Goal: Contribute content: Contribute content

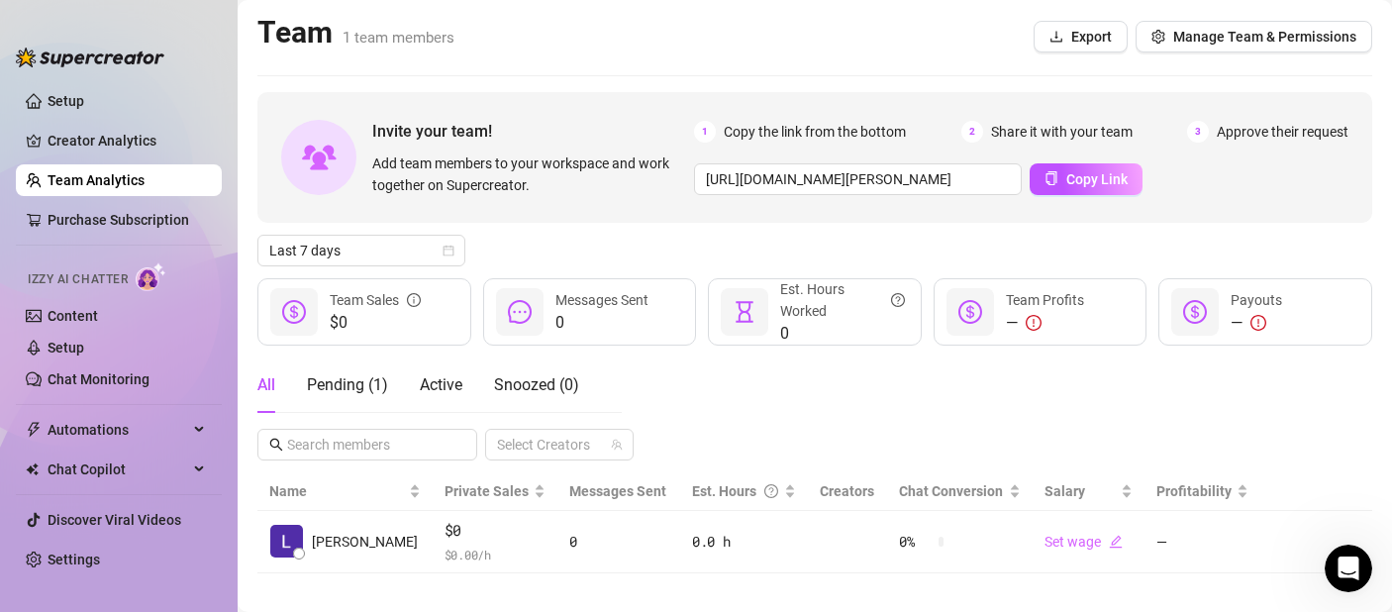
scroll to position [20, 0]
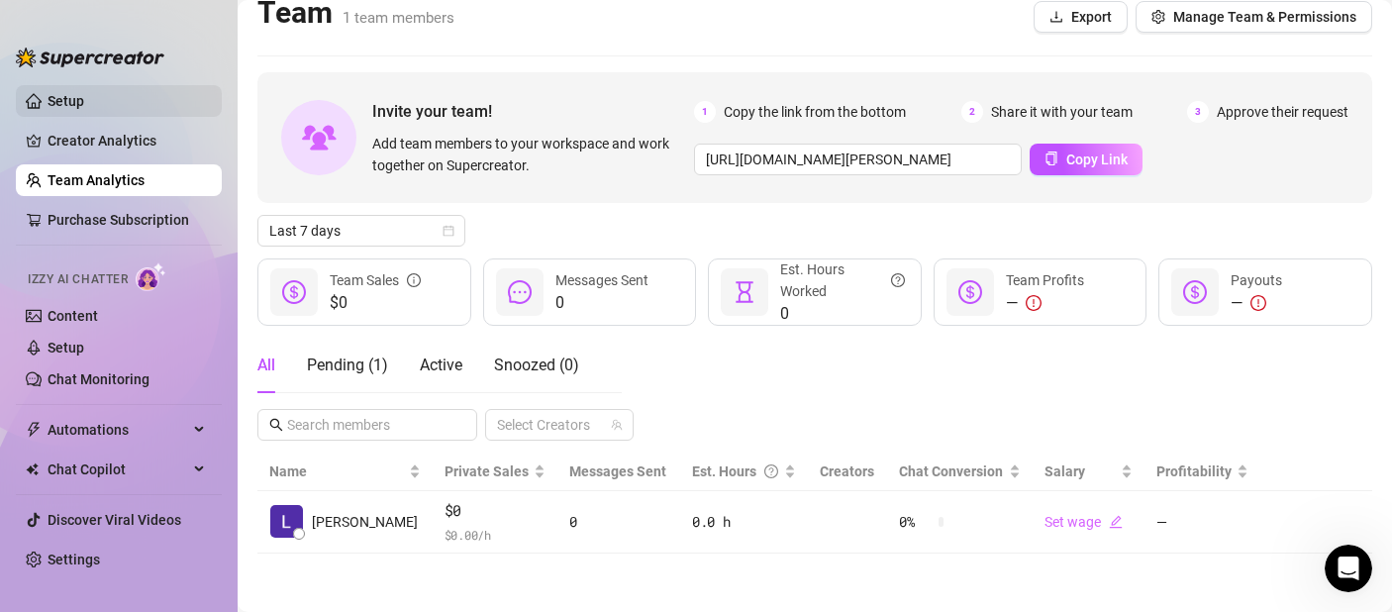
click at [48, 106] on link "Setup" at bounding box center [66, 101] width 37 height 16
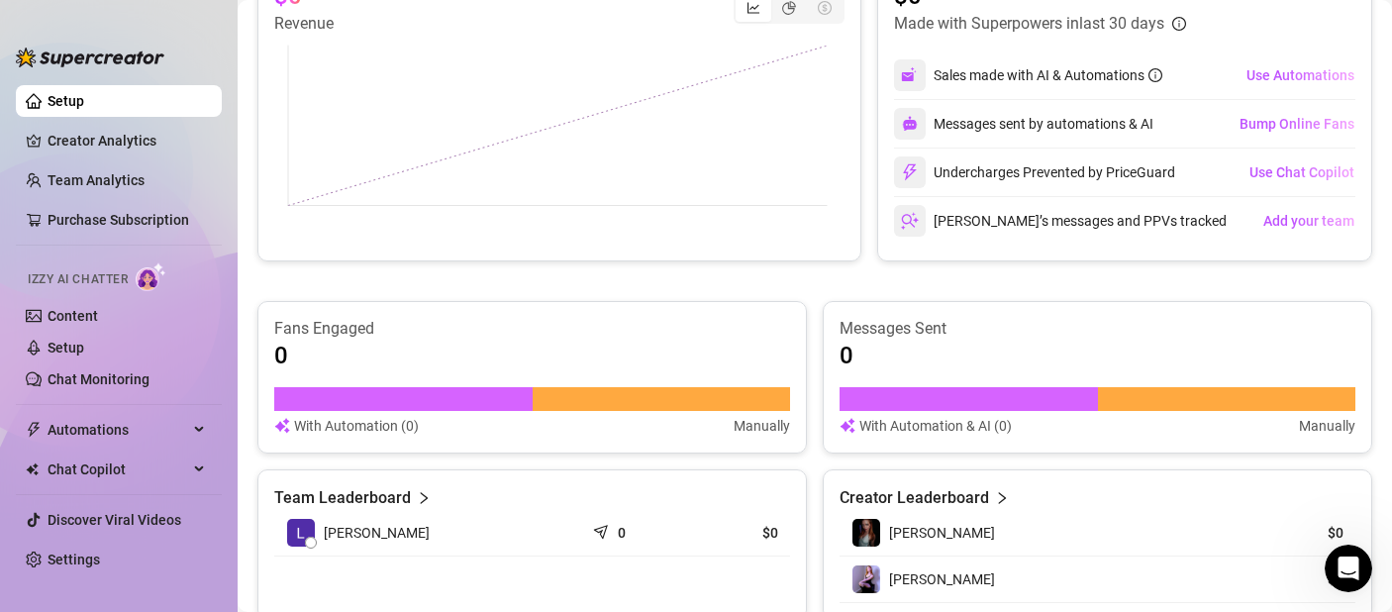
scroll to position [823, 0]
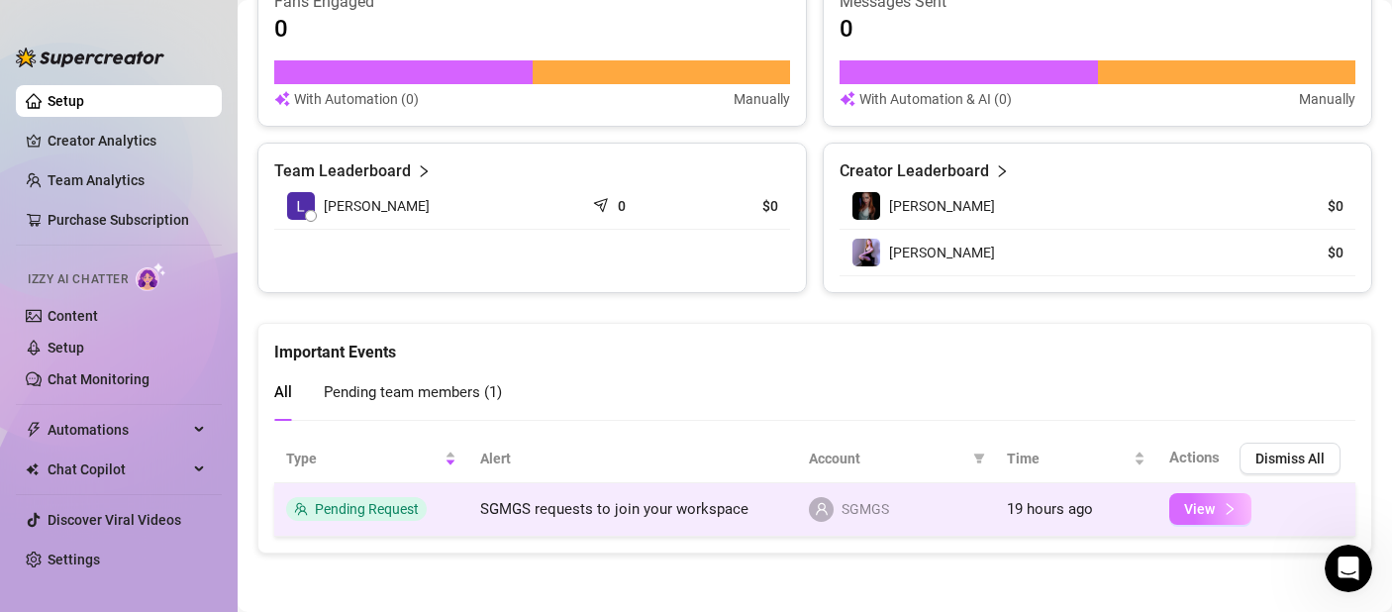
click at [1169, 507] on button "View" at bounding box center [1210, 509] width 82 height 32
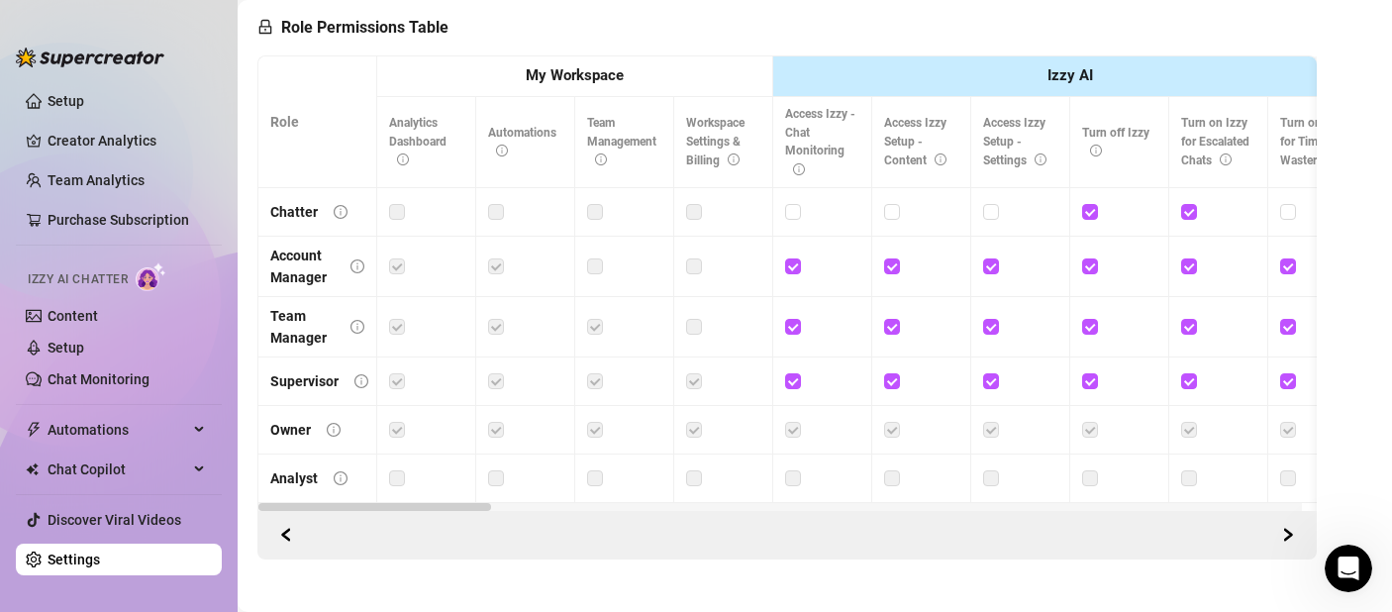
scroll to position [253, 0]
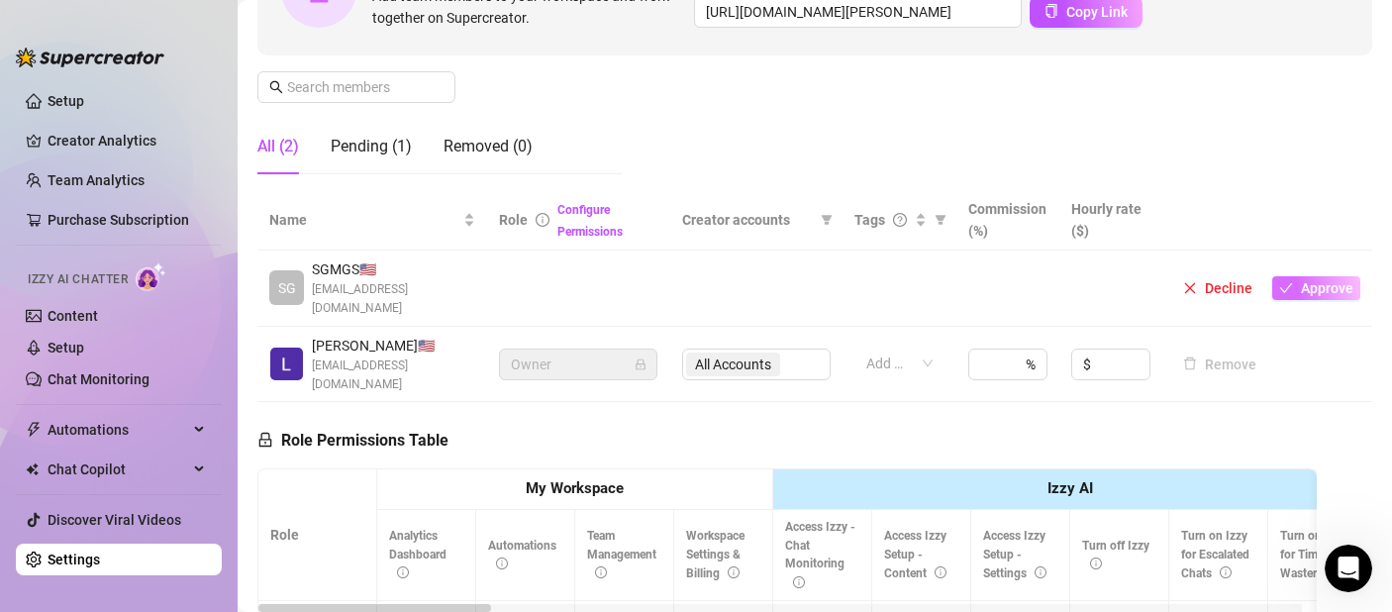
click at [1317, 283] on span "Approve" at bounding box center [1327, 288] width 52 height 16
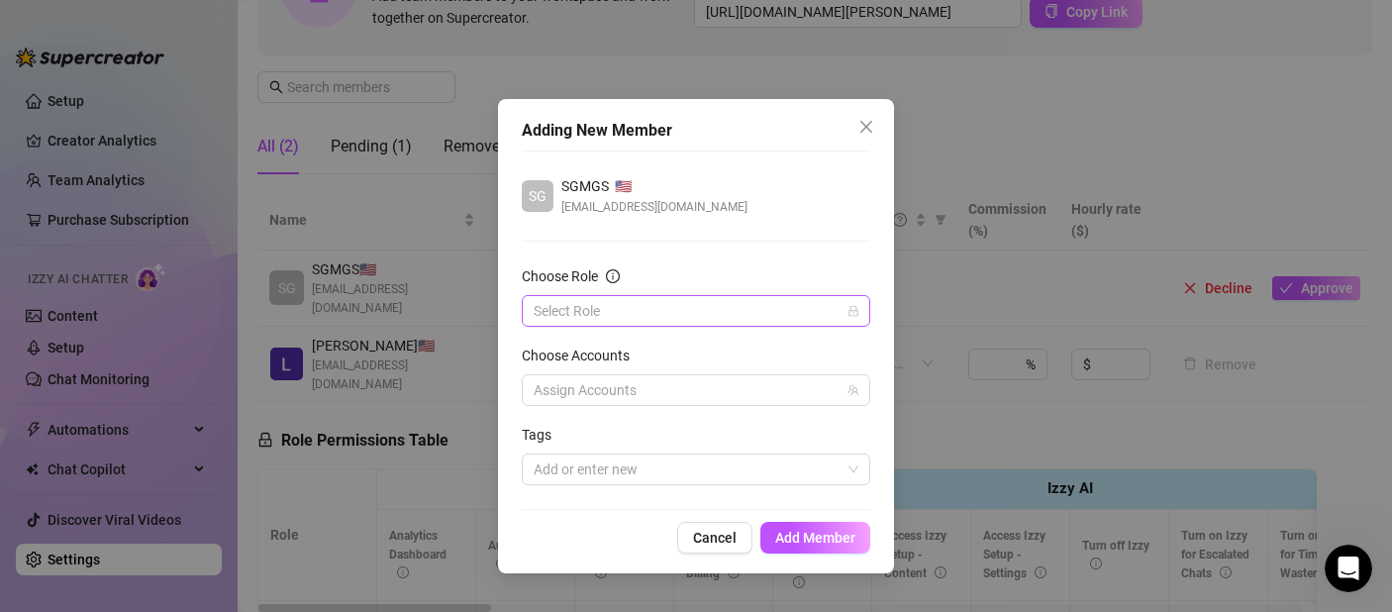
click at [804, 309] on input "Choose Role" at bounding box center [687, 311] width 307 height 30
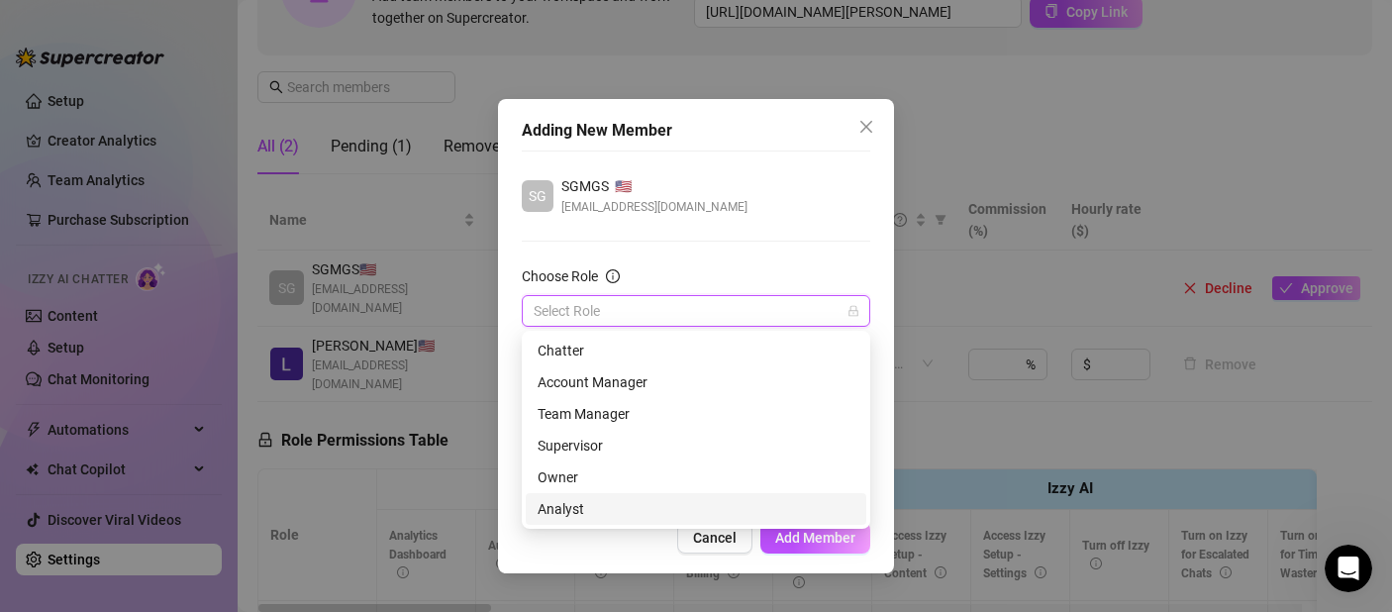
click at [1021, 452] on div "Adding New Member SG SGMGS 🇺🇸 sturmjj@yahoo.com Choose Role Select Role Choose …" at bounding box center [696, 306] width 1392 height 612
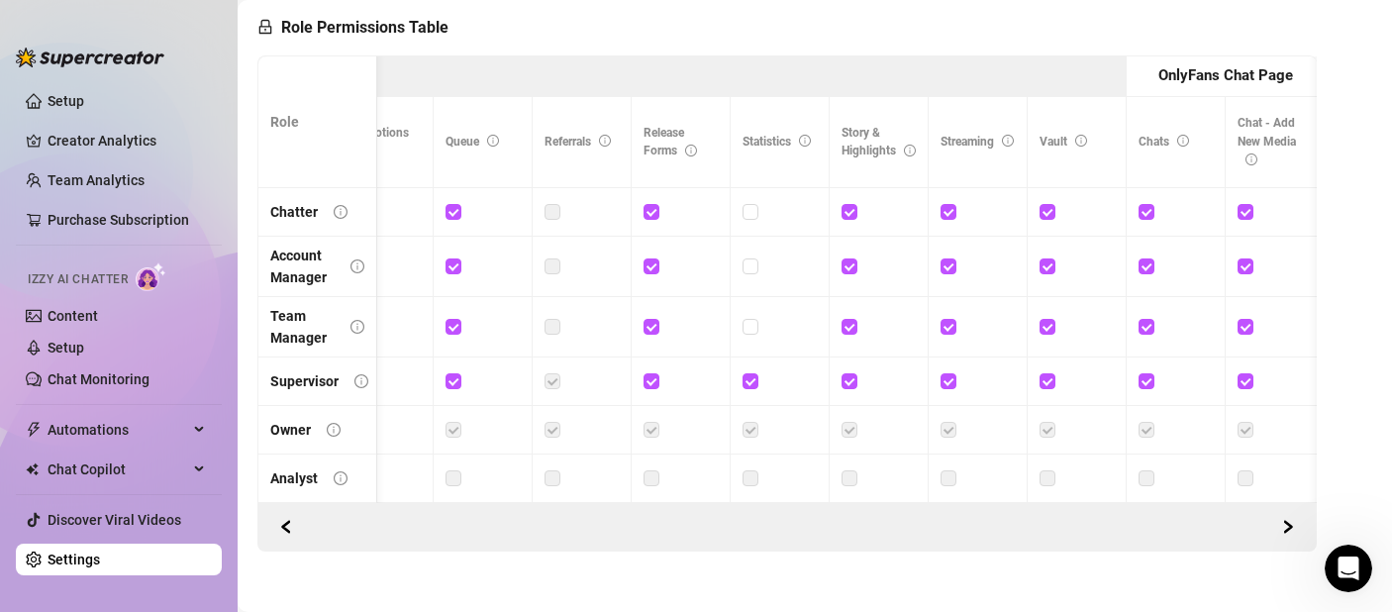
scroll to position [0, 0]
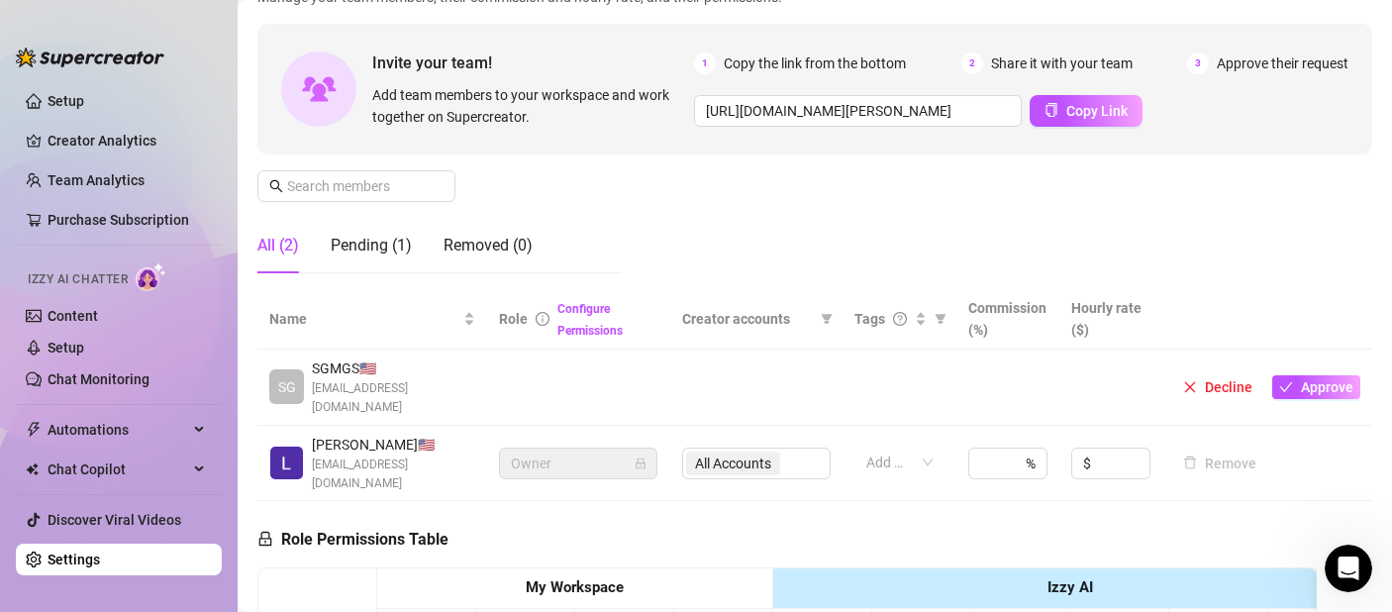
click at [1307, 390] on td "Decline Approve" at bounding box center [1267, 388] width 209 height 76
click at [1312, 383] on span "Approve" at bounding box center [1327, 387] width 52 height 16
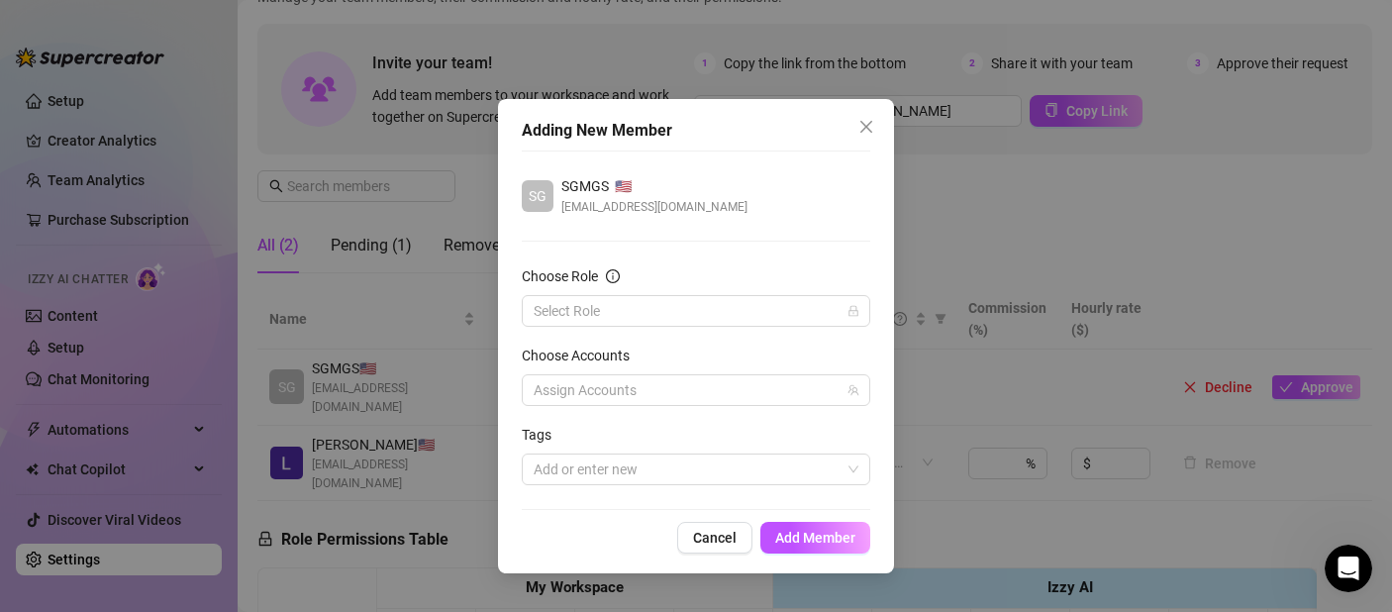
click at [506, 314] on div "Adding New Member SG SGMGS 🇺🇸 sturmjj@yahoo.com Choose Role Select Role Choose …" at bounding box center [696, 336] width 396 height 474
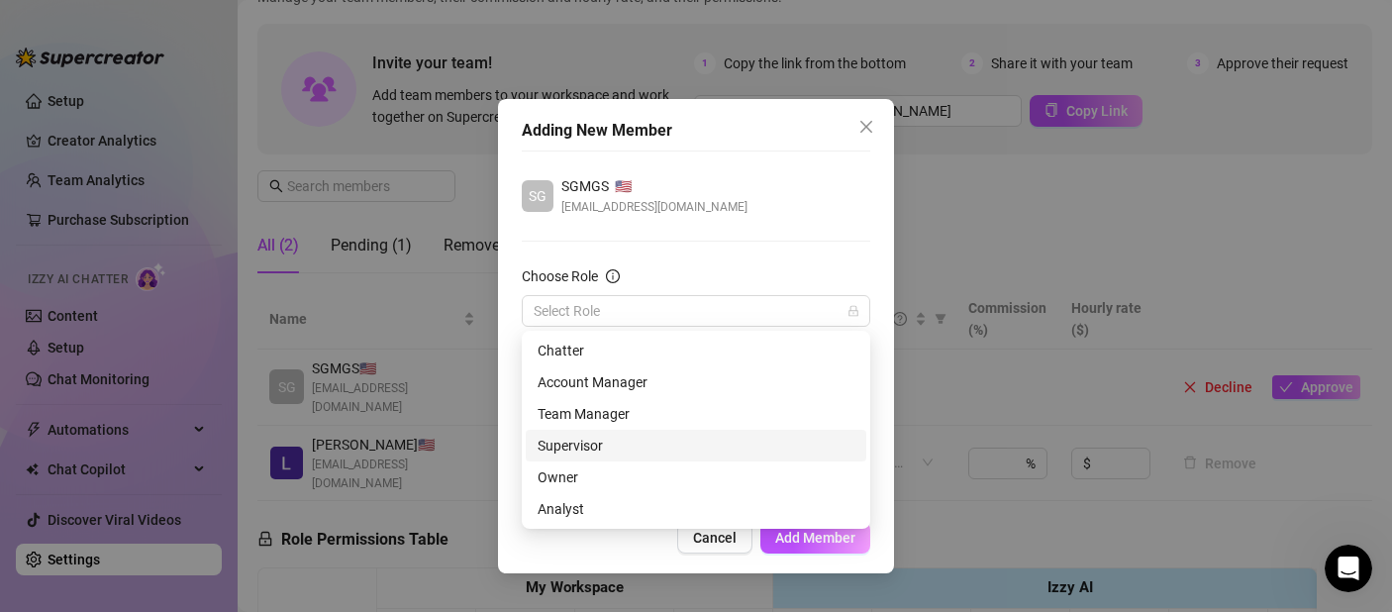
click at [603, 440] on div "Supervisor" at bounding box center [696, 446] width 317 height 22
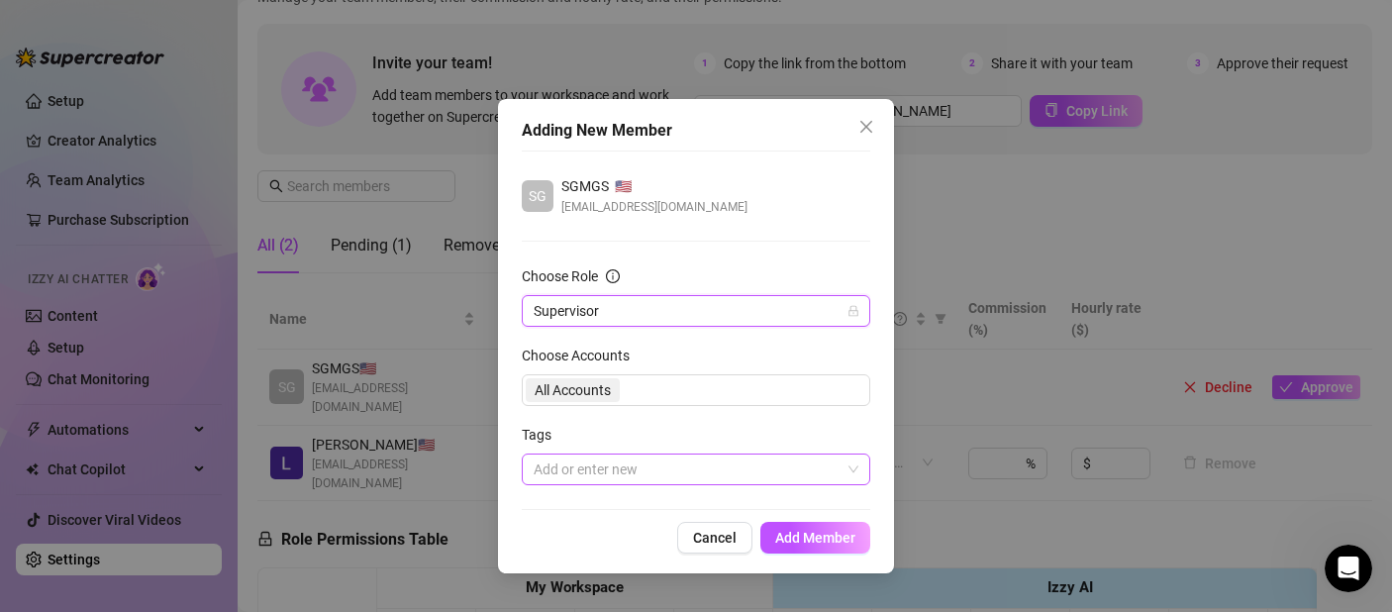
click at [665, 465] on div at bounding box center [686, 469] width 320 height 28
click at [855, 229] on div "SG SGMGS 🇺🇸 sturmjj@yahoo.com Choose Role Supervisor Choose Accounts All Accoun…" at bounding box center [696, 329] width 349 height 359
click at [845, 546] on button "Add Member" at bounding box center [815, 538] width 110 height 32
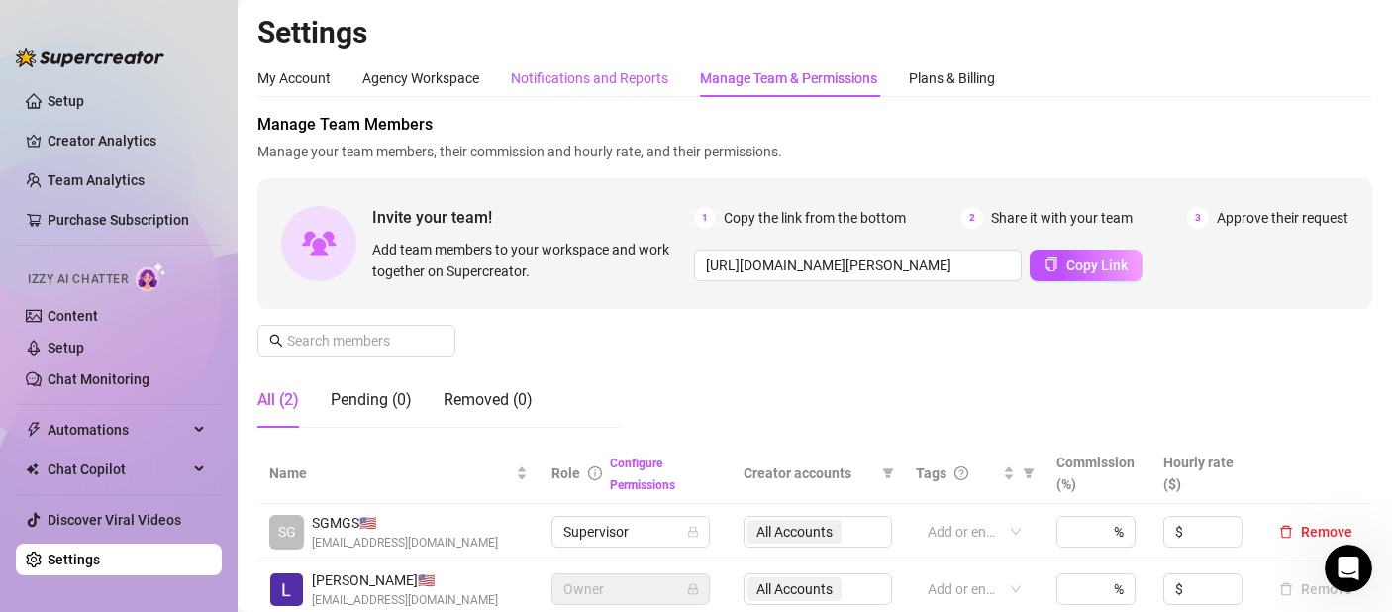
click at [563, 68] on div "Notifications and Reports" at bounding box center [589, 78] width 157 height 22
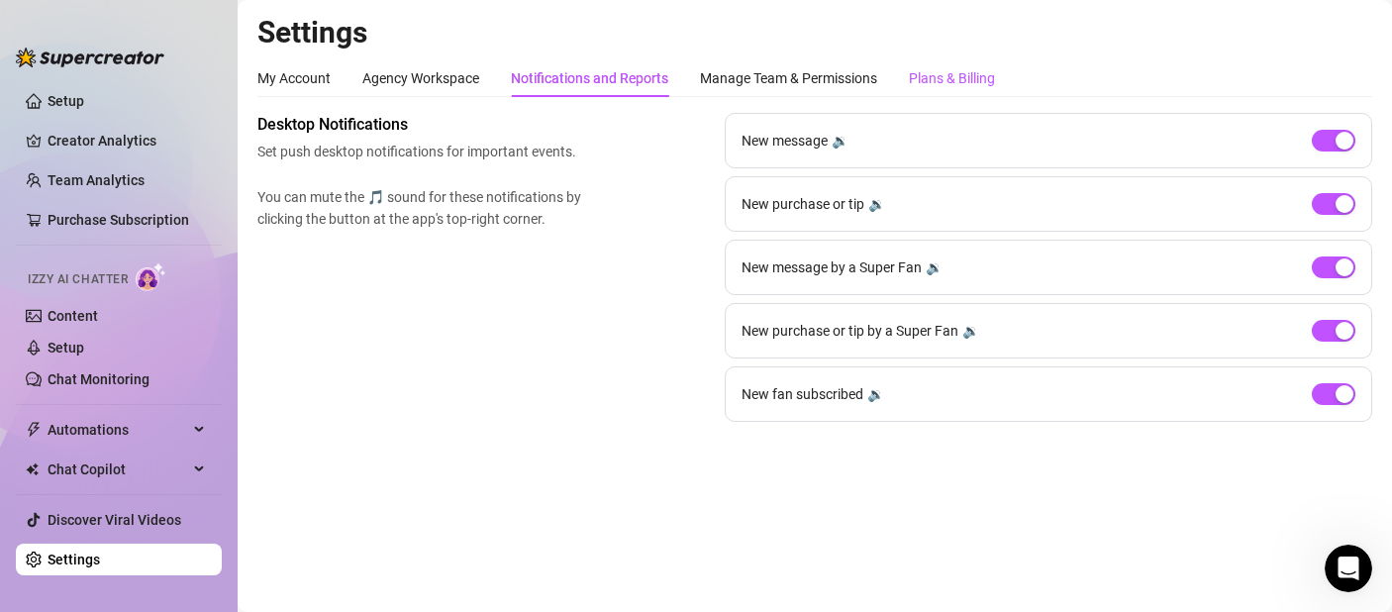
click at [968, 74] on div "Plans & Billing" at bounding box center [952, 78] width 86 height 22
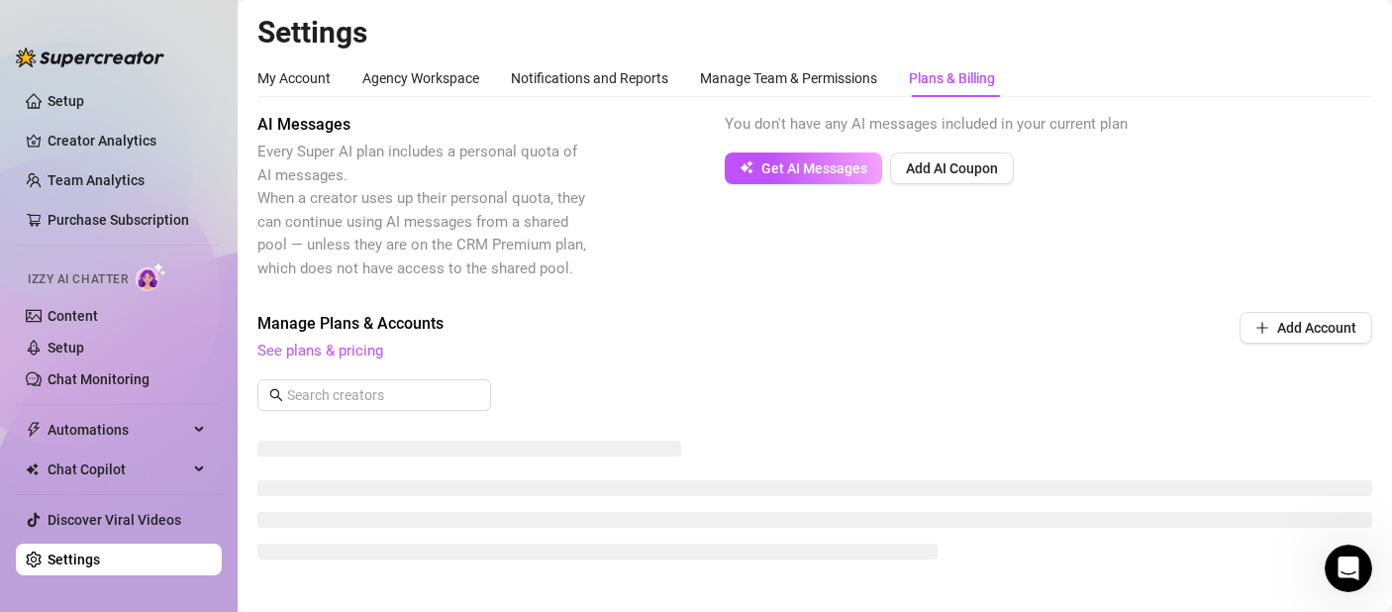
click at [1131, 306] on div "AI Messages Every Super AI plan includes a personal quota of AI messages. When …" at bounding box center [814, 343] width 1115 height 460
click at [394, 78] on div "Agency Workspace" at bounding box center [420, 78] width 117 height 22
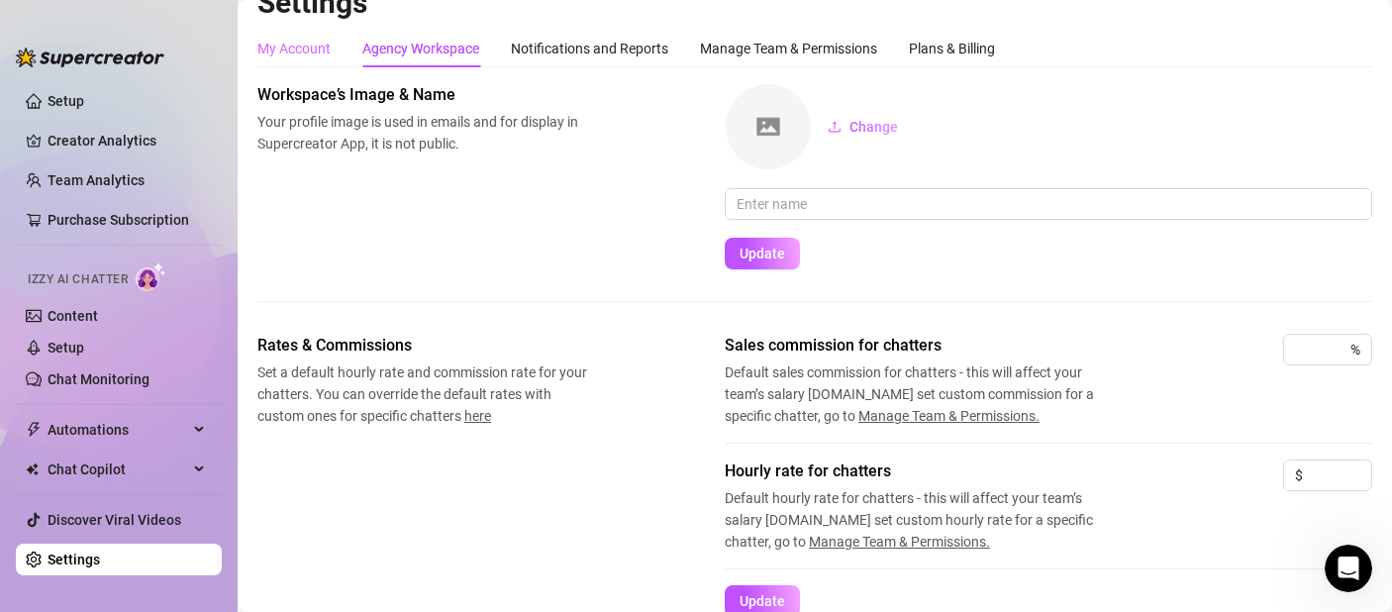
click at [301, 31] on div "My Account" at bounding box center [293, 49] width 73 height 38
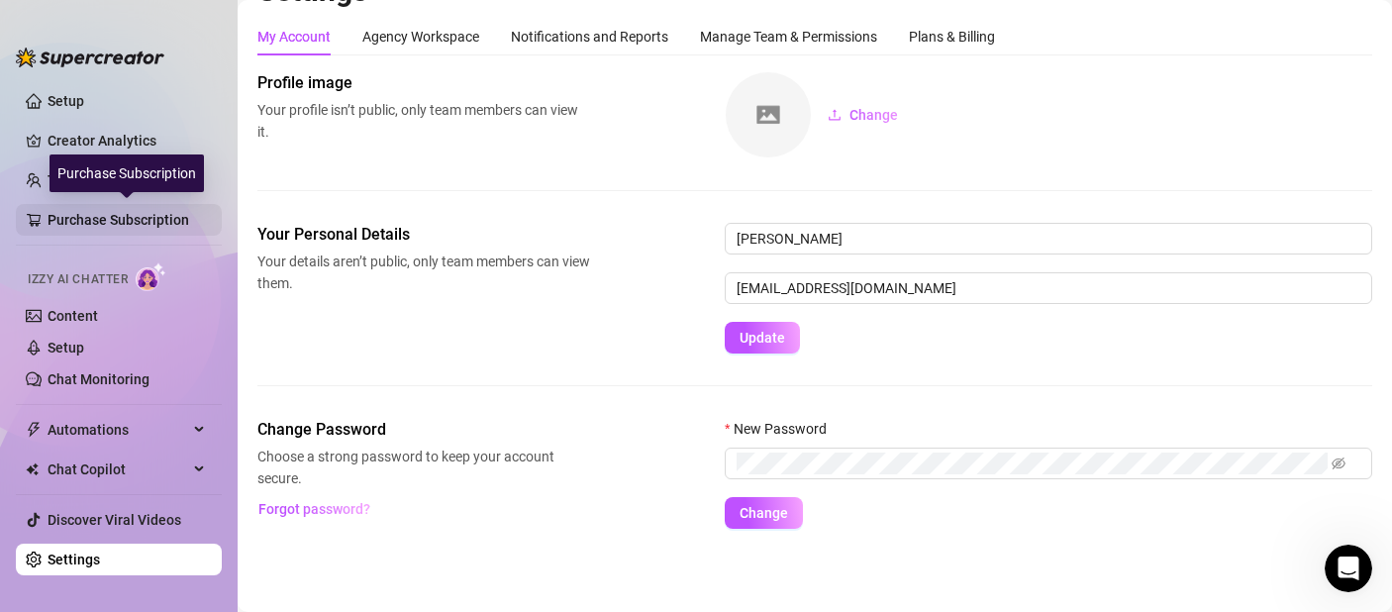
click at [143, 224] on link "Purchase Subscription" at bounding box center [127, 220] width 158 height 32
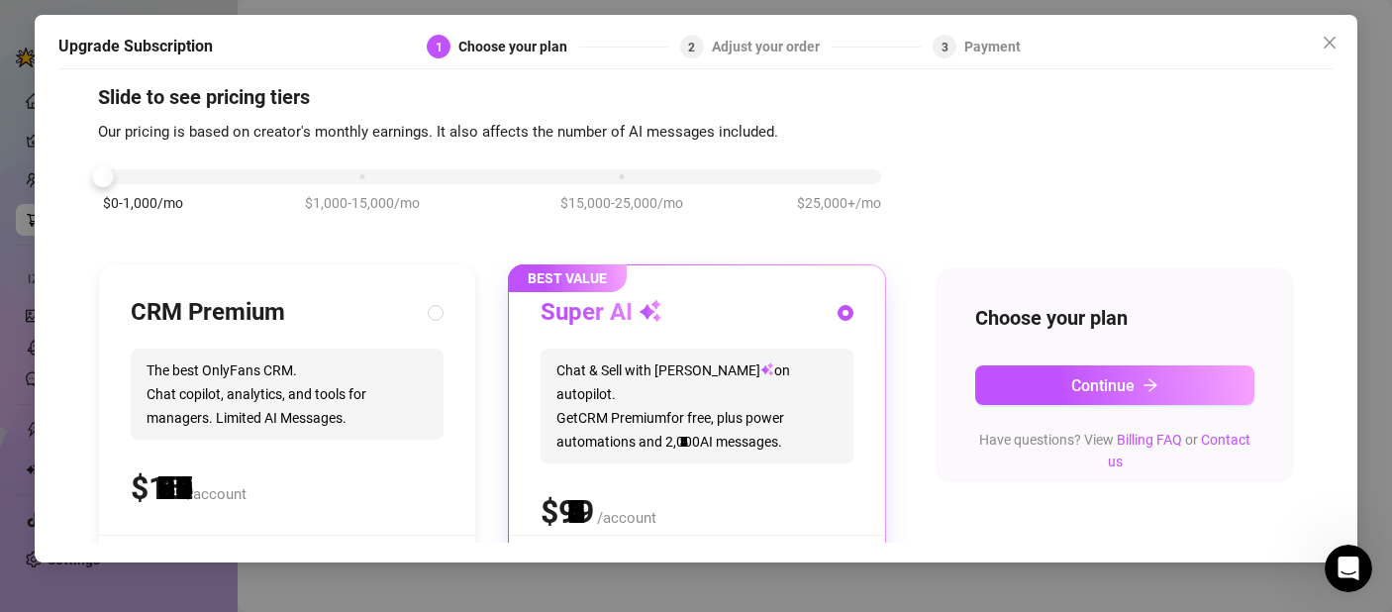
click at [106, 171] on div "$0-1,000/mo $1,000-15,000/mo $15,000-25,000/mo $25,000+/mo" at bounding box center [492, 171] width 778 height 12
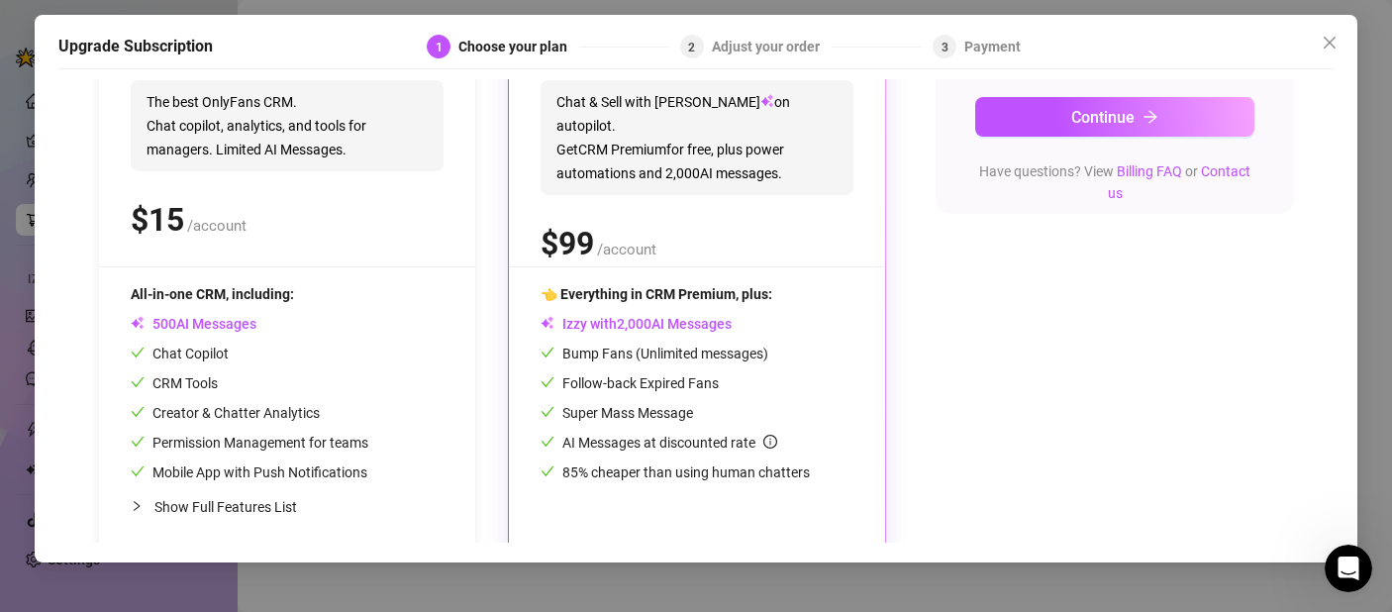
scroll to position [43, 0]
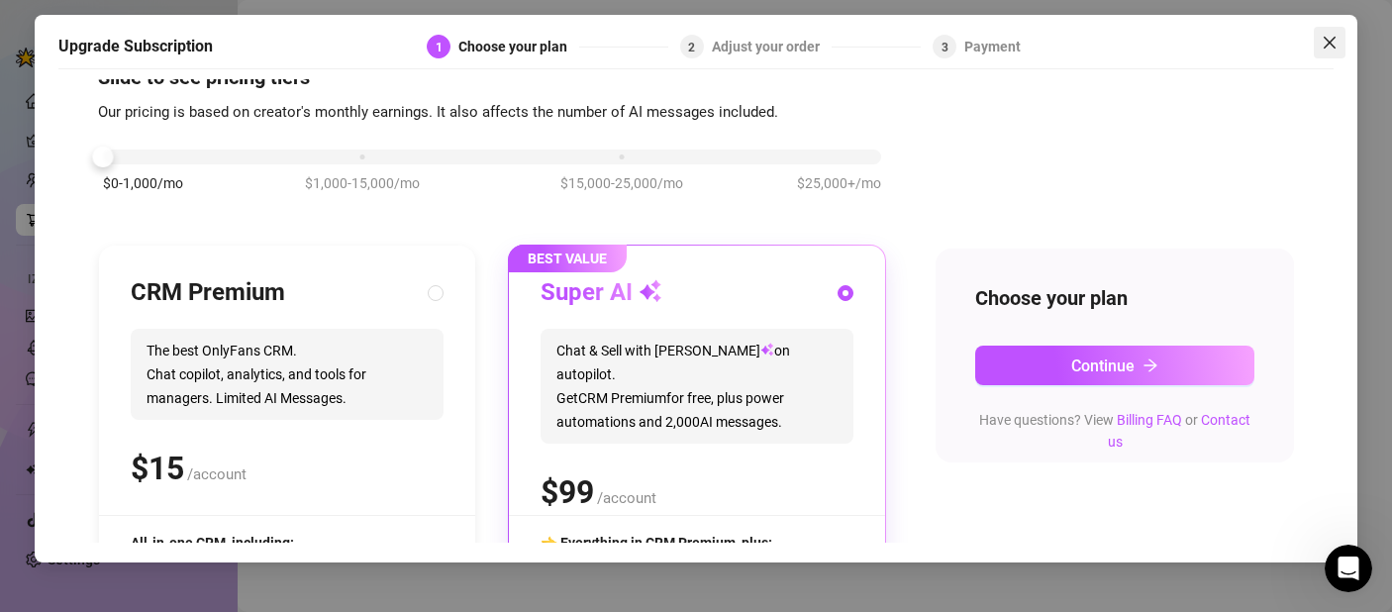
click at [1338, 46] on span "Close" at bounding box center [1330, 43] width 32 height 16
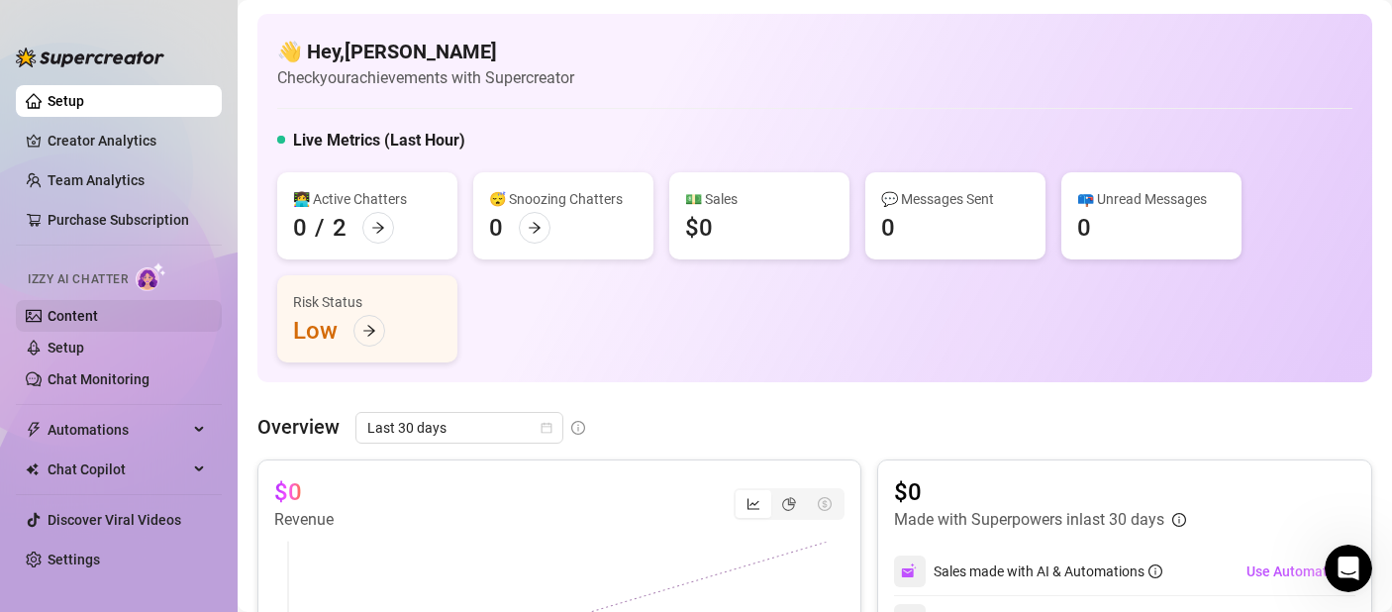
click at [58, 320] on link "Content" at bounding box center [73, 316] width 50 height 16
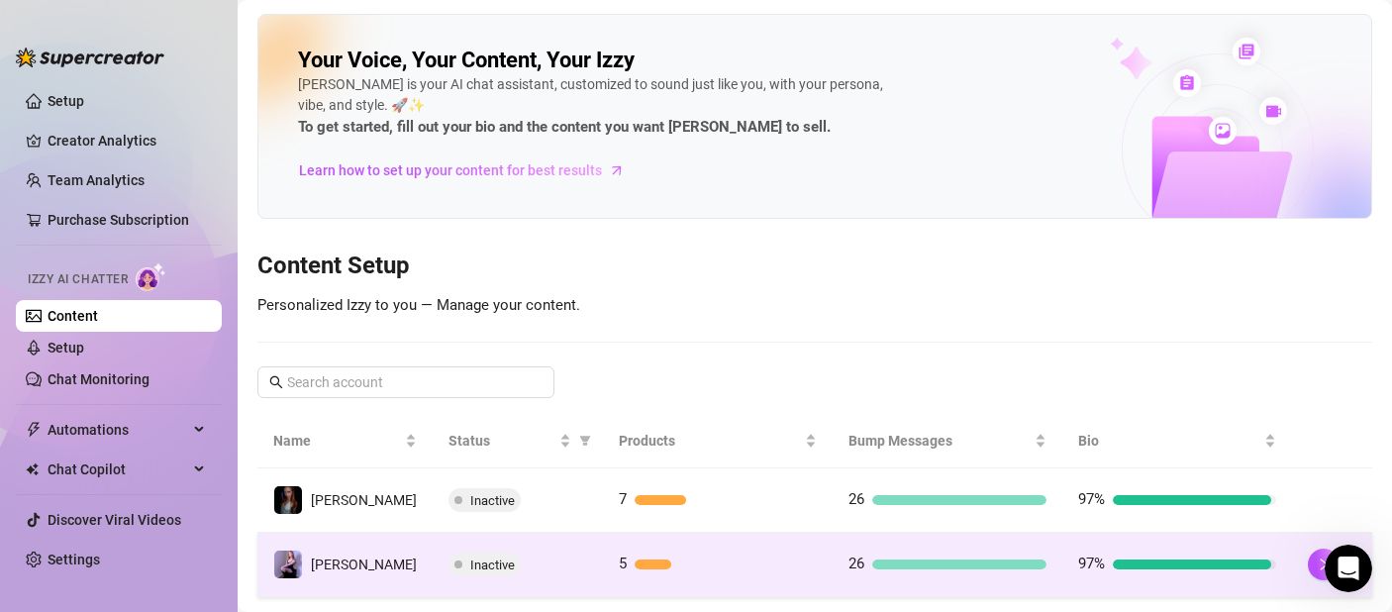
click at [701, 551] on td "5" at bounding box center [718, 565] width 230 height 64
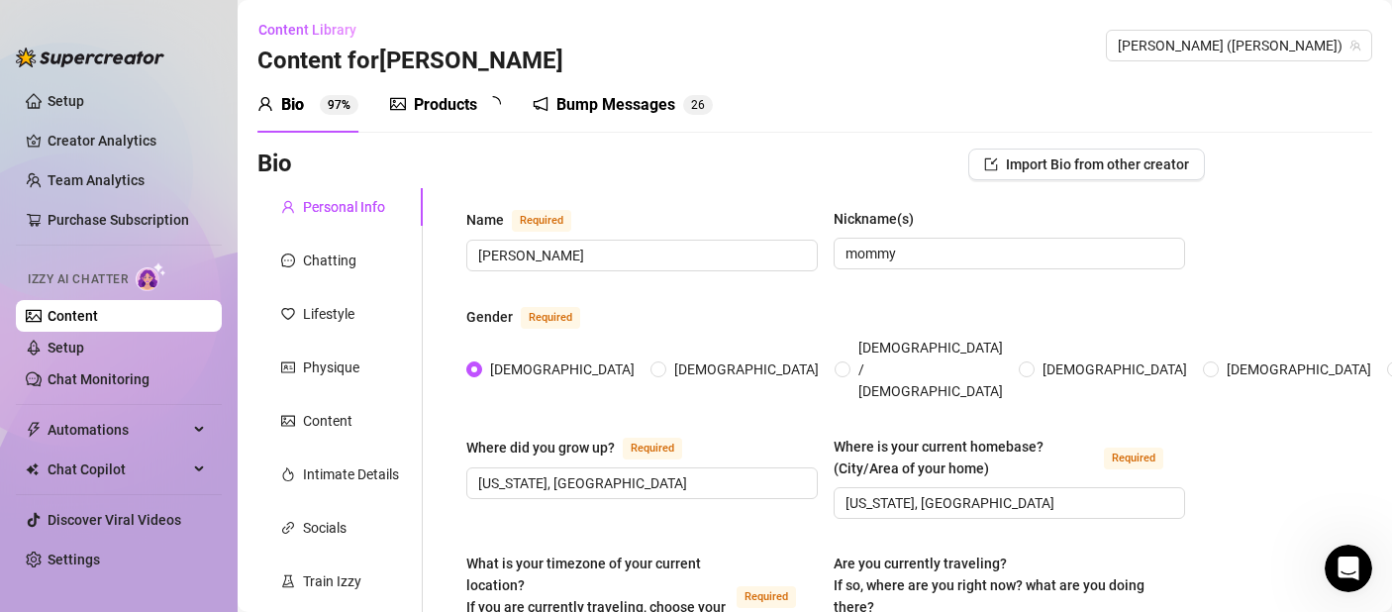
radio input "true"
type input "[DATE]"
click at [438, 108] on div "Products" at bounding box center [445, 105] width 63 height 24
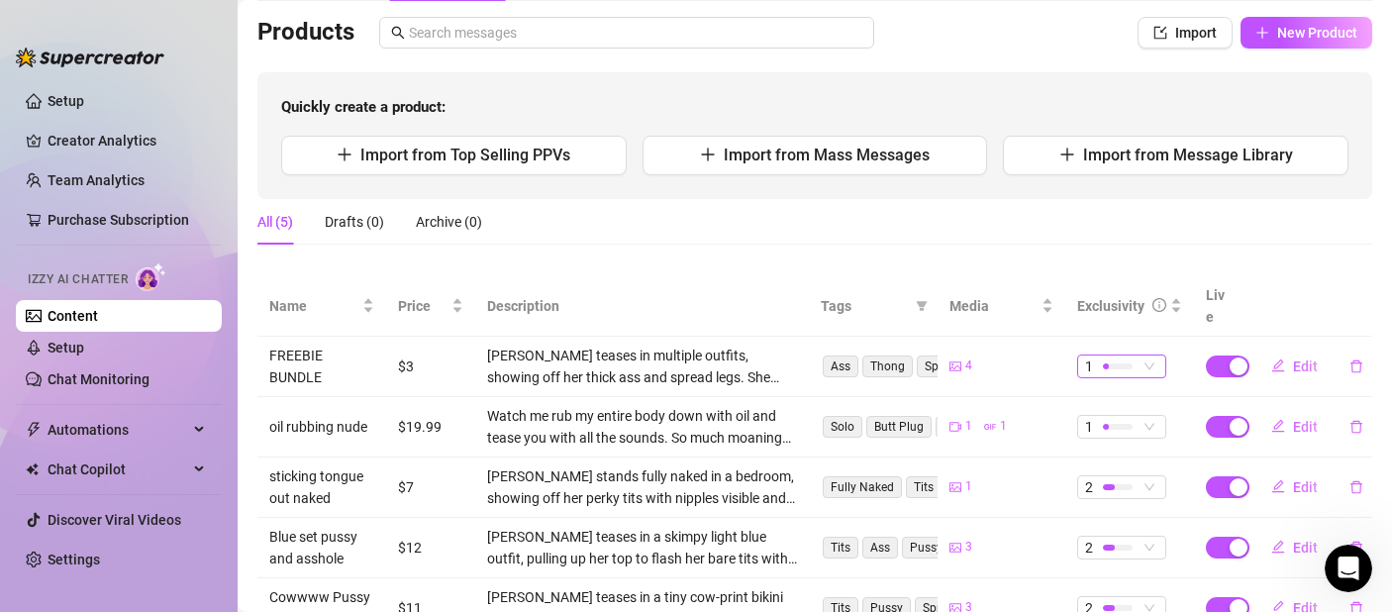
scroll to position [195, 0]
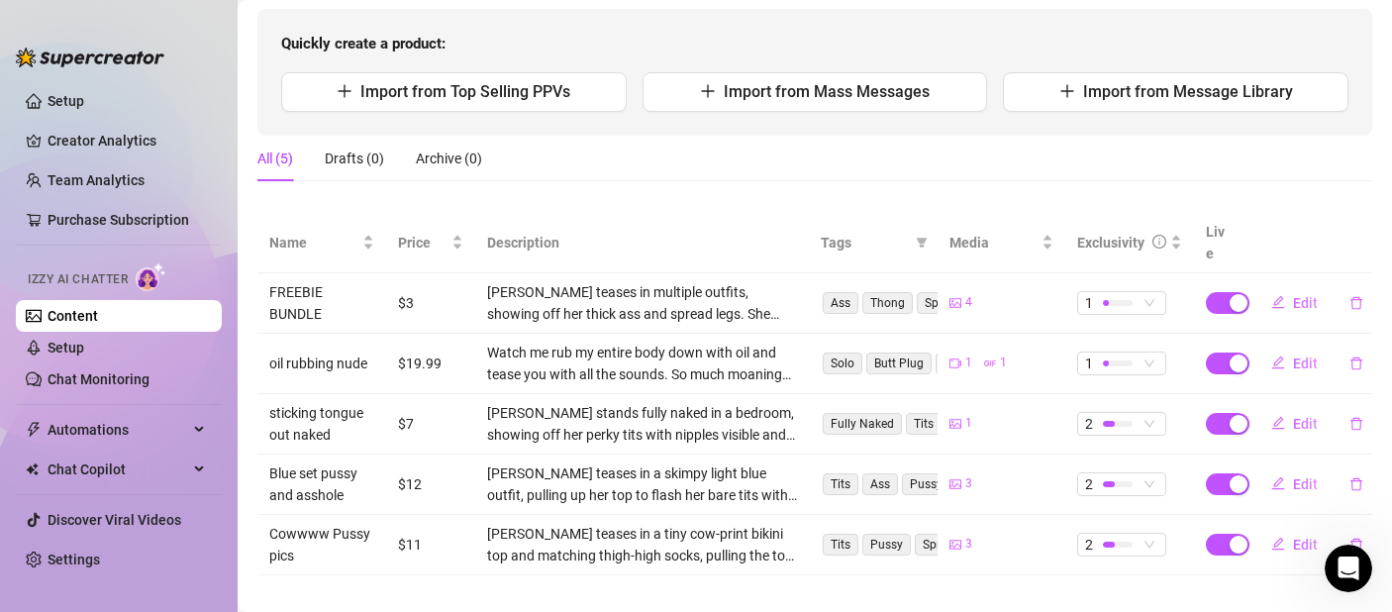
click at [1071, 114] on div "Quickly create a product: Import from Top Selling PPVs Import from Mass Message…" at bounding box center [814, 72] width 1115 height 127
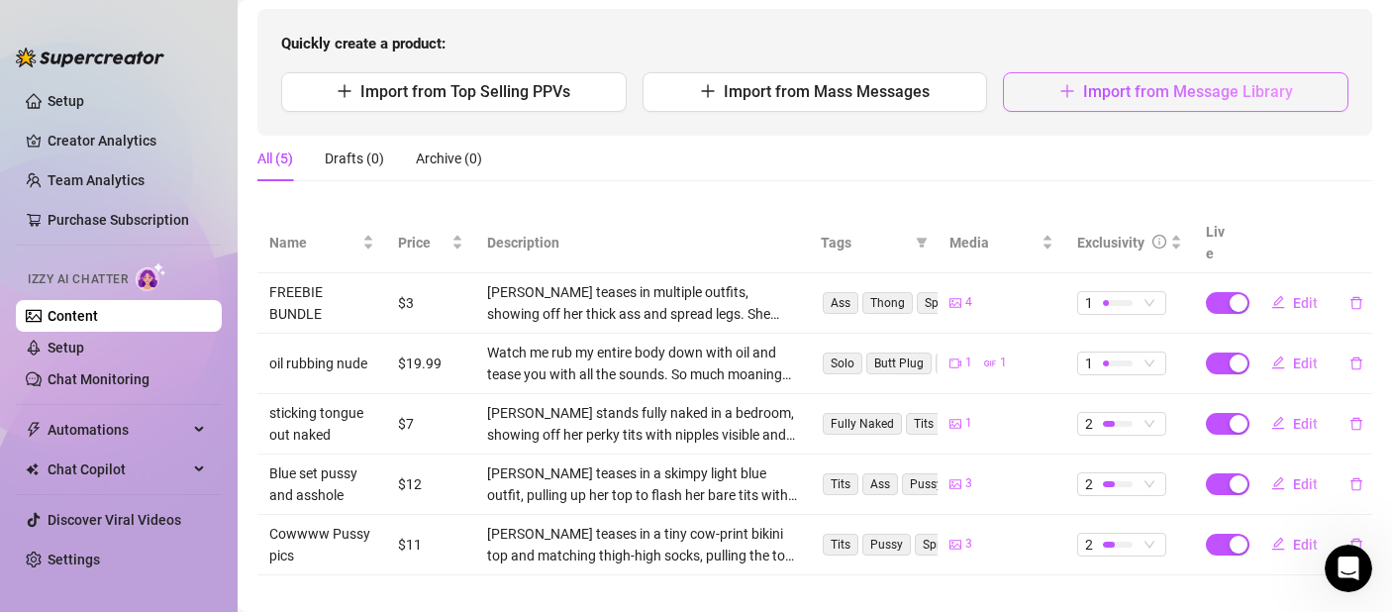
click at [1076, 104] on button "Import from Message Library" at bounding box center [1176, 92] width 346 height 40
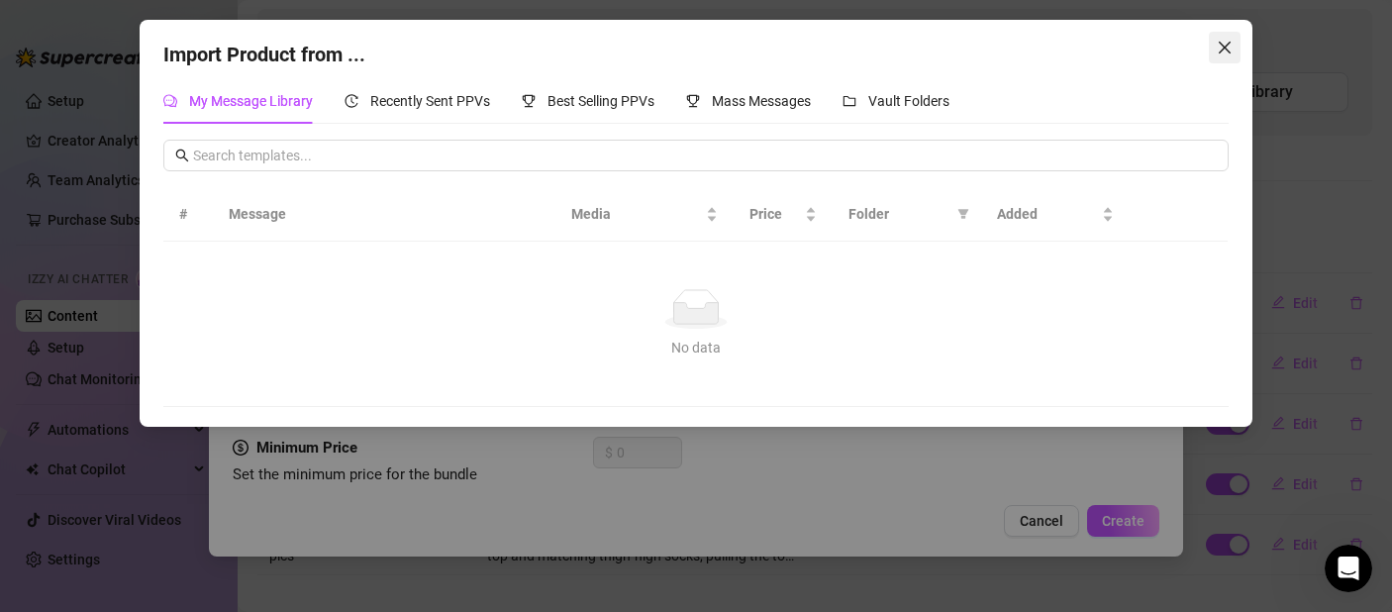
click at [1230, 57] on button "Close" at bounding box center [1225, 48] width 32 height 32
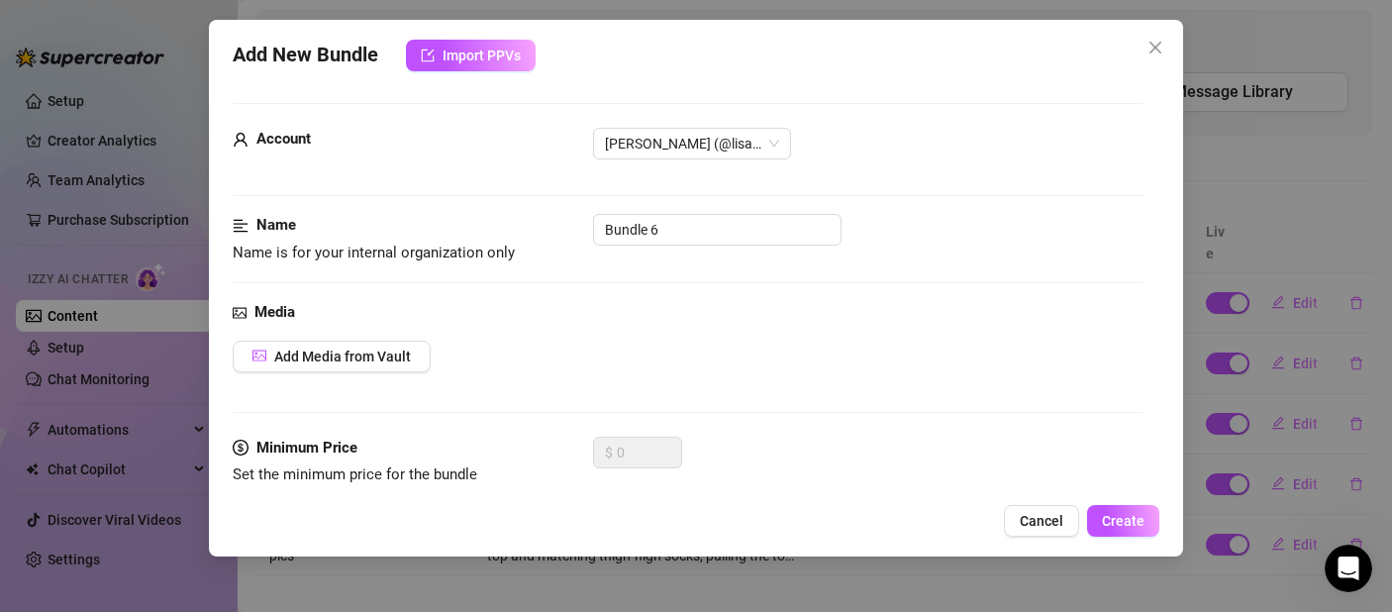
click at [1018, 512] on button "Cancel" at bounding box center [1041, 521] width 75 height 32
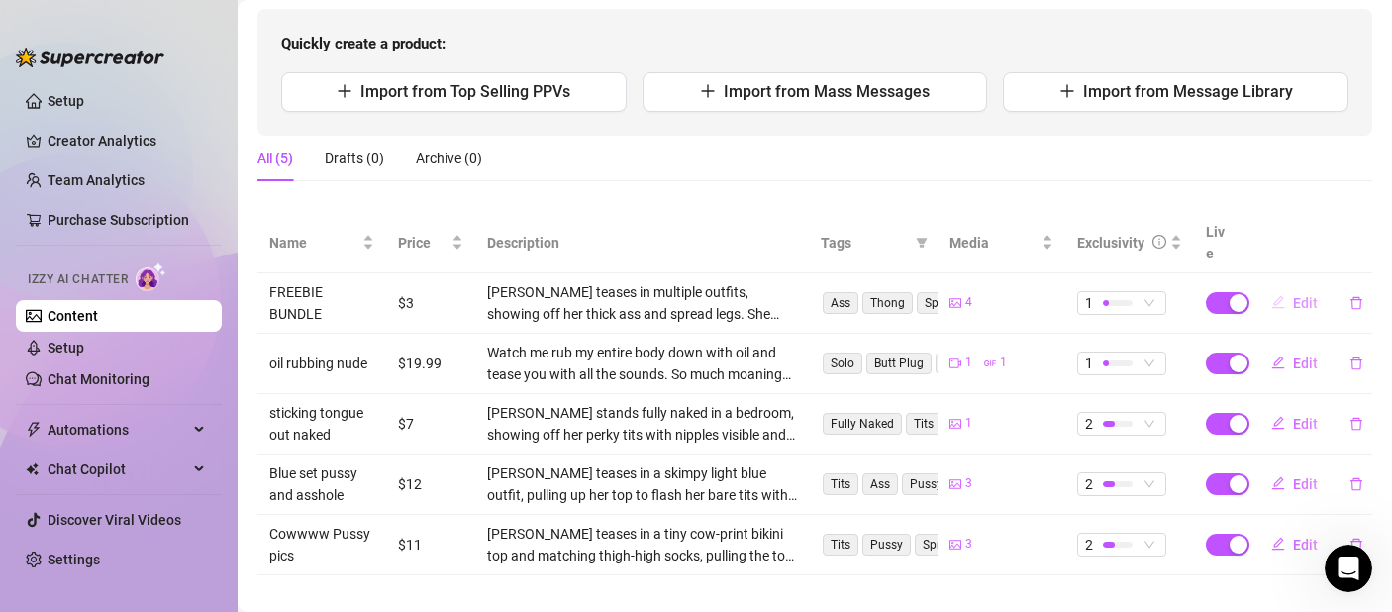
click at [1280, 287] on button "Edit" at bounding box center [1294, 303] width 78 height 32
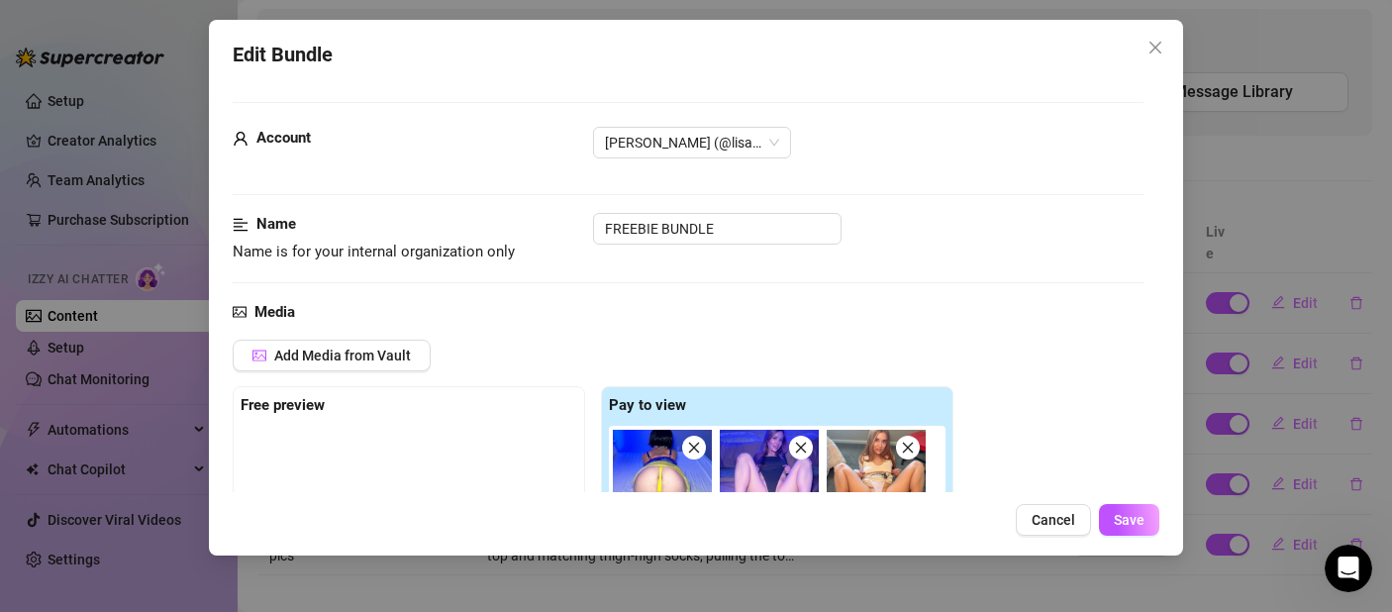
scroll to position [668, 0]
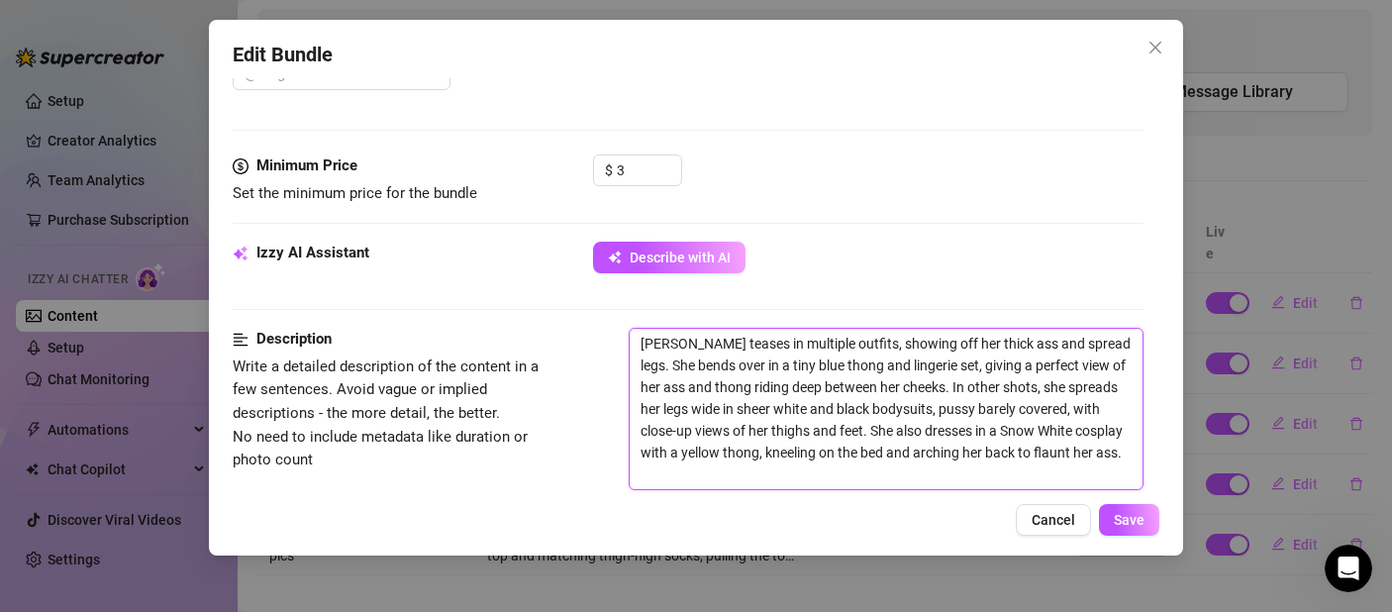
drag, startPoint x: 712, startPoint y: 346, endPoint x: 606, endPoint y: 346, distance: 105.9
click at [606, 346] on div "Description Write a detailed description of the content in a few sentences. Avo…" at bounding box center [688, 436] width 911 height 216
type textarea "T in multiple outfits, showing off her thick ass and spread legs. She bends ove…"
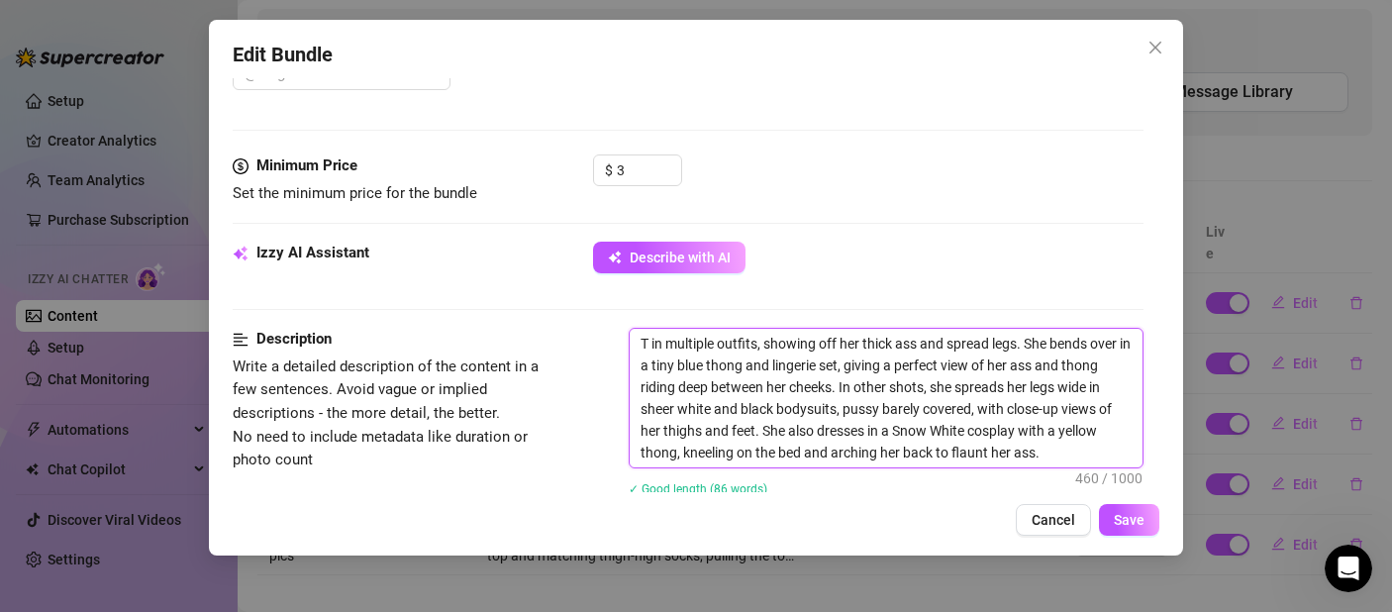
type textarea "Te in multiple outfits, showing off her thick ass and spread legs. She bends ov…"
type textarea "Tea in multiple outfits, showing off her thick ass and spread legs. She bends o…"
type textarea "Teas in multiple outfits, showing off her thick ass and spread legs. She bends …"
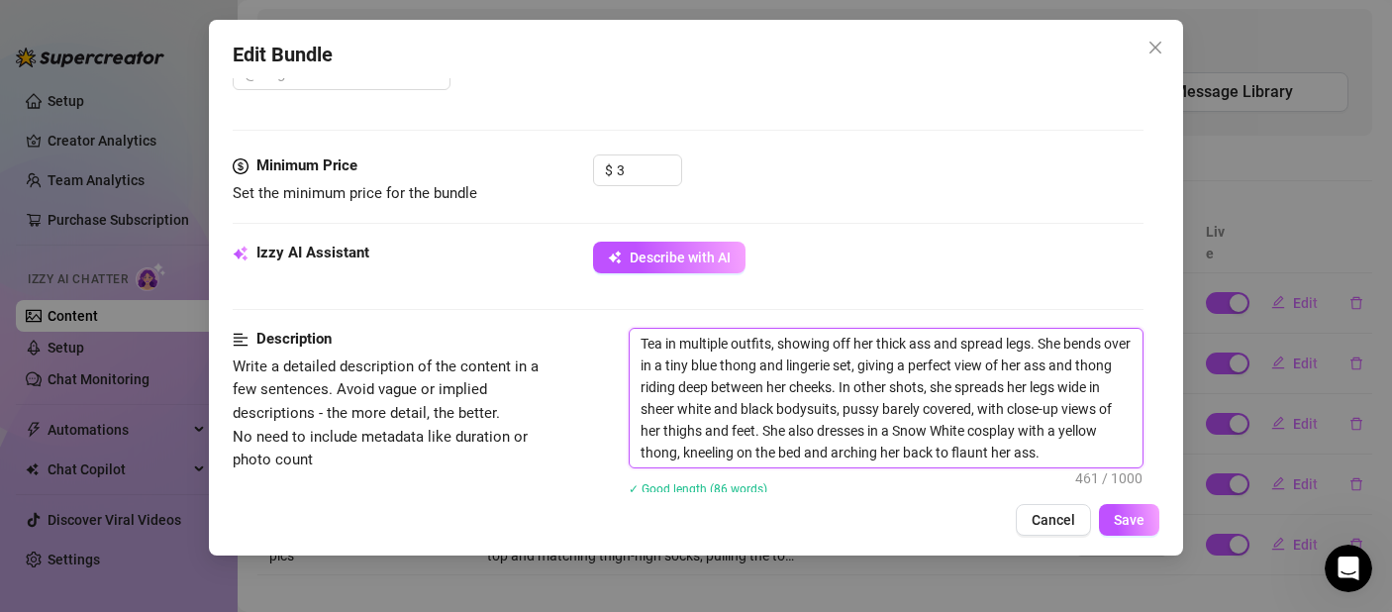
type textarea "Teas in multiple outfits, showing off her thick ass and spread legs. She bends …"
type textarea "Teasi in multiple outfits, showing off her thick ass and spread legs. She bends…"
type textarea "Teasin in multiple outfits, showing off her thick ass and spread legs. She bend…"
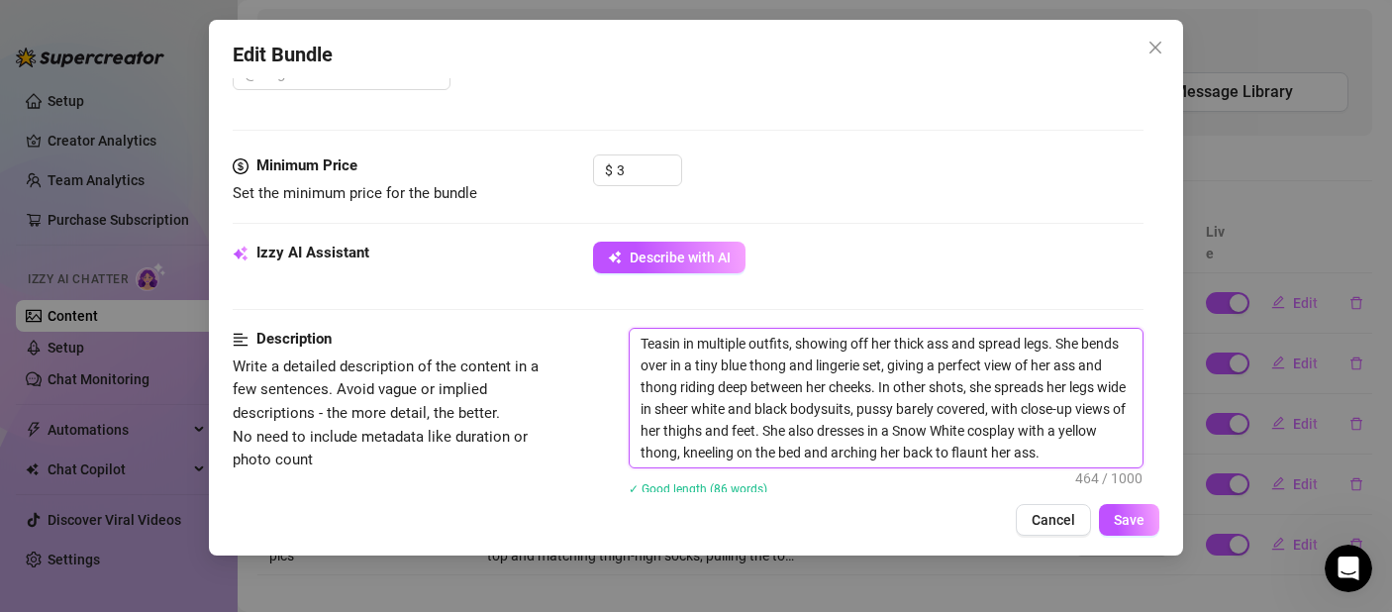
type textarea "Teasing in multiple outfits, showing off her thick ass and spread legs. She ben…"
type textarea "Teasing y in multiple outfits, showing off her thick ass and spread legs. She b…"
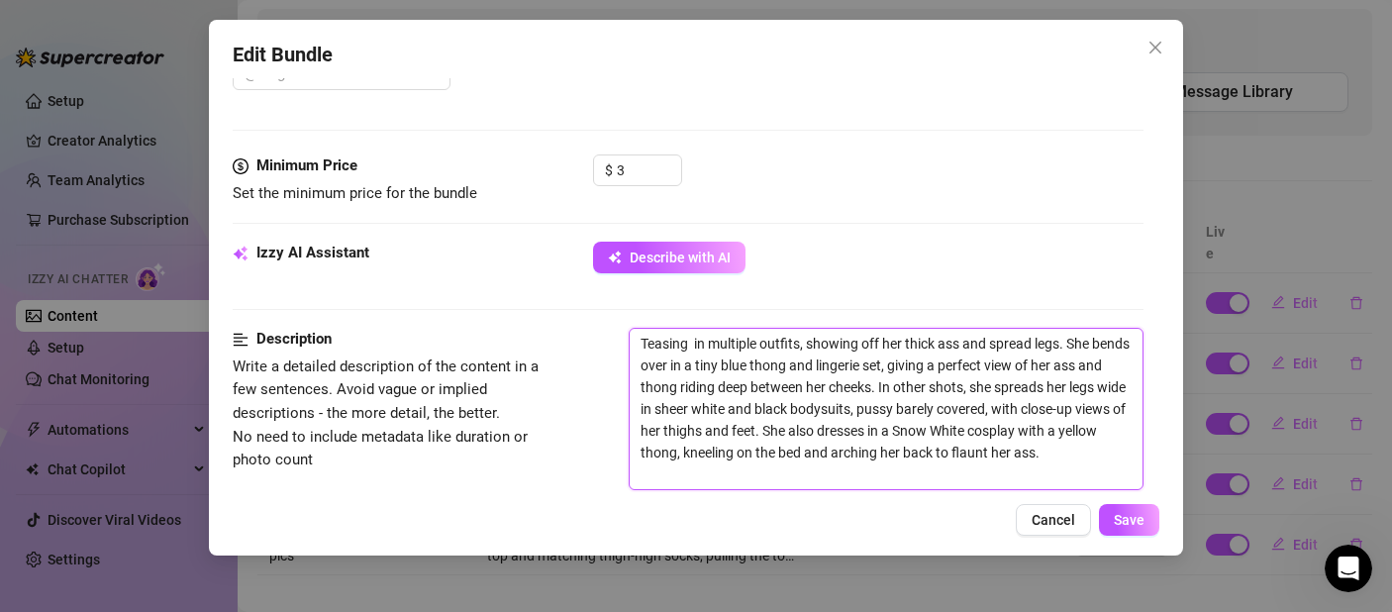
type textarea "Teasing y in multiple outfits, showing off her thick ass and spread legs. She b…"
type textarea "Teasing yo in multiple outfits, showing off her thick ass and spread legs. She …"
type textarea "Teasing you in multiple outfits, showing off her thick ass and spread legs. She…"
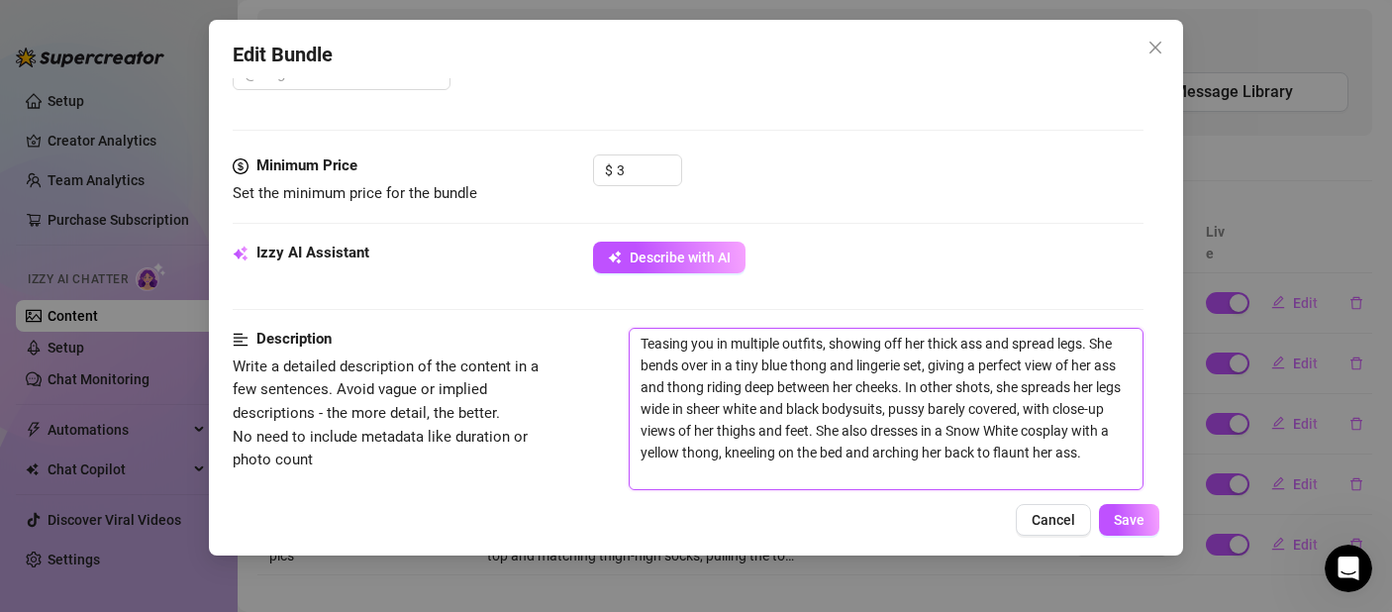
drag, startPoint x: 928, startPoint y: 346, endPoint x: 907, endPoint y: 349, distance: 21.0
click at [907, 349] on textarea "Teasing you in multiple outfits, showing off her thick ass and spread legs. She…" at bounding box center [886, 409] width 513 height 160
type textarea "Teasing you in multiple outfits, showing off m thick ass and spread legs. She b…"
type textarea "Teasing you in multiple outfits, showing off my thick ass and spread legs. She …"
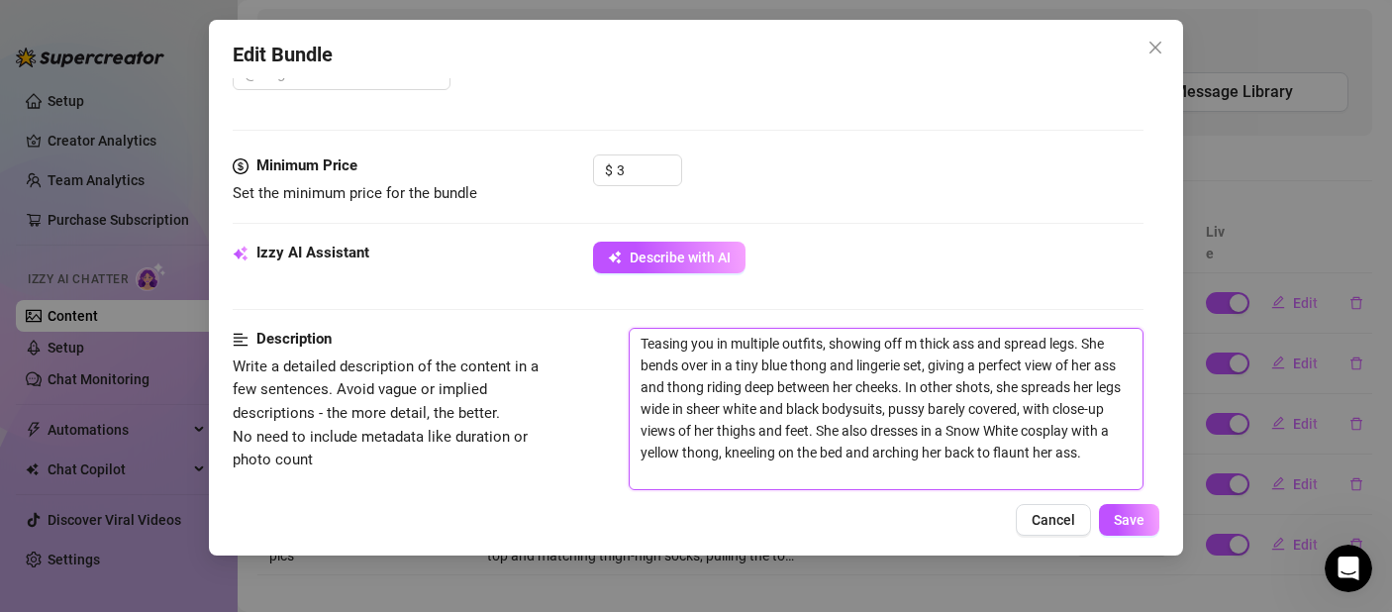
type textarea "Teasing you in multiple outfits, showing off my thick ass and spread legs. She …"
drag, startPoint x: 1122, startPoint y: 341, endPoint x: 1094, endPoint y: 346, distance: 28.2
click at [1094, 346] on textarea "Teasing you in multiple outfits, showing off my thick ass and spread legs. She …" at bounding box center [886, 409] width 513 height 160
type textarea "Teasing you in multiple outfits, showing off my thick ass and spread legs. Iben…"
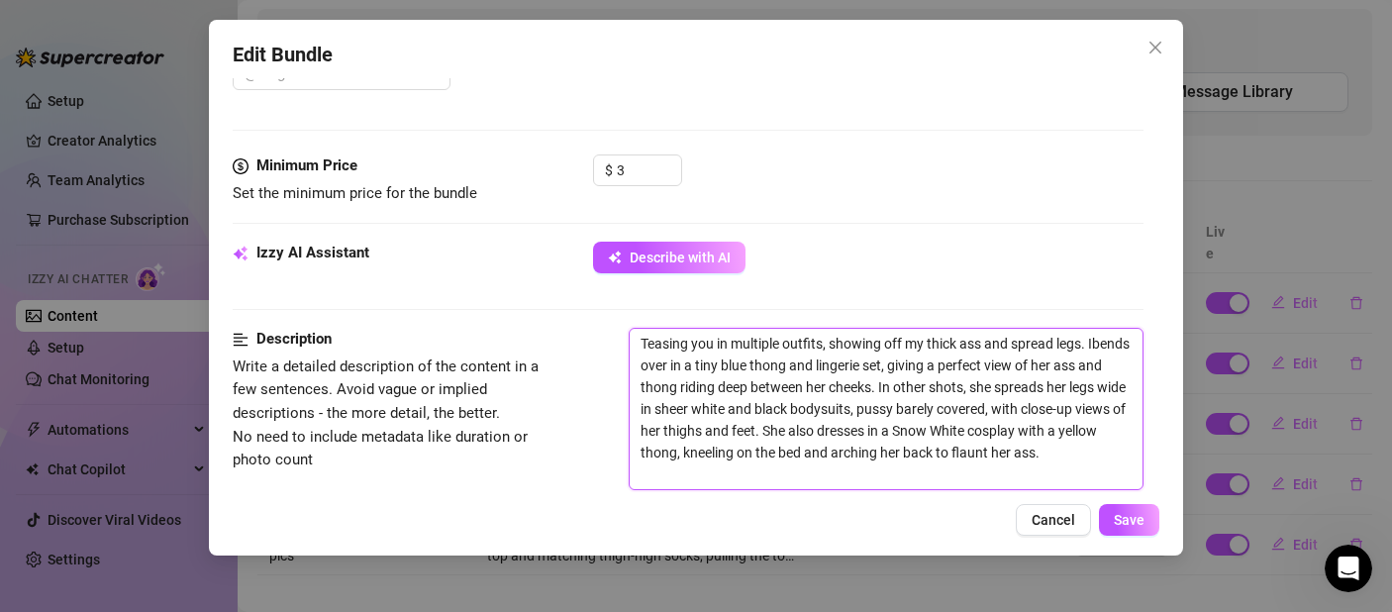
type textarea "Teasing you in multiple outfits, showing off my thick ass and spread legs. I be…"
click at [676, 369] on textarea "Teasing you in multiple outfits, showing off my thick ass and spread legs. I be…" at bounding box center [886, 409] width 513 height 160
type textarea "Teasing you in multiple outfits, showing off my thick ass and spread legs. I be…"
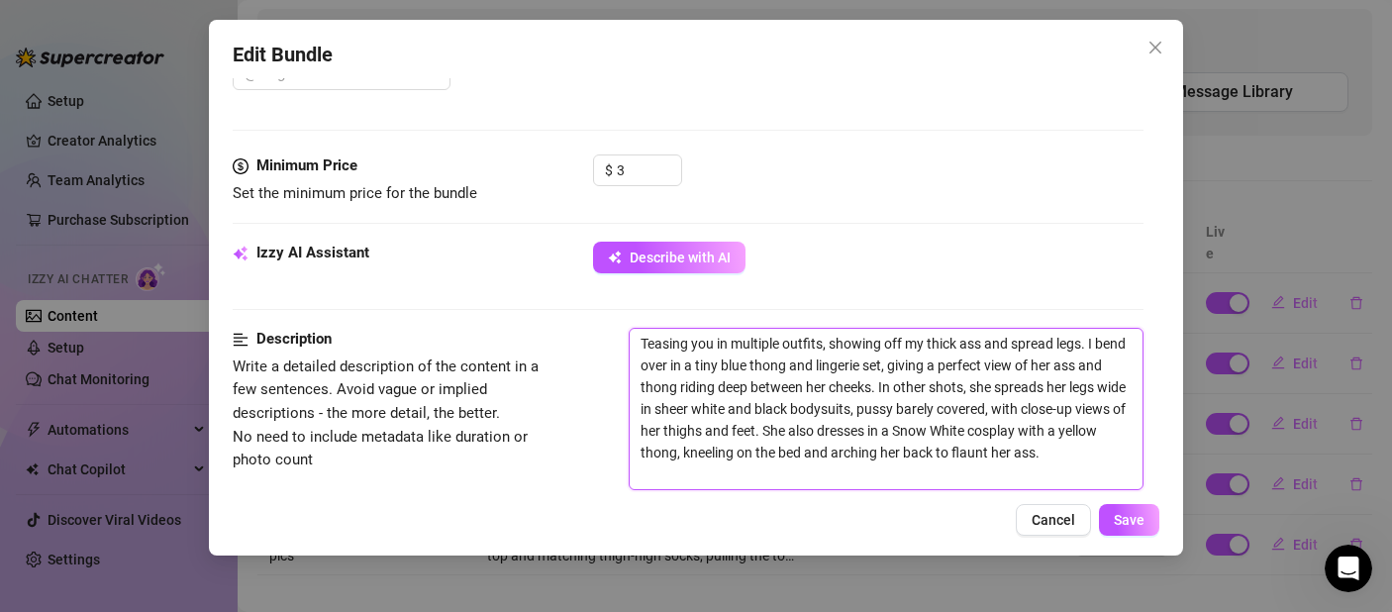
click at [1064, 366] on textarea "Teasing you in multiple outfits, showing off my thick ass and spread legs. I be…" at bounding box center [886, 409] width 513 height 160
click at [1098, 363] on textarea "Teasing you in multiple outfits, showing off my thick ass and spread legs. I be…" at bounding box center [886, 409] width 513 height 160
drag, startPoint x: 1087, startPoint y: 367, endPoint x: 1071, endPoint y: 369, distance: 16.0
click at [1071, 369] on textarea "Teasing you in multiple outfits, showing off my thick ass and spread legs. I be…" at bounding box center [886, 409] width 513 height 160
type textarea "Teasing you in multiple outfits, showing off my thick ass and spread legs. I be…"
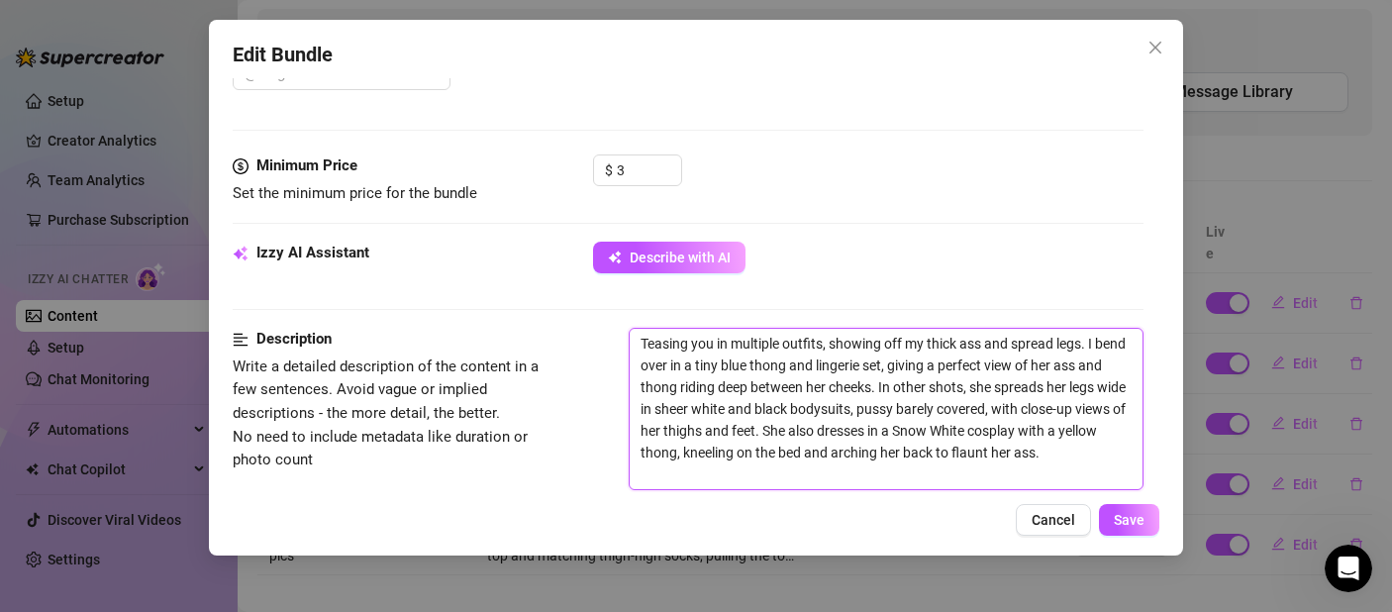
type textarea "Teasing you in multiple outfits, showing off my thick ass and spread legs. I be…"
drag, startPoint x: 1022, startPoint y: 390, endPoint x: 1001, endPoint y: 390, distance: 20.8
click at [1001, 390] on textarea "Teasing you in multiple outfits, showing off my thick ass and spread legs. I be…" at bounding box center [886, 409] width 513 height 160
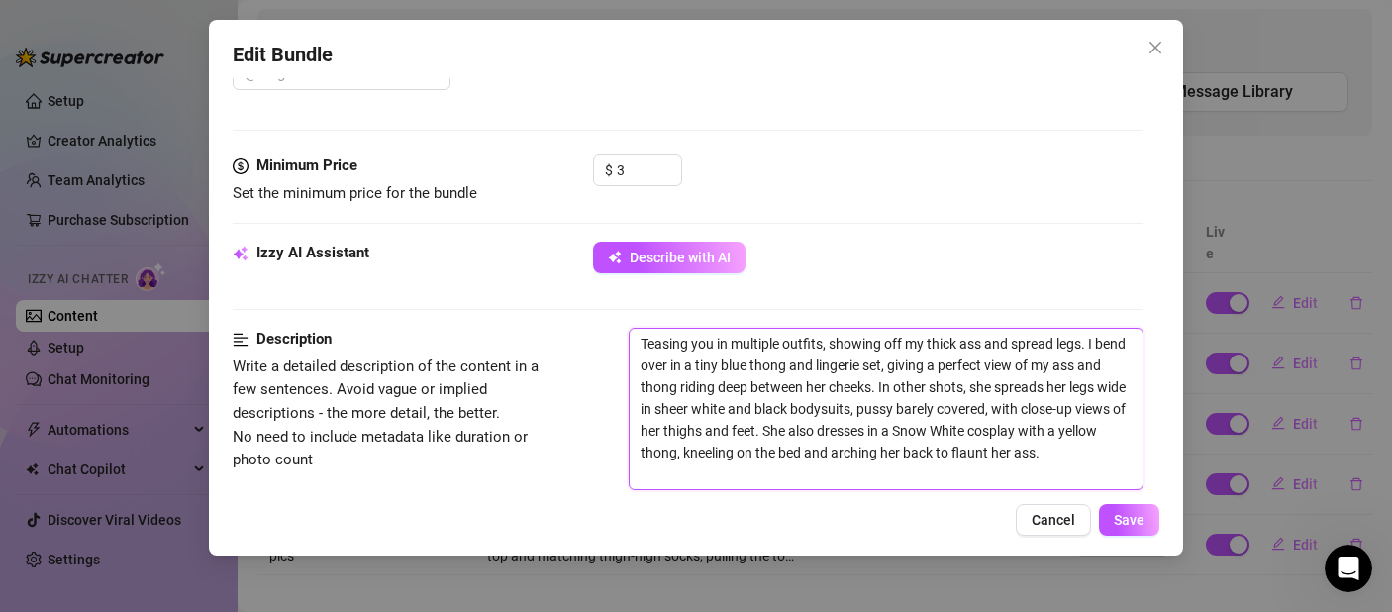
type textarea "Teasing you in multiple outfits, showing off my thick ass and spread legs. I be…"
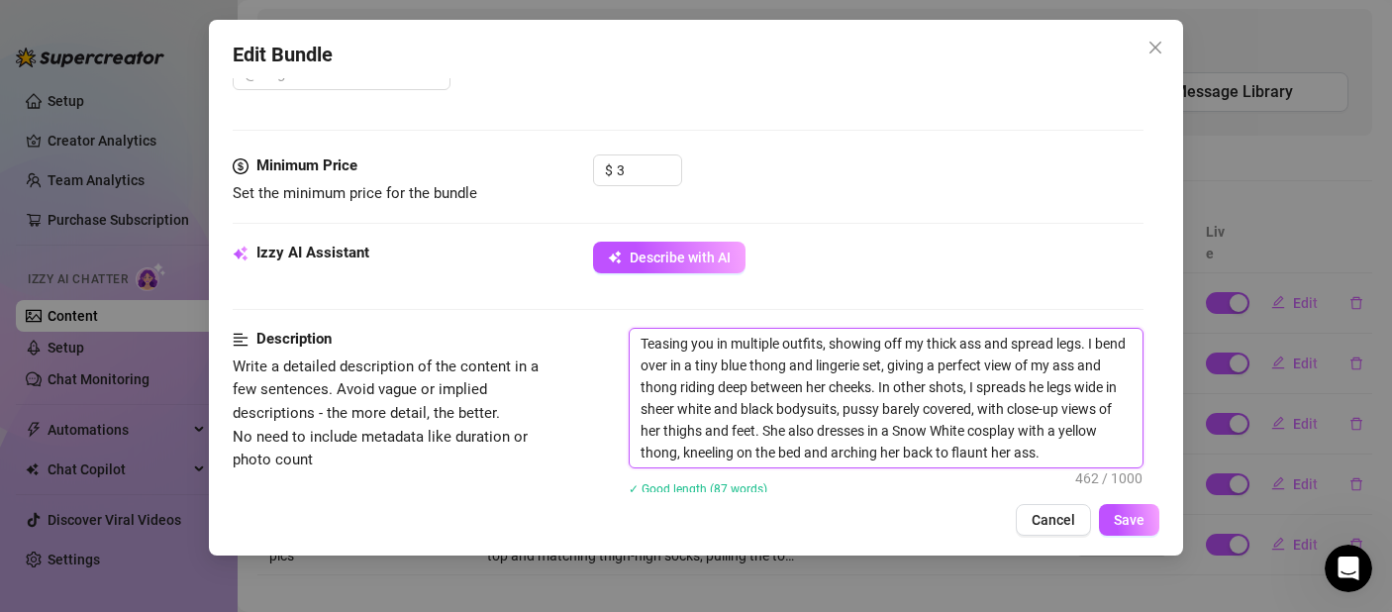
type textarea "Teasing you in multiple outfits, showing off my thick ass and spread legs. I be…"
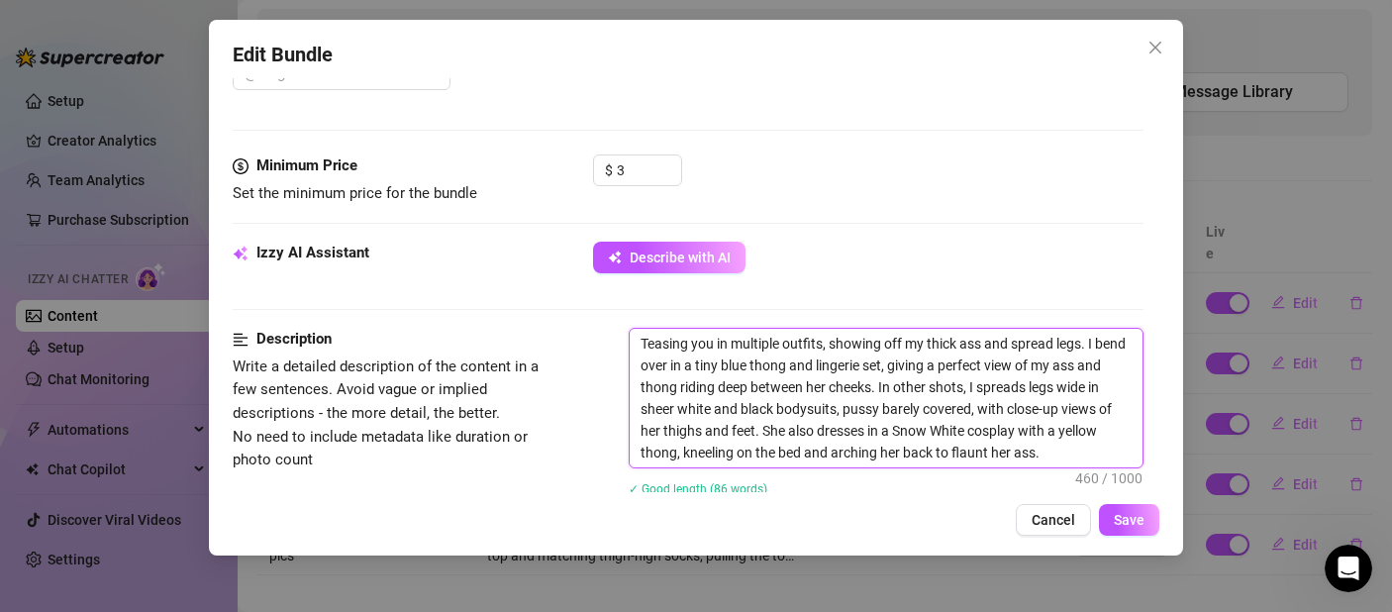
type textarea "Teasing you in multiple outfits, showing off my thick ass and spread legs. I be…"
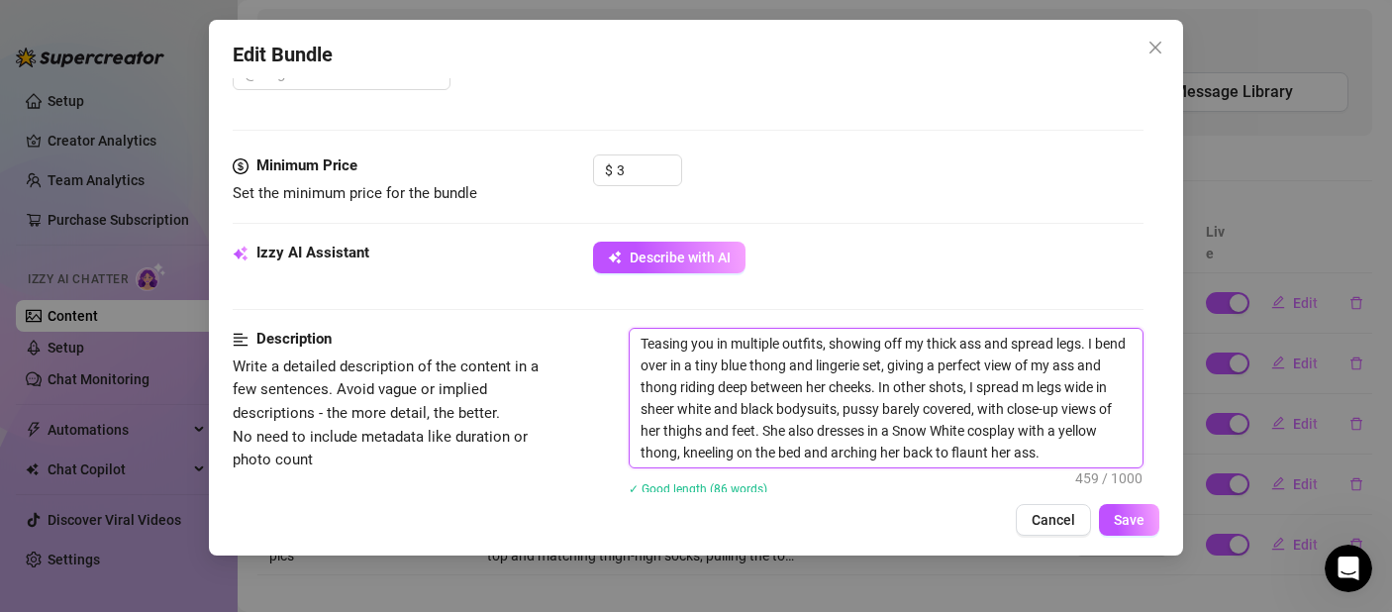
type textarea "Teasing you in multiple outfits, showing off my thick ass and spread legs. I be…"
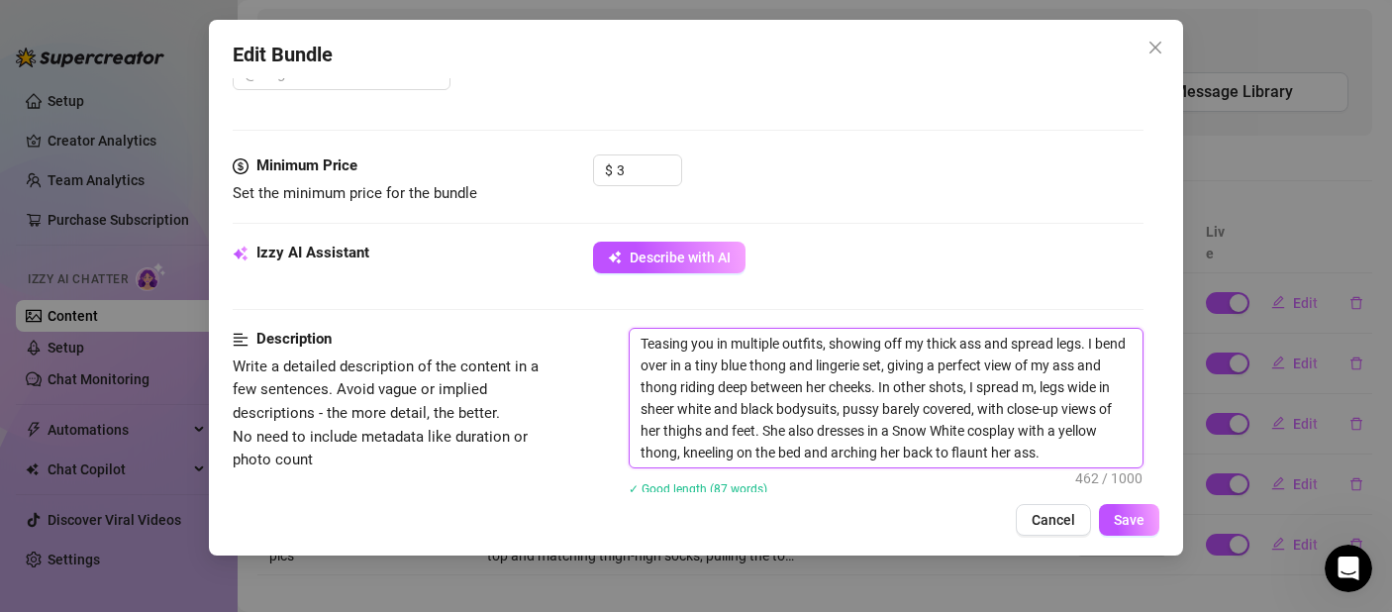
type textarea "Teasing you in multiple outfits, showing off my thick ass and spread legs. I be…"
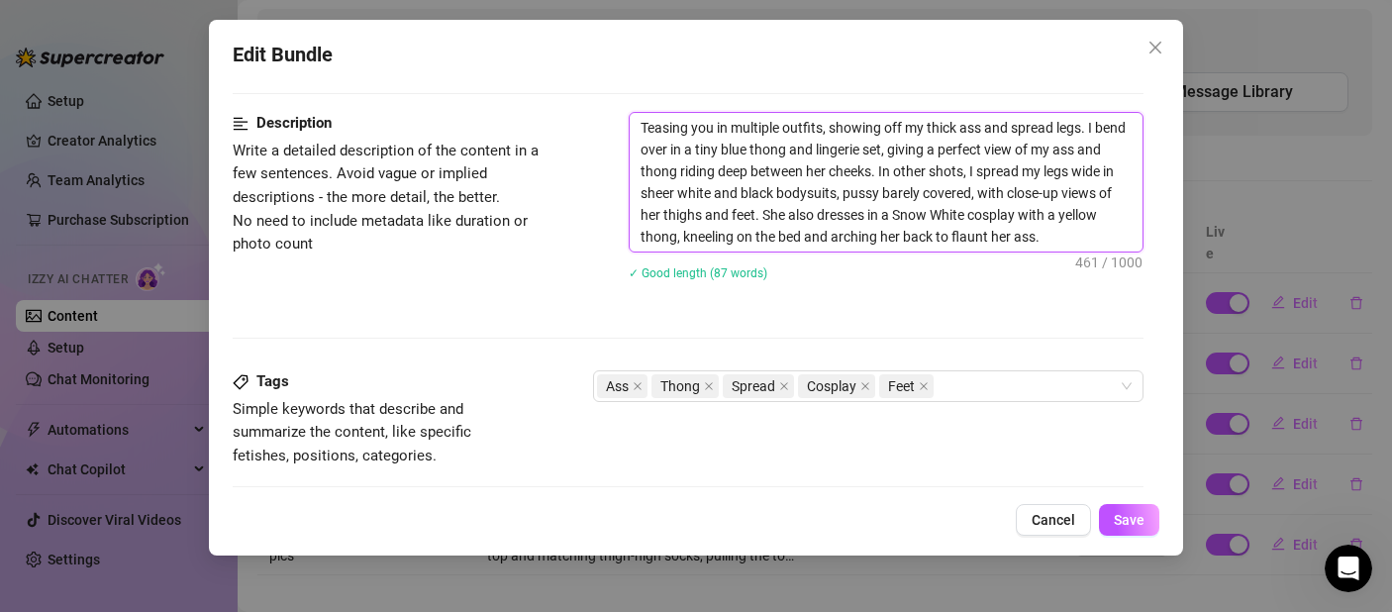
scroll to position [891, 0]
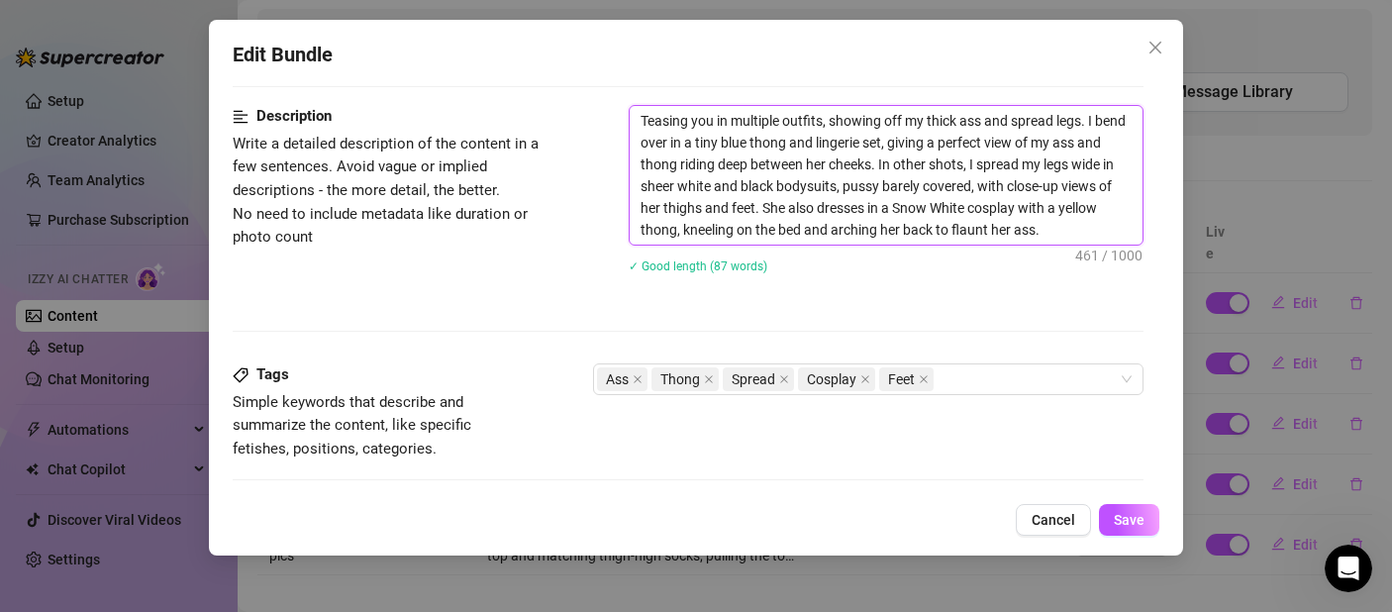
drag, startPoint x: 714, startPoint y: 211, endPoint x: 694, endPoint y: 211, distance: 19.8
click at [694, 211] on textarea "Teasing you in multiple outfits, showing off my thick ass and spread legs. I be…" at bounding box center [886, 175] width 513 height 139
type textarea "Teasing you in multiple outfits, showing off my thick ass and spread legs. I be…"
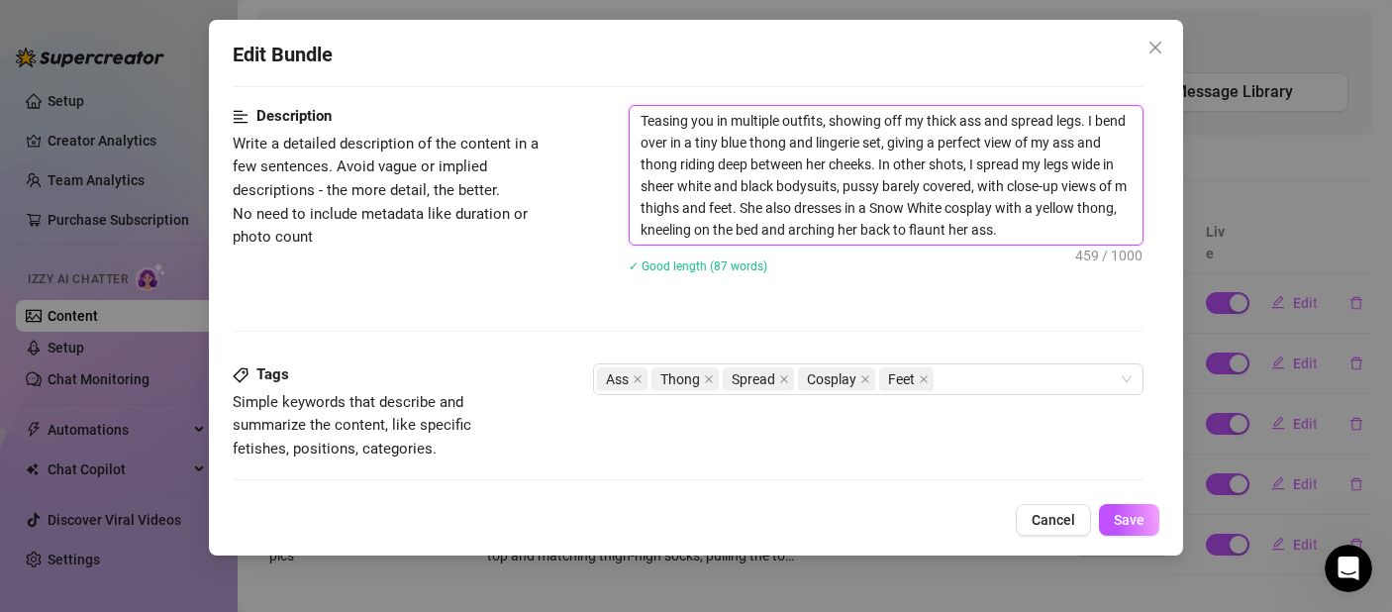
type textarea "Teasing you in multiple outfits, showing off my thick ass and spread legs. I be…"
click at [836, 208] on textarea "Teasing you in multiple outfits, showing off my thick ass and spread legs. I be…" at bounding box center [886, 175] width 513 height 139
drag, startPoint x: 839, startPoint y: 208, endPoint x: 815, endPoint y: 211, distance: 23.9
click at [815, 211] on textarea "Teasing you in multiple outfits, showing off my thick ass and spread legs. I be…" at bounding box center [886, 175] width 513 height 139
type textarea "Teasing you in multiple outfits, showing off my thick ass and spread legs. I be…"
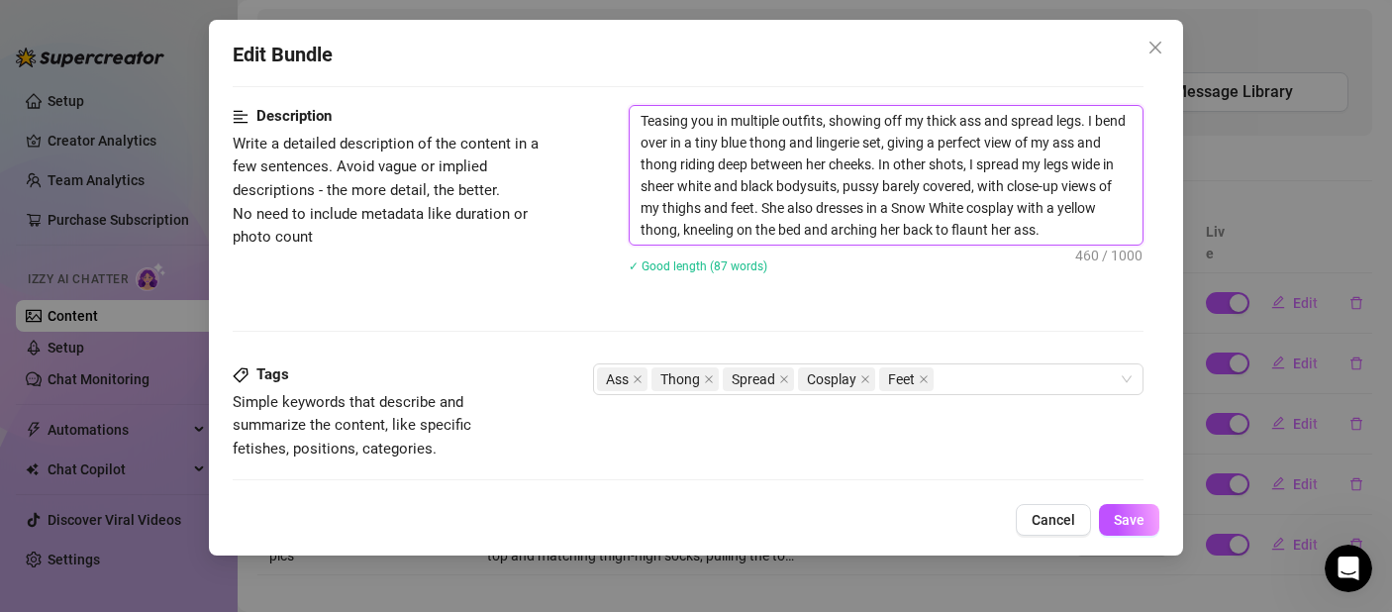
type textarea "Teasing you in multiple outfits, showing off my thick ass and spread legs. I be…"
click at [887, 217] on textarea "Teasing you in multiple outfits, showing off my thick ass and spread legs. I be…" at bounding box center [886, 175] width 513 height 139
type textarea "Teasing you in multiple outfits, showing off my thick ass and spread legs. I be…"
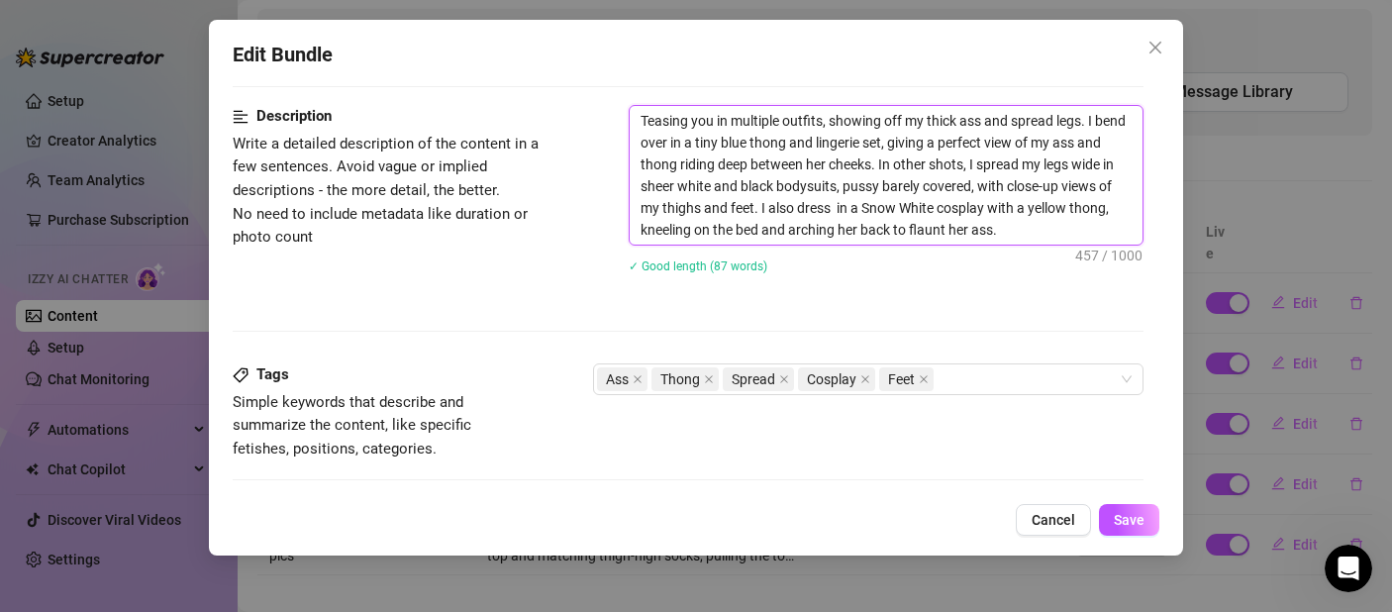
type textarea "Teasing you in multiple outfits, showing off my thick ass and spread legs. I be…"
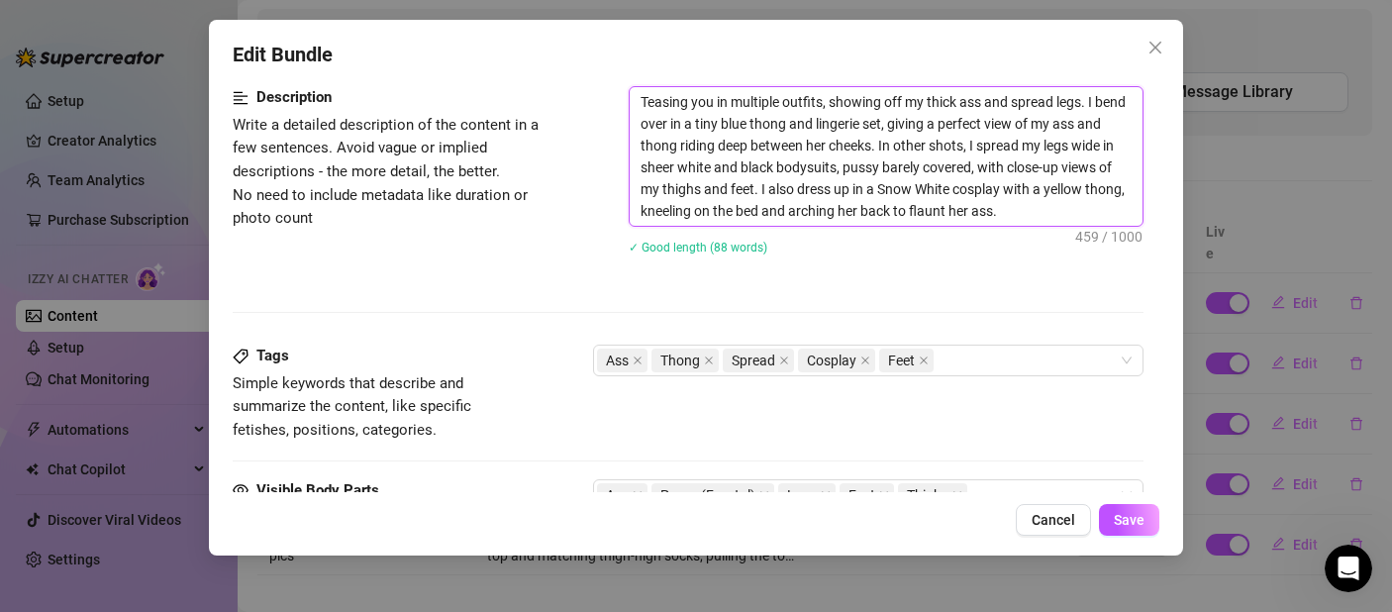
scroll to position [911, 0]
drag, startPoint x: 947, startPoint y: 207, endPoint x: 921, endPoint y: 214, distance: 26.7
click at [921, 214] on textarea "Teasing you in multiple outfits, showing off my thick ass and spread legs. I be…" at bounding box center [886, 155] width 513 height 139
type textarea "Teasing you in multiple outfits, showing off my thick ass and spread legs. I be…"
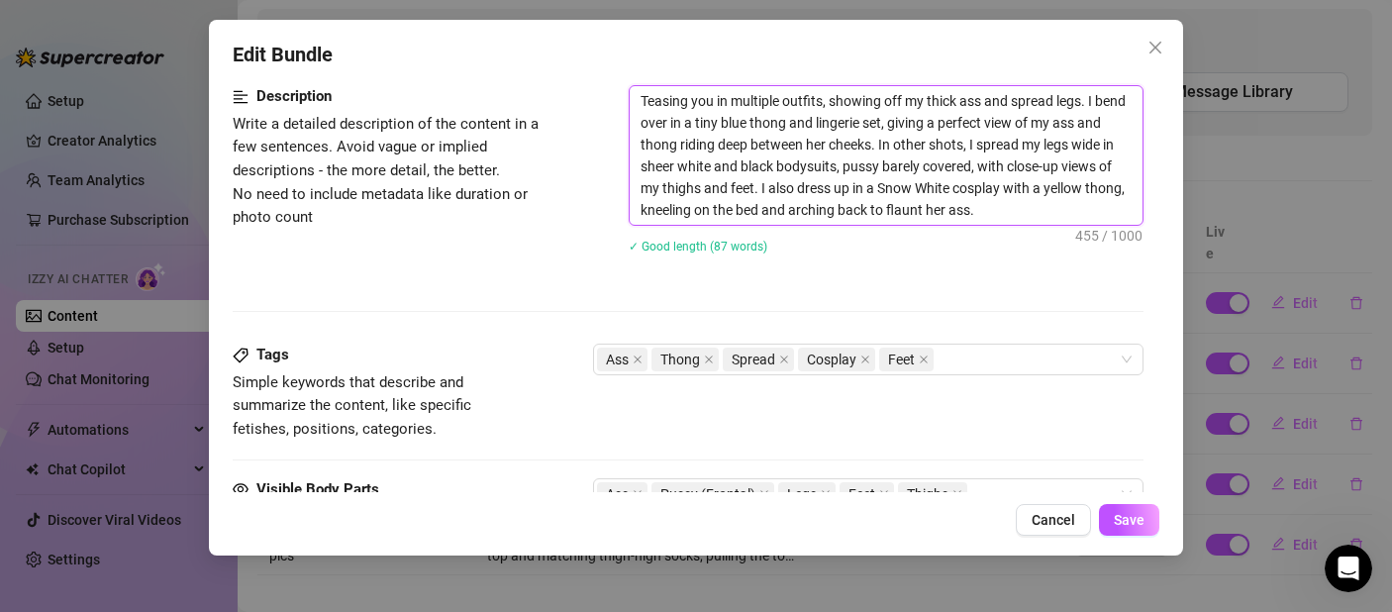
type textarea "Teasing you in multiple outfits, showing off my thick ass and spread legs. I be…"
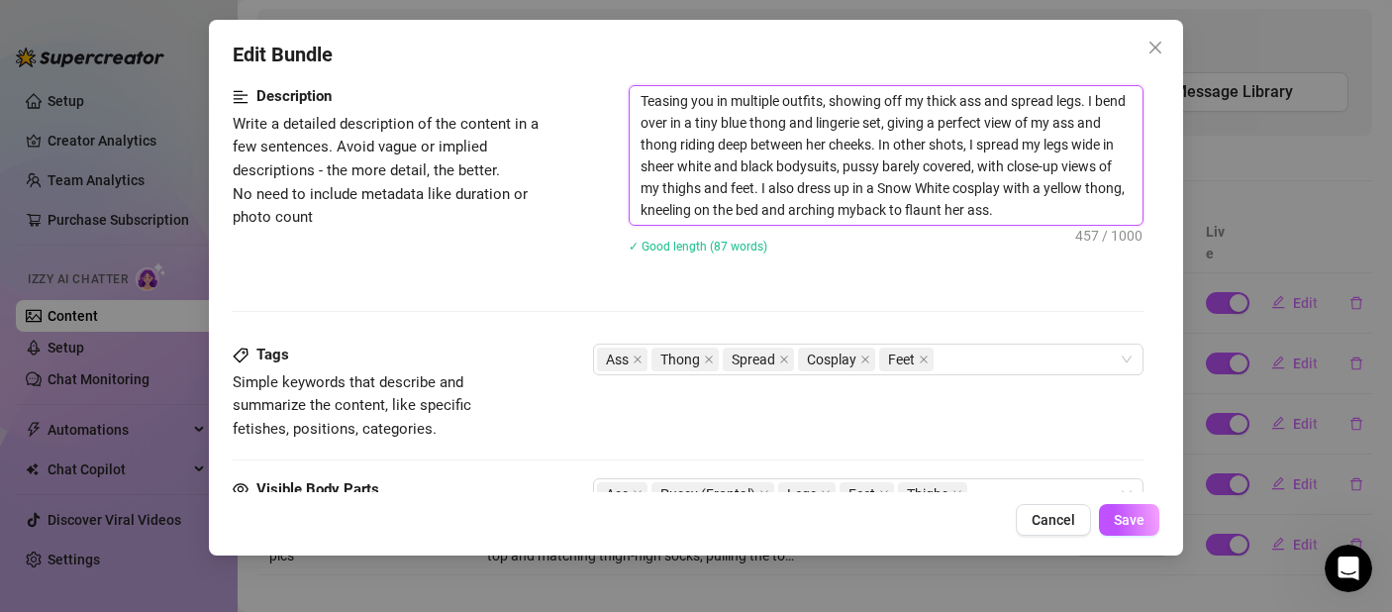
type textarea "Teasing you in multiple outfits, showing off my thick ass and spread legs. I be…"
drag, startPoint x: 1052, startPoint y: 209, endPoint x: 1035, endPoint y: 209, distance: 17.8
click at [1035, 209] on textarea "Teasing you in multiple outfits, showing off my thick ass and spread legs. I be…" at bounding box center [886, 155] width 513 height 139
type textarea "Teasing you in multiple outfits, showing off my thick ass and spread legs. I be…"
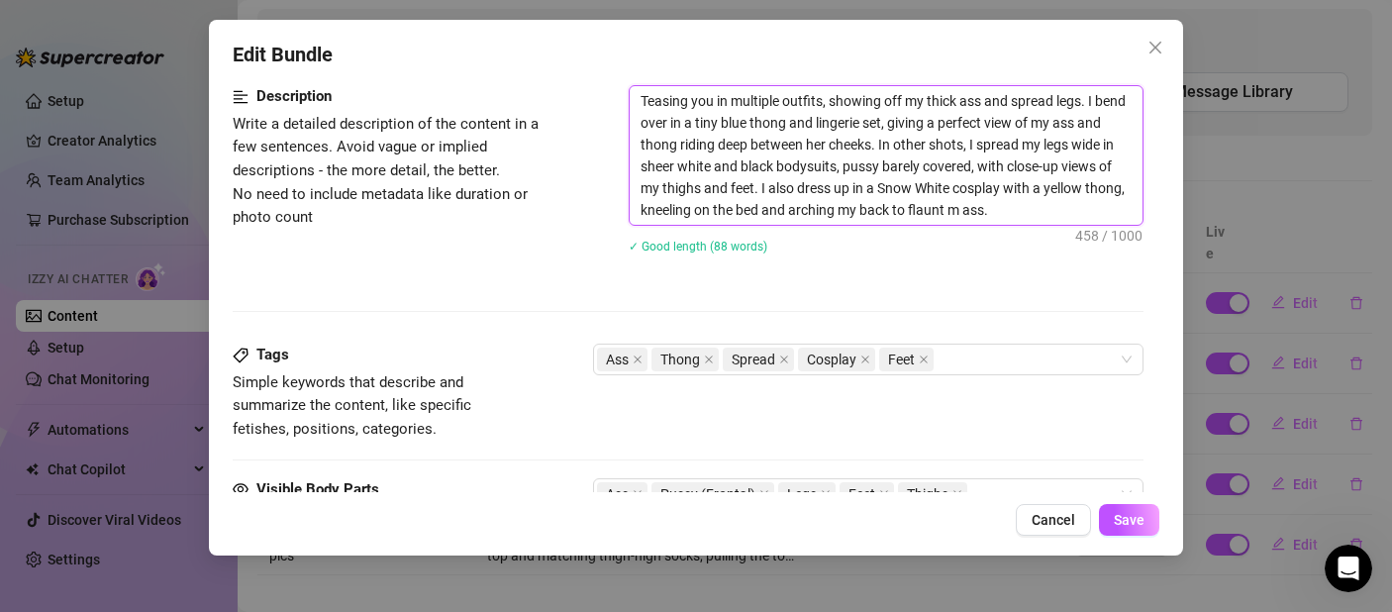
type textarea "Teasing you in multiple outfits, showing off my thick ass and spread legs. I be…"
click at [1126, 525] on span "Save" at bounding box center [1129, 520] width 31 height 16
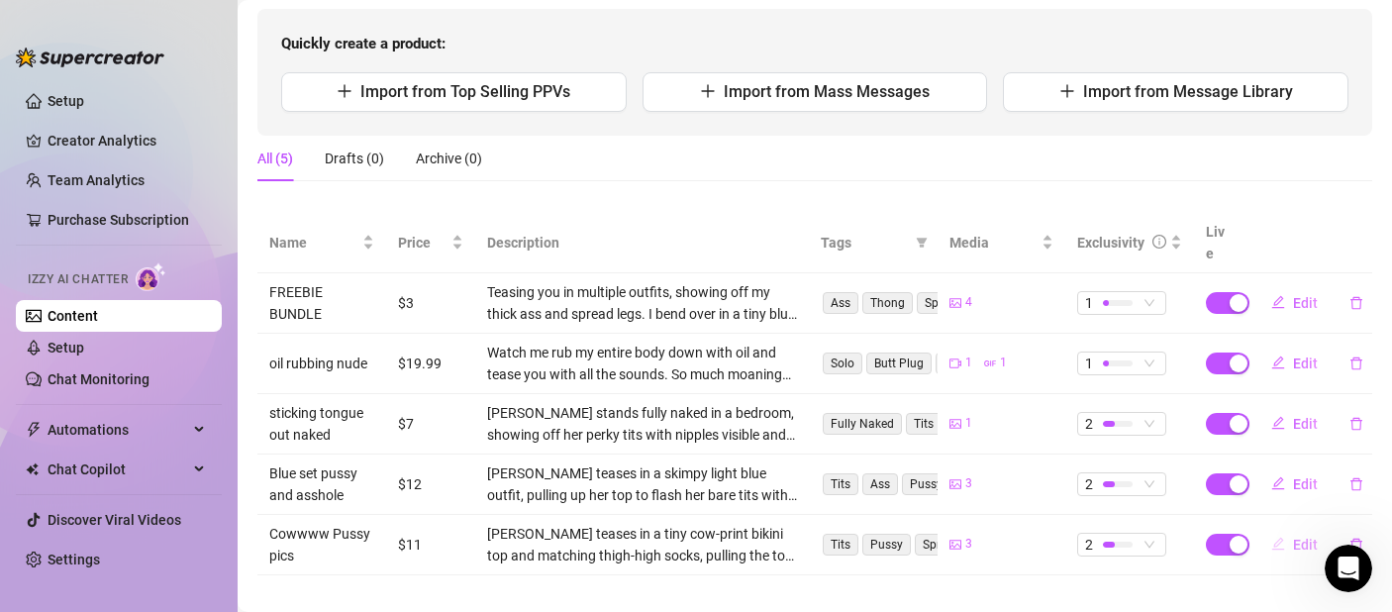
click at [1300, 537] on span "Edit" at bounding box center [1305, 545] width 25 height 16
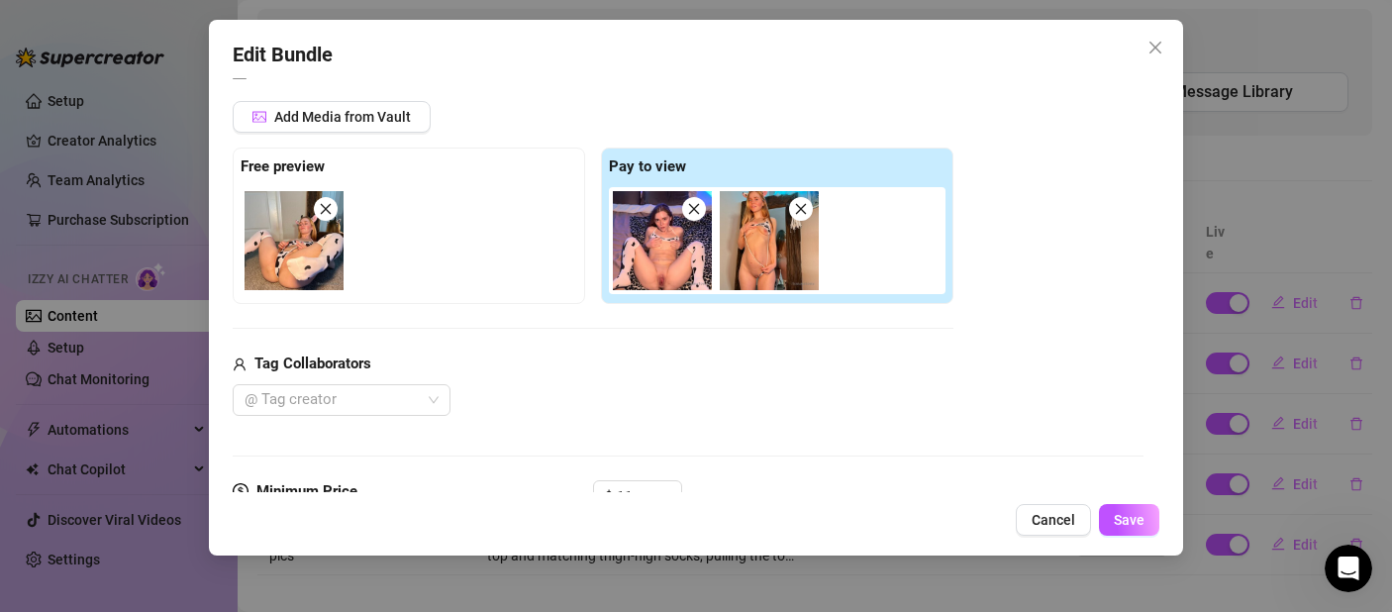
scroll to position [633, 0]
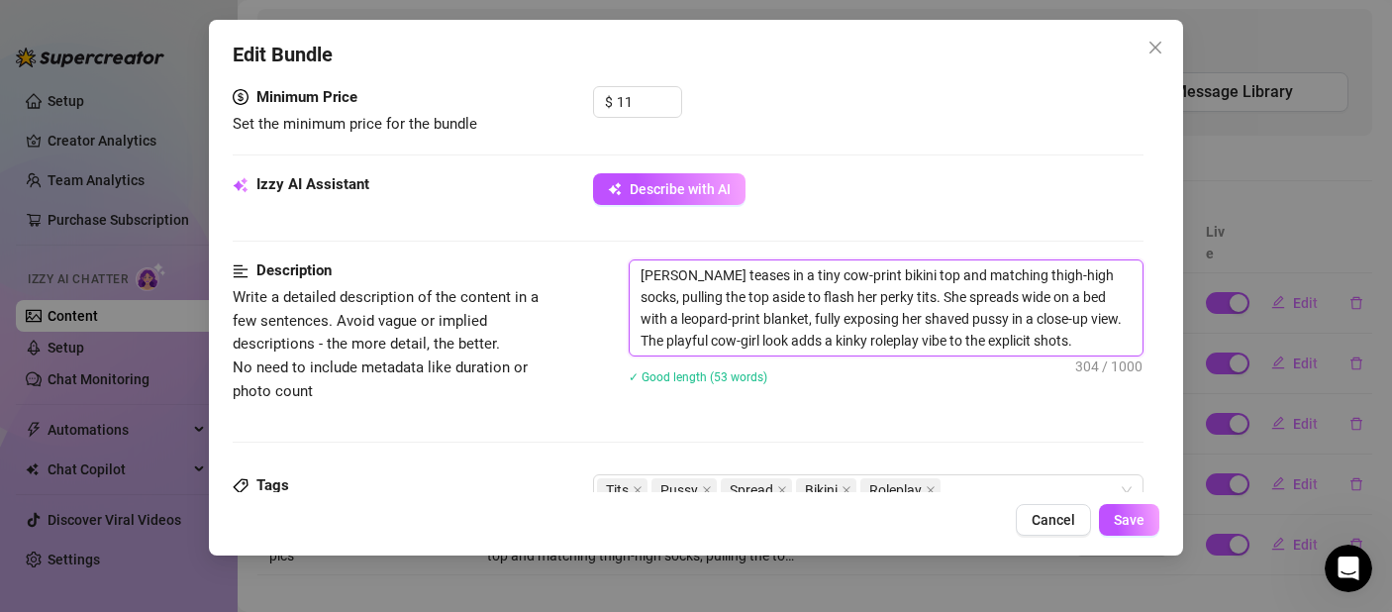
drag, startPoint x: 667, startPoint y: 272, endPoint x: 635, endPoint y: 276, distance: 32.9
click at [635, 276] on textarea "Lisa teases in a tiny cow-print bikini top and matching thigh-high socks, pulli…" at bounding box center [886, 307] width 513 height 95
drag, startPoint x: 710, startPoint y: 277, endPoint x: 627, endPoint y: 276, distance: 83.2
click at [627, 276] on div "Description Write a detailed description of the content in a few sentences. Avo…" at bounding box center [688, 334] width 911 height 150
type textarea "J in a tiny cow-print bikini top and matching thigh-high socks, pulling the top…"
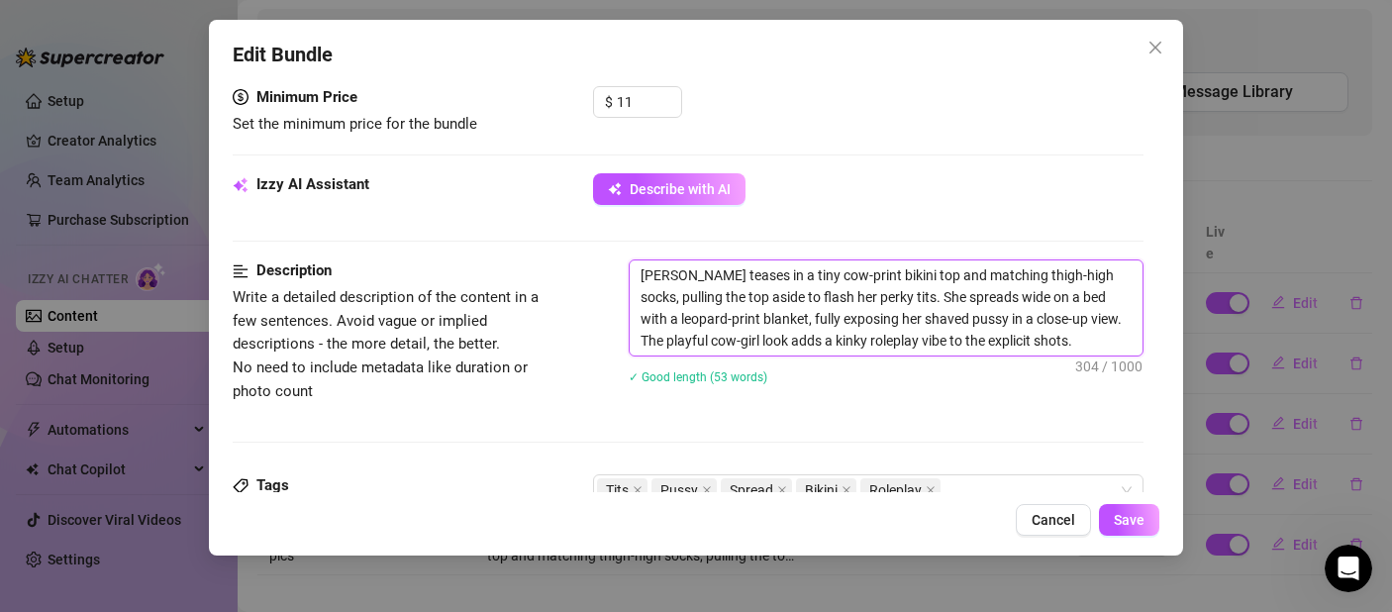
type textarea "J in a tiny cow-print bikini top and matching thigh-high socks, pulling the top…"
type textarea "Ju in a tiny cow-print bikini top and matching thigh-high socks, pulling the to…"
type textarea "Jus in a tiny cow-print bikini top and matching thigh-high socks, pulling the t…"
type textarea "Just in a tiny cow-print bikini top and matching thigh-high socks, pulling the …"
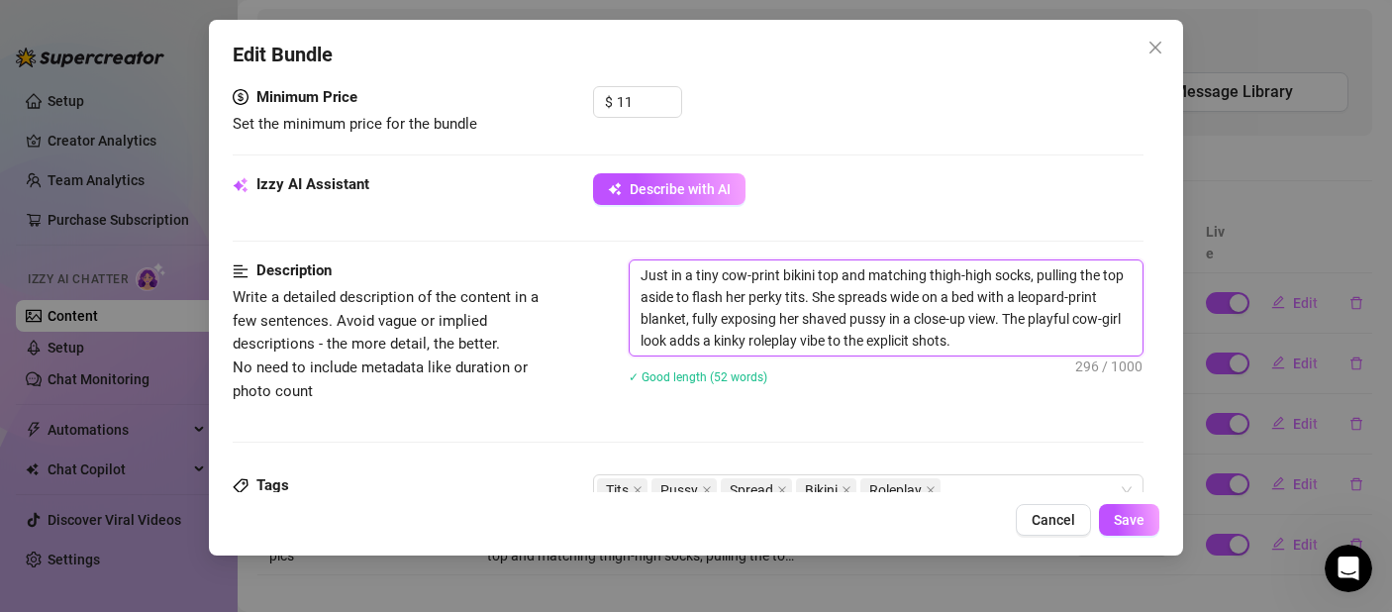
type textarea "Just in a tiny cow-print bikini top and matching thigh-high socks, pulling the …"
type textarea "Just m in a tiny cow-print bikini top and matching thigh-high socks, pulling th…"
type textarea "Just me in a tiny cow-print bikini top and matching thigh-high socks, pulling t…"
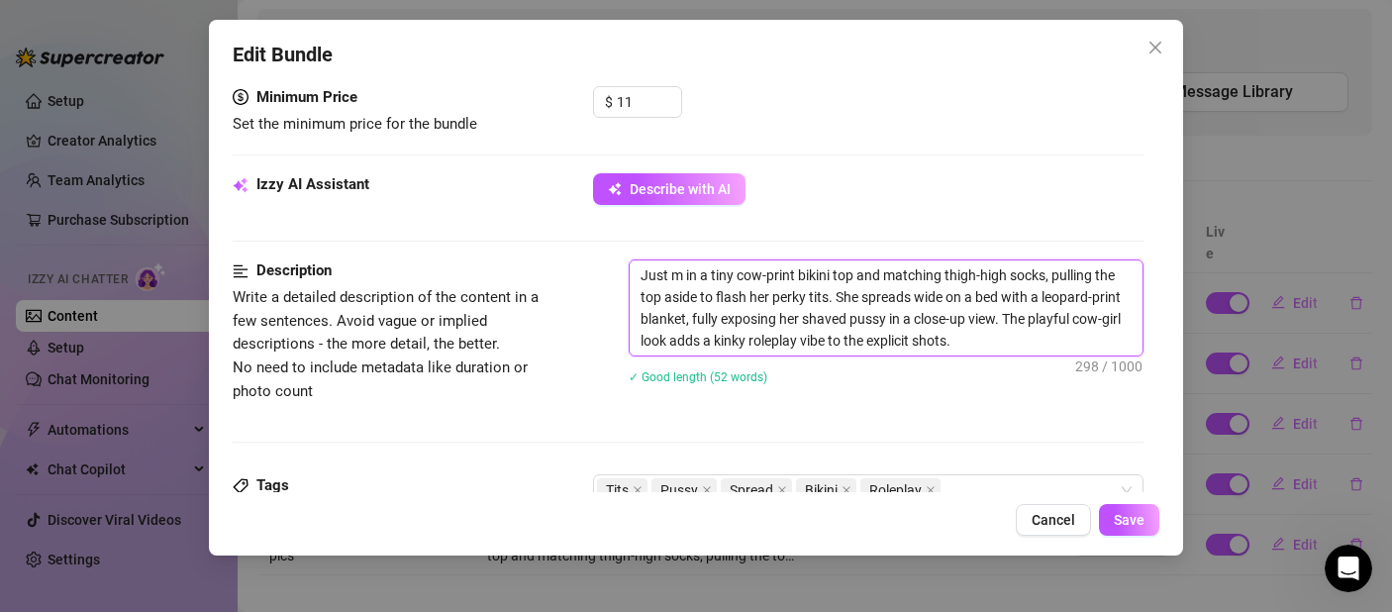
type textarea "Just me in a tiny cow-print bikini top and matching thigh-high socks, pulling t…"
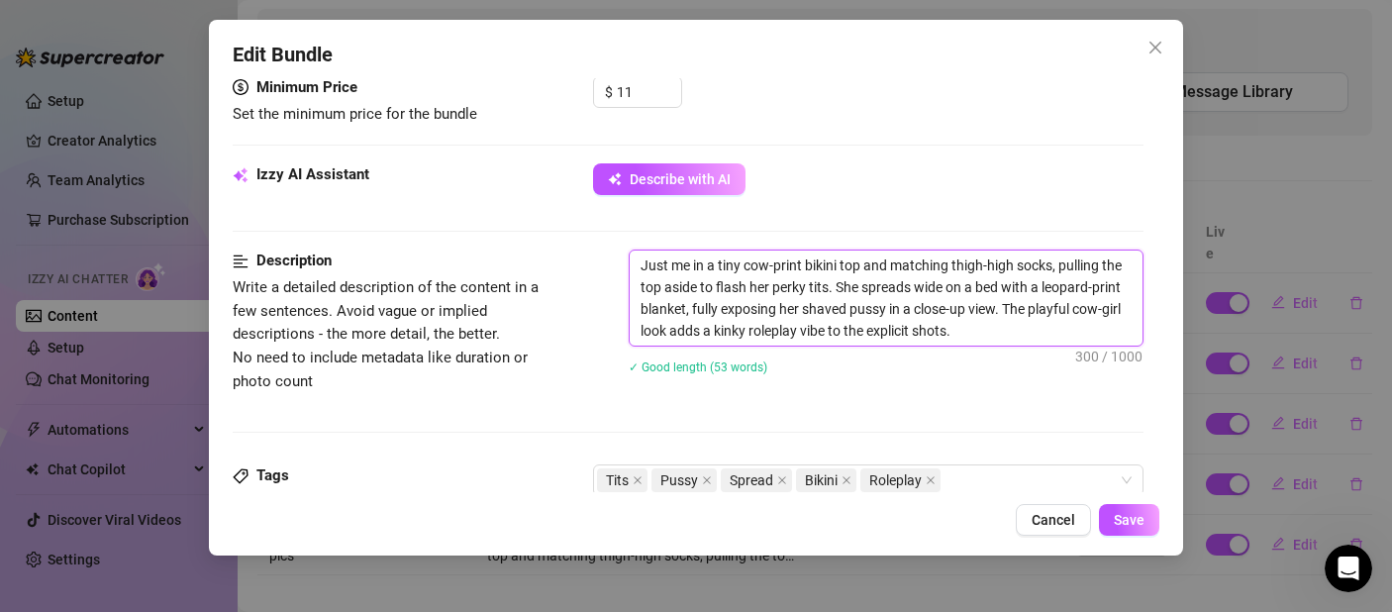
scroll to position [645, 0]
click at [788, 281] on textarea "Just me in a tiny cow-print bikini top and matching thigh-high socks, pulling t…" at bounding box center [886, 296] width 513 height 95
drag, startPoint x: 796, startPoint y: 283, endPoint x: 774, endPoint y: 288, distance: 22.3
click at [774, 288] on textarea "Just me in a tiny cow-print bikini top and matching thigh-high socks, pulling t…" at bounding box center [886, 296] width 513 height 95
type textarea "Just me in a tiny cow-print bikini top and matching thigh-high socks, pulling t…"
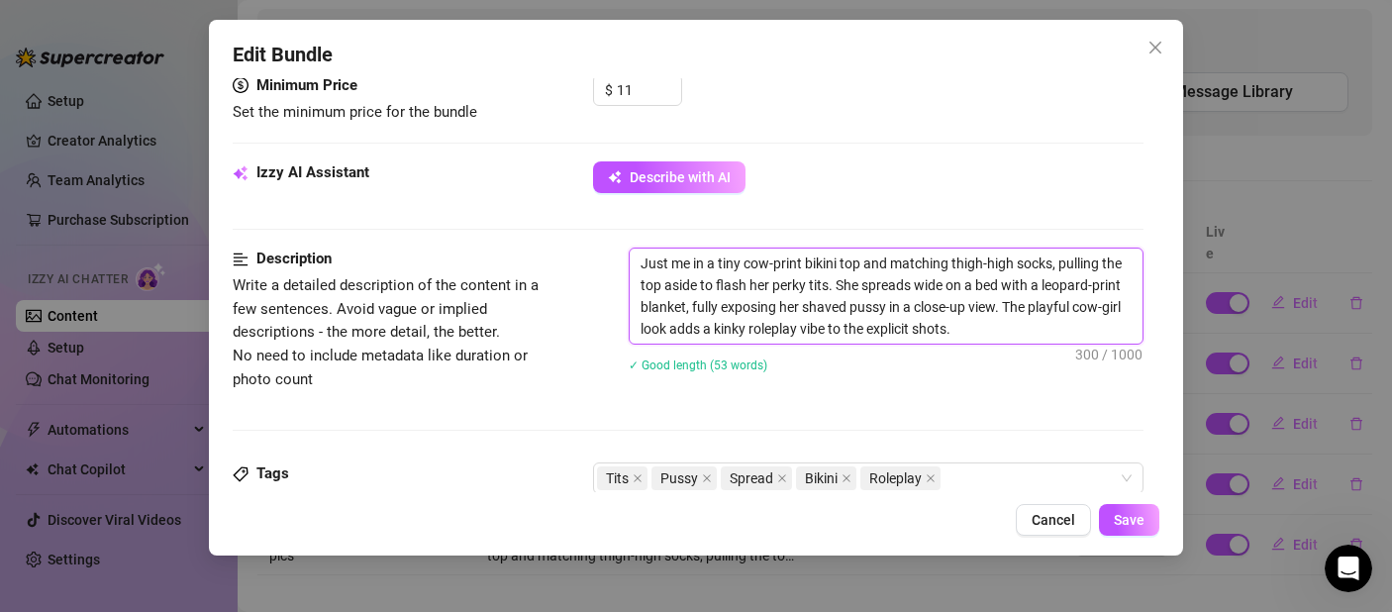
type textarea "Just me in a tiny cow-print bikini top and matching thigh-high socks, pulling t…"
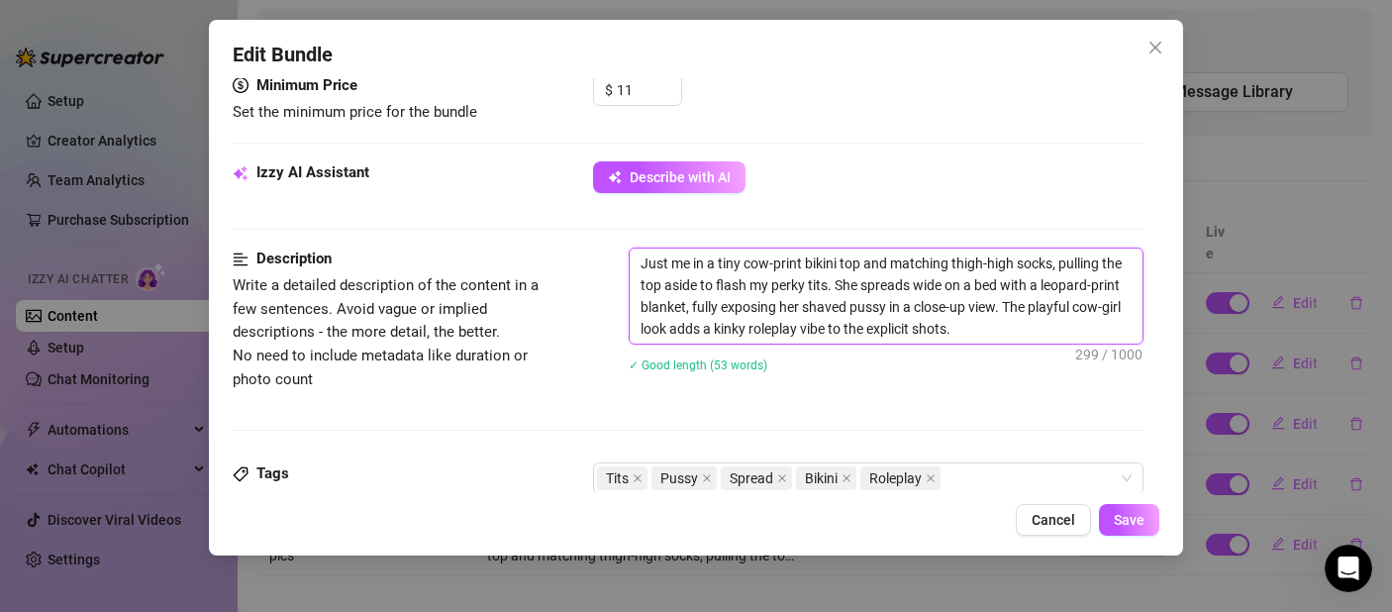
drag, startPoint x: 888, startPoint y: 281, endPoint x: 857, endPoint y: 282, distance: 30.7
click at [857, 282] on textarea "Just me in a tiny cow-print bikini top and matching thigh-high socks, pulling t…" at bounding box center [886, 296] width 513 height 95
type textarea "Just me in a tiny cow-print bikini top and matching thigh-high socks, pulling t…"
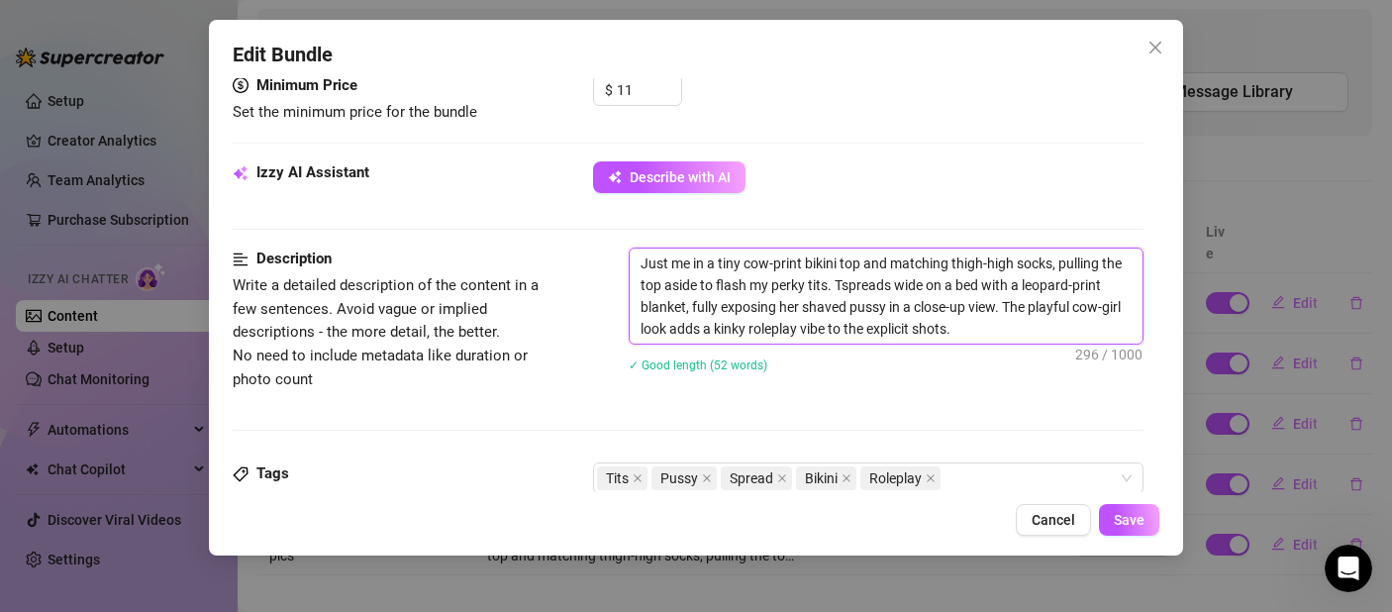
type textarea "Just me in a tiny cow-print bikini top and matching thigh-high socks, pulling t…"
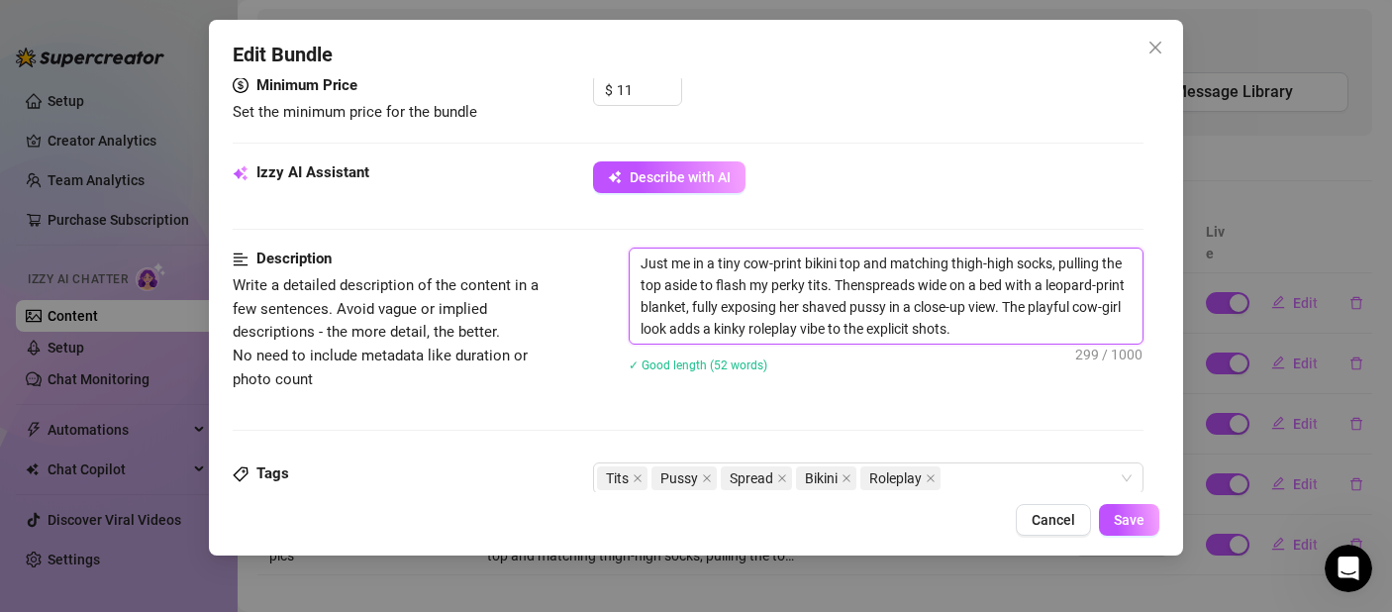
type textarea "Just me in a tiny cow-print bikini top and matching thigh-high socks, pulling t…"
click at [952, 290] on textarea "Just me in a tiny cow-print bikini top and matching thigh-high socks, pulling t…" at bounding box center [886, 296] width 513 height 95
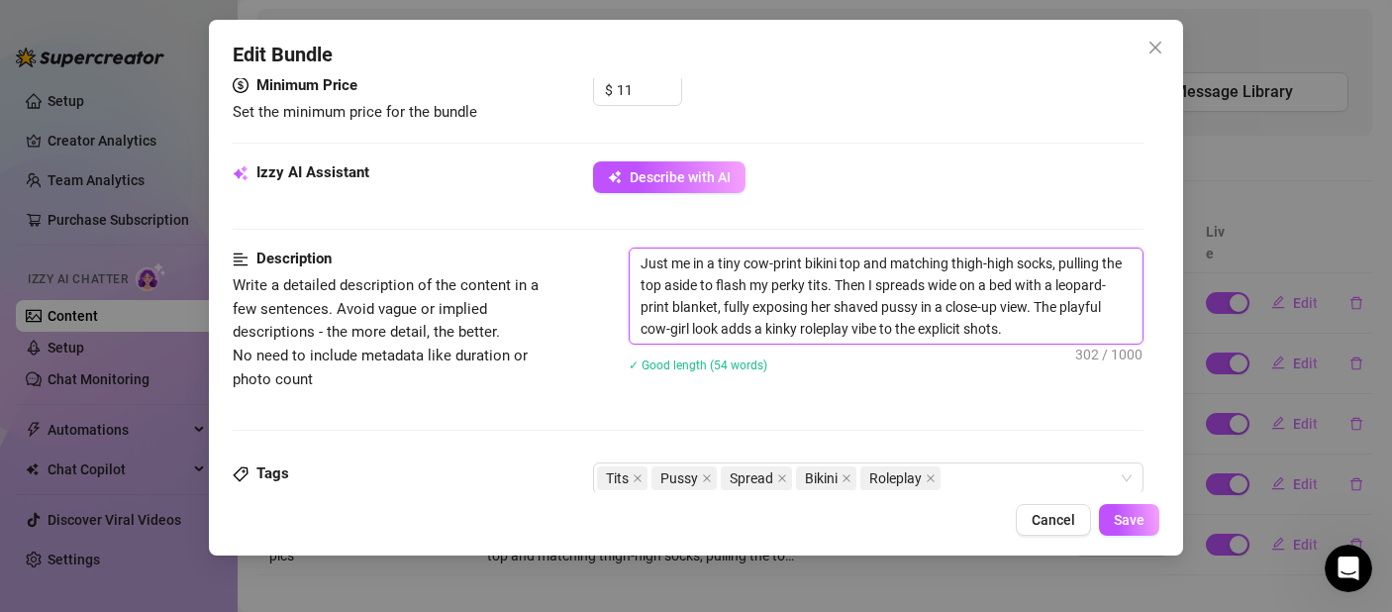
type textarea "Just me in a tiny cow-print bikini top and matching thigh-high socks, pulling t…"
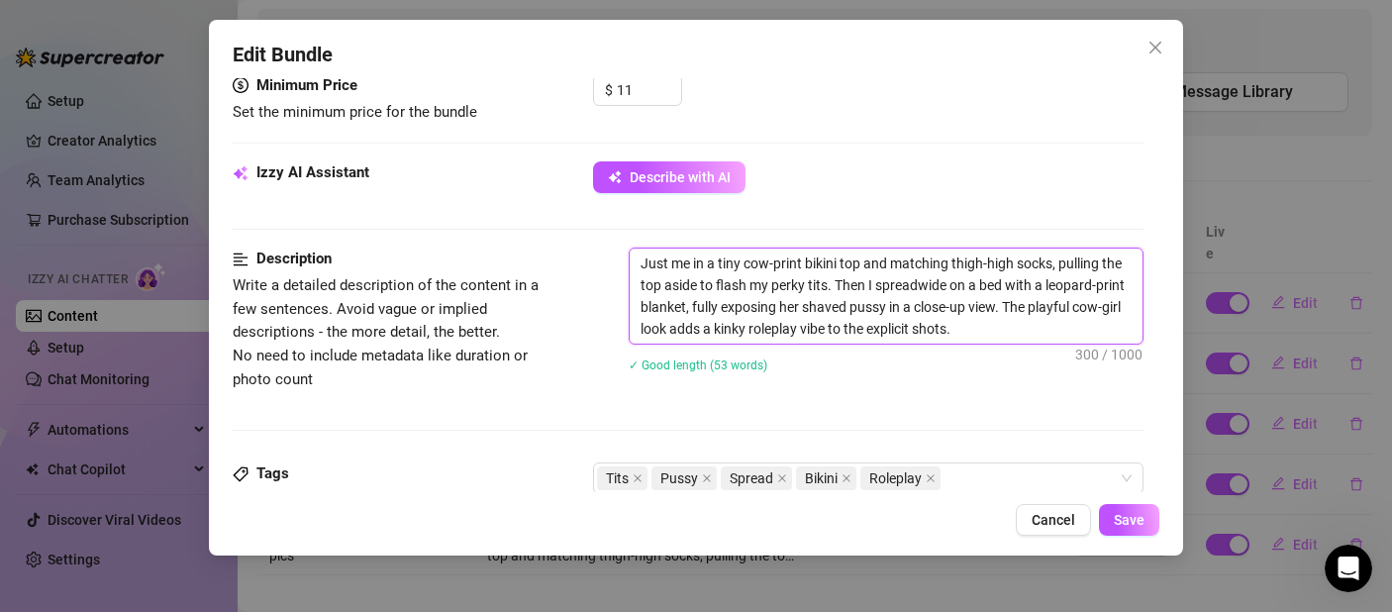
type textarea "Just me in a tiny cow-print bikini top and matching thigh-high socks, pulling t…"
drag, startPoint x: 883, startPoint y: 309, endPoint x: 861, endPoint y: 310, distance: 21.8
click at [860, 310] on textarea "Just me in a tiny cow-print bikini top and matching thigh-high socks, pulling t…" at bounding box center [886, 296] width 513 height 95
type textarea "Just me in a tiny cow-print bikini top and matching thigh-high socks, pulling t…"
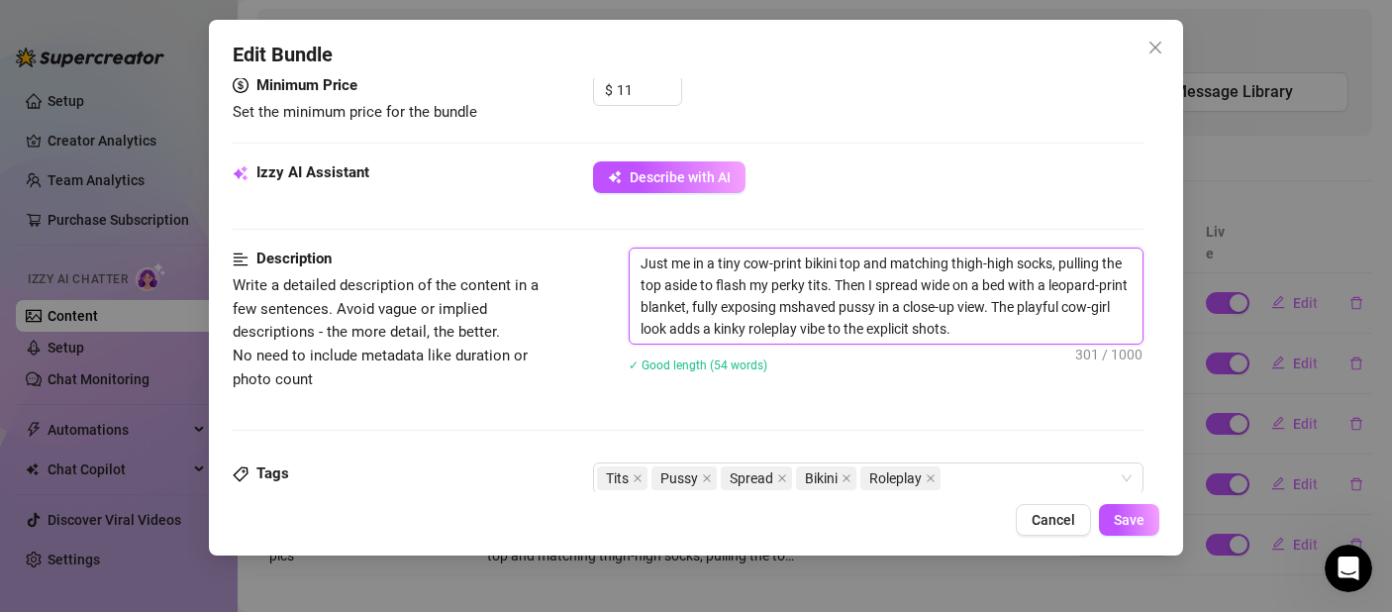
type textarea "Just me in a tiny cow-print bikini top and matching thigh-high socks, pulling t…"
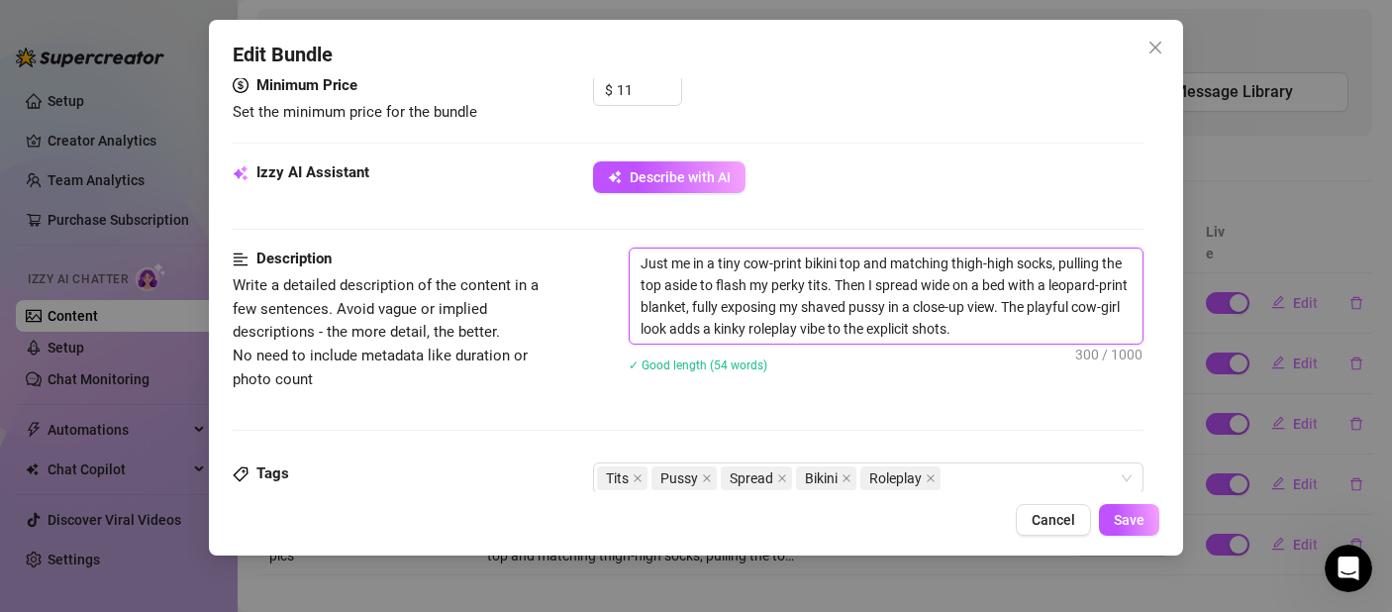
type textarea "Just me in a tiny cow-print bikini top and matching thigh-high socks, pulling t…"
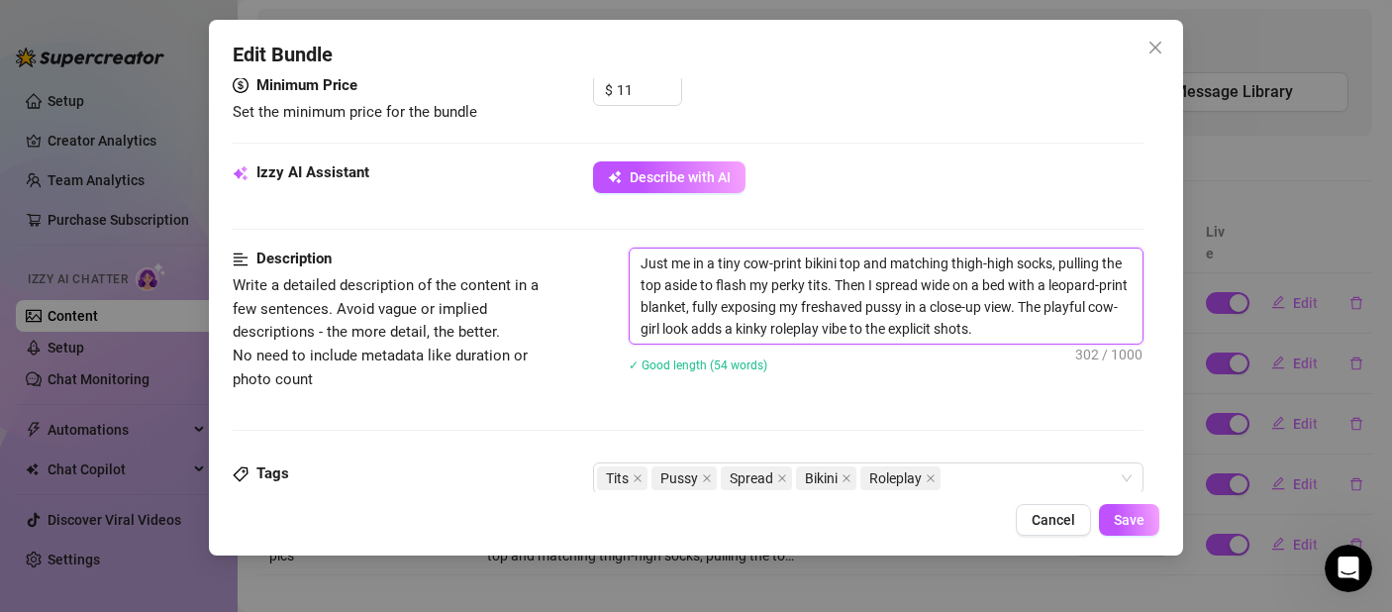
type textarea "Just me in a tiny cow-print bikini top and matching thigh-high socks, pulling t…"
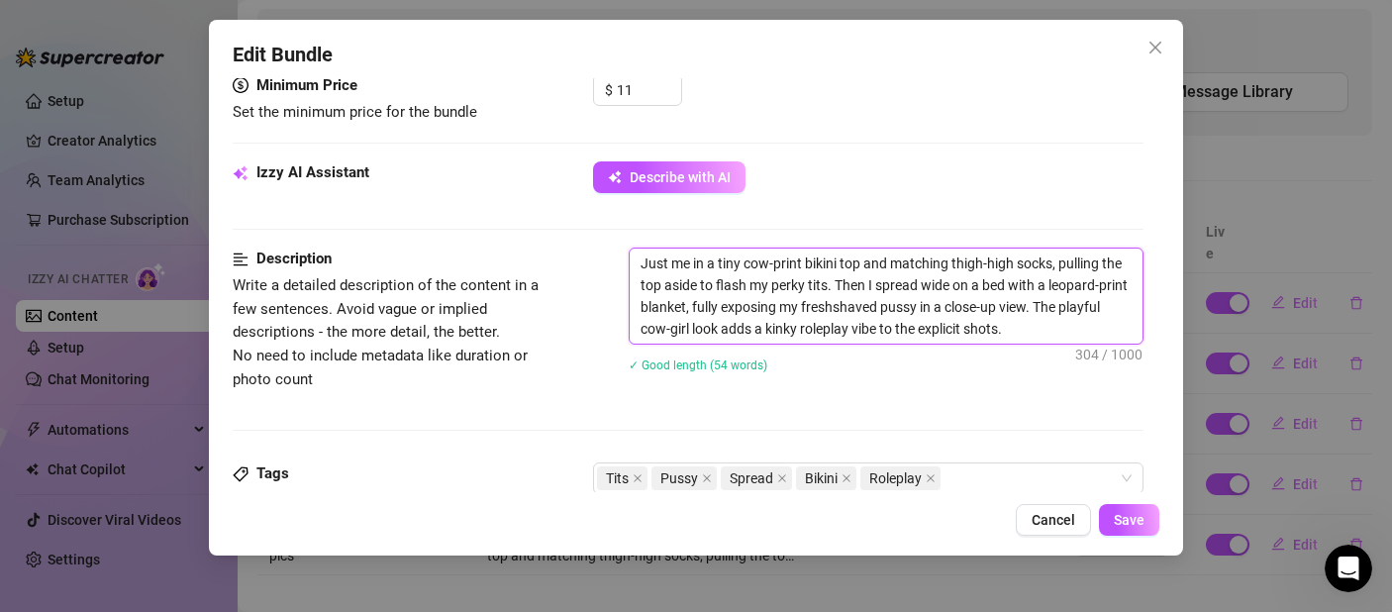
type textarea "Just me in a tiny cow-print bikini top and matching thigh-high socks, pulling t…"
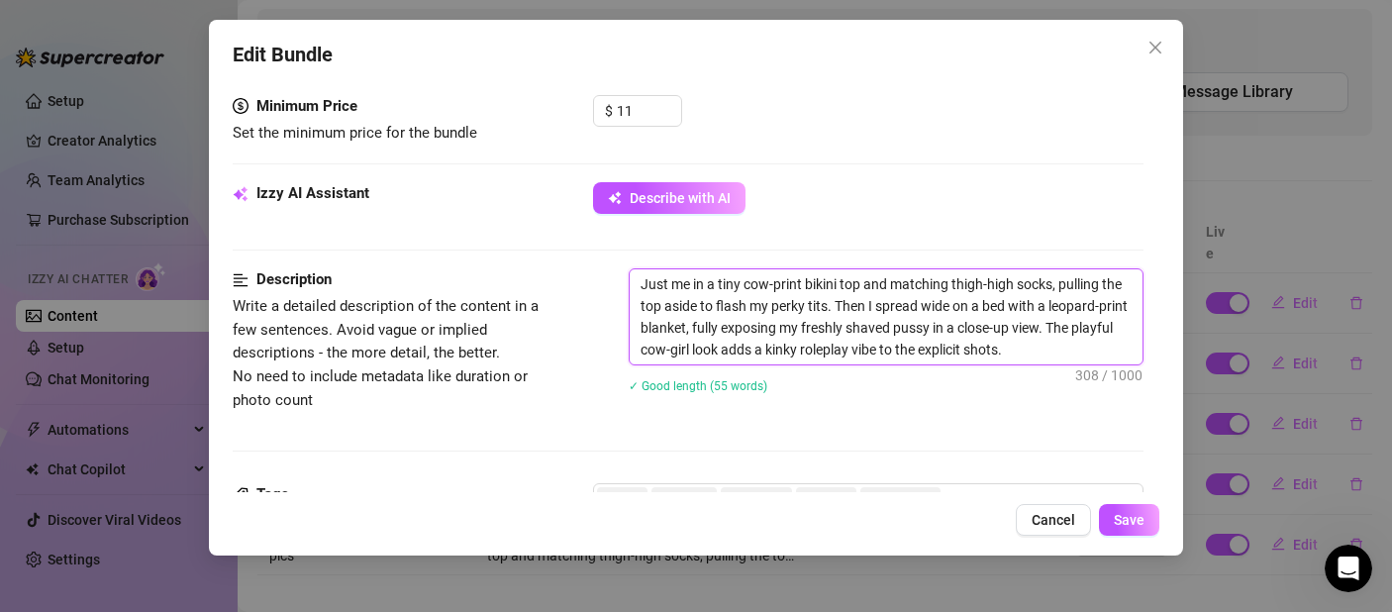
scroll to position [524, 0]
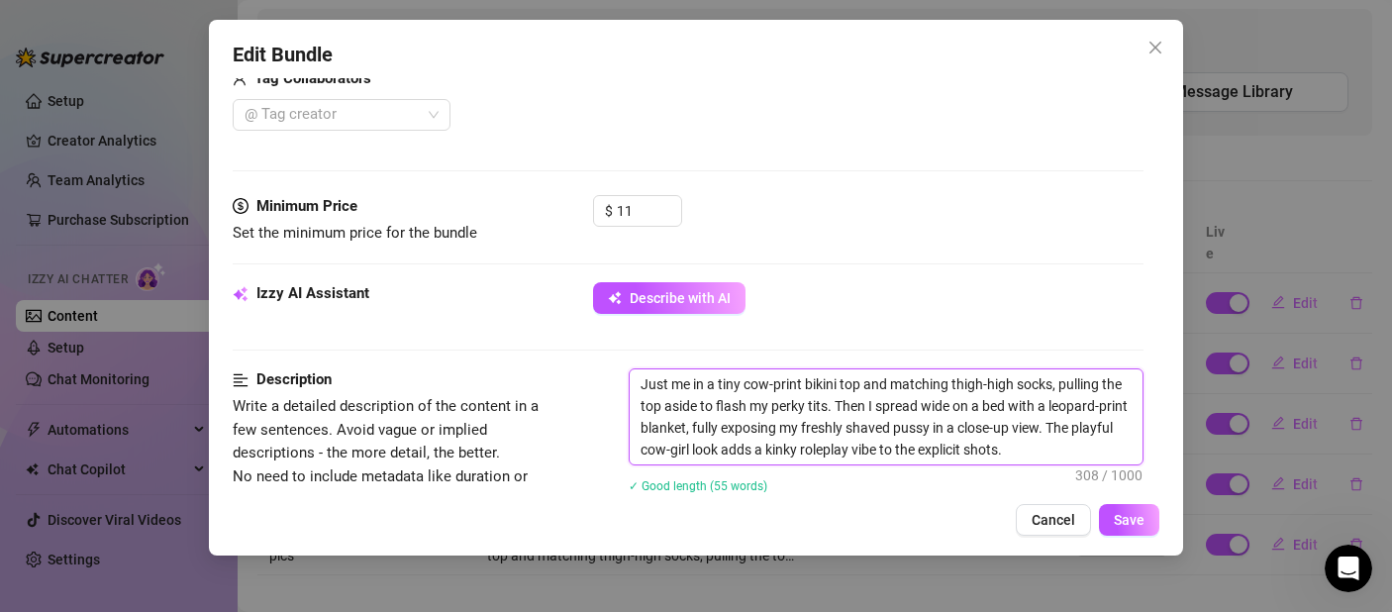
drag, startPoint x: 1071, startPoint y: 451, endPoint x: 1022, endPoint y: 451, distance: 49.5
click at [1022, 451] on textarea "Just me in a tiny cow-print bikini top and matching thigh-high socks, pulling t…" at bounding box center [886, 416] width 513 height 95
type textarea "Just me in a tiny cow-print bikini top and matching thigh-high socks, pulling t…"
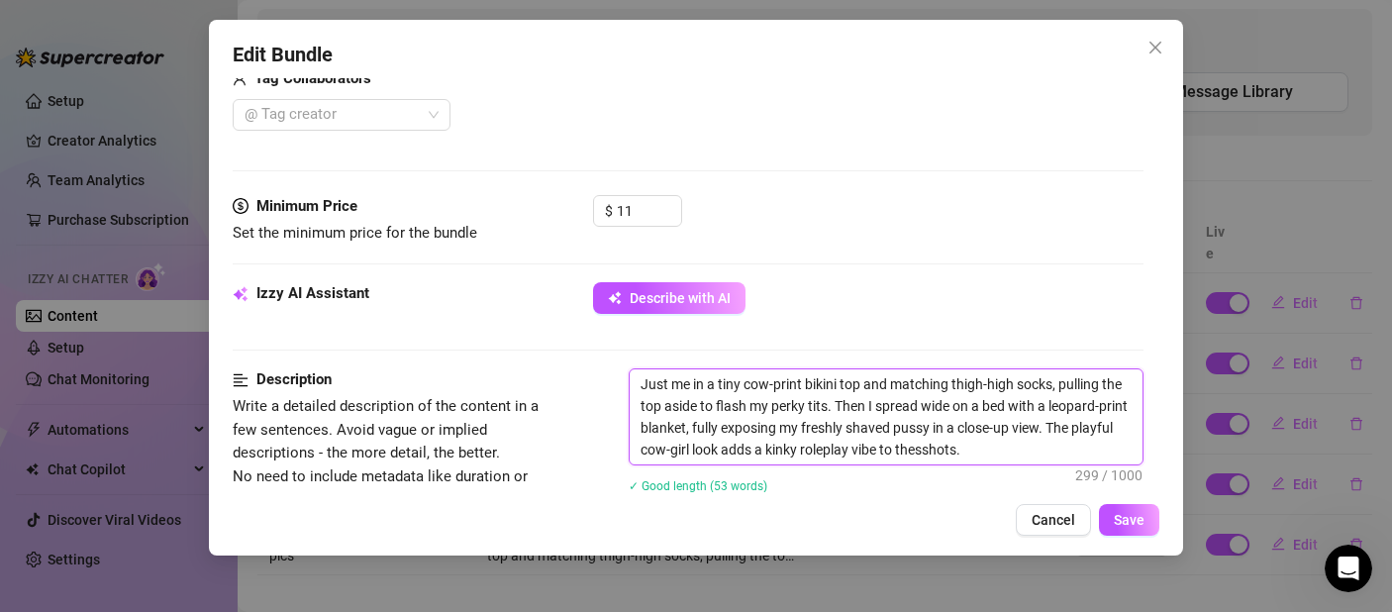
type textarea "Just me in a tiny cow-print bikini top and matching thigh-high socks, pulling t…"
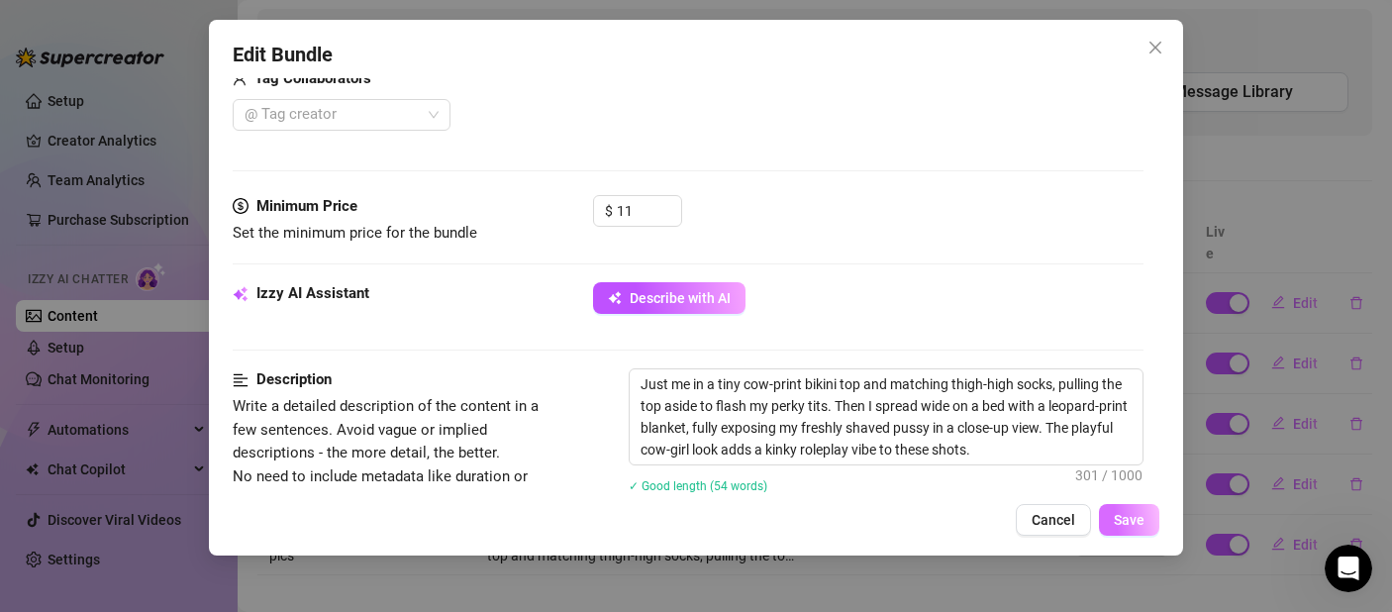
click at [1115, 512] on span "Save" at bounding box center [1129, 520] width 31 height 16
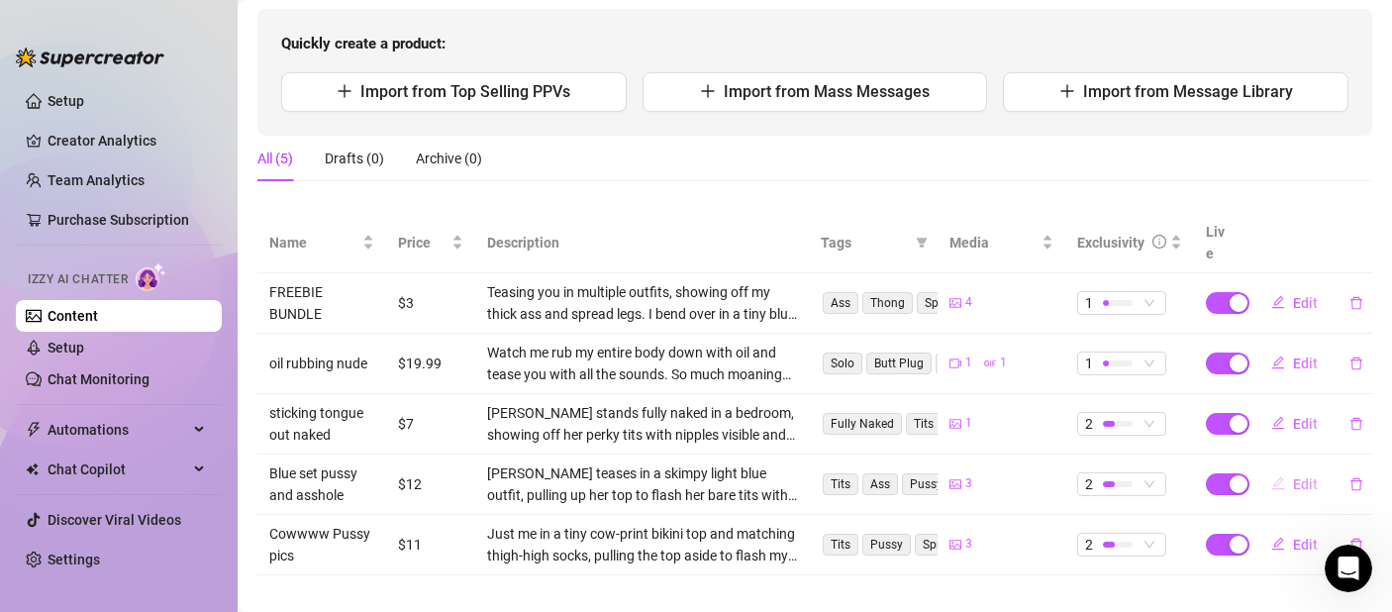
click at [1299, 476] on span "Edit" at bounding box center [1305, 484] width 25 height 16
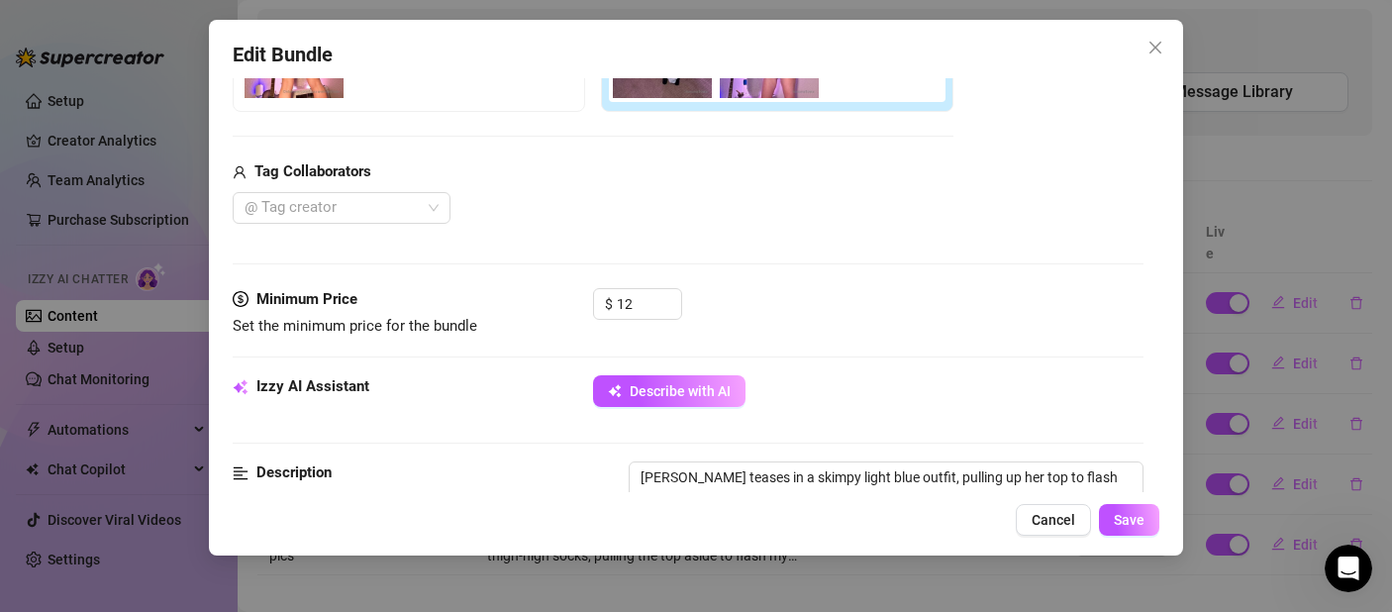
scroll to position [679, 0]
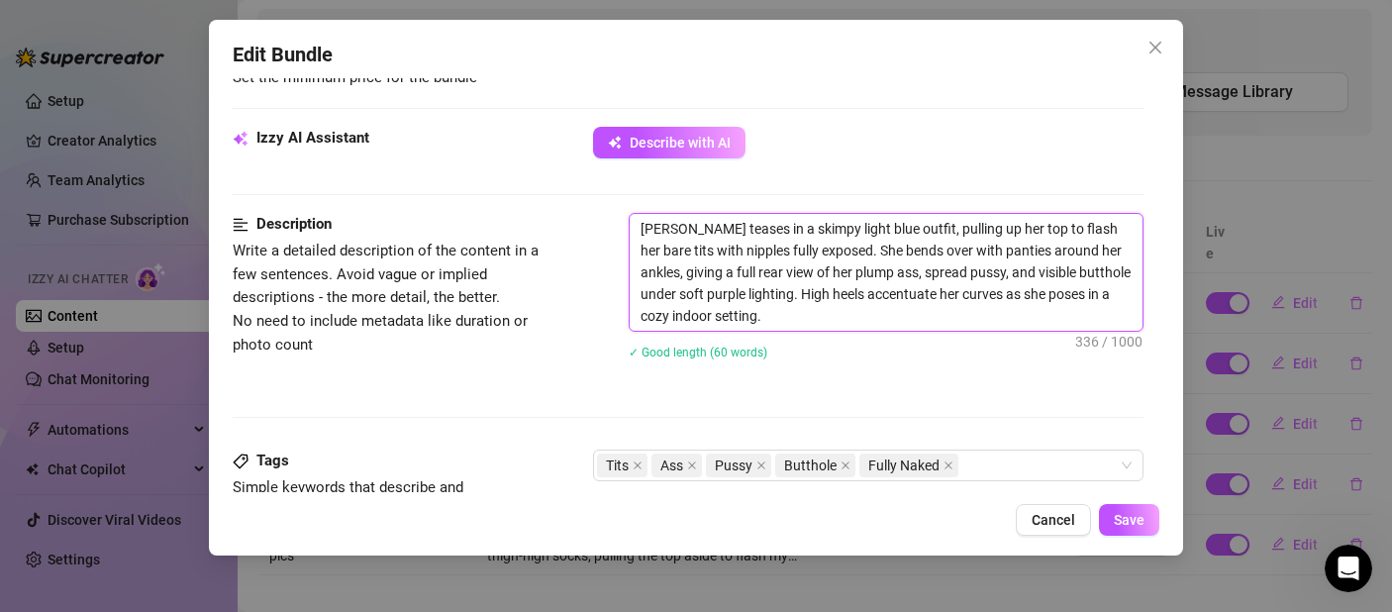
click at [665, 226] on textarea "Lisa teases in a skimpy light blue outfit, pulling up her top to flash her bare…" at bounding box center [886, 272] width 513 height 117
drag, startPoint x: 684, startPoint y: 230, endPoint x: 636, endPoint y: 231, distance: 48.5
click at [636, 231] on textarea "Lisa teases in a skimpy light blue outfit, pulling up her top to flash her bare…" at bounding box center [886, 272] width 513 height 117
type textarea "M in a skimpy light blue outfit, pulling up her top to flash her bare tits with…"
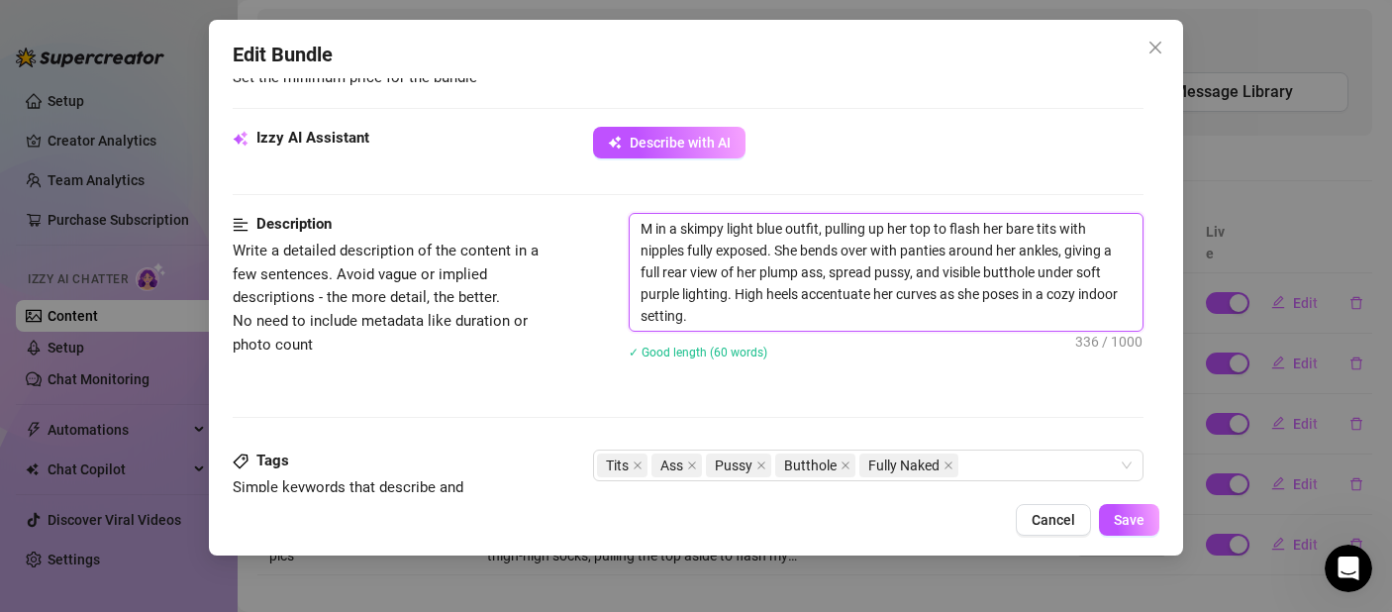
type textarea "Me in a skimpy light blue outfit, pulling up her top to flash her bare tits wit…"
type textarea "Me t in a skimpy light blue outfit, pulling up her top to flash her bare tits w…"
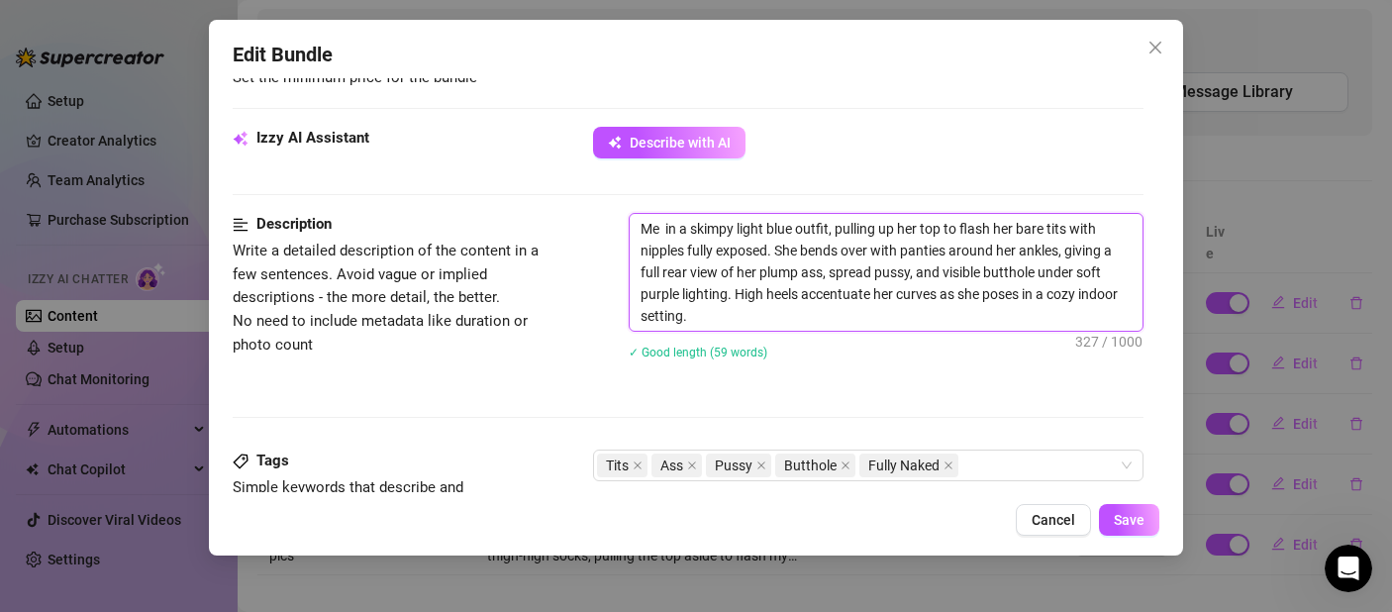
type textarea "Me t in a skimpy light blue outfit, pulling up her top to flash her bare tits w…"
type textarea "Me te in a skimpy light blue outfit, pulling up her top to flash her bare tits …"
type textarea "Me tea in a skimpy light blue outfit, pulling up her top to flash her bare tits…"
type textarea "Me teas in a skimpy light blue outfit, pulling up her top to flash her bare tit…"
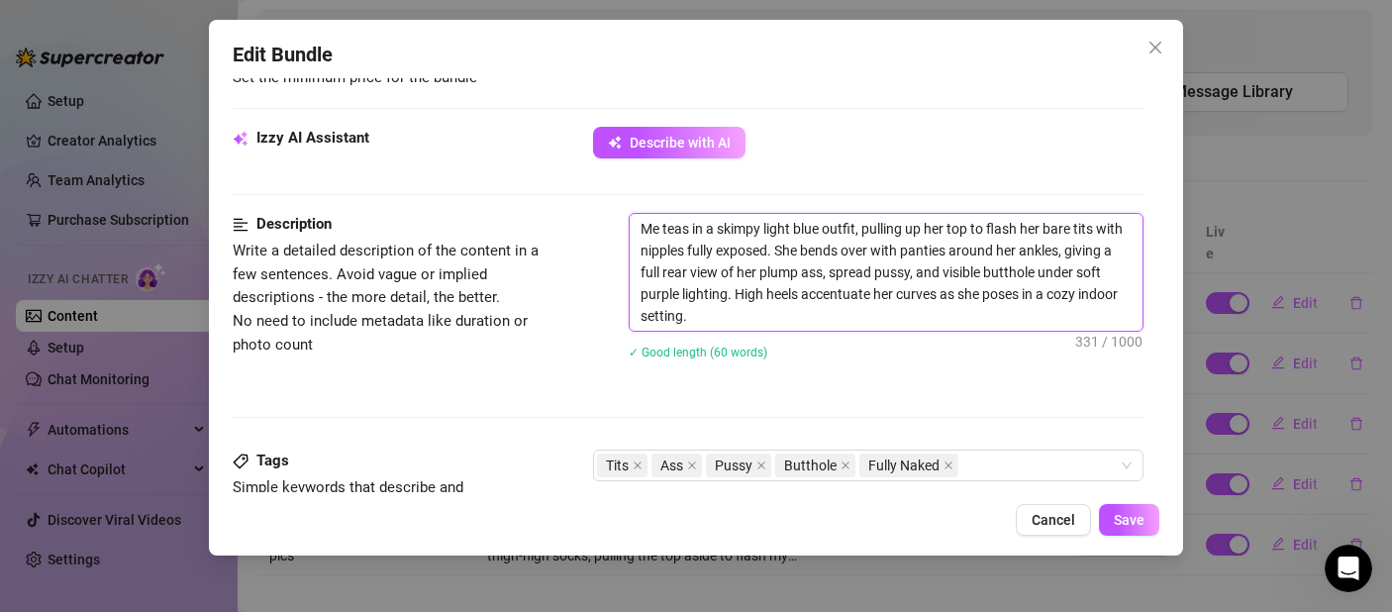
type textarea "Me teasi in a skimpy light blue outfit, pulling up her top to flash her bare ti…"
type textarea "Me teasin in a skimpy light blue outfit, pulling up her top to flash her bare t…"
type textarea "Me teasing in a skimpy light blue outfit, pulling up her top to flash her bare …"
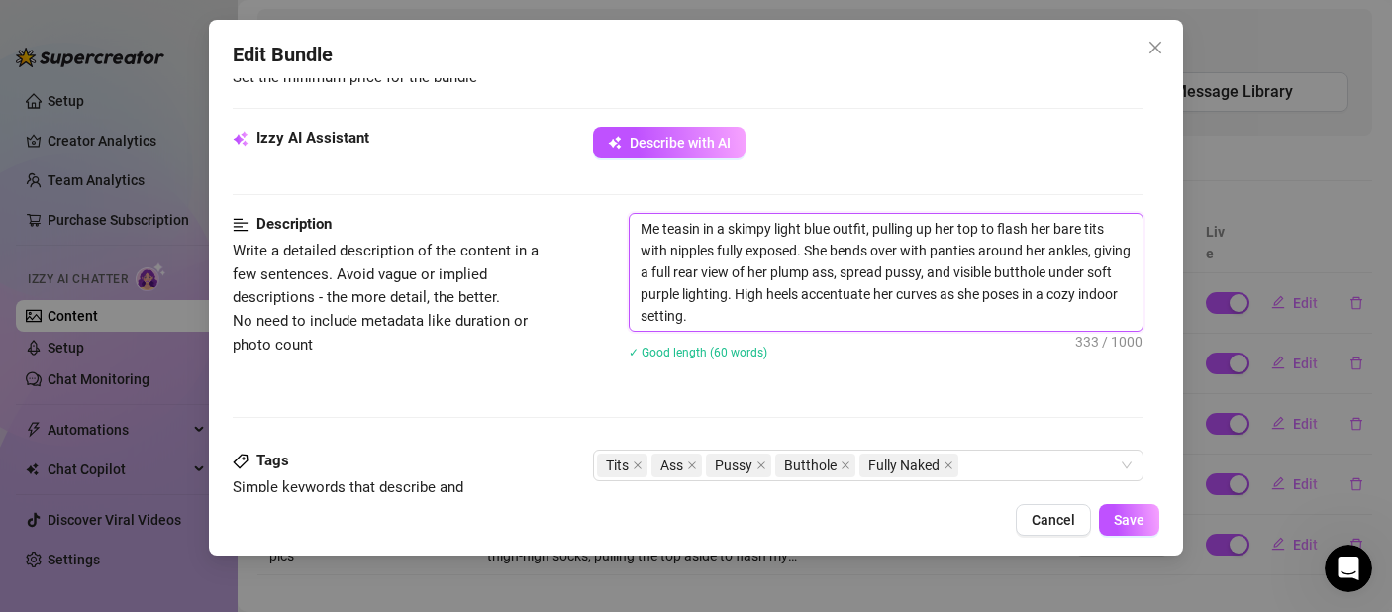
type textarea "Me teasing in a skimpy light blue outfit, pulling up her top to flash her bare …"
type textarea "Me teasing y in a skimpy light blue outfit, pulling up her top to flash her bar…"
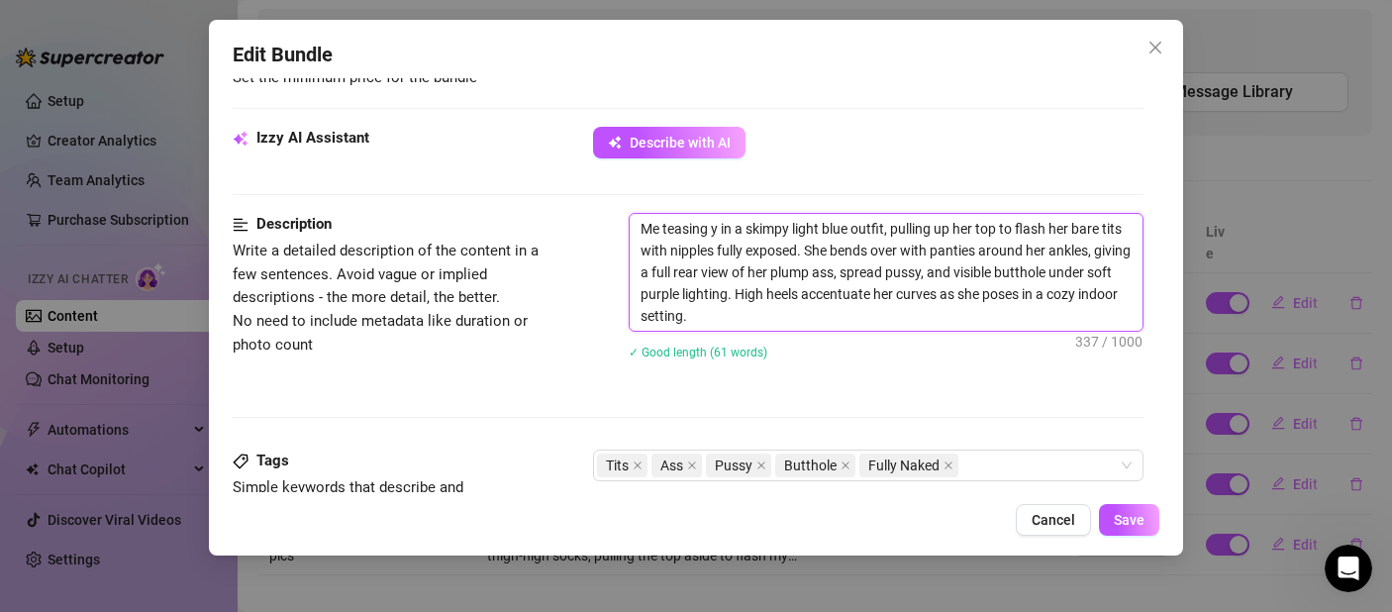
type textarea "Me teasing yo in a skimpy light blue outfit, pulling up her top to flash her ba…"
type textarea "Me teasing you in a skimpy light blue outfit, pulling up her top to flash her b…"
drag, startPoint x: 988, startPoint y: 228, endPoint x: 976, endPoint y: 231, distance: 12.2
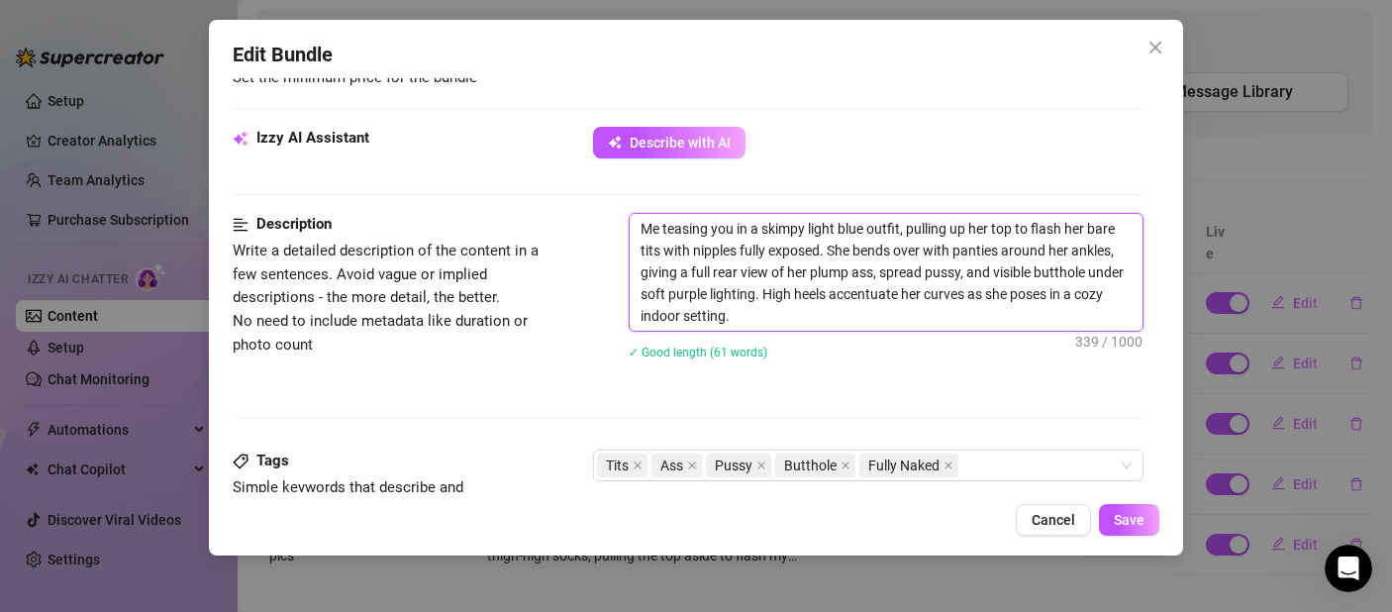
click at [976, 231] on textarea "Me teasing you in a skimpy light blue outfit, pulling up her top to flash her b…" at bounding box center [886, 272] width 513 height 117
drag, startPoint x: 993, startPoint y: 230, endPoint x: 973, endPoint y: 230, distance: 19.8
click at [973, 230] on textarea "Me teasing you in a skimpy light blue outfit, pulling up her top to flash her b…" at bounding box center [886, 272] width 513 height 117
type textarea "Me teasing you in a skimpy light blue outfit, pulling up mtop to flash her bare…"
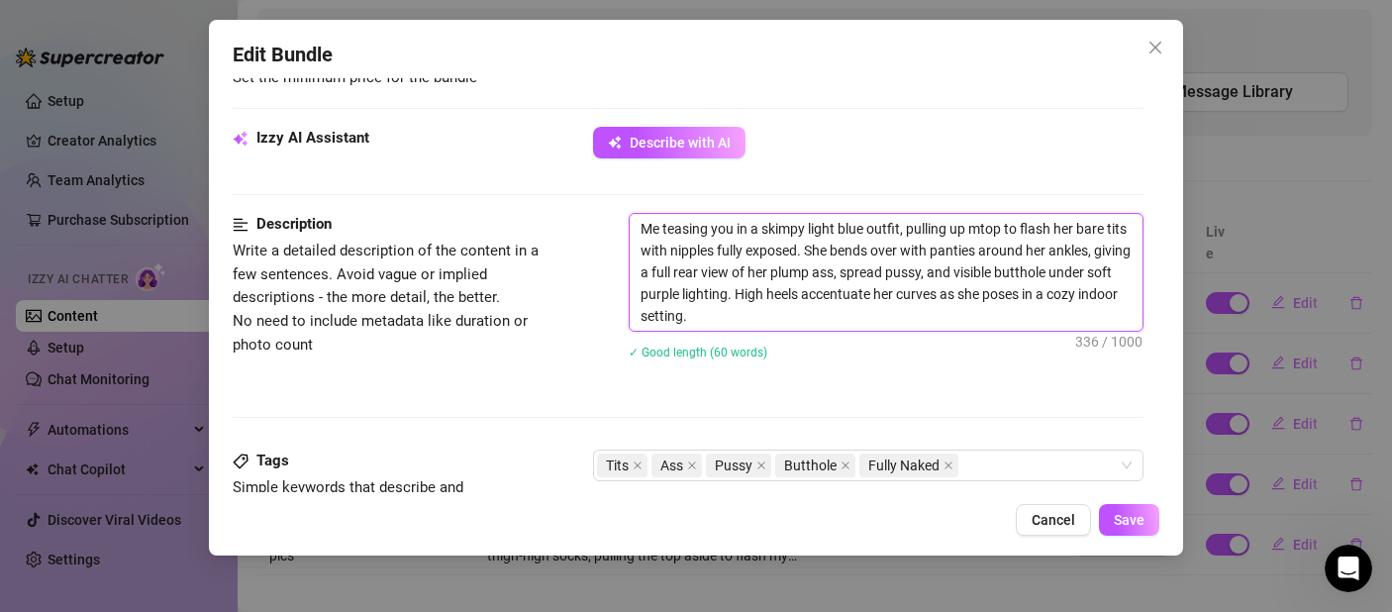
type textarea "Me teasing you in a skimpy light blue outfit, pulling up mytop to flash her bar…"
type textarea "Me teasing you in a skimpy light blue outfit, pulling up my top to flash her ba…"
drag, startPoint x: 1087, startPoint y: 231, endPoint x: 1067, endPoint y: 231, distance: 19.8
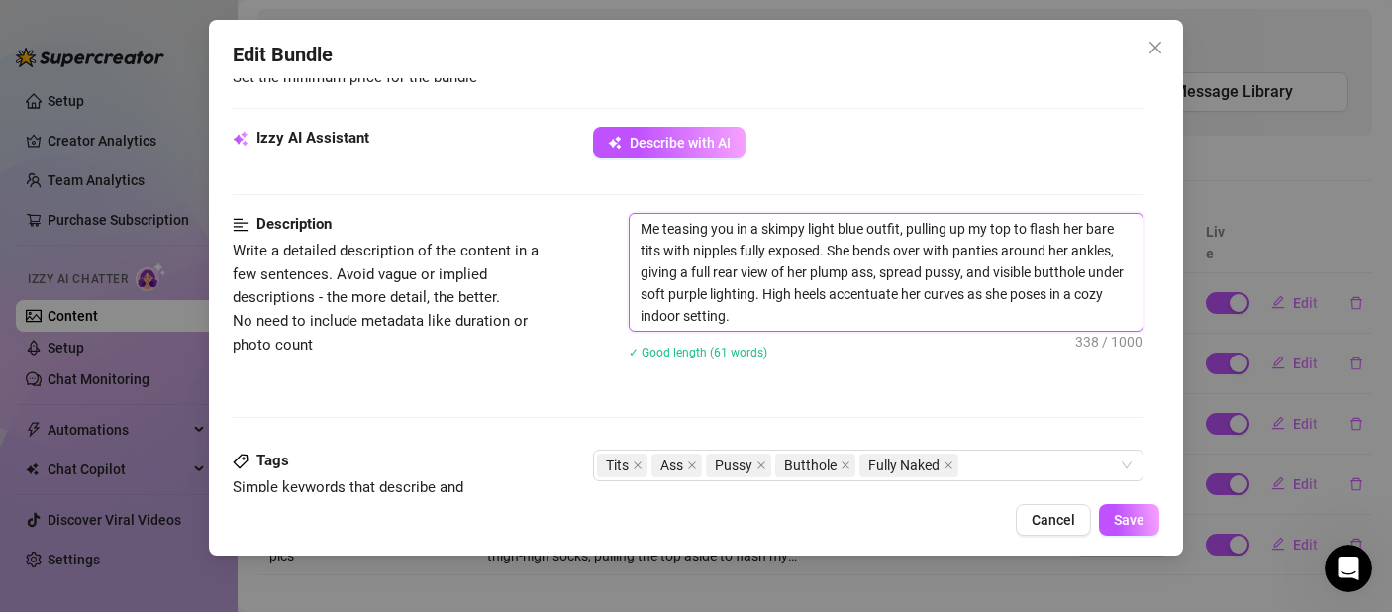
click at [1067, 231] on textarea "Me teasing you in a skimpy light blue outfit, pulling up my top to flash her ba…" at bounding box center [886, 272] width 513 height 117
type textarea "Me teasing you in a skimpy light blue outfit, pulling up my top to flash m bare…"
type textarea "Me teasing you in a skimpy light blue outfit, pulling up my top to flash my bar…"
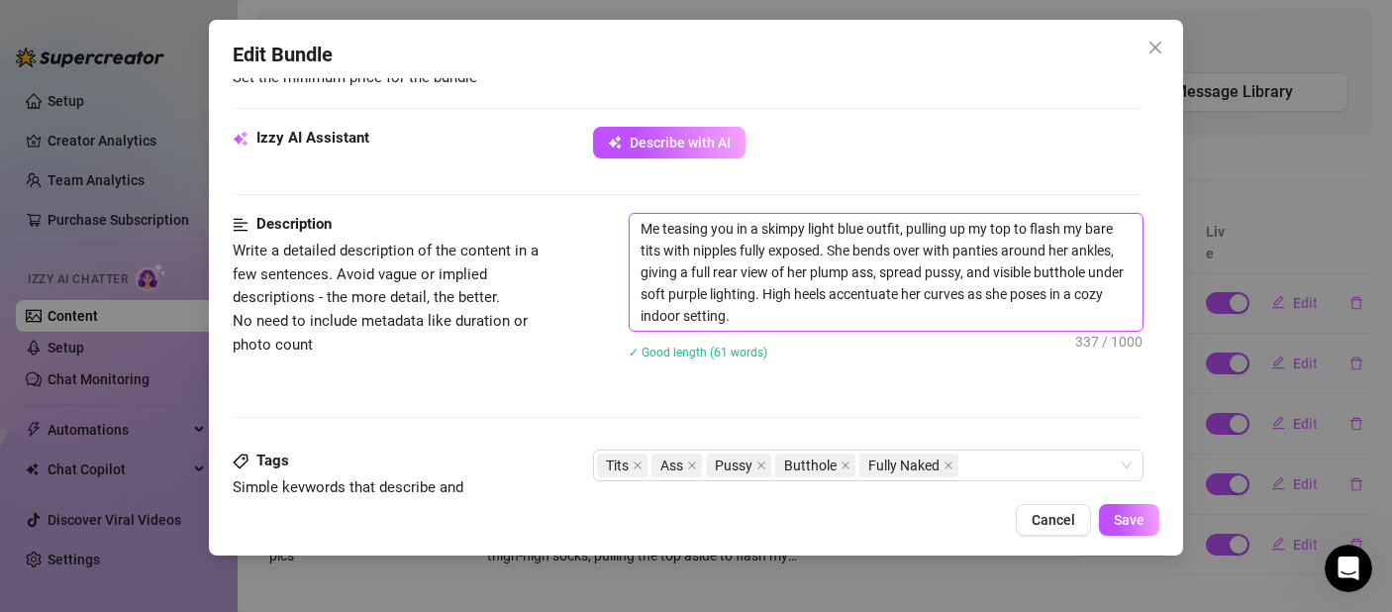
drag, startPoint x: 852, startPoint y: 248, endPoint x: 833, endPoint y: 251, distance: 20.2
click at [833, 251] on textarea "Me teasing you in a skimpy light blue outfit, pulling up my top to flash my bar…" at bounding box center [886, 272] width 513 height 117
type textarea "Me teasing you in a skimpy light blue outfit, pulling up my top to flash my bar…"
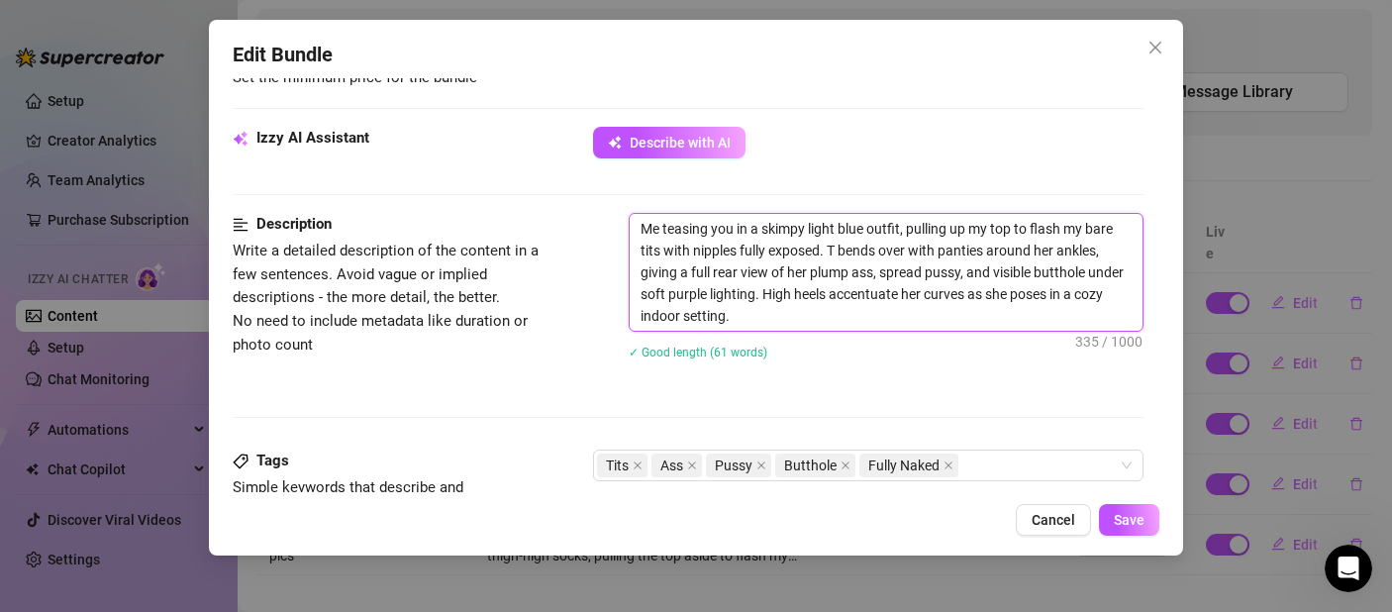
type textarea "Me teasing you in a skimpy light blue outfit, pulling up my top to flash my bar…"
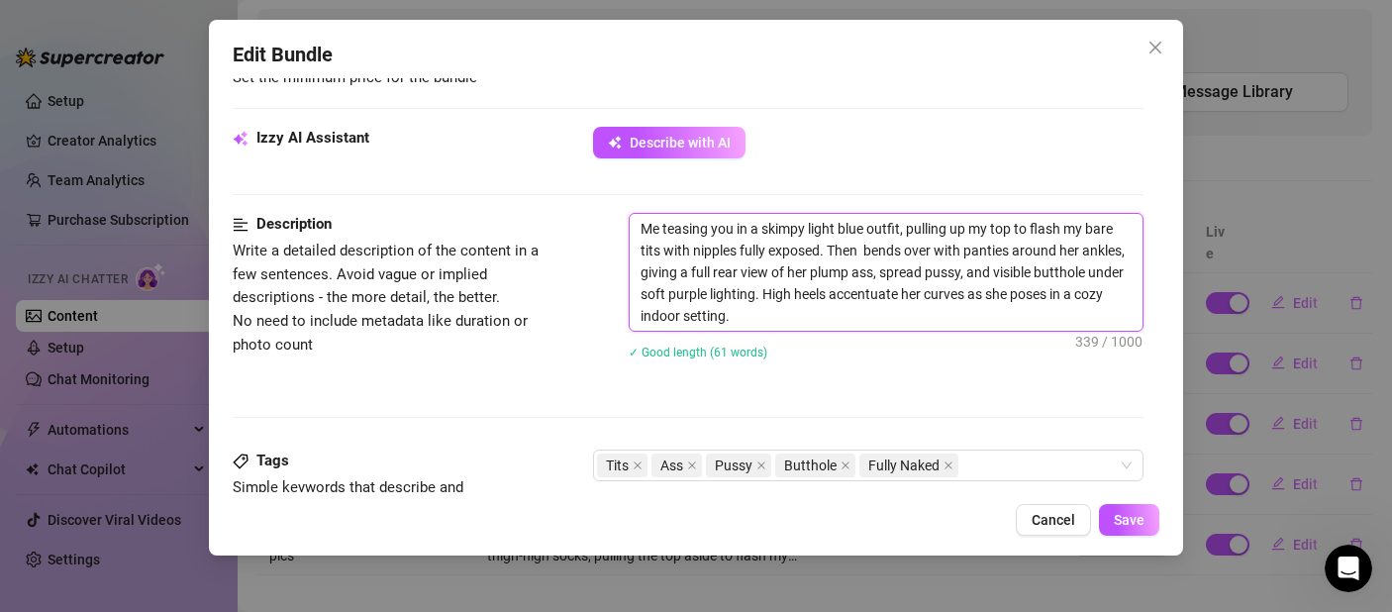
type textarea "Me teasing you in a skimpy light blue outfit, pulling up my top to flash my bar…"
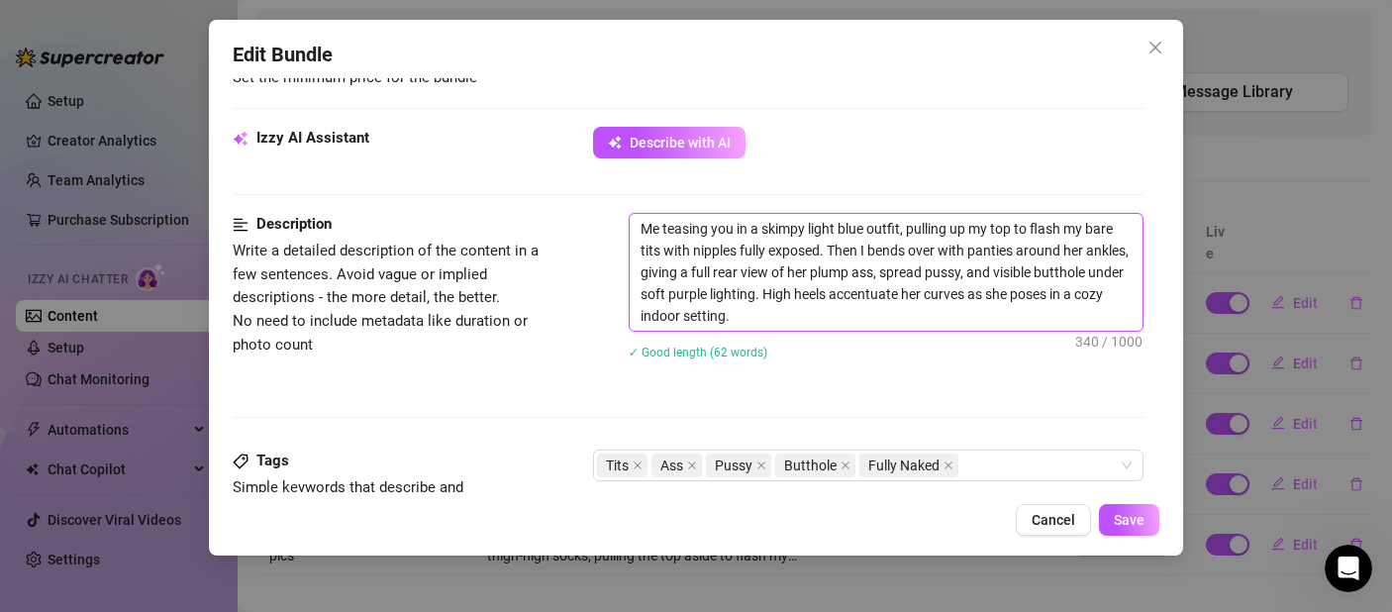
click at [908, 250] on textarea "Me teasing you in a skimpy light blue outfit, pulling up my top to flash my bar…" at bounding box center [886, 272] width 513 height 117
drag, startPoint x: 1077, startPoint y: 249, endPoint x: 1059, endPoint y: 252, distance: 18.3
click at [1059, 252] on textarea "Me teasing you in a skimpy light blue outfit, pulling up my top to flash my bar…" at bounding box center [886, 272] width 513 height 117
drag, startPoint x: 1018, startPoint y: 295, endPoint x: 994, endPoint y: 295, distance: 23.8
click at [994, 295] on textarea "Me teasing you in a skimpy light blue outfit, pulling up my top to flash my bar…" at bounding box center [886, 272] width 513 height 117
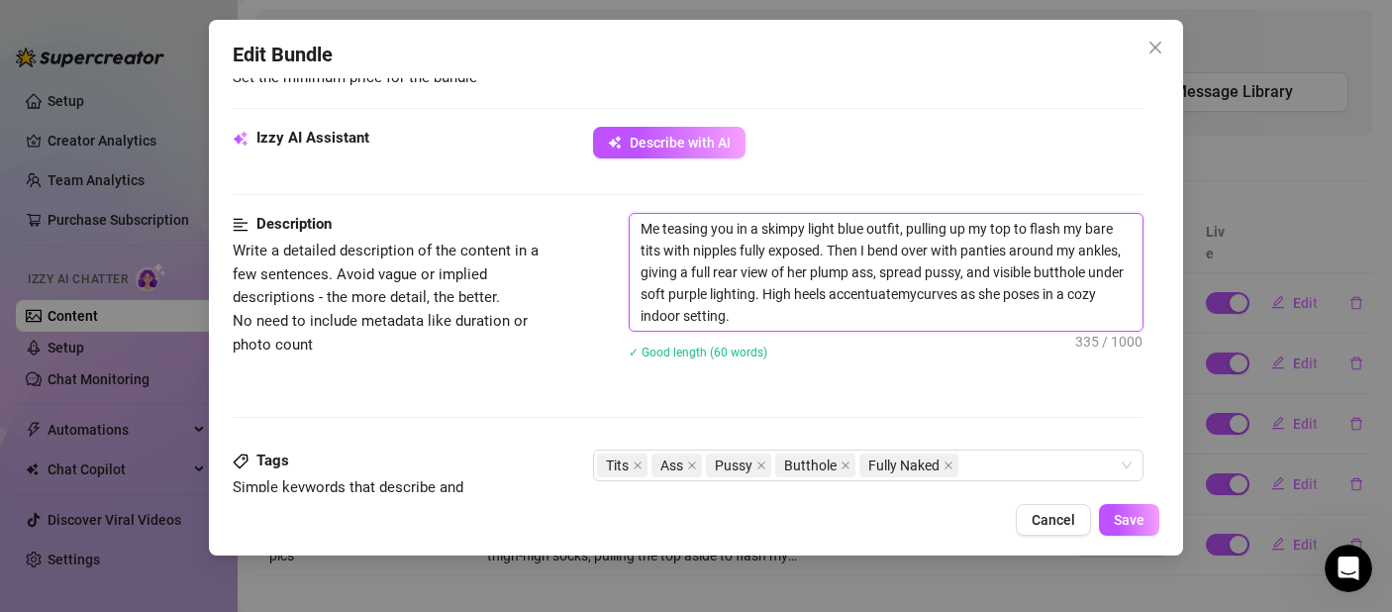
click at [989, 299] on textarea "Me teasing you in a skimpy light blue outfit, pulling up my top to flash my bar…" at bounding box center [886, 272] width 513 height 117
drag, startPoint x: 1018, startPoint y: 296, endPoint x: 1033, endPoint y: 296, distance: 14.9
click at [1018, 296] on textarea "Me teasing you in a skimpy light blue outfit, pulling up my top to flash my bar…" at bounding box center [886, 272] width 513 height 117
drag, startPoint x: 1103, startPoint y: 297, endPoint x: 1081, endPoint y: 303, distance: 22.6
click at [1081, 303] on textarea "Me teasing you in a skimpy light blue outfit, pulling up my top to flash my bar…" at bounding box center [886, 272] width 513 height 117
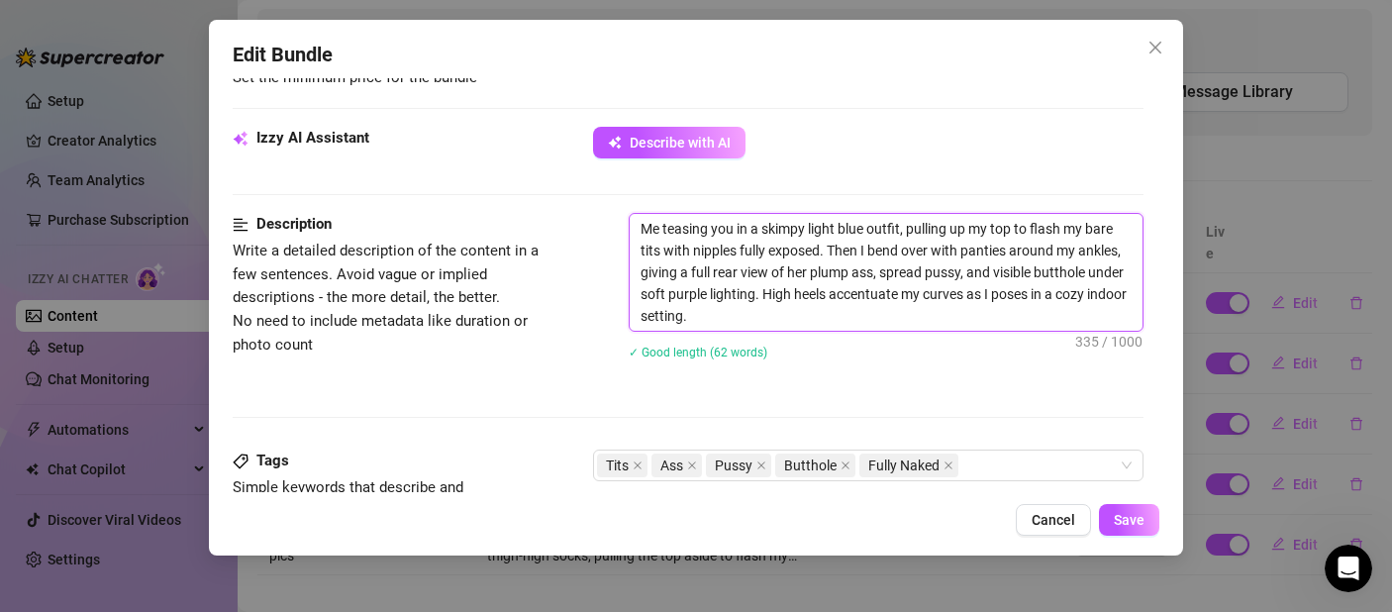
click at [680, 319] on textarea "Me teasing you in a skimpy light blue outfit, pulling up my top to flash my bar…" at bounding box center [886, 272] width 513 height 117
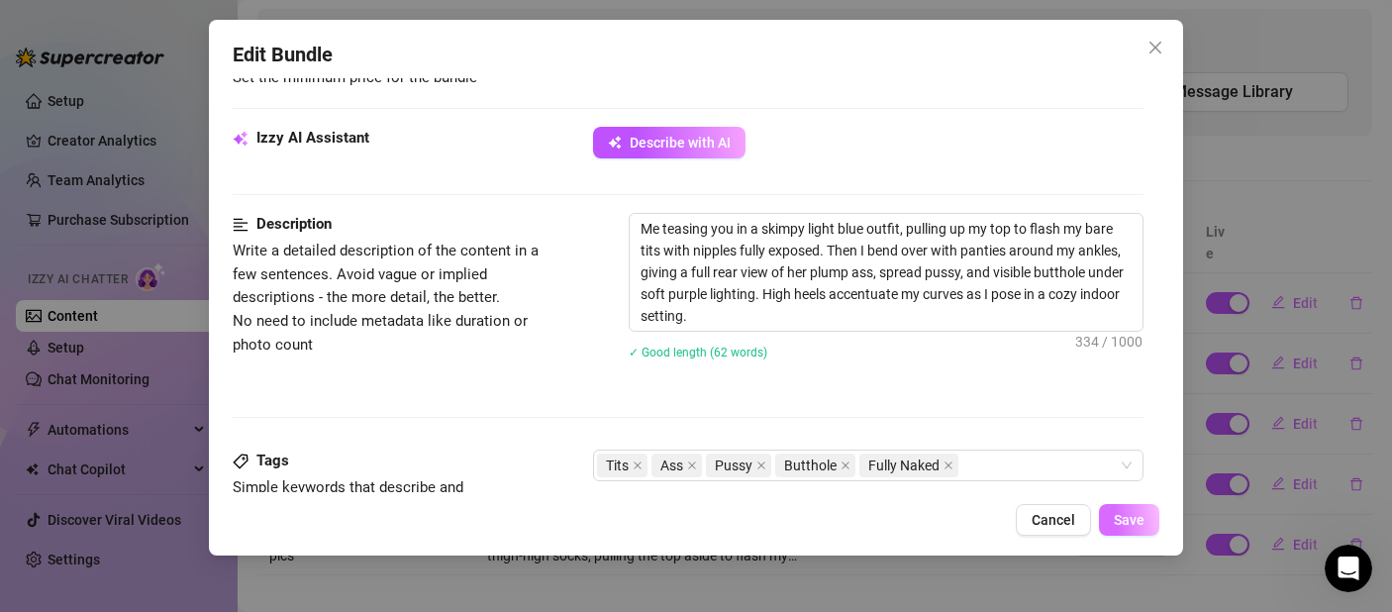
click at [1145, 521] on button "Save" at bounding box center [1129, 520] width 60 height 32
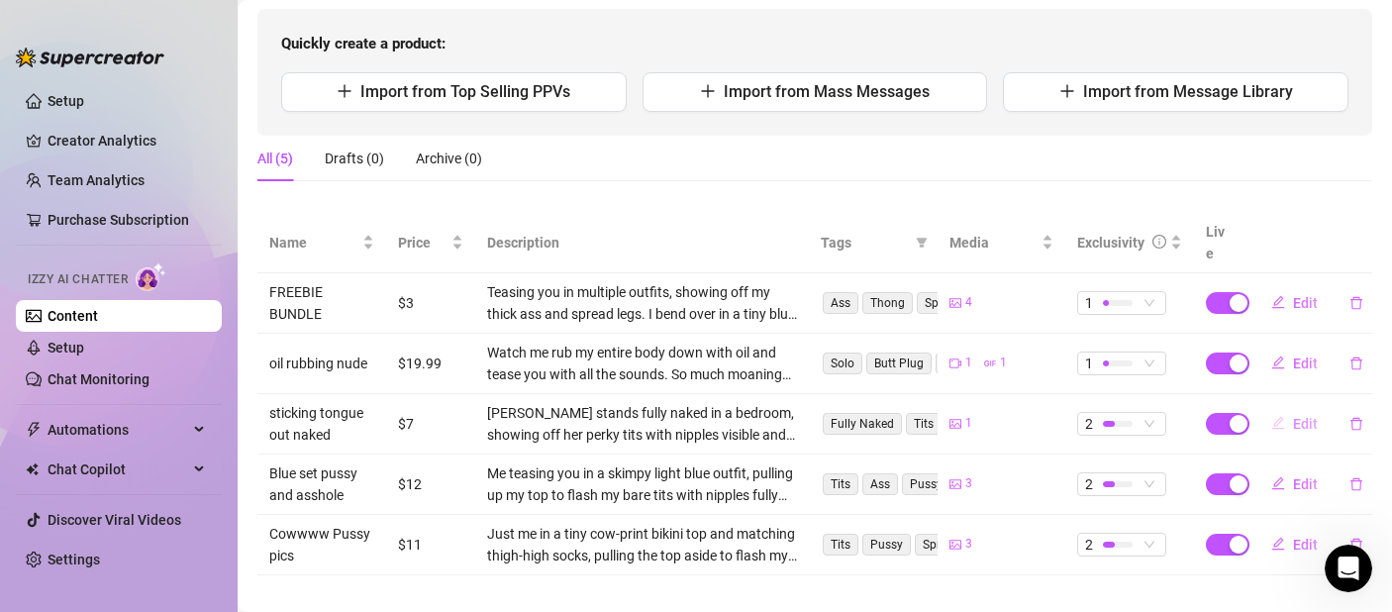
click at [1293, 416] on span "Edit" at bounding box center [1305, 424] width 25 height 16
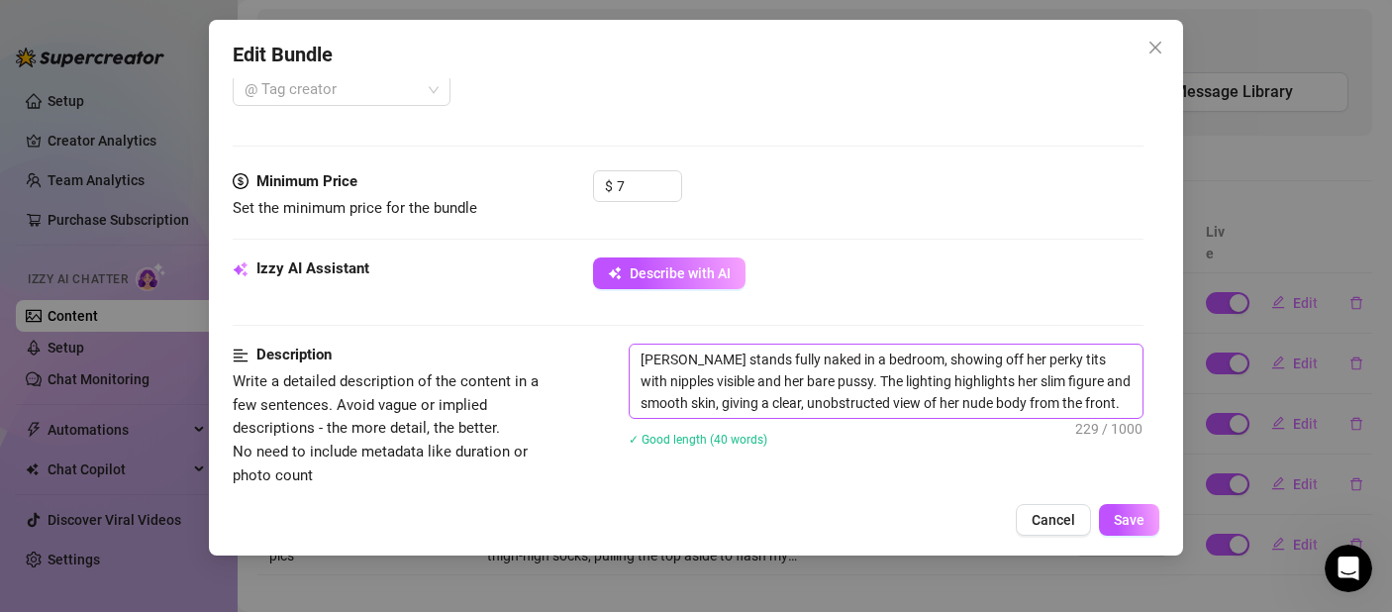
scroll to position [550, 0]
drag, startPoint x: 717, startPoint y: 357, endPoint x: 611, endPoint y: 359, distance: 106.0
click at [611, 359] on div "Description Write a detailed description of the content in a few sentences. Avo…" at bounding box center [688, 415] width 911 height 144
click at [780, 359] on textarea "Standing fully naked in a bedroom, showing off her perky tits with nipples visi…" at bounding box center [886, 380] width 513 height 73
drag, startPoint x: 960, startPoint y: 361, endPoint x: 942, endPoint y: 364, distance: 19.0
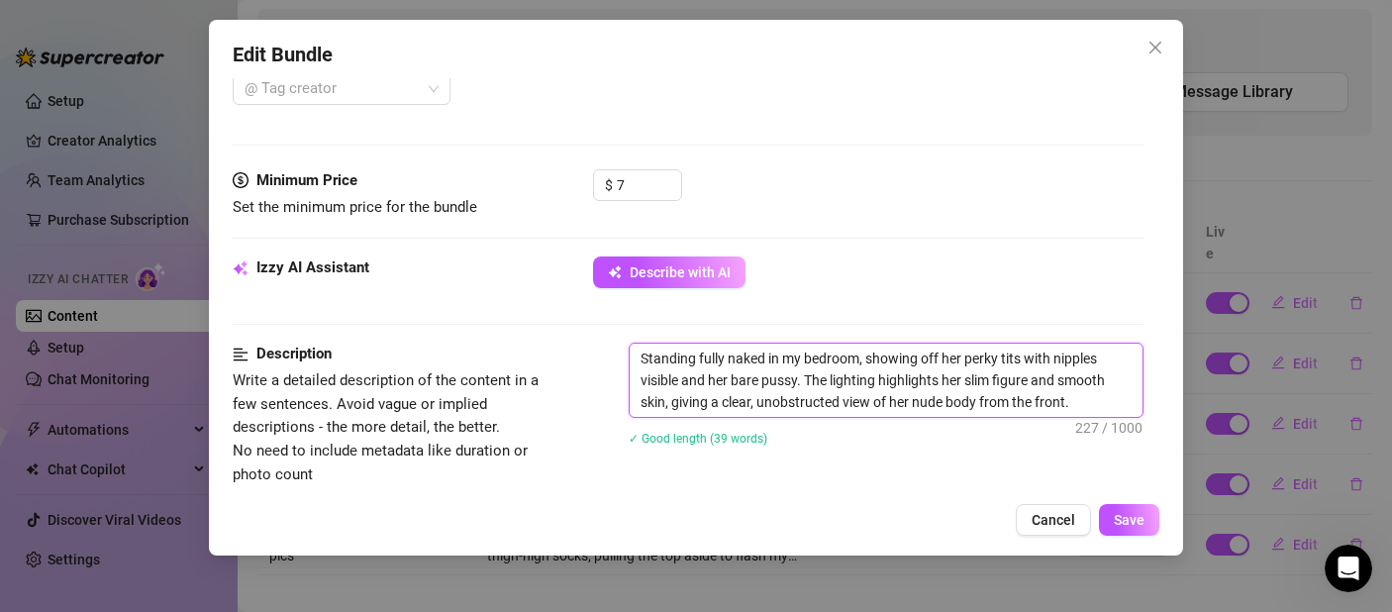
click at [942, 364] on textarea "Standing fully naked in my bedroom, showing off her perky tits with nipples vis…" at bounding box center [886, 380] width 513 height 73
drag, startPoint x: 729, startPoint y: 382, endPoint x: 711, endPoint y: 382, distance: 17.8
click at [711, 382] on textarea "Standing fully naked in my bedroom, showing off my perky tits with nipples visi…" at bounding box center [886, 380] width 513 height 73
click at [797, 385] on textarea "Standing fully naked in my bedroom, showing off my perky tits with nipples visi…" at bounding box center [886, 380] width 513 height 73
drag, startPoint x: 960, startPoint y: 382, endPoint x: 943, endPoint y: 383, distance: 17.8
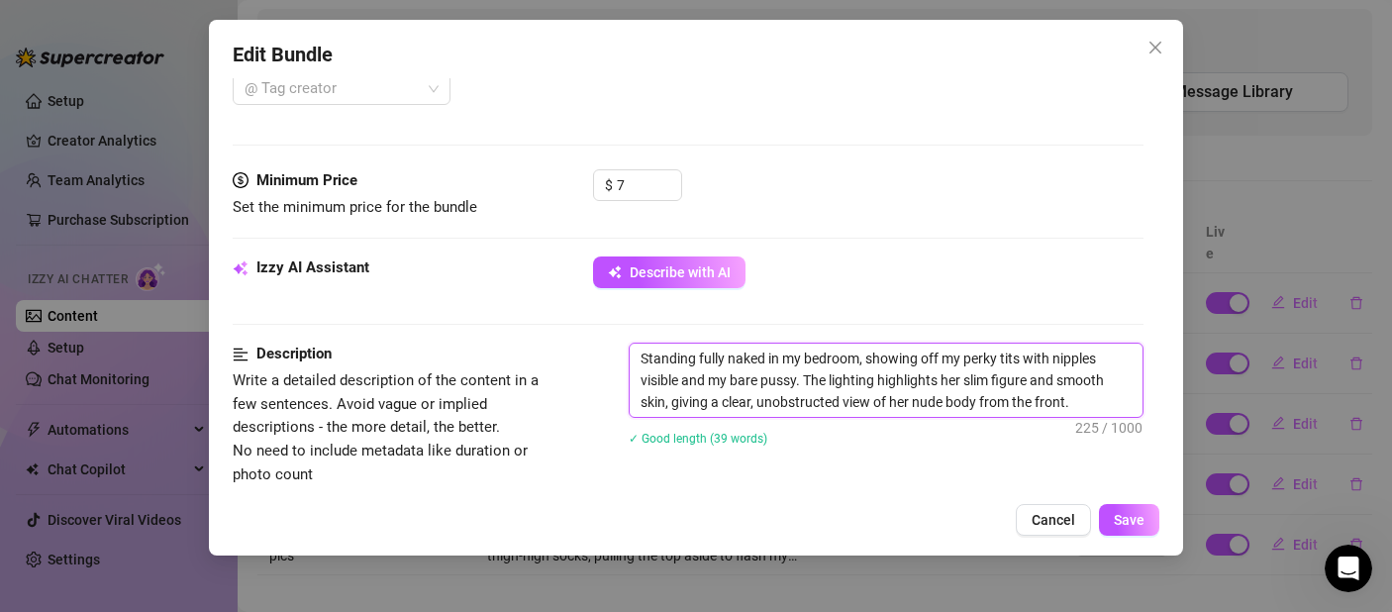
click at [943, 383] on textarea "Standing fully naked in my bedroom, showing off my perky tits with nipples visi…" at bounding box center [886, 380] width 513 height 73
click at [989, 378] on textarea "Standing fully naked in my bedroom, showing off my perky tits with nipples visi…" at bounding box center [886, 380] width 513 height 73
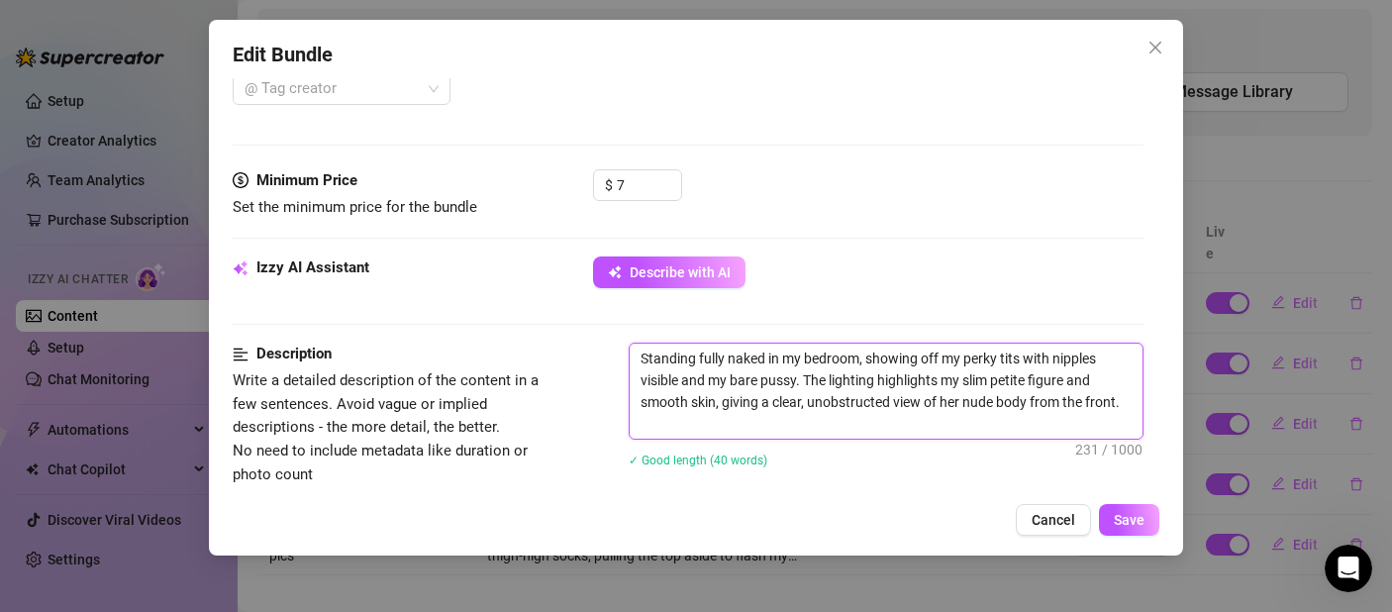
click at [712, 417] on textarea "Standing fully naked in my bedroom, showing off my perky tits with nipples visi…" at bounding box center [886, 391] width 513 height 95
drag, startPoint x: 962, startPoint y: 401, endPoint x: 943, endPoint y: 401, distance: 19.8
click at [943, 401] on textarea "Standing fully naked in my bedroom, showing off my perky tits with nipples visi…" at bounding box center [886, 391] width 513 height 95
click at [962, 422] on textarea "Standing fully naked in my bedroom, showing off my perky tits with nipples visi…" at bounding box center [886, 391] width 513 height 95
click at [1147, 523] on button "Save" at bounding box center [1129, 520] width 60 height 32
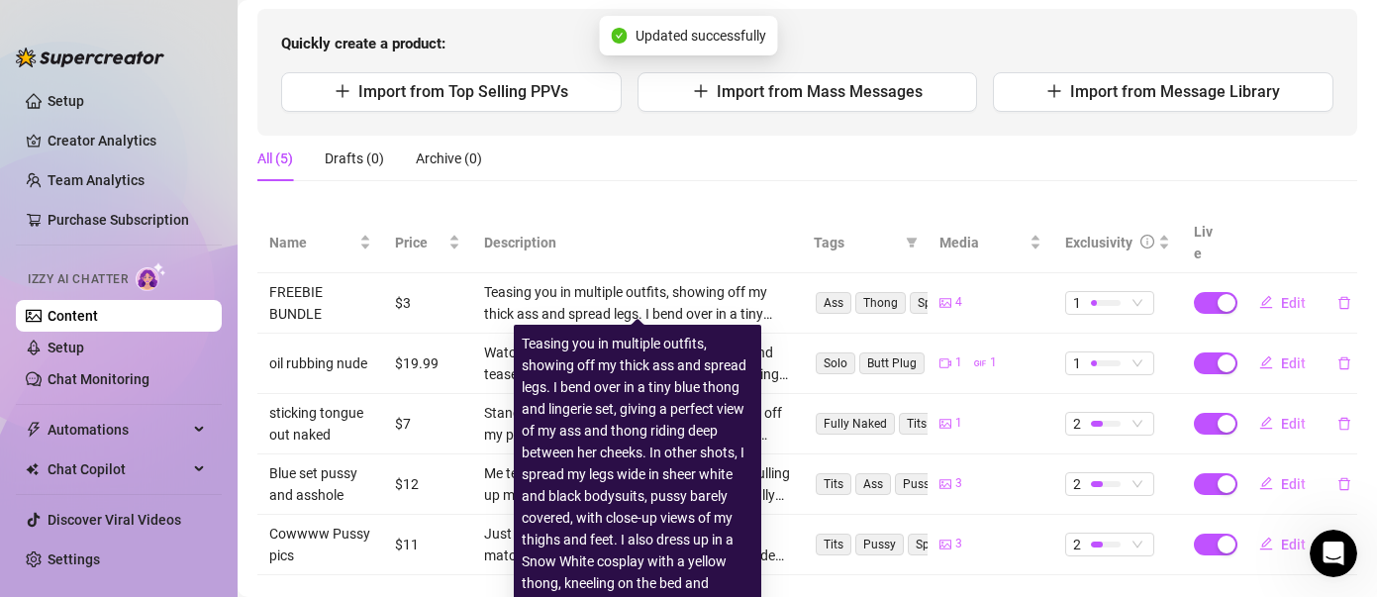
click at [708, 198] on div "Products Import New Product Quickly create a product: Import from Top Selling P…" at bounding box center [807, 264] width 1100 height 622
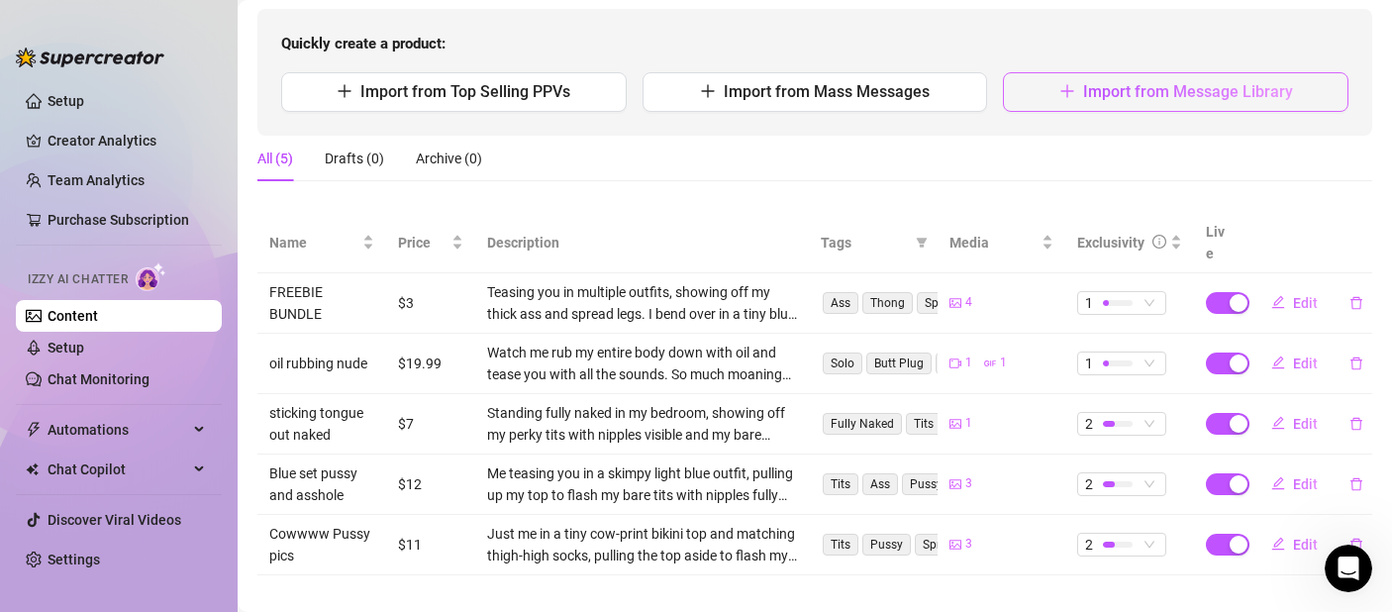
click at [1089, 103] on button "Import from Message Library" at bounding box center [1176, 92] width 346 height 40
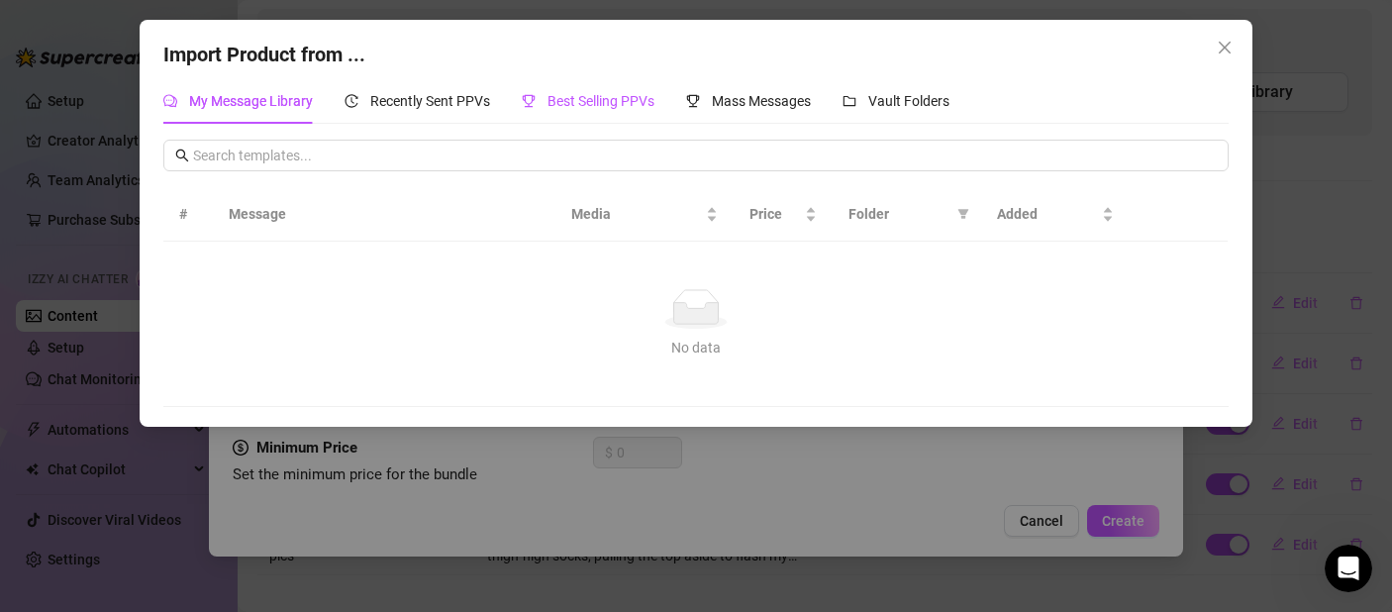
click at [583, 93] on span "Best Selling PPVs" at bounding box center [601, 101] width 107 height 16
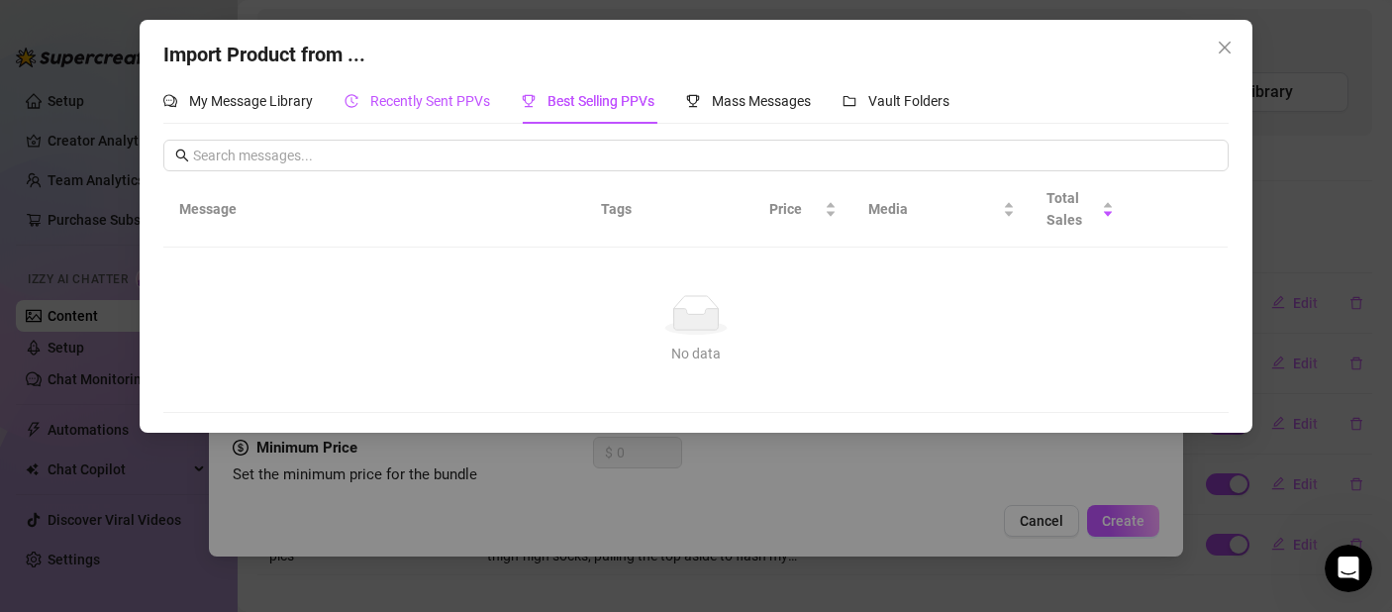
click at [429, 93] on span "Recently Sent PPVs" at bounding box center [430, 101] width 120 height 16
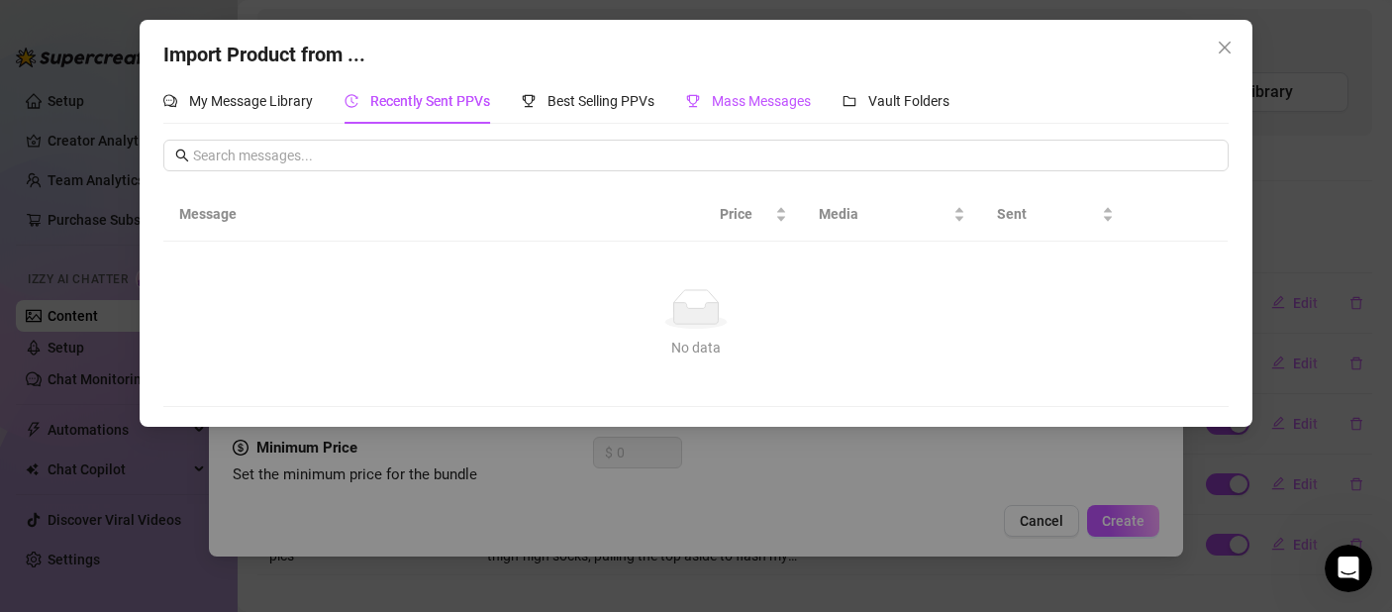
click at [715, 100] on span "Mass Messages" at bounding box center [761, 101] width 99 height 16
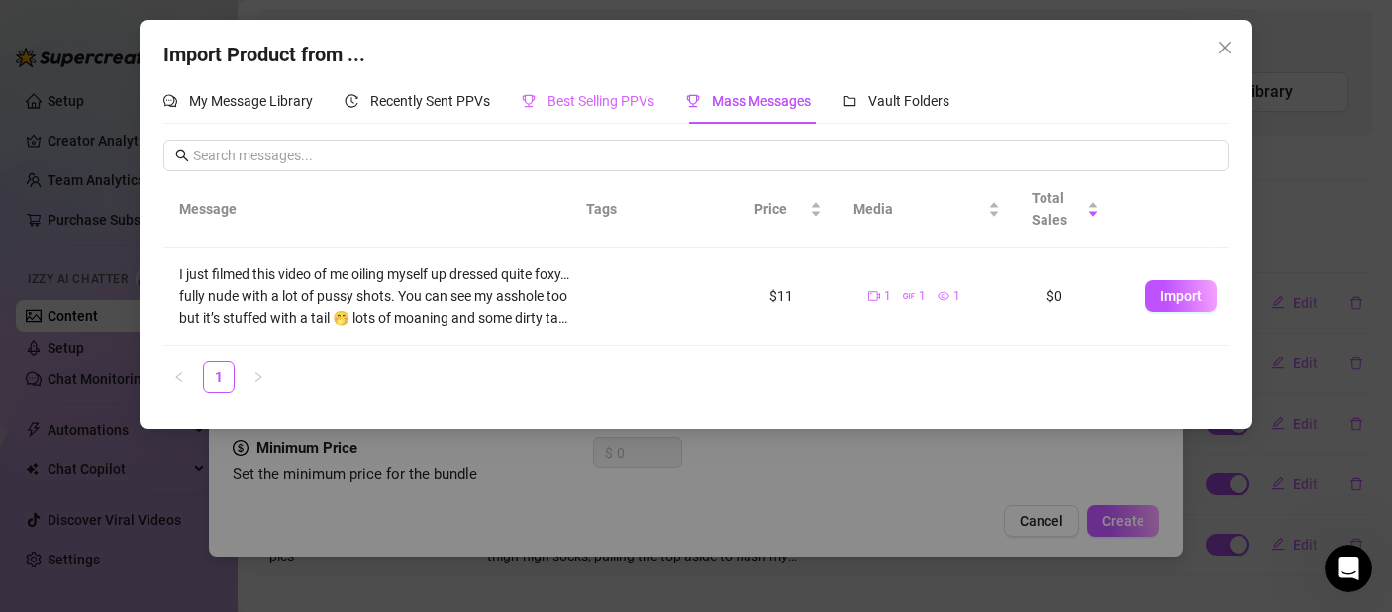
click at [536, 114] on div "Best Selling PPVs" at bounding box center [588, 101] width 133 height 46
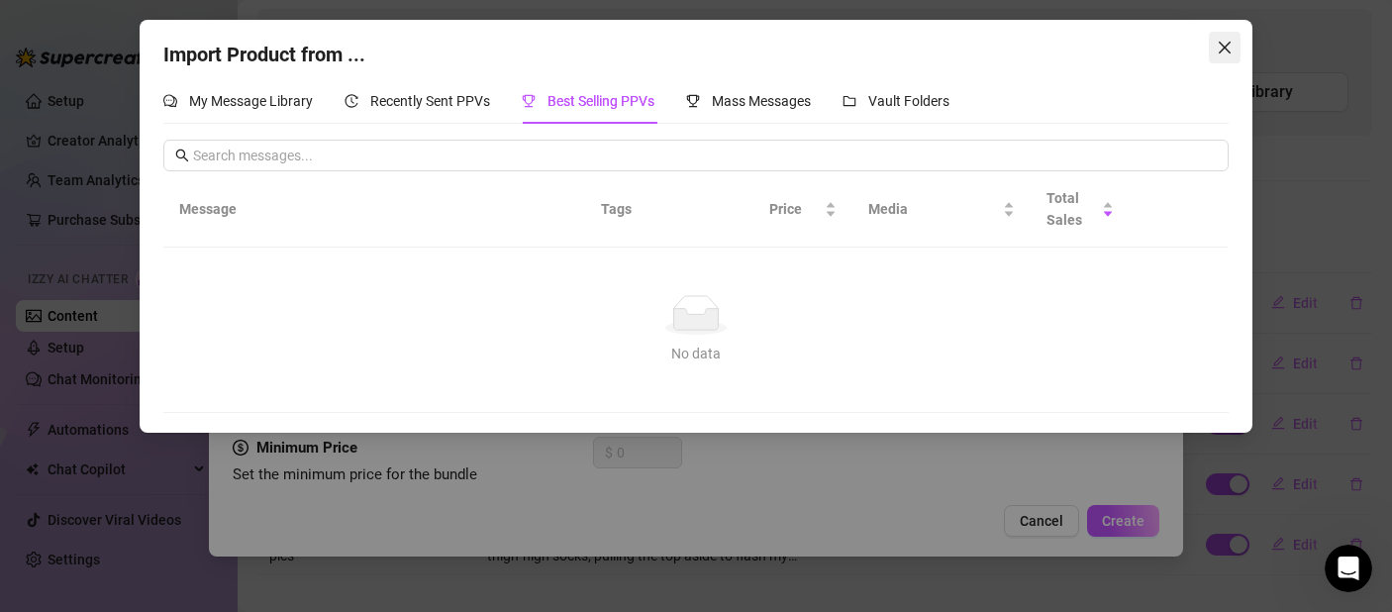
click at [1222, 43] on icon "close" at bounding box center [1225, 48] width 16 height 16
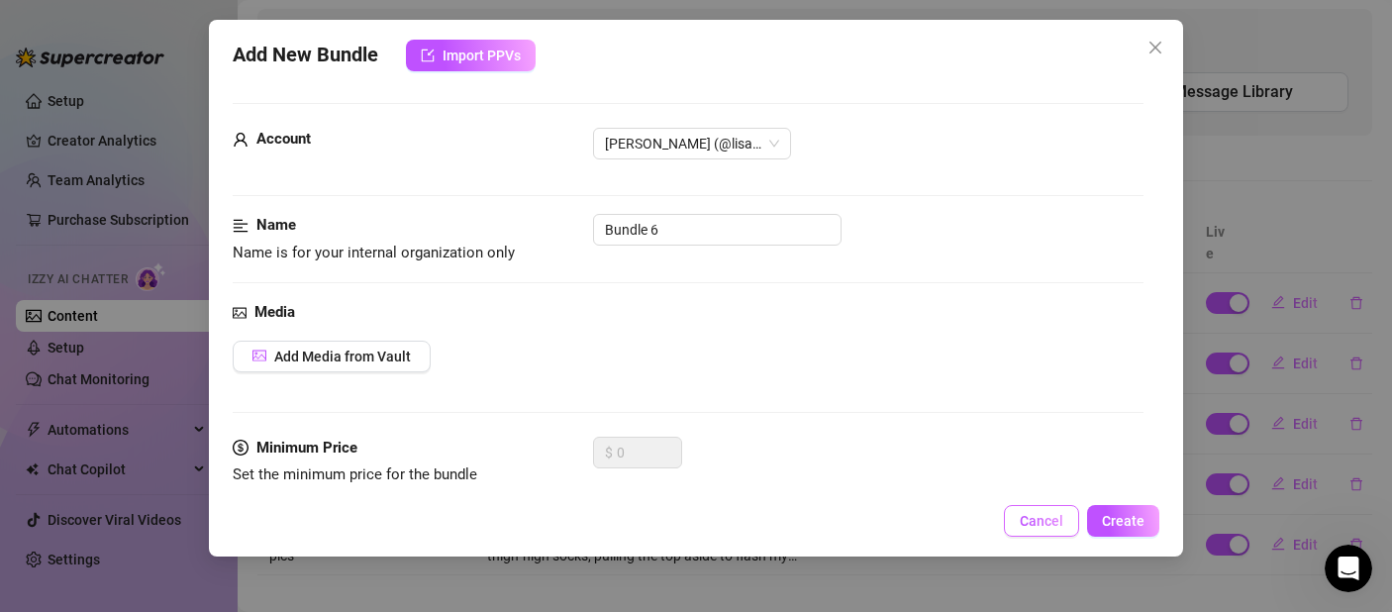
click at [1051, 524] on span "Cancel" at bounding box center [1042, 521] width 44 height 16
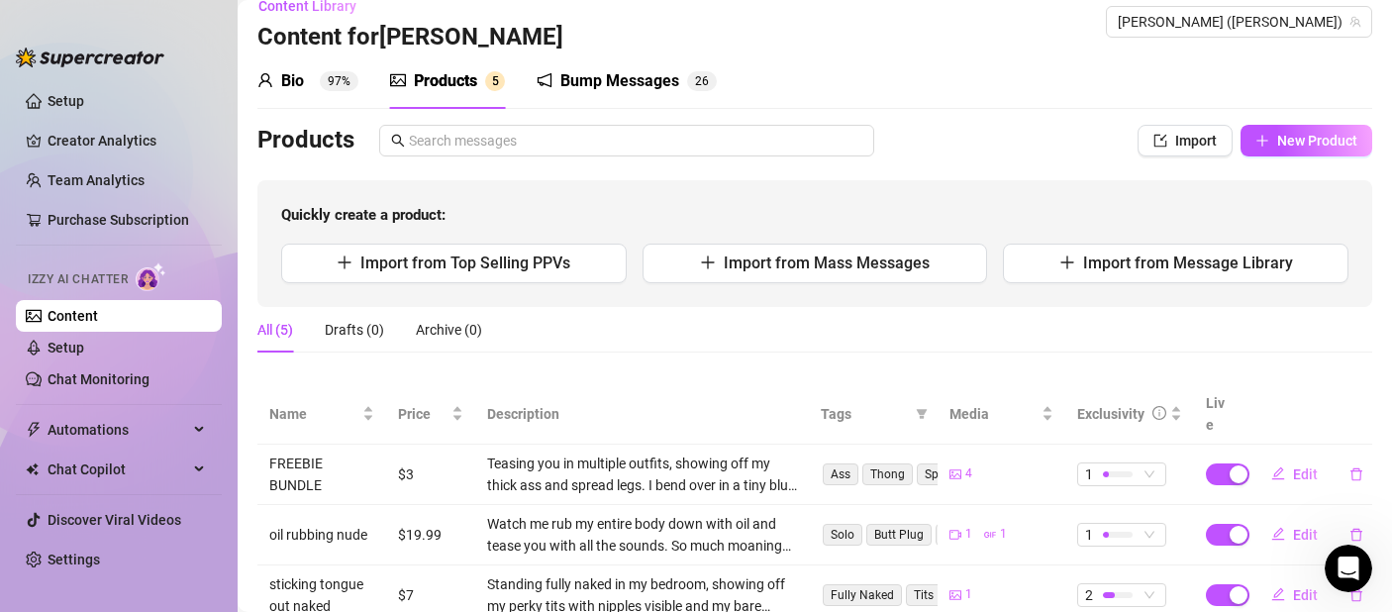
scroll to position [0, 0]
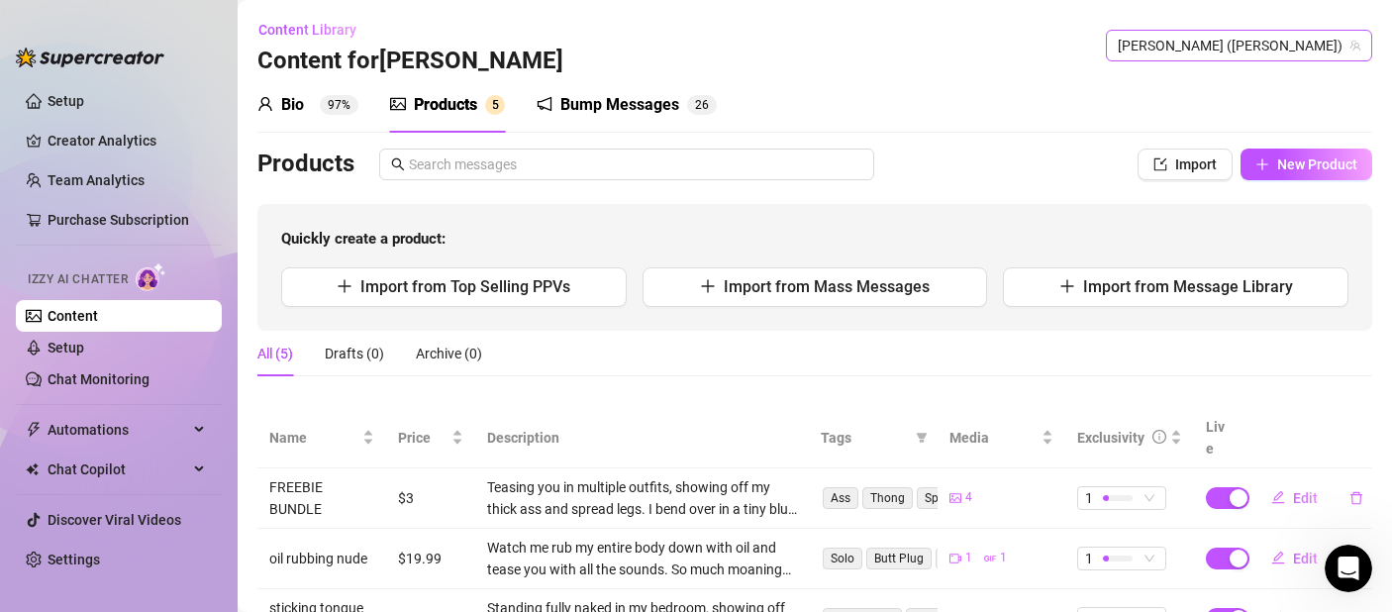
click at [1278, 55] on span "[PERSON_NAME] ([PERSON_NAME])" at bounding box center [1239, 46] width 243 height 30
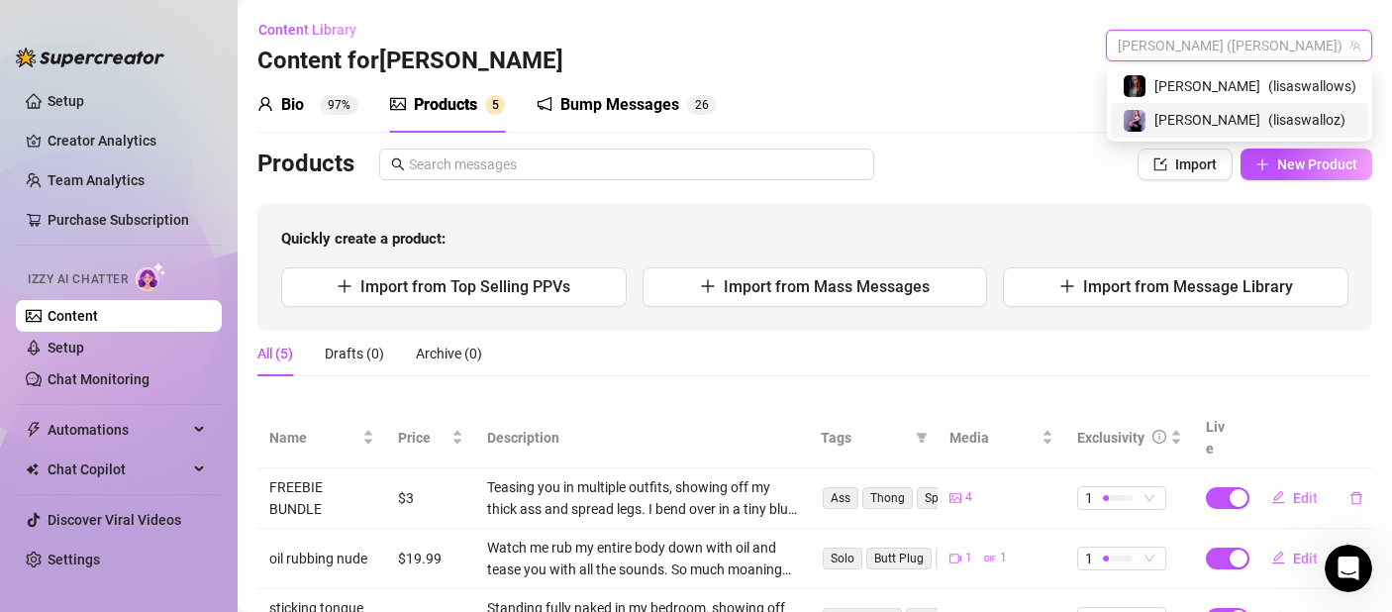
click at [1279, 112] on span "( lisaswalloz )" at bounding box center [1306, 120] width 77 height 22
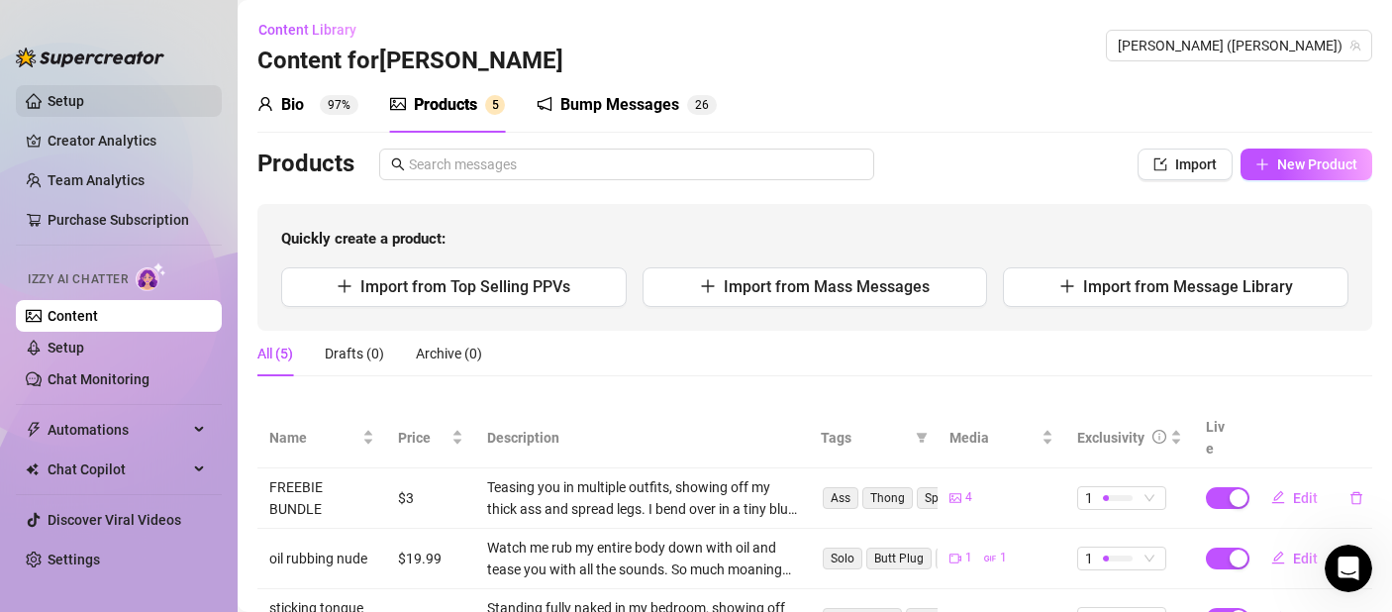
click at [48, 103] on link "Setup" at bounding box center [66, 101] width 37 height 16
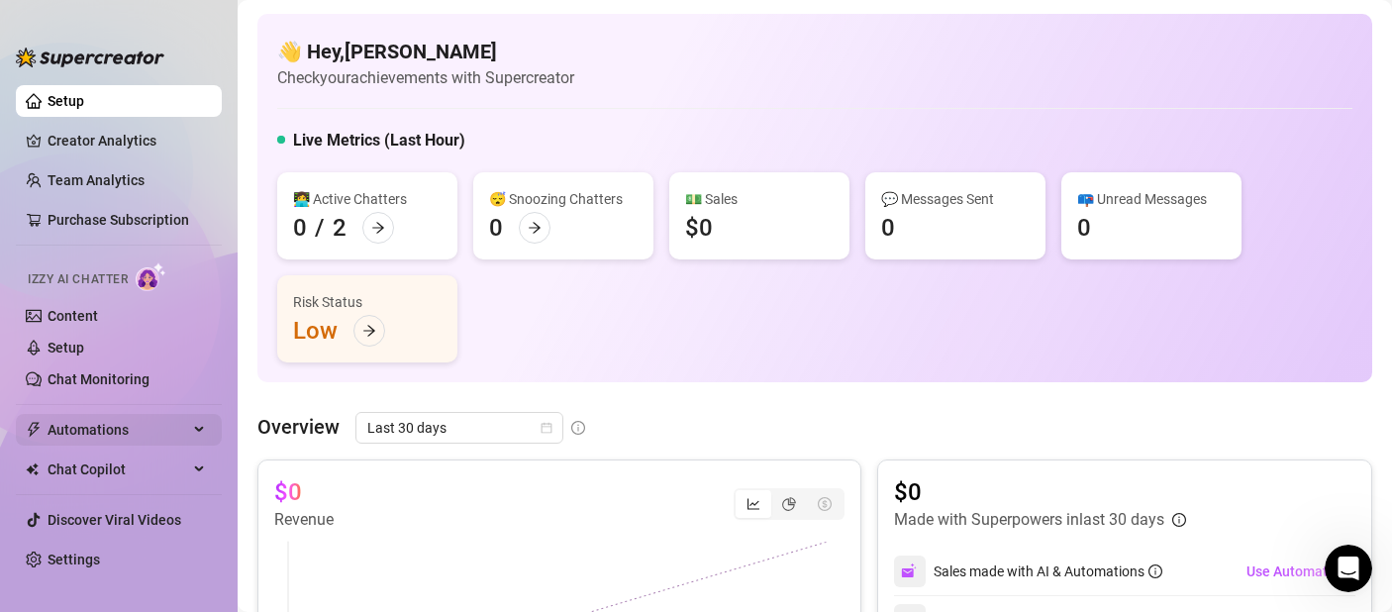
click at [124, 430] on span "Automations" at bounding box center [118, 430] width 141 height 32
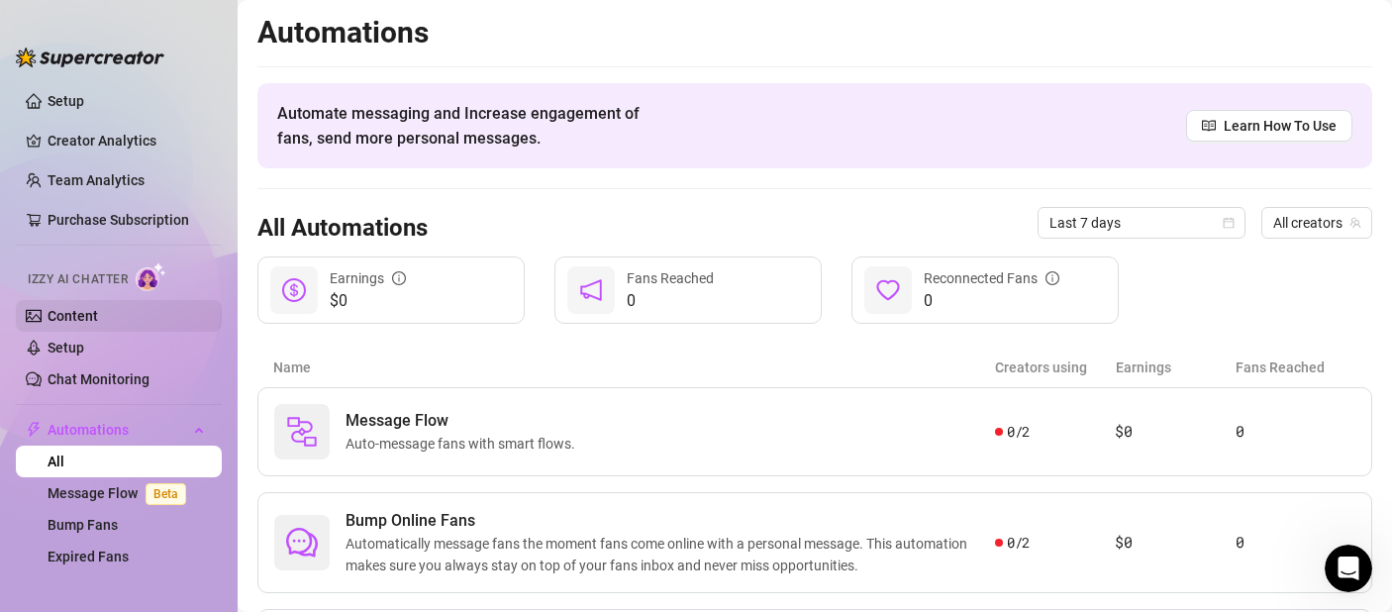
click at [98, 320] on link "Content" at bounding box center [73, 316] width 50 height 16
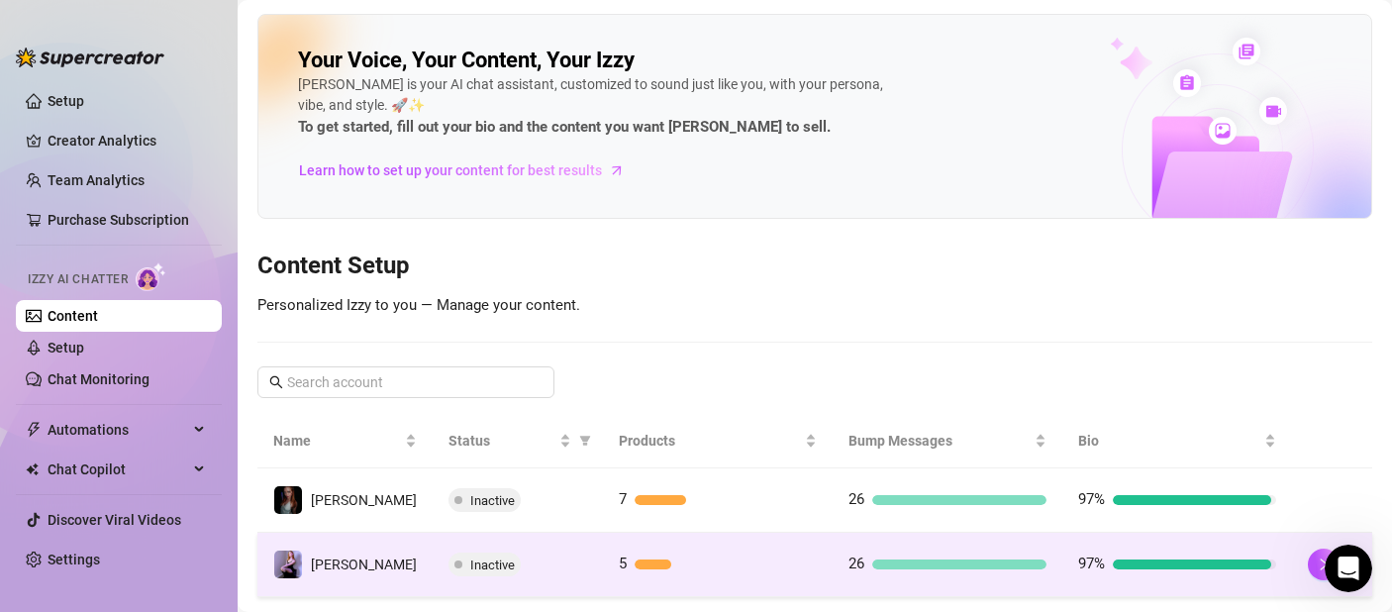
click at [604, 576] on td "5" at bounding box center [718, 565] width 230 height 64
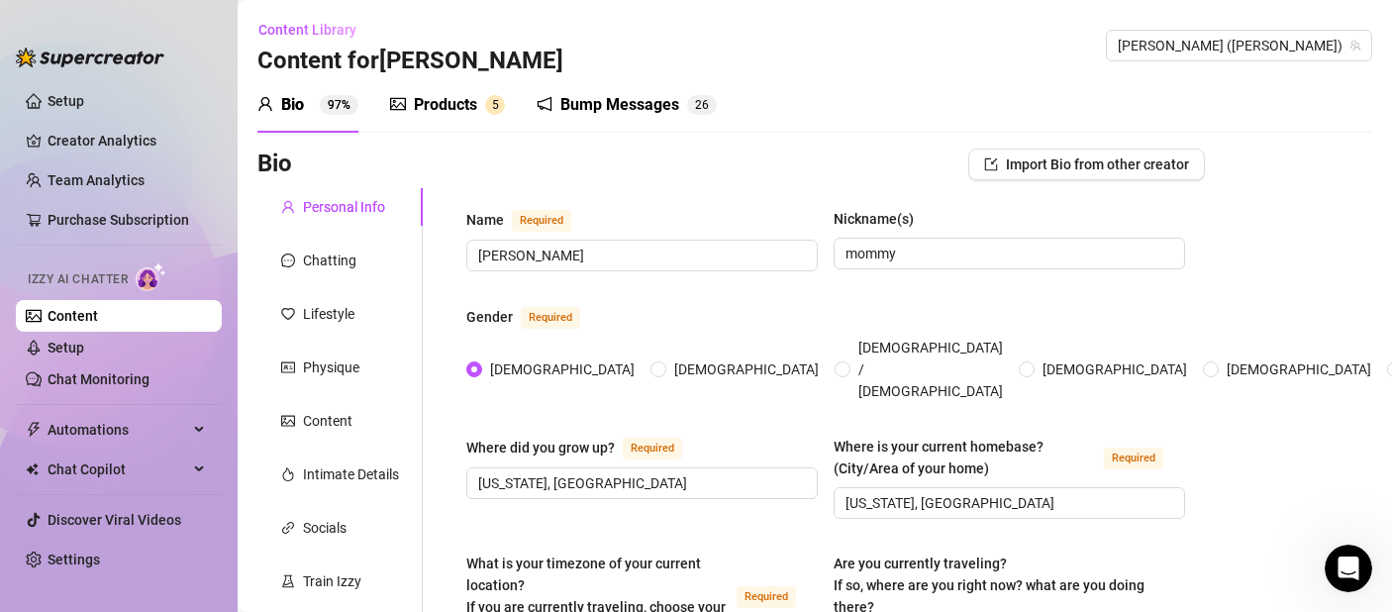
click at [392, 110] on icon "picture" at bounding box center [398, 104] width 16 height 13
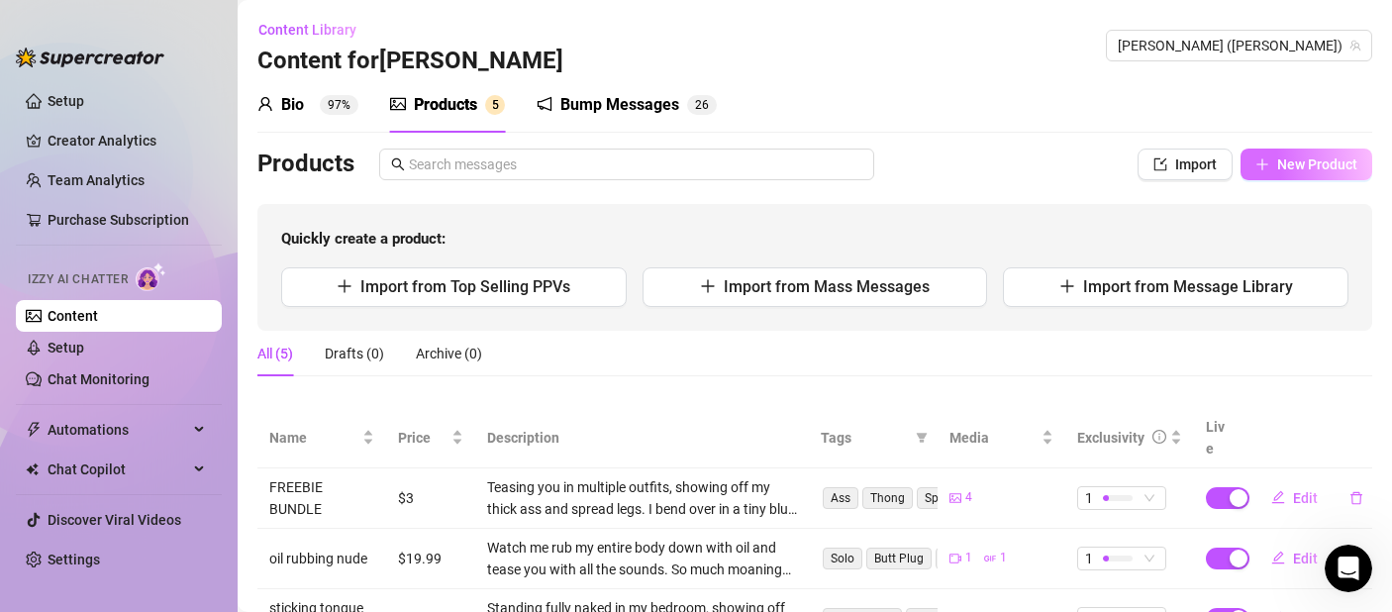
click at [1277, 168] on span "New Product" at bounding box center [1317, 164] width 80 height 16
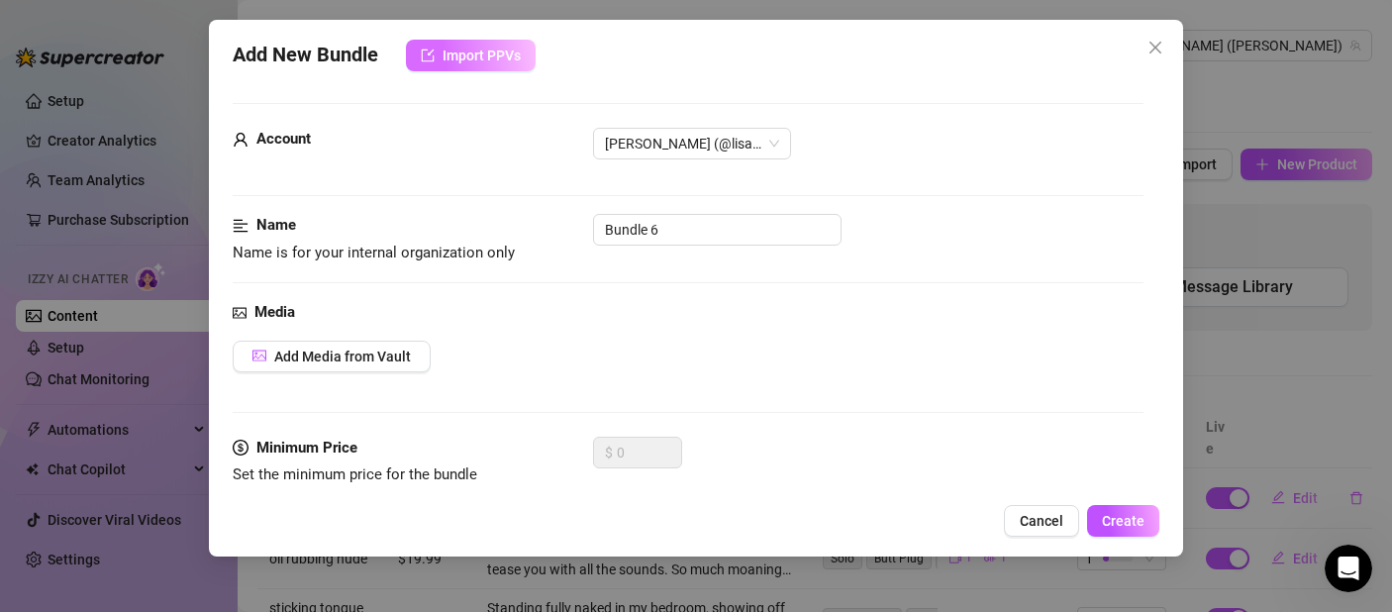
click at [512, 56] on span "Import PPVs" at bounding box center [482, 56] width 78 height 16
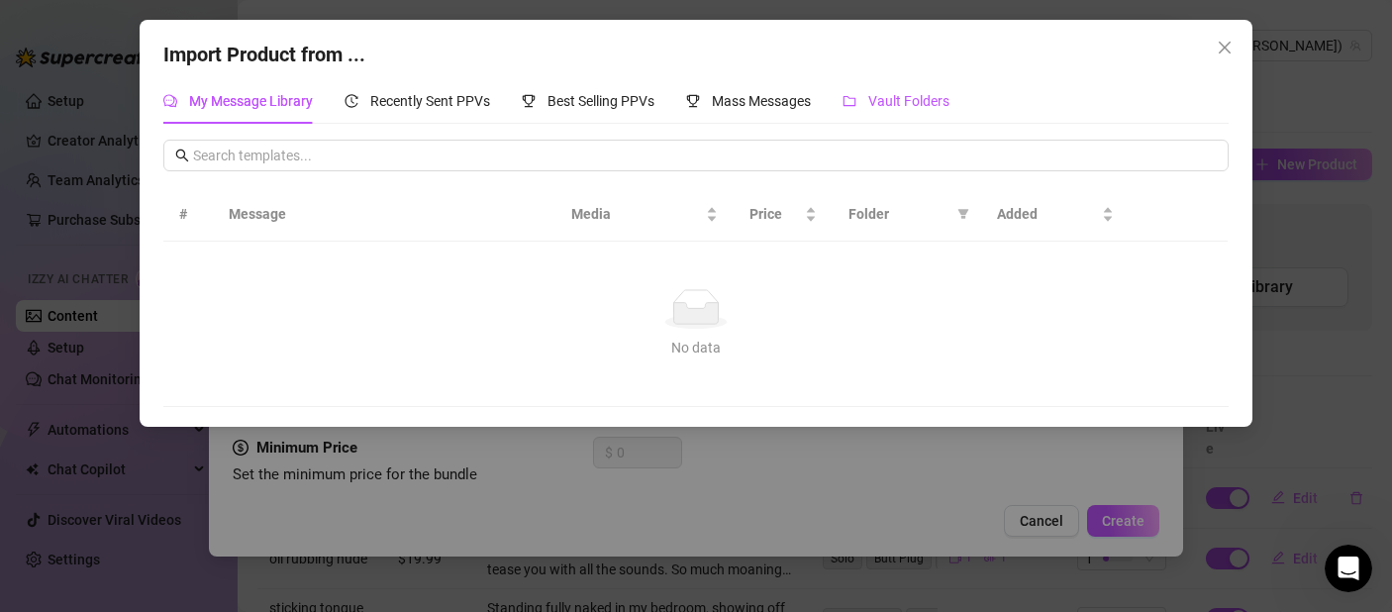
click at [933, 109] on div "Vault Folders" at bounding box center [896, 101] width 107 height 22
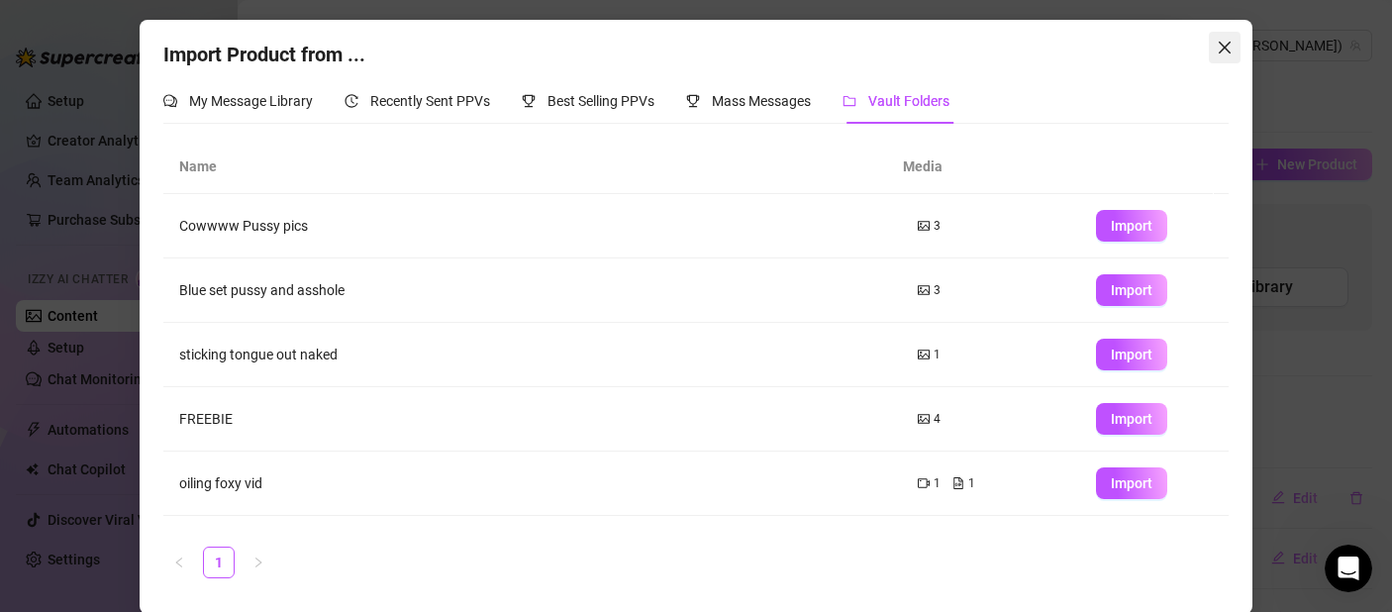
click at [1217, 50] on icon "close" at bounding box center [1225, 48] width 16 height 16
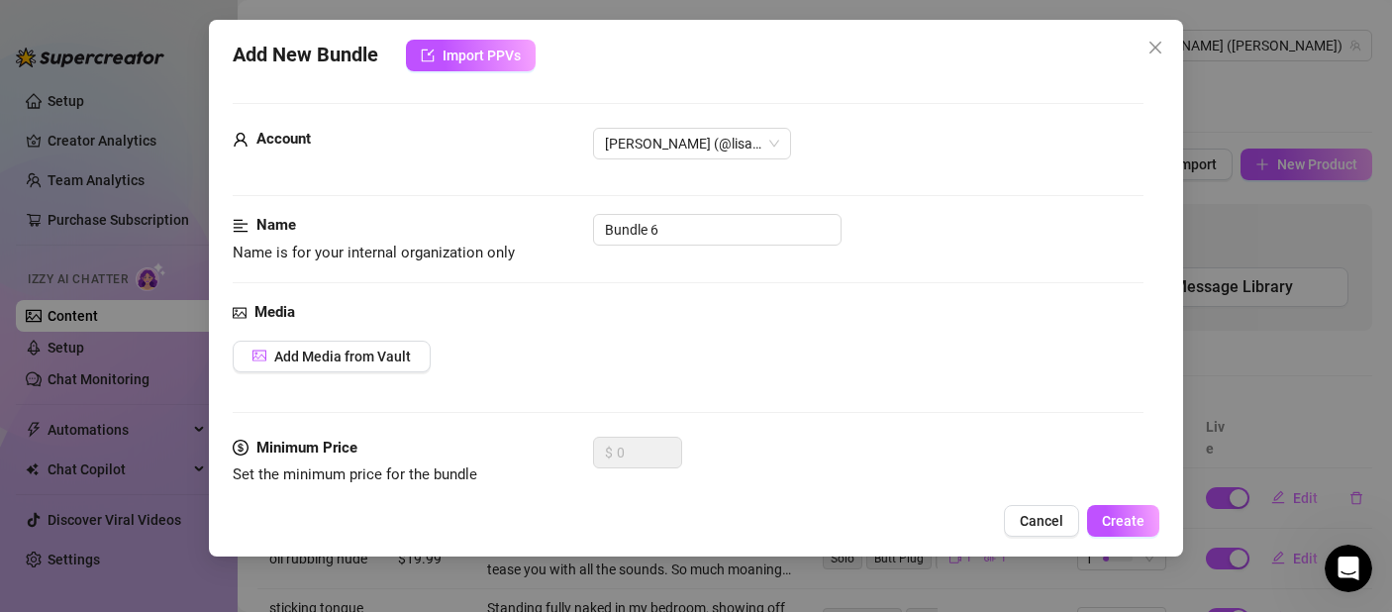
click at [1160, 53] on icon "close" at bounding box center [1156, 48] width 16 height 16
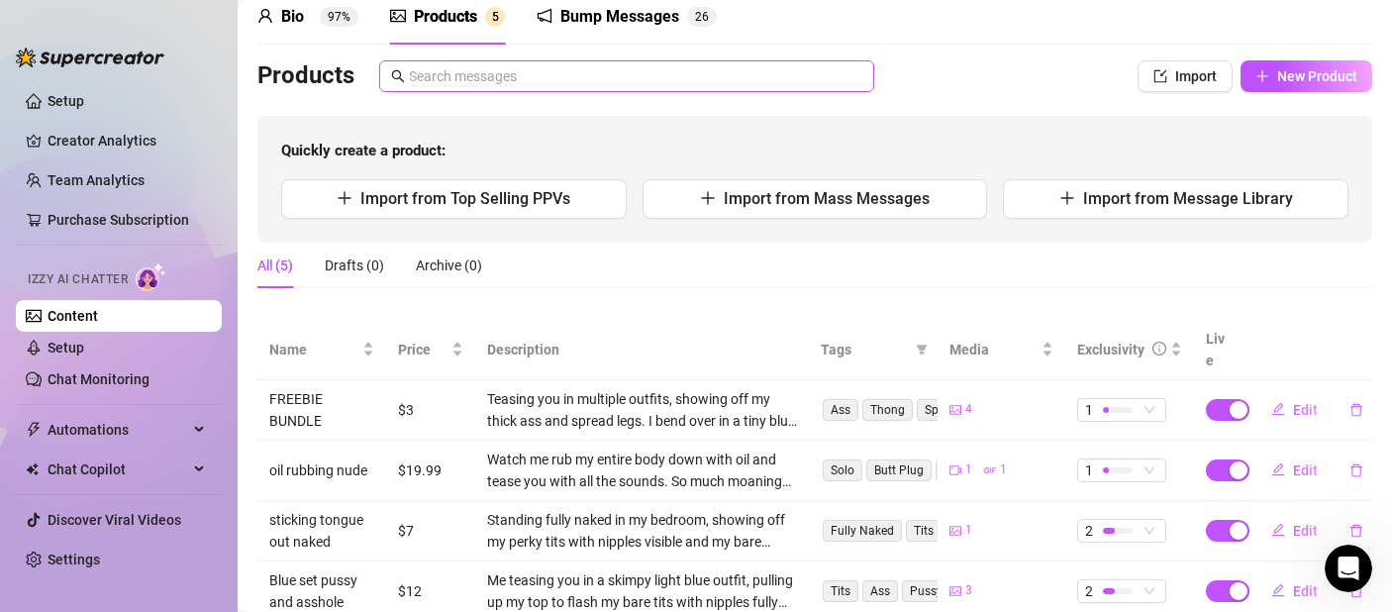
scroll to position [195, 0]
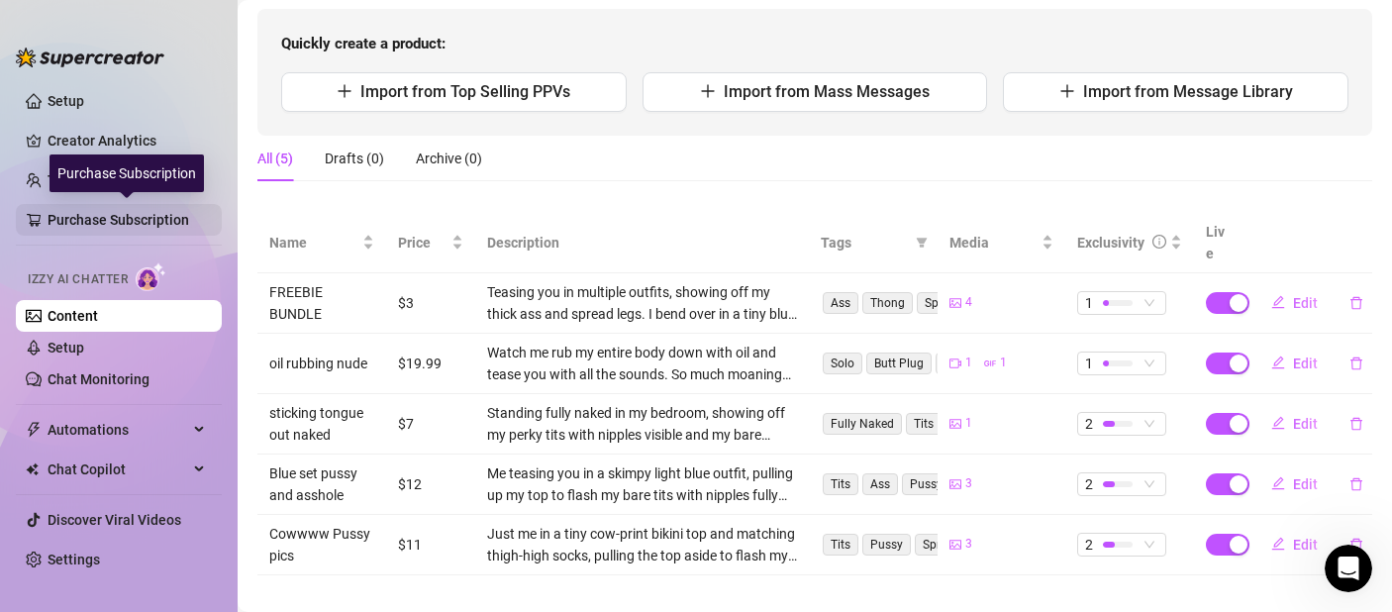
click at [65, 226] on link "Purchase Subscription" at bounding box center [127, 220] width 158 height 32
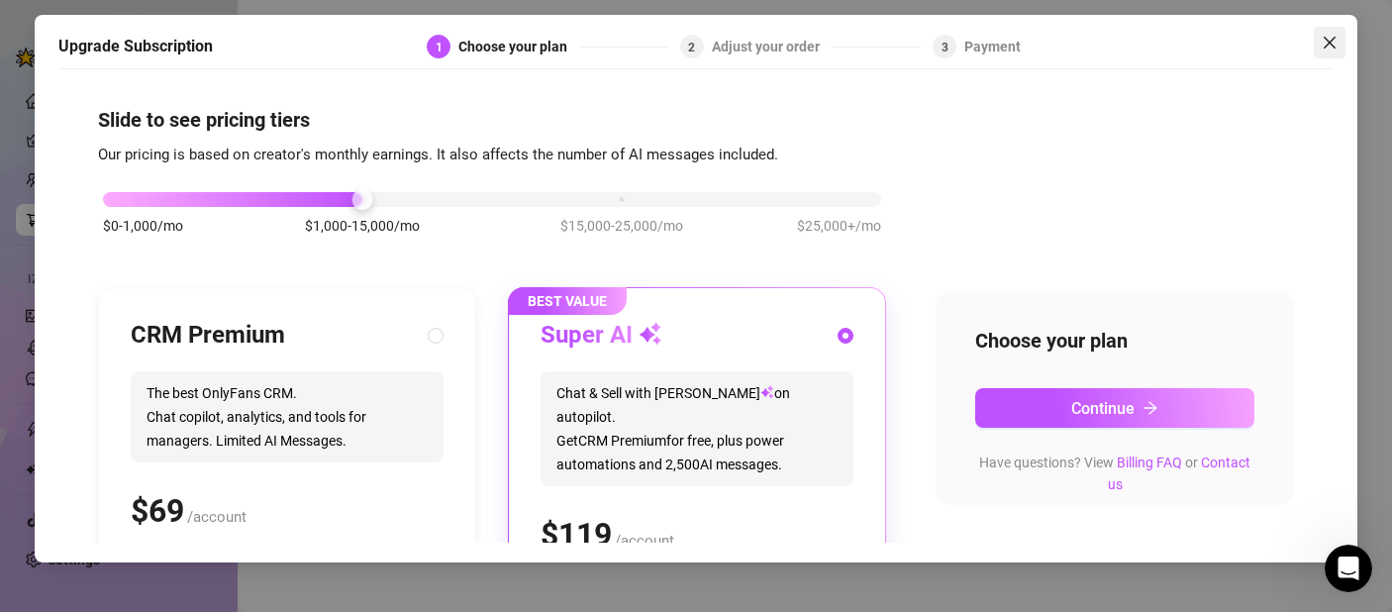
click at [1319, 58] on button "Close" at bounding box center [1330, 43] width 32 height 32
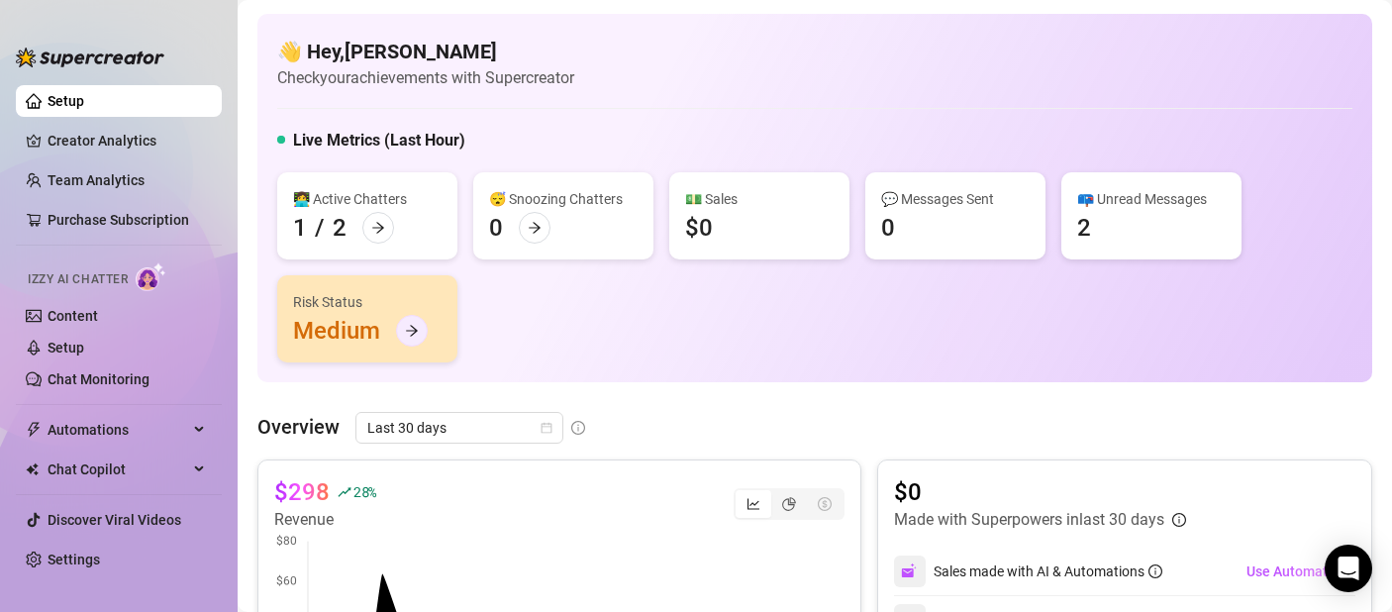
click at [406, 335] on icon "arrow-right" at bounding box center [412, 331] width 14 height 14
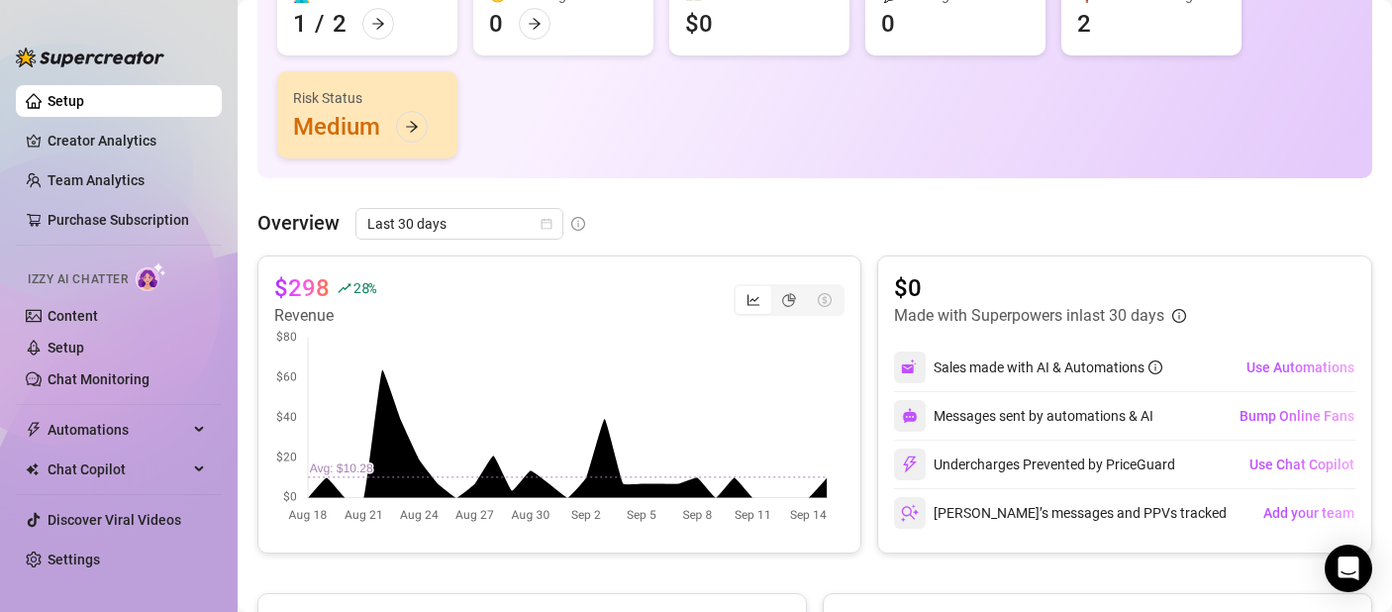
scroll to position [876, 0]
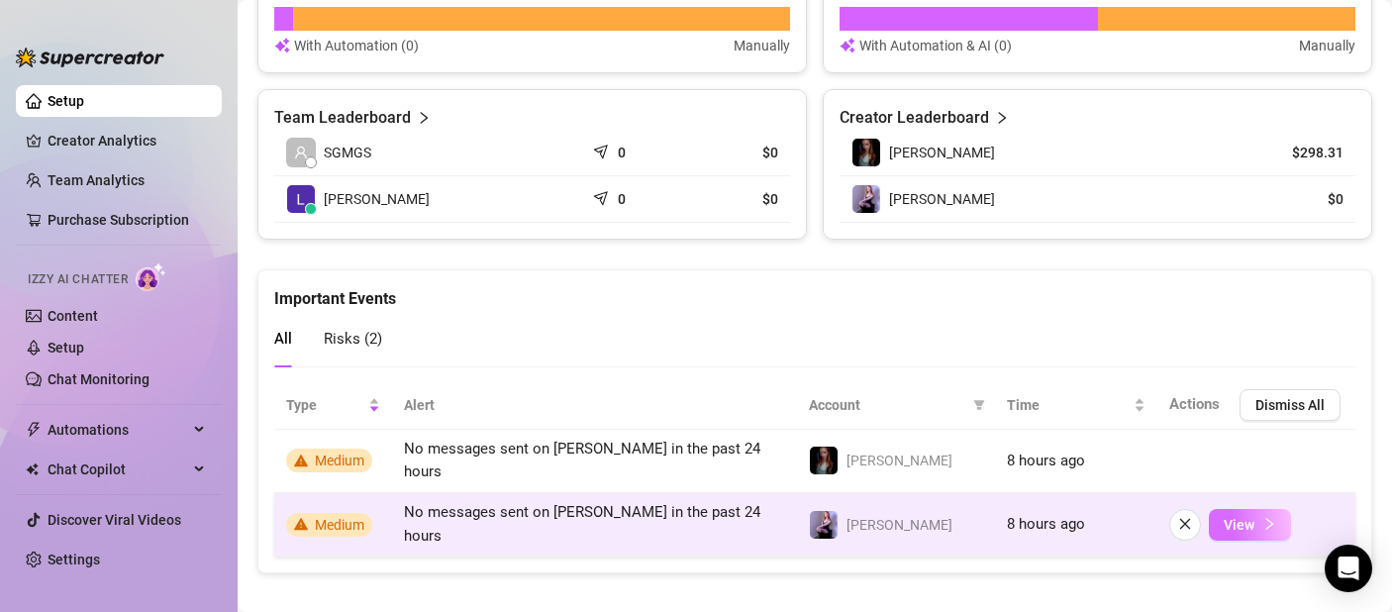
click at [1234, 517] on span "View" at bounding box center [1239, 525] width 31 height 16
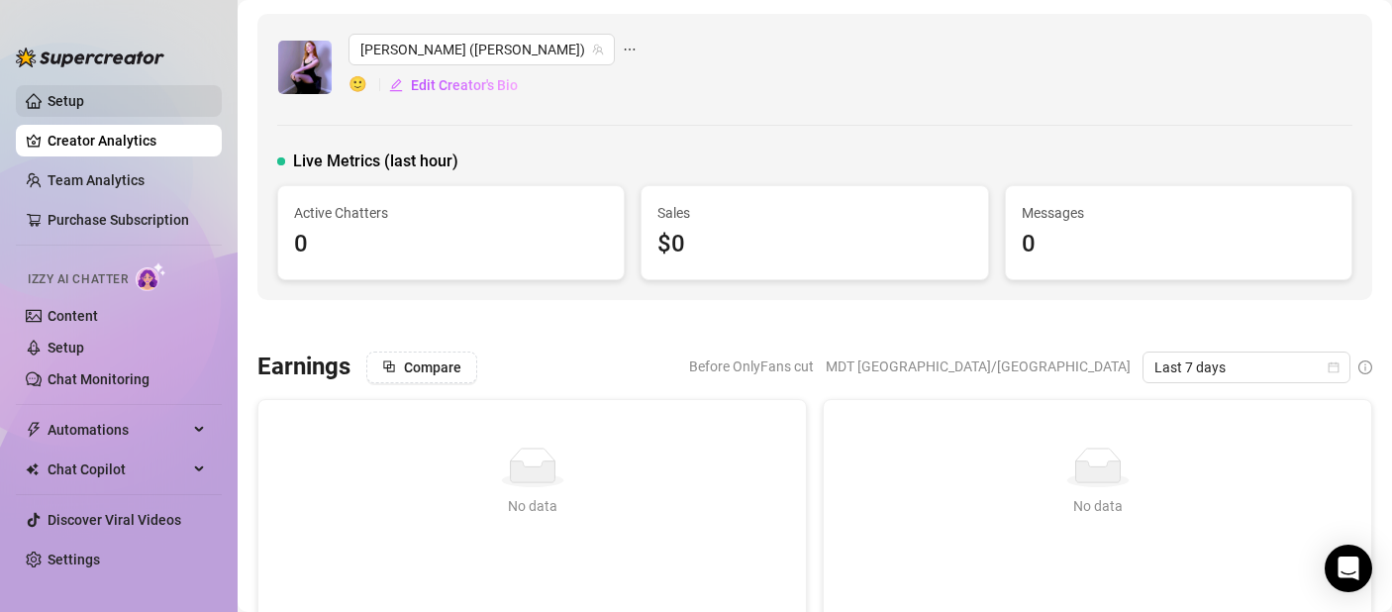
click at [80, 103] on link "Setup" at bounding box center [66, 101] width 37 height 16
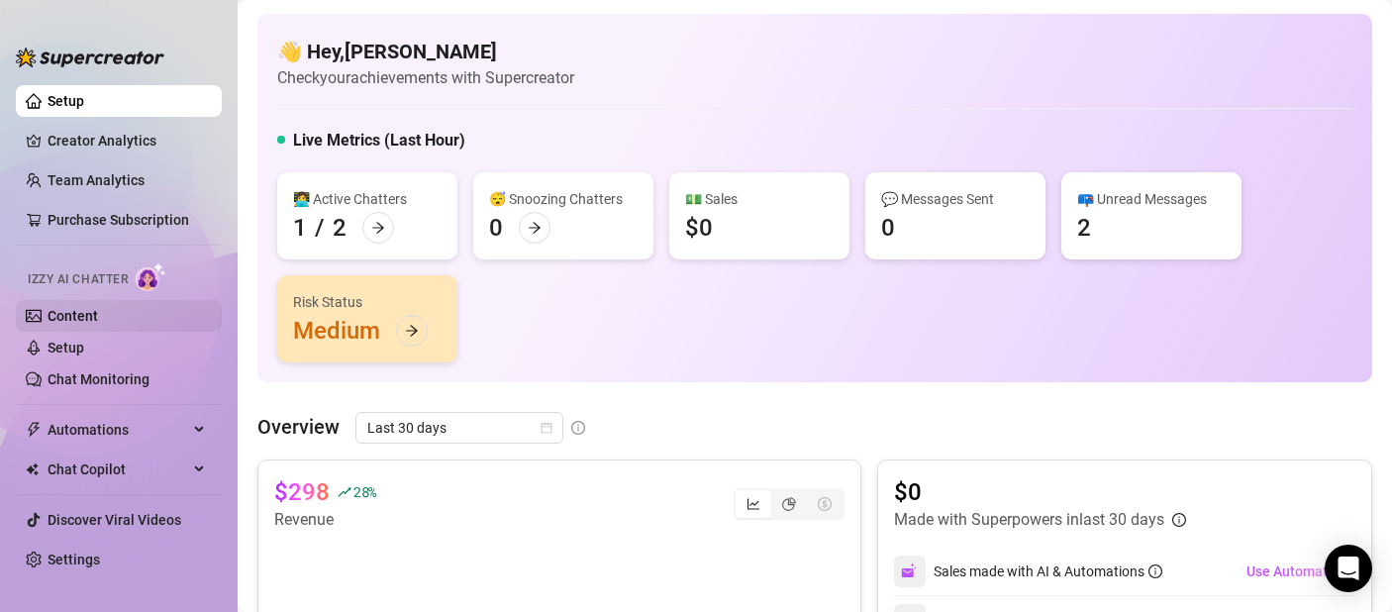
click at [88, 311] on link "Content" at bounding box center [73, 316] width 50 height 16
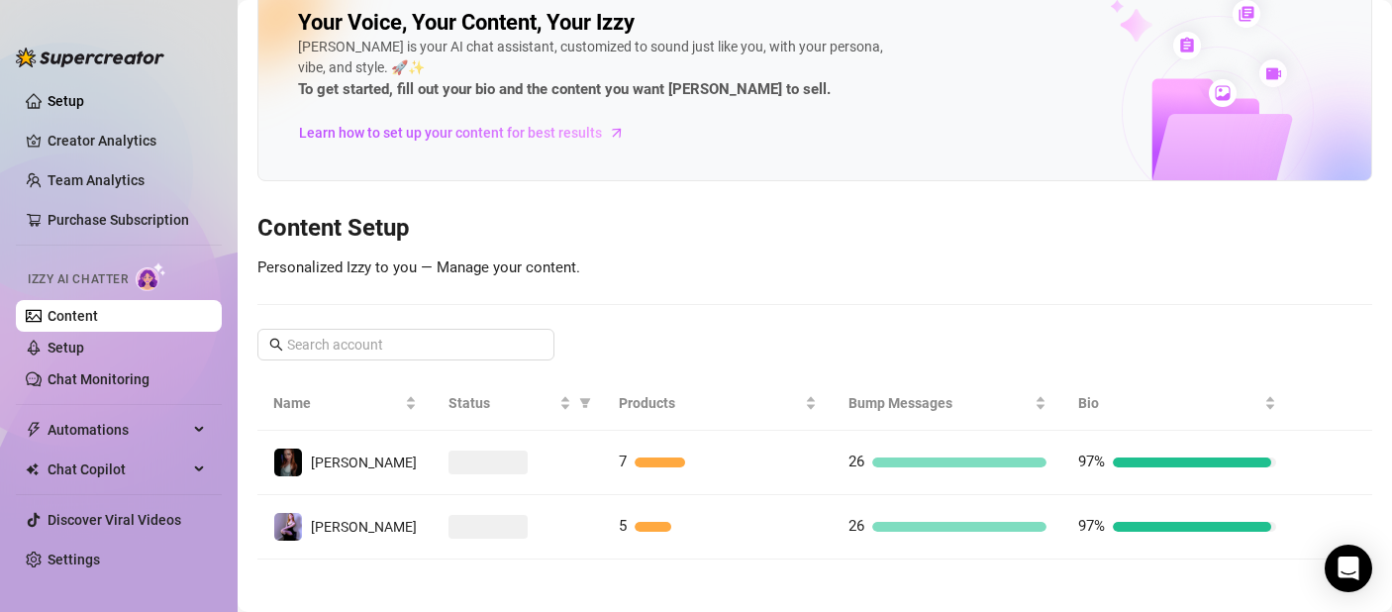
scroll to position [45, 0]
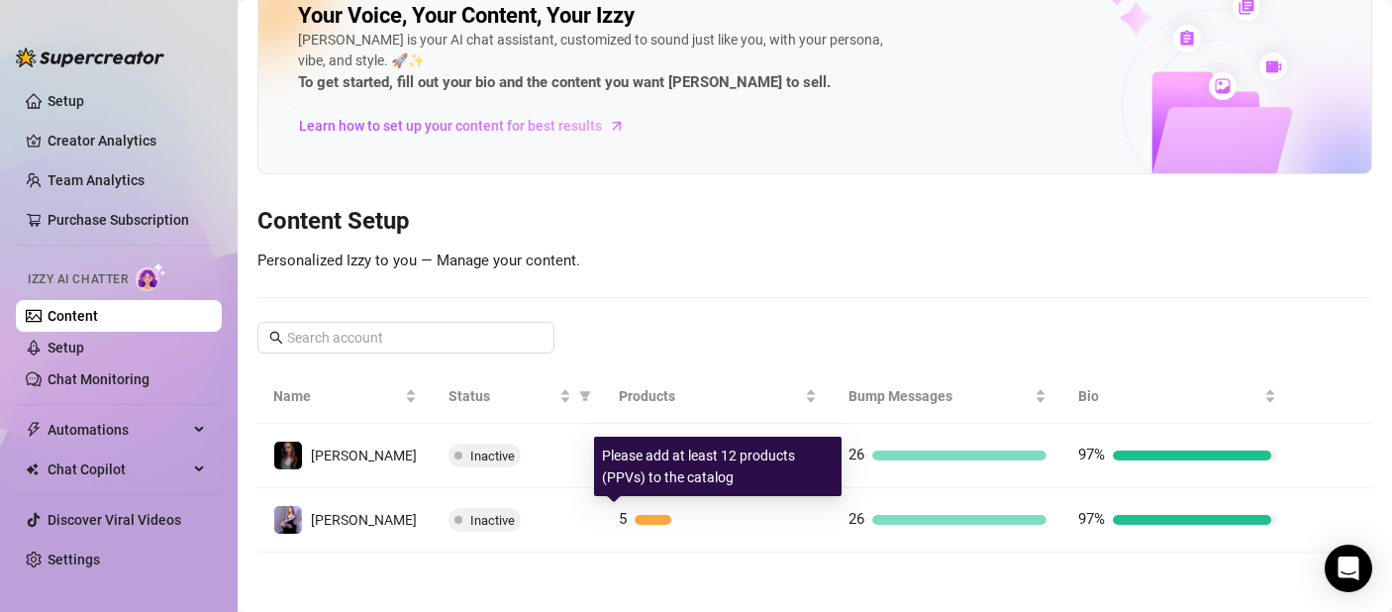
click at [635, 523] on div at bounding box center [653, 520] width 37 height 10
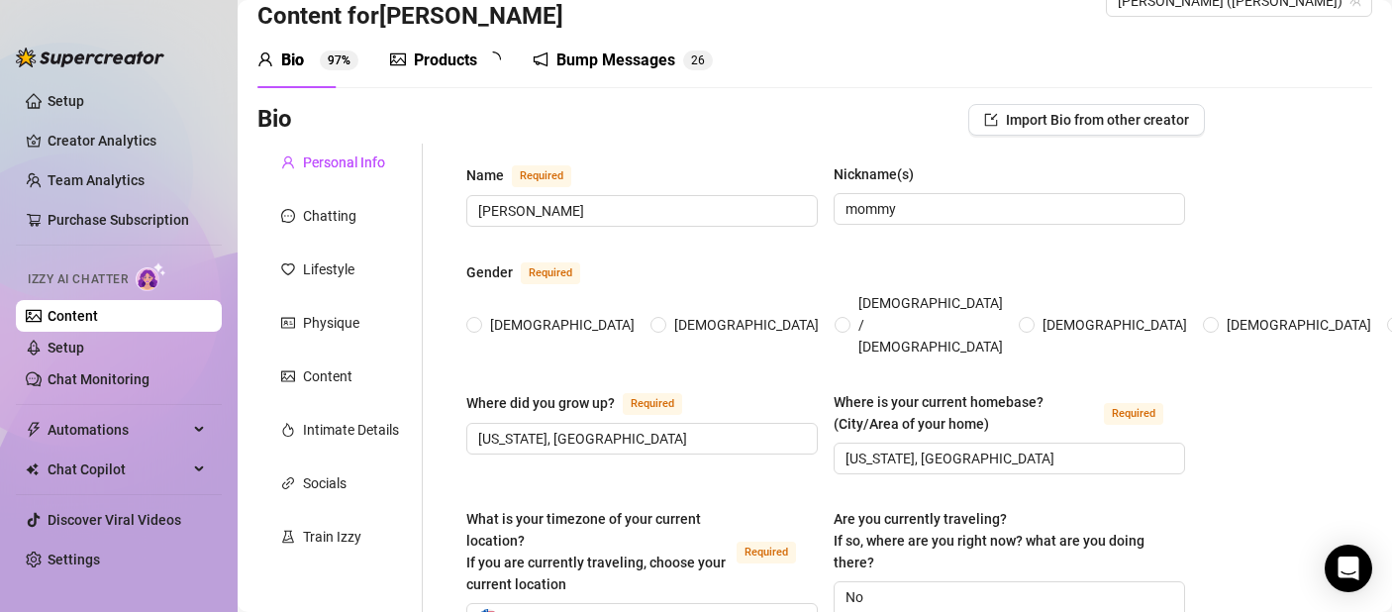
radio input "true"
type input "[DATE]"
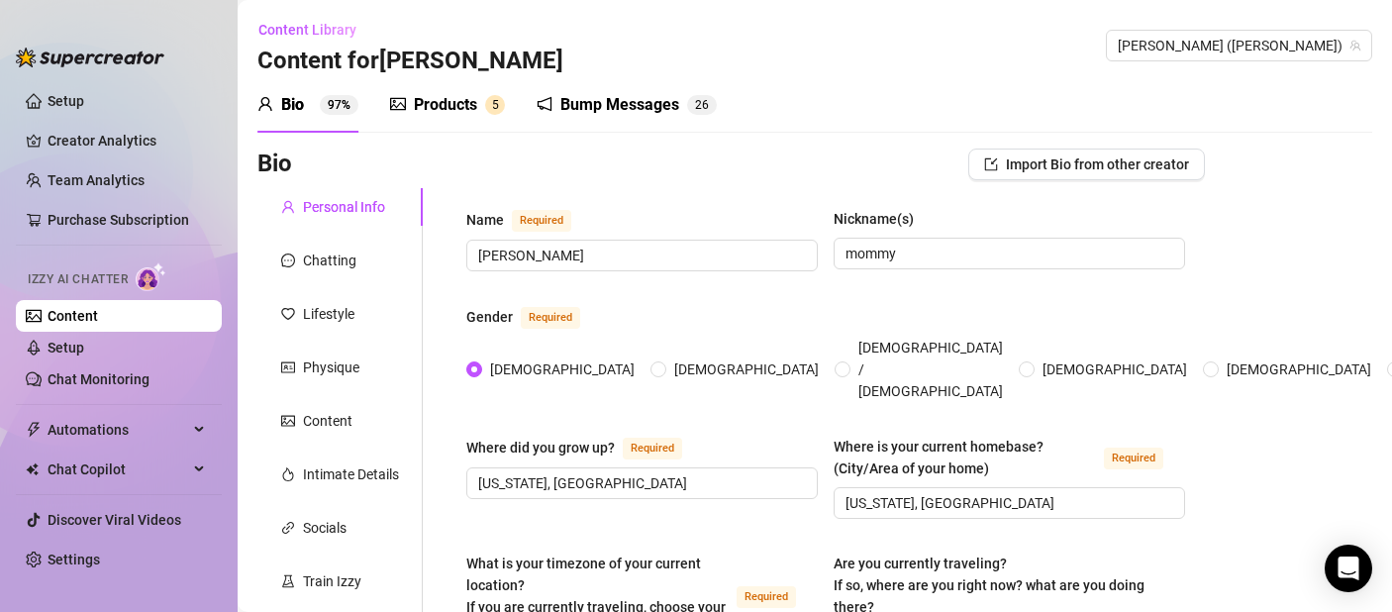
click at [426, 96] on div "Products" at bounding box center [445, 105] width 63 height 24
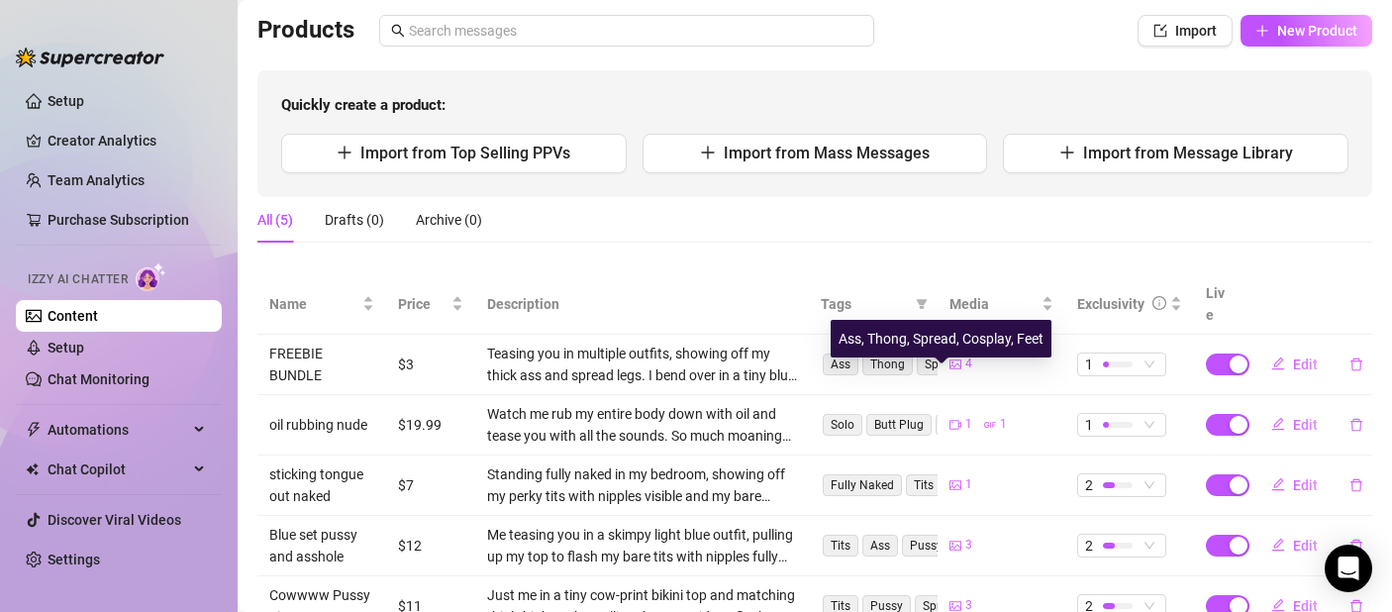
scroll to position [190, 0]
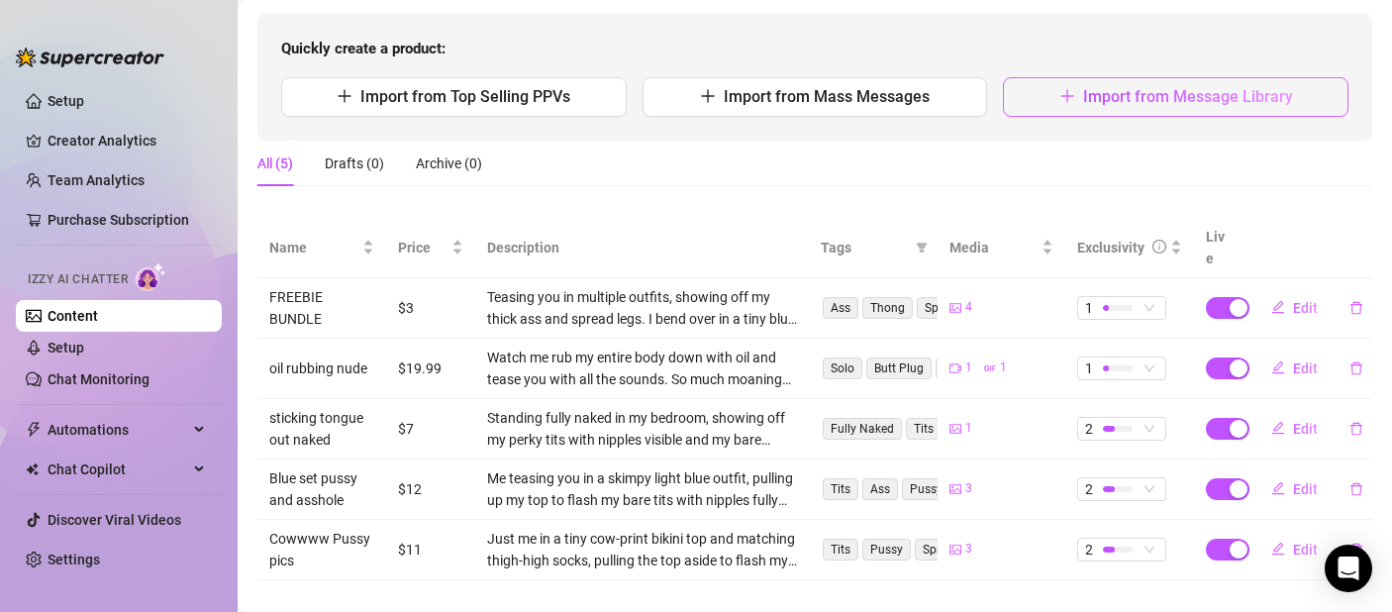
click at [1059, 94] on icon "plus" at bounding box center [1067, 96] width 16 height 16
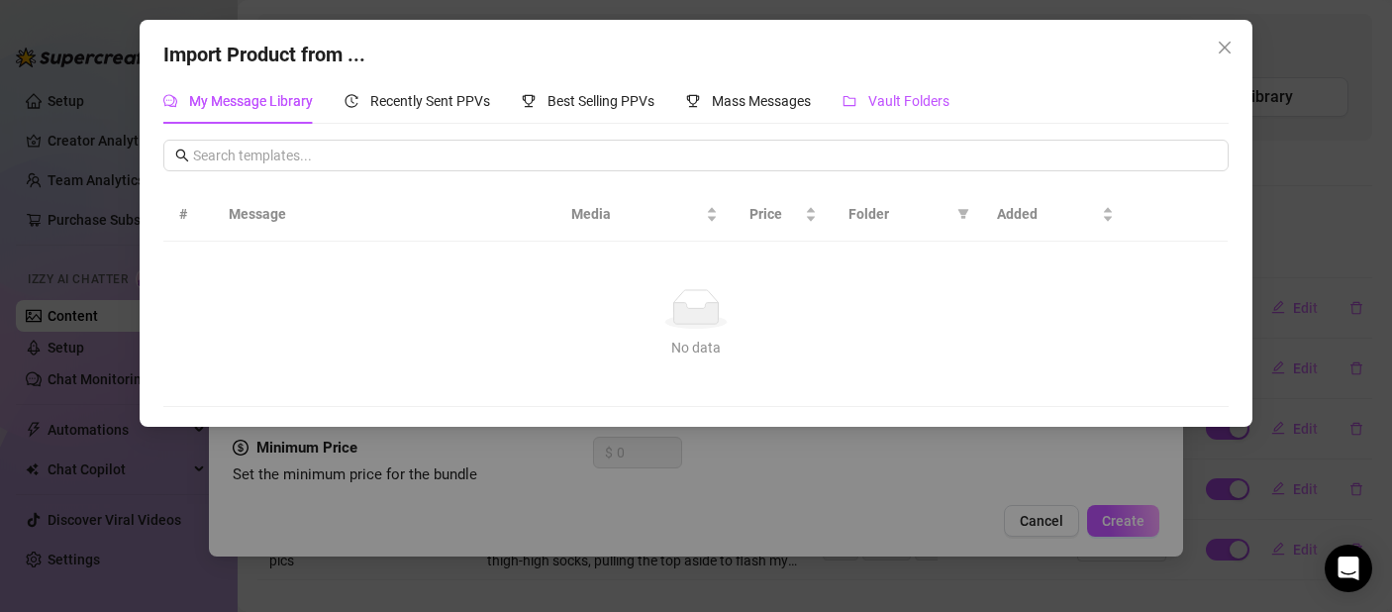
click at [894, 98] on span "Vault Folders" at bounding box center [908, 101] width 81 height 16
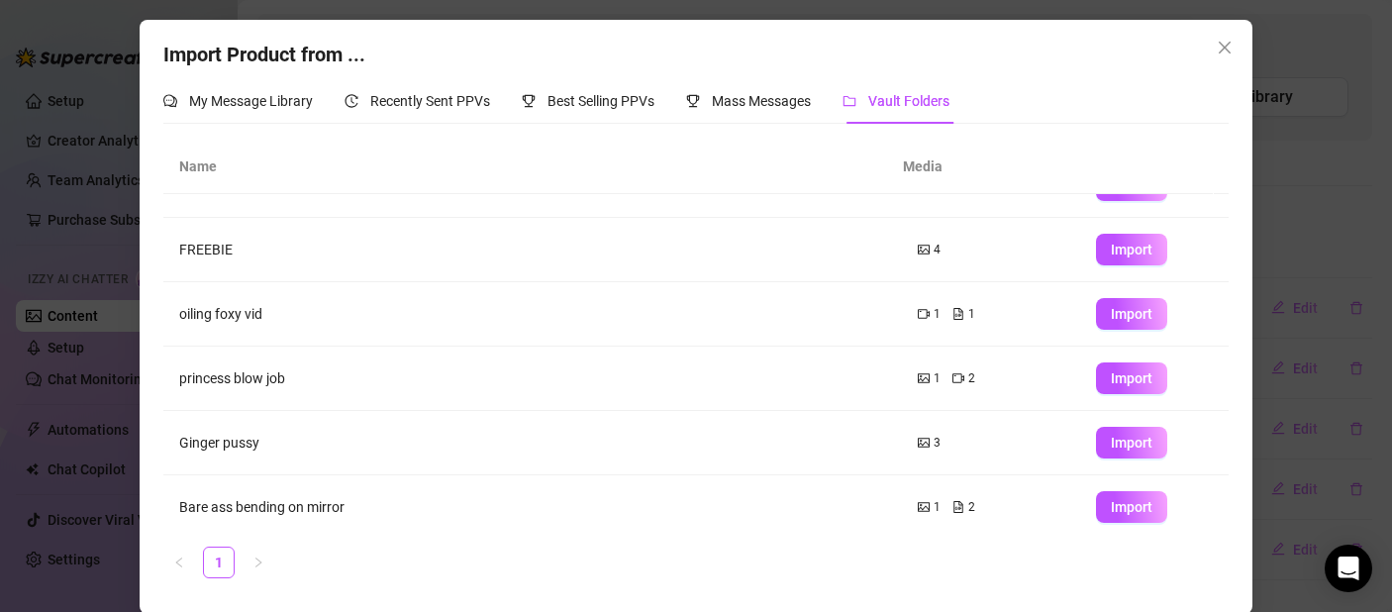
scroll to position [307, 0]
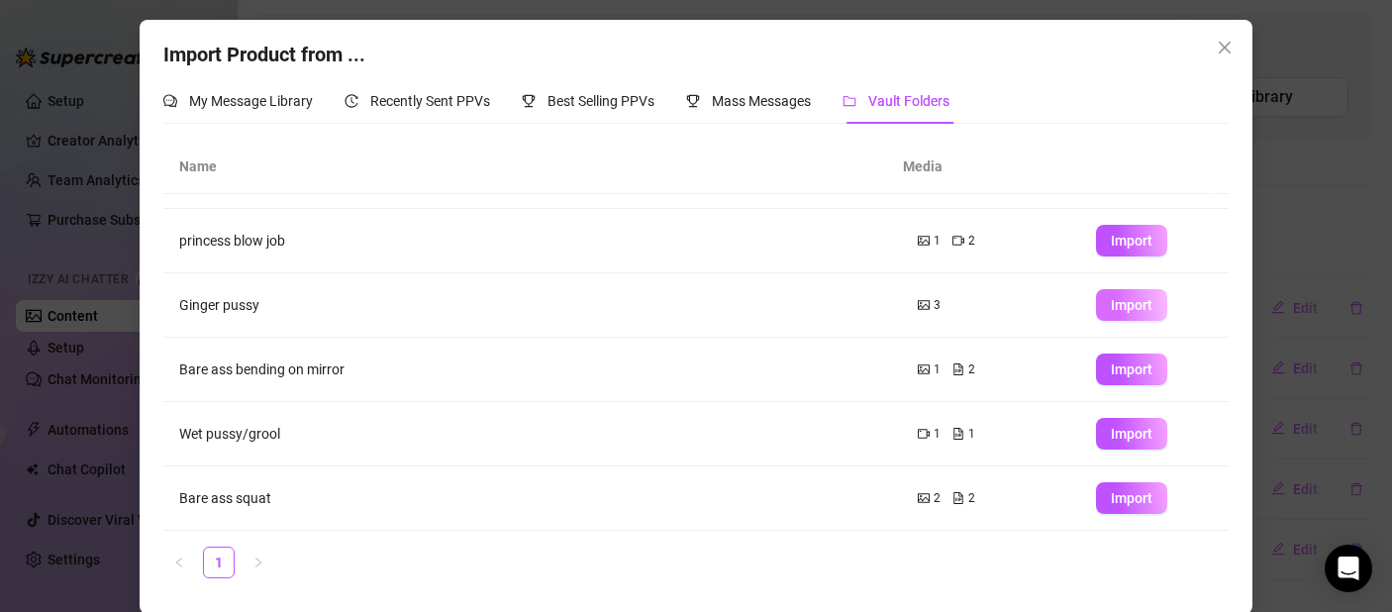
click at [1124, 298] on span "Import" at bounding box center [1132, 305] width 42 height 16
type textarea "Type your message here..."
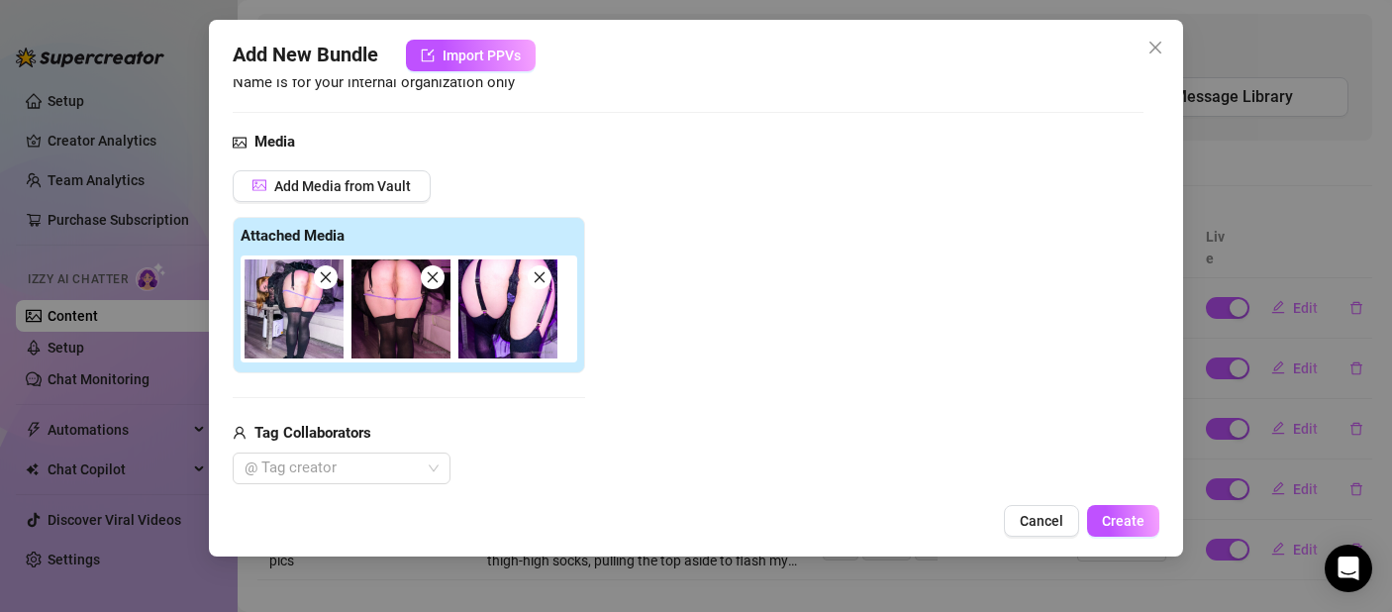
scroll to position [352, 0]
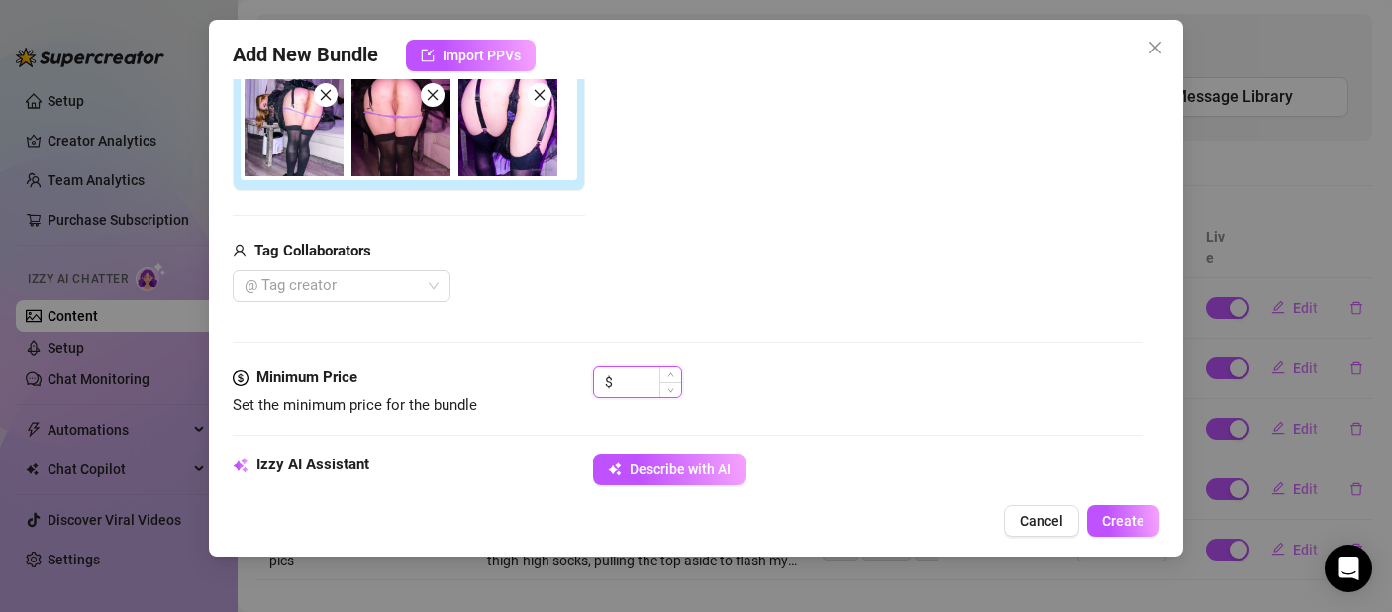
click at [652, 379] on input at bounding box center [649, 382] width 64 height 30
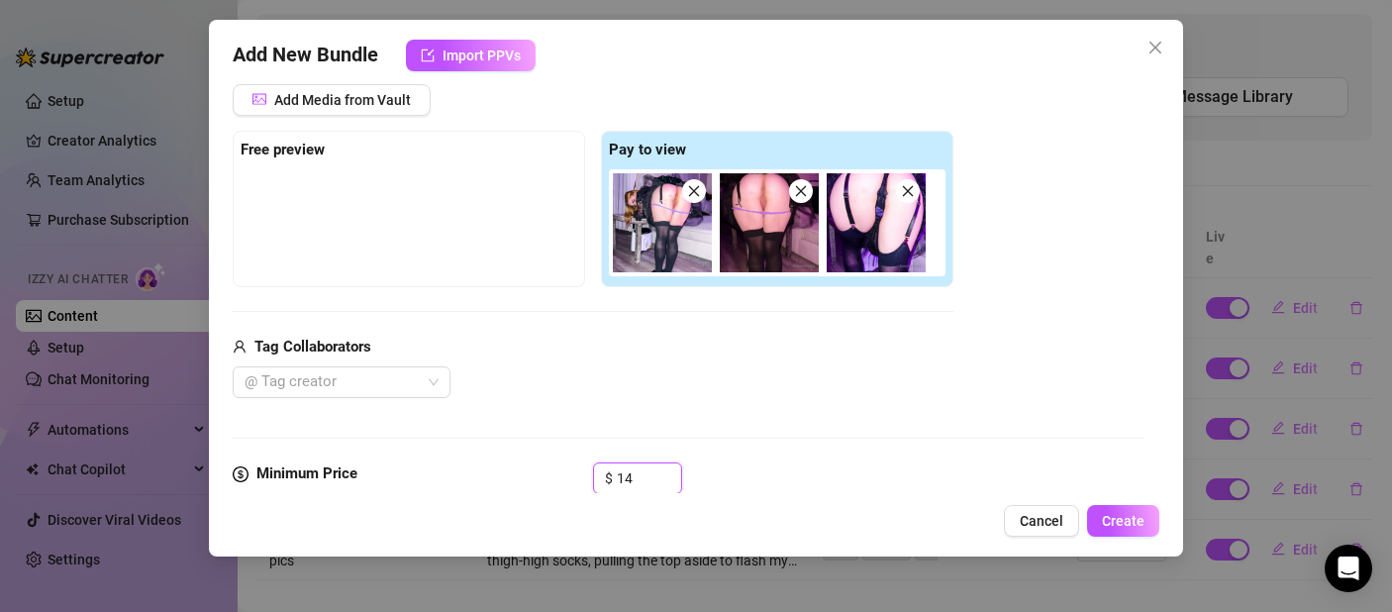
scroll to position [186, 0]
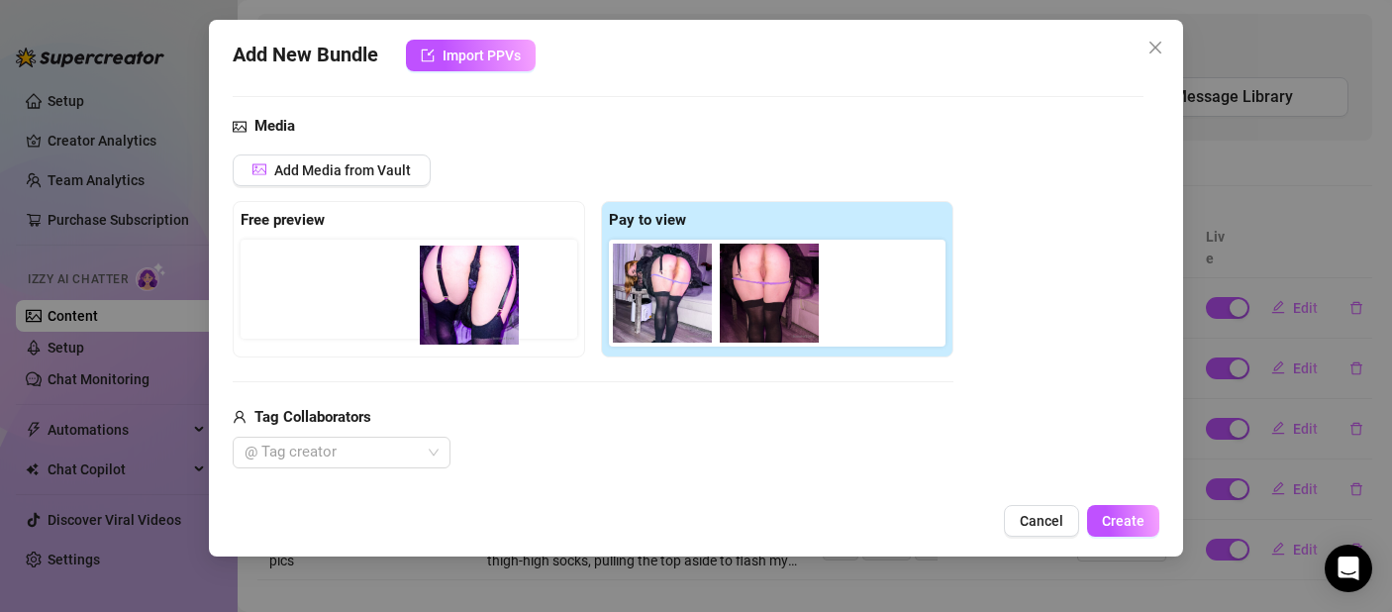
drag, startPoint x: 898, startPoint y: 310, endPoint x: 470, endPoint y: 312, distance: 427.7
click at [470, 312] on div "Free preview Pay to view" at bounding box center [593, 279] width 721 height 156
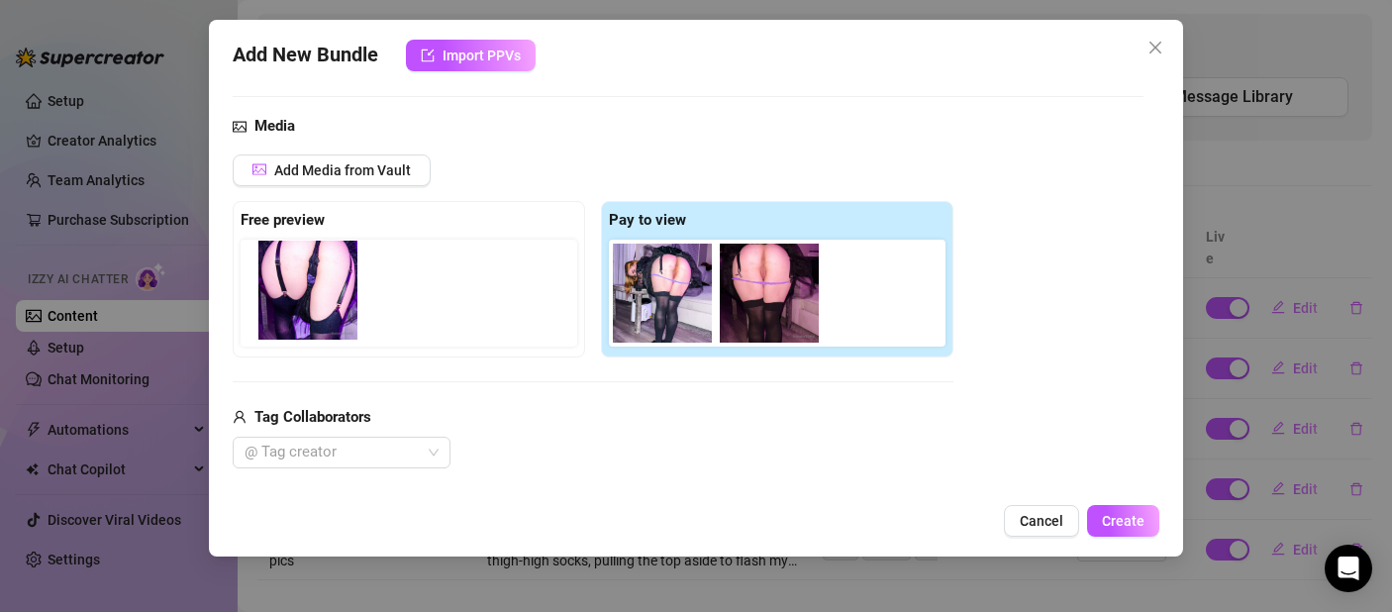
drag, startPoint x: 866, startPoint y: 308, endPoint x: 300, endPoint y: 296, distance: 566.5
click at [300, 296] on div "Free preview Pay to view" at bounding box center [593, 279] width 721 height 156
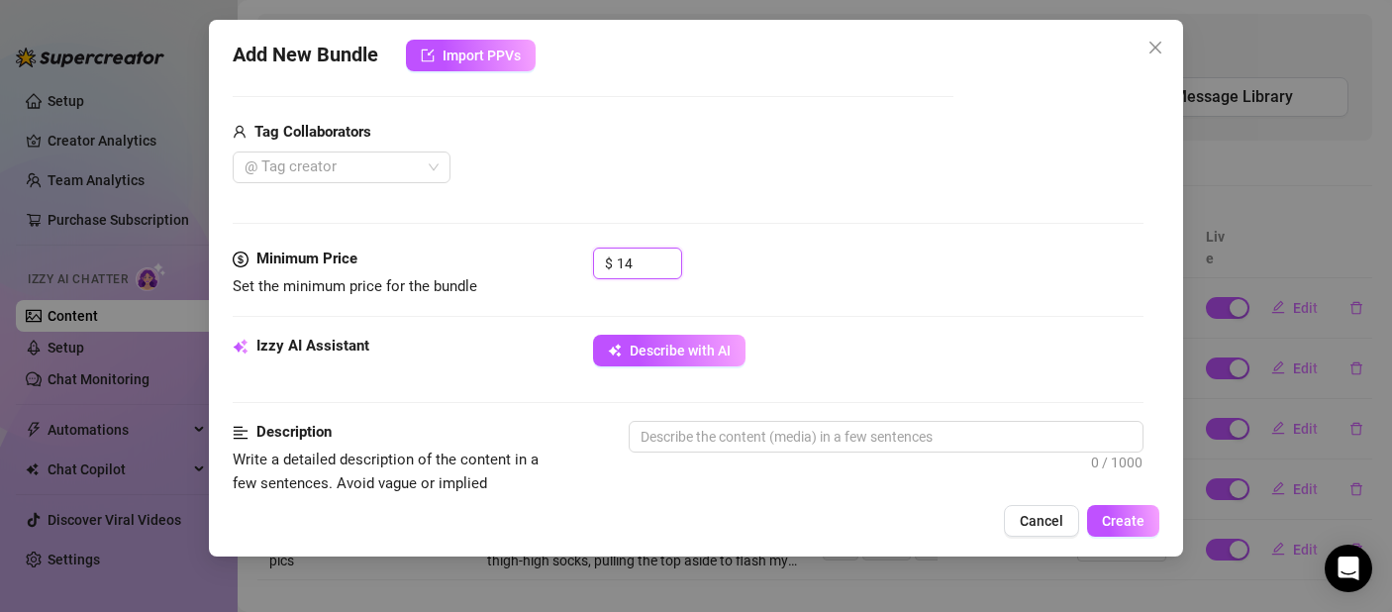
scroll to position [473, 0]
type input "14"
click at [653, 351] on span "Describe with AI" at bounding box center [680, 349] width 101 height 16
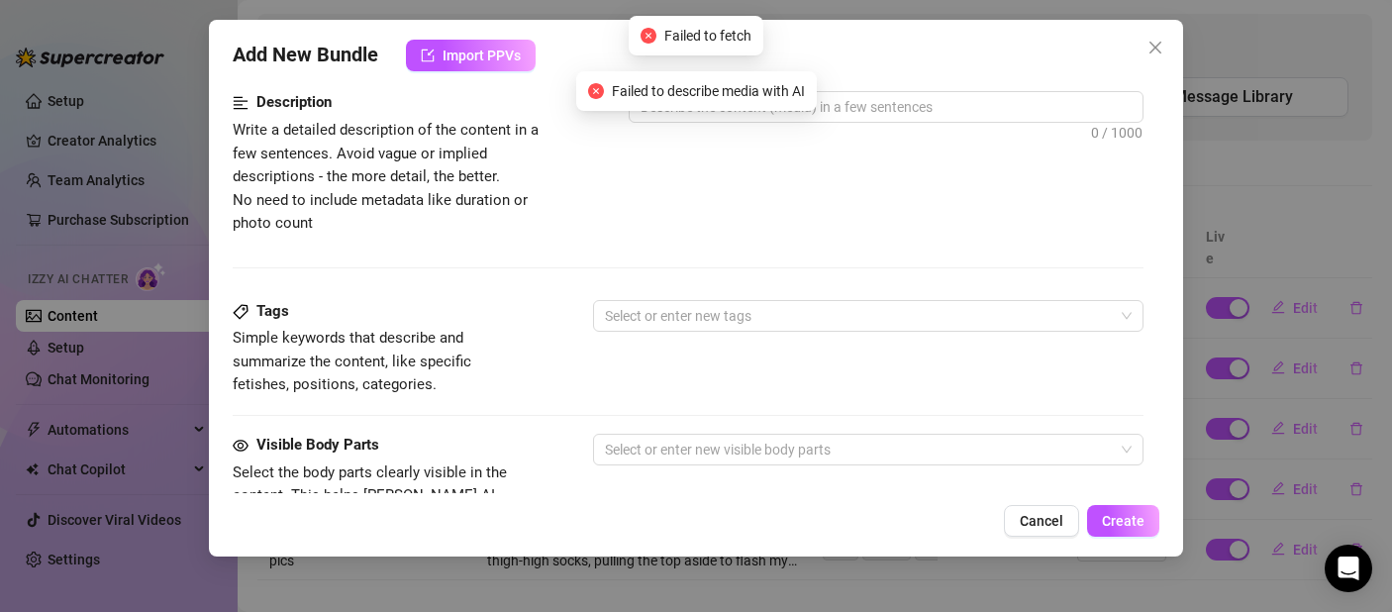
scroll to position [600, 0]
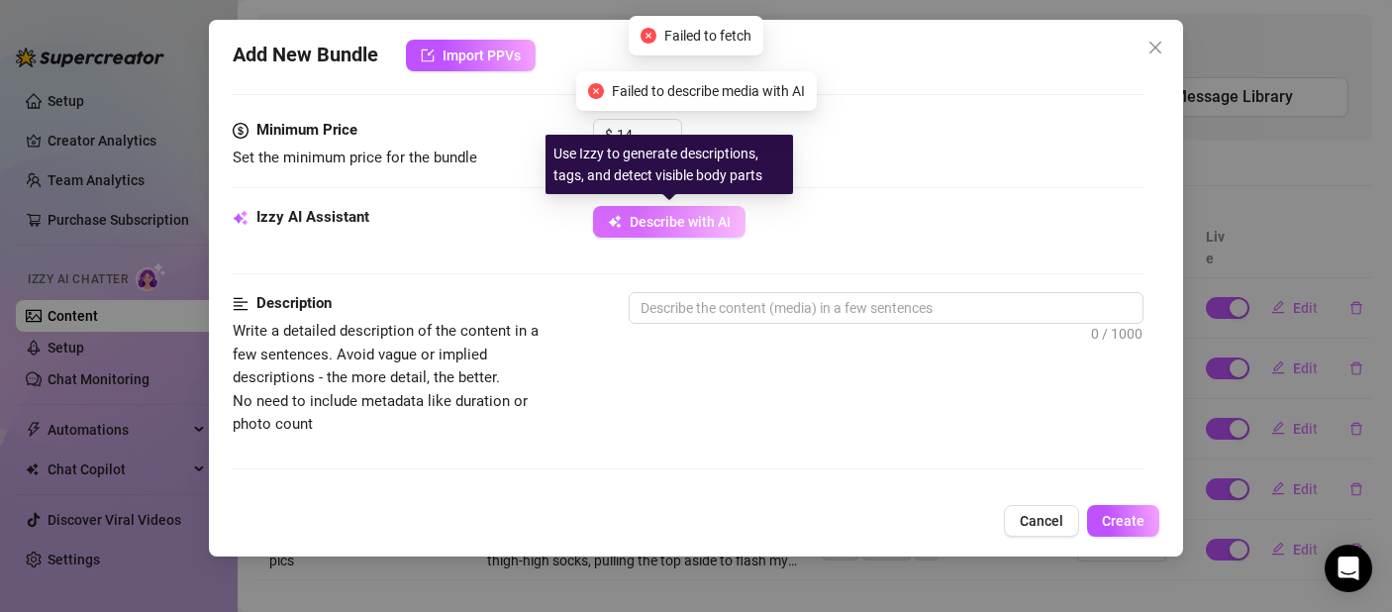
click at [644, 232] on button "Describe with AI" at bounding box center [669, 222] width 152 height 32
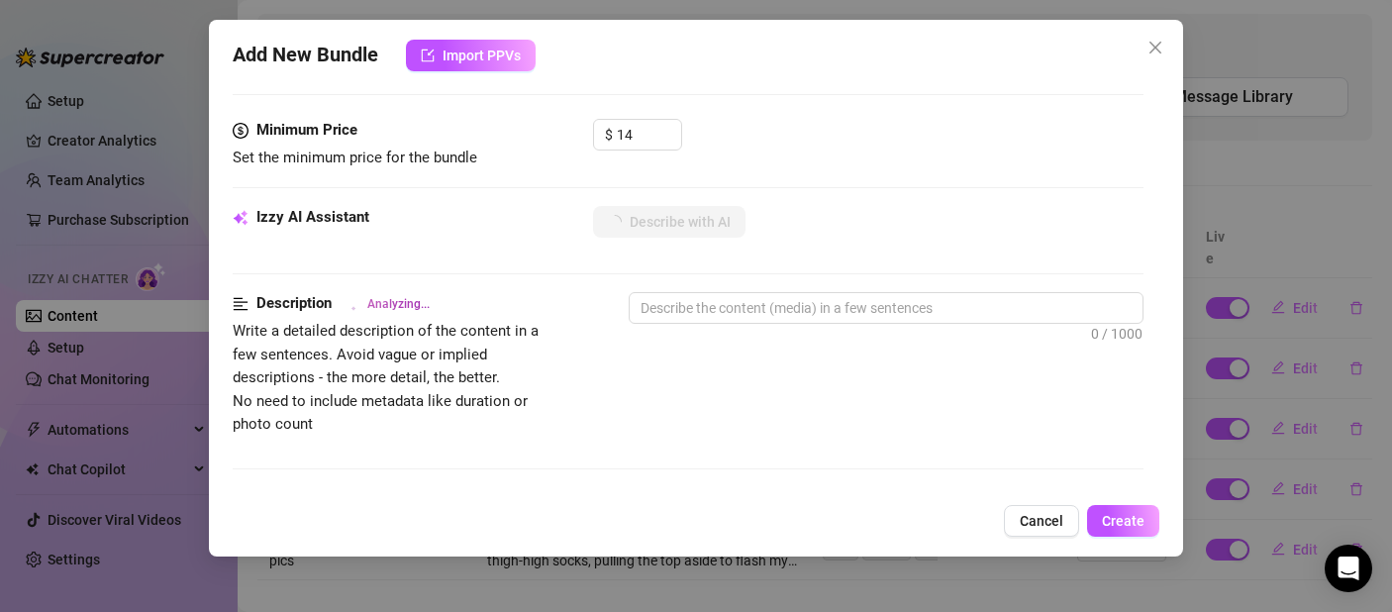
type textarea "[PERSON_NAME]"
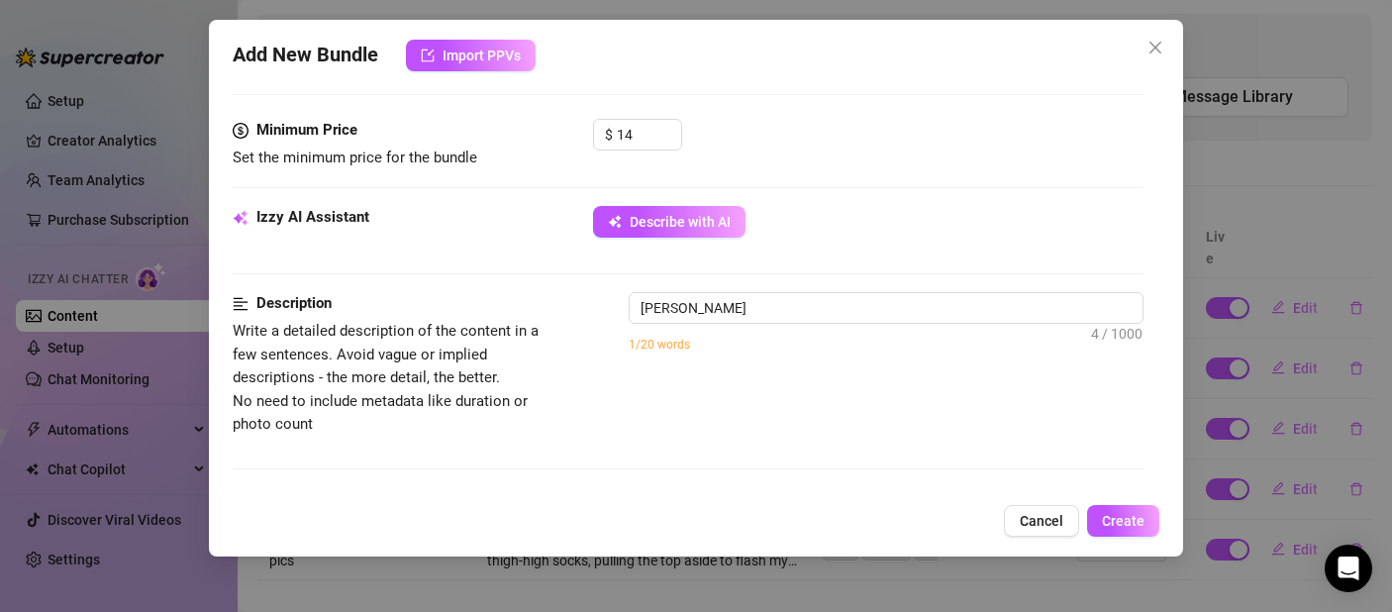
type textarea "[PERSON_NAME] bends"
type textarea "[PERSON_NAME] bends over"
type textarea "[PERSON_NAME] bends over in"
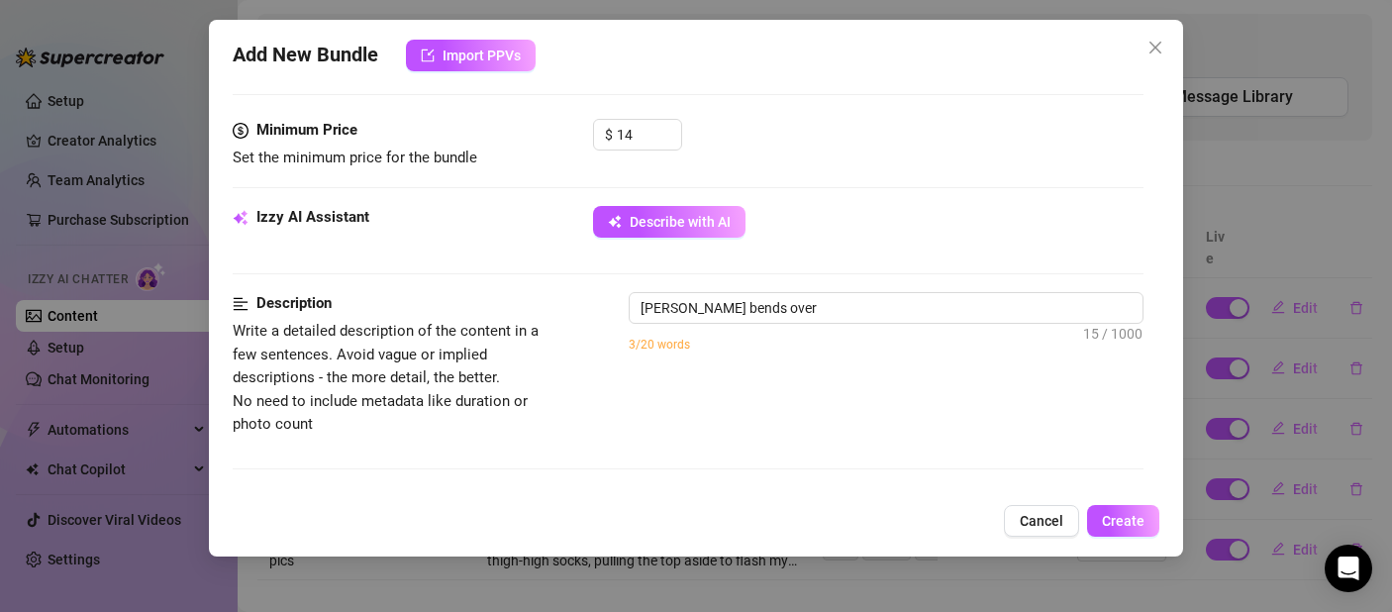
type textarea "[PERSON_NAME] bends over in"
type textarea "[PERSON_NAME] bends over in a"
type textarea "[PERSON_NAME] bends over in a sheer"
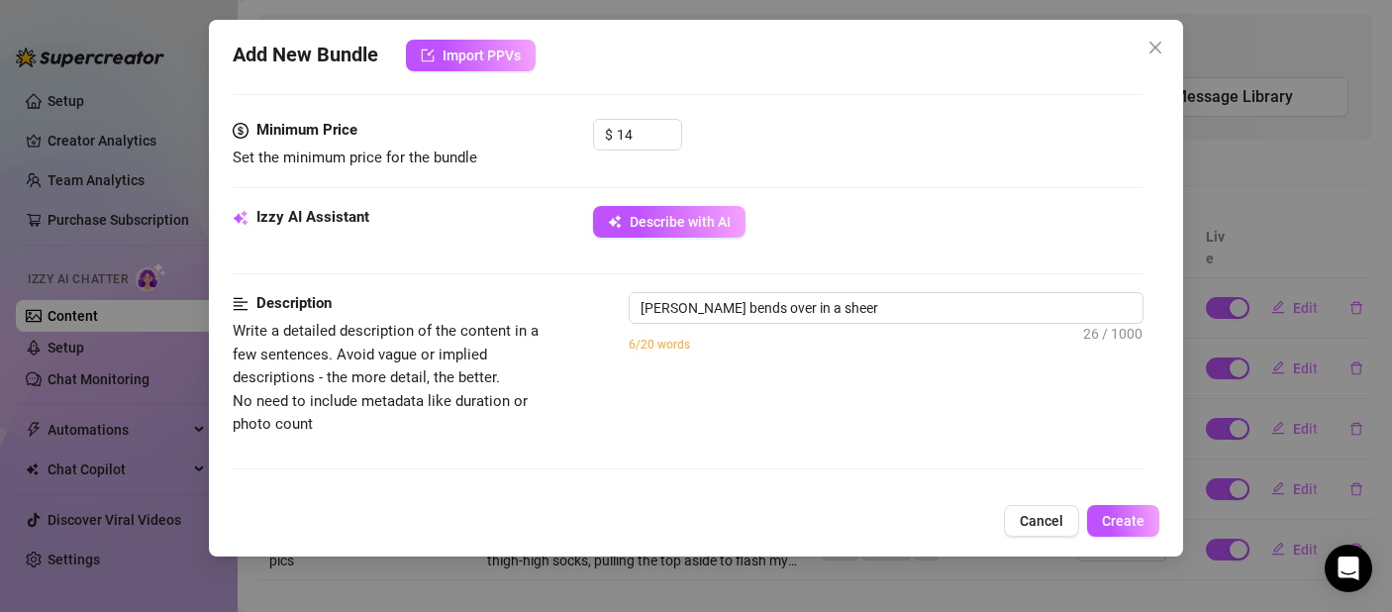
type textarea "[PERSON_NAME] bends over in a sheer black"
type textarea "[PERSON_NAME] bends over in a sheer black lace"
type textarea "[PERSON_NAME] bends over in a sheer black lace outfit"
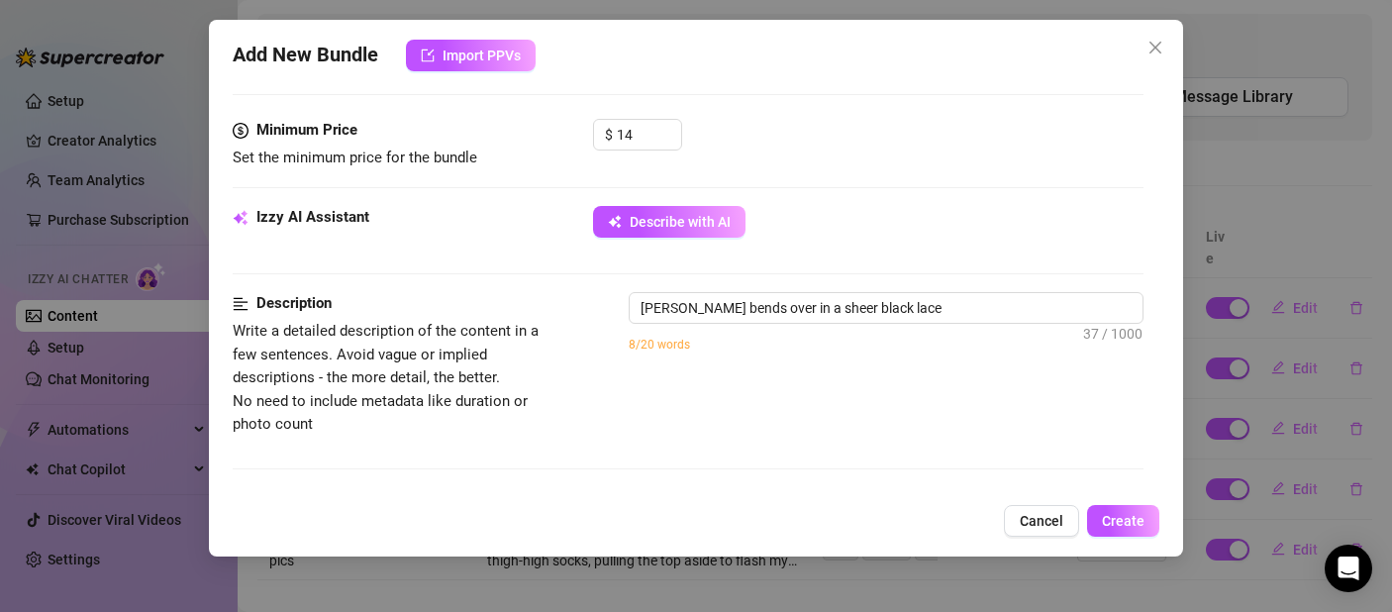
type textarea "[PERSON_NAME] bends over in a sheer black lace outfit"
type textarea "[PERSON_NAME] bends over in a sheer black lace outfit with"
type textarea "[PERSON_NAME] bends over in a sheer black lace outfit with garter"
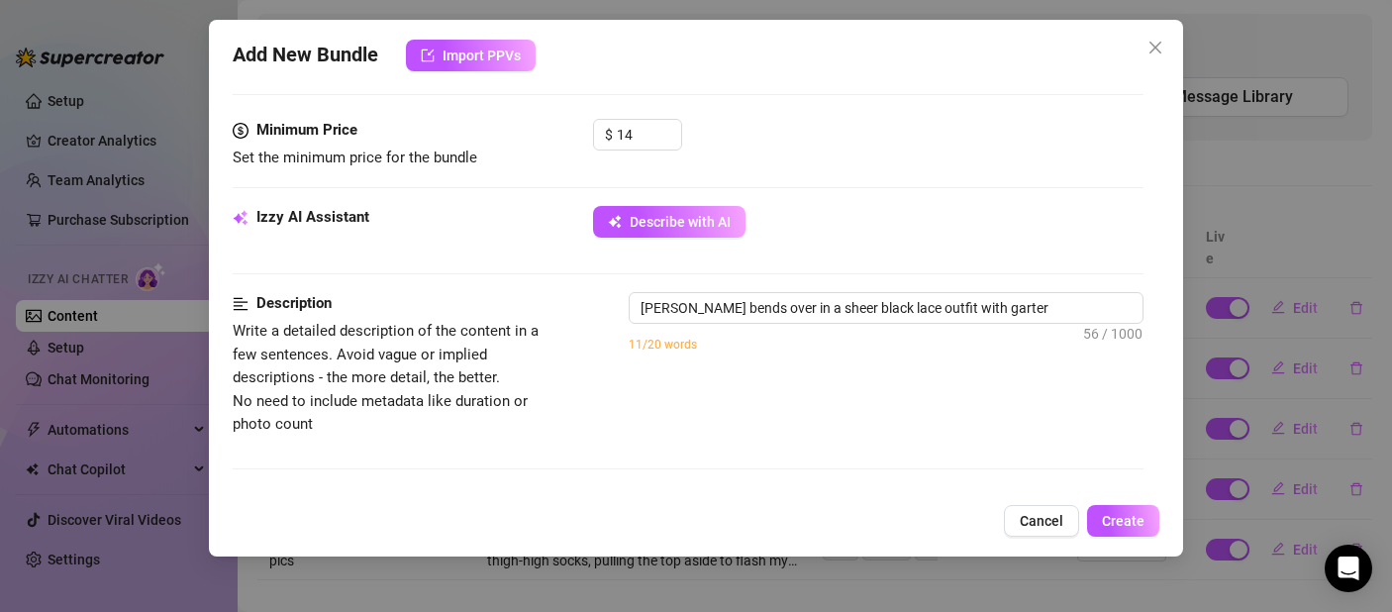
type textarea "[PERSON_NAME] bends over in a sheer black lace outfit with garter straps"
type textarea "[PERSON_NAME] bends over in a sheer black lace outfit with garter straps and"
type textarea "[PERSON_NAME] bends over in a sheer black lace outfit with garter straps and th…"
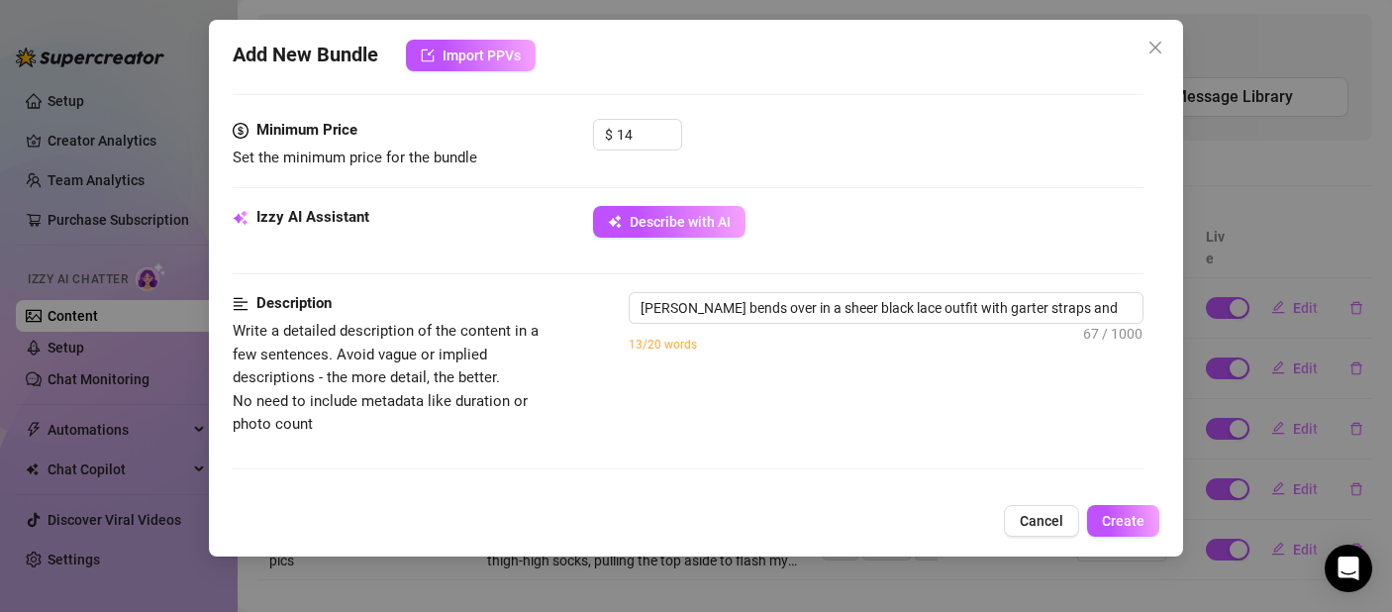
type textarea "[PERSON_NAME] bends over in a sheer black lace outfit with garter straps and th…"
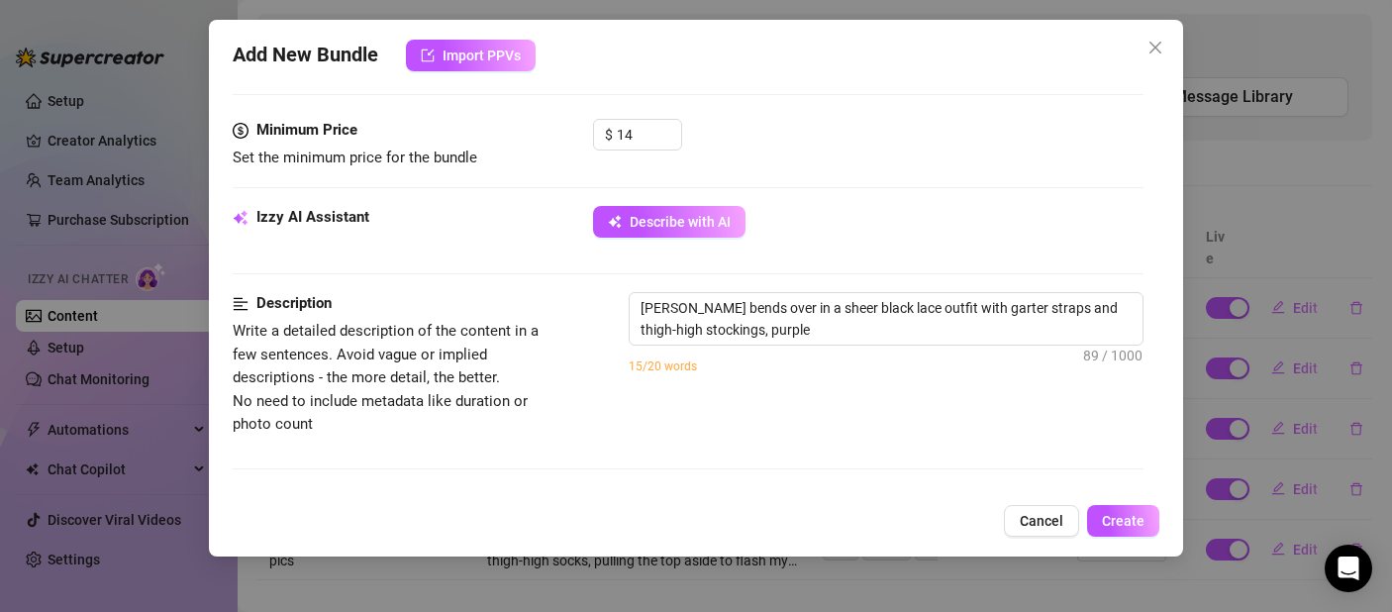
type textarea "[PERSON_NAME] bends over in a sheer black lace outfit with garter straps and th…"
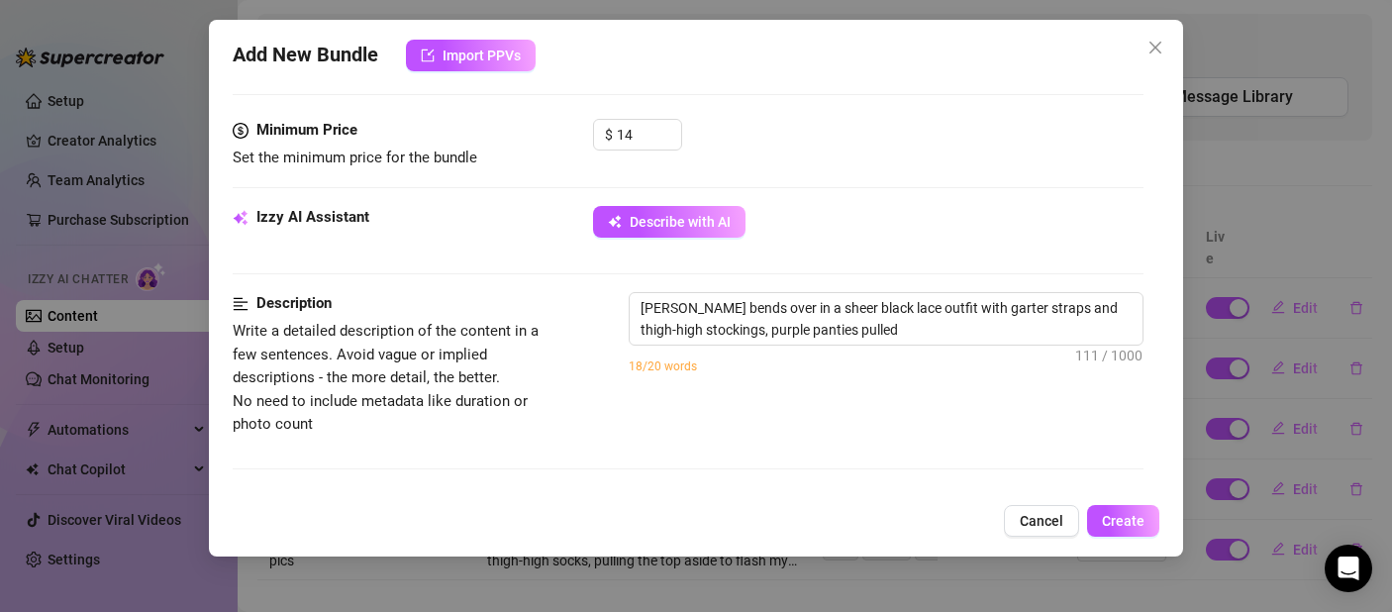
type textarea "[PERSON_NAME] bends over in a sheer black lace outfit with garter straps and th…"
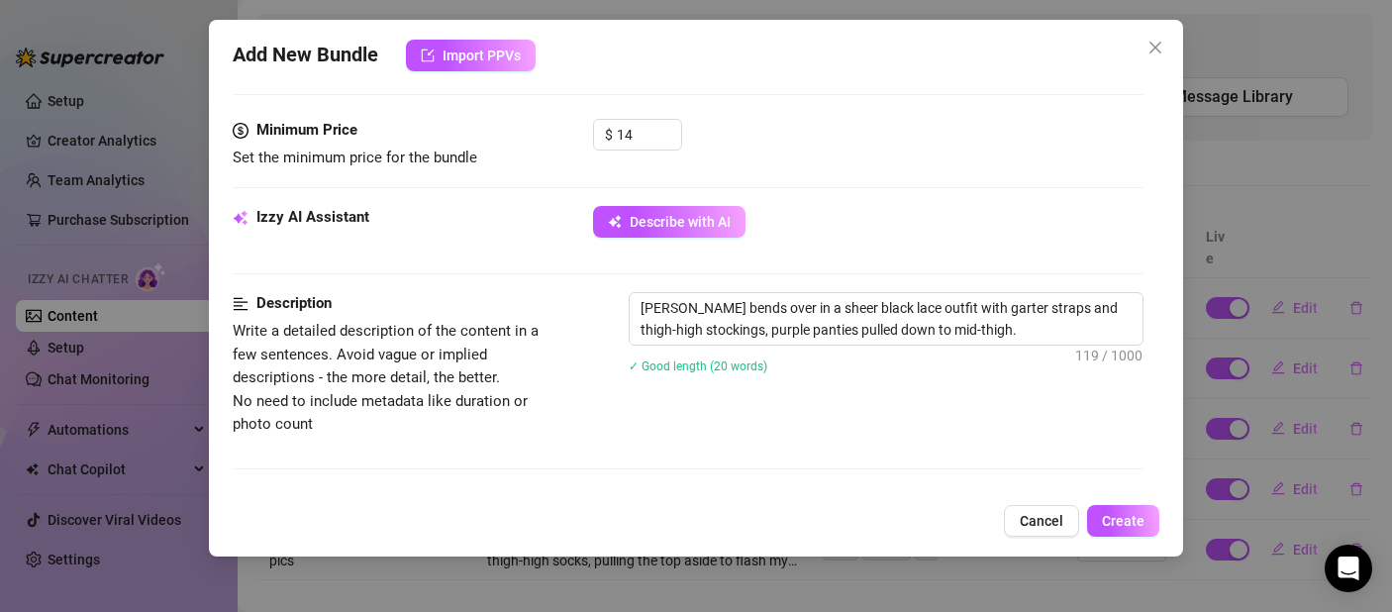
type textarea "[PERSON_NAME] bends over in a sheer black lace outfit with garter straps and th…"
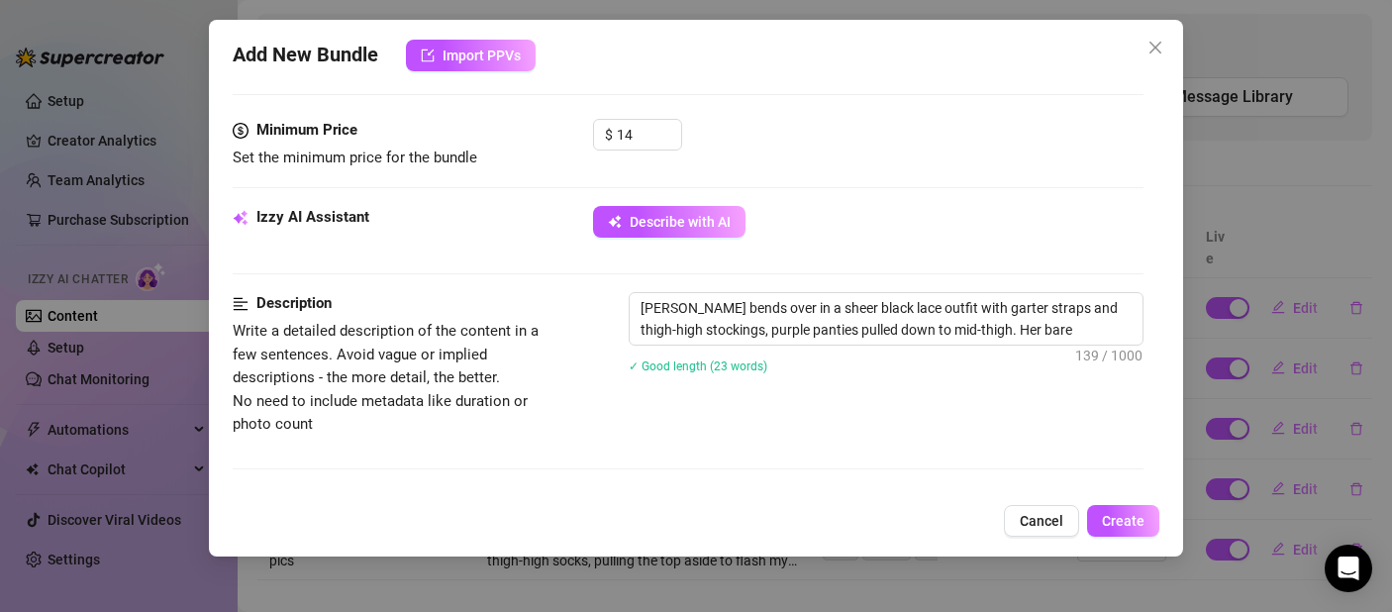
type textarea "[PERSON_NAME] bends over in a sheer black lace outfit with garter straps and th…"
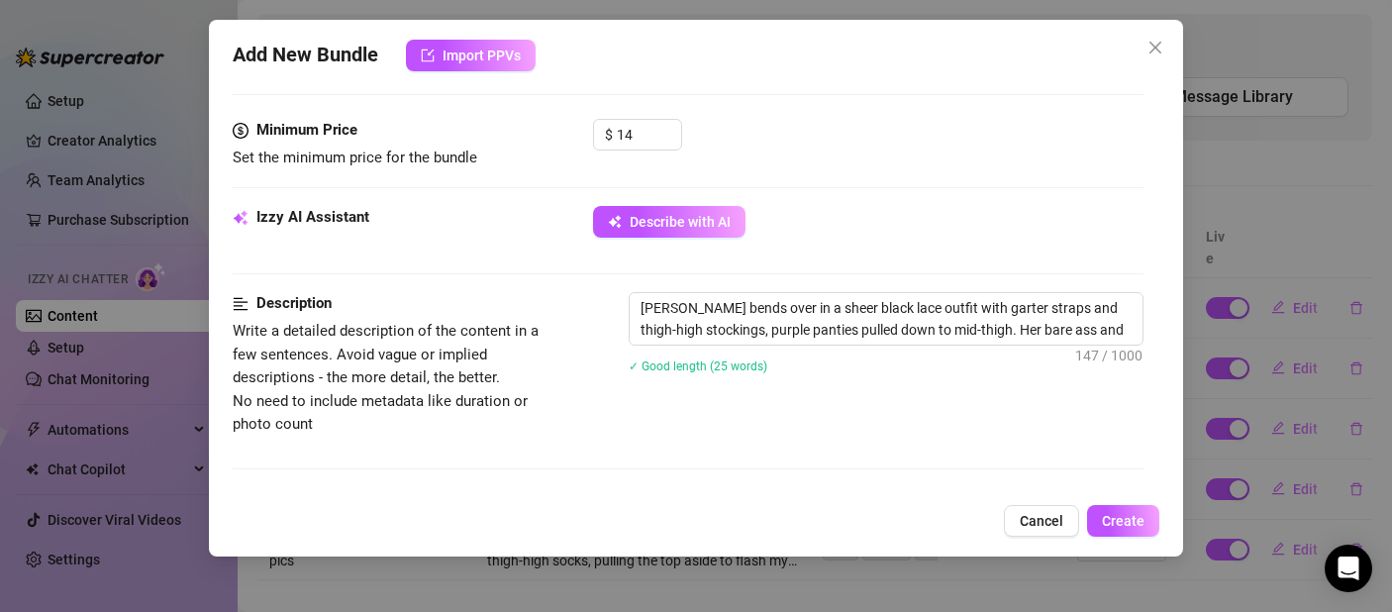
type textarea "[PERSON_NAME] bends over in a sheer black lace outfit with garter straps and th…"
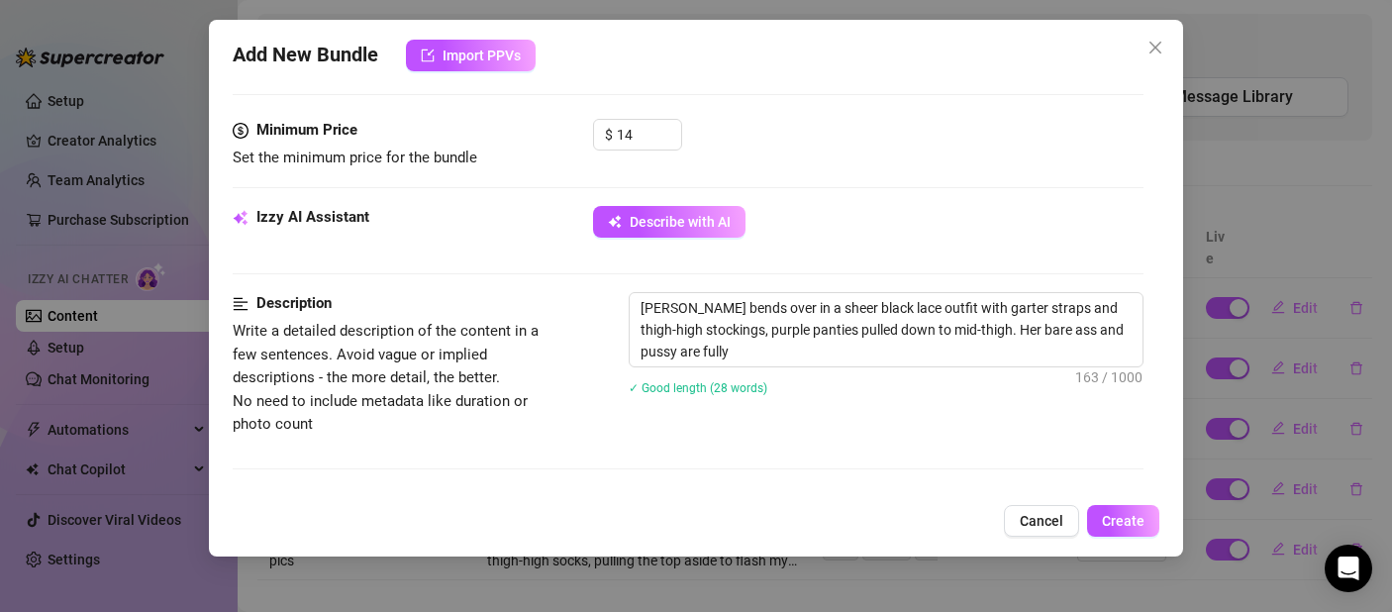
type textarea "[PERSON_NAME] bends over in a sheer black lace outfit with garter straps and th…"
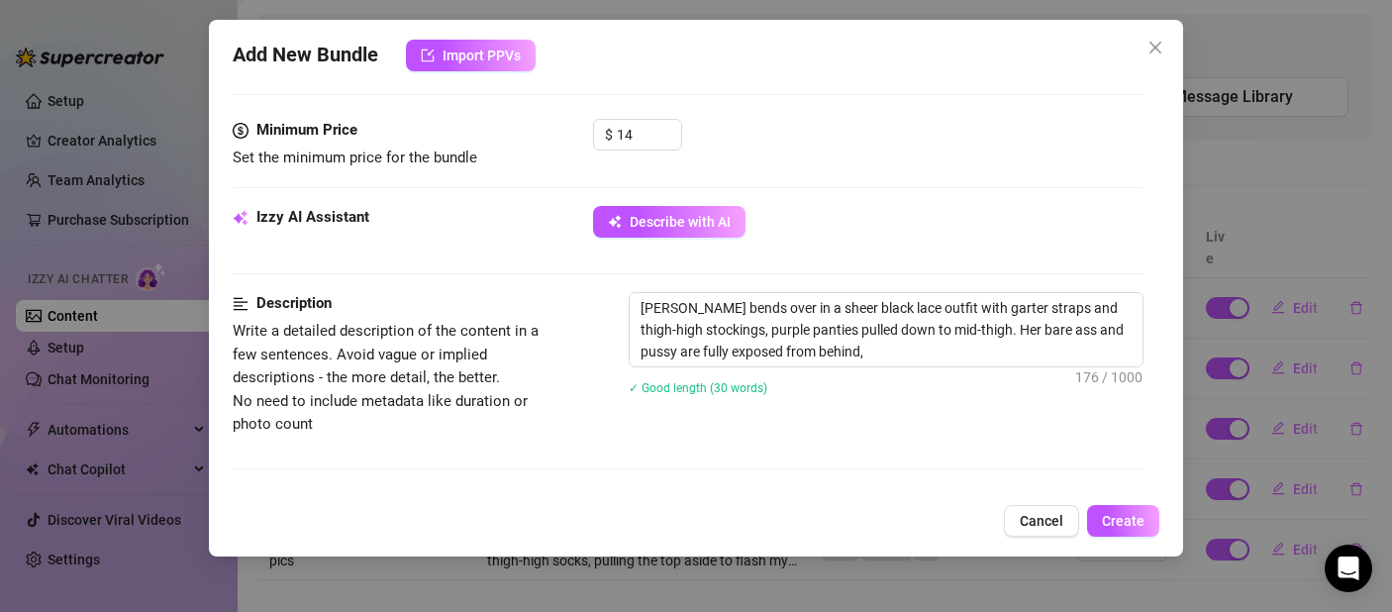
type textarea "[PERSON_NAME] bends over in a sheer black lace outfit with garter straps and th…"
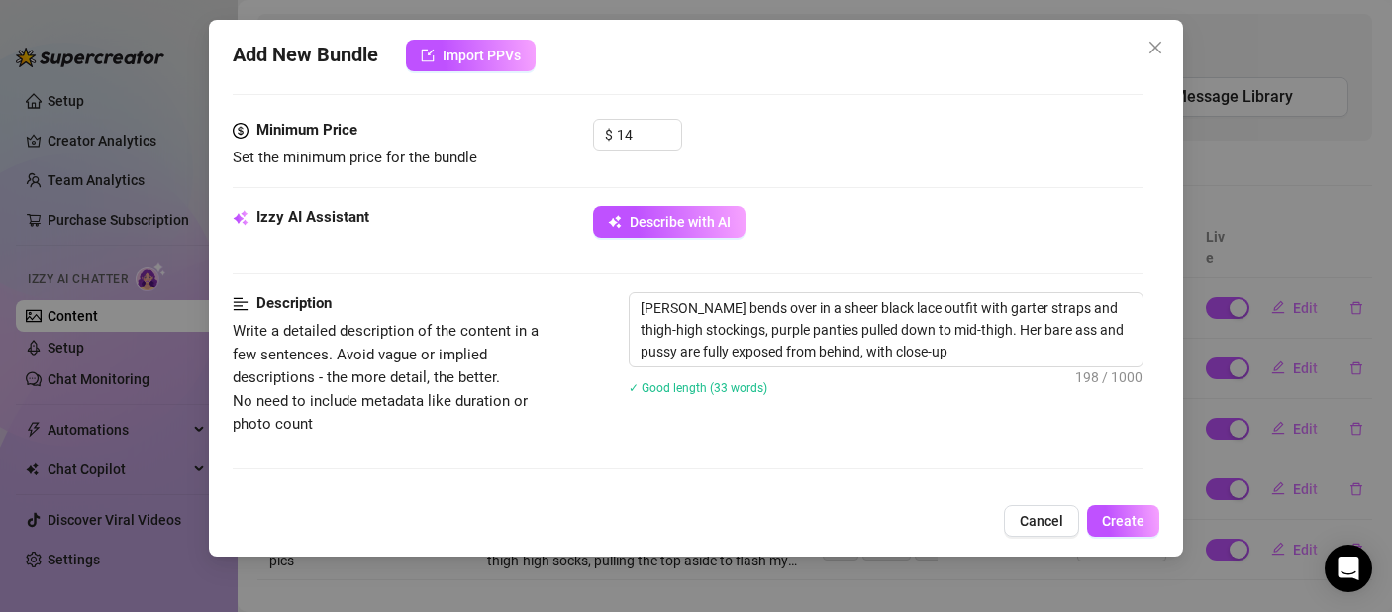
type textarea "[PERSON_NAME] bends over in a sheer black lace outfit with garter straps and th…"
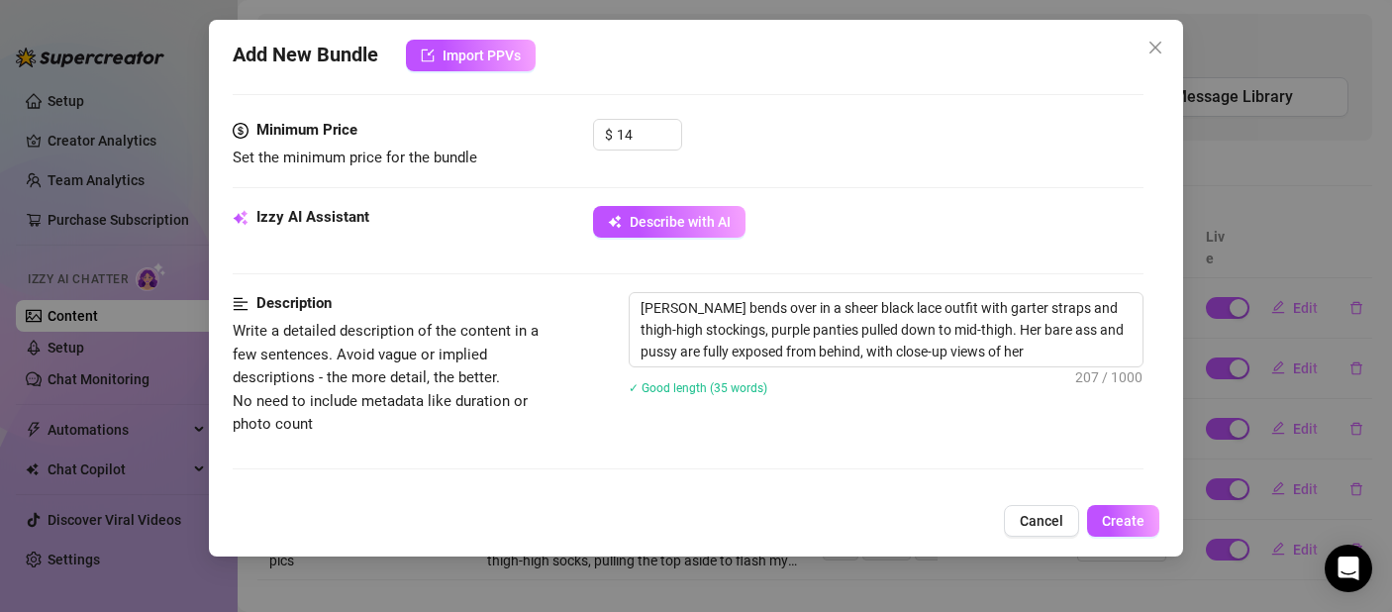
type textarea "[PERSON_NAME] bends over in a sheer black lace outfit with garter straps and th…"
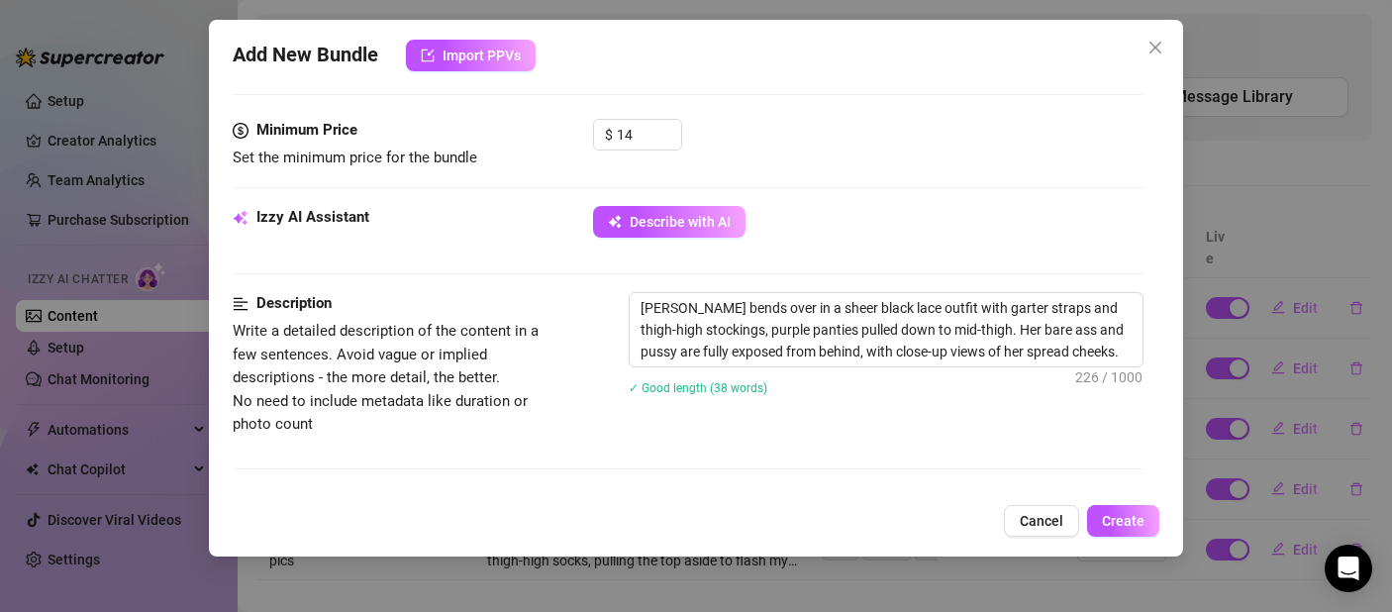
type textarea "[PERSON_NAME] bends over in a sheer black lace outfit with garter straps and th…"
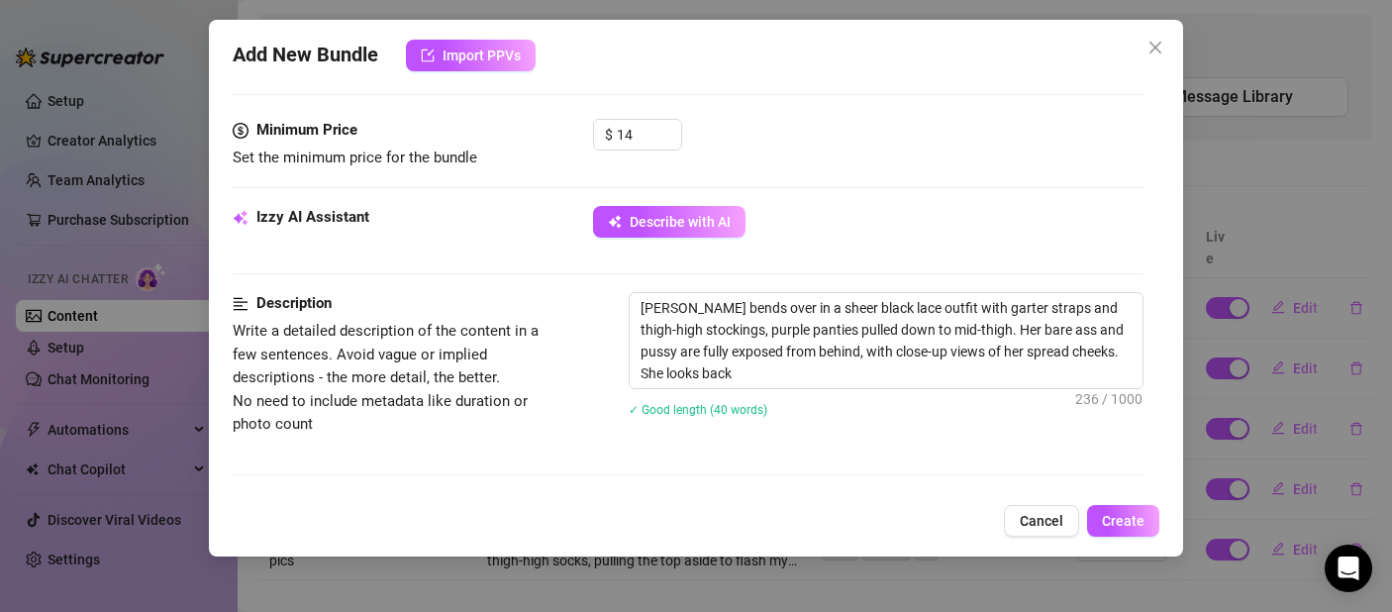
type textarea "[PERSON_NAME] bends over in a sheer black lace outfit with garter straps and th…"
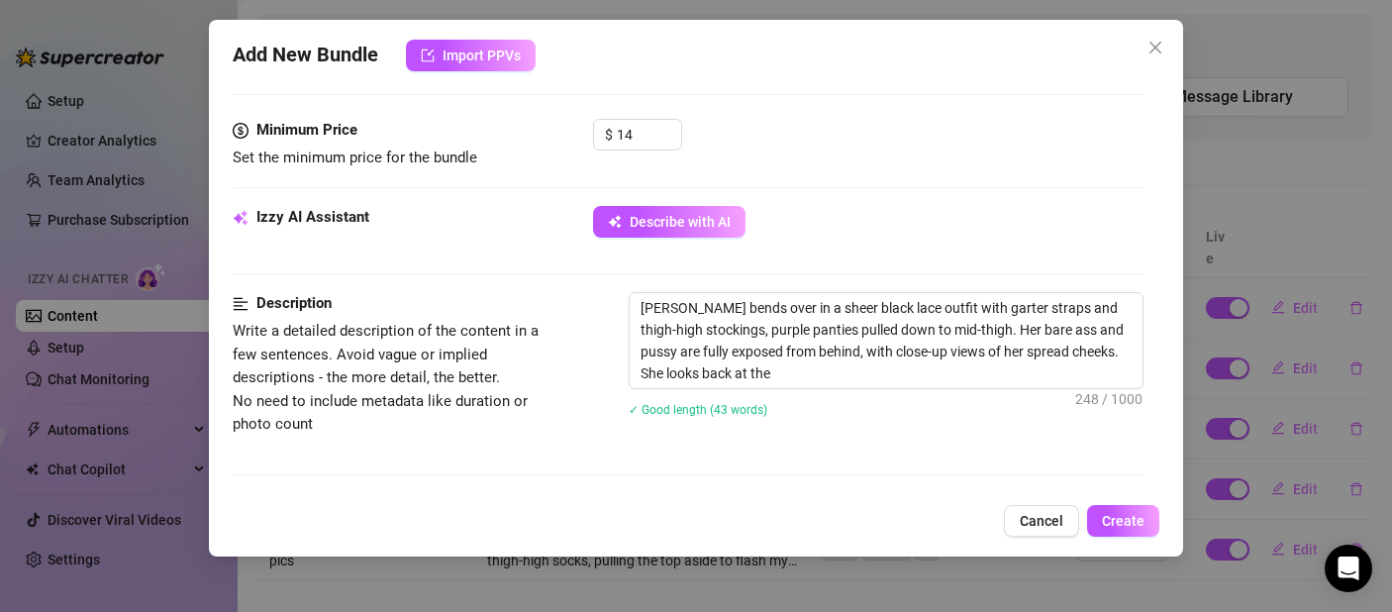
type textarea "[PERSON_NAME] bends over in a sheer black lace outfit with garter straps and th…"
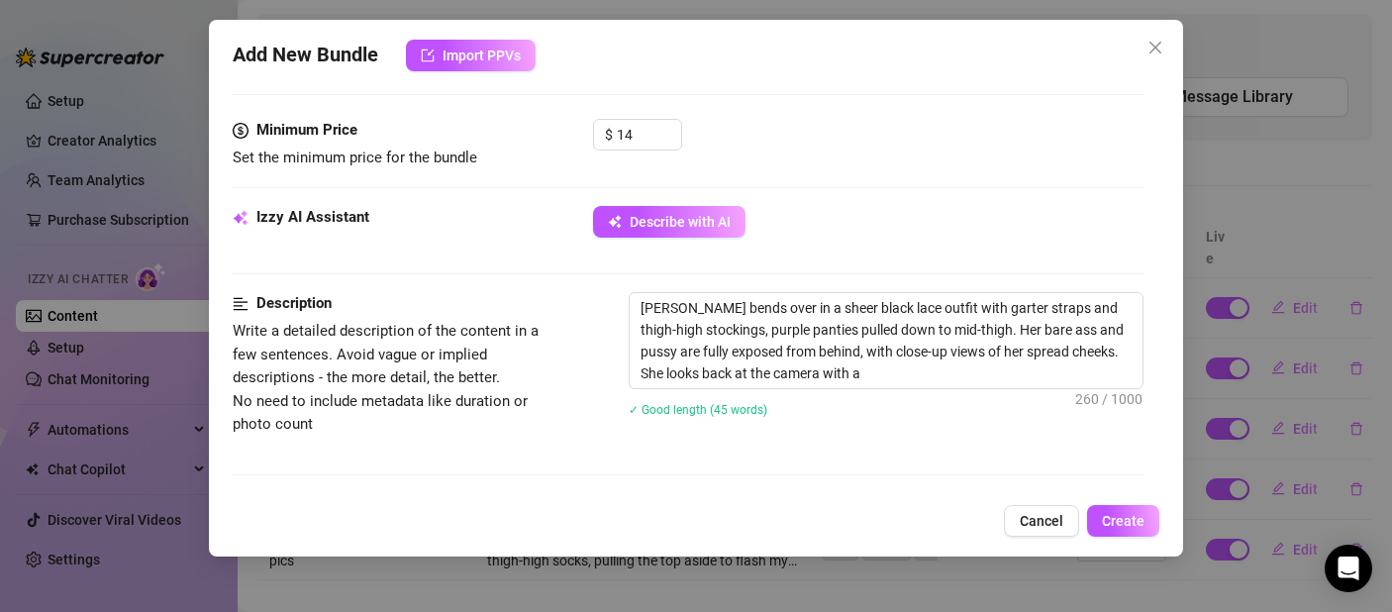
type textarea "[PERSON_NAME] bends over in a sheer black lace outfit with garter straps and th…"
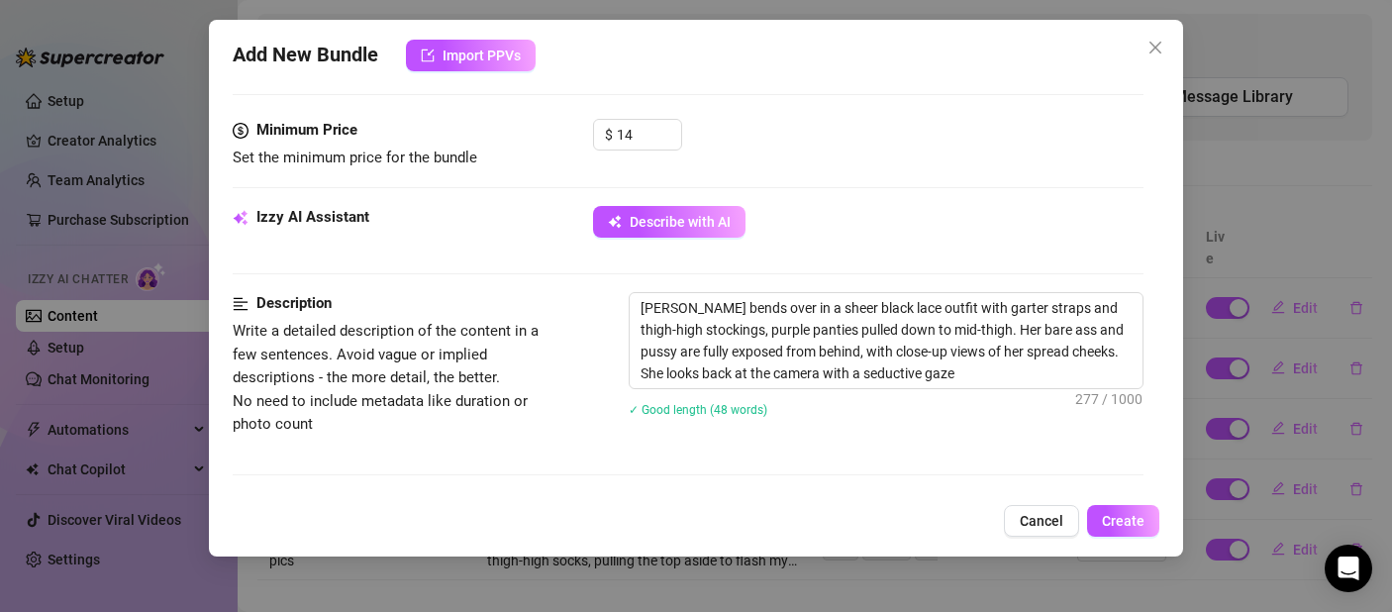
type textarea "[PERSON_NAME] bends over in a sheer black lace outfit with garter straps and th…"
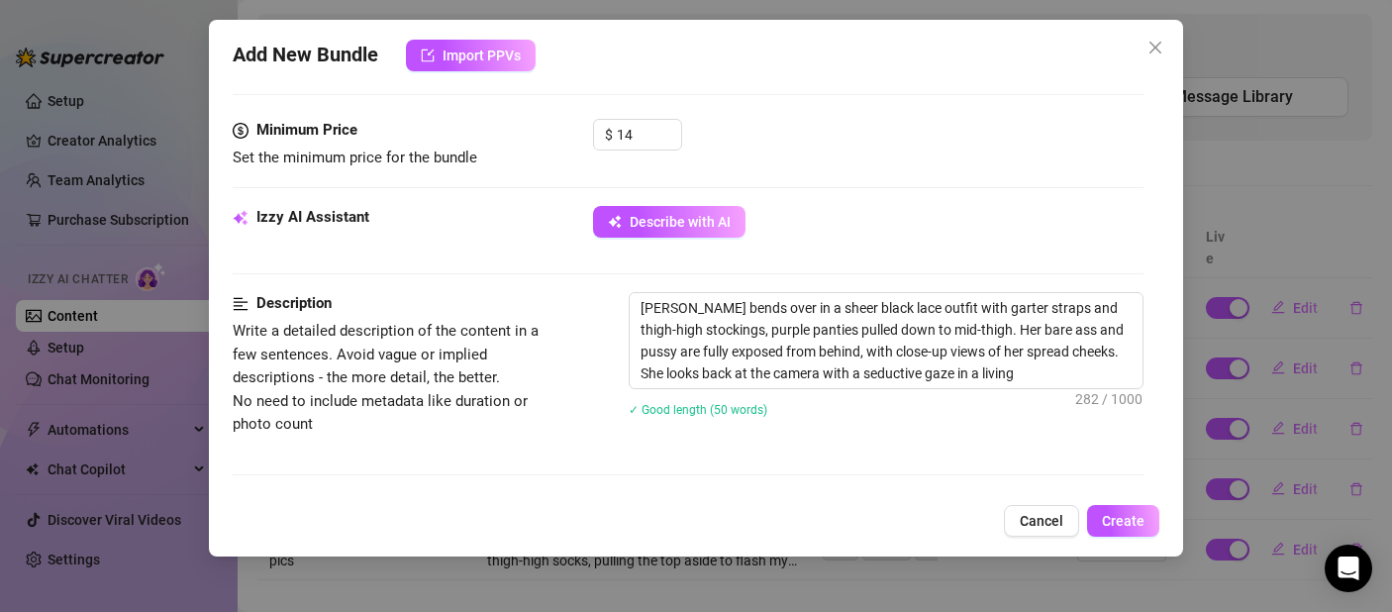
type textarea "[PERSON_NAME] bends over in a sheer black lace outfit with garter straps and th…"
drag, startPoint x: 668, startPoint y: 311, endPoint x: 631, endPoint y: 318, distance: 38.3
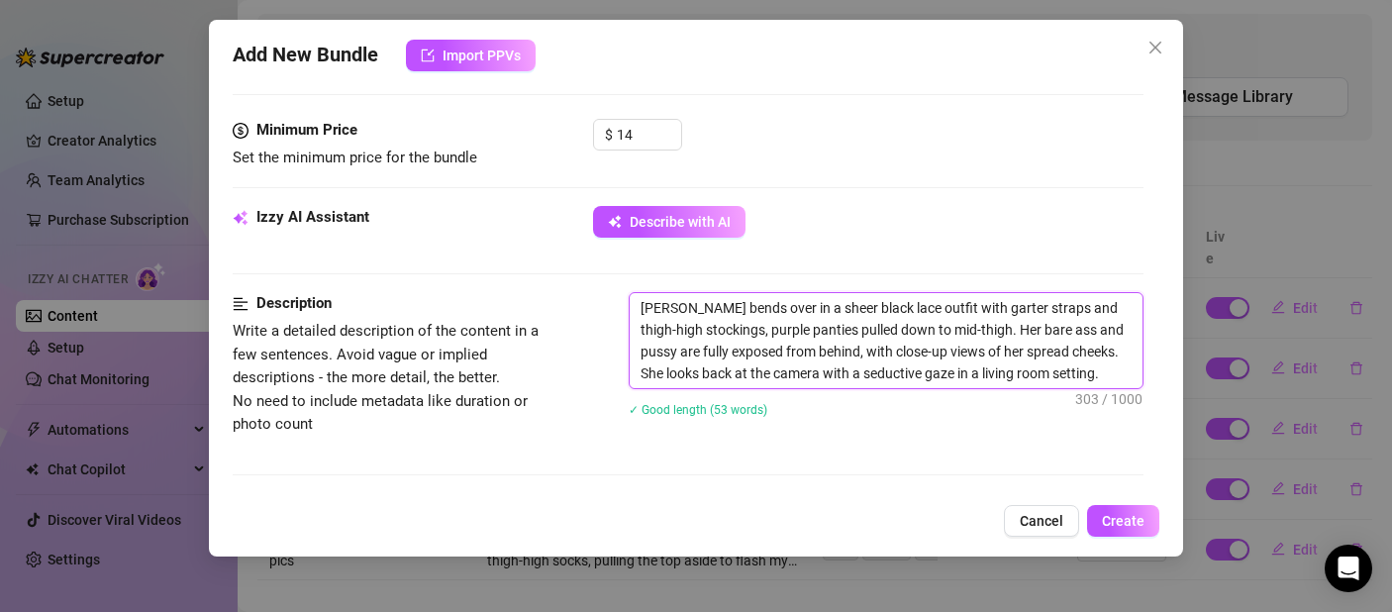
click at [631, 318] on textarea "[PERSON_NAME] bends over in a sheer black lace outfit with garter straps and th…" at bounding box center [886, 340] width 513 height 95
type textarea "Jbends over in a sheer black lace outfit with garter straps and thigh-high stoc…"
type textarea "Jsbends over in a sheer black lace outfit with garter straps and thigh-high sto…"
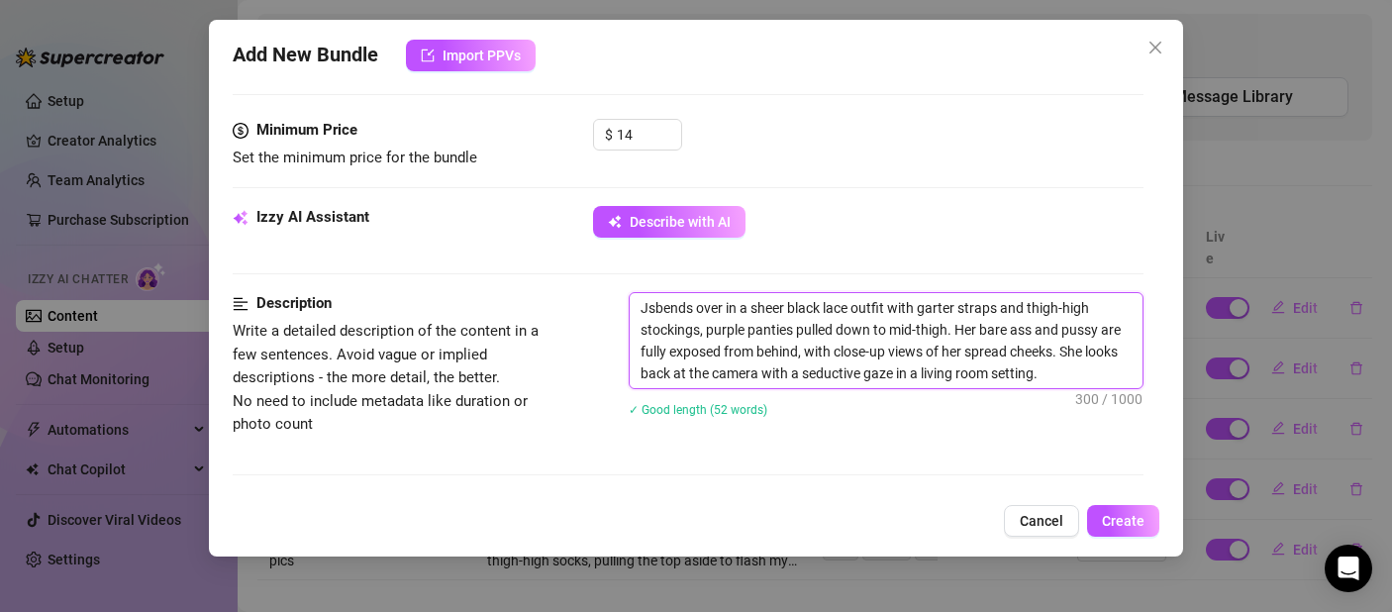
type textarea "Jstbends over in a sheer black lace outfit with garter straps and thigh-high st…"
type textarea "Jst bends over in a sheer black lace outfit with garter straps and thigh-high s…"
type textarea "Jstbends over in a sheer black lace outfit with garter straps and thigh-high st…"
type textarea "Jsbends over in a sheer black lace outfit with garter straps and thigh-high sto…"
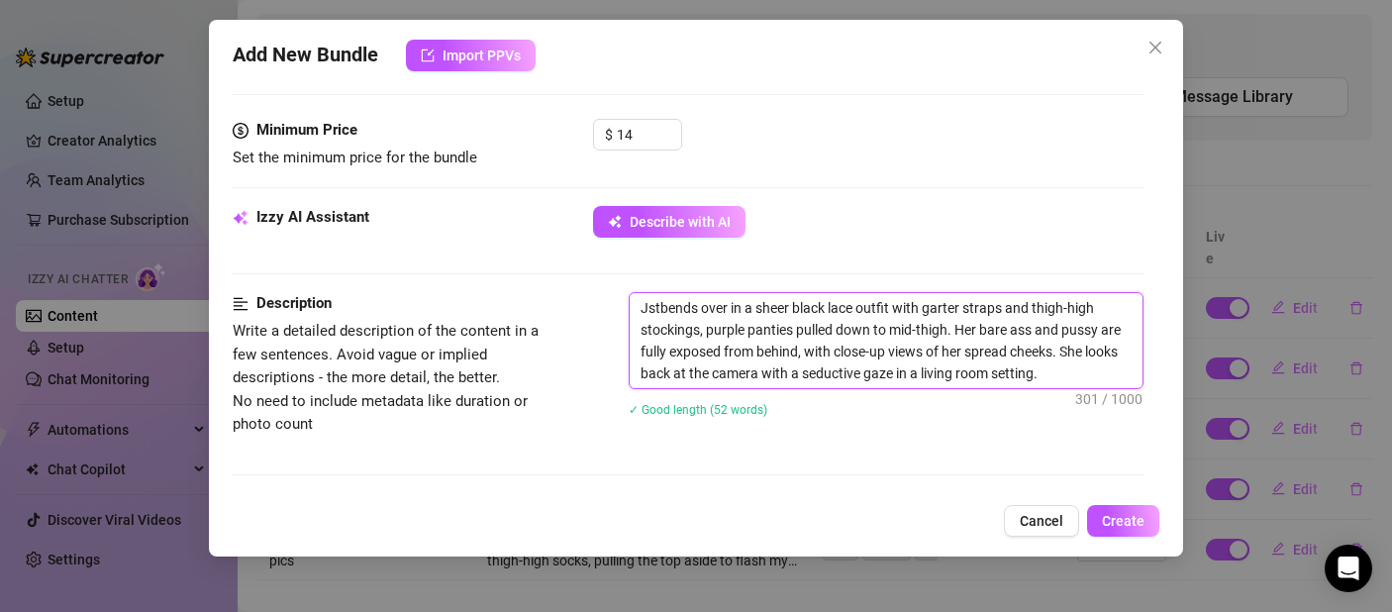
type textarea "Jsbends over in a sheer black lace outfit with garter straps and thigh-high sto…"
type textarea "Jbends over in a sheer black lace outfit with garter straps and thigh-high stoc…"
type textarea "bends over in a sheer black lace outfit with garter straps and thigh-high stock…"
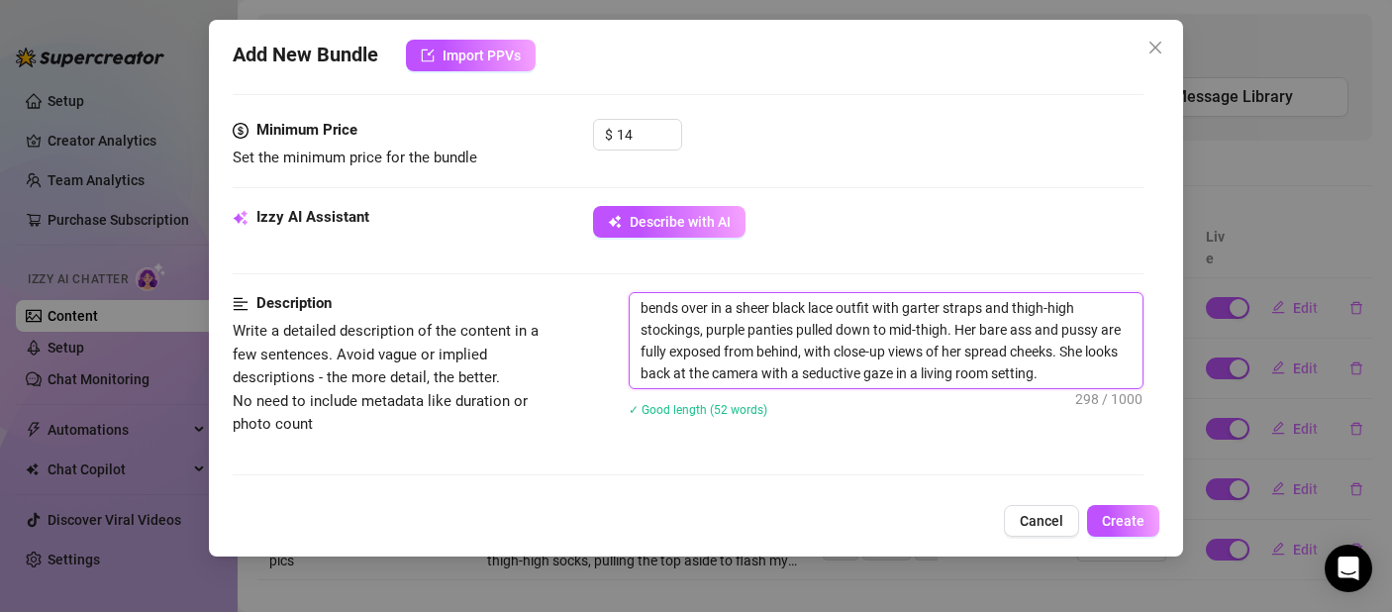
type textarea "Ibends over in a sheer black lace outfit with garter straps and thigh-high stoc…"
type textarea "Itbends over in a sheer black lace outfit with garter straps and thigh-high sto…"
type textarea "It'bends over in a sheer black lace outfit with garter straps and thigh-high st…"
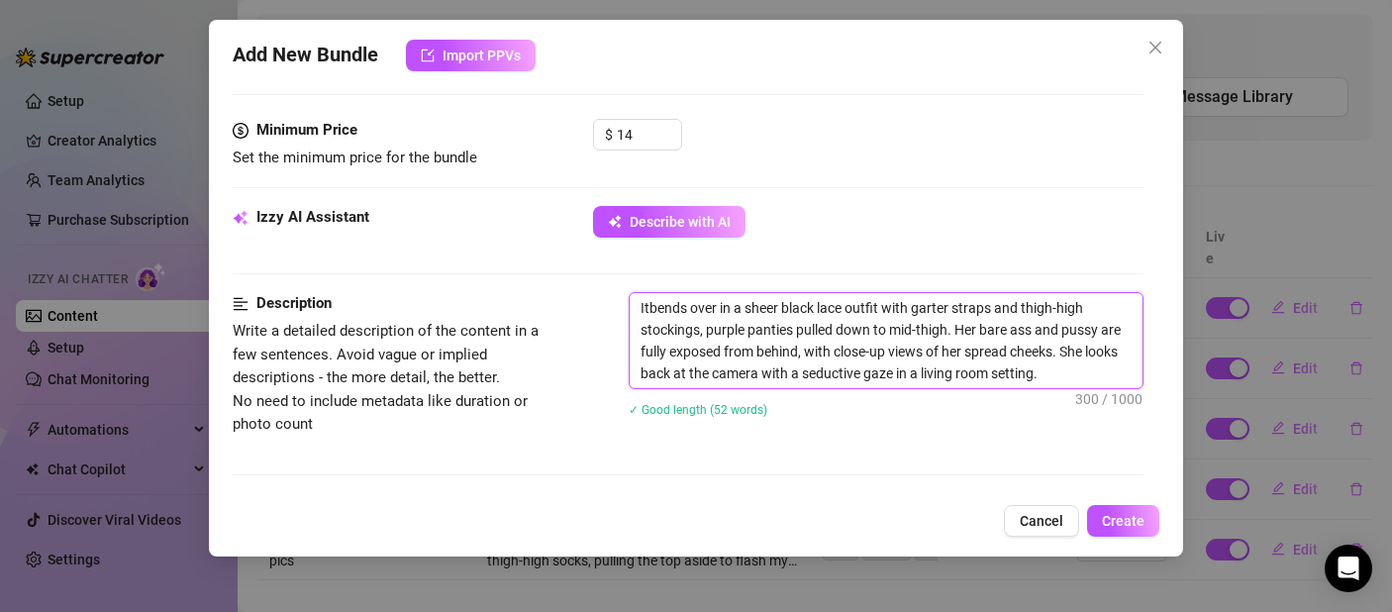
type textarea "It'bends over in a sheer black lace outfit with garter straps and thigh-high st…"
type textarea "It'sbends over in a sheer black lace outfit with garter straps and thigh-high s…"
type textarea "It's bends over in a sheer black lace outfit with garter straps and thigh-high …"
type textarea "It's mbends over in a sheer black lace outfit with garter straps and thigh-high…"
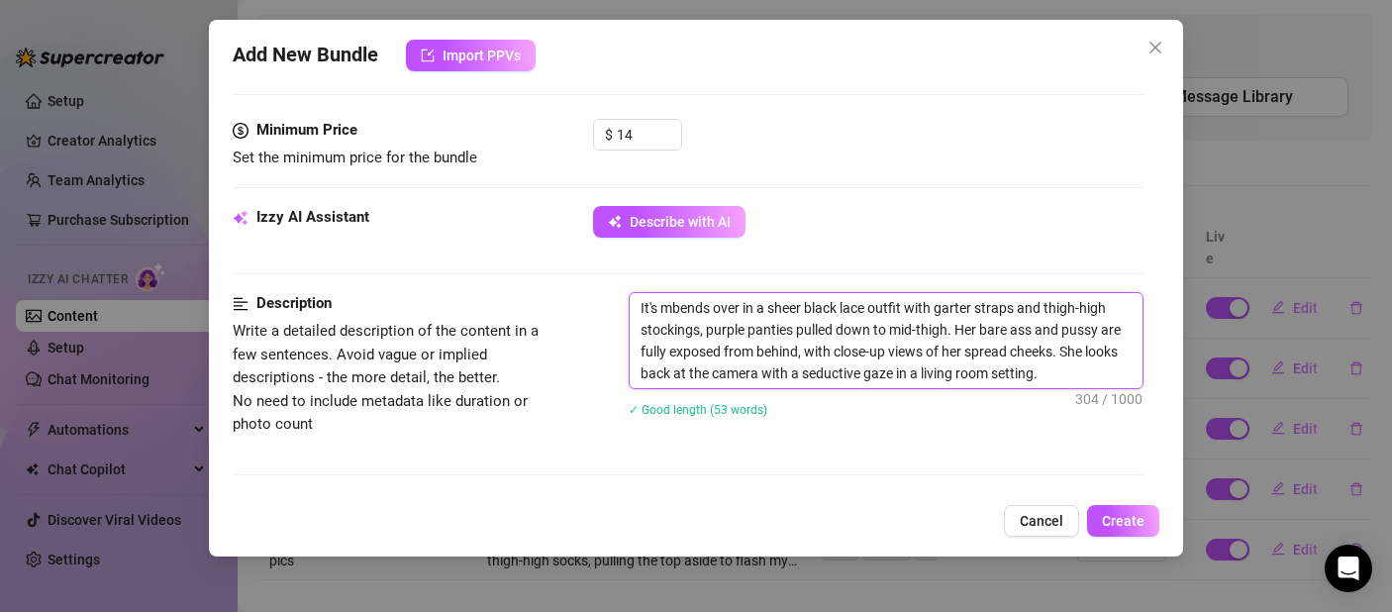
type textarea "It's mebends over in a sheer black lace outfit with garter straps and thigh-hig…"
type textarea "It's me bends over in a sheer black lace outfit with garter straps and thigh-hi…"
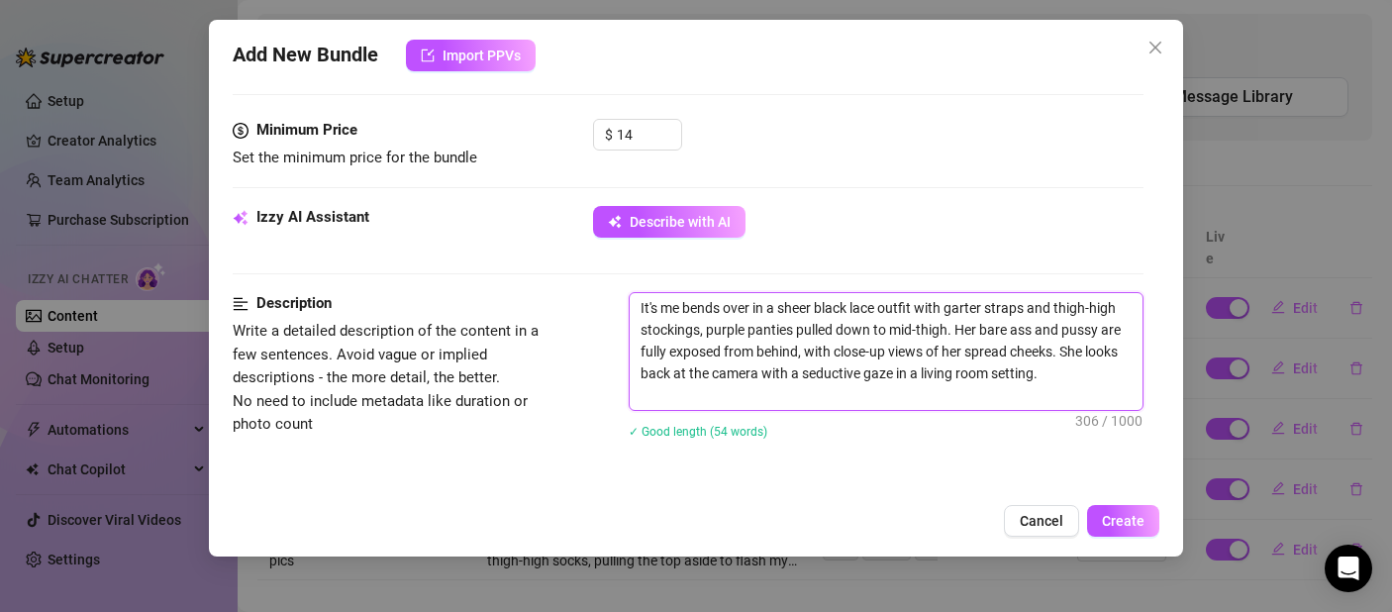
type textarea "It's me bend over in a sheer black lace outfit with garter straps and thigh-hig…"
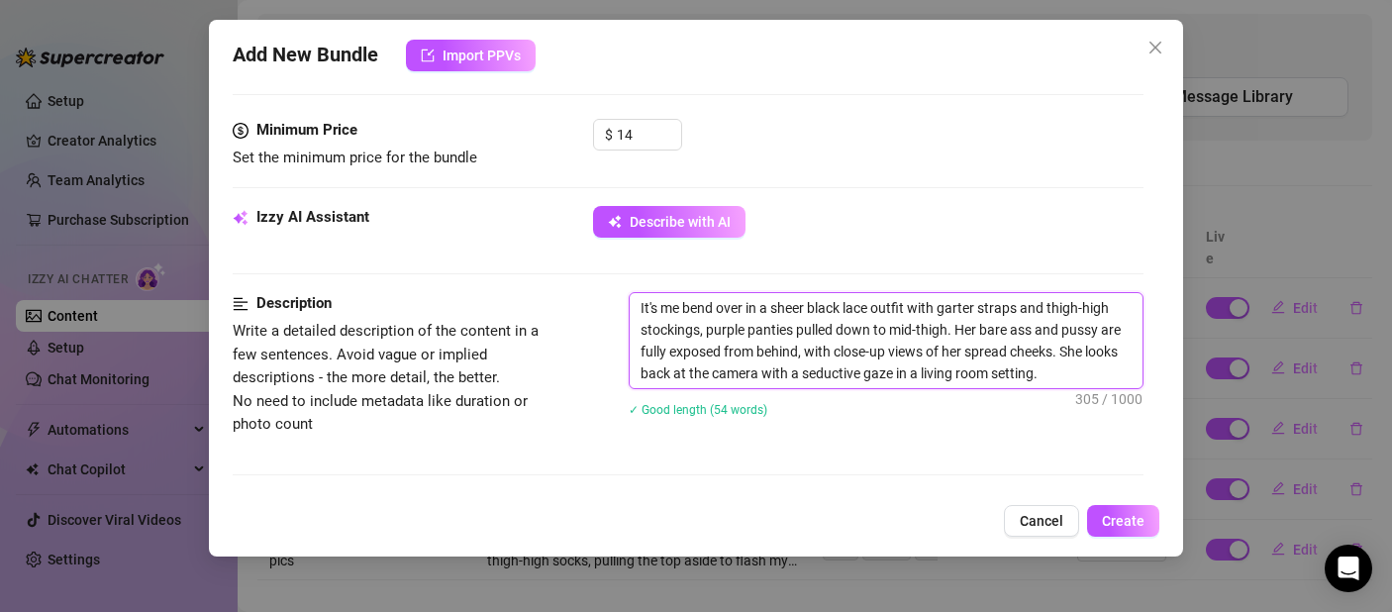
type textarea "It's me bendi over in a sheer black lace outfit with garter straps and thigh-hi…"
type textarea "It's me bendin over in a sheer black lace outfit with garter straps and thigh-h…"
type textarea "It's me bending over in a sheer black lace outfit with garter straps and thigh-…"
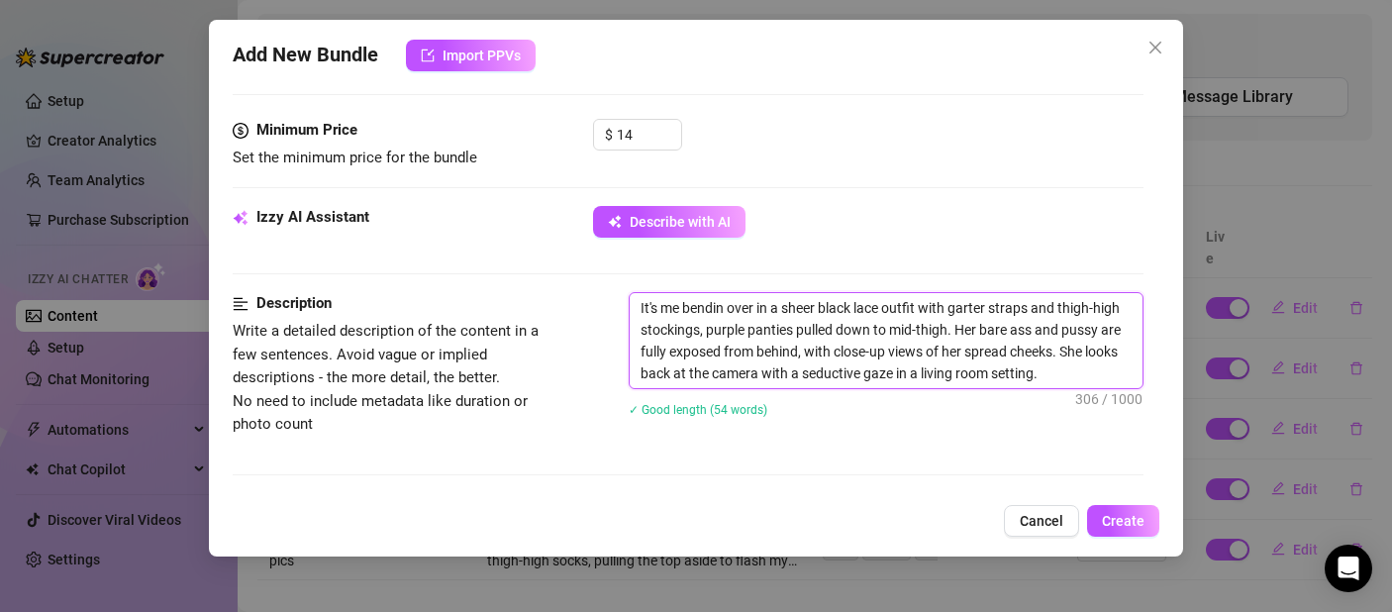
type textarea "It's me bending over in a sheer black lace outfit with garter straps and thigh-…"
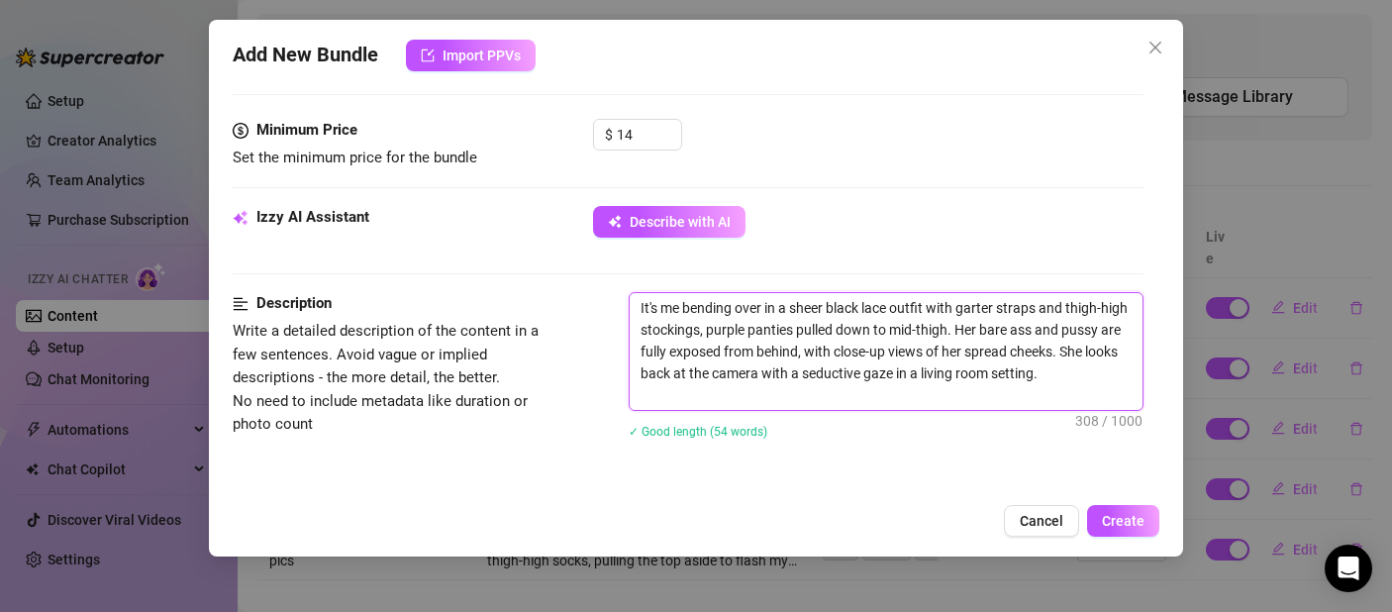
drag, startPoint x: 1008, startPoint y: 332, endPoint x: 984, endPoint y: 331, distance: 23.8
click at [984, 331] on textarea "It's me bending over in a sheer black lace outfit with garter straps and thigh-…" at bounding box center [886, 351] width 513 height 117
type textarea "It's me bending over in a sheer black lace outfit with garter straps and thigh-…"
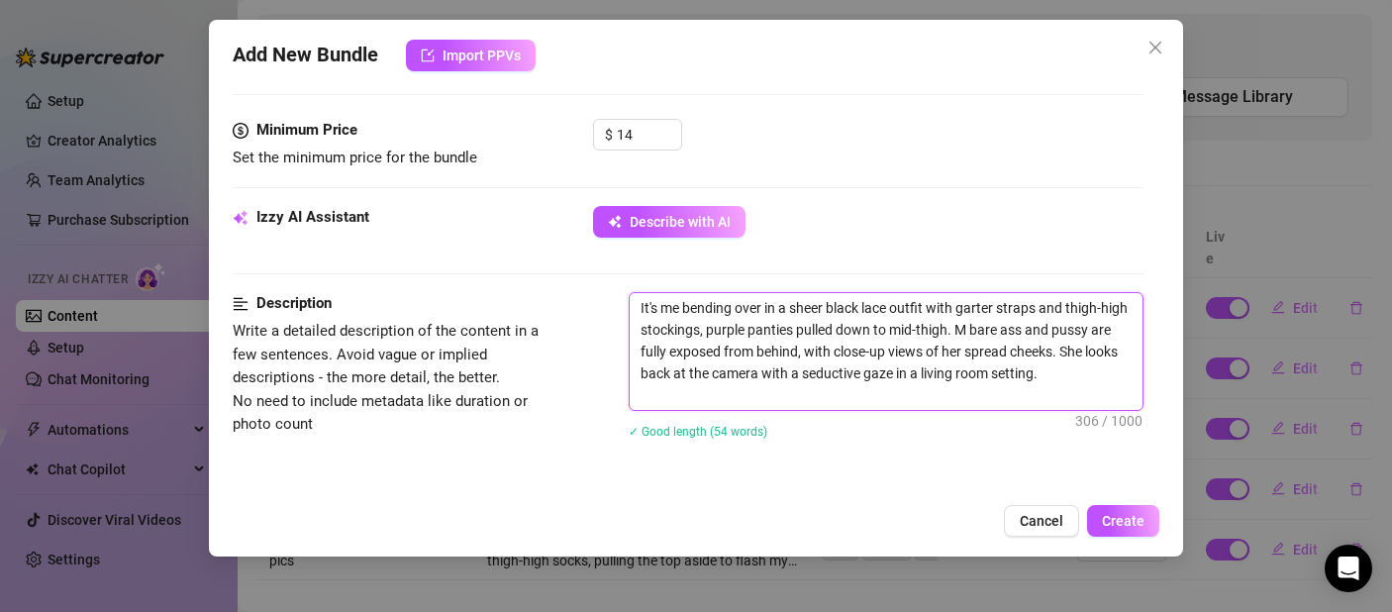
type textarea "It's me bending over in a sheer black lace outfit with garter straps and thigh-…"
drag, startPoint x: 1028, startPoint y: 356, endPoint x: 1010, endPoint y: 353, distance: 18.1
click at [1010, 353] on textarea "It's me bending over in a sheer black lace outfit with garter straps and thigh-…" at bounding box center [886, 351] width 513 height 117
type textarea "It's me bending over in a sheer black lace outfit with garter straps and thigh-…"
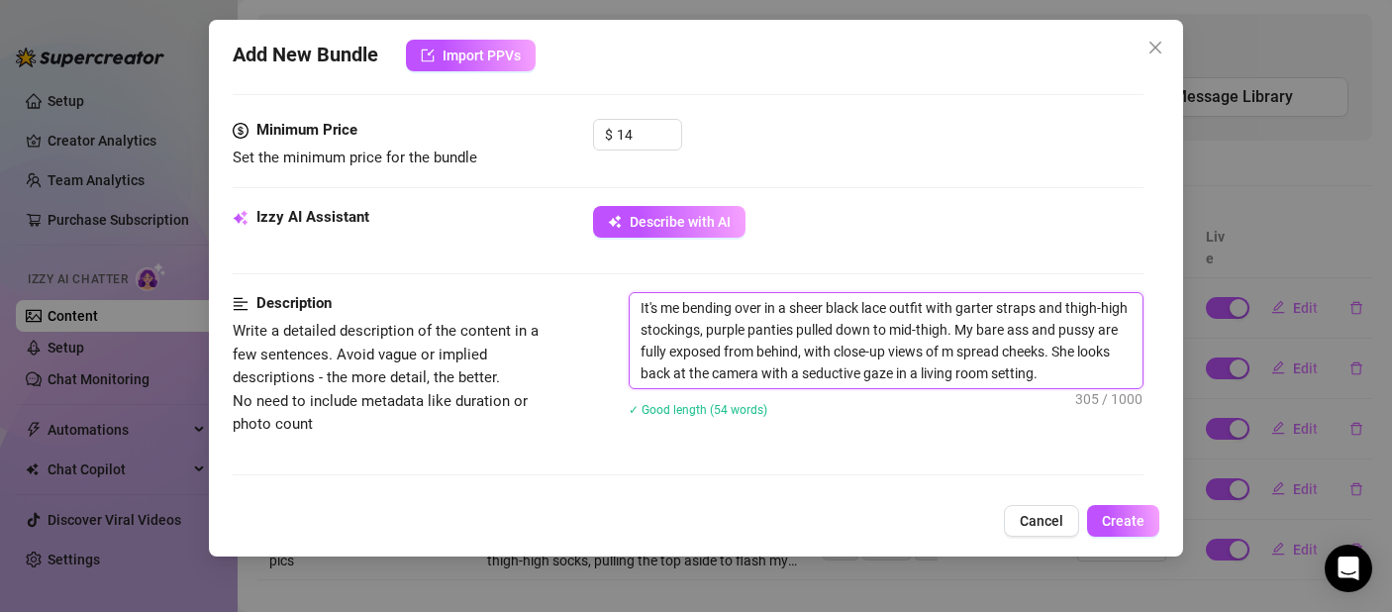
type textarea "It's me bending over in a sheer black lace outfit with garter straps and thigh-…"
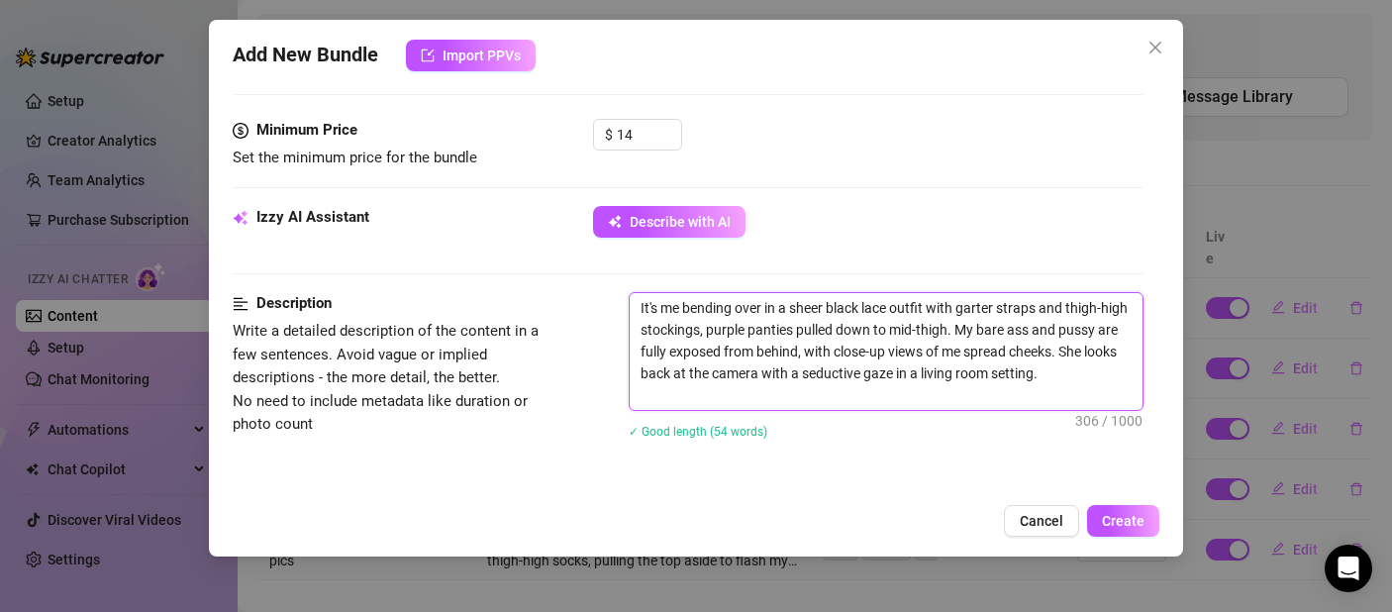
click at [1084, 352] on textarea "It's me bending over in a sheer black lace outfit with garter straps and thigh-…" at bounding box center [886, 351] width 513 height 117
type textarea "It's me bending over in a sheer black lace outfit with garter straps and thigh-…"
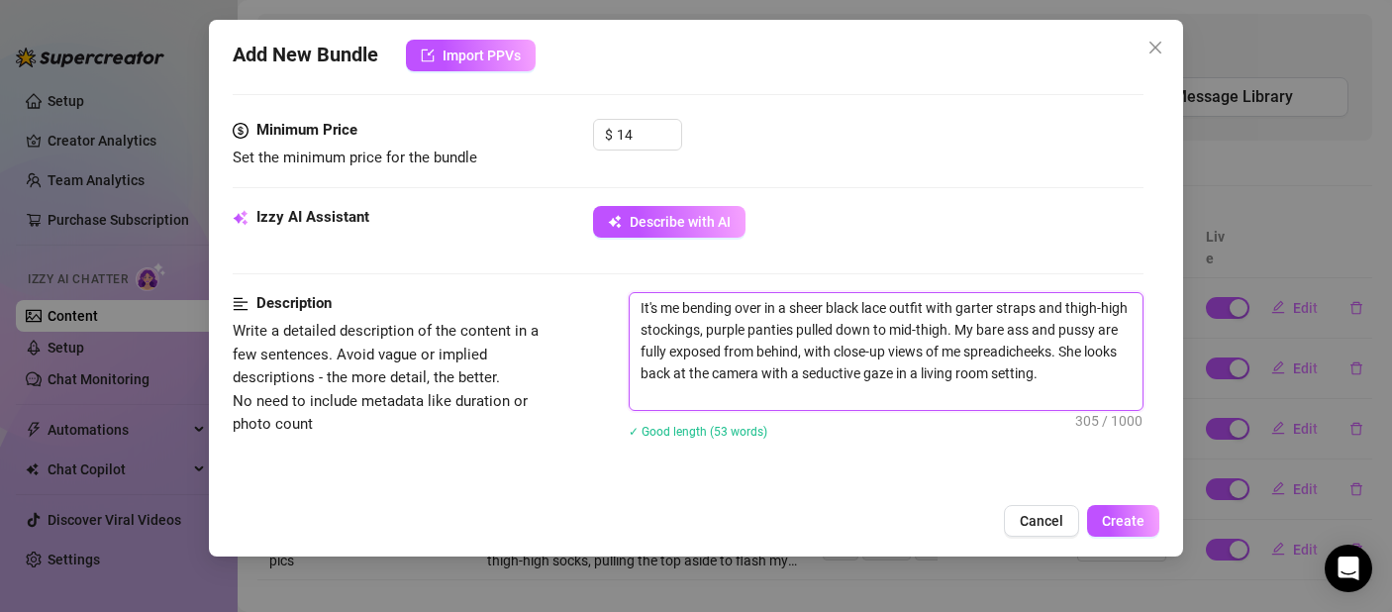
type textarea "It's me bending over in a sheer black lace outfit with garter straps and thigh-…"
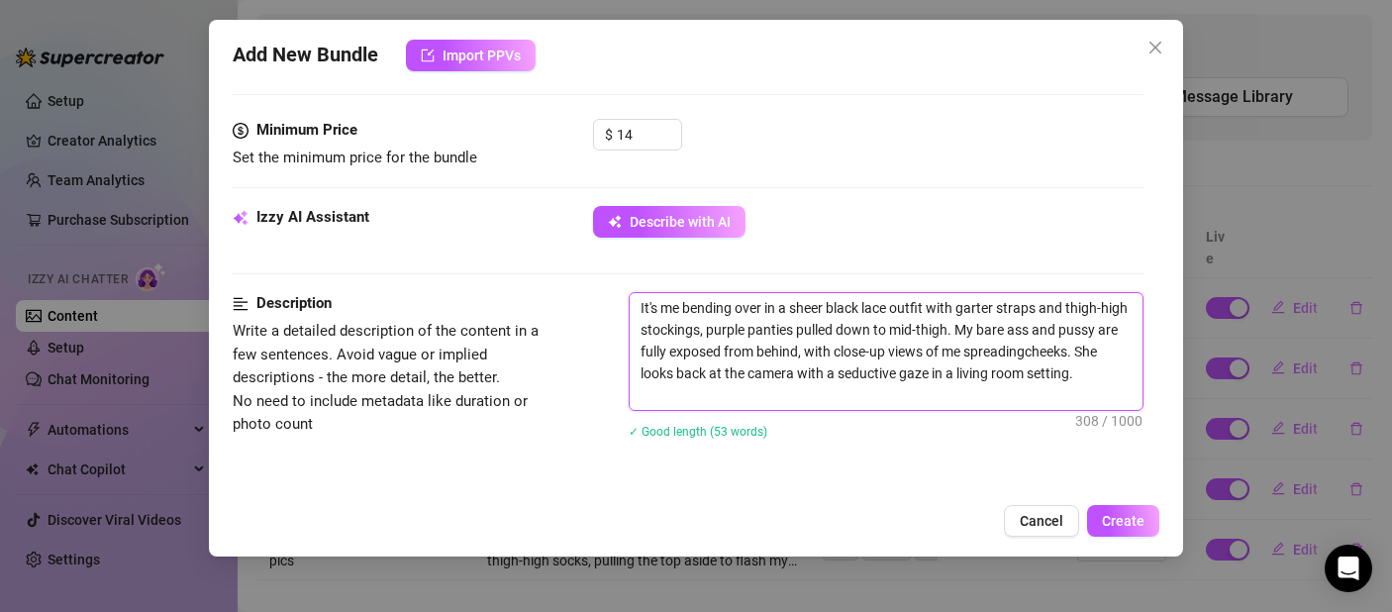
type textarea "It's me bending over in a sheer black lace outfit with garter straps and thigh-…"
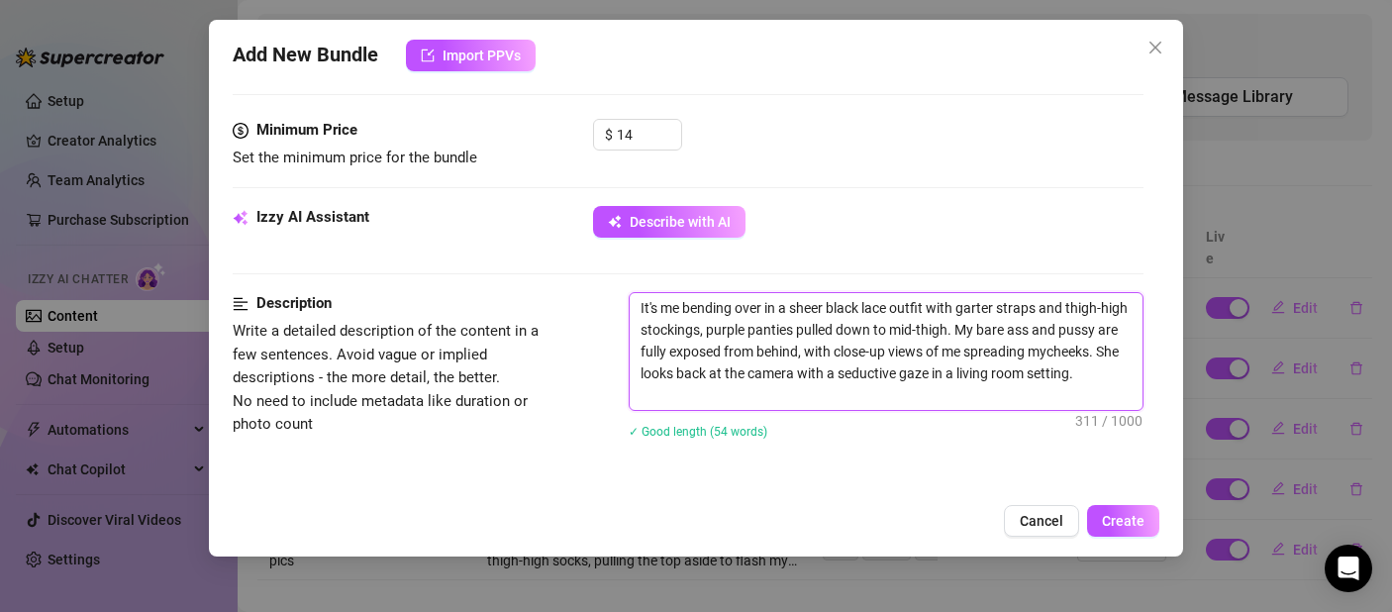
type textarea "It's me bending over in a sheer black lace outfit with garter straps and thigh-…"
drag, startPoint x: 730, startPoint y: 378, endPoint x: 686, endPoint y: 382, distance: 43.7
click at [686, 382] on textarea "It's me bending over in a sheer black lace outfit with garter straps and thigh-…" at bounding box center [886, 351] width 513 height 117
type textarea "It's me bending over in a sheer black lace outfit with garter straps and thigh-…"
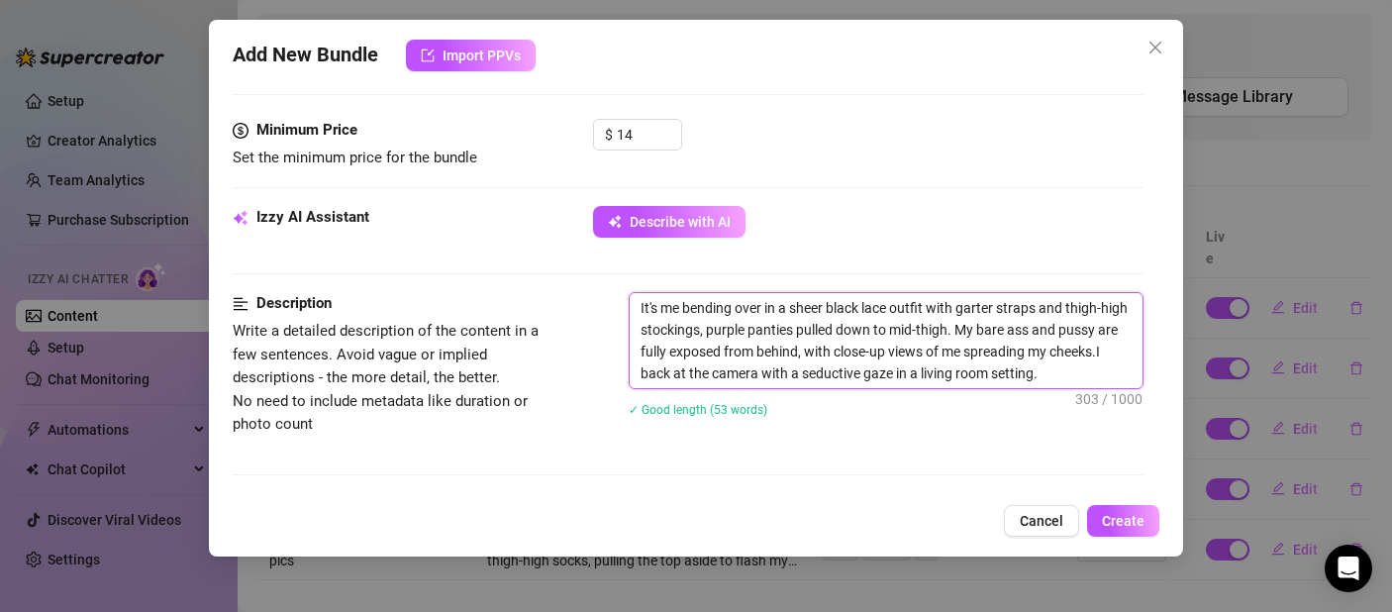
type textarea "It's me bending over in a sheer black lace outfit with garter straps and thigh-…"
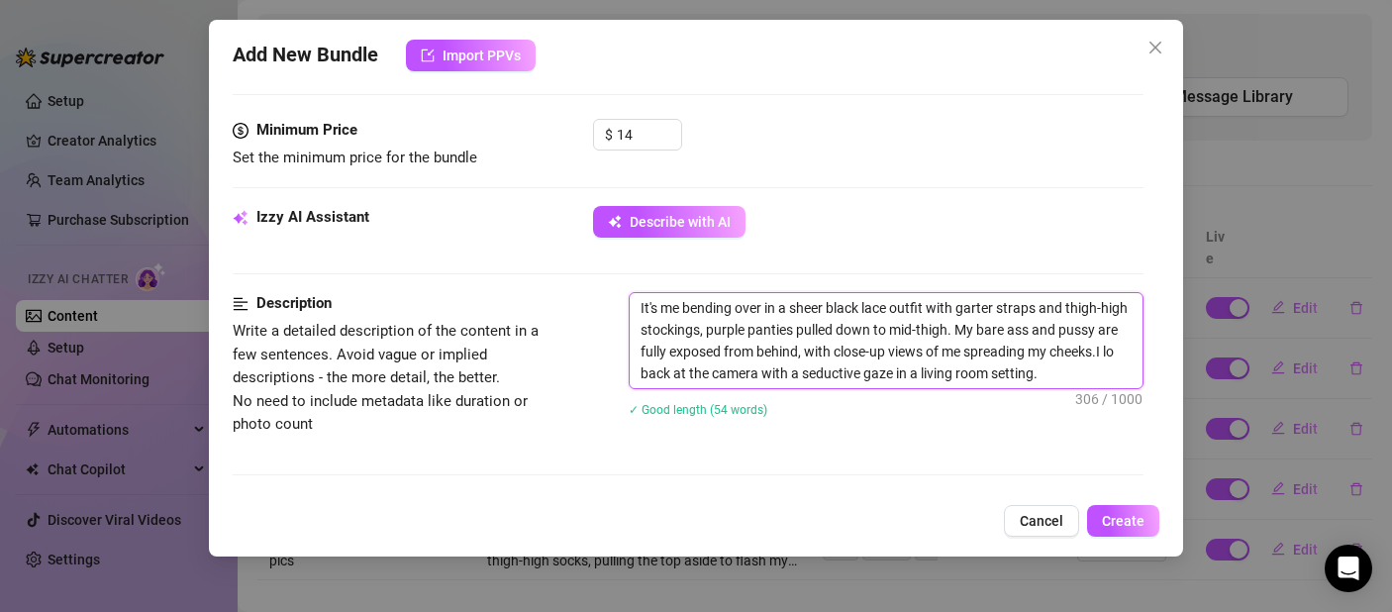
type textarea "It's me bending over in a sheer black lace outfit with garter straps and thigh-…"
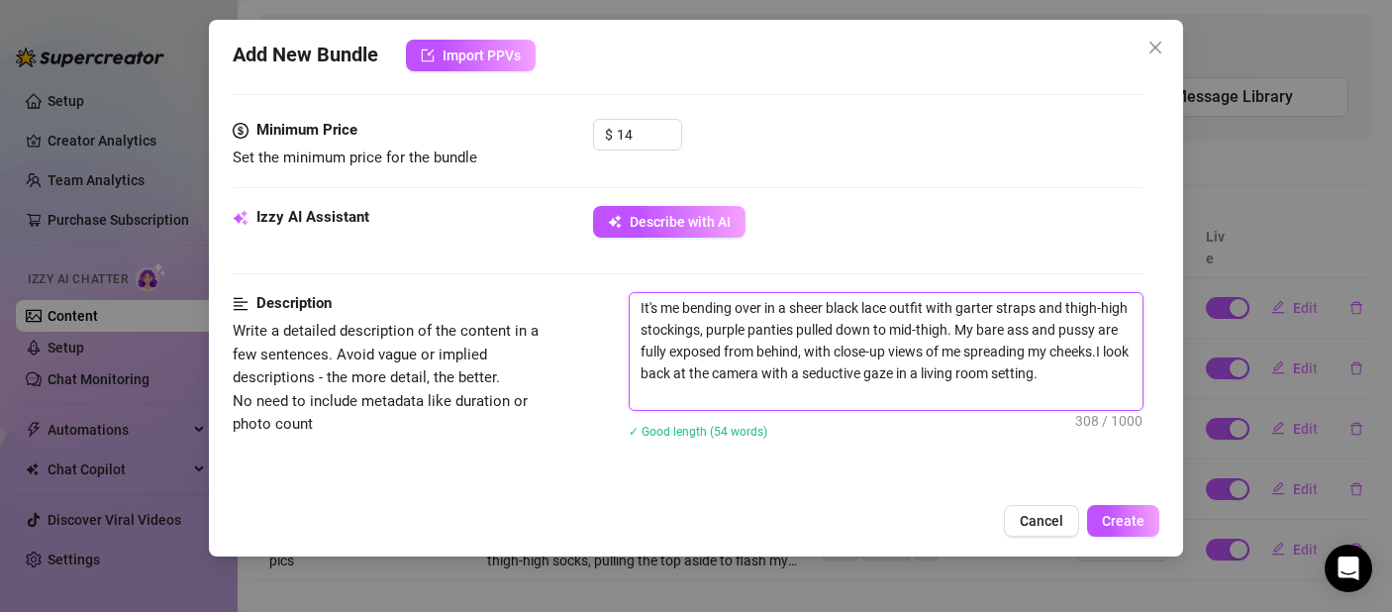
type textarea "It's me bending over in a sheer black lace outfit with garter straps and thigh-…"
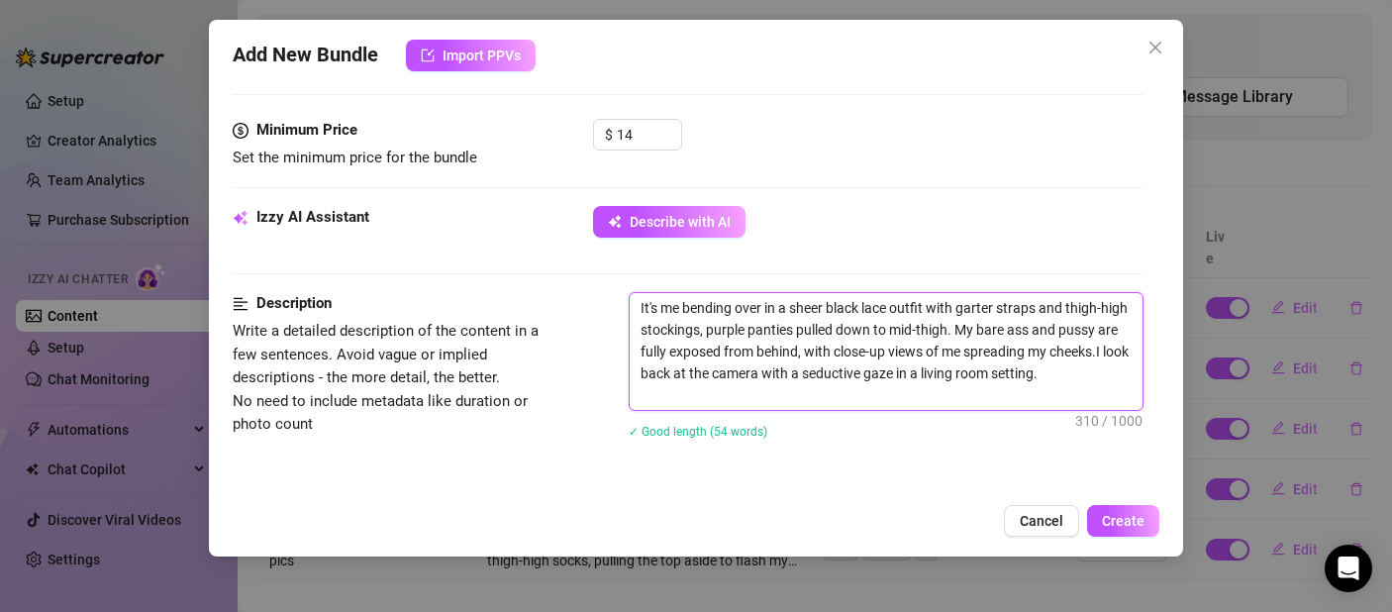
type textarea "It's me bending over in a sheer black lace outfit with garter straps and thigh-…"
click at [687, 375] on textarea "It's me bending over in a sheer black lace outfit with garter straps and thigh-…" at bounding box center [886, 351] width 513 height 117
type textarea "It's me bending over in a sheer black lace outfit with garter straps and thigh-…"
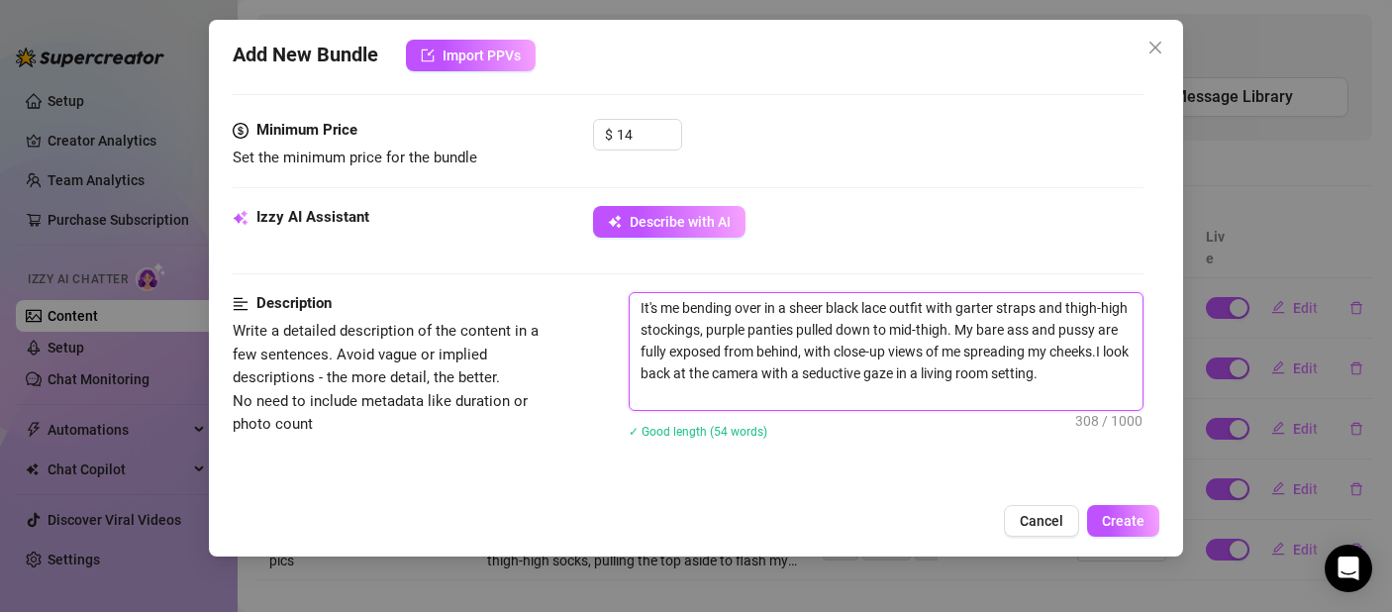
type textarea "It's me bending over in a sheer black lace outfit with garter straps and thigh-…"
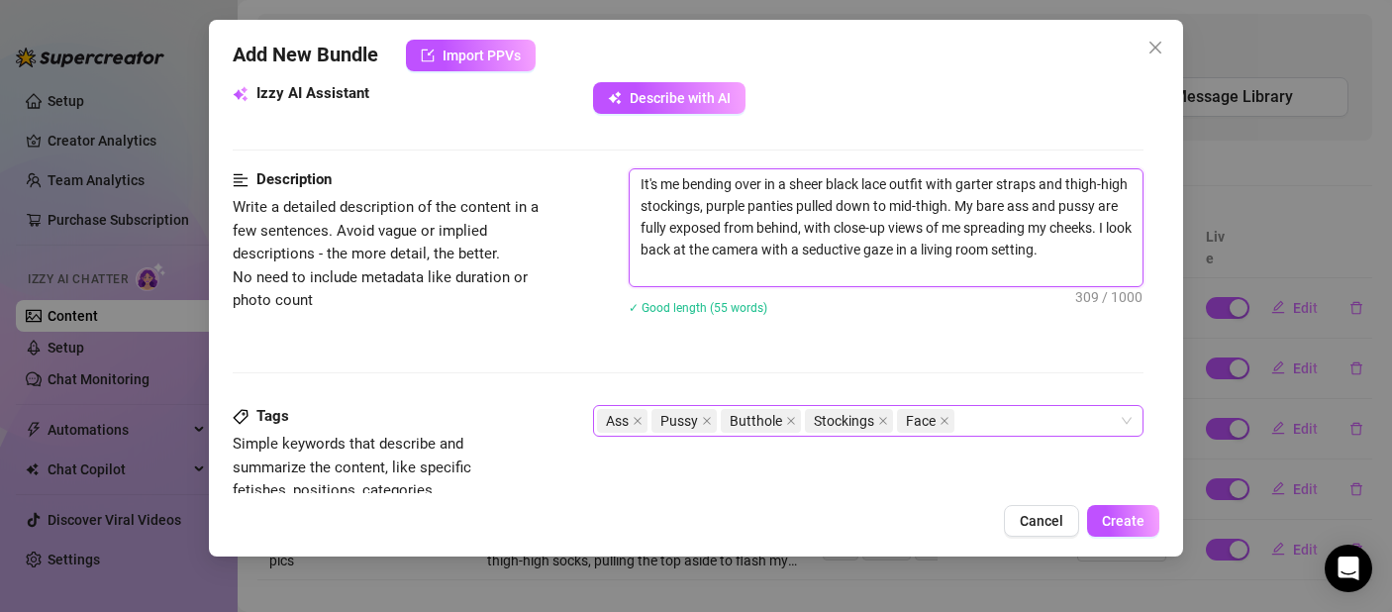
scroll to position [725, 0]
drag, startPoint x: 1011, startPoint y: 247, endPoint x: 997, endPoint y: 248, distance: 13.9
click at [997, 248] on textarea "It's me bending over in a sheer black lace outfit with garter straps and thigh-…" at bounding box center [886, 226] width 513 height 117
type textarea "It's me bending over in a sheer black lace outfit with garter straps and thigh-…"
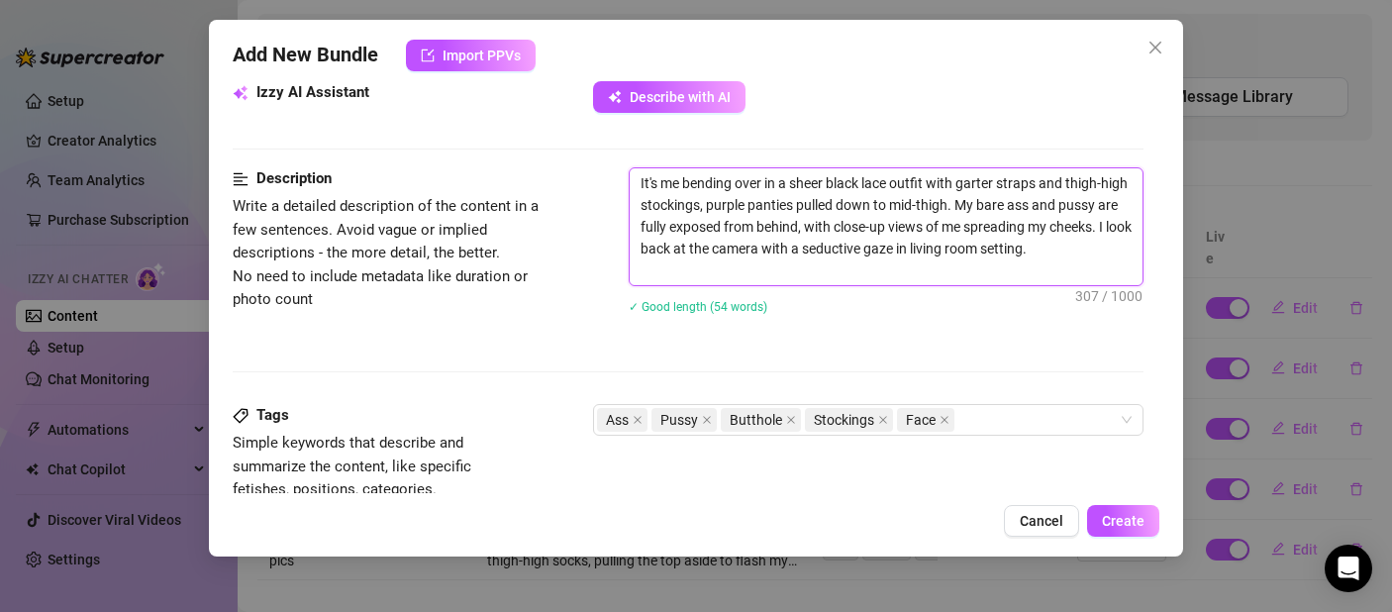
type textarea "It's me bending over in a sheer black lace outfit with garter straps and thigh-…"
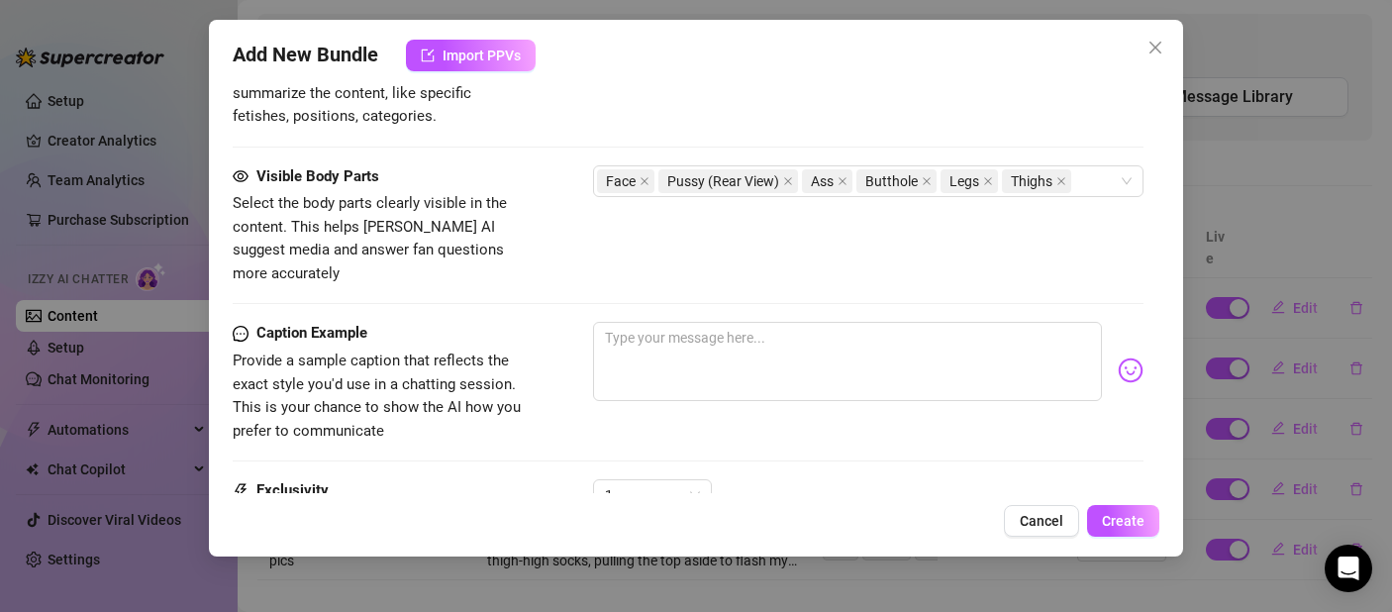
scroll to position [1306, 0]
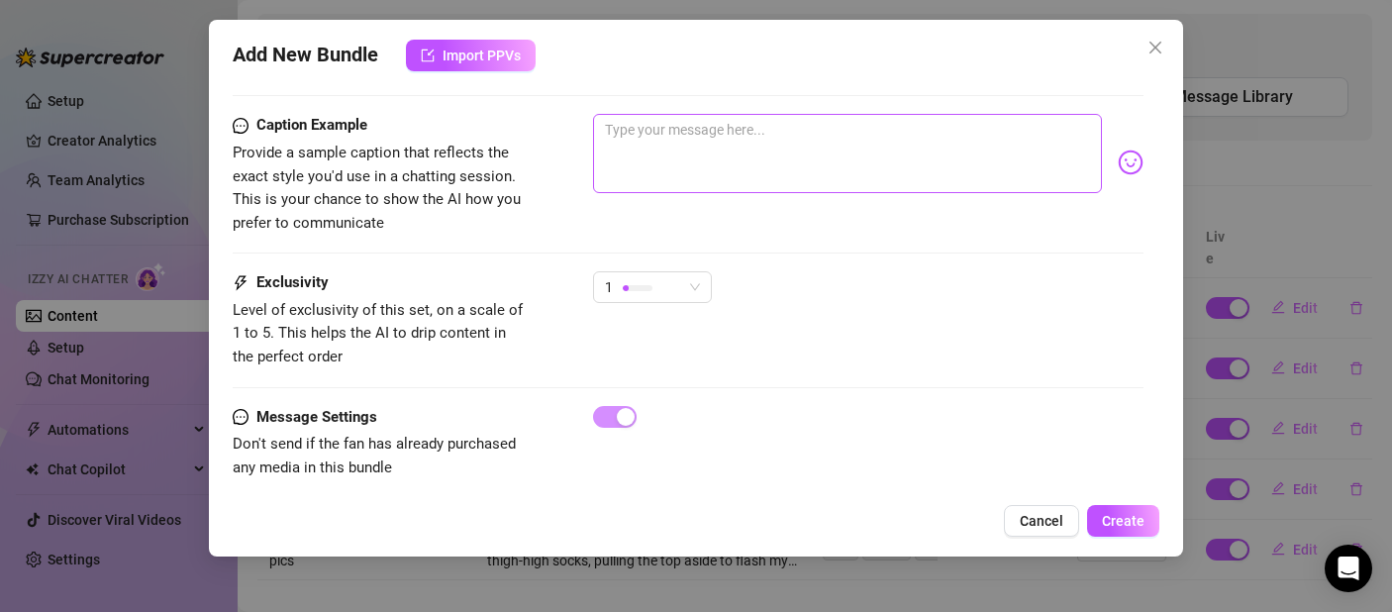
type textarea "It's me bending over in a sheer black lace outfit with garter straps and thigh-…"
click at [639, 152] on textarea at bounding box center [847, 153] width 509 height 79
type textarea "W"
click at [1119, 150] on img at bounding box center [1131, 163] width 26 height 26
click at [1118, 150] on img at bounding box center [1131, 163] width 26 height 26
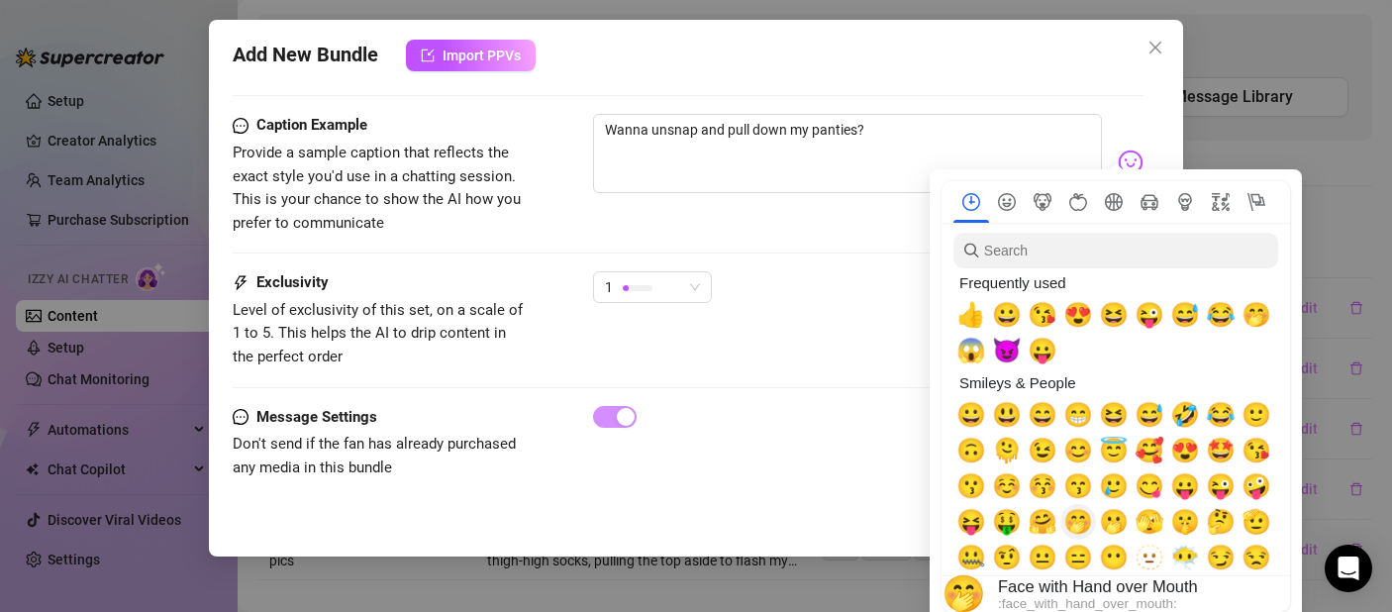
drag, startPoint x: 1117, startPoint y: 527, endPoint x: 1090, endPoint y: 531, distance: 27.0
click at [1090, 531] on div "😝 🤑 🤗 🤭 🫢 🫣 🤫 🤔 🫡" at bounding box center [1113, 522] width 321 height 36
click at [1083, 528] on span "🤭" at bounding box center [1078, 522] width 30 height 28
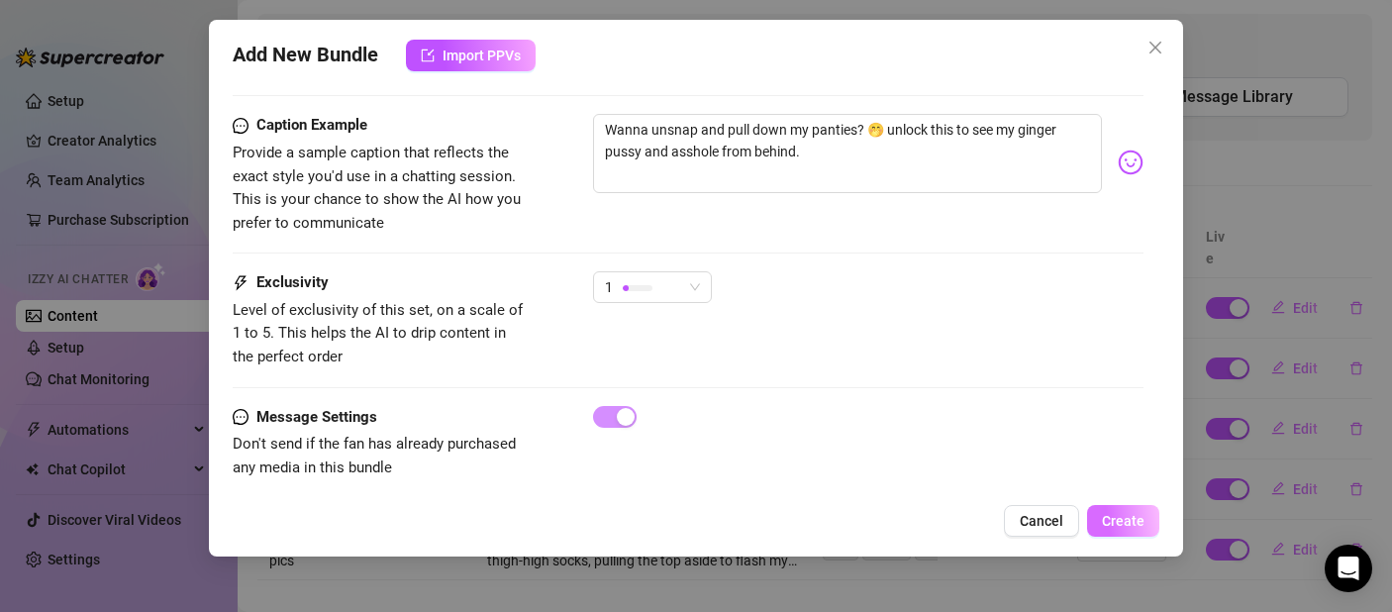
click at [1122, 530] on button "Create" at bounding box center [1123, 521] width 72 height 32
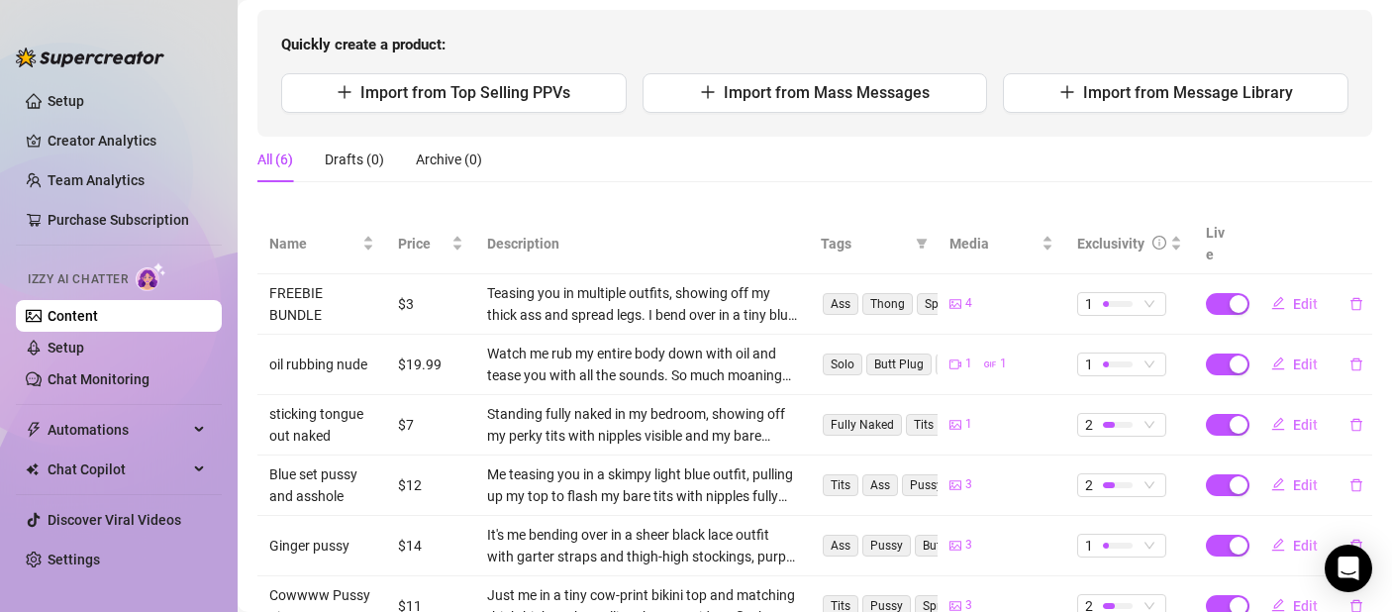
scroll to position [194, 0]
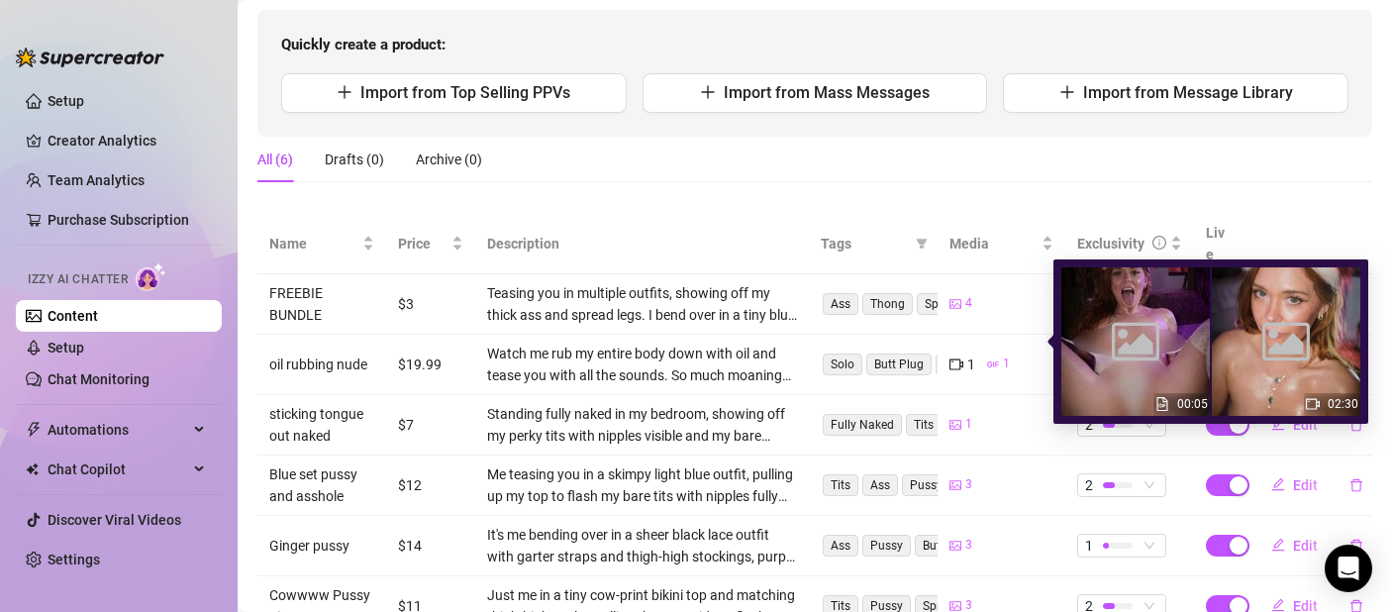
click at [1101, 345] on div "Image placeholder" at bounding box center [1135, 341] width 149 height 149
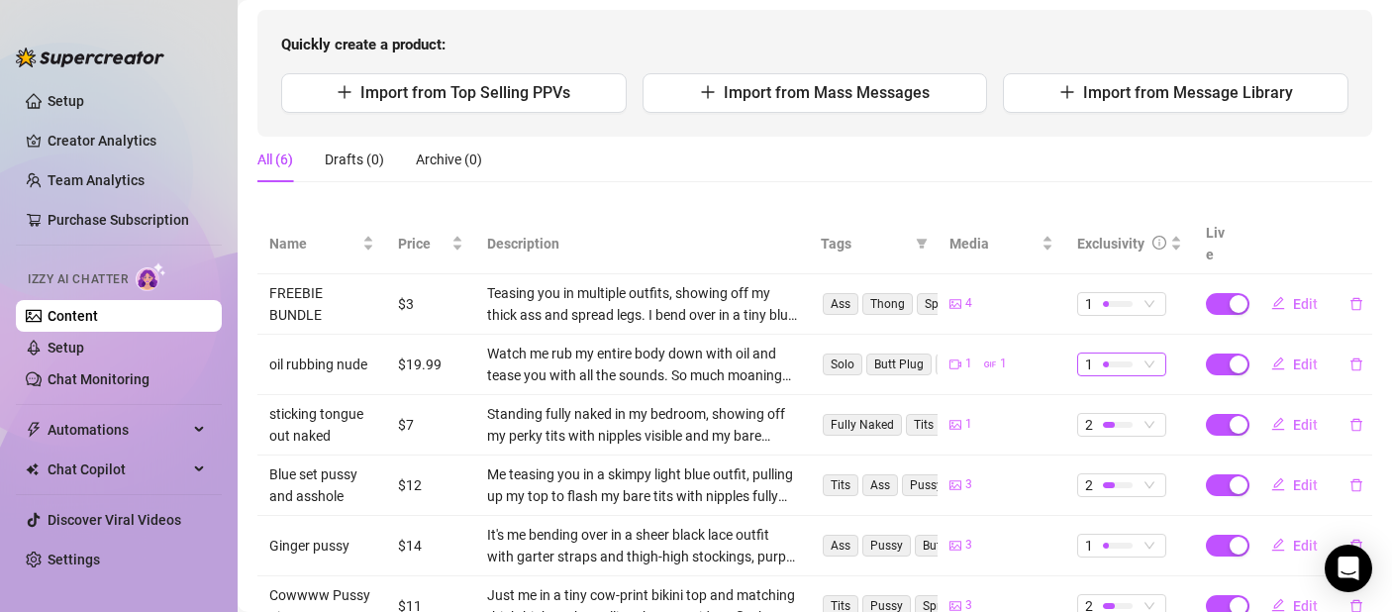
click at [1143, 353] on span "1" at bounding box center [1121, 364] width 73 height 22
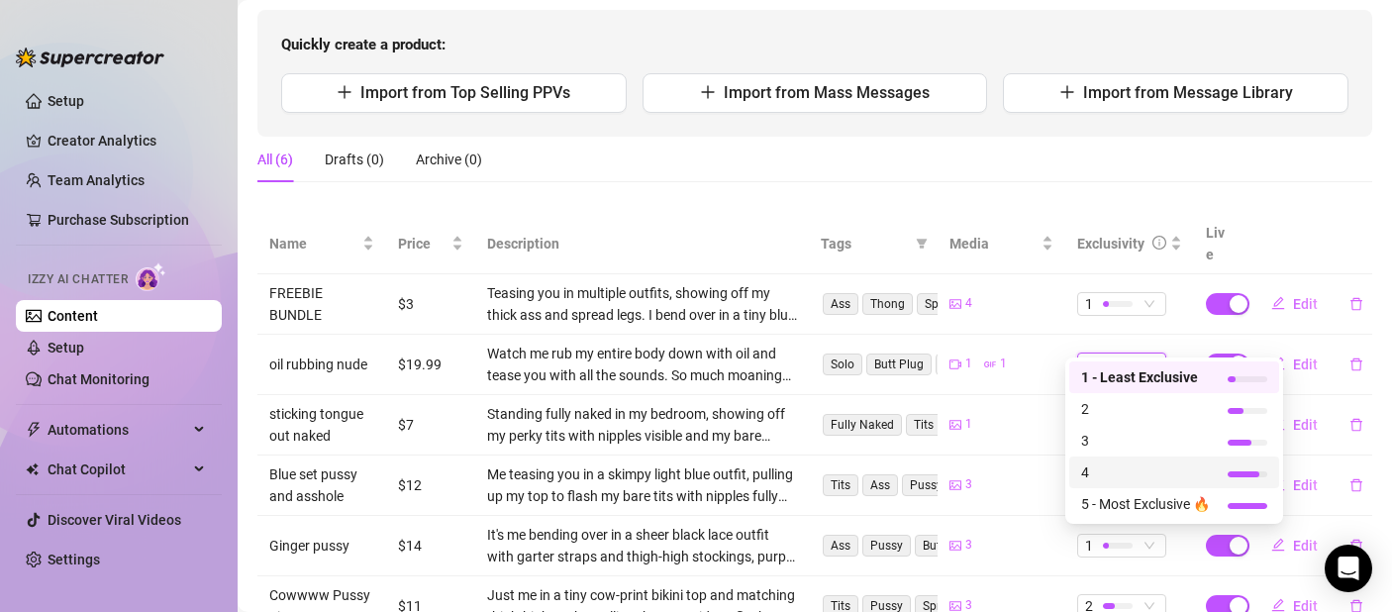
click at [1139, 464] on span "4" at bounding box center [1145, 472] width 129 height 22
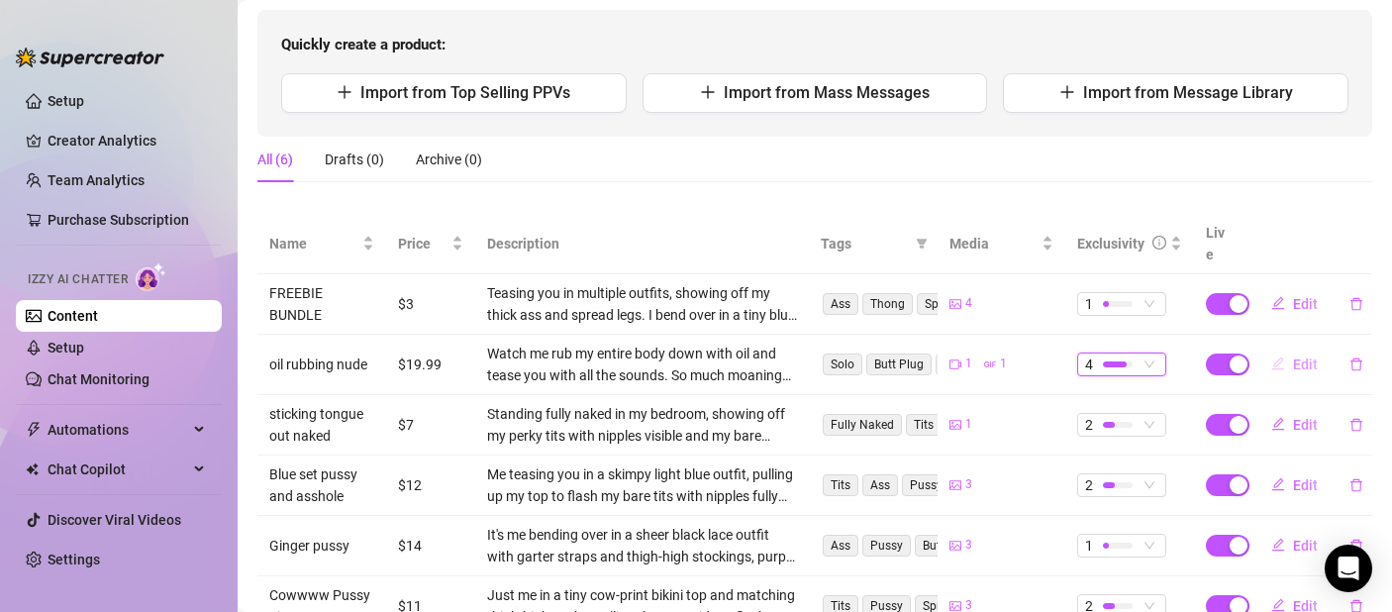
click at [1280, 349] on button "Edit" at bounding box center [1294, 365] width 78 height 32
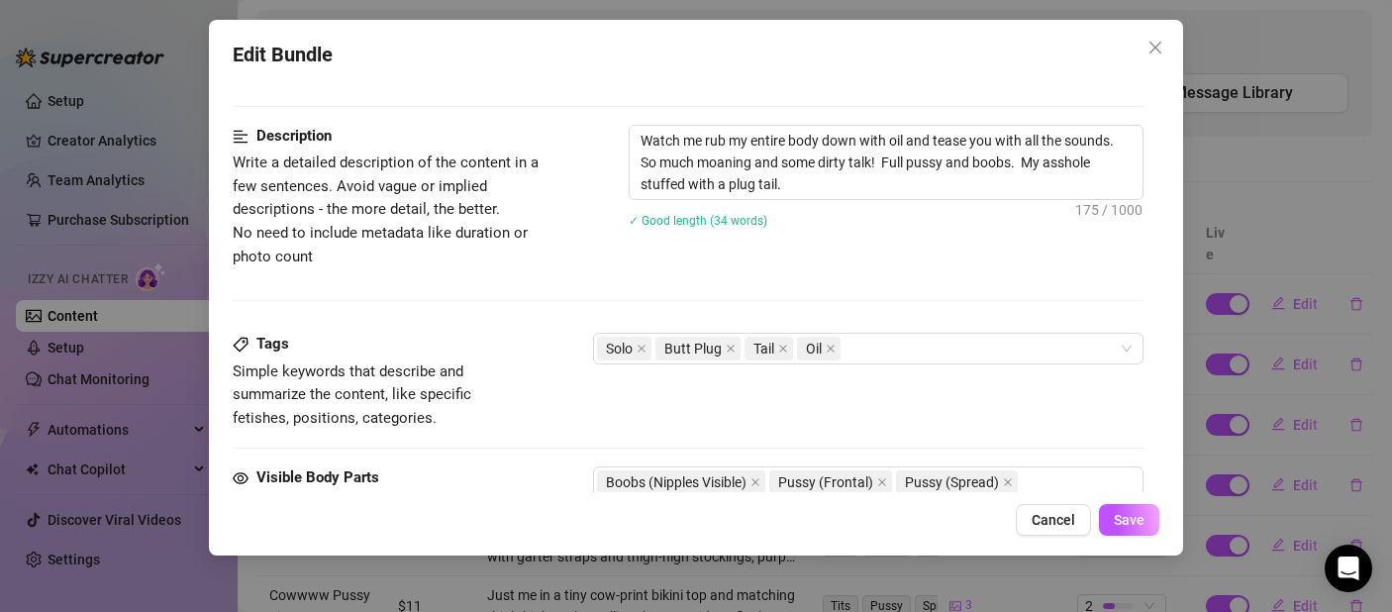
scroll to position [534, 0]
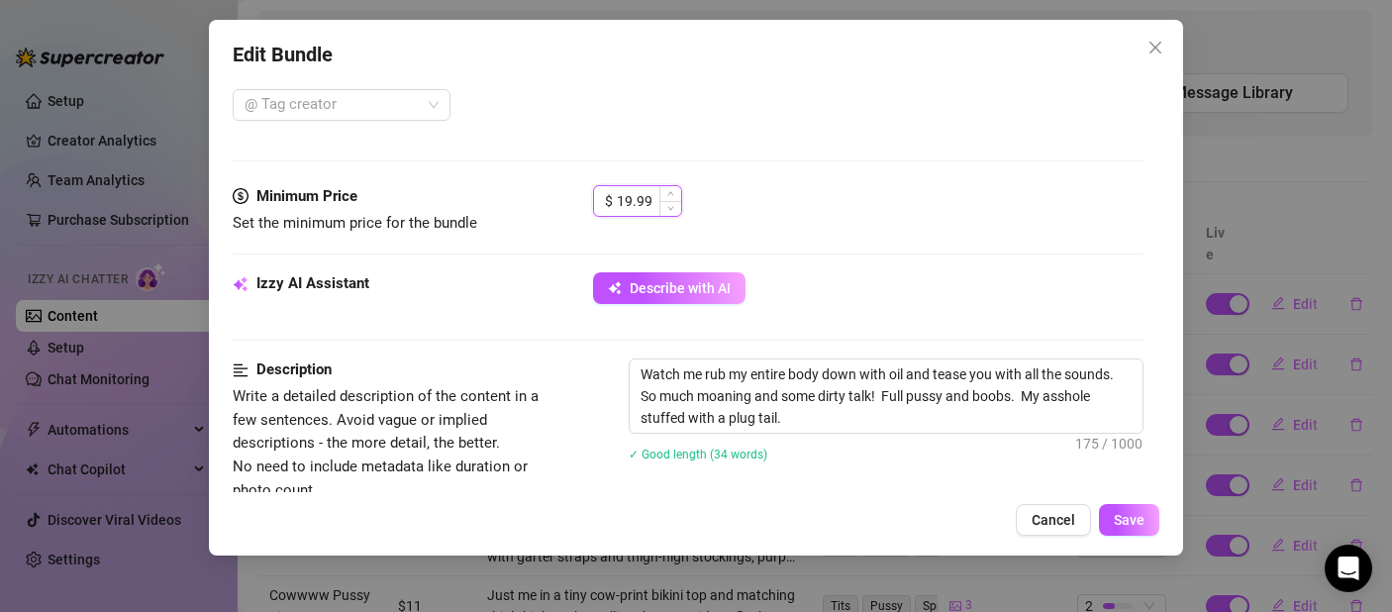
drag, startPoint x: 652, startPoint y: 195, endPoint x: 611, endPoint y: 198, distance: 41.7
click at [611, 198] on div "$ 19.99" at bounding box center [637, 201] width 89 height 32
click at [1135, 524] on span "Save" at bounding box center [1129, 520] width 31 height 16
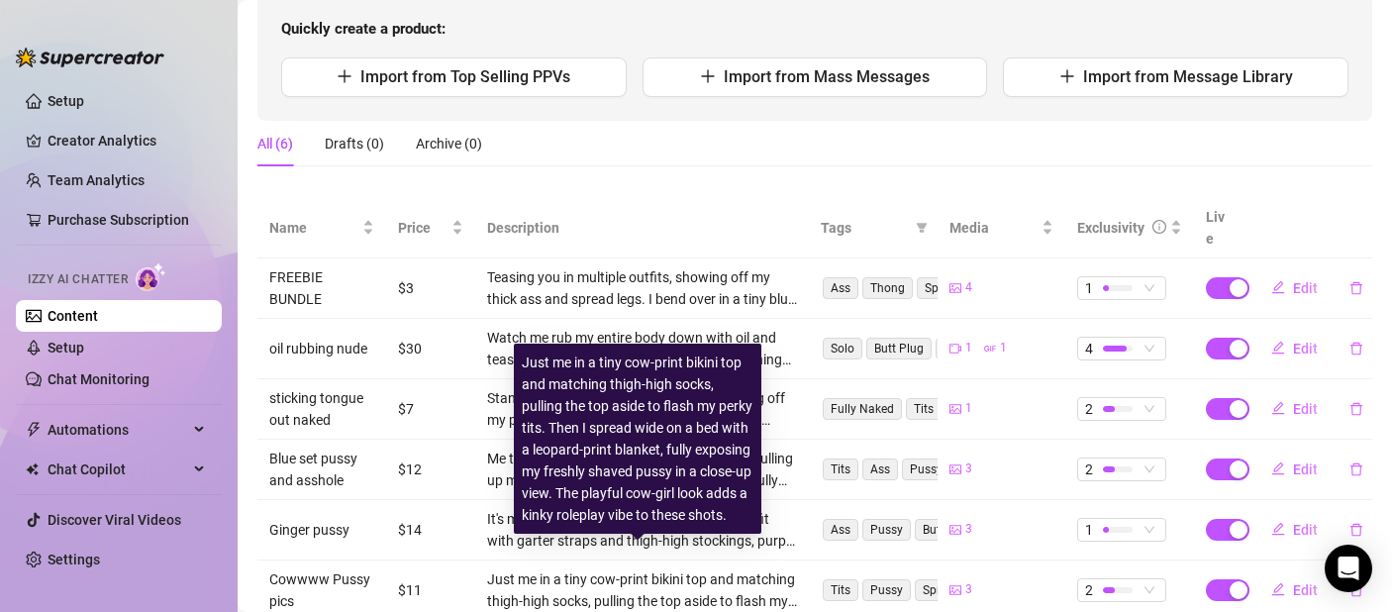
scroll to position [255, 0]
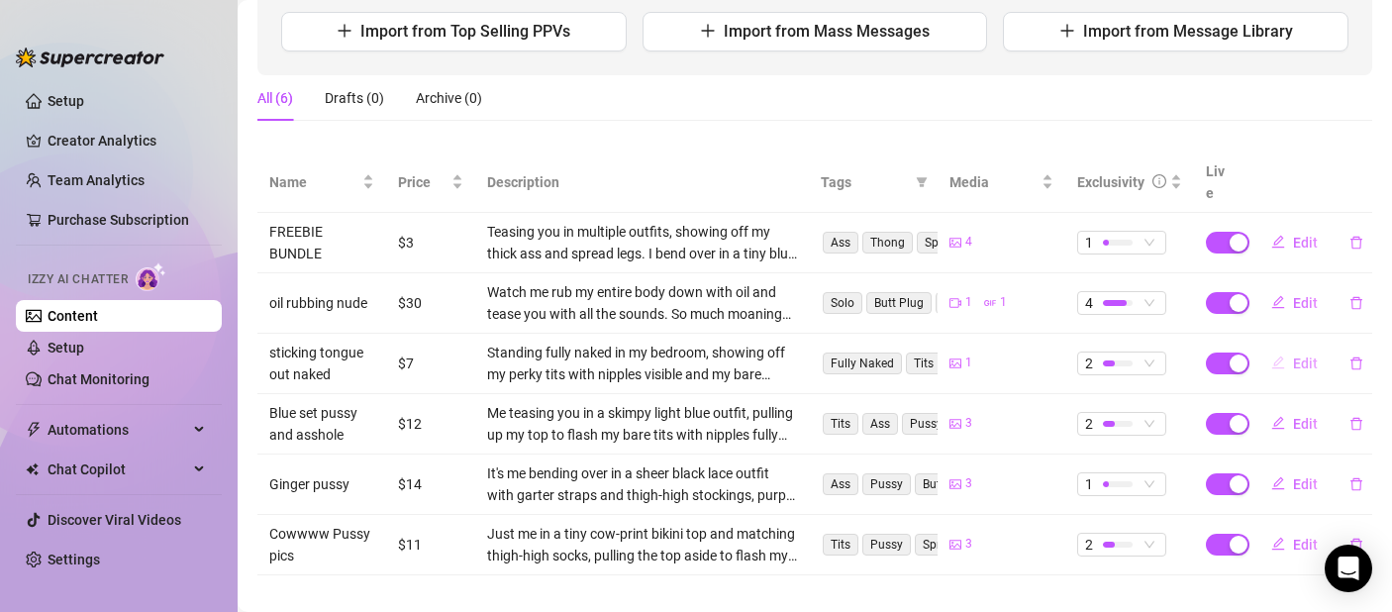
click at [1294, 355] on span "Edit" at bounding box center [1305, 363] width 25 height 16
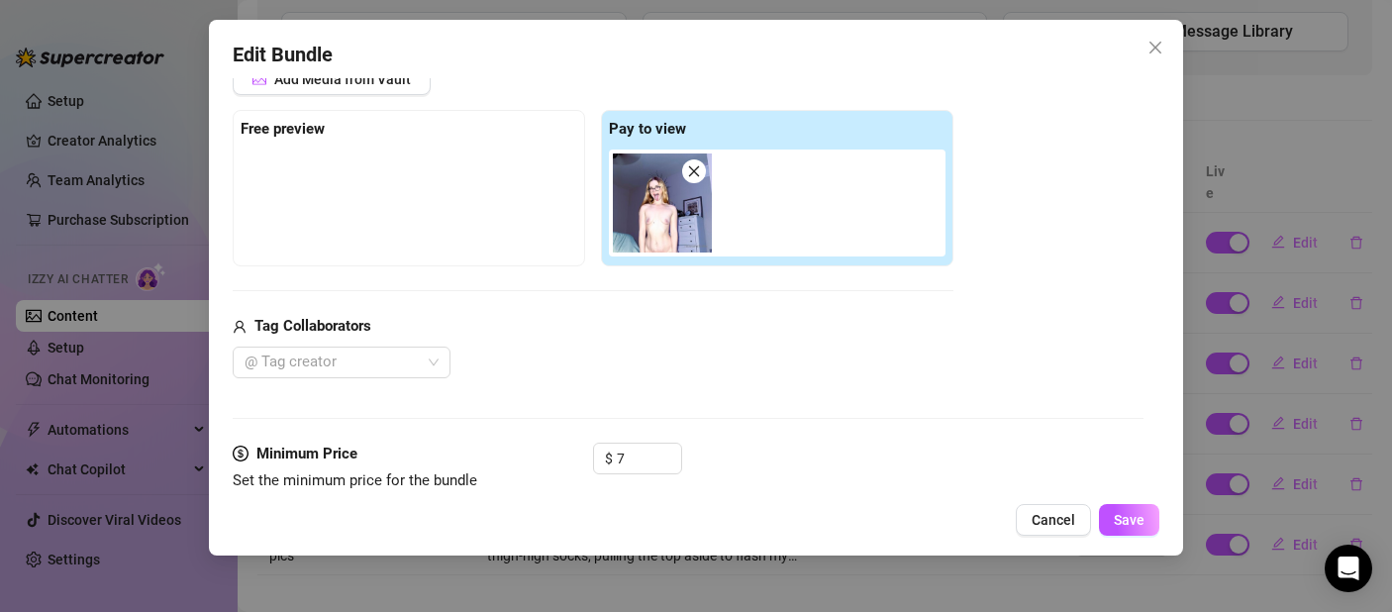
scroll to position [400, 0]
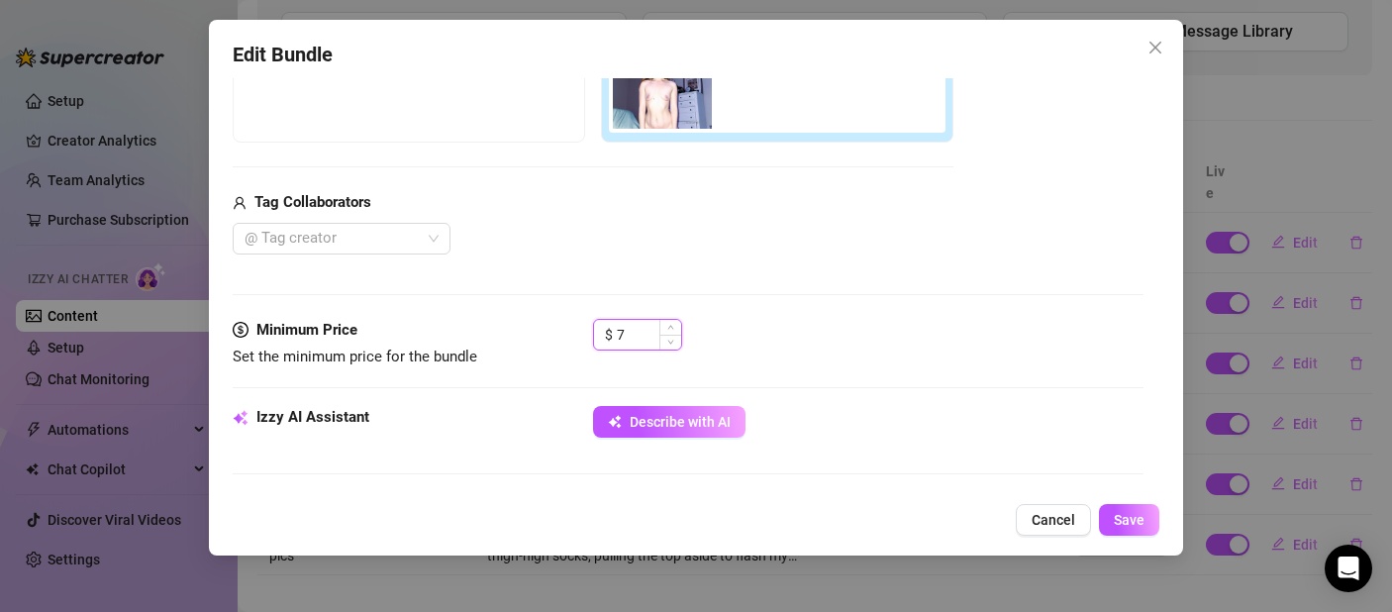
click at [626, 339] on input "7" at bounding box center [649, 335] width 64 height 30
click at [1134, 514] on span "Save" at bounding box center [1129, 520] width 31 height 16
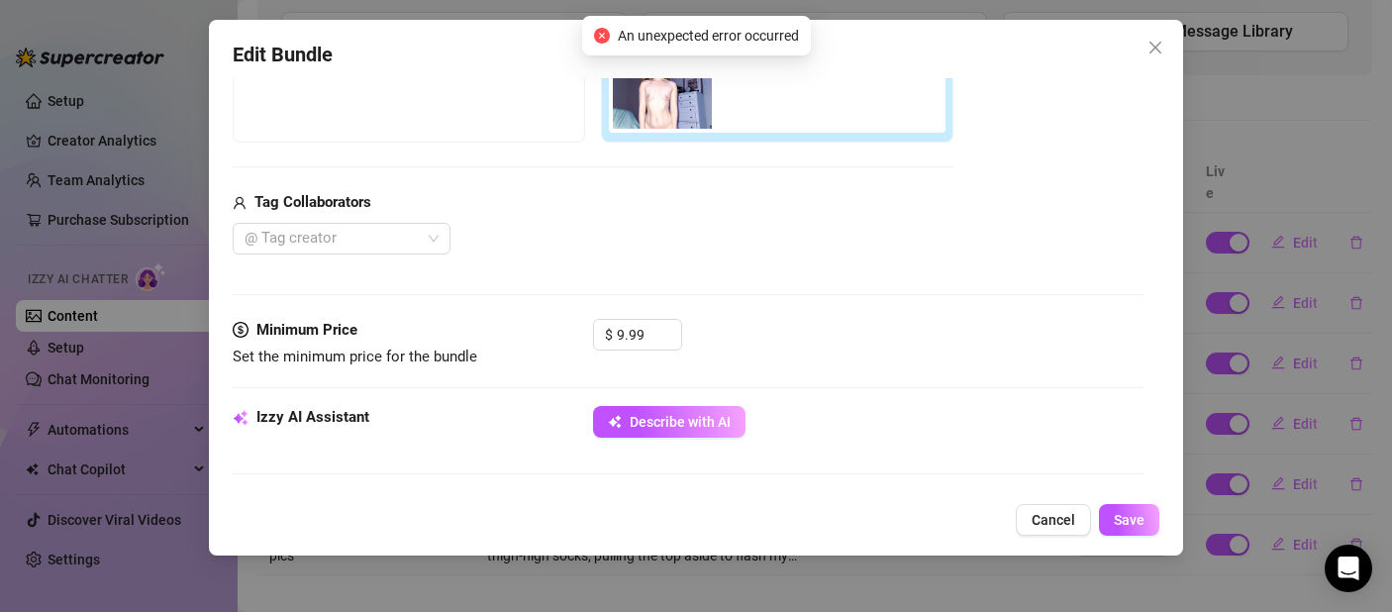
scroll to position [792, 0]
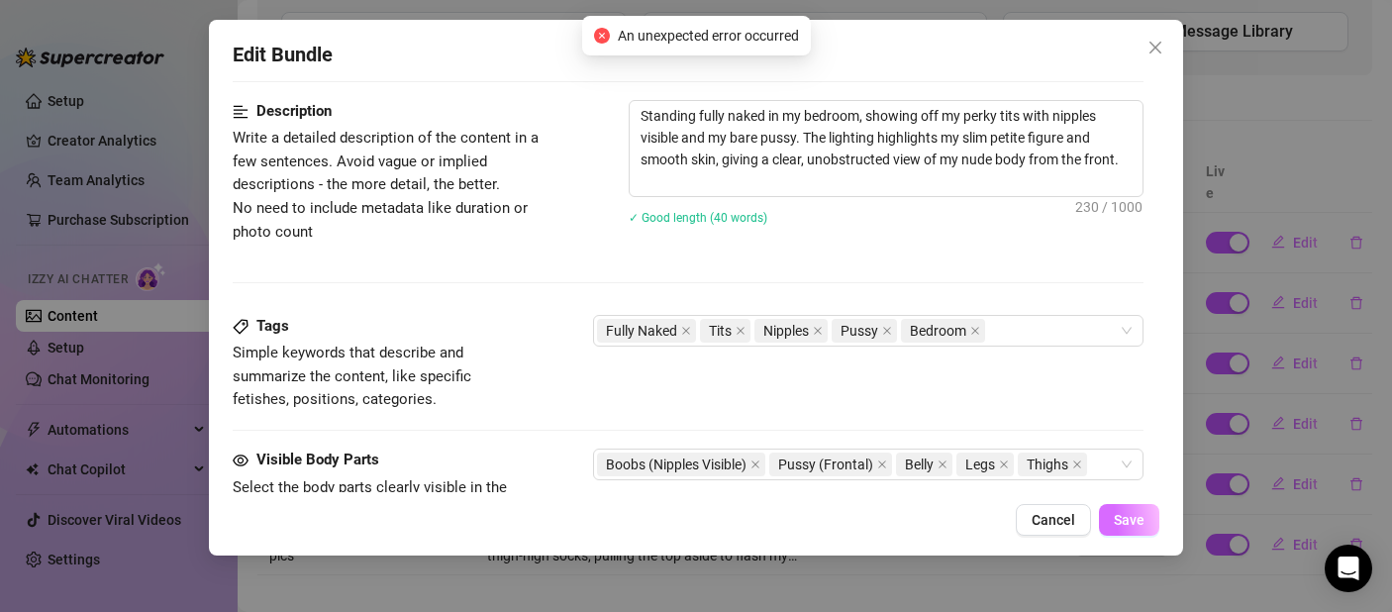
click at [1115, 527] on span "Save" at bounding box center [1129, 520] width 31 height 16
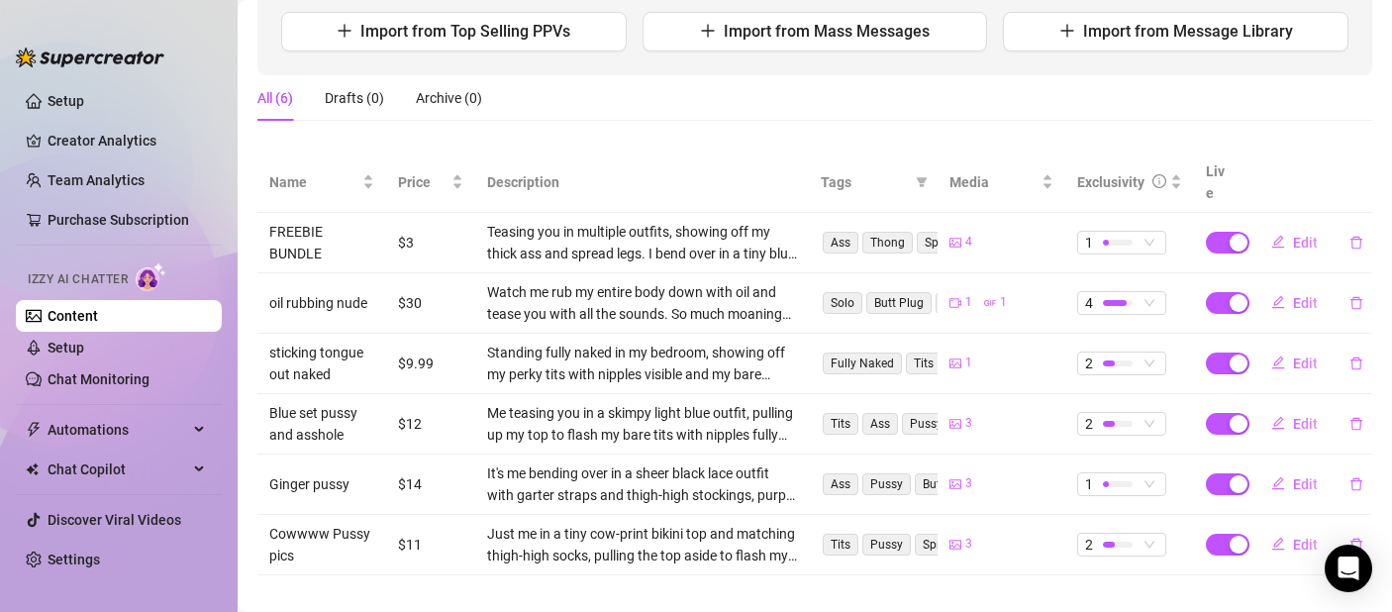
scroll to position [0, 0]
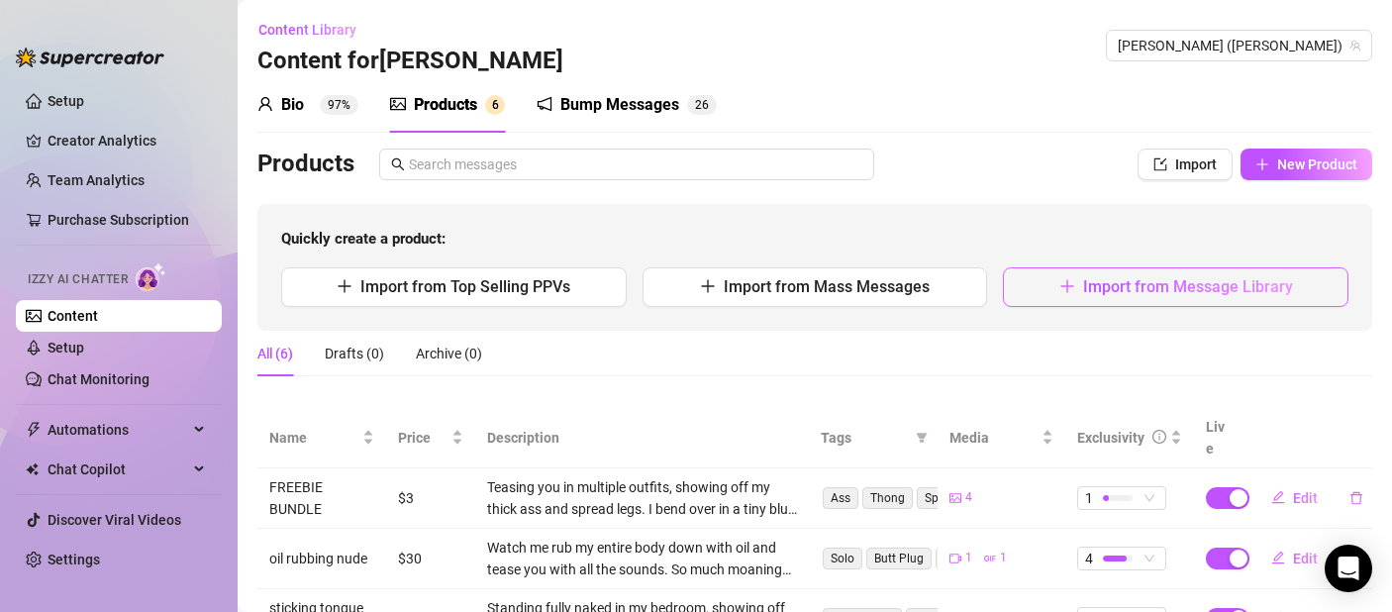
click at [1129, 305] on button "Import from Message Library" at bounding box center [1176, 287] width 346 height 40
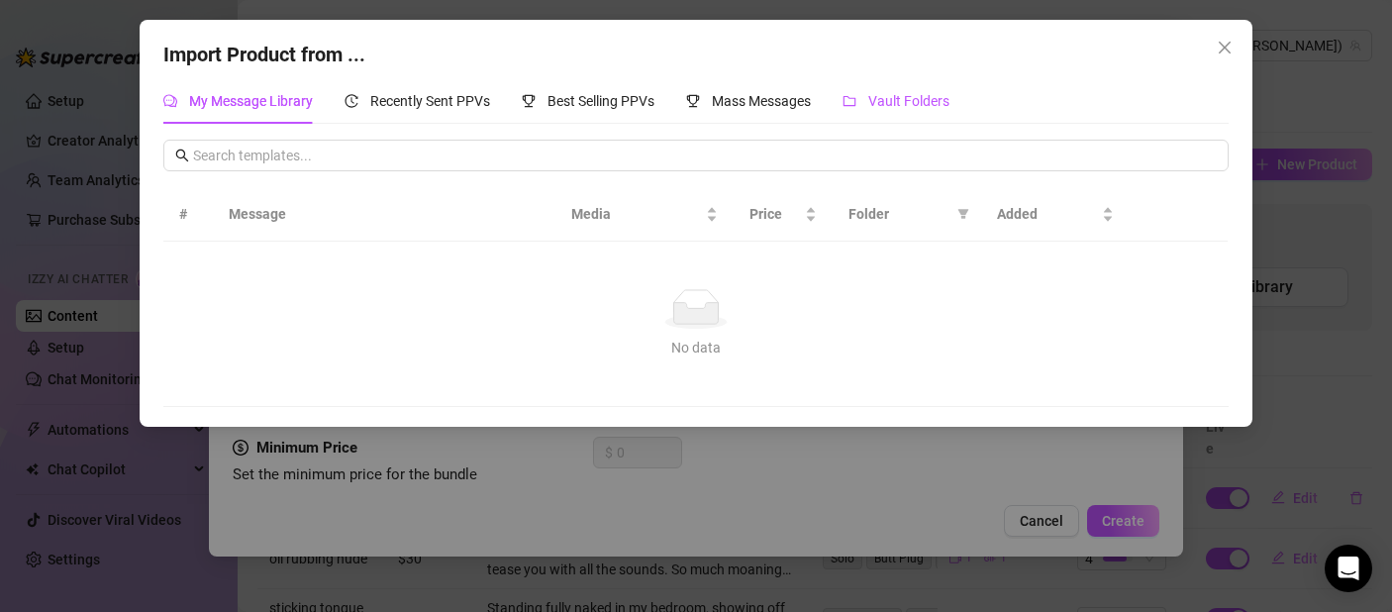
click at [856, 99] on icon "folder" at bounding box center [850, 101] width 14 height 14
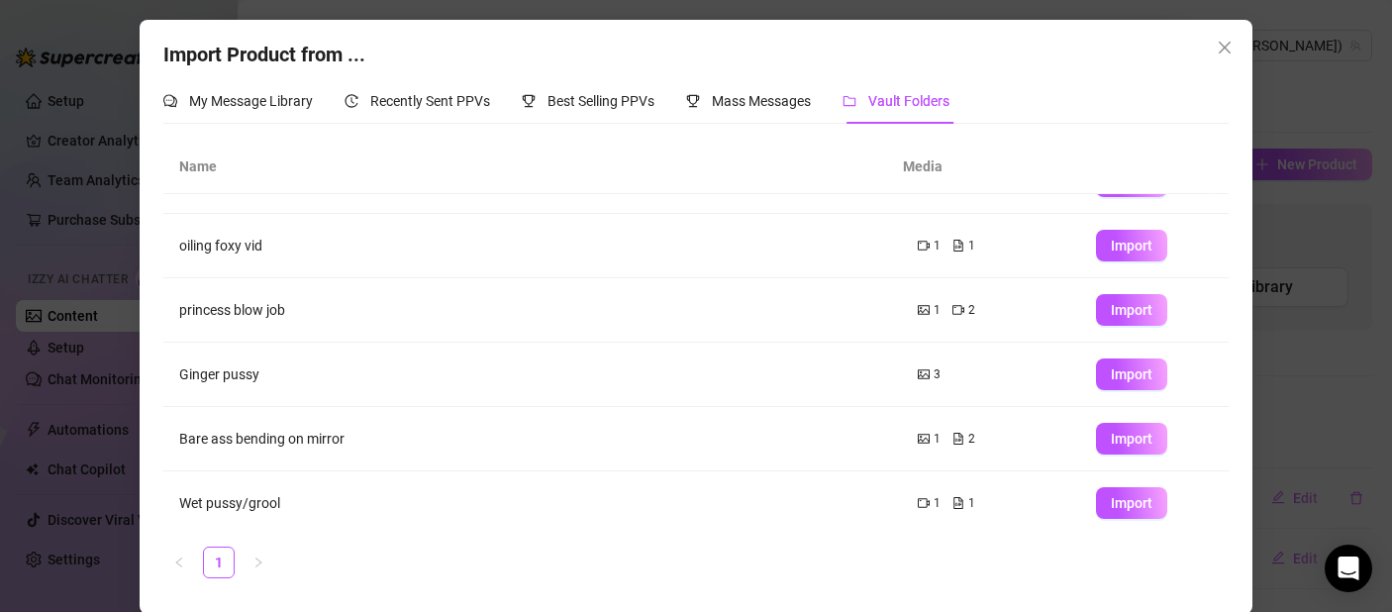
scroll to position [307, 0]
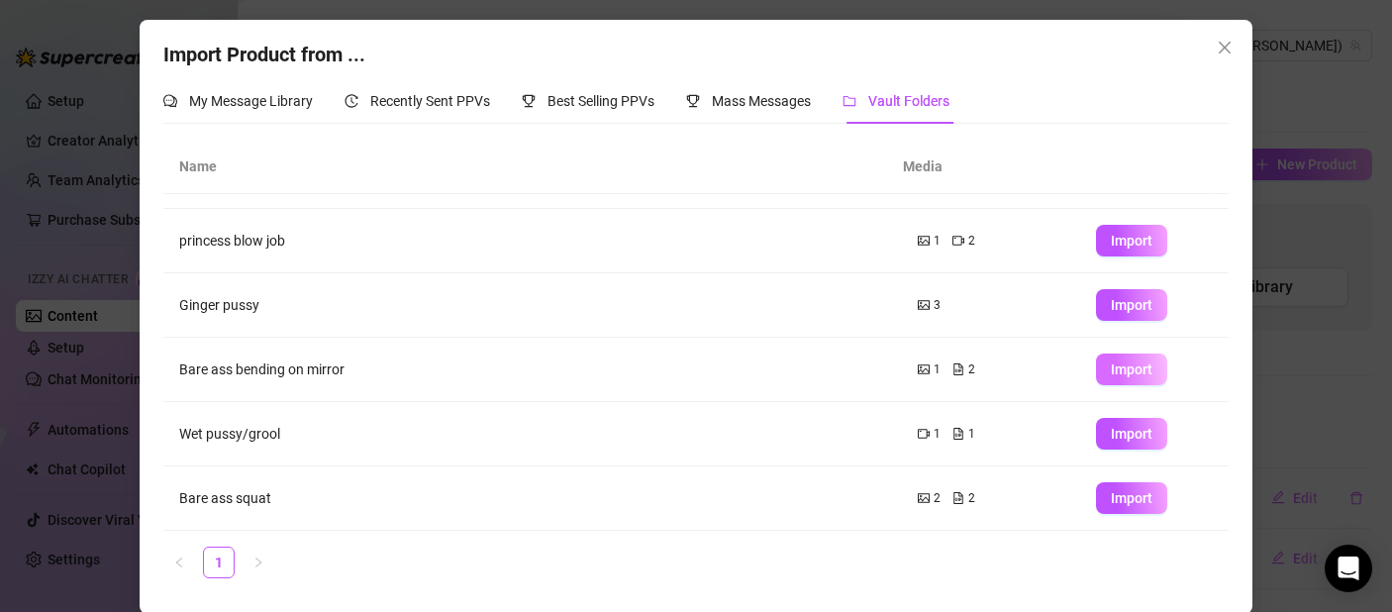
click at [1096, 374] on button "Import" at bounding box center [1131, 369] width 71 height 32
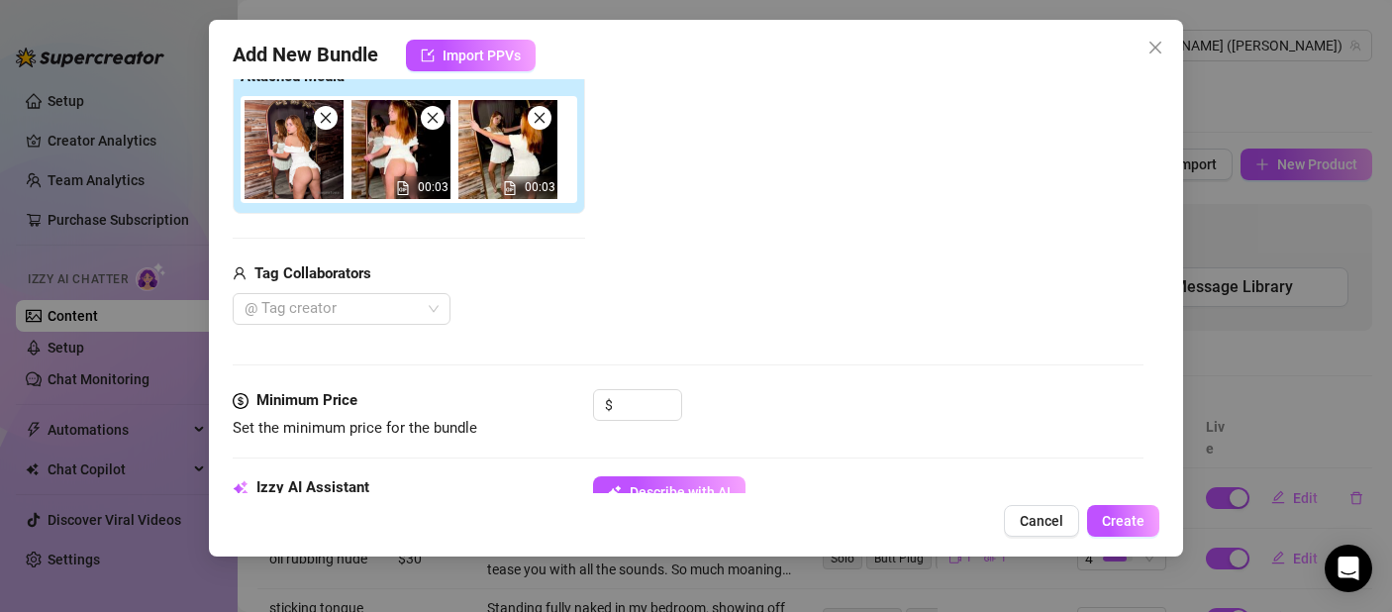
scroll to position [312, 0]
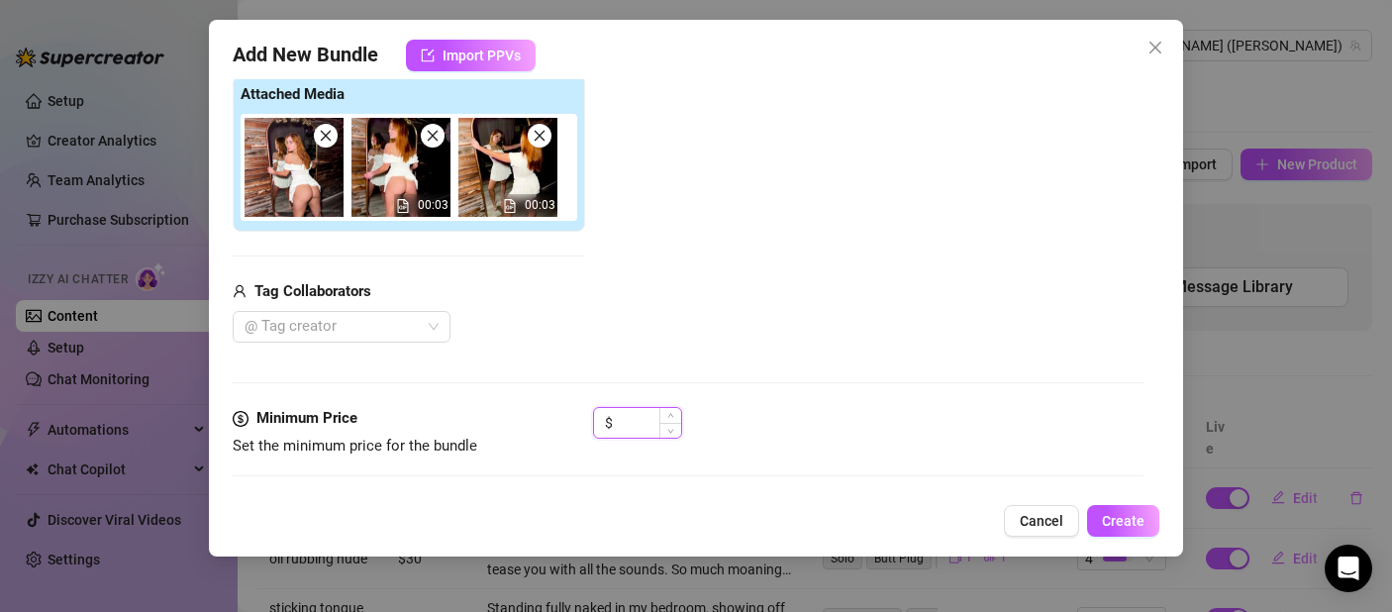
click at [631, 423] on input at bounding box center [649, 423] width 64 height 30
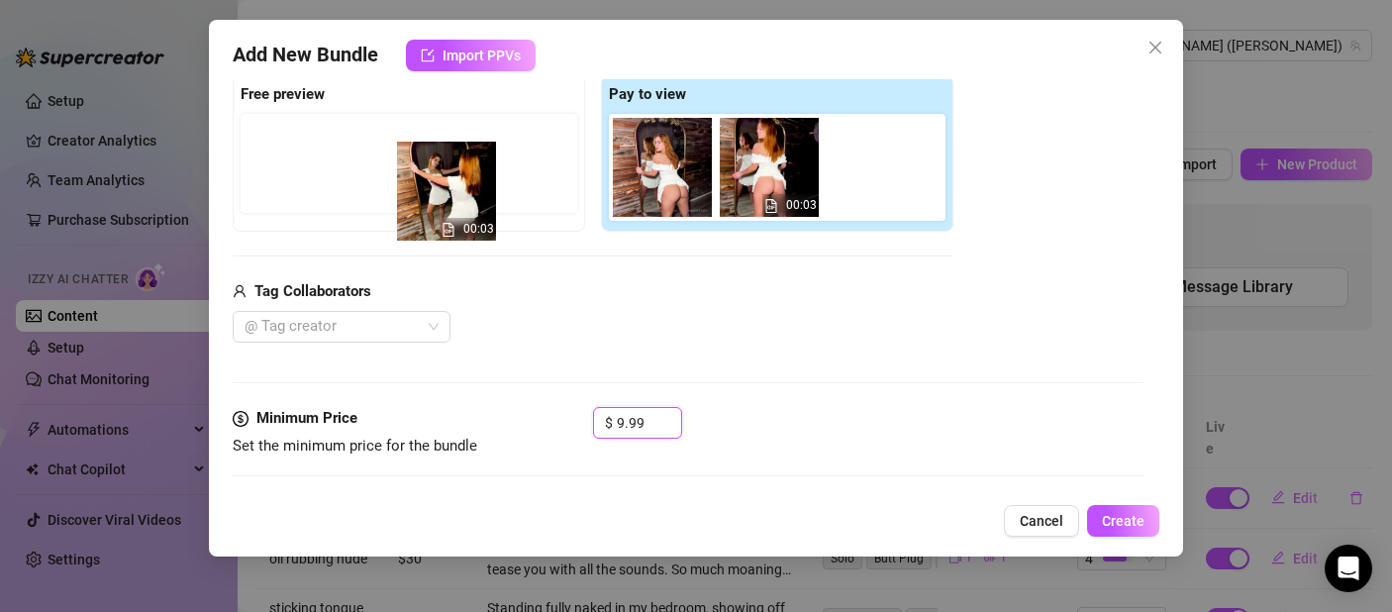
drag, startPoint x: 906, startPoint y: 174, endPoint x: 471, endPoint y: 197, distance: 435.3
click at [471, 197] on div "Free preview Pay to view 00:03 00:03" at bounding box center [593, 153] width 721 height 156
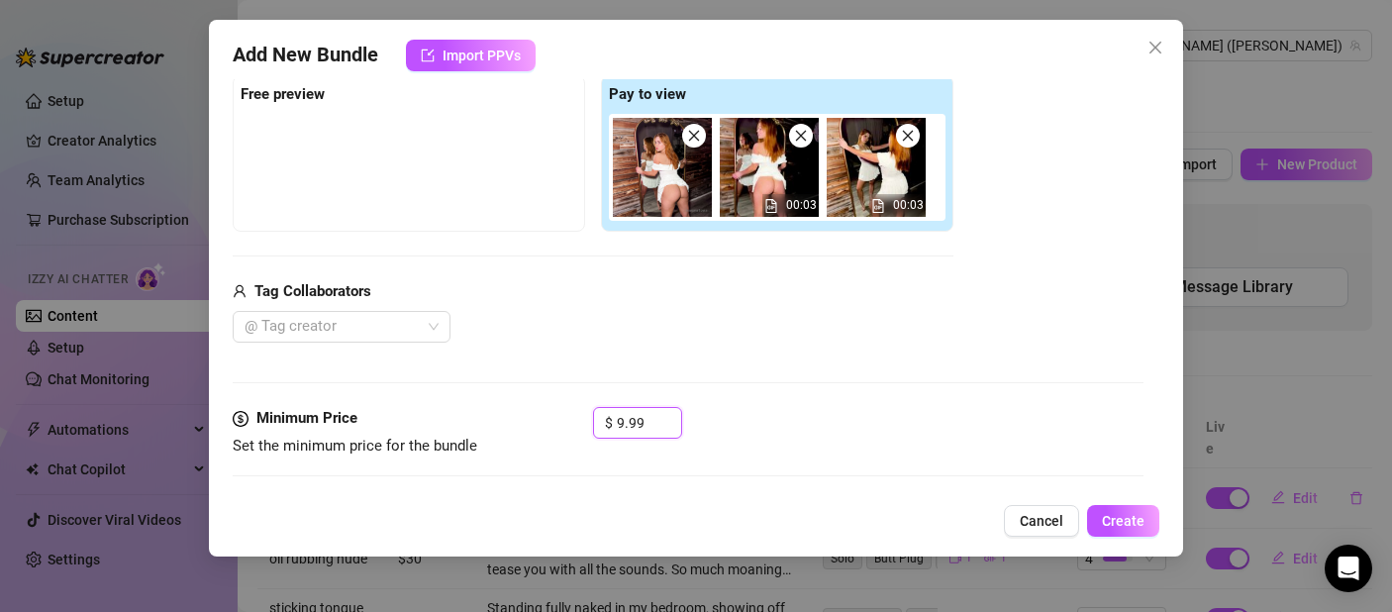
drag, startPoint x: 885, startPoint y: 161, endPoint x: 377, endPoint y: 151, distance: 508.0
click at [377, 151] on div "Free preview Pay to view 00:03 00:03" at bounding box center [593, 153] width 721 height 156
drag, startPoint x: 869, startPoint y: 152, endPoint x: 673, endPoint y: 138, distance: 196.6
click at [651, 137] on div "00:03 00:03" at bounding box center [781, 167] width 345 height 107
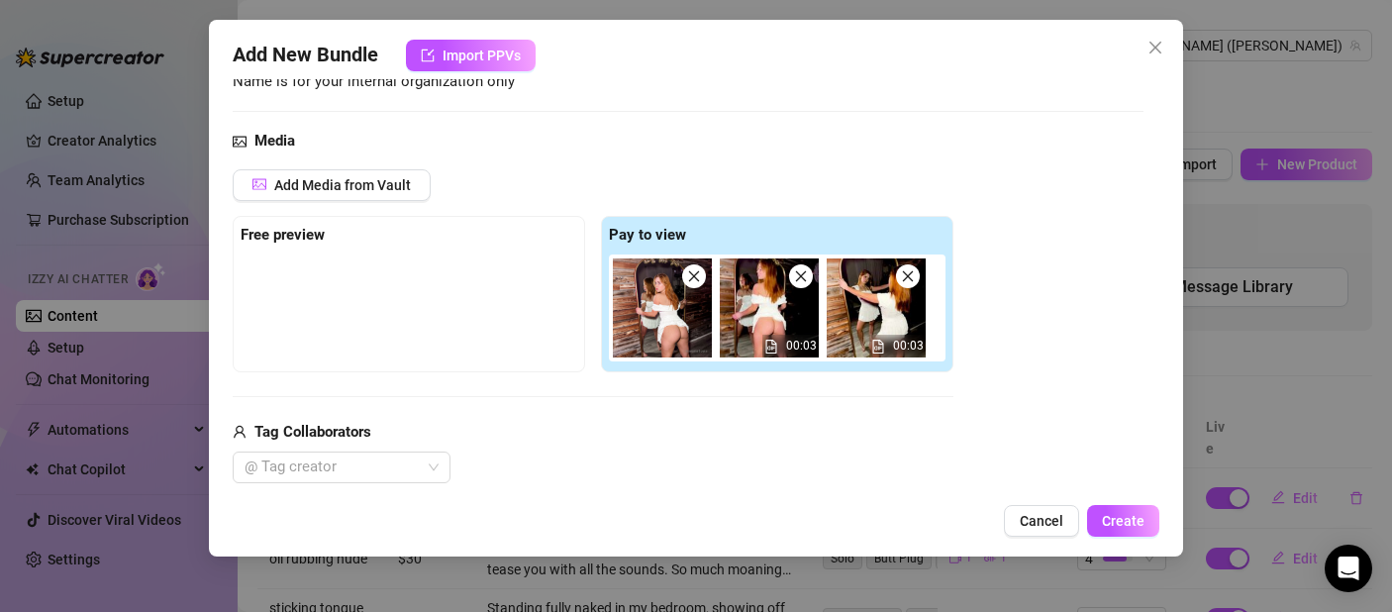
scroll to position [163, 0]
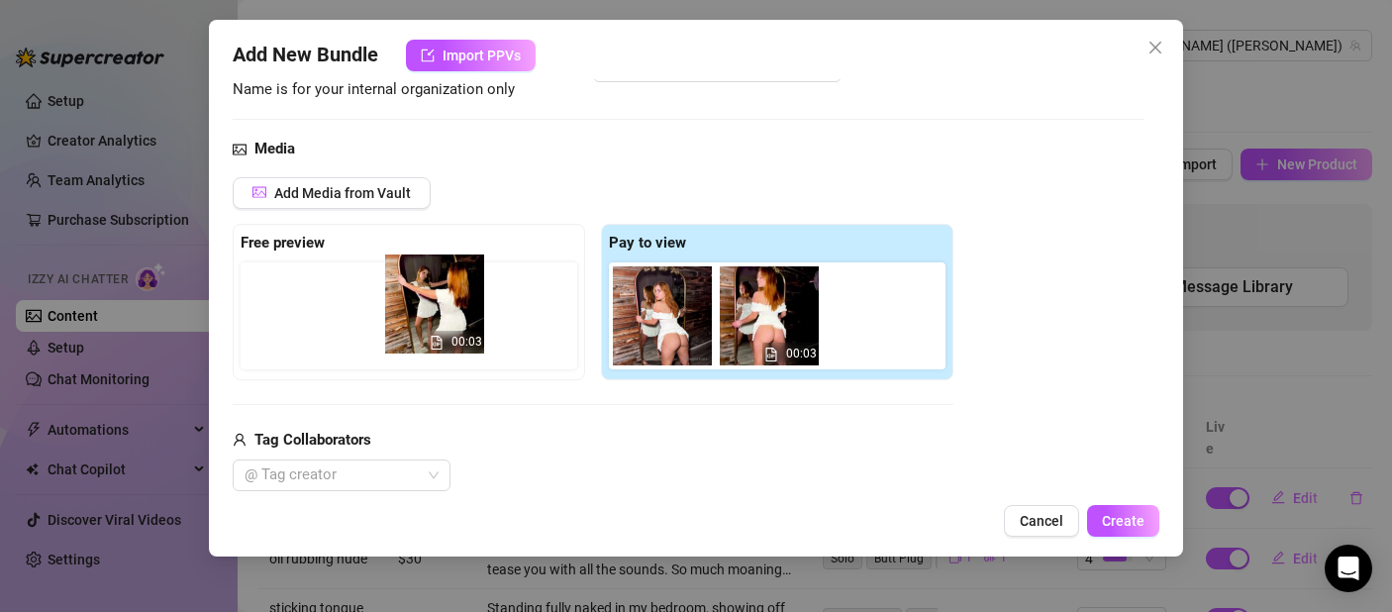
drag, startPoint x: 898, startPoint y: 351, endPoint x: 452, endPoint y: 327, distance: 446.2
click at [452, 327] on div "Free preview Pay to view 00:03 00:03" at bounding box center [593, 302] width 721 height 156
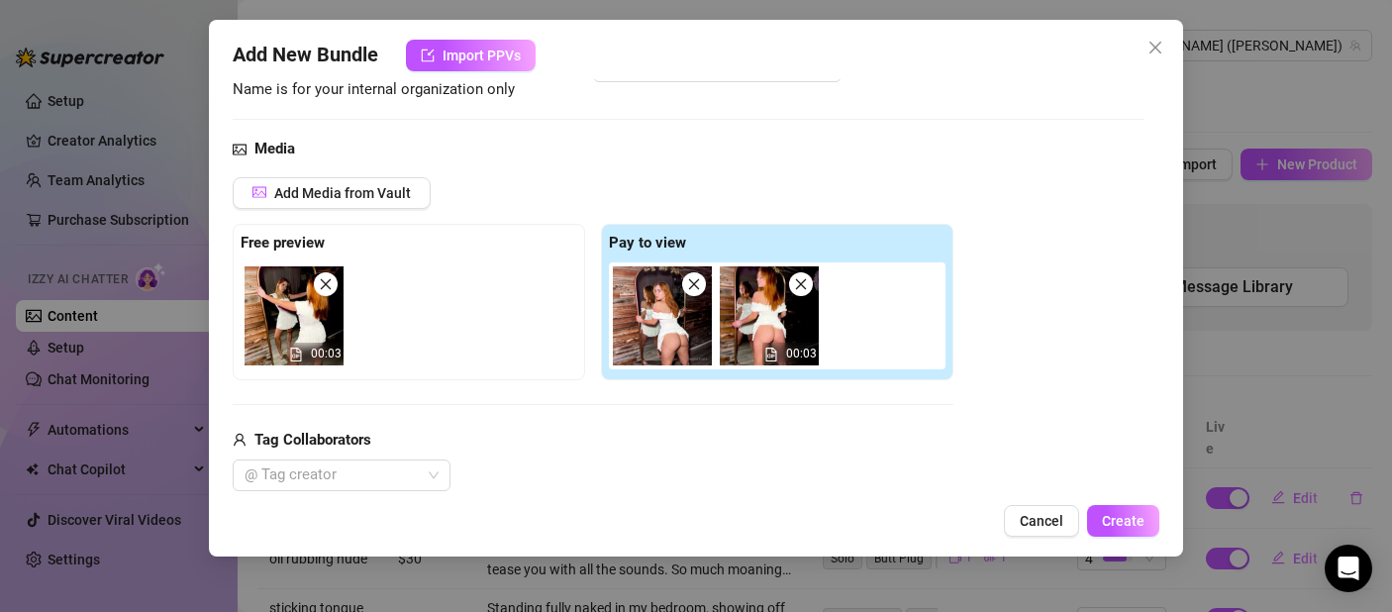
click at [599, 427] on div "Add Media from Vault Free preview 00:03 Pay to view 00:03 Tag Collaborators @ T…" at bounding box center [593, 334] width 721 height 315
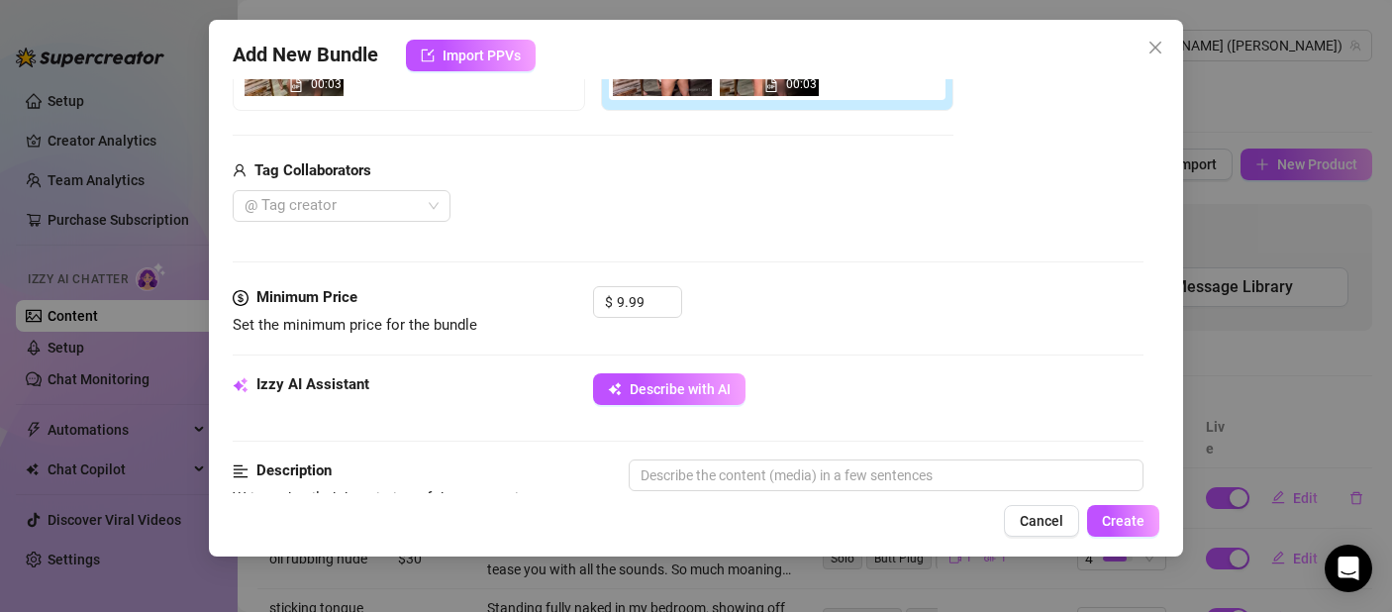
scroll to position [584, 0]
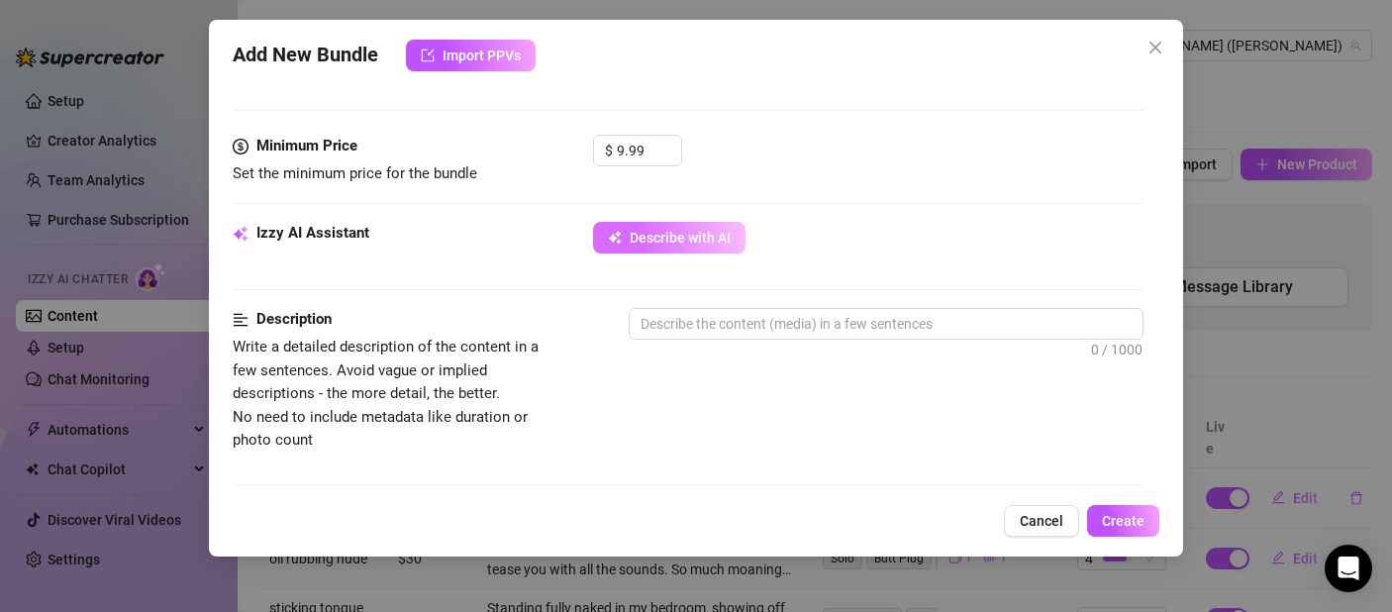
click at [662, 238] on span "Describe with AI" at bounding box center [680, 238] width 101 height 16
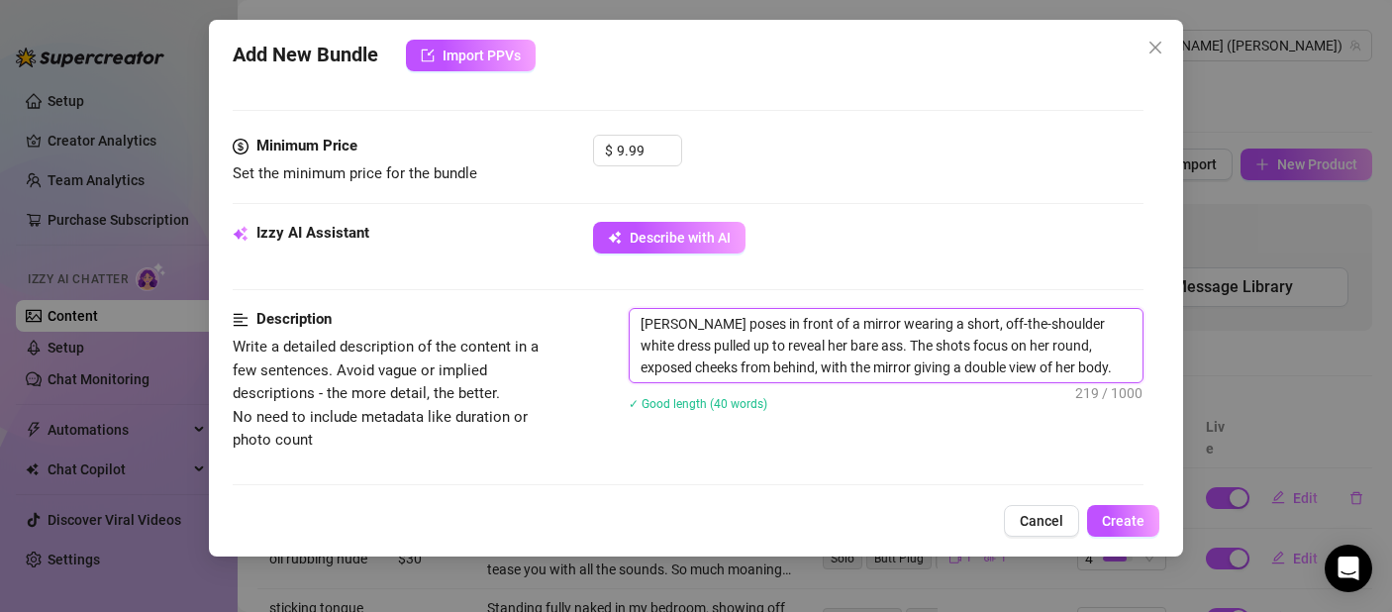
drag, startPoint x: 704, startPoint y: 330, endPoint x: 628, endPoint y: 337, distance: 76.6
click at [629, 337] on span "[PERSON_NAME] poses in front of a mirror wearing a short, off-the-shoulder whit…" at bounding box center [886, 345] width 515 height 75
click at [627, 337] on div "Description Write a detailed description of the content in a few sentences. Avo…" at bounding box center [688, 380] width 911 height 144
drag, startPoint x: 663, startPoint y: 328, endPoint x: 635, endPoint y: 329, distance: 28.7
click at [636, 329] on textarea "[PERSON_NAME] poses in front of a mirror wearing a short, off-the-shoulder whit…" at bounding box center [886, 345] width 513 height 73
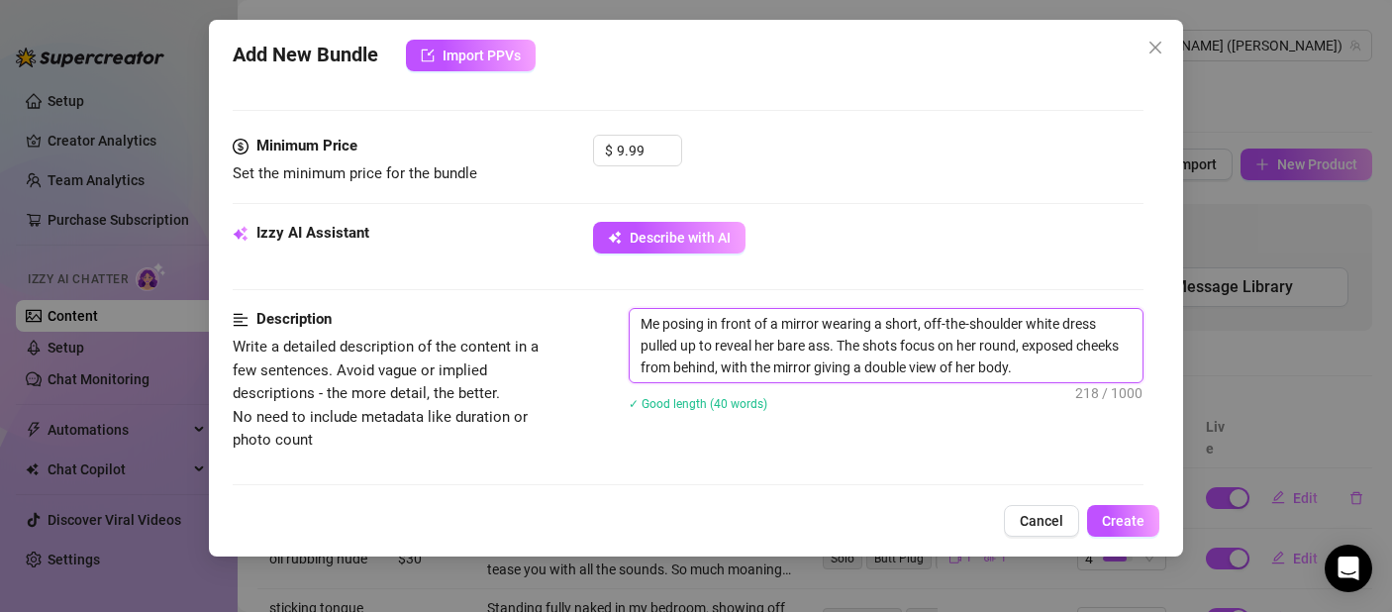
click at [774, 326] on textarea "Me posing in front of a mirror wearing a short, off-the-shoulder white dress pu…" at bounding box center [886, 345] width 513 height 73
drag, startPoint x: 774, startPoint y: 345, endPoint x: 757, endPoint y: 347, distance: 16.9
click at [757, 347] on textarea "Me posing in front of my mirror wearing a short, off-the-shoulder white dress p…" at bounding box center [886, 345] width 513 height 73
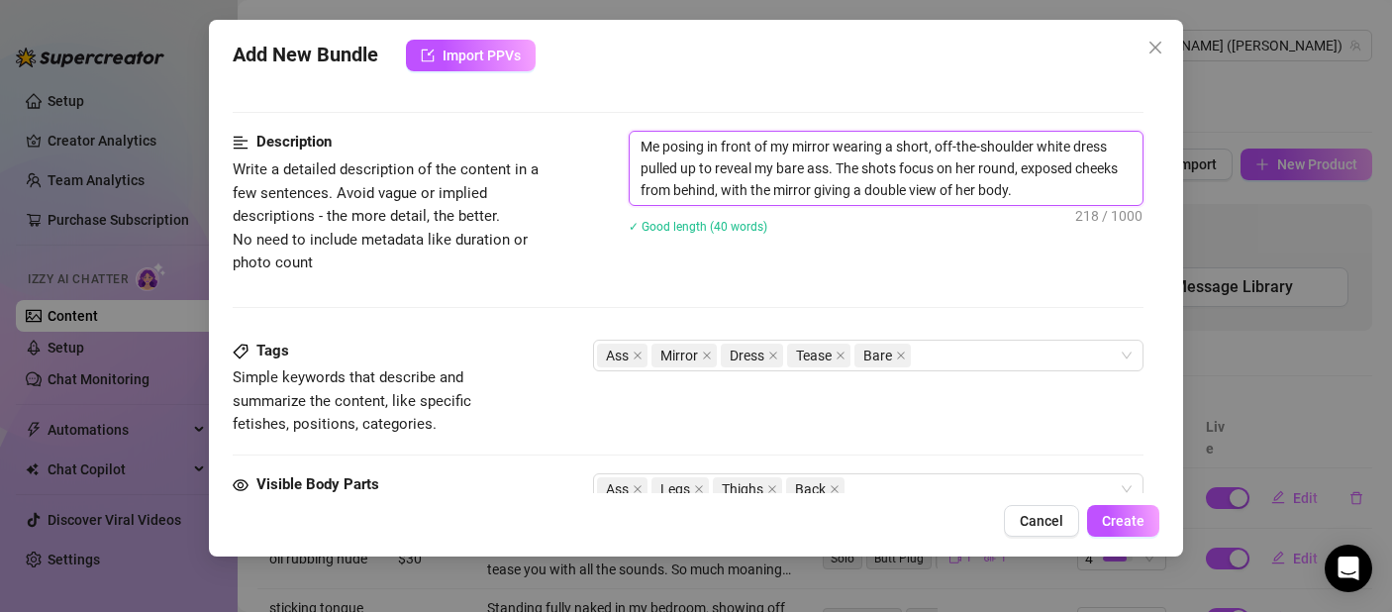
scroll to position [762, 0]
drag, startPoint x: 967, startPoint y: 170, endPoint x: 957, endPoint y: 173, distance: 10.3
click at [957, 173] on textarea "Me posing in front of my mirror wearing a short, off-the-shoulder white dress p…" at bounding box center [886, 167] width 513 height 73
drag, startPoint x: 1025, startPoint y: 191, endPoint x: 1004, endPoint y: 192, distance: 20.8
click at [1004, 192] on textarea "Me posing in front of my mirror wearing a short, off-the-shoulder white dress p…" at bounding box center [886, 167] width 513 height 73
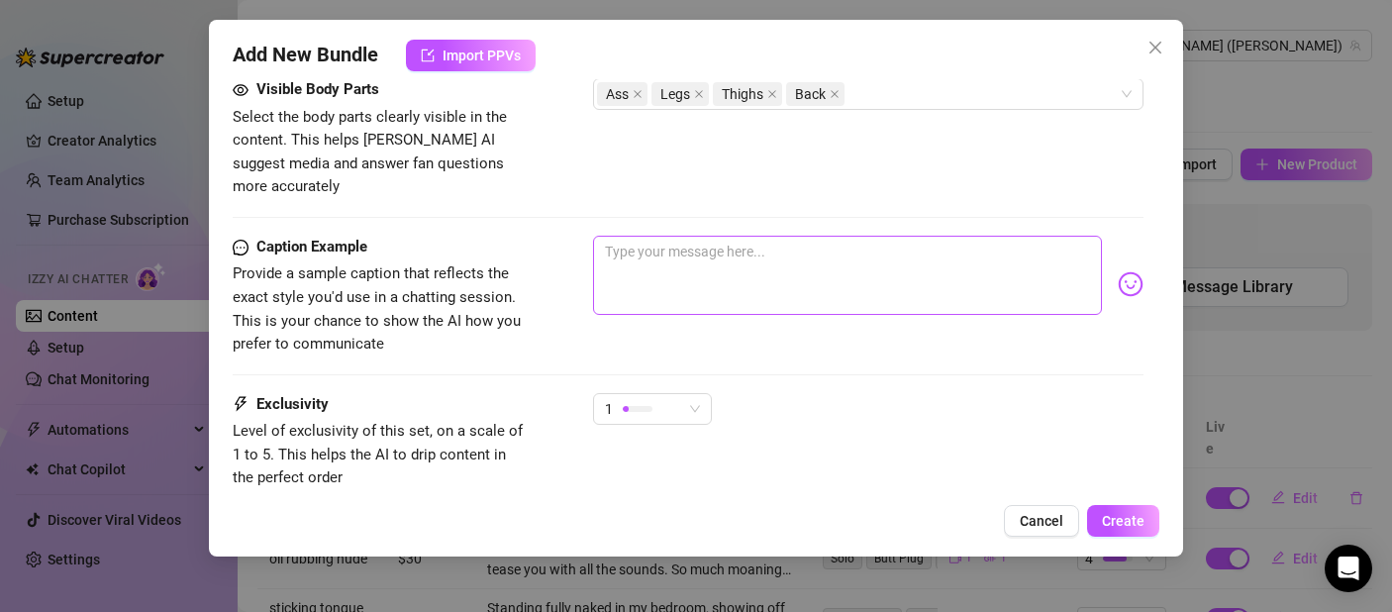
scroll to position [1172, 0]
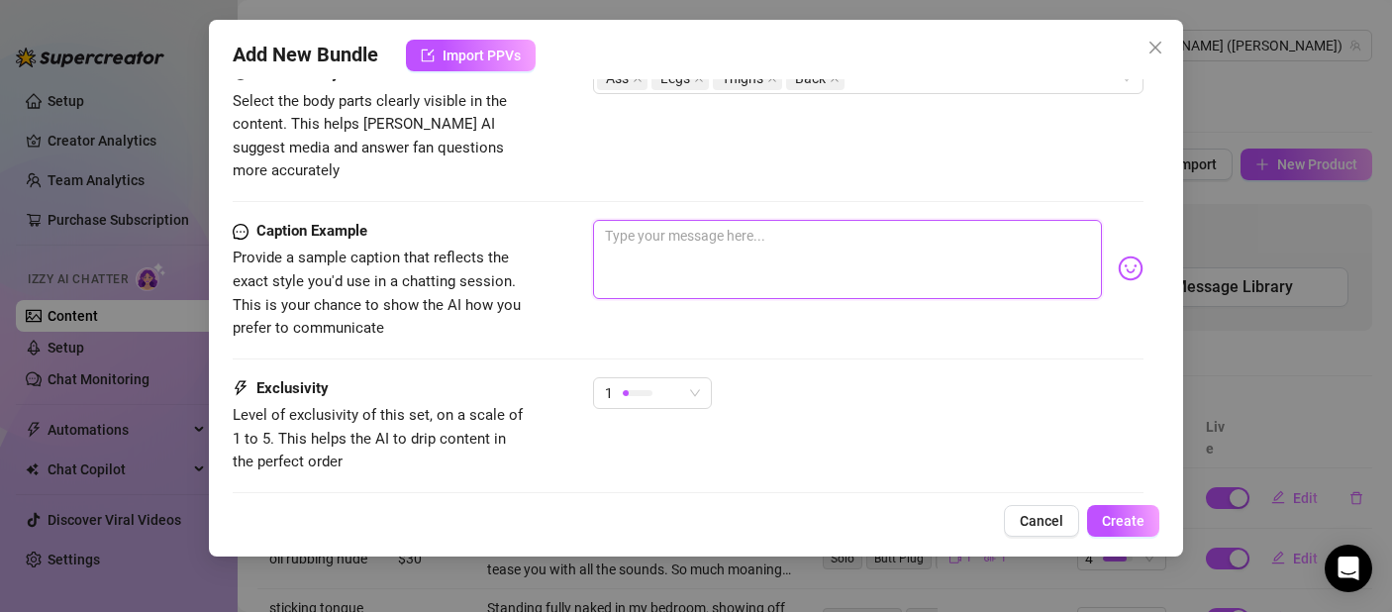
click at [823, 238] on textarea at bounding box center [847, 259] width 509 height 79
click at [671, 220] on textarea "watch mer life my dress and show you my bare ass?" at bounding box center [847, 259] width 509 height 79
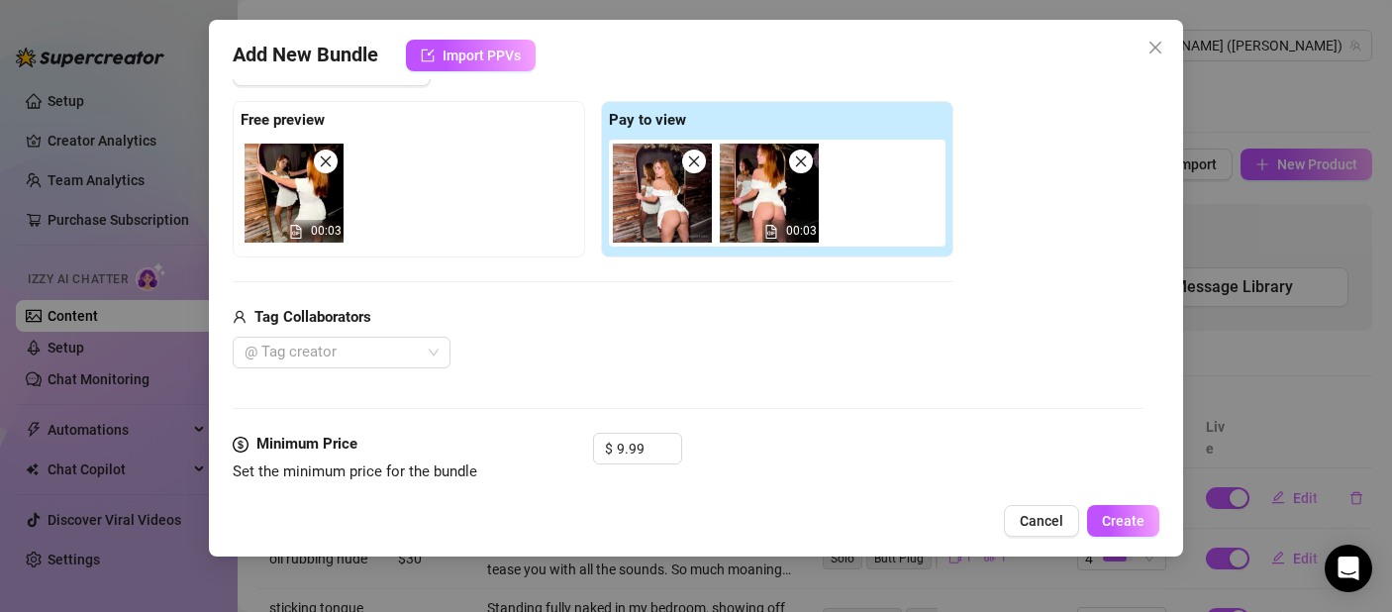
scroll to position [0, 0]
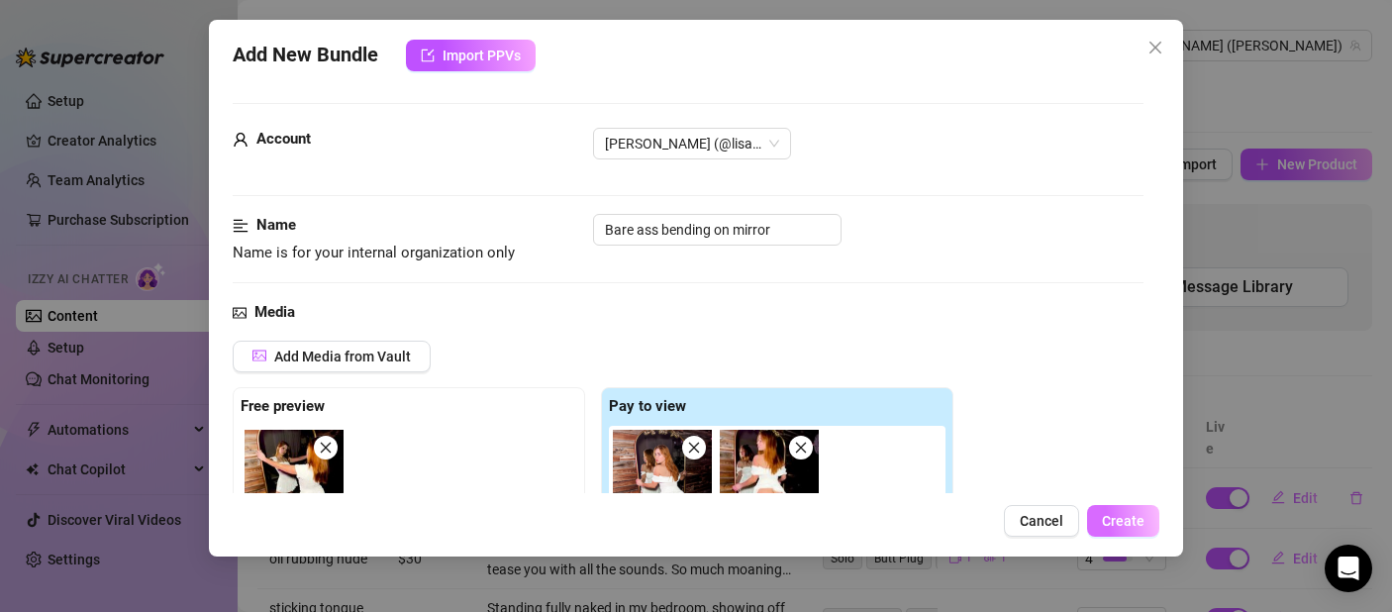
click at [1143, 515] on span "Create" at bounding box center [1123, 521] width 43 height 16
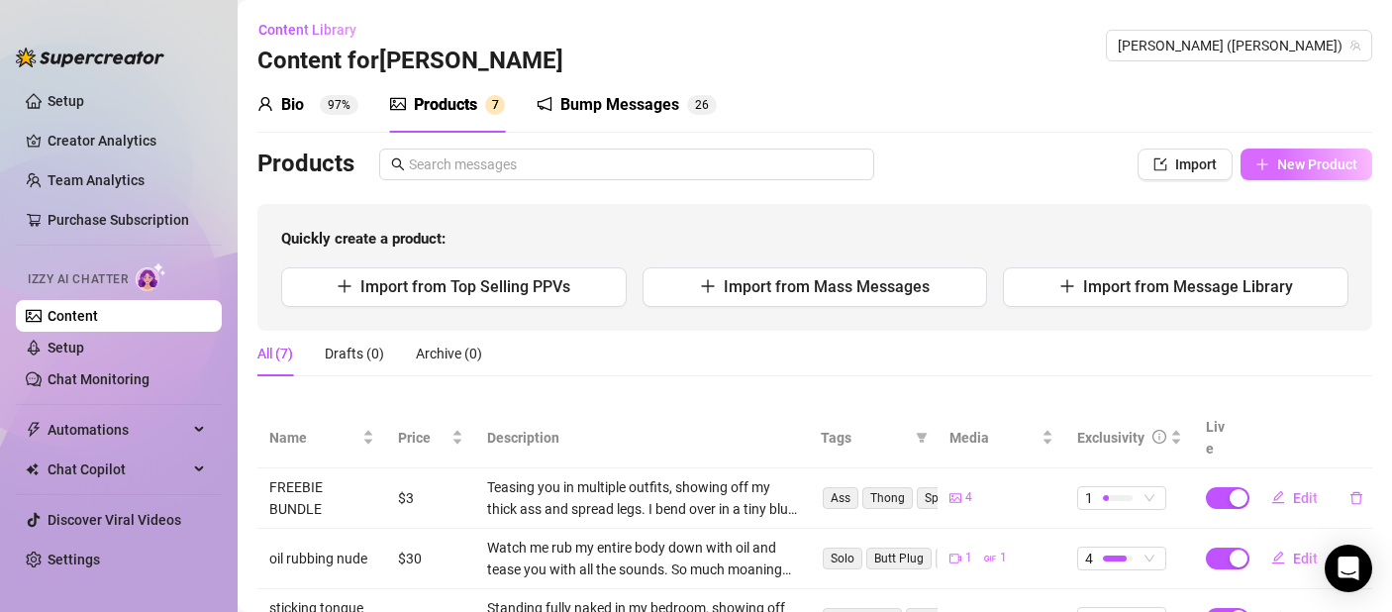
click at [1284, 157] on span "New Product" at bounding box center [1317, 164] width 80 height 16
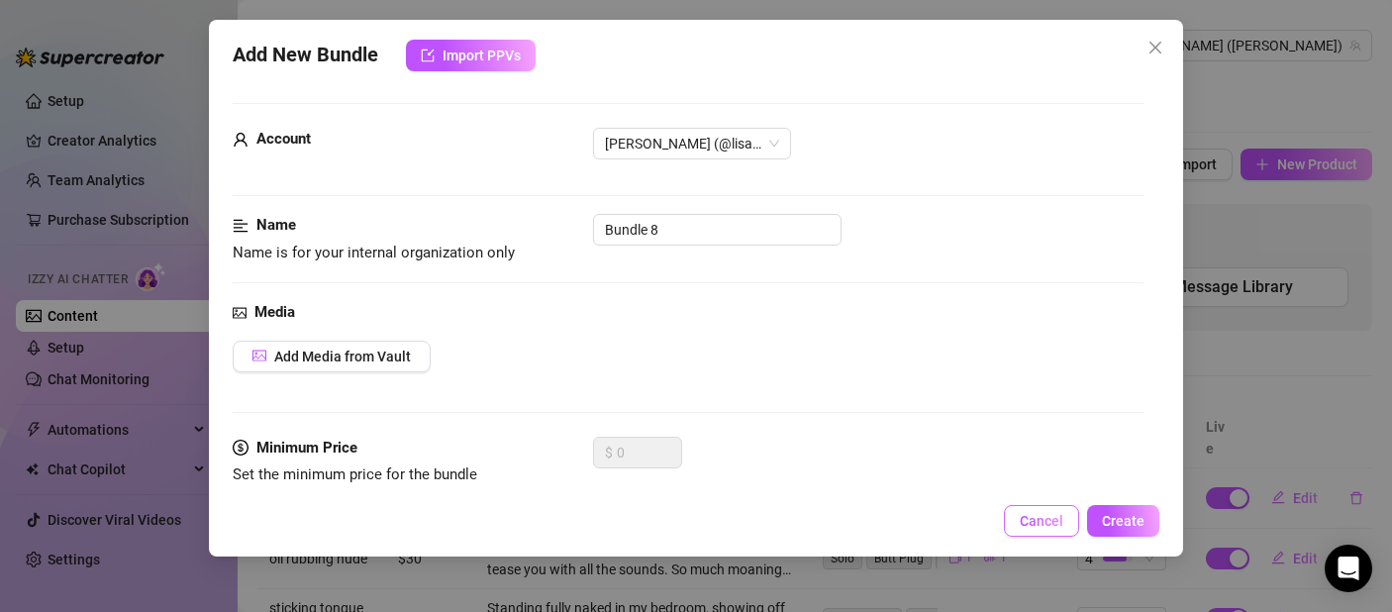
click at [1038, 510] on button "Cancel" at bounding box center [1041, 521] width 75 height 32
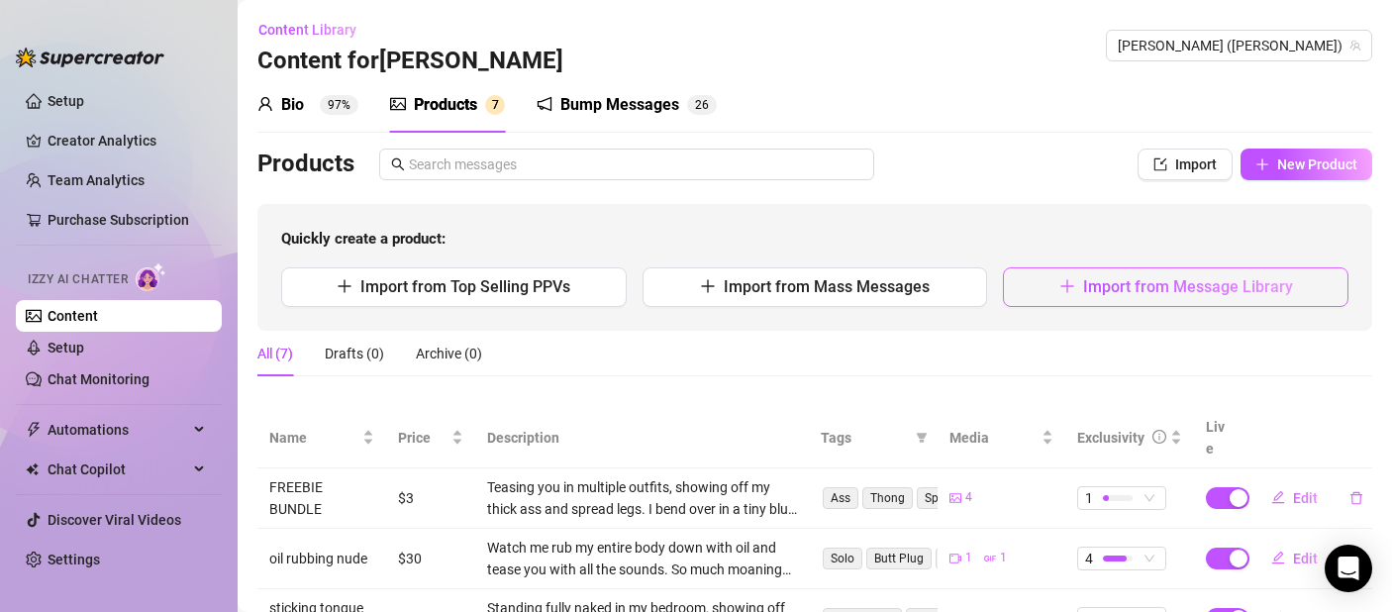
click at [1150, 290] on span "Import from Message Library" at bounding box center [1188, 286] width 210 height 19
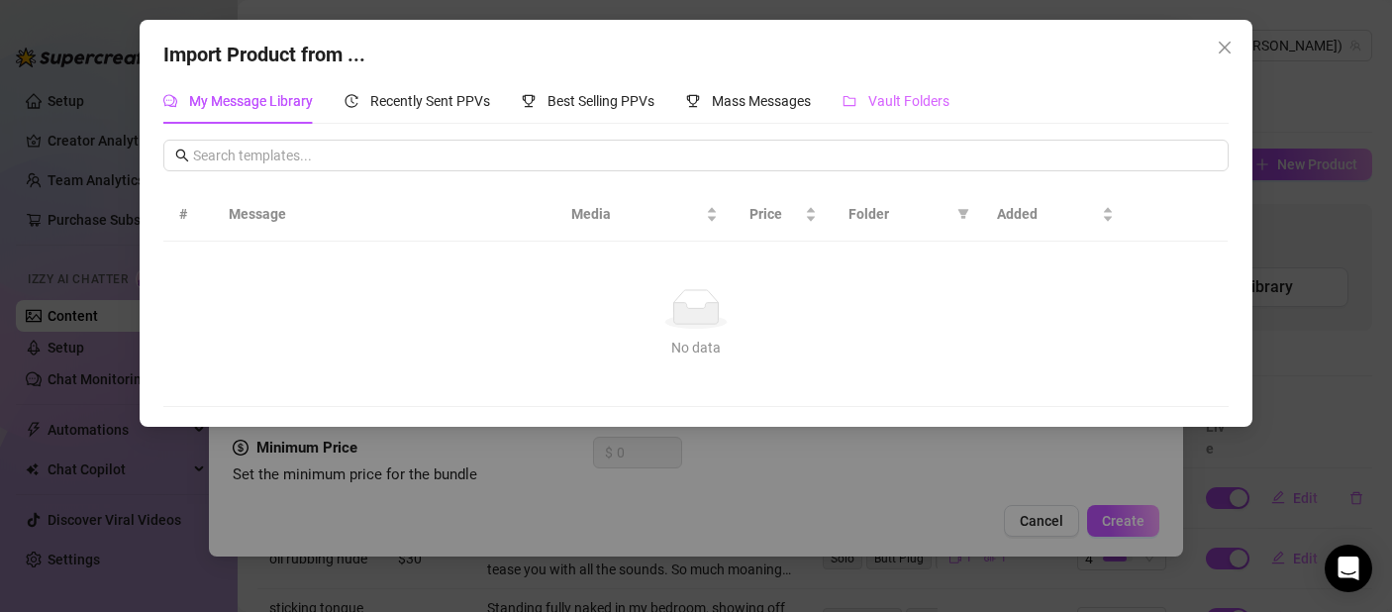
click at [903, 113] on div "Vault Folders" at bounding box center [896, 101] width 107 height 46
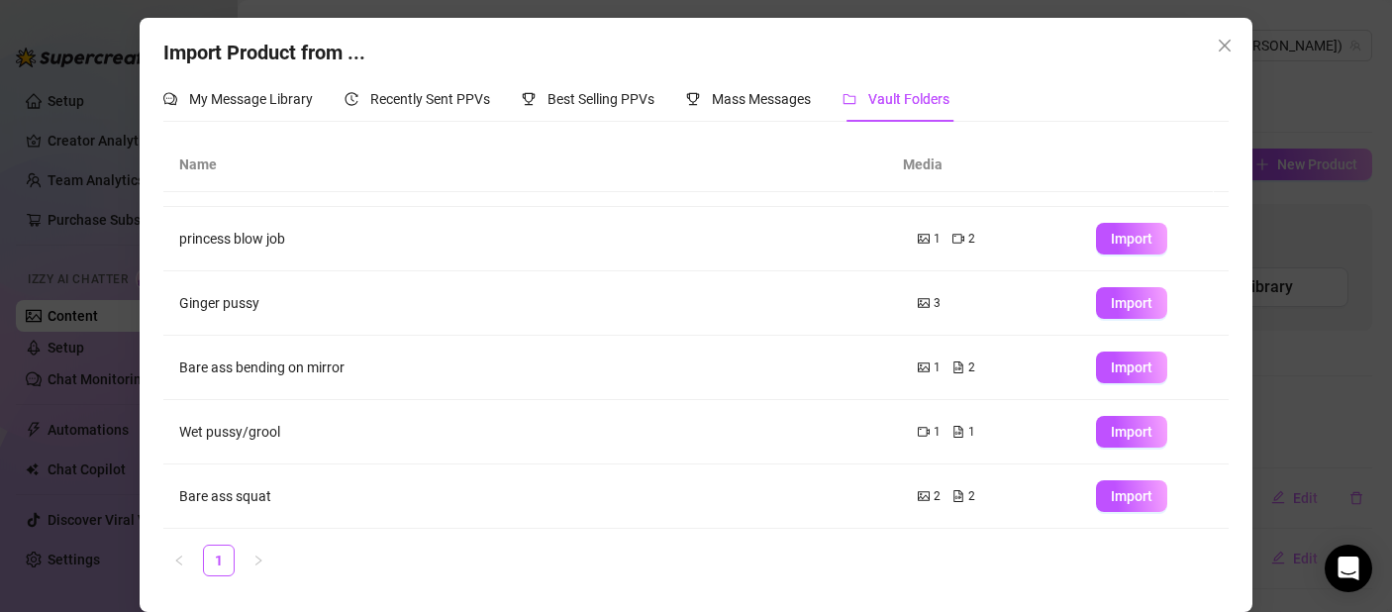
scroll to position [2, 0]
click at [1111, 432] on span "Import" at bounding box center [1132, 432] width 42 height 16
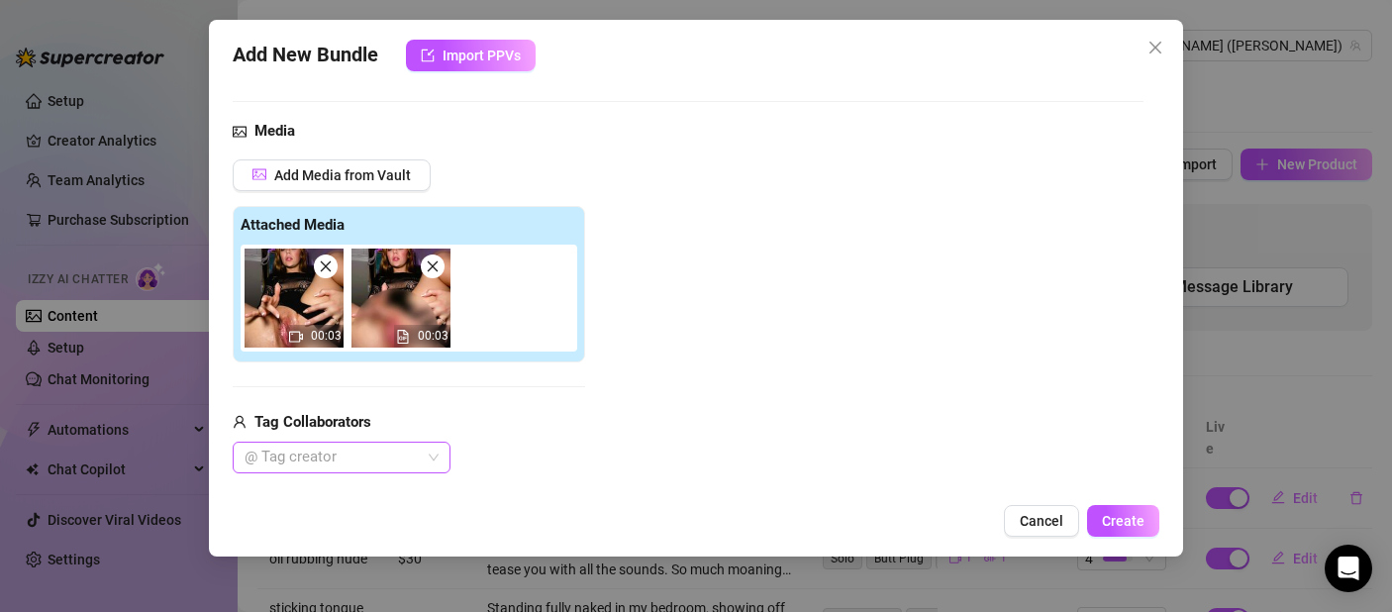
scroll to position [330, 0]
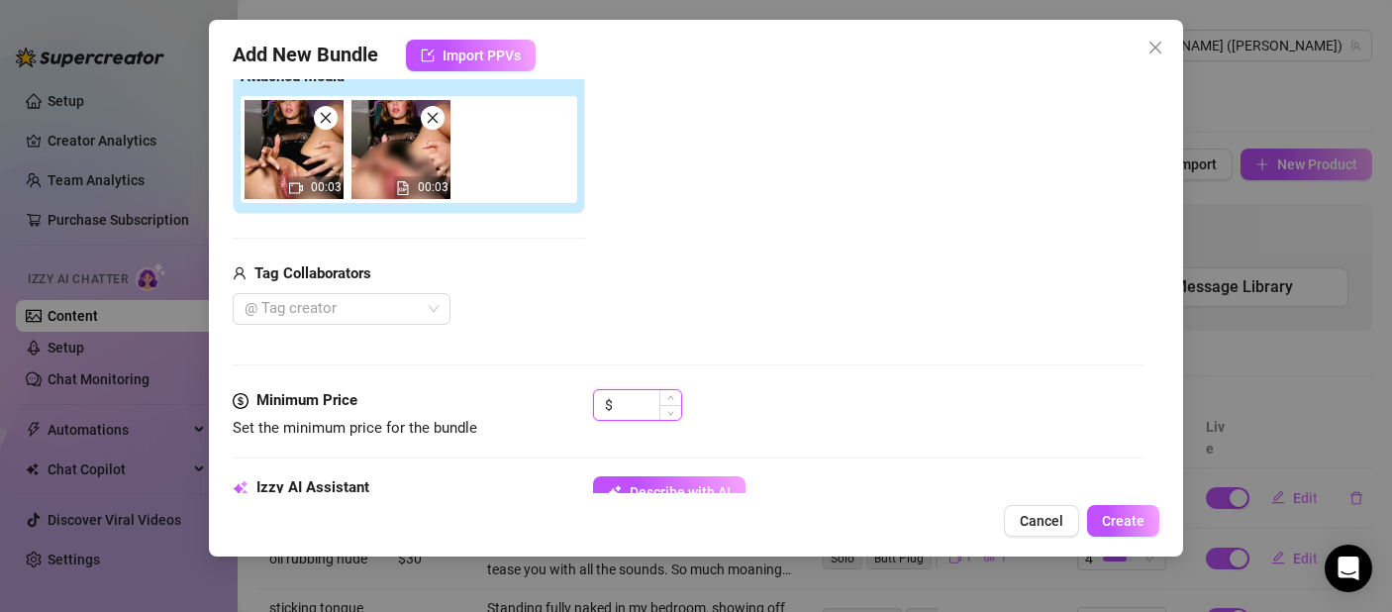
click at [634, 410] on input at bounding box center [649, 405] width 64 height 30
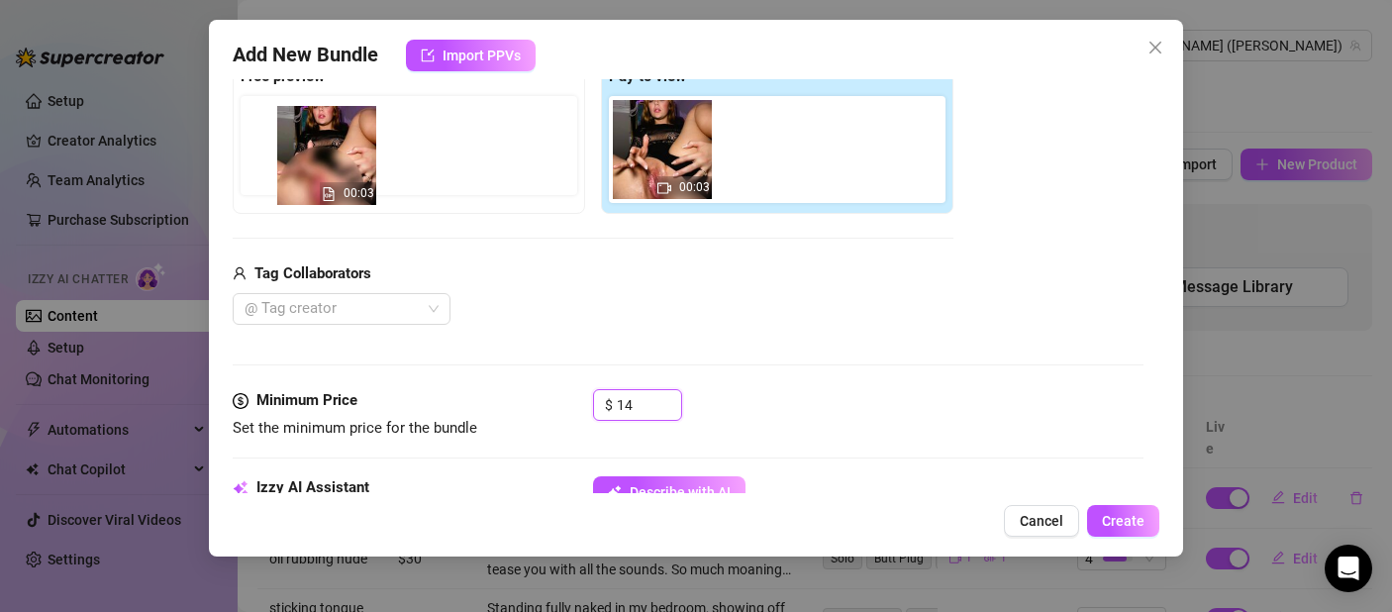
drag, startPoint x: 754, startPoint y: 166, endPoint x: 301, endPoint y: 166, distance: 453.5
click at [301, 166] on div "Free preview Pay to view 00:03 00:03" at bounding box center [593, 135] width 721 height 156
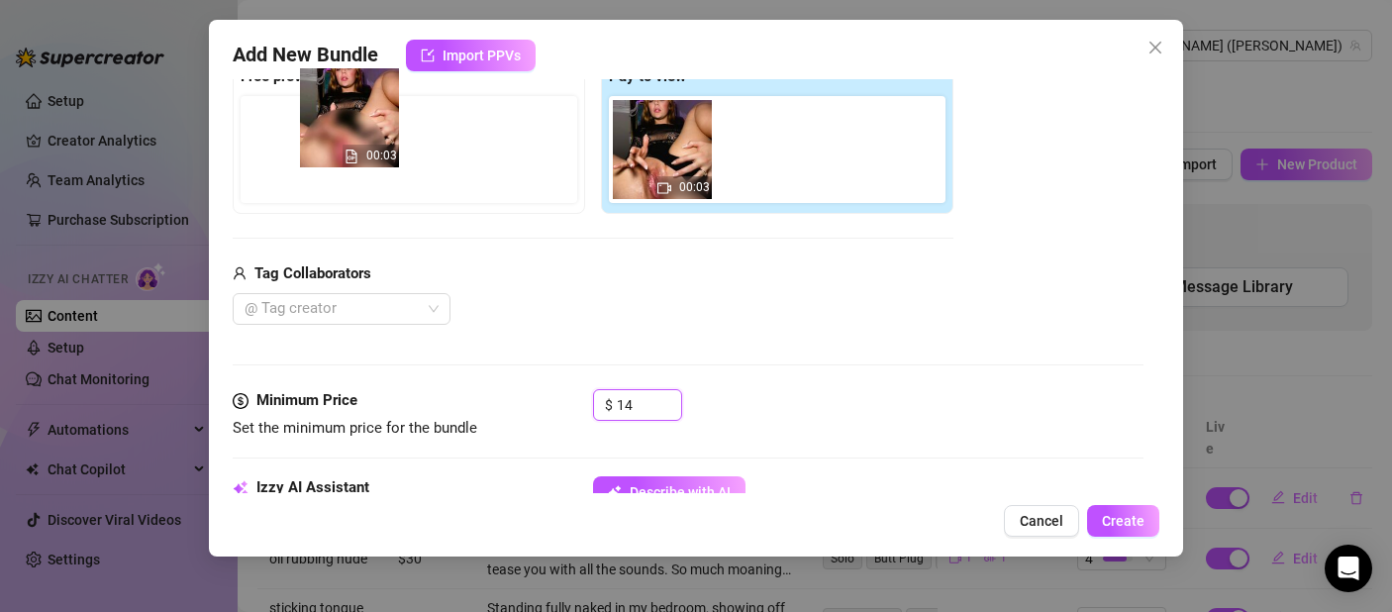
drag, startPoint x: 765, startPoint y: 227, endPoint x: 347, endPoint y: 162, distance: 423.7
click at [347, 162] on div "Free preview Pay to view 00:03 00:03" at bounding box center [593, 135] width 721 height 156
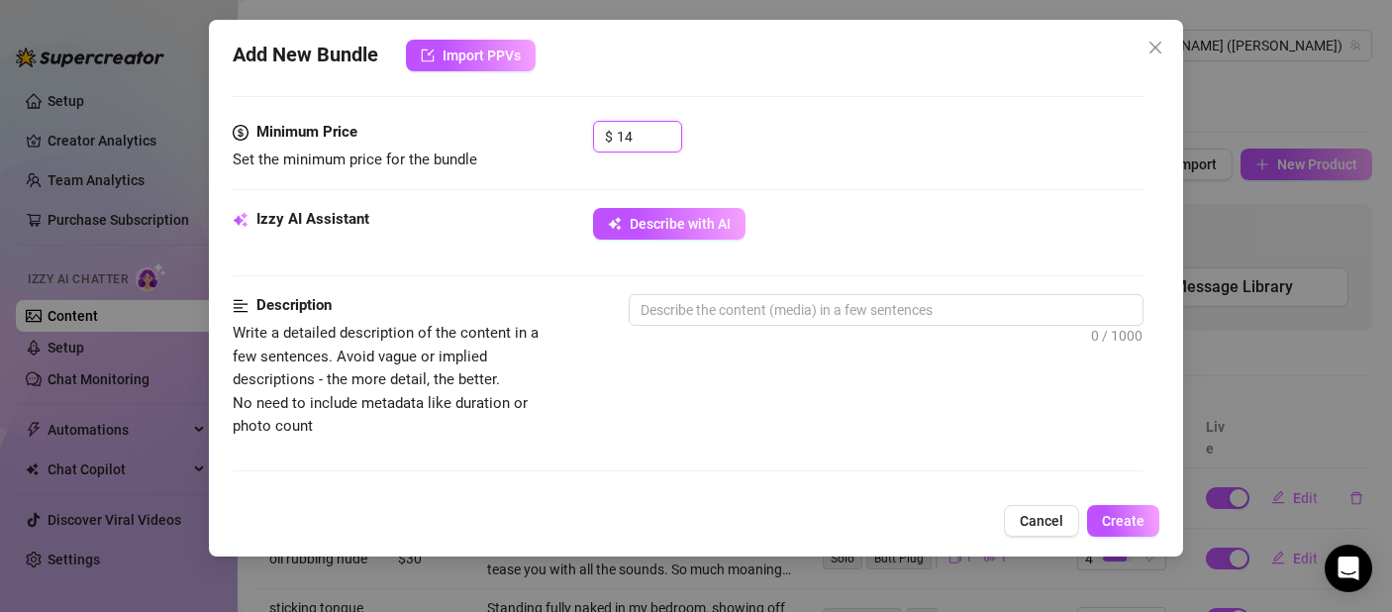
scroll to position [458, 0]
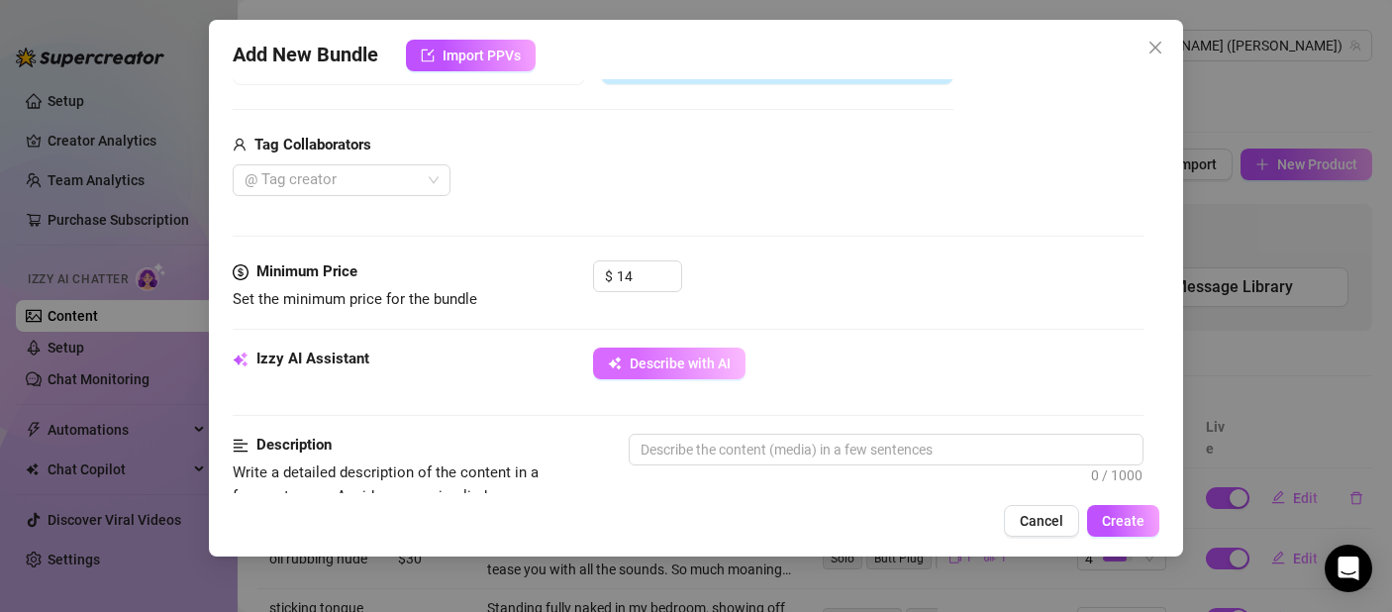
click at [652, 371] on button "Describe with AI" at bounding box center [669, 364] width 152 height 32
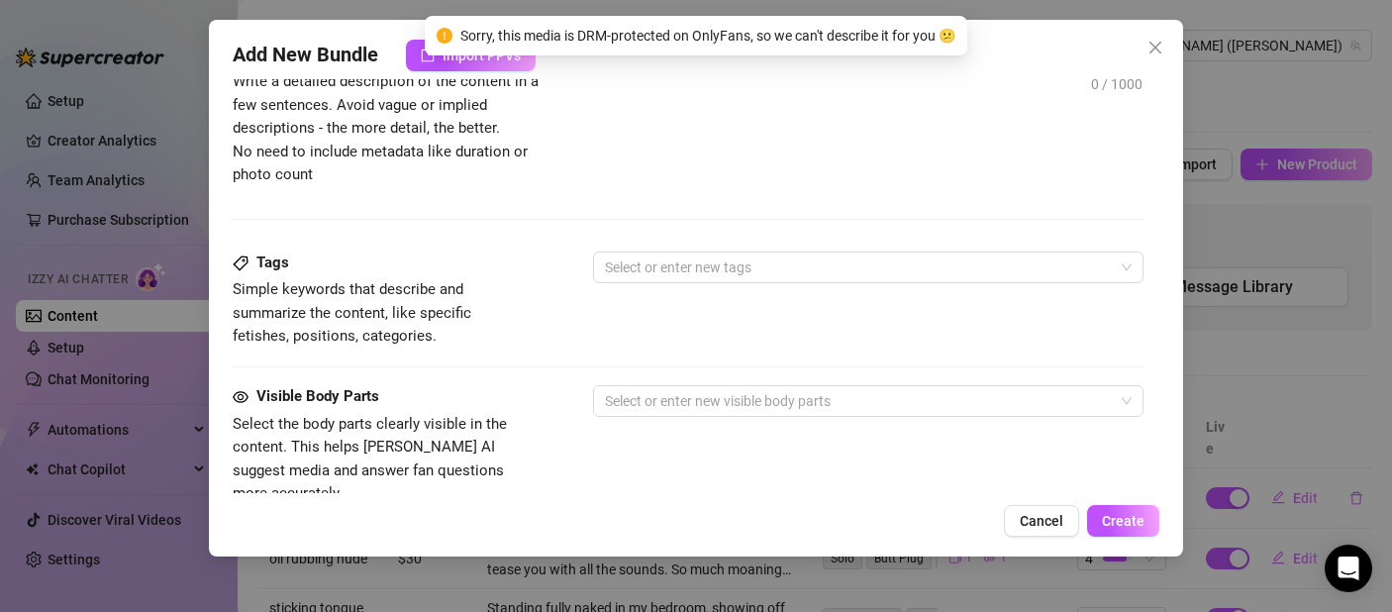
scroll to position [451, 0]
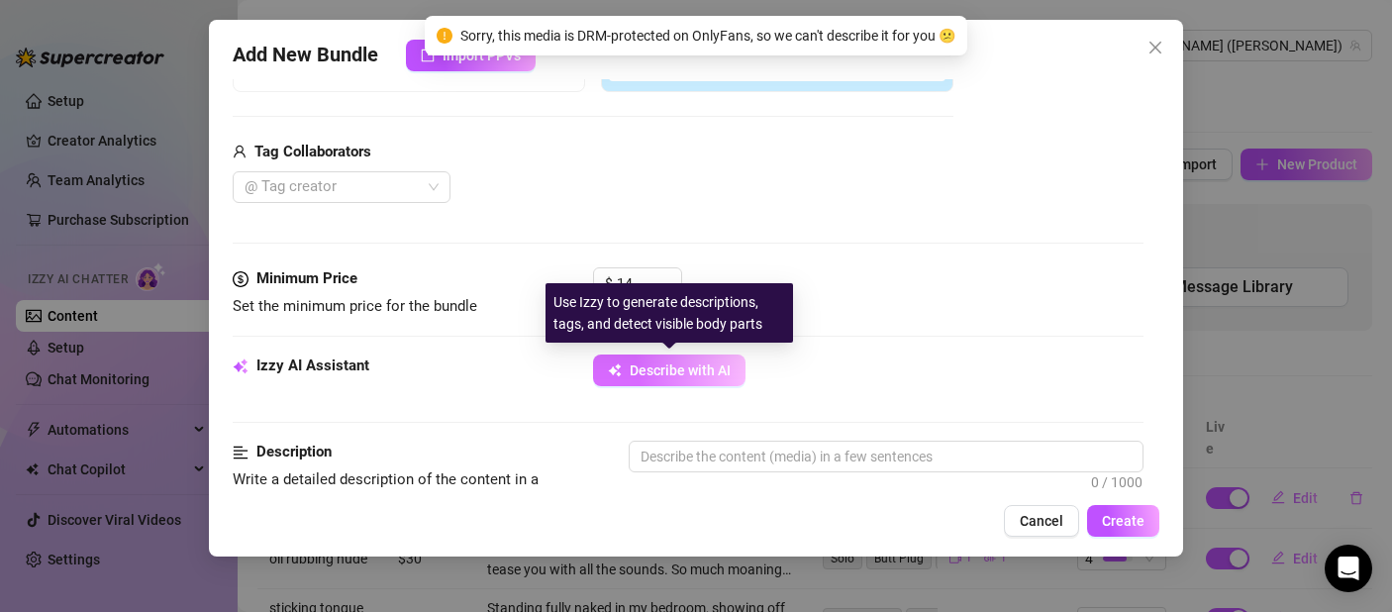
click at [682, 375] on span "Describe with AI" at bounding box center [680, 370] width 101 height 16
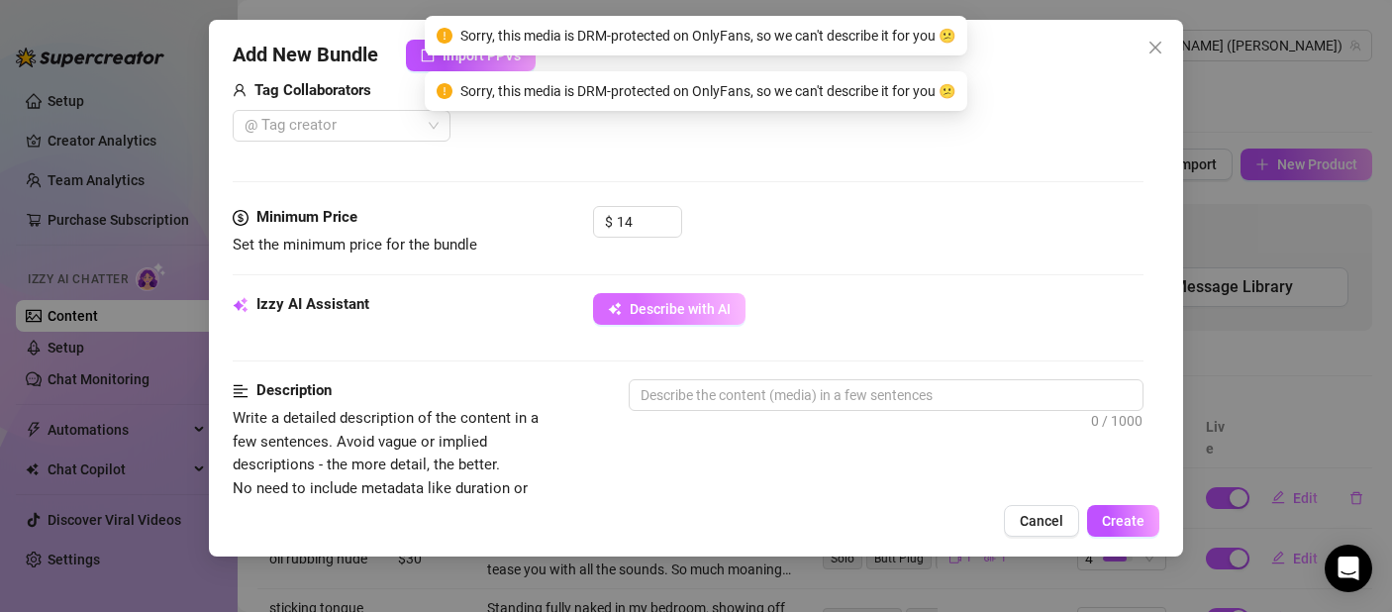
scroll to position [715, 0]
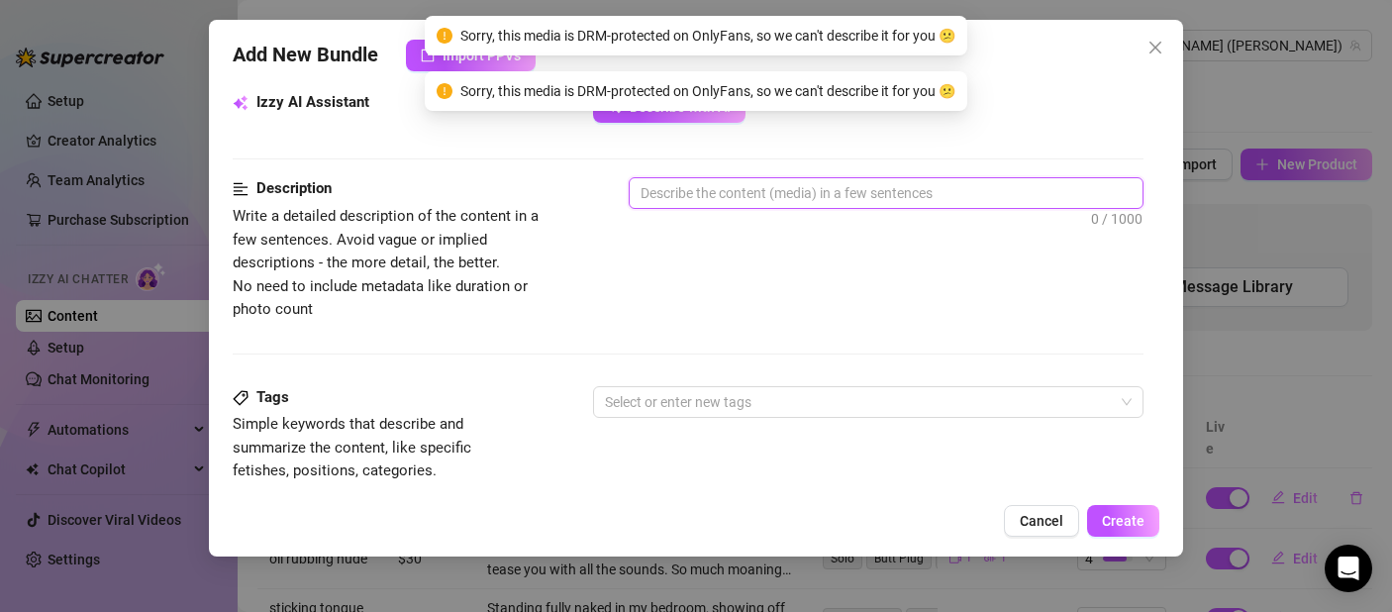
click at [711, 191] on textarea at bounding box center [886, 193] width 513 height 30
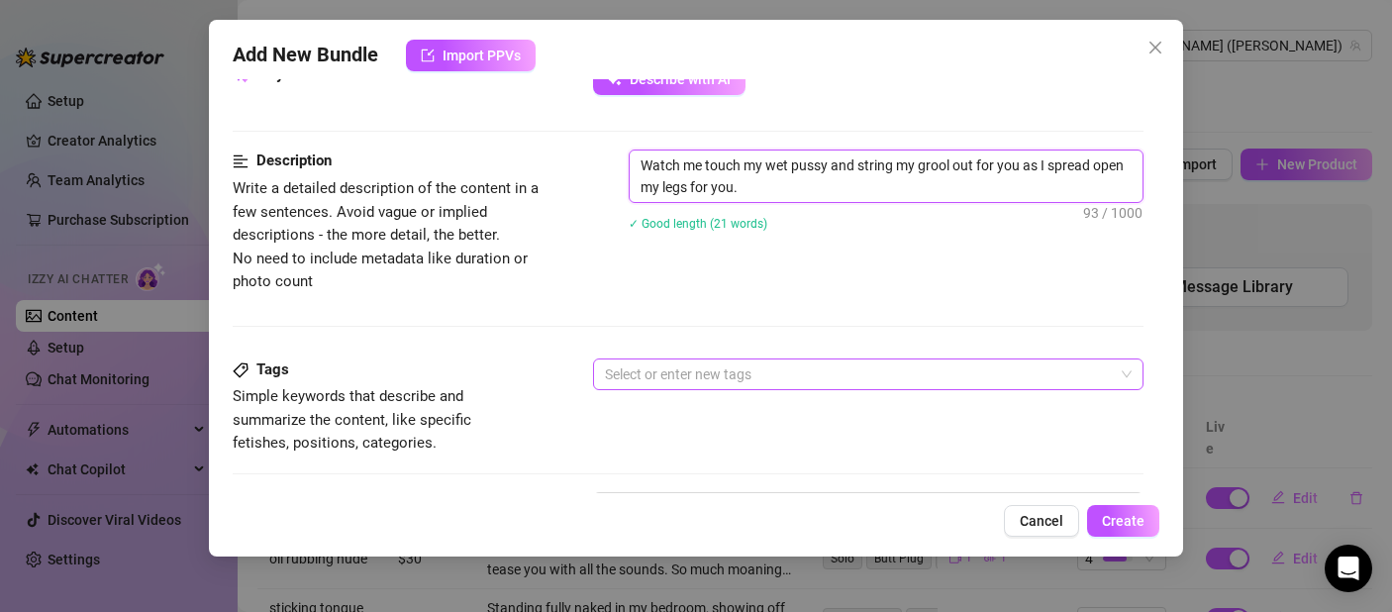
scroll to position [750, 0]
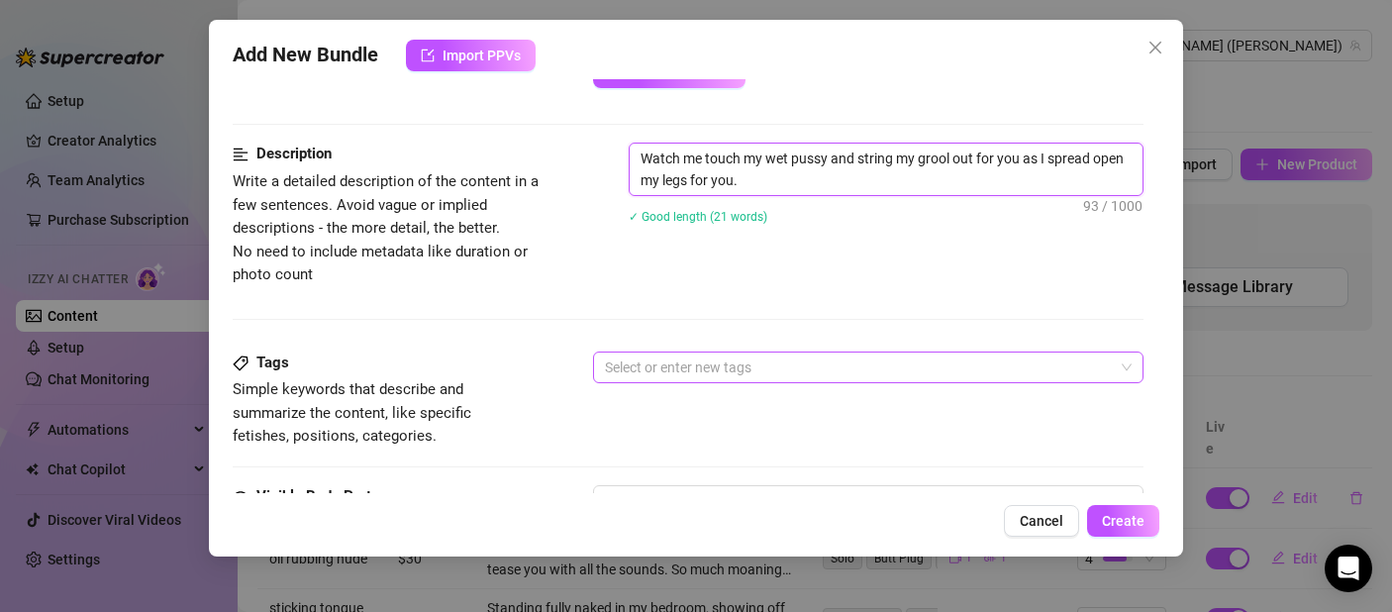
click at [674, 362] on div at bounding box center [858, 367] width 522 height 28
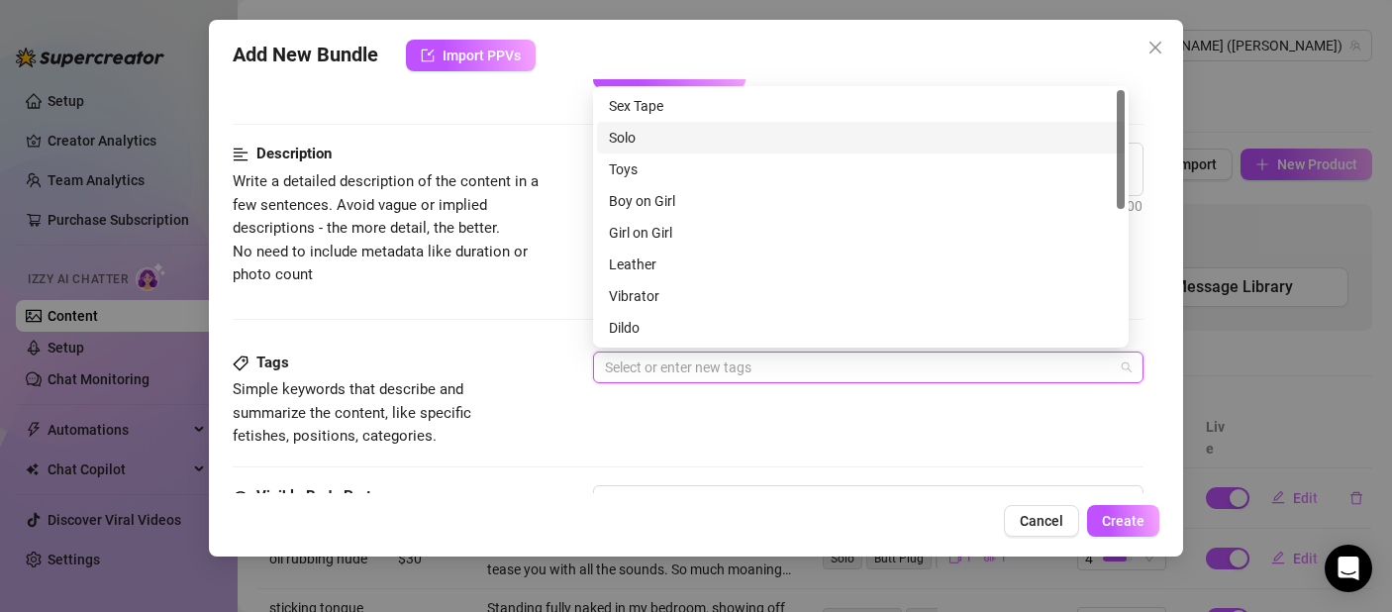
click at [647, 130] on div "Solo" at bounding box center [861, 138] width 504 height 22
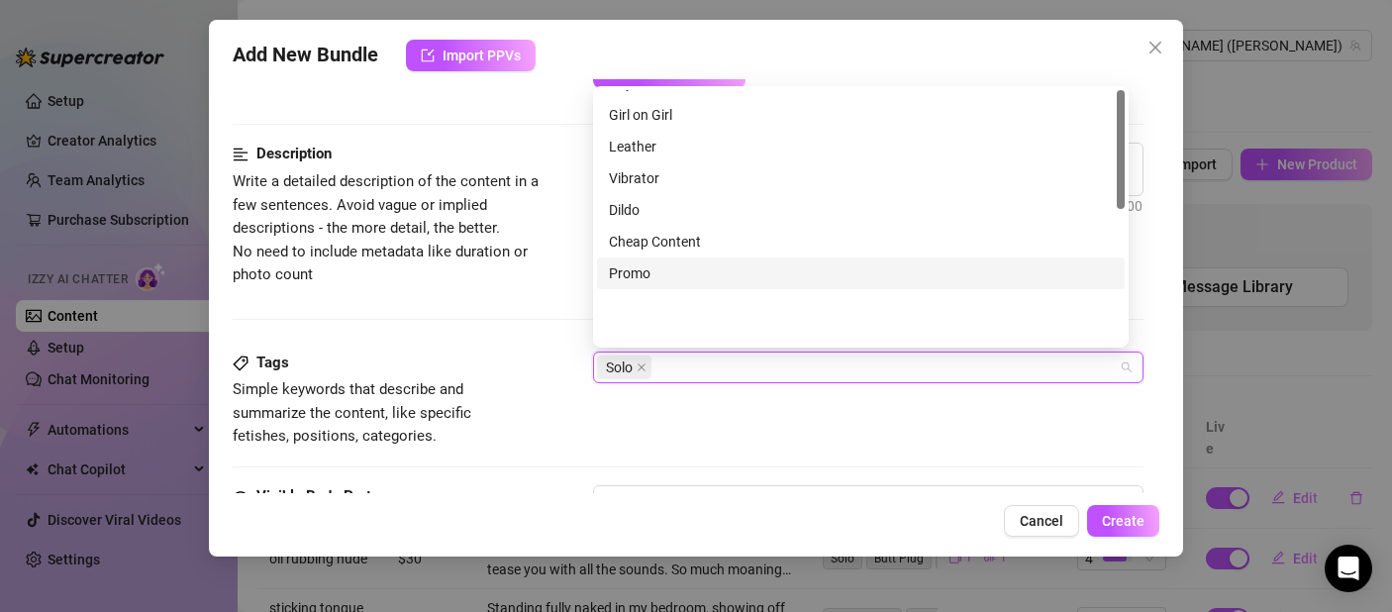
scroll to position [0, 0]
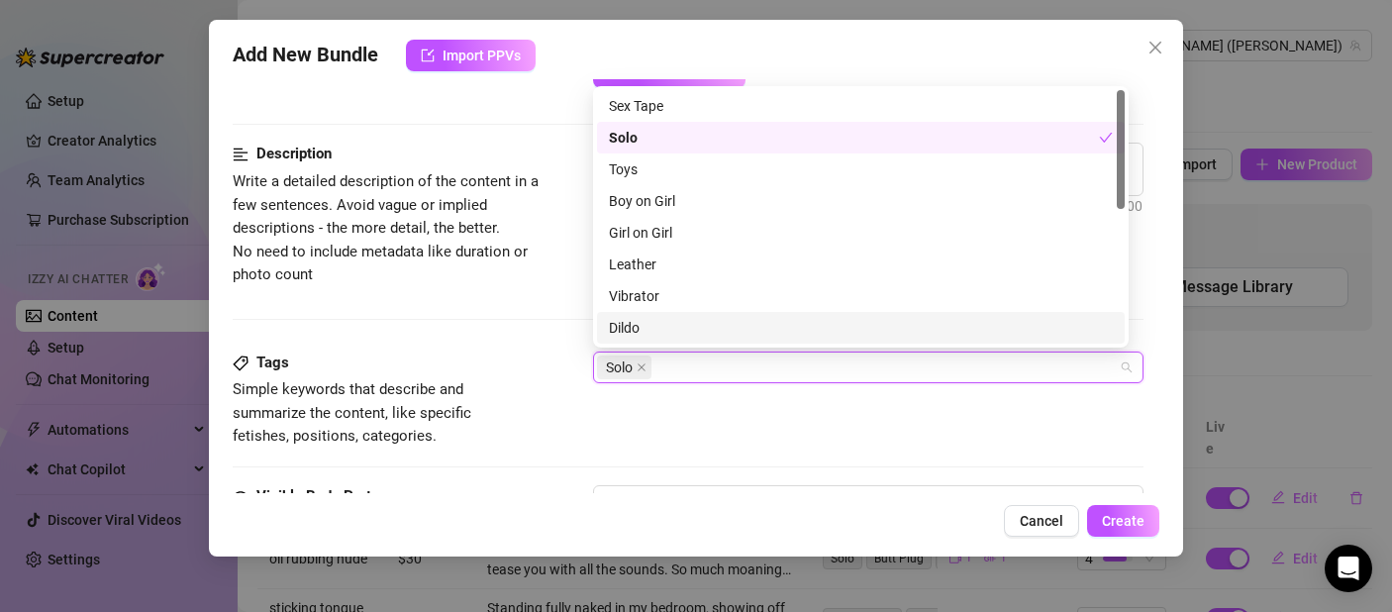
click at [710, 408] on div "Tags Simple keywords that describe and summarize the content, like specific fet…" at bounding box center [688, 399] width 911 height 97
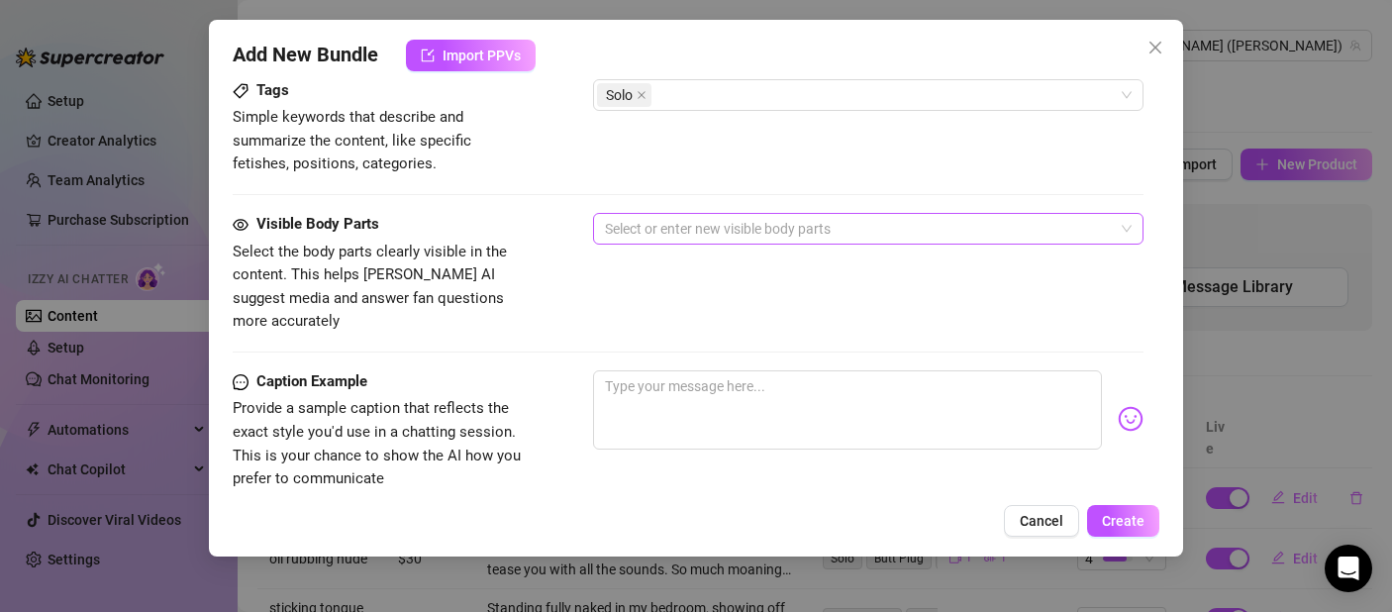
scroll to position [1022, 0]
click at [671, 226] on div at bounding box center [858, 229] width 522 height 28
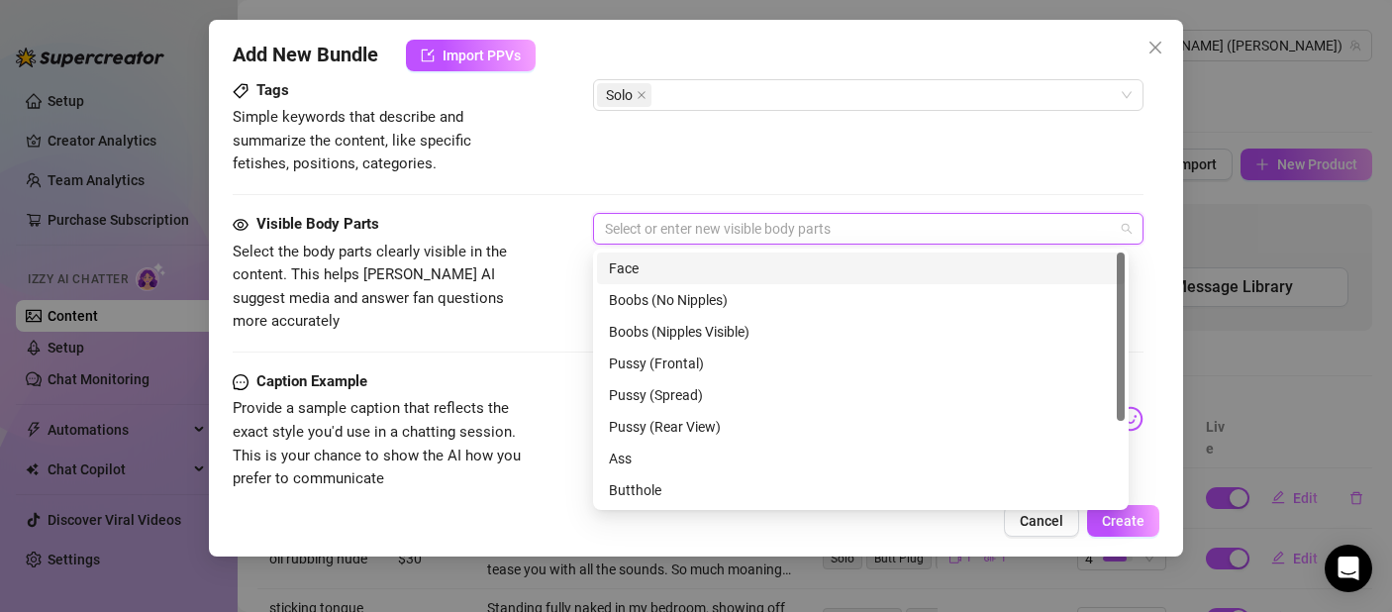
click at [663, 274] on div "Face" at bounding box center [861, 268] width 504 height 22
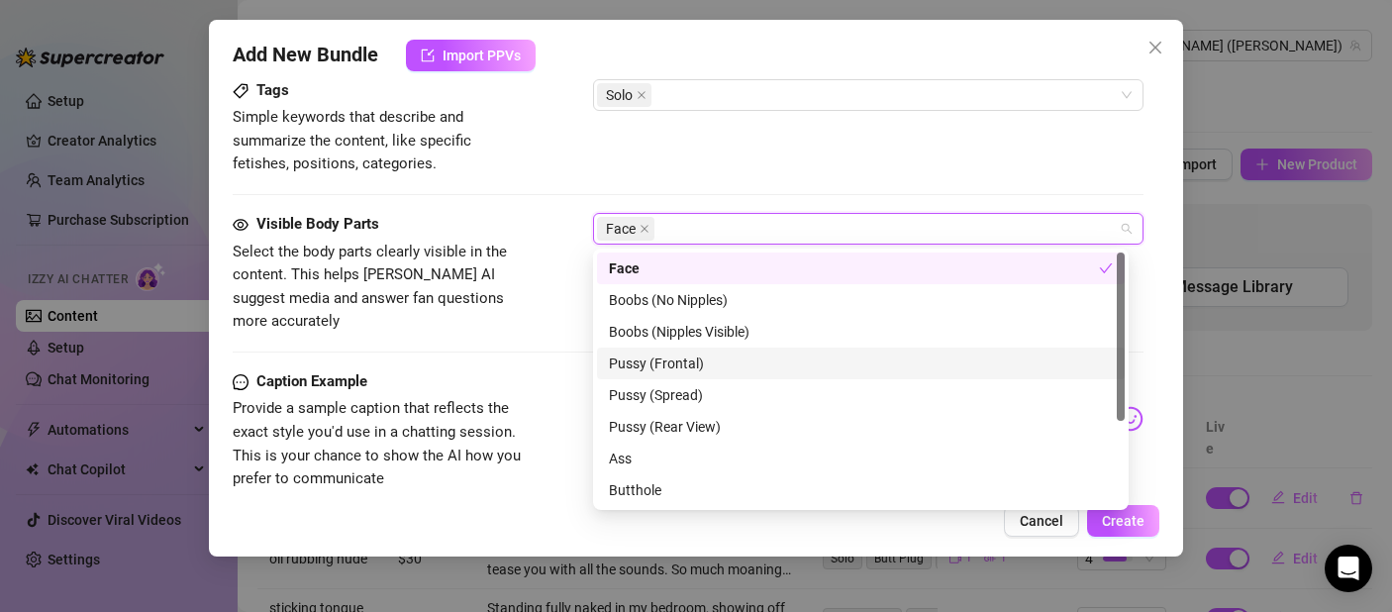
click at [660, 359] on div "Pussy (Frontal)" at bounding box center [861, 363] width 504 height 22
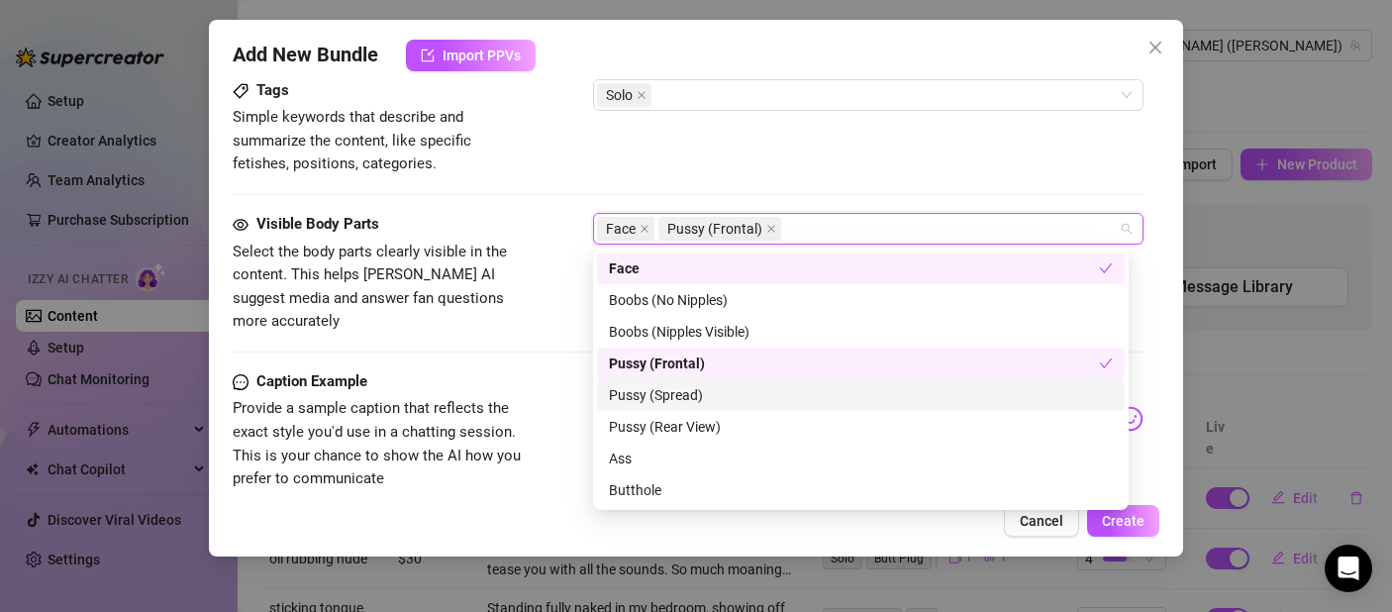
click at [677, 397] on div "Pussy (Spread)" at bounding box center [861, 395] width 504 height 22
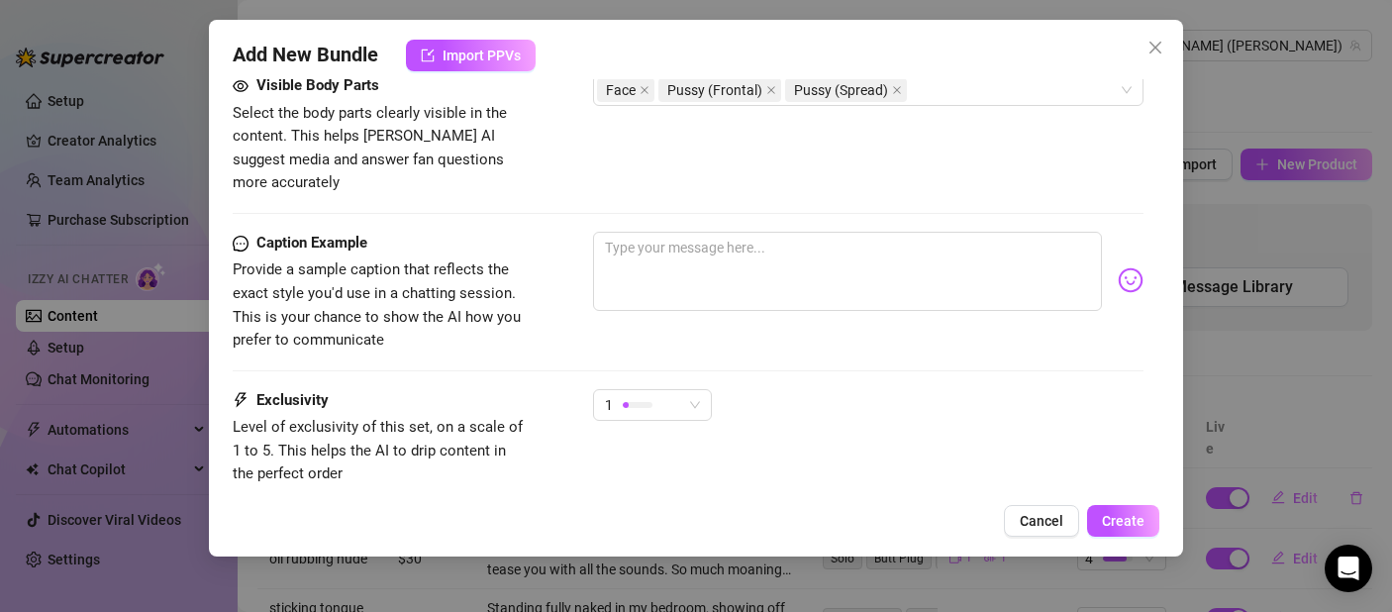
scroll to position [1079, 0]
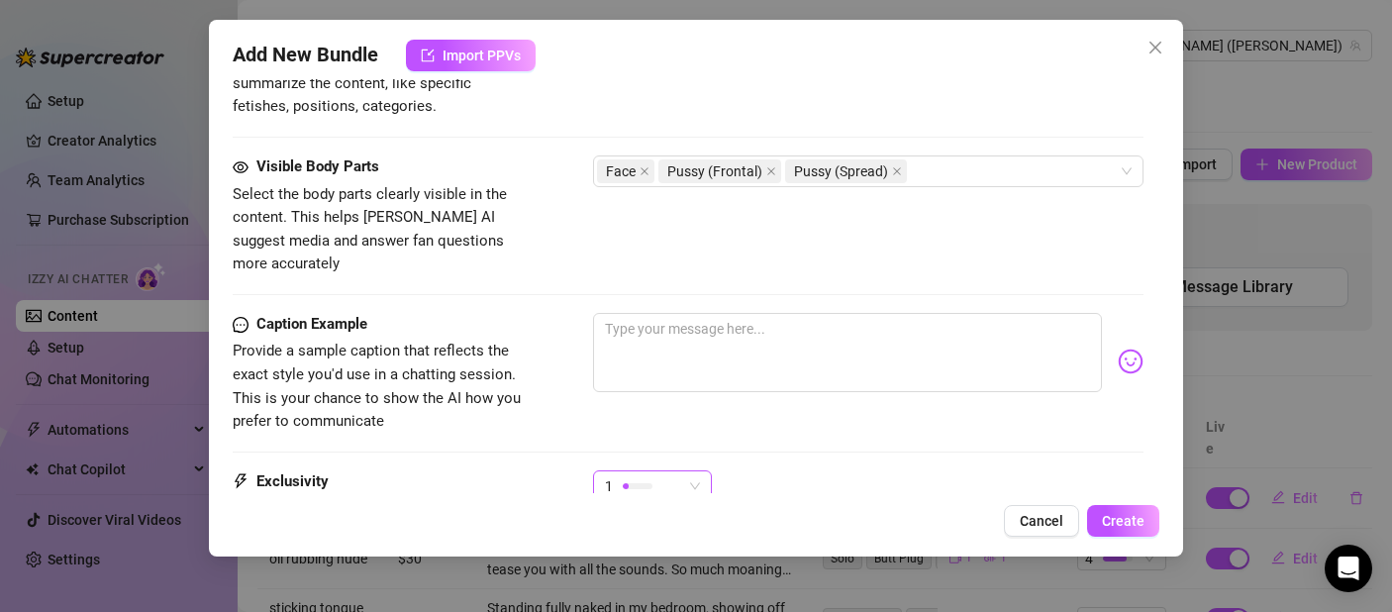
click at [693, 471] on span "1" at bounding box center [652, 486] width 95 height 30
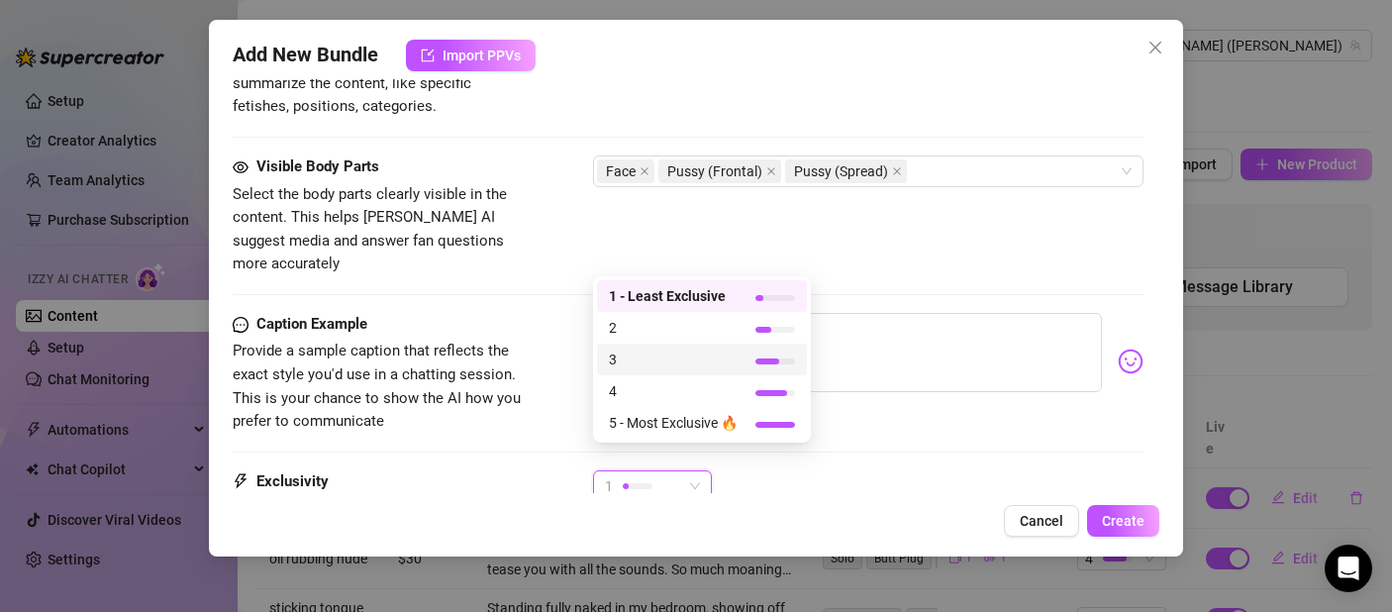
click at [711, 363] on span "3" at bounding box center [673, 360] width 129 height 22
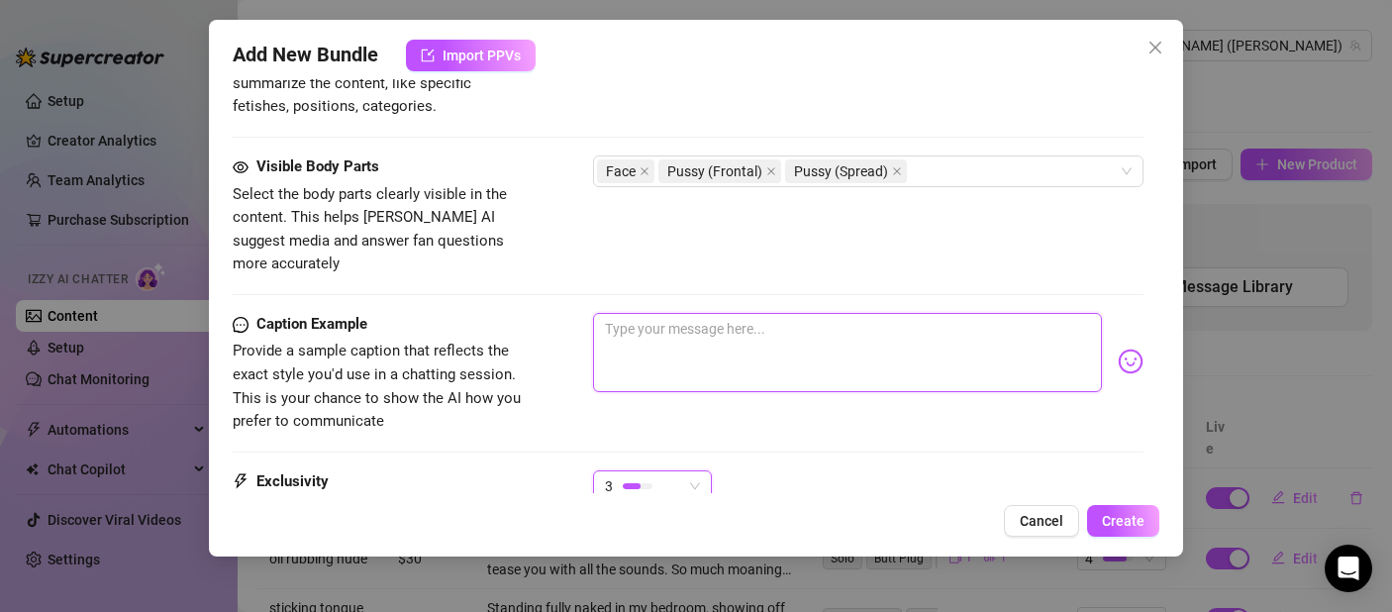
click at [820, 333] on textarea at bounding box center [847, 352] width 509 height 79
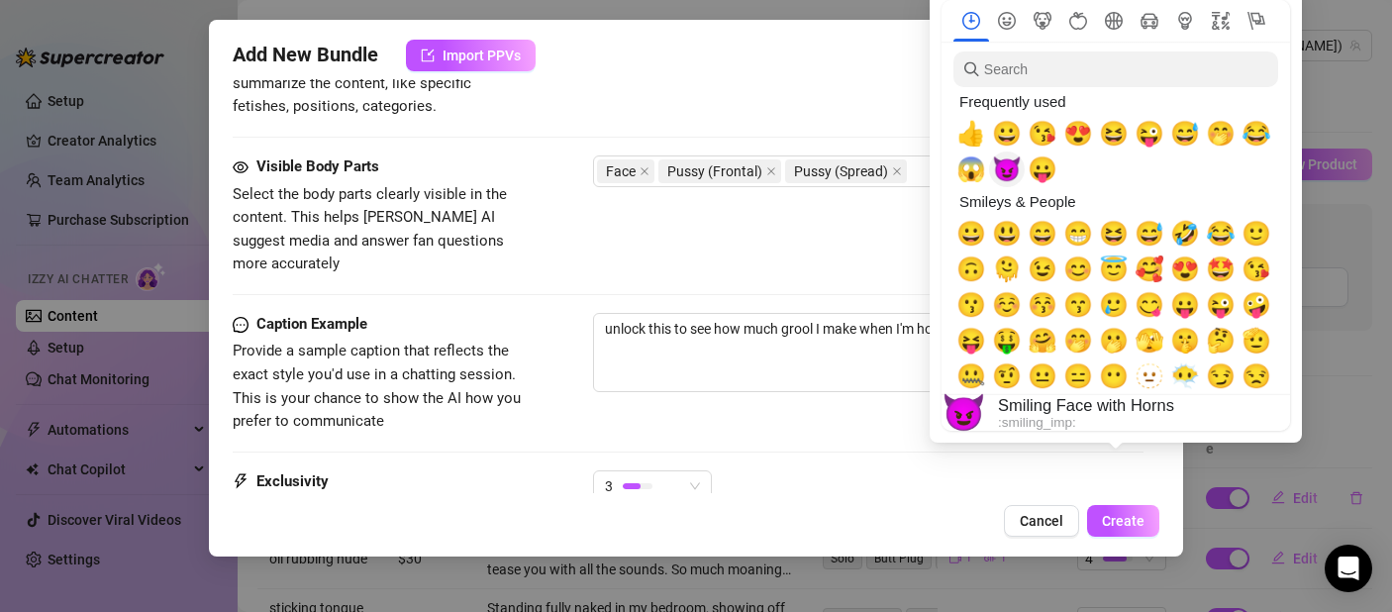
click at [1009, 160] on span "😈" at bounding box center [1007, 169] width 30 height 28
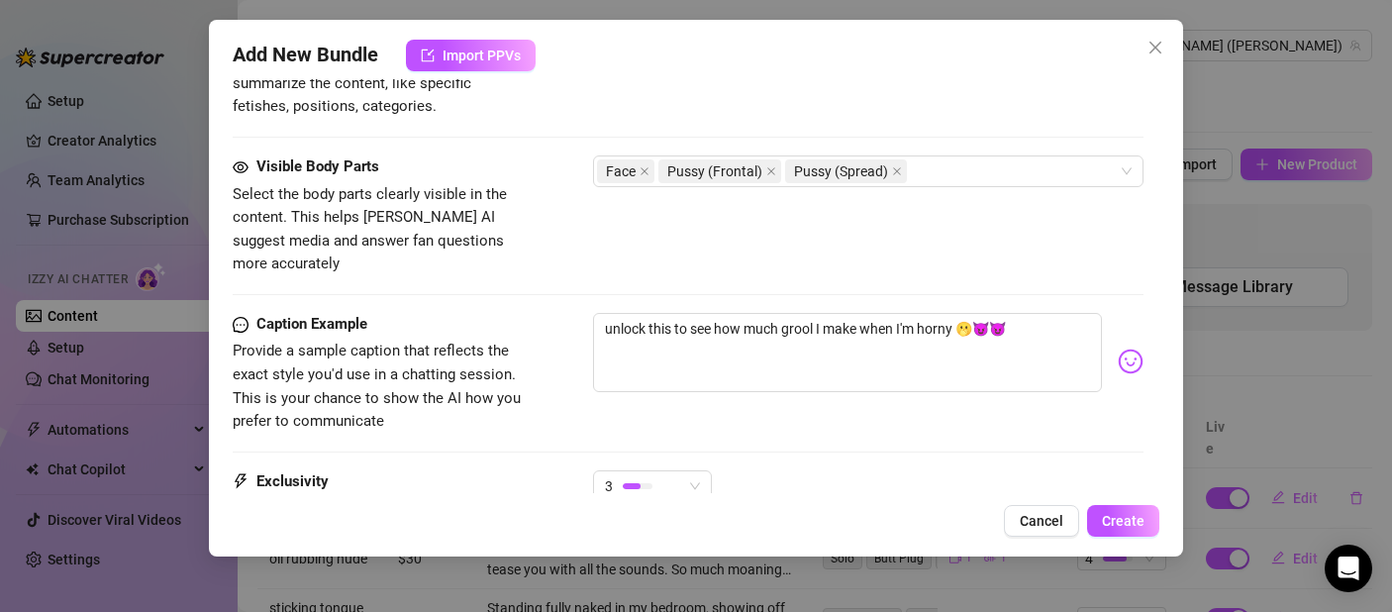
click at [737, 470] on div "3" at bounding box center [868, 495] width 551 height 50
click at [970, 313] on textarea "unlock this to see how much grool I make when I'm horny 🫢😈😈" at bounding box center [847, 352] width 509 height 79
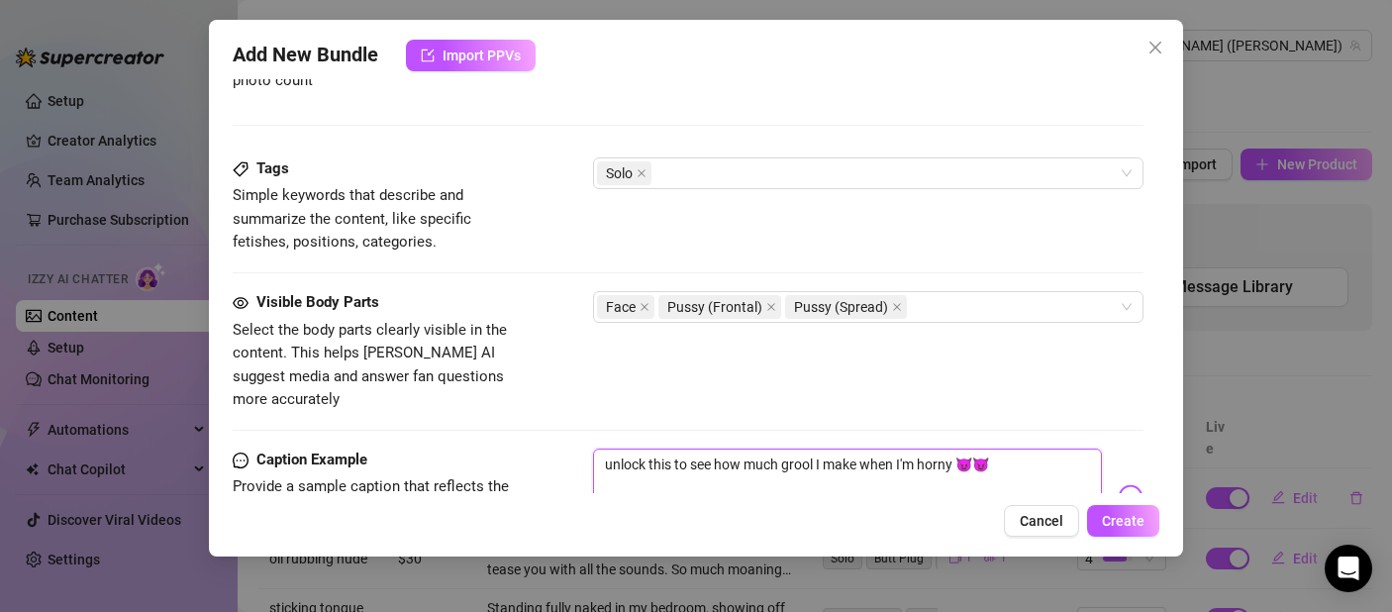
scroll to position [978, 0]
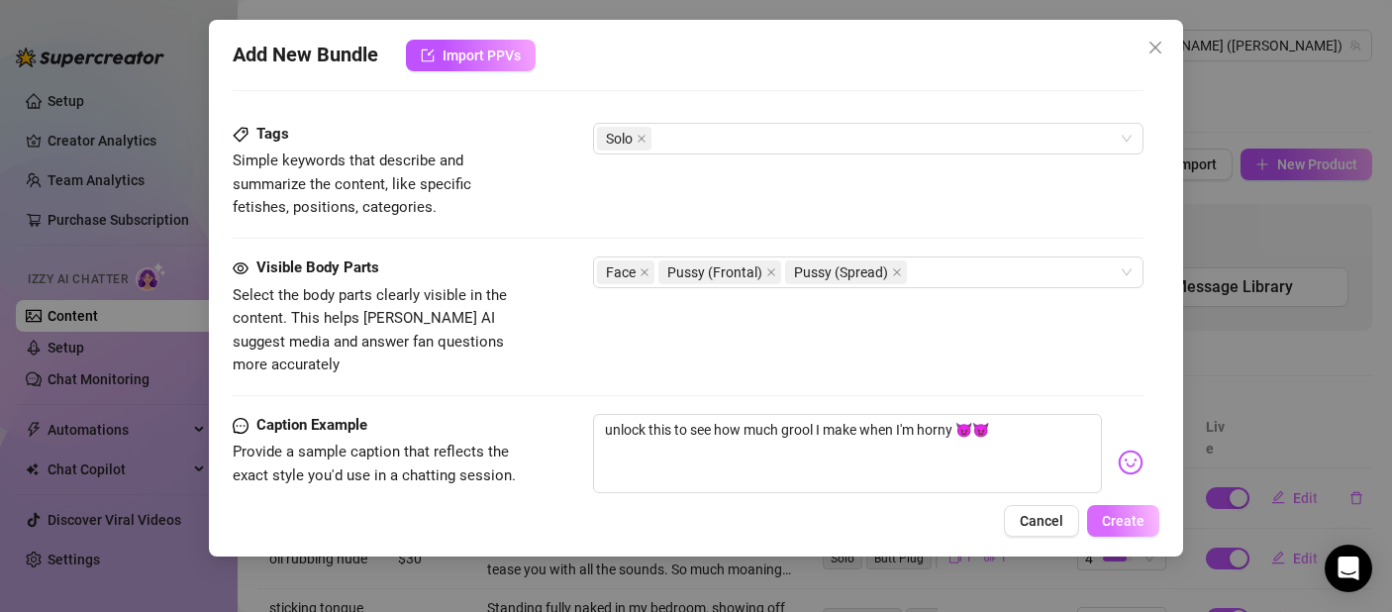
click at [1112, 520] on span "Create" at bounding box center [1123, 521] width 43 height 16
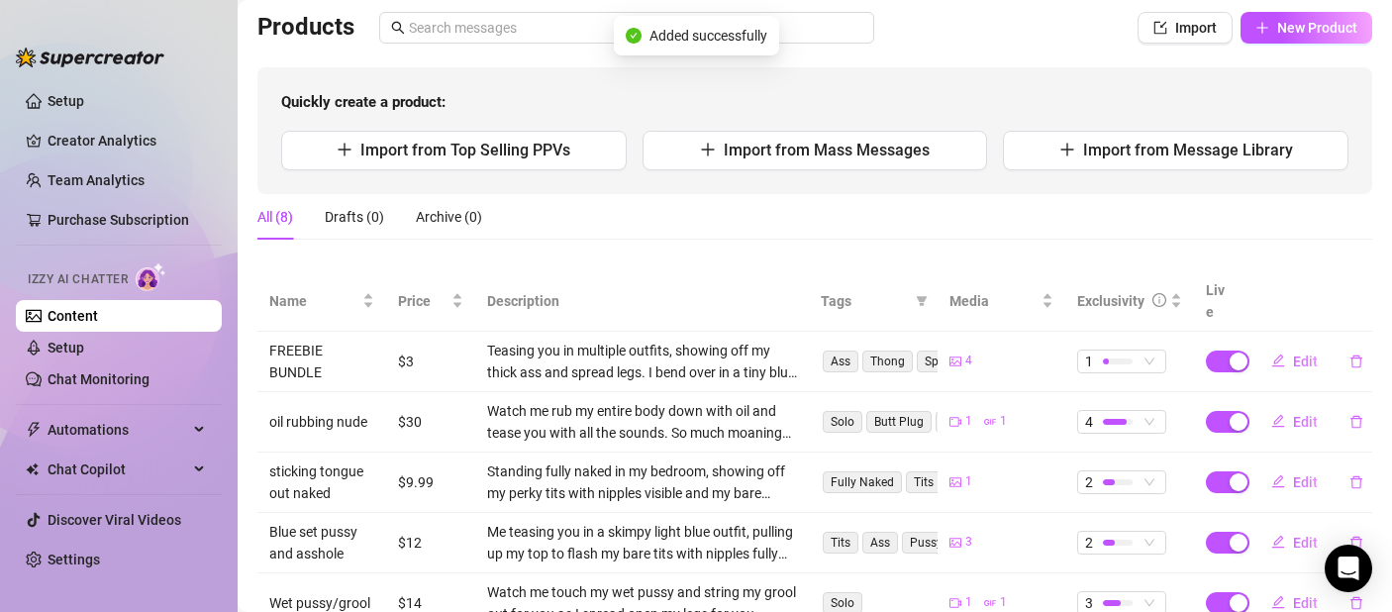
scroll to position [0, 0]
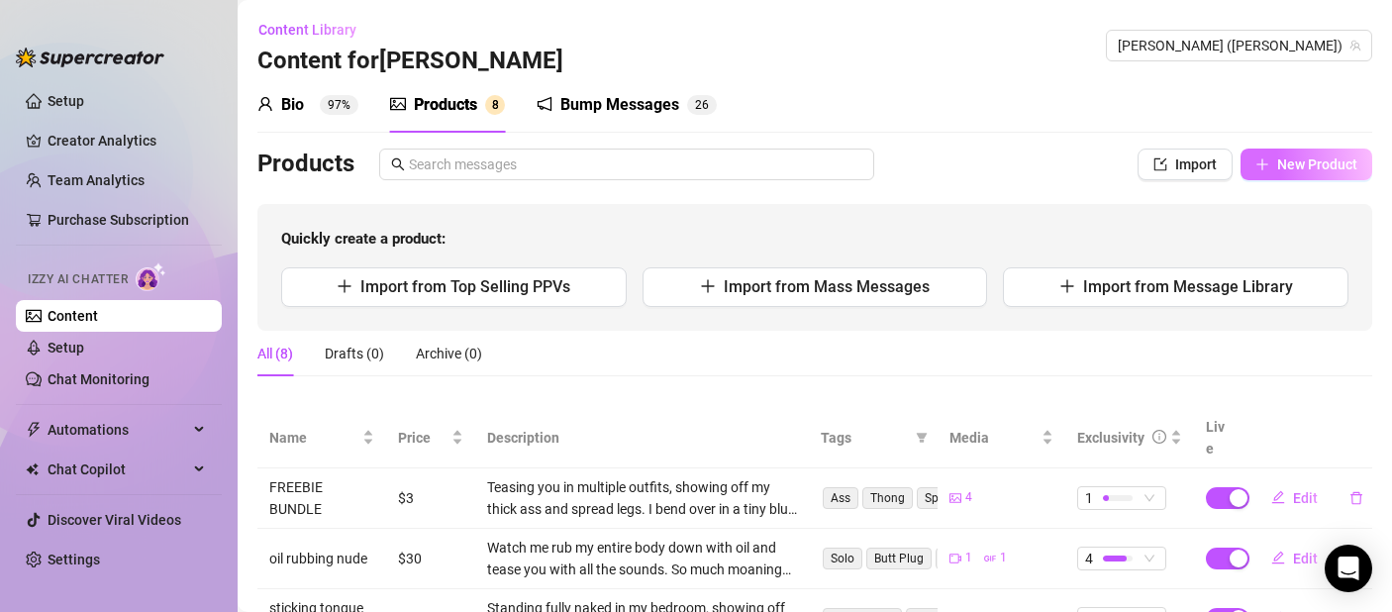
click at [1264, 173] on button "New Product" at bounding box center [1307, 165] width 132 height 32
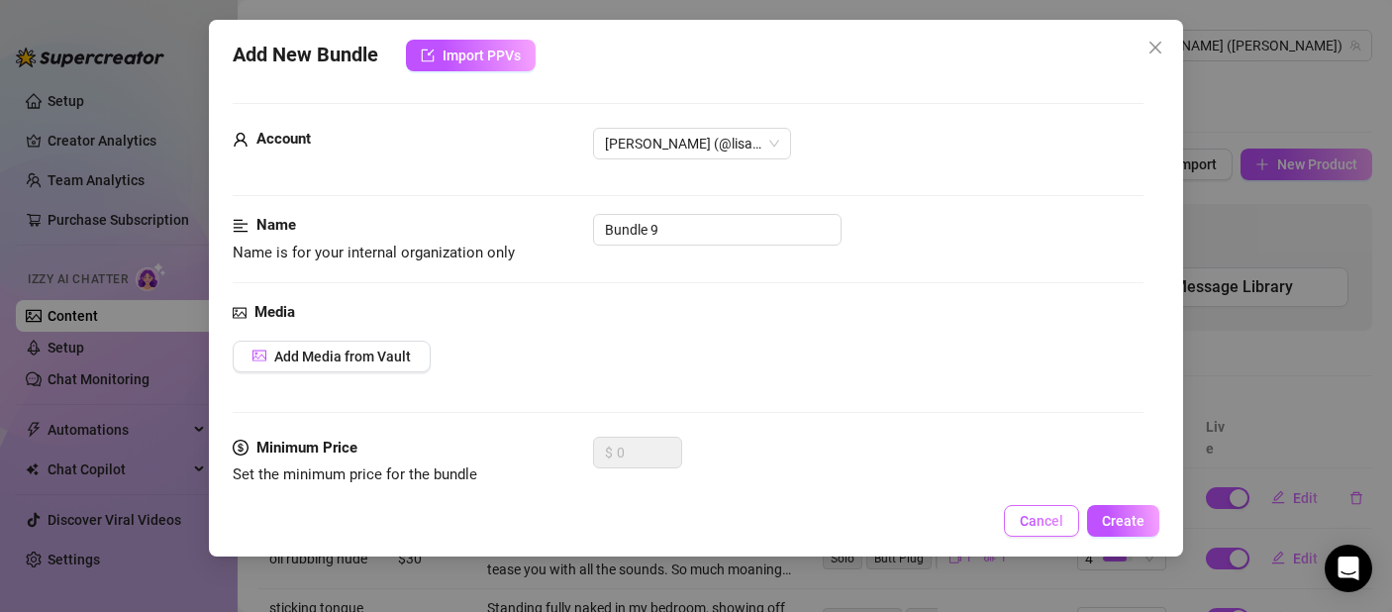
click at [1032, 521] on span "Cancel" at bounding box center [1042, 521] width 44 height 16
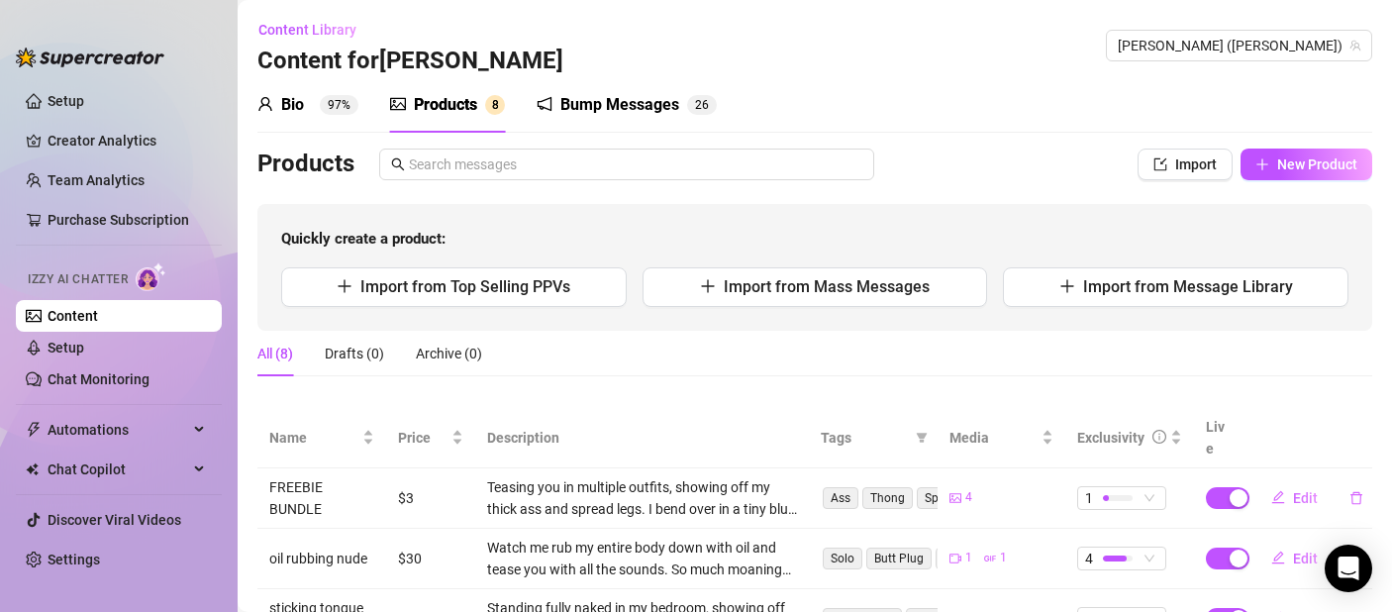
click at [1093, 307] on div "Quickly create a product: Import from Top Selling PPVs Import from Mass Message…" at bounding box center [814, 267] width 1115 height 127
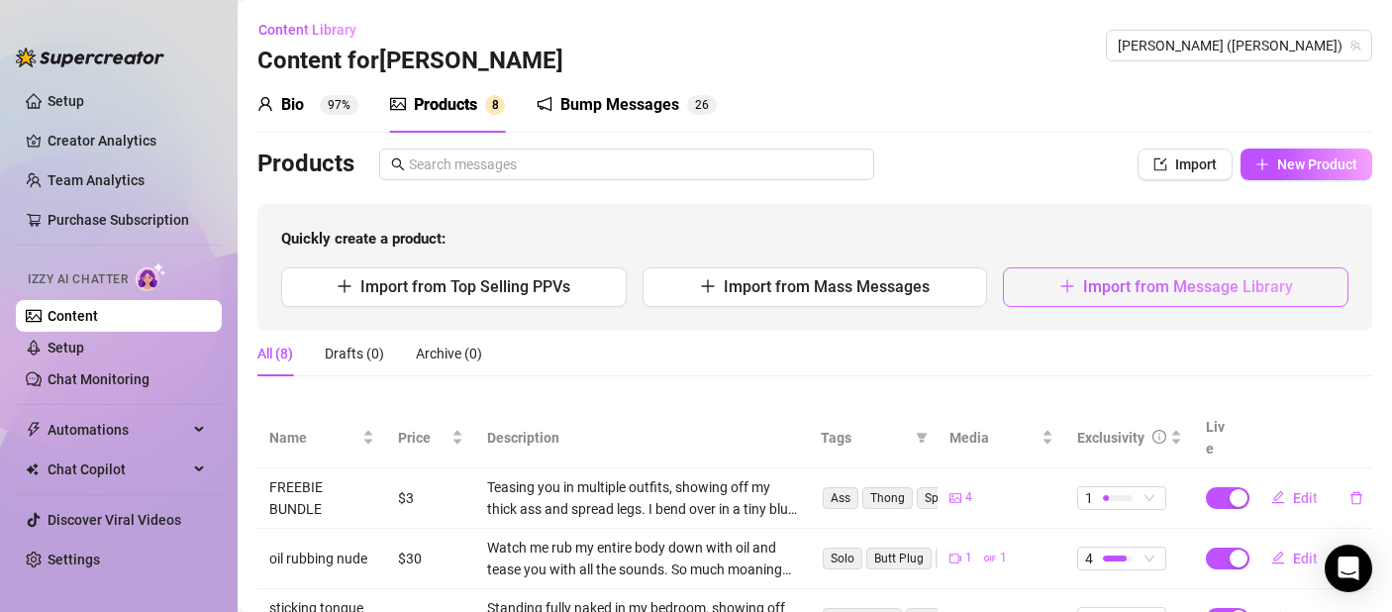
click at [1097, 292] on span "Import from Message Library" at bounding box center [1188, 286] width 210 height 19
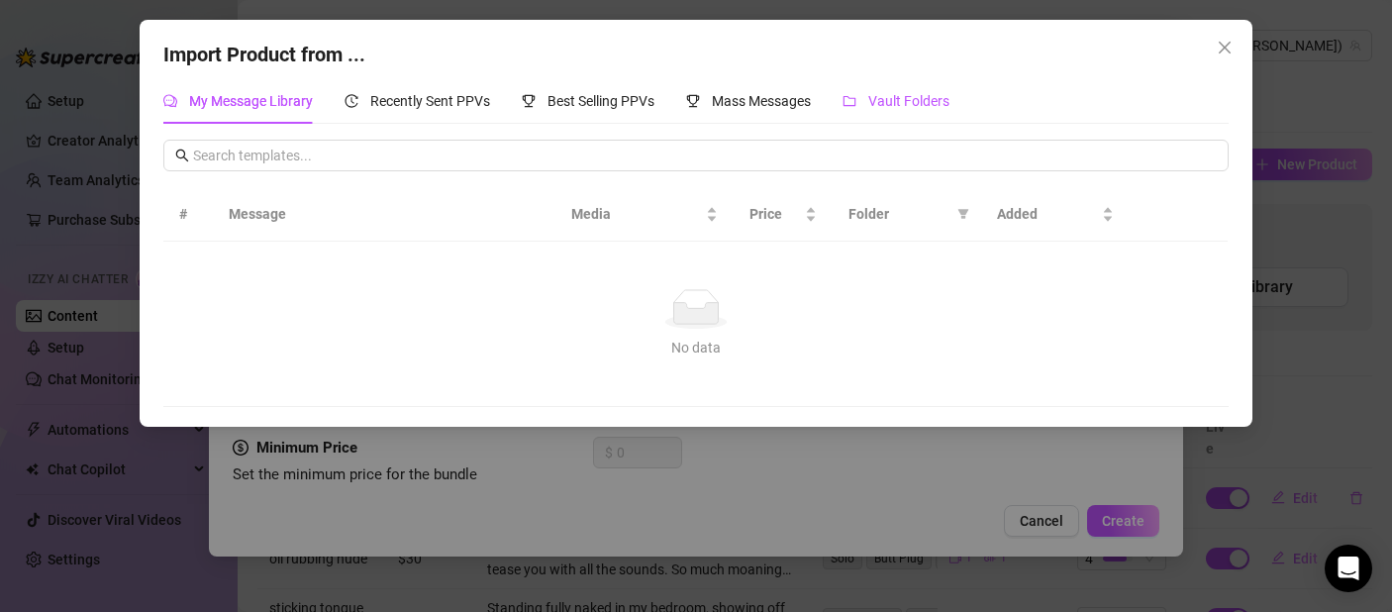
click at [875, 102] on span "Vault Folders" at bounding box center [908, 101] width 81 height 16
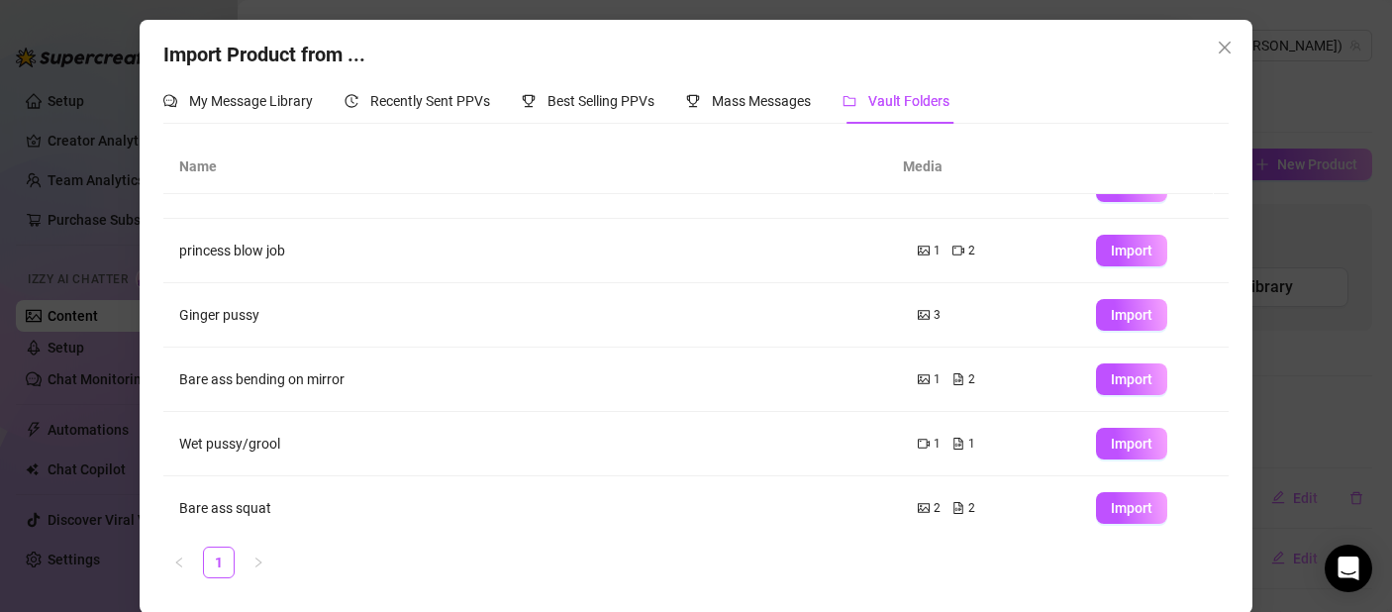
scroll to position [307, 0]
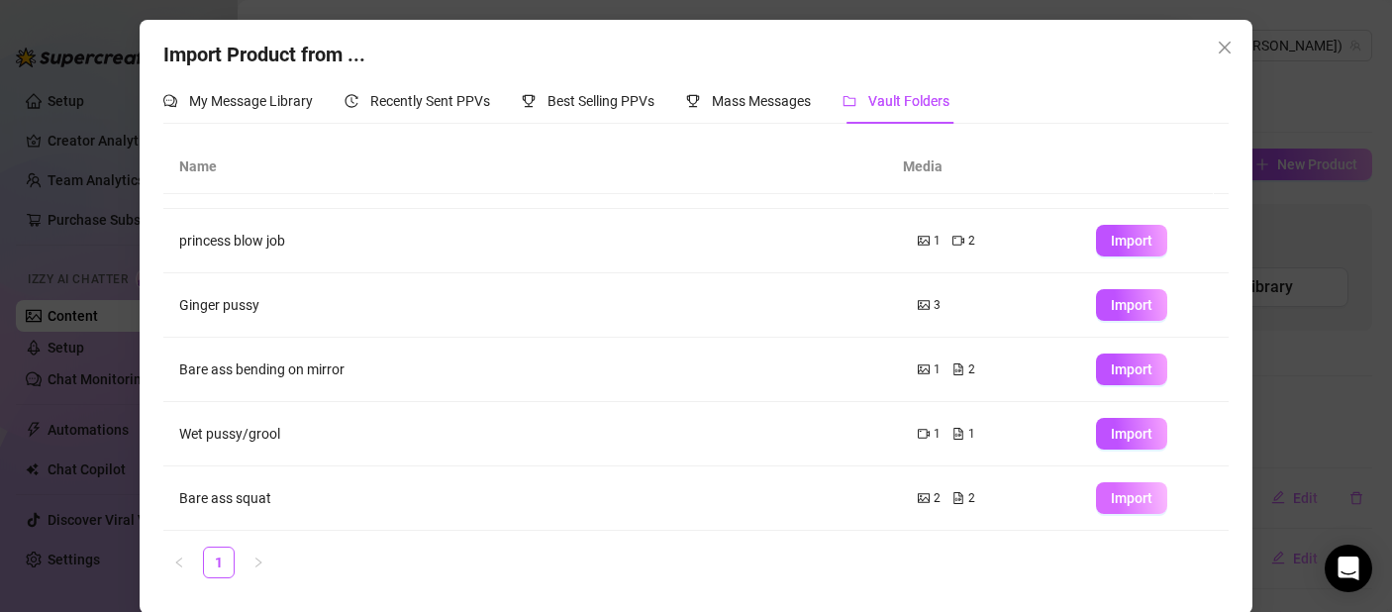
click at [1115, 498] on span "Import" at bounding box center [1132, 498] width 42 height 16
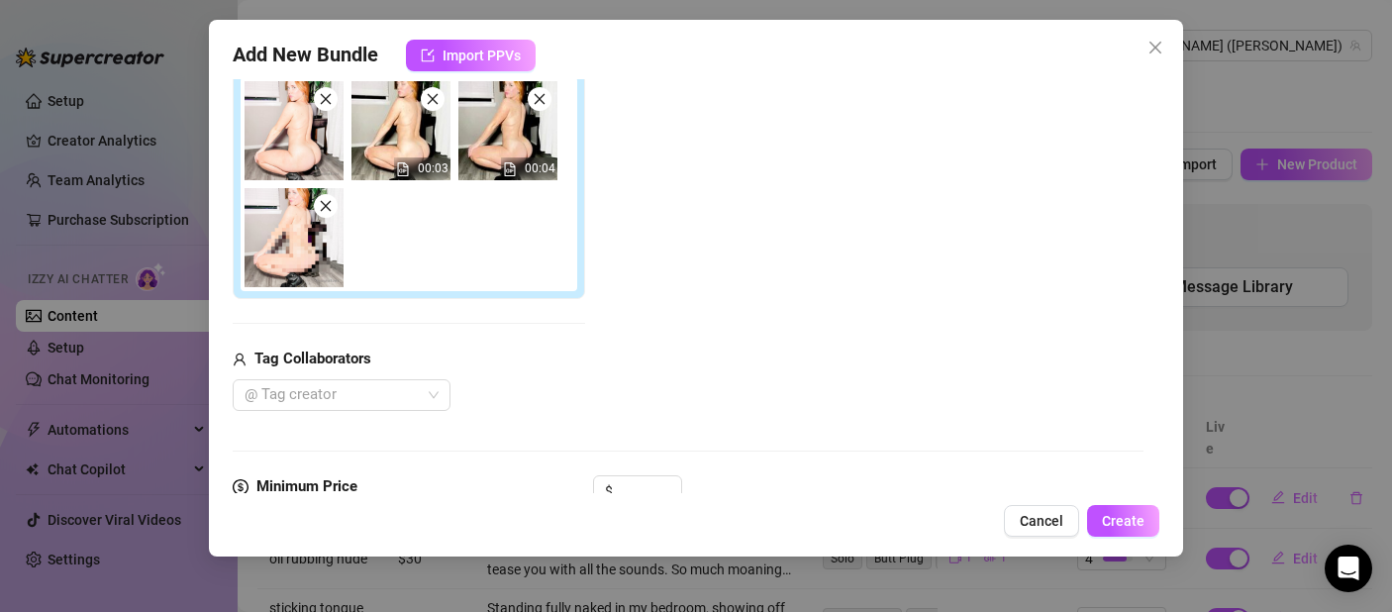
scroll to position [715, 0]
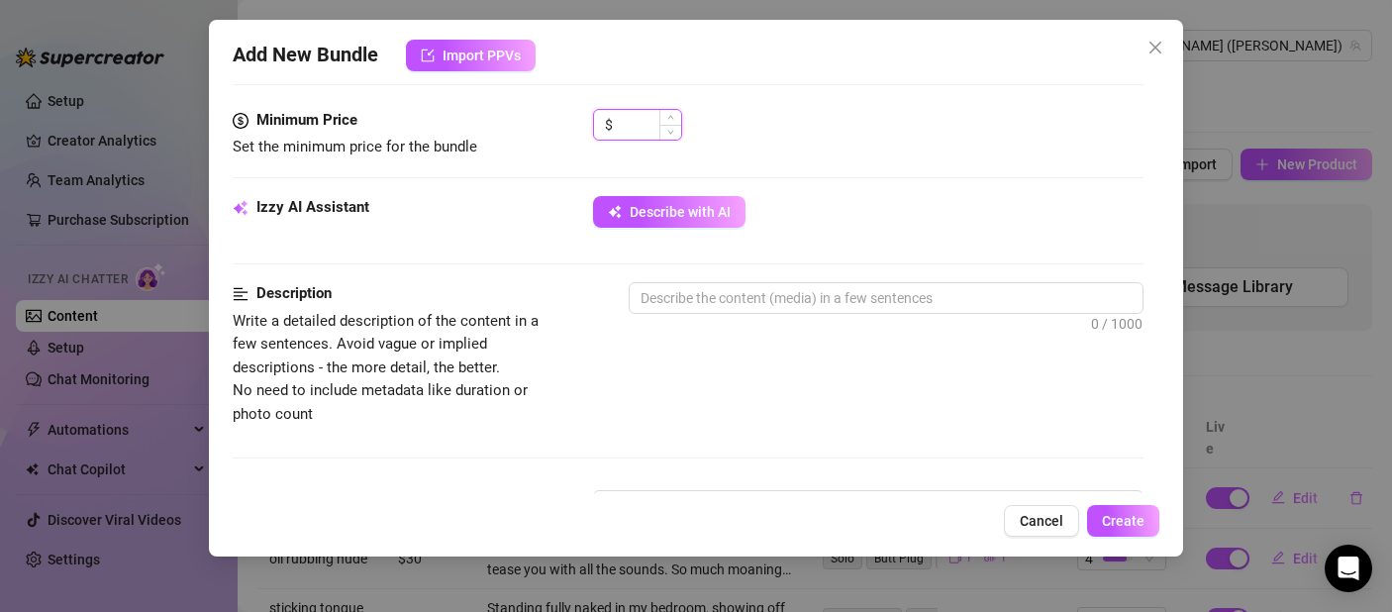
click at [651, 115] on input at bounding box center [649, 125] width 64 height 30
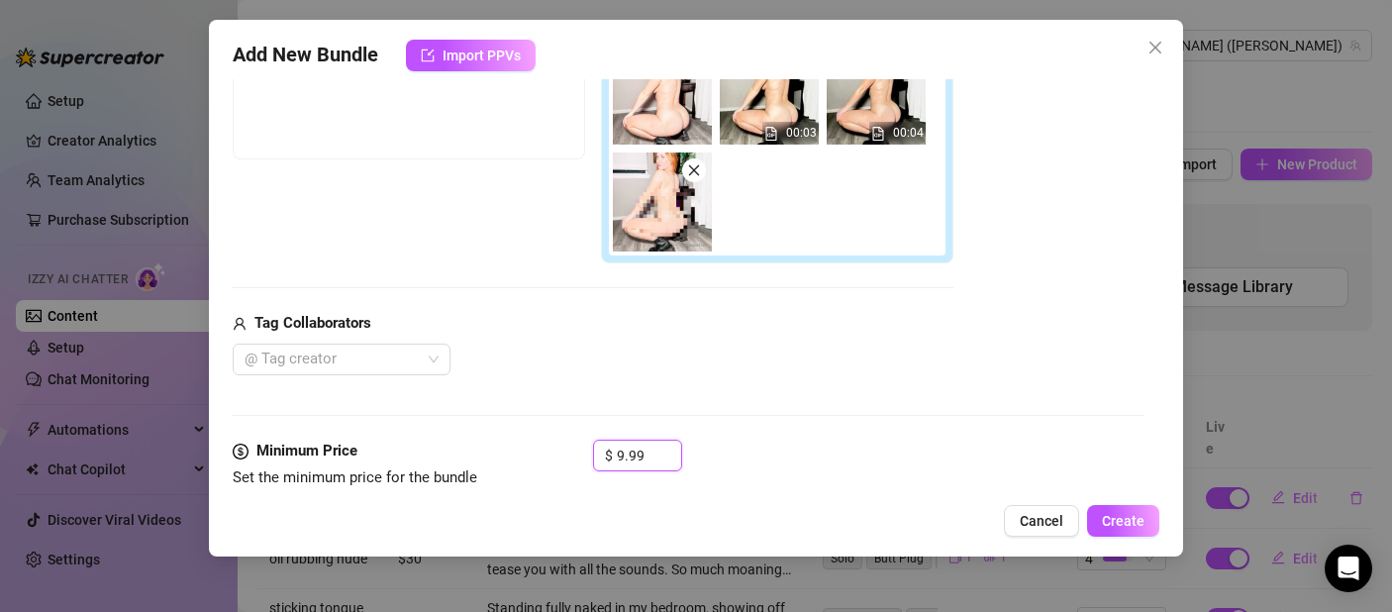
scroll to position [210, 0]
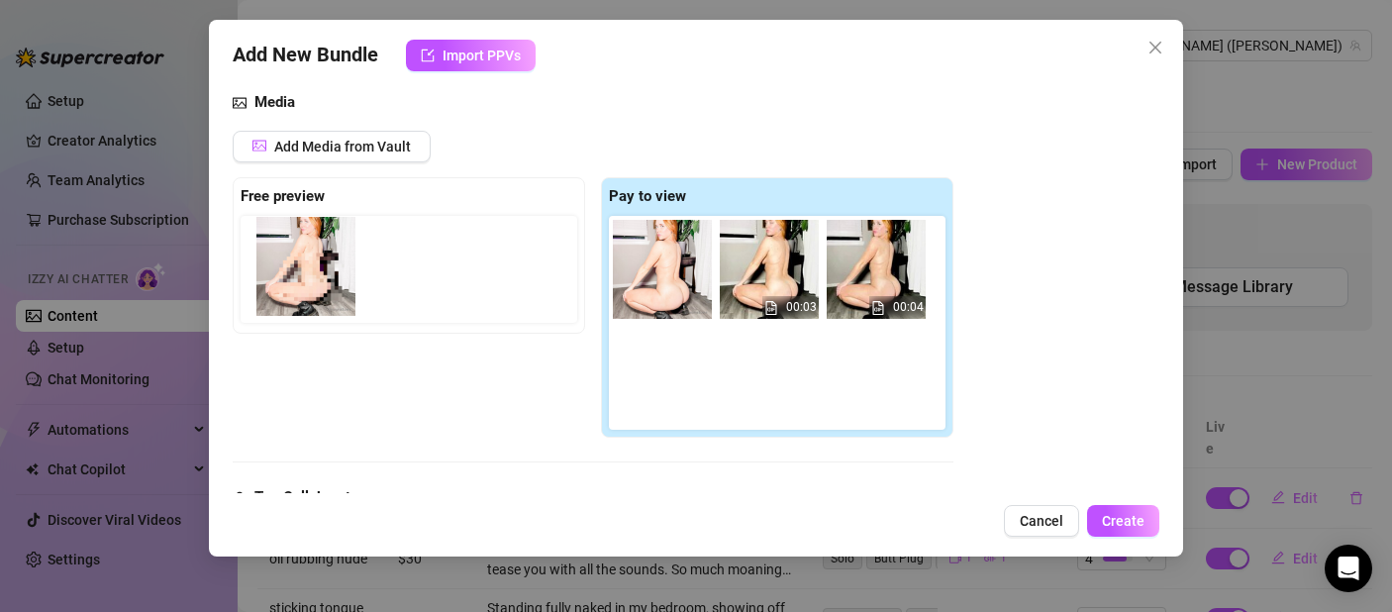
drag, startPoint x: 651, startPoint y: 387, endPoint x: 292, endPoint y: 273, distance: 377.0
click at [292, 273] on div "Free preview Pay to view 00:03 00:04" at bounding box center [593, 307] width 721 height 261
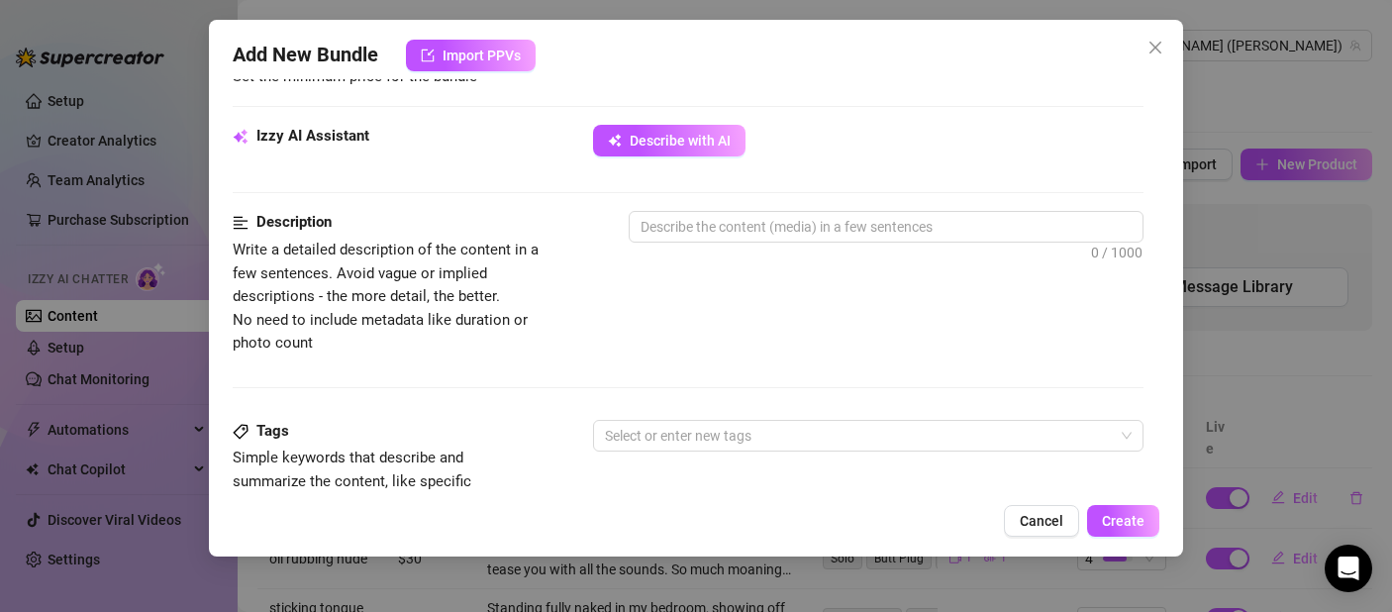
scroll to position [466, 0]
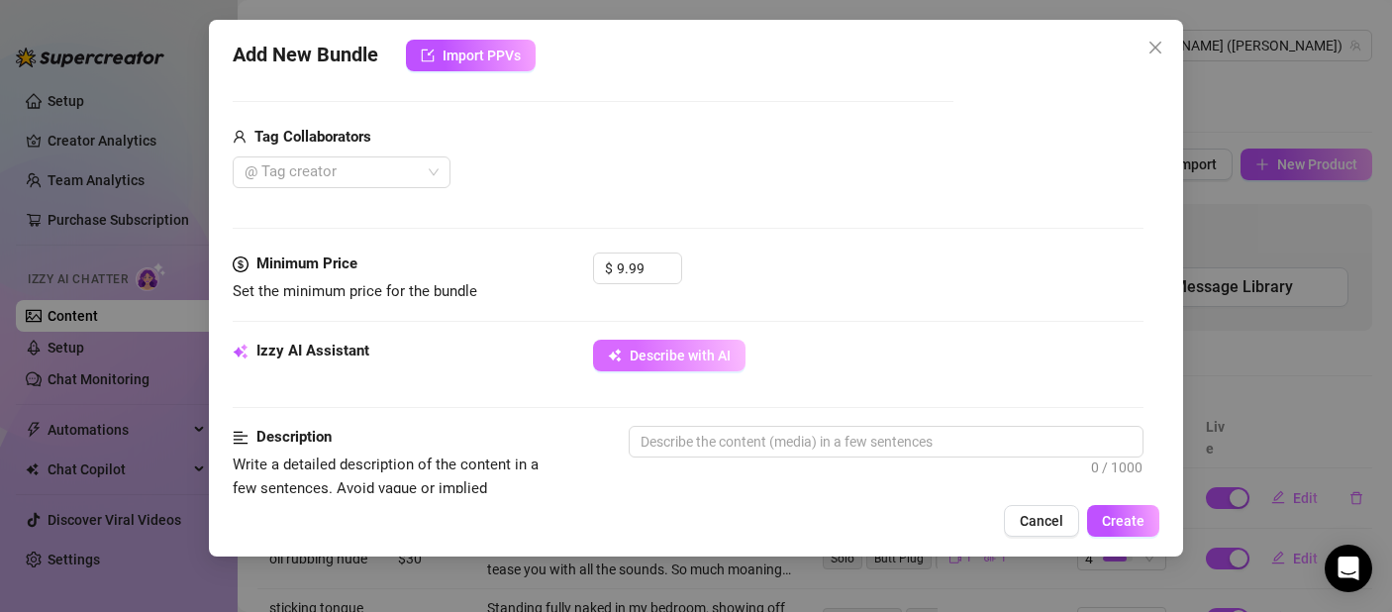
click at [624, 349] on button "Describe with AI" at bounding box center [669, 356] width 152 height 32
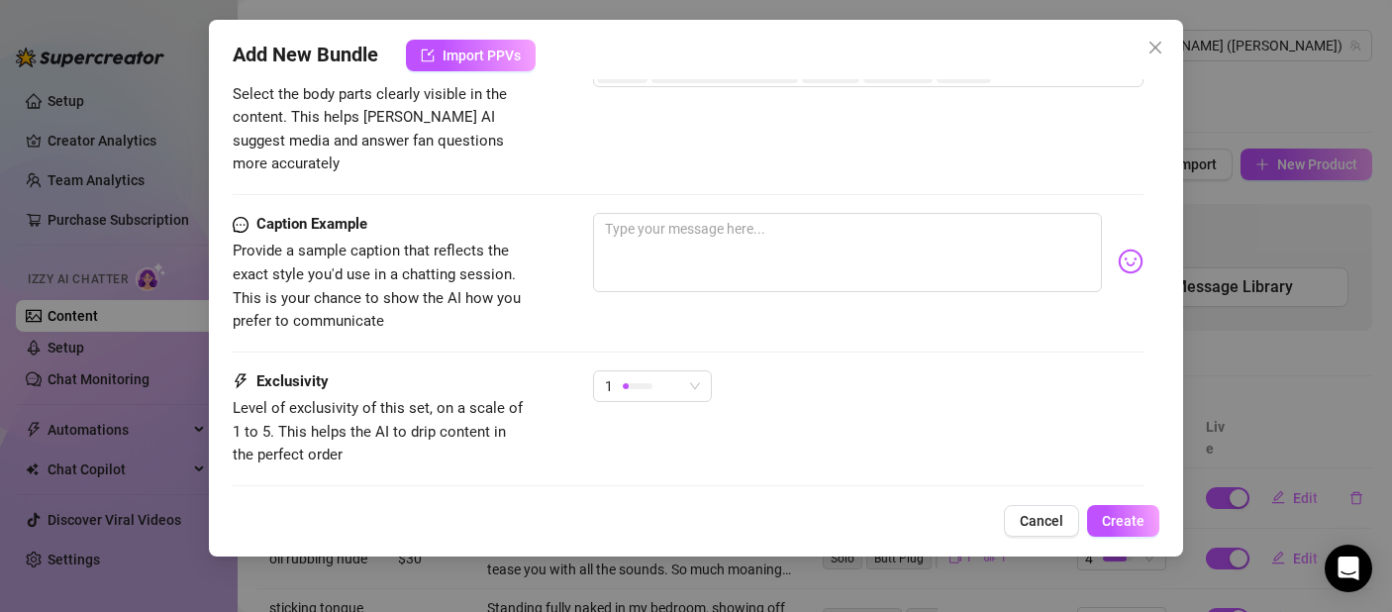
scroll to position [1277, 0]
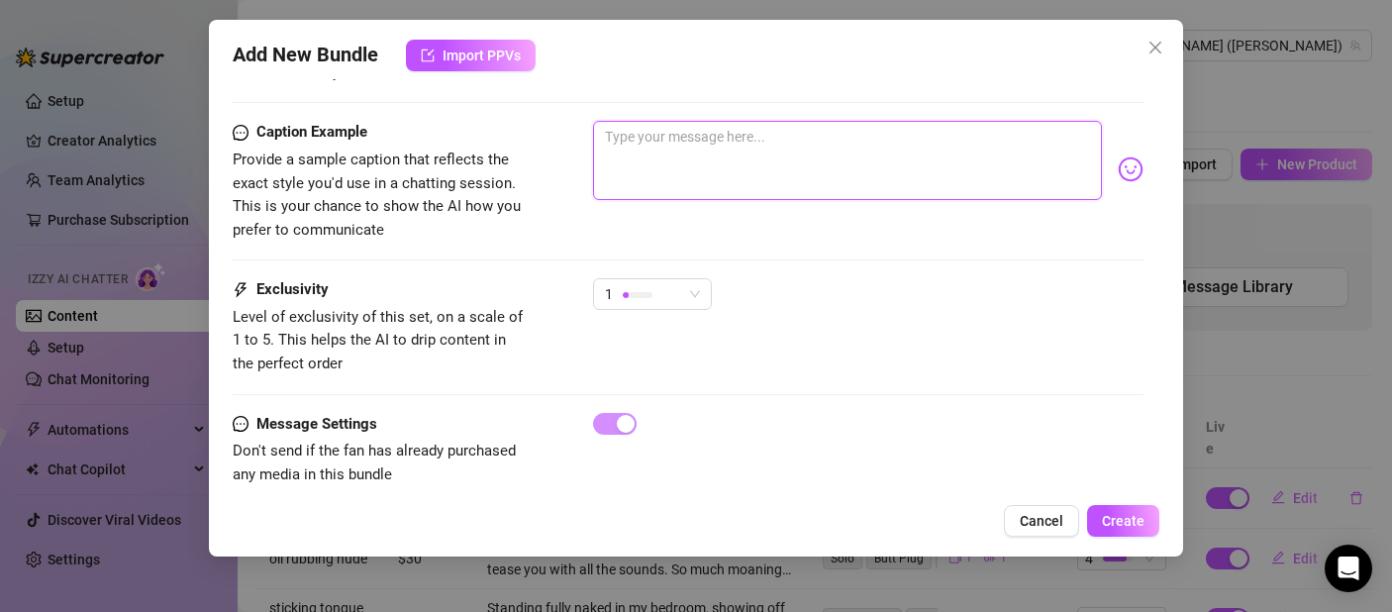
click at [700, 121] on textarea at bounding box center [847, 160] width 509 height 79
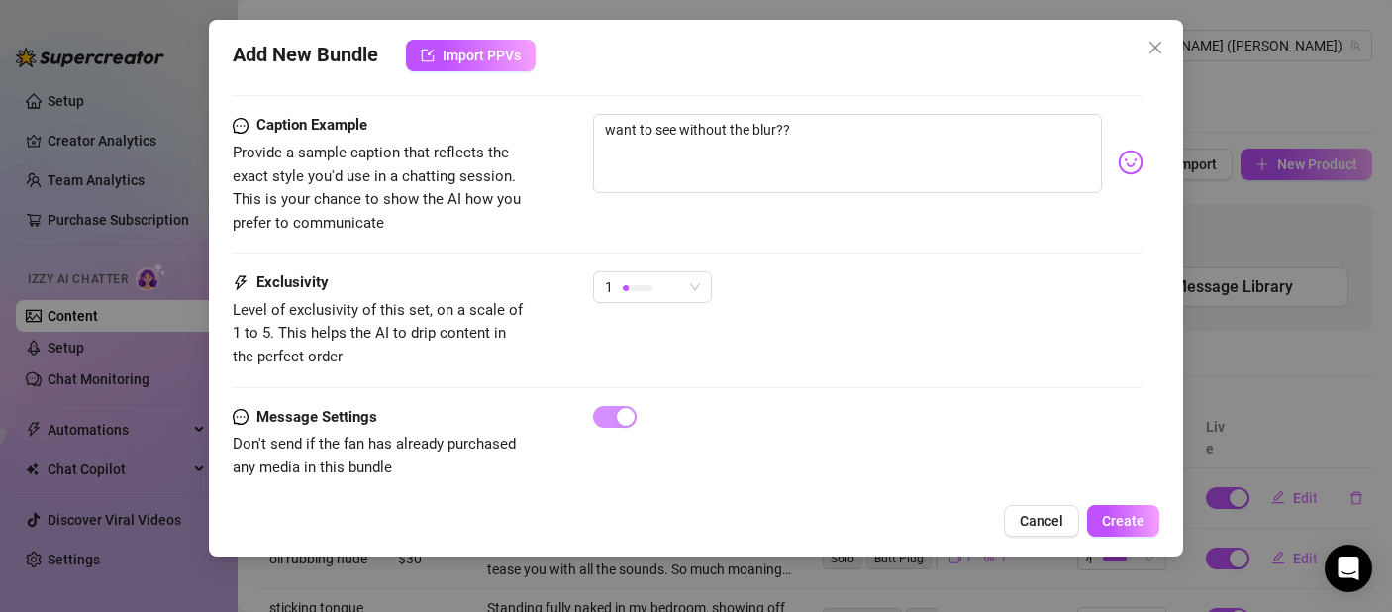
click at [1118, 150] on img at bounding box center [1131, 163] width 26 height 26
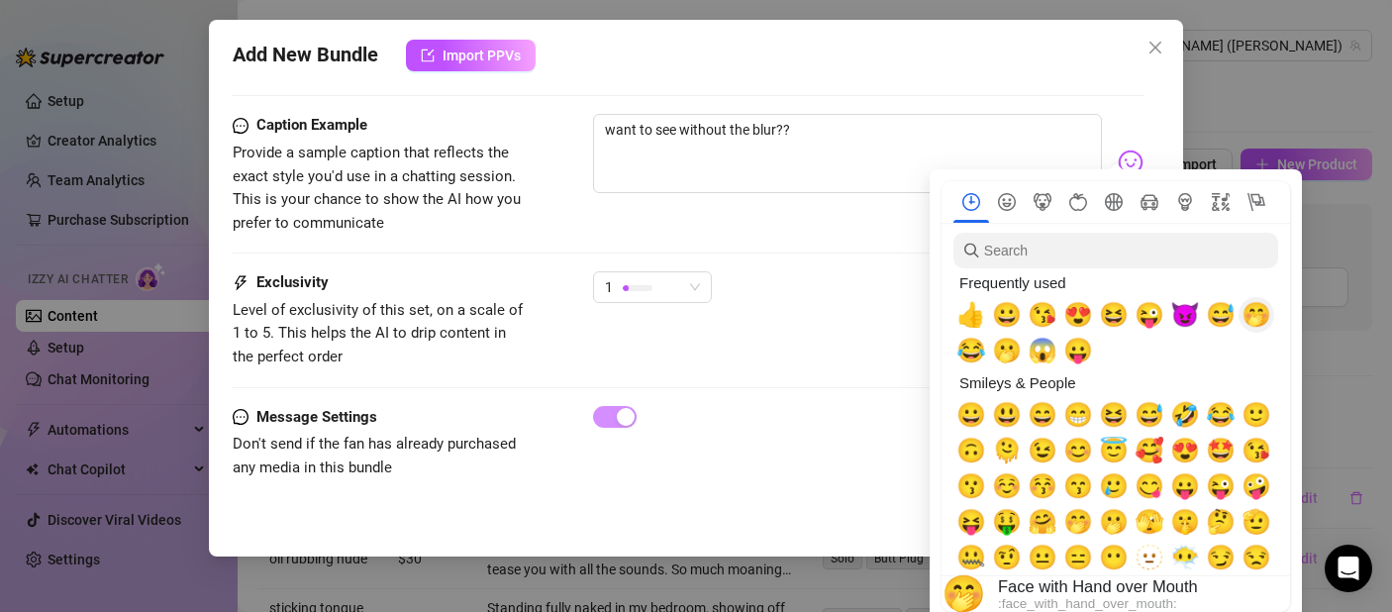
click at [1258, 316] on span "🤭" at bounding box center [1257, 315] width 30 height 28
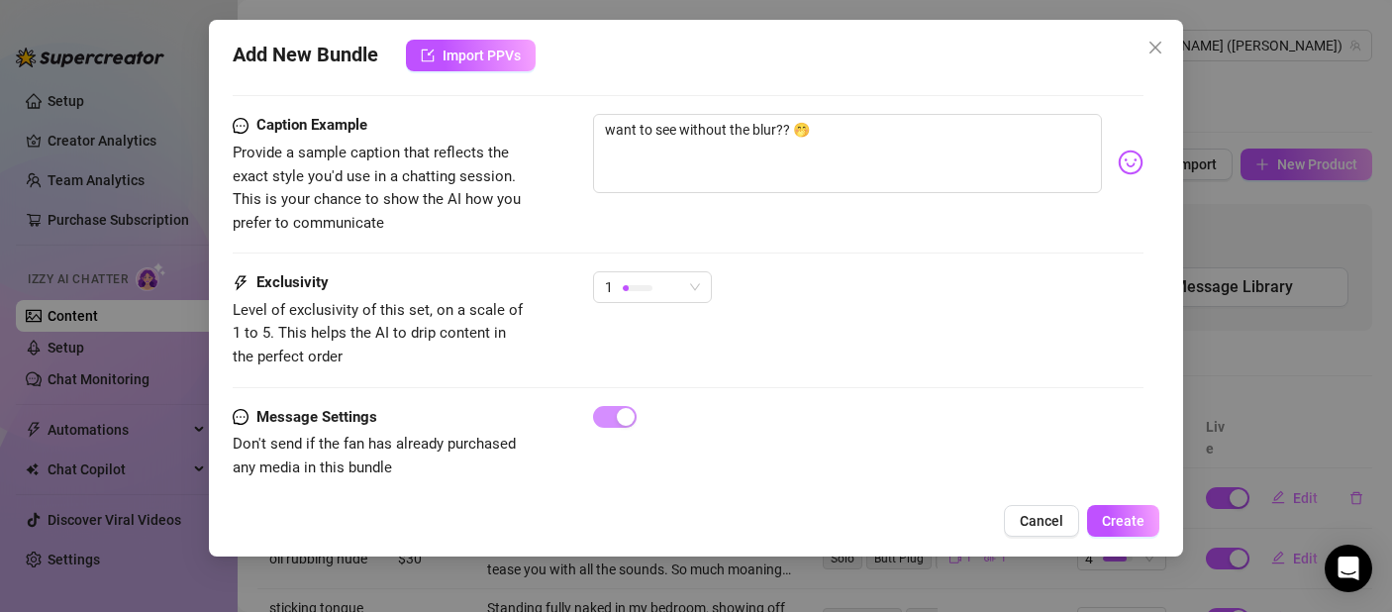
click at [771, 286] on div "1" at bounding box center [868, 296] width 551 height 50
click at [605, 272] on span "1" at bounding box center [609, 287] width 8 height 30
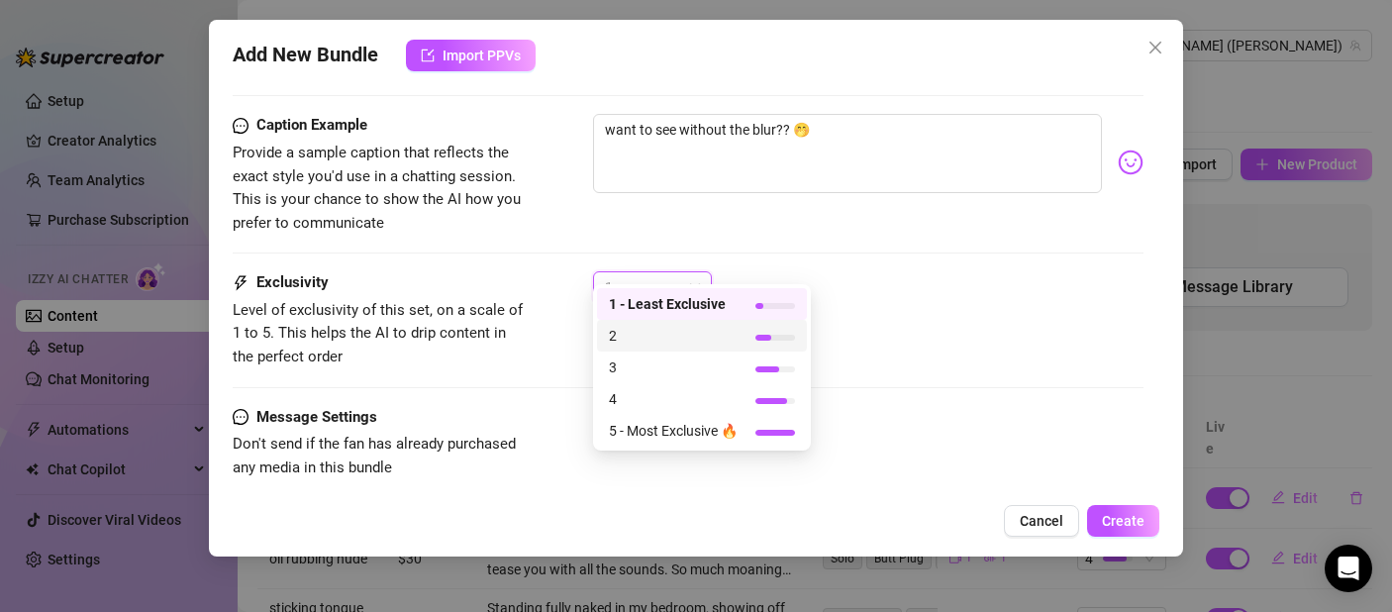
click at [659, 333] on span "2" at bounding box center [673, 336] width 129 height 22
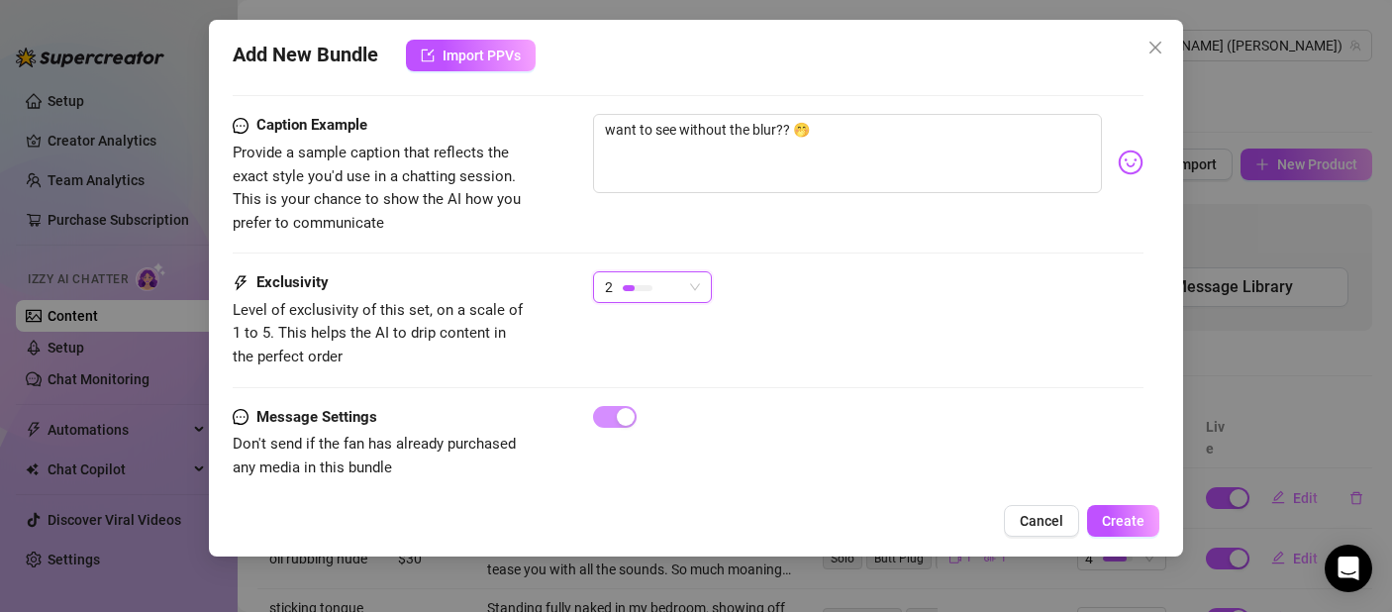
click at [901, 271] on div "2 2" at bounding box center [868, 296] width 551 height 50
click at [665, 272] on div "2" at bounding box center [643, 287] width 77 height 30
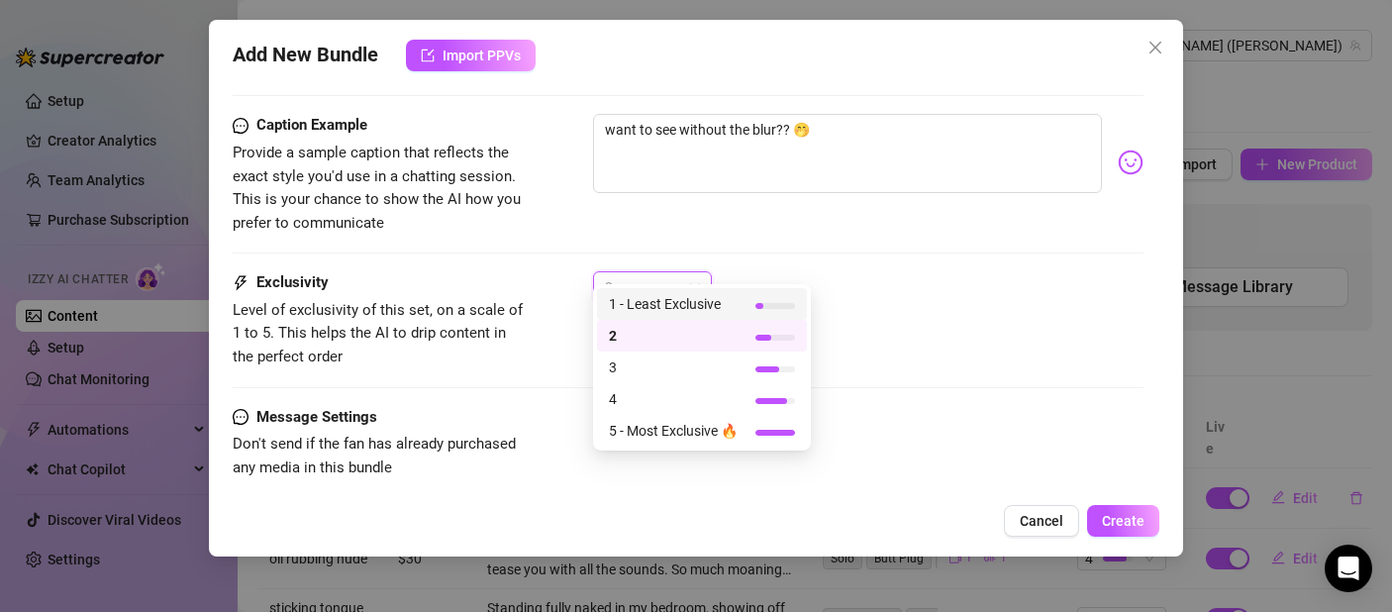
click at [651, 304] on span "1 - Least Exclusive" at bounding box center [673, 304] width 129 height 22
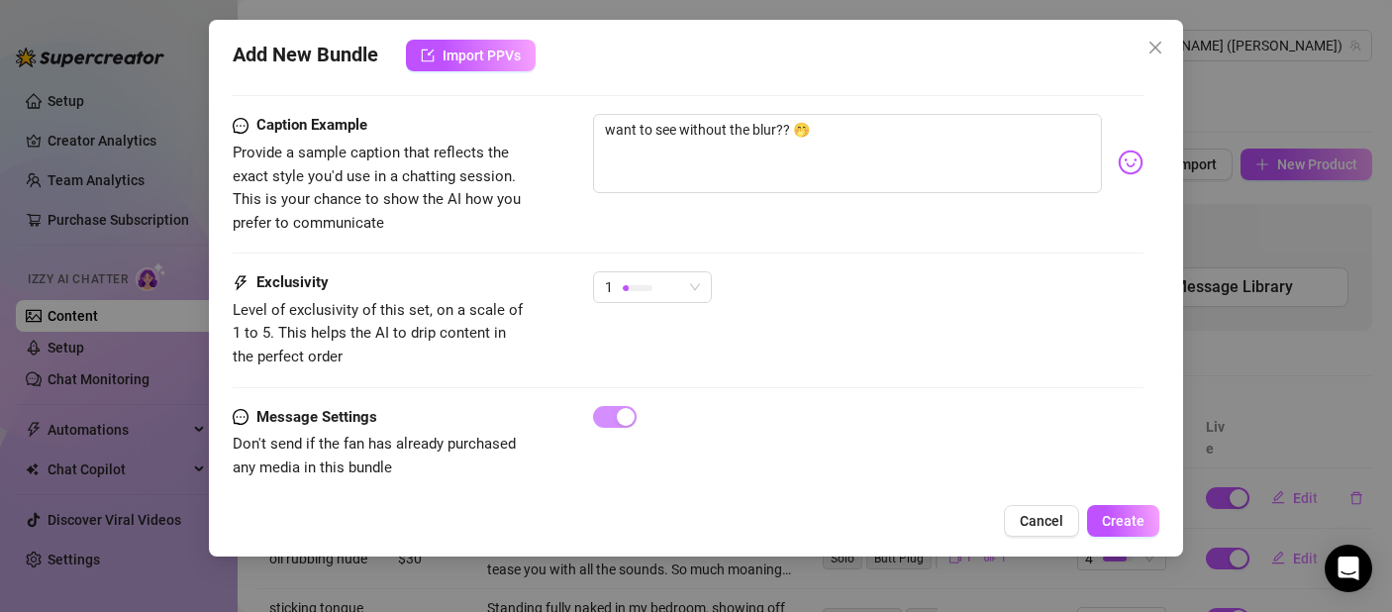
click at [849, 271] on div "1" at bounding box center [868, 296] width 551 height 50
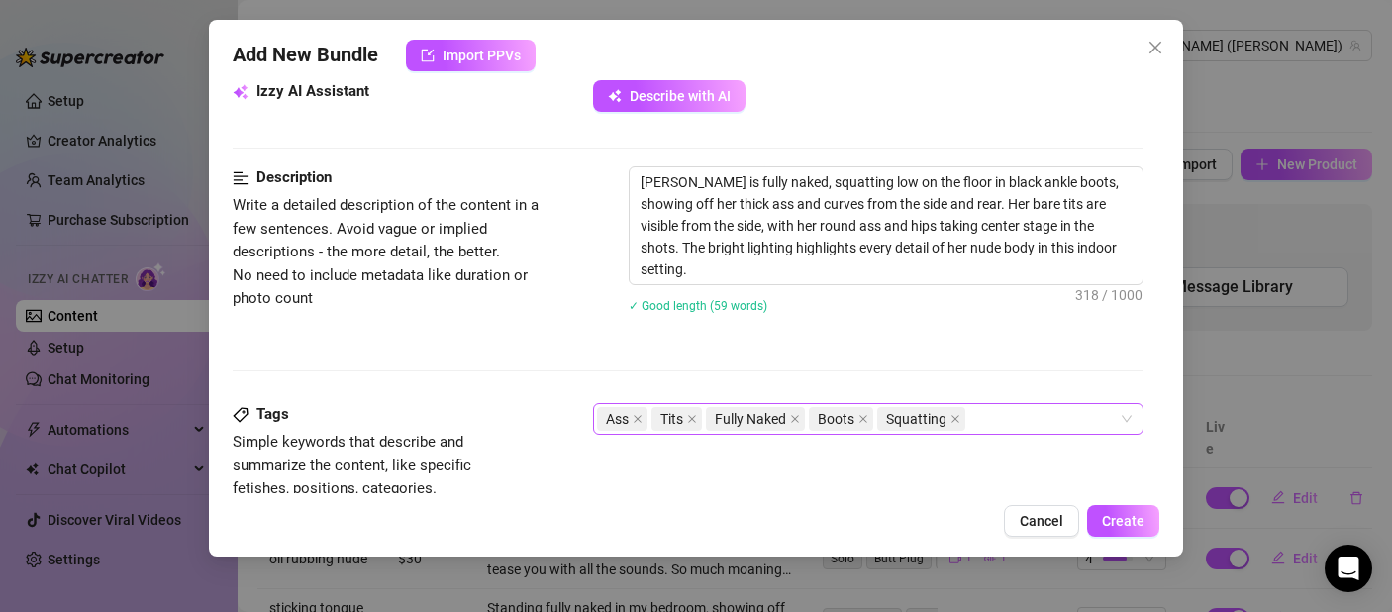
scroll to position [646, 0]
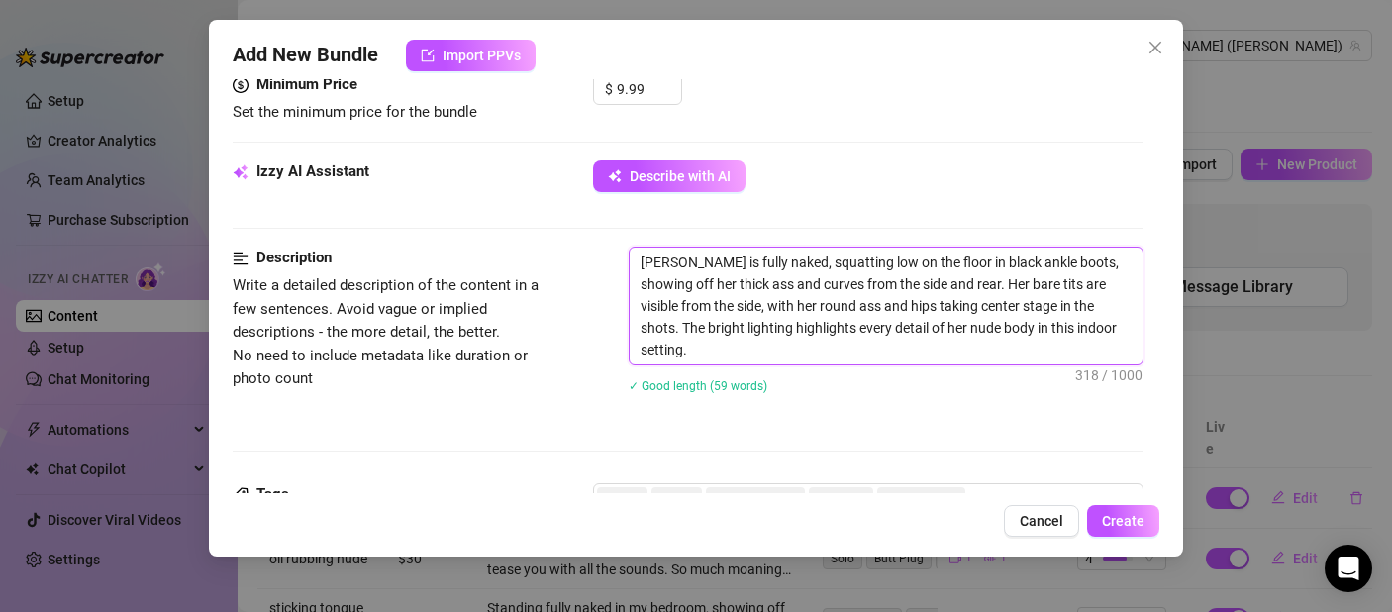
drag, startPoint x: 678, startPoint y: 263, endPoint x: 613, endPoint y: 267, distance: 65.5
click at [613, 267] on div "Description Write a detailed description of the content in a few sentences. Avo…" at bounding box center [688, 333] width 911 height 172
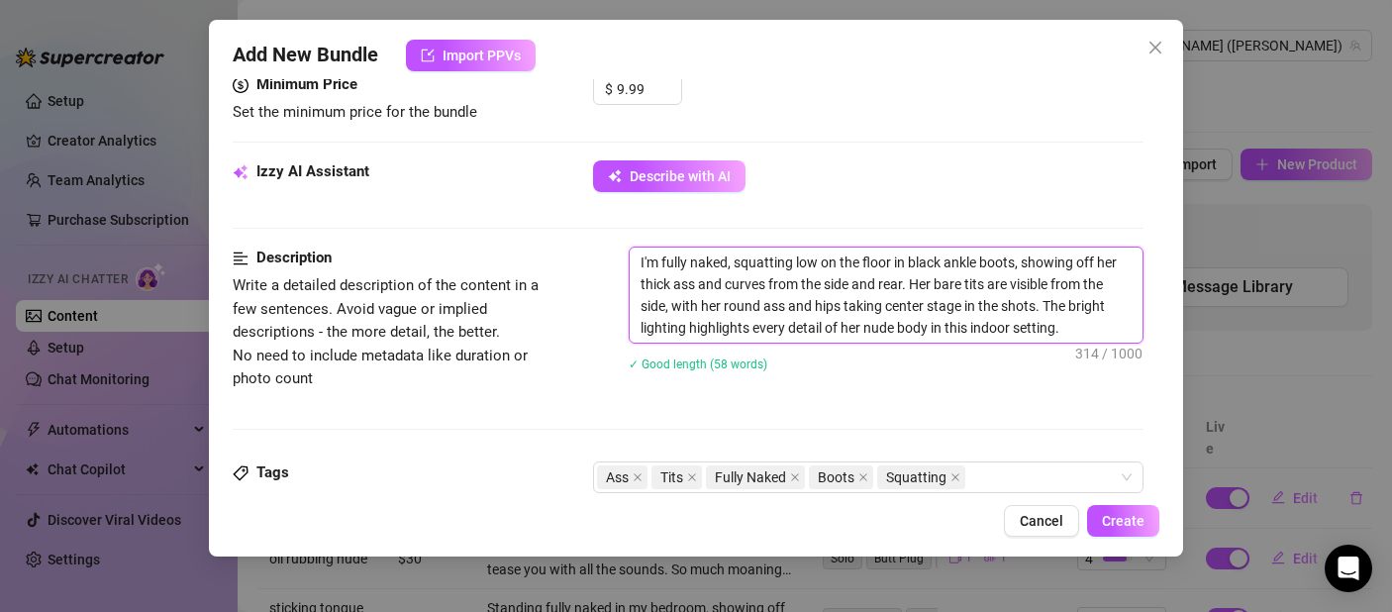
drag, startPoint x: 660, startPoint y: 284, endPoint x: 623, endPoint y: 287, distance: 37.7
click at [623, 287] on div "Description Write a detailed description of the content in a few sentences. Avo…" at bounding box center [688, 322] width 911 height 150
drag, startPoint x: 952, startPoint y: 287, endPoint x: 936, endPoint y: 288, distance: 16.9
click at [936, 288] on textarea "I'm fully naked, squatting low on the floor in black ankle boots, showing off m…" at bounding box center [886, 295] width 513 height 95
drag, startPoint x: 954, startPoint y: 285, endPoint x: 934, endPoint y: 288, distance: 21.0
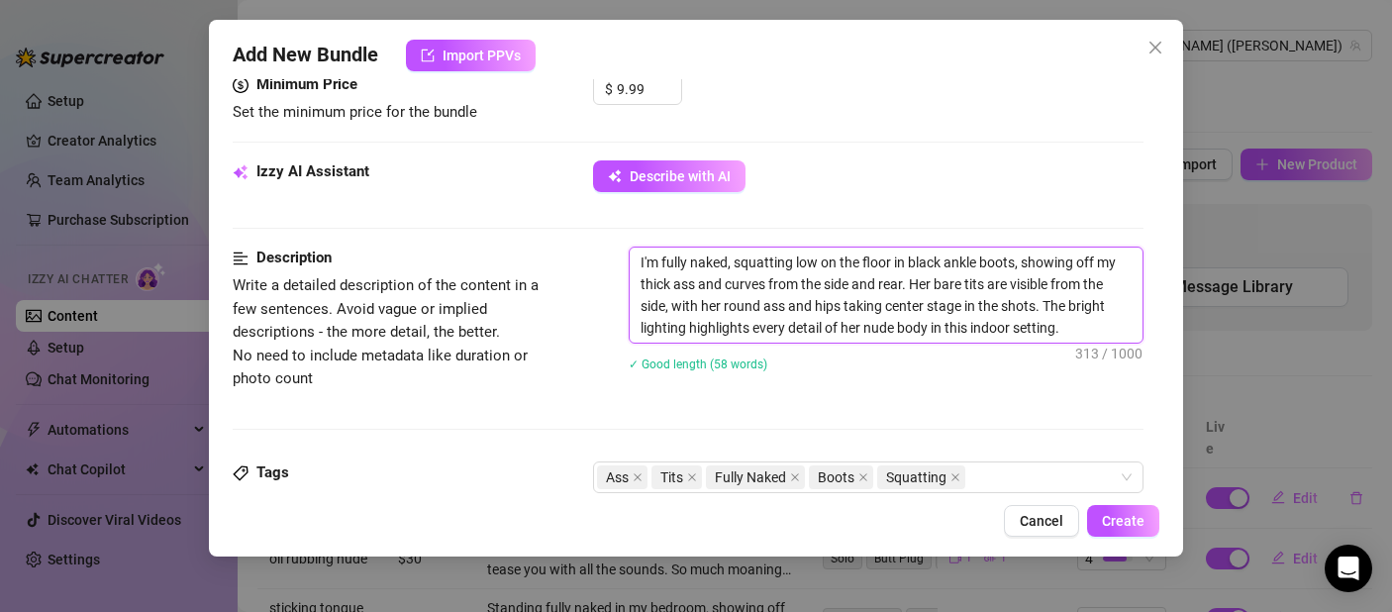
click at [934, 288] on textarea "I'm fully naked, squatting low on the floor in black ankle boots, showing off m…" at bounding box center [886, 295] width 513 height 95
drag, startPoint x: 745, startPoint y: 306, endPoint x: 729, endPoint y: 308, distance: 16.0
click at [729, 308] on textarea "I'm fully naked, squatting low on the floor in black ankle boots, showing off m…" at bounding box center [886, 295] width 513 height 95
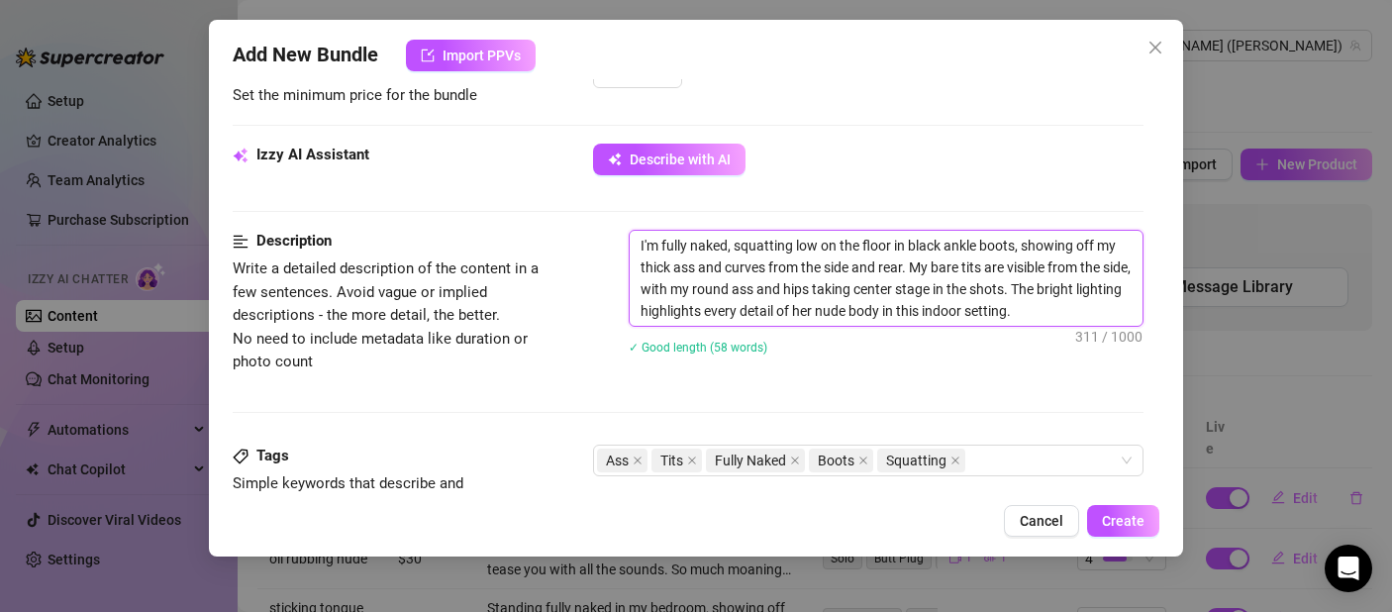
scroll to position [662, 0]
drag, startPoint x: 903, startPoint y: 311, endPoint x: 881, endPoint y: 315, distance: 22.1
click at [881, 315] on textarea "I'm fully naked, squatting low on the floor in black ankle boots, showing off m…" at bounding box center [886, 278] width 513 height 95
click at [896, 314] on textarea "I'm fully naked, squatting low on the floor in black ankle boots, showing off m…" at bounding box center [886, 278] width 513 height 95
drag, startPoint x: 900, startPoint y: 313, endPoint x: 883, endPoint y: 314, distance: 16.9
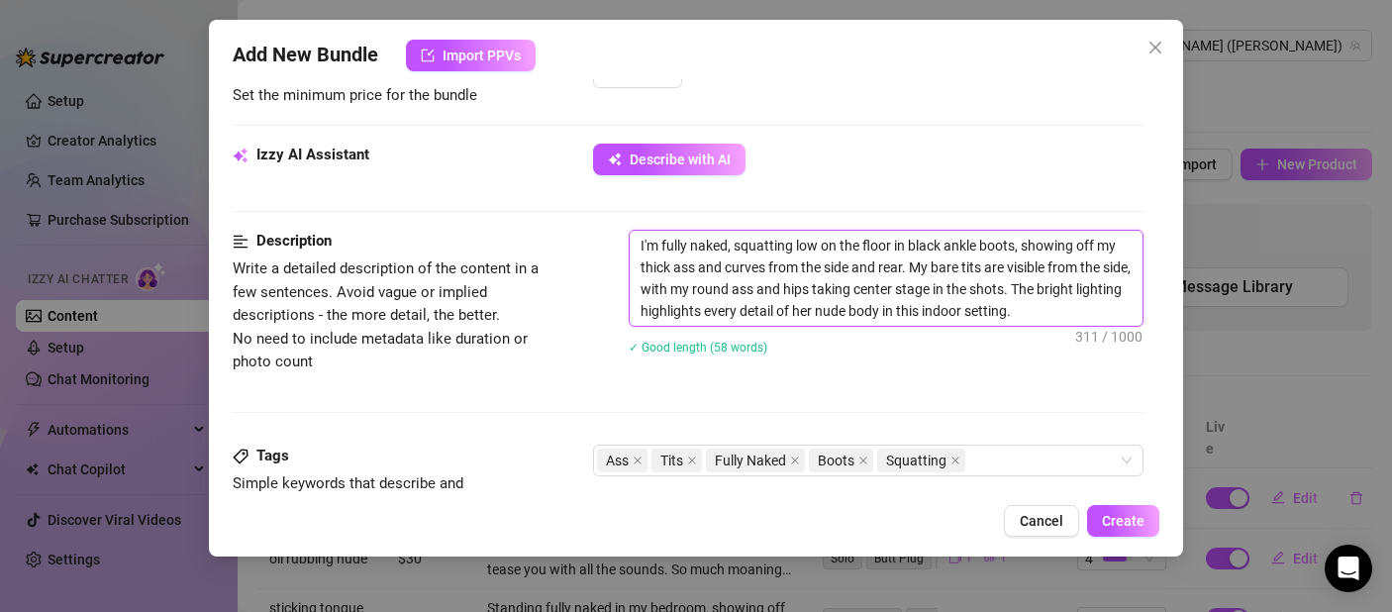
click at [883, 314] on textarea "I'm fully naked, squatting low on the floor in black ankle boots, showing off m…" at bounding box center [886, 278] width 513 height 95
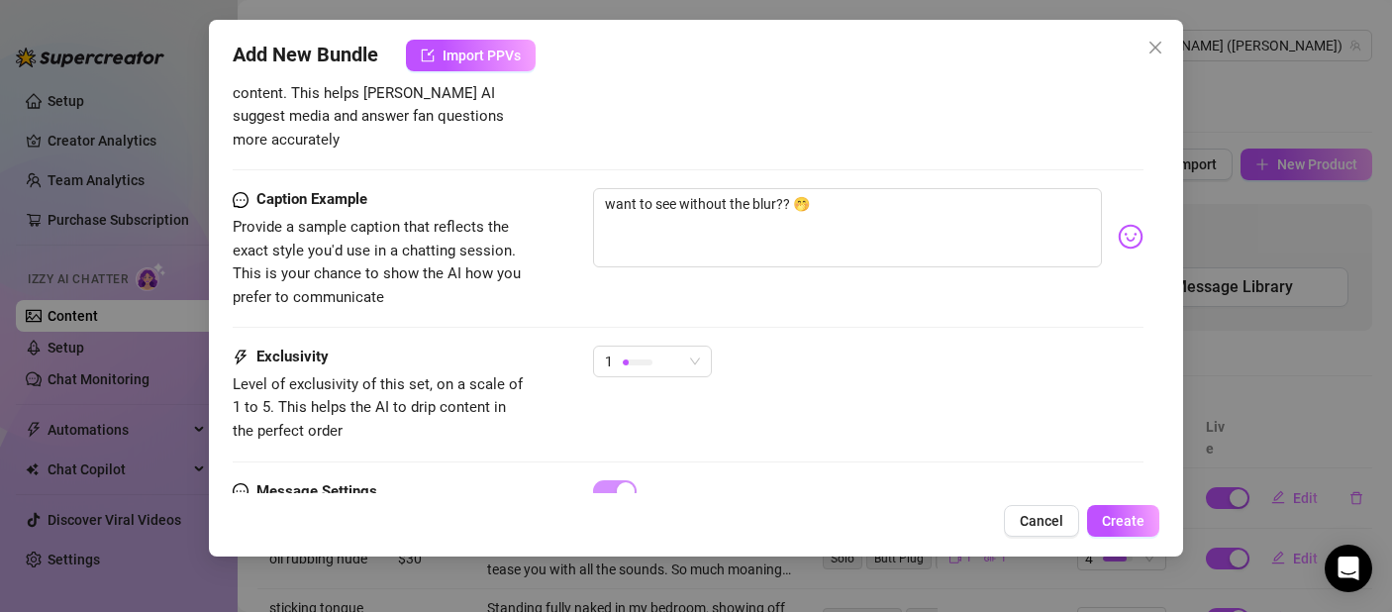
scroll to position [1284, 0]
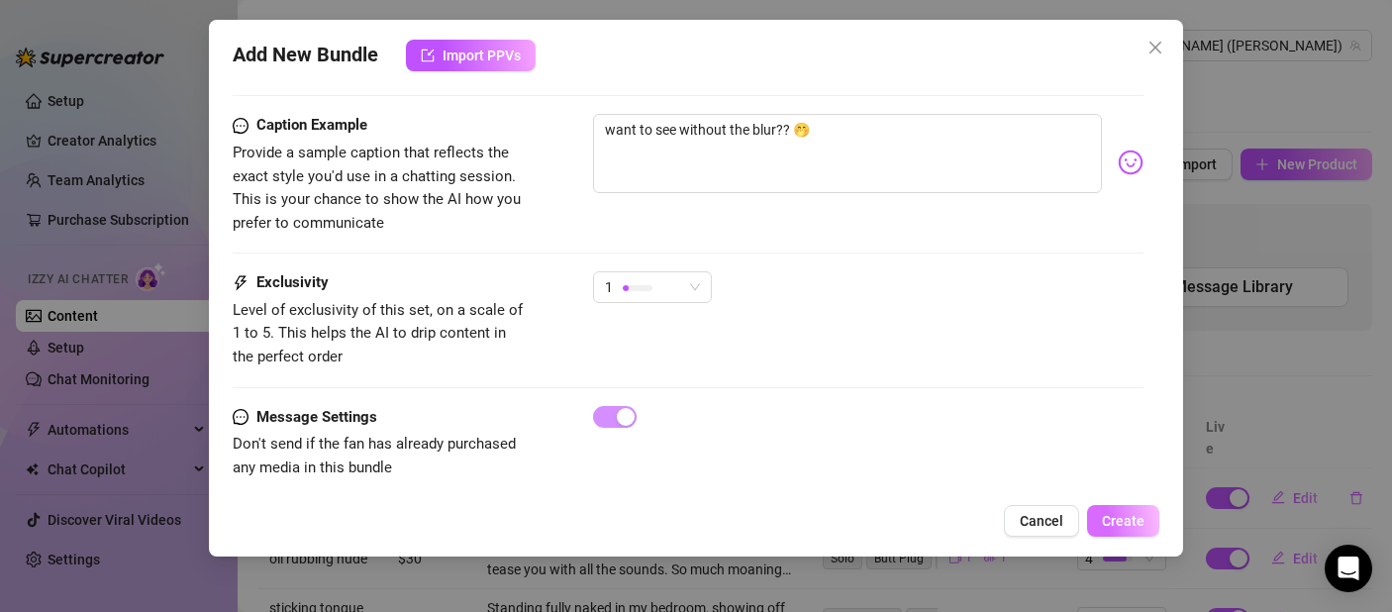
click at [1119, 523] on span "Create" at bounding box center [1123, 521] width 43 height 16
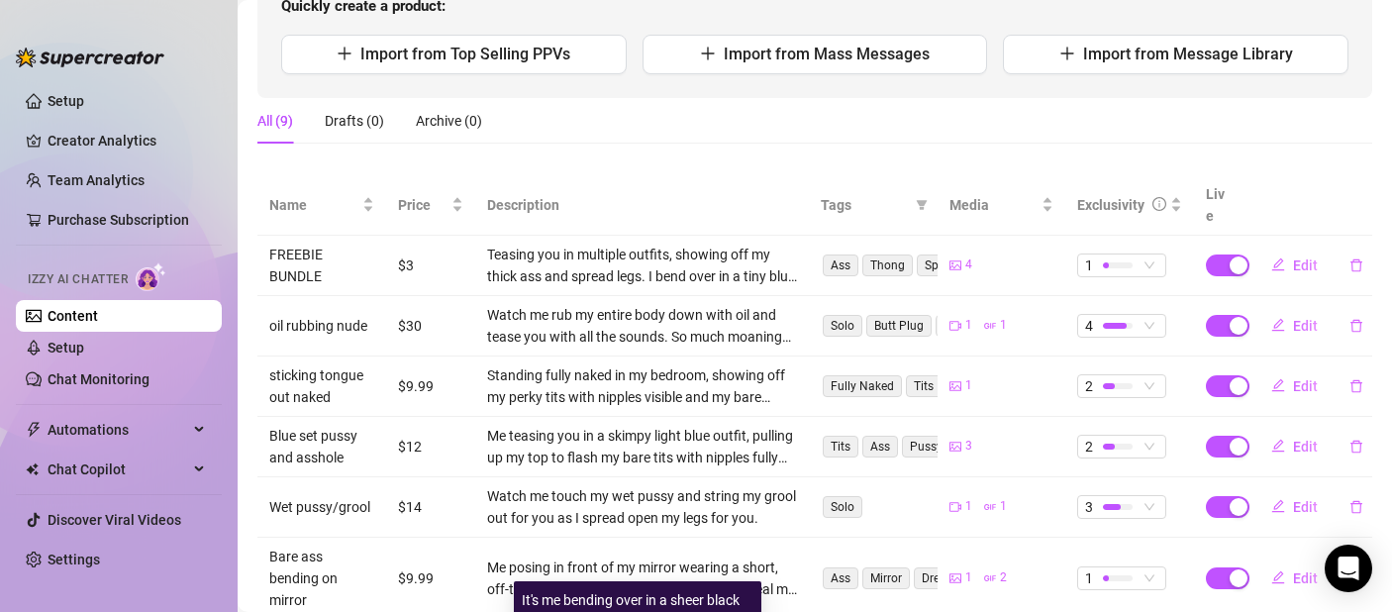
scroll to position [0, 0]
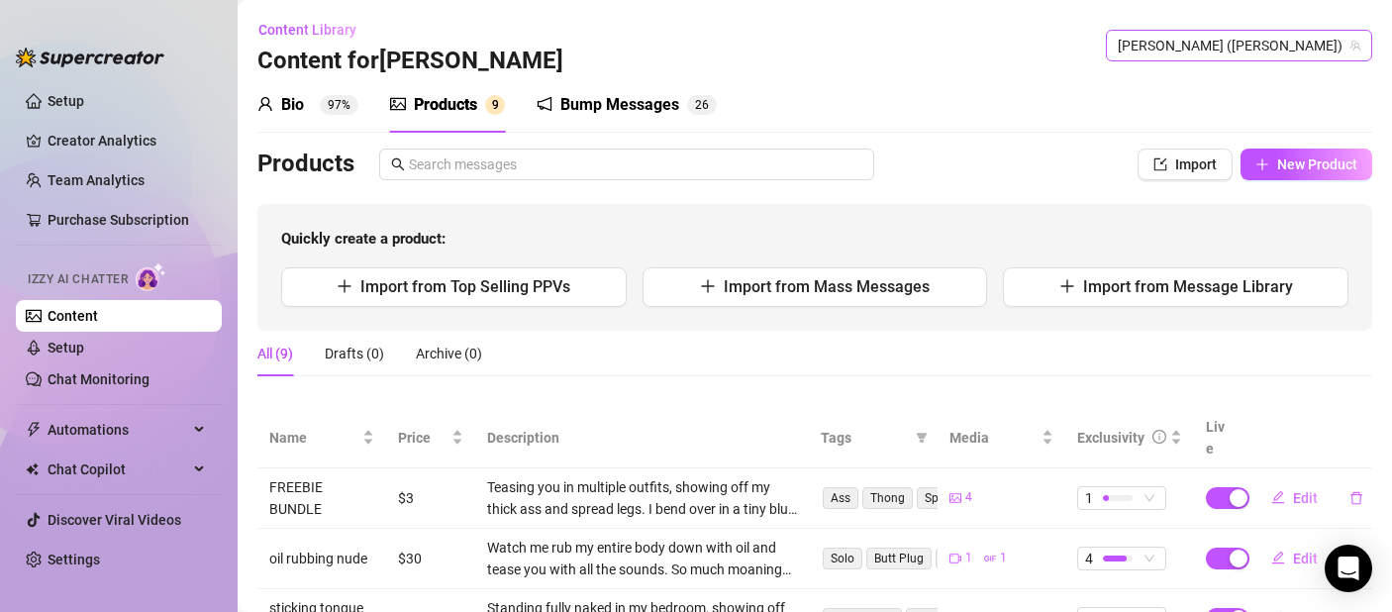
click at [1350, 40] on icon "team" at bounding box center [1356, 46] width 12 height 12
click at [1270, 47] on span "[PERSON_NAME] ([PERSON_NAME])" at bounding box center [1239, 46] width 243 height 30
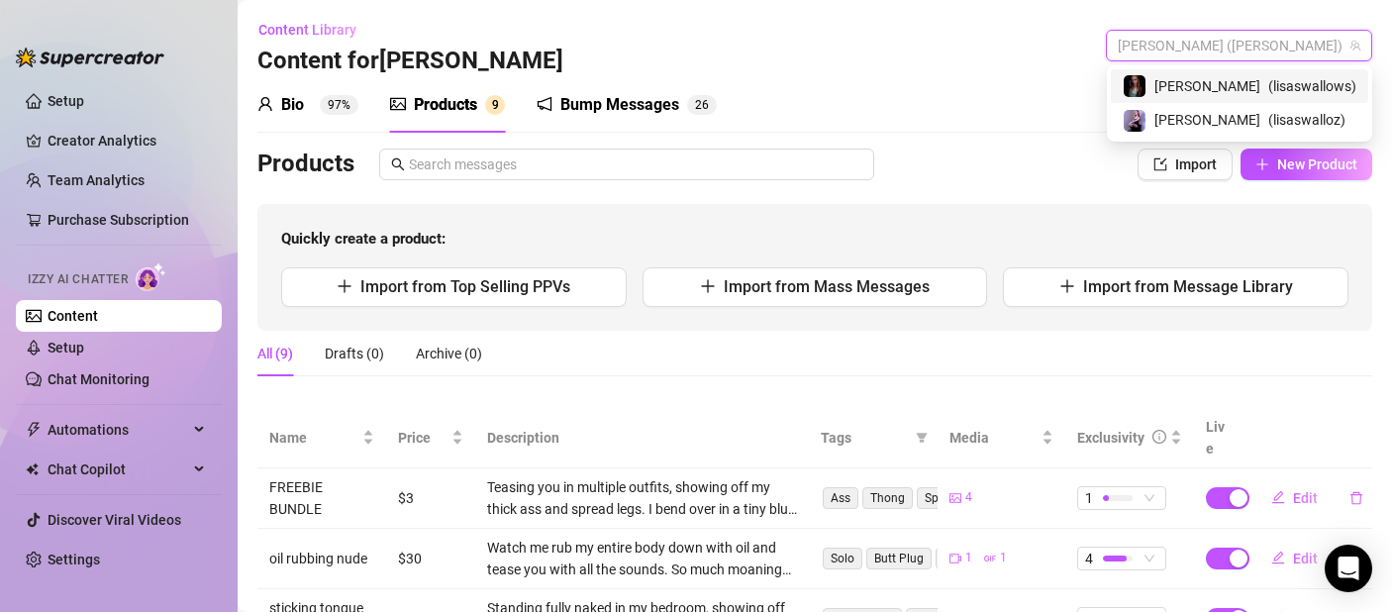
click at [1289, 83] on span "( lisaswallows )" at bounding box center [1312, 86] width 88 height 22
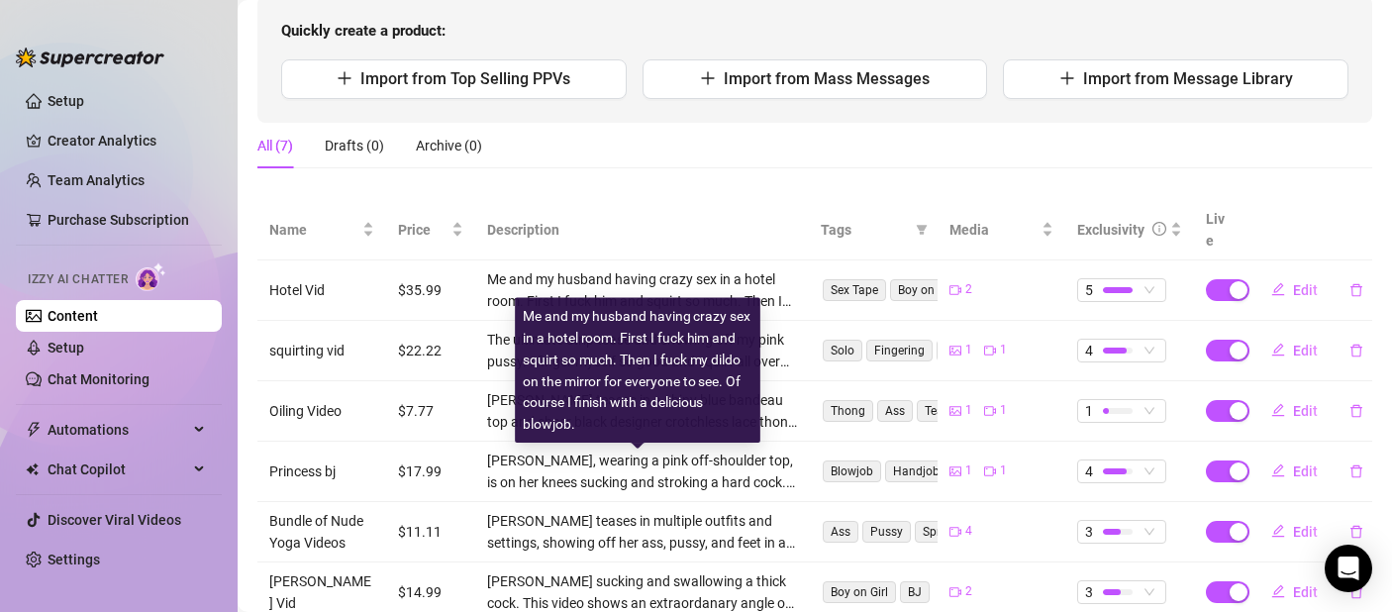
scroll to position [316, 0]
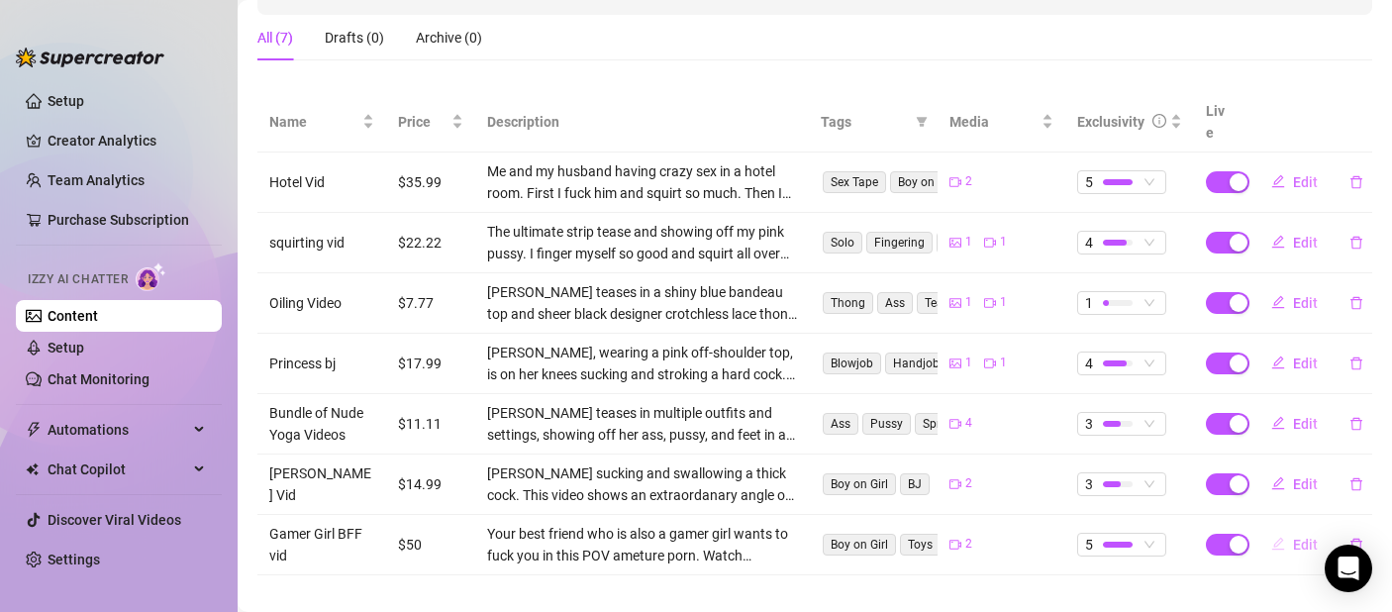
click at [1293, 537] on span "Edit" at bounding box center [1305, 545] width 25 height 16
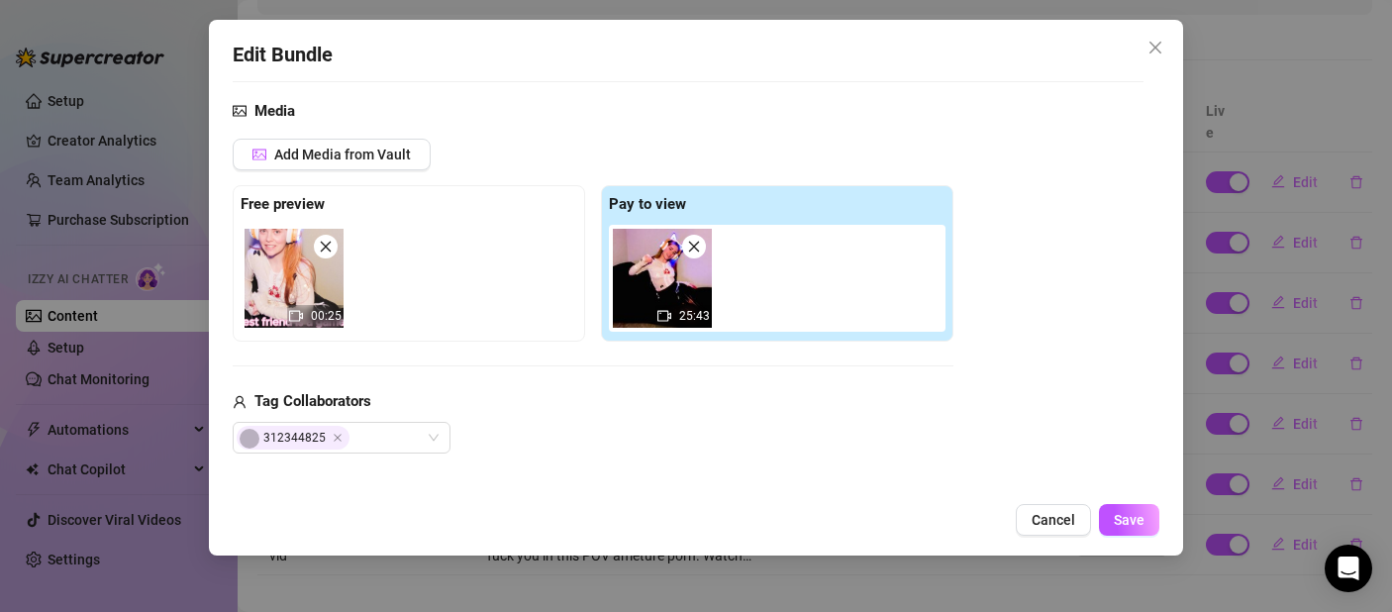
scroll to position [201, 0]
click at [346, 144] on button "Add Media from Vault" at bounding box center [332, 155] width 198 height 32
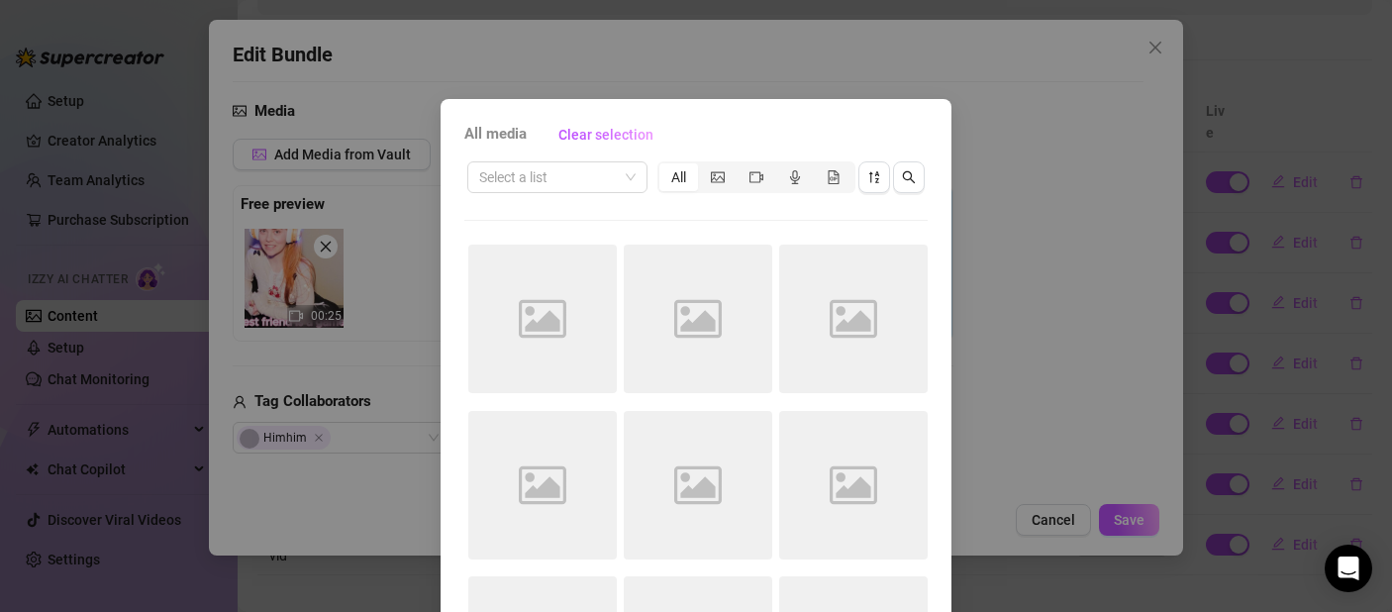
click at [1010, 155] on div "All media Clear selection Select a list All Image placeholder Image placeholder…" at bounding box center [696, 306] width 1392 height 612
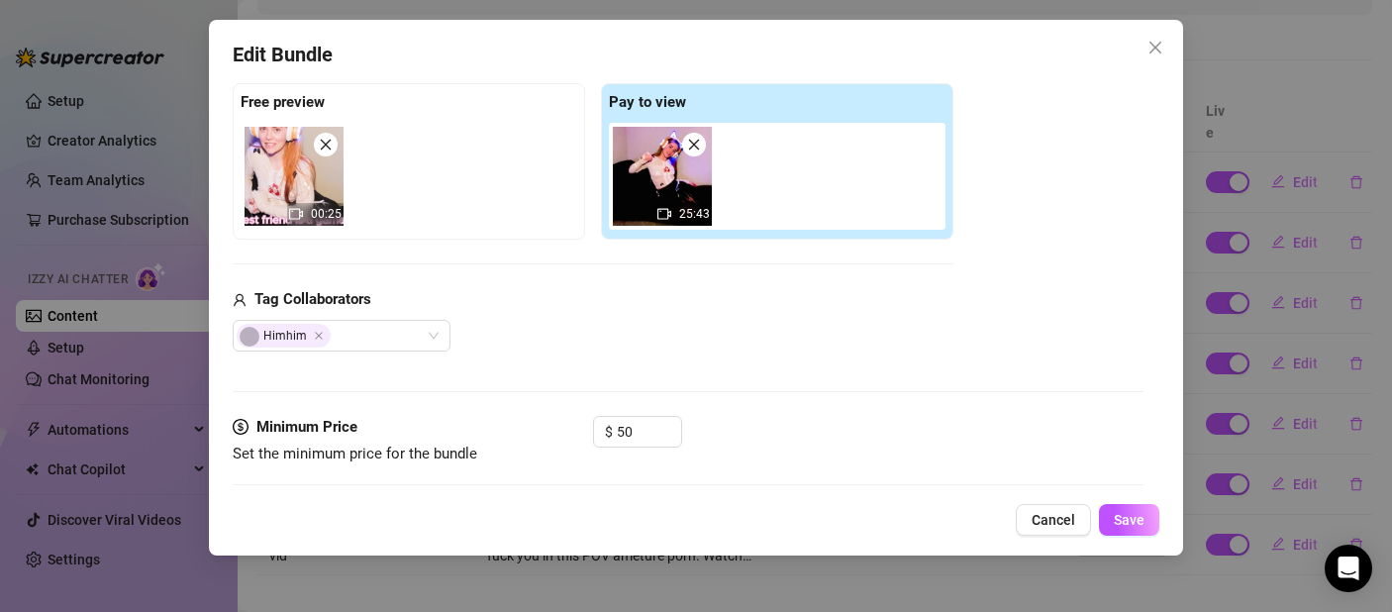
scroll to position [268, 0]
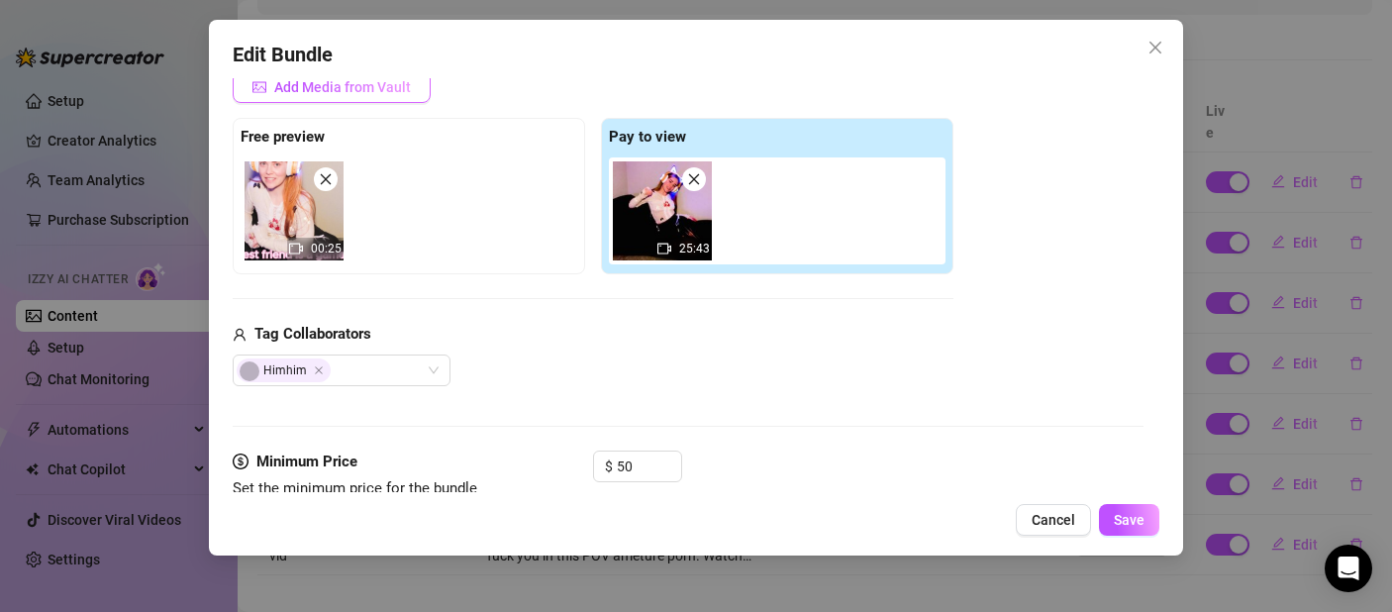
click at [384, 92] on span "Add Media from Vault" at bounding box center [342, 87] width 137 height 16
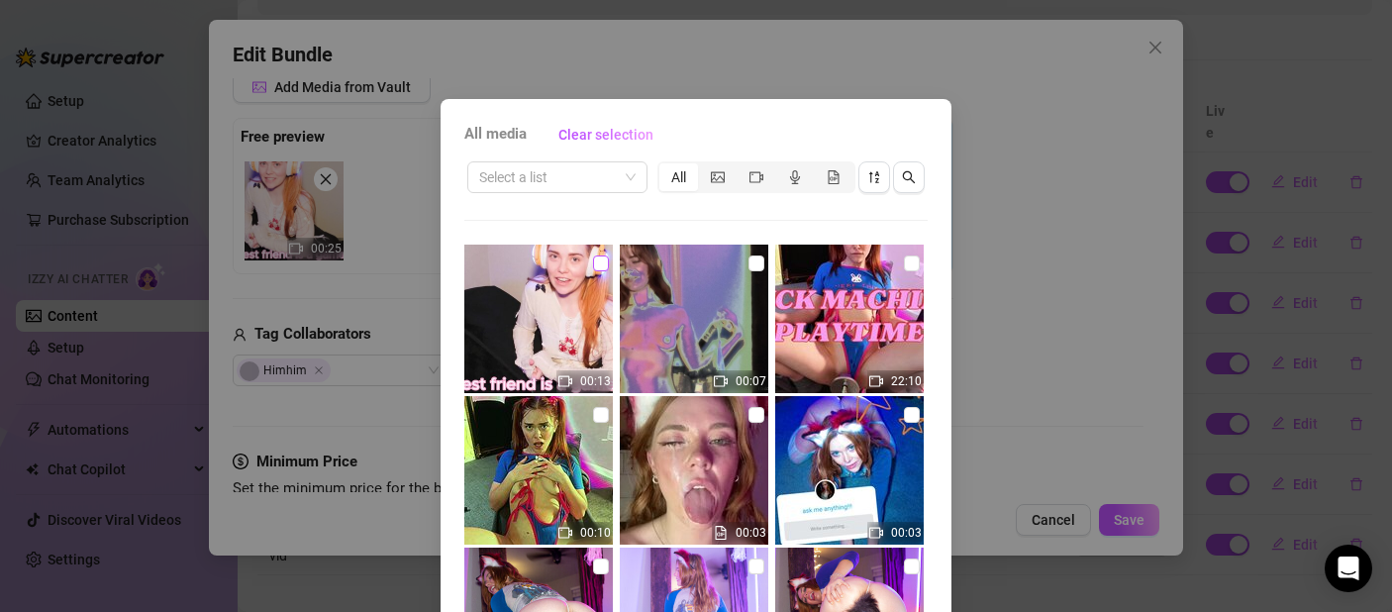
click at [593, 258] on input "checkbox" at bounding box center [601, 263] width 16 height 16
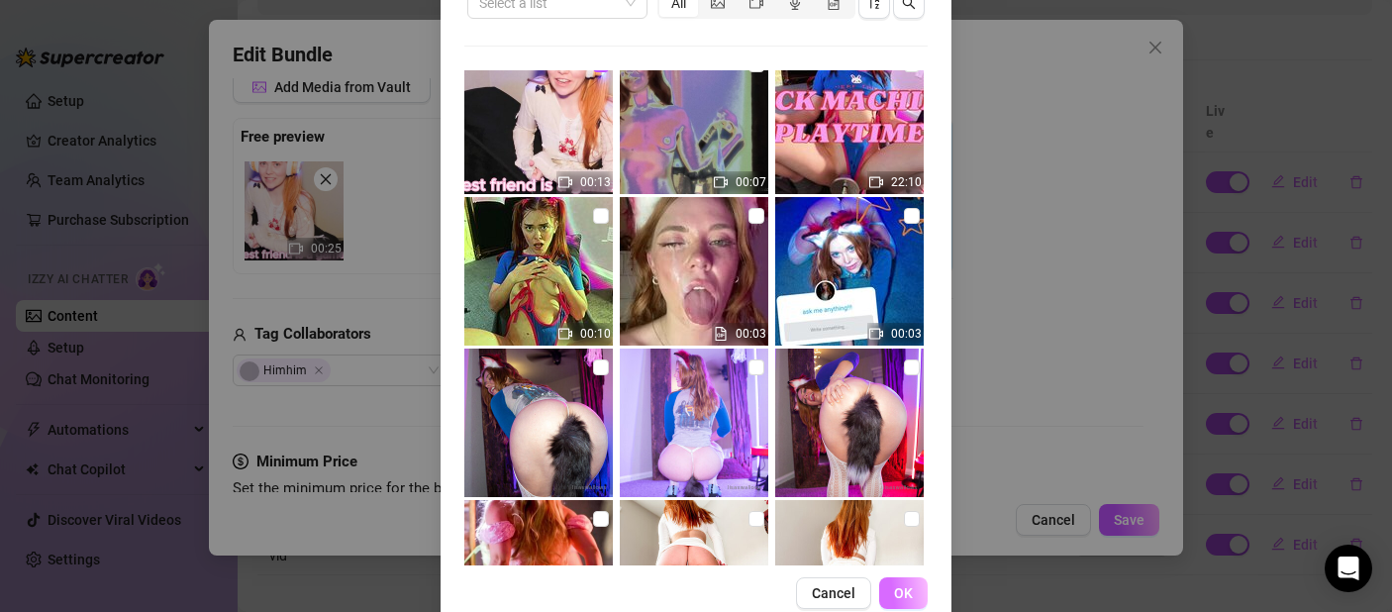
scroll to position [37, 0]
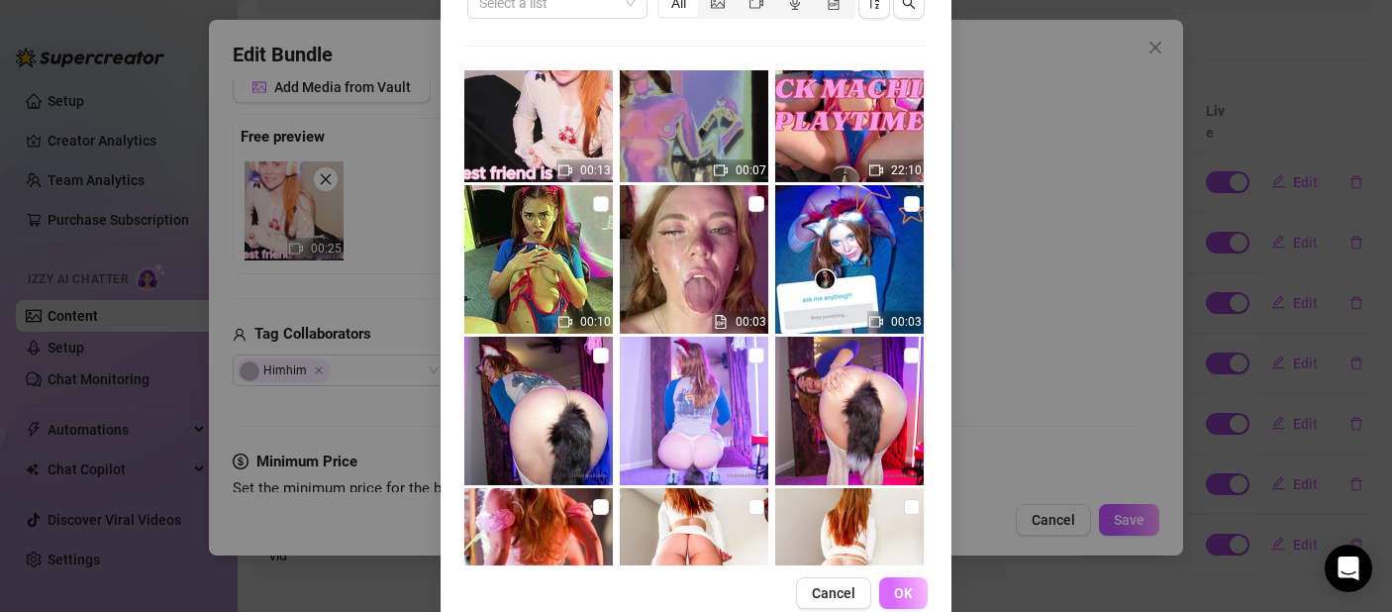
click at [898, 596] on span "OK" at bounding box center [903, 593] width 19 height 16
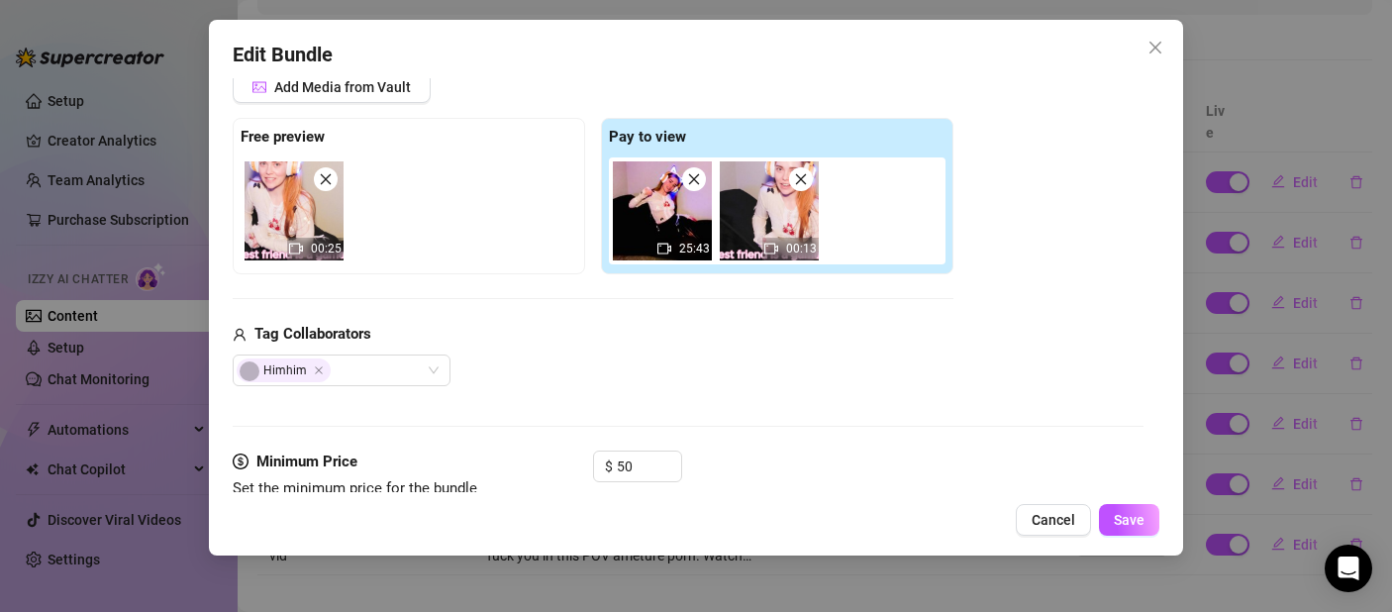
click at [321, 172] on icon "close" at bounding box center [326, 179] width 14 height 14
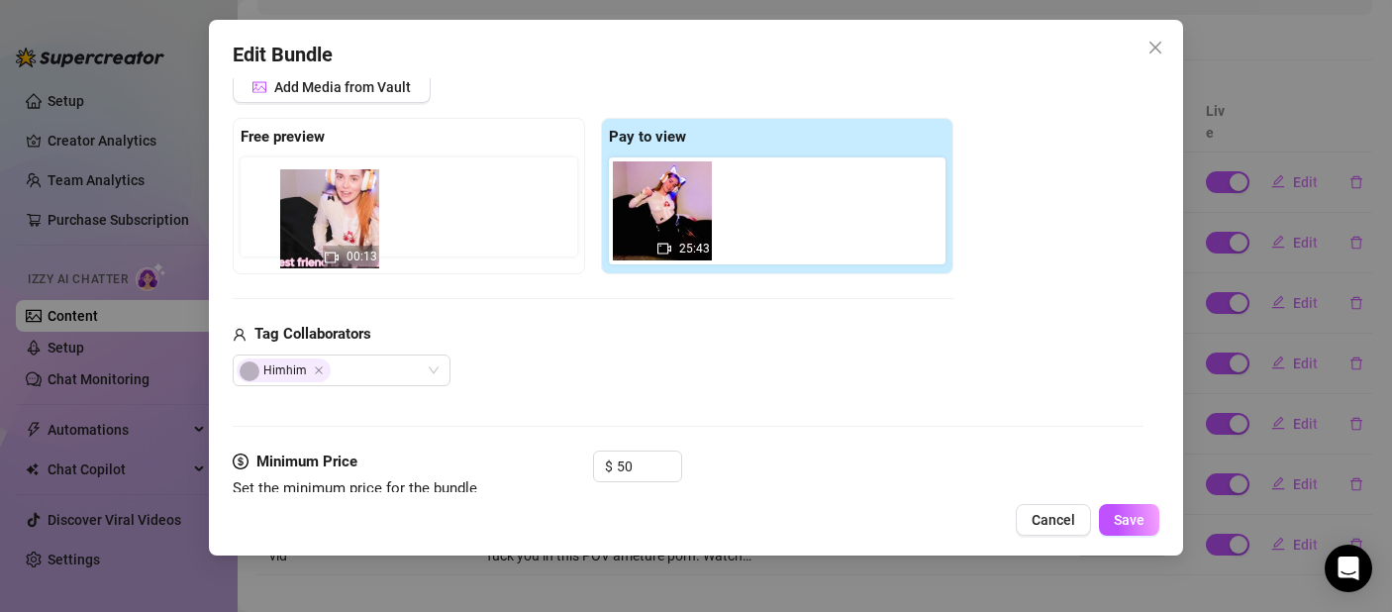
drag, startPoint x: 730, startPoint y: 180, endPoint x: 305, endPoint y: 223, distance: 426.9
click at [306, 223] on div "Free preview Pay to view 25:43 00:13" at bounding box center [593, 196] width 721 height 156
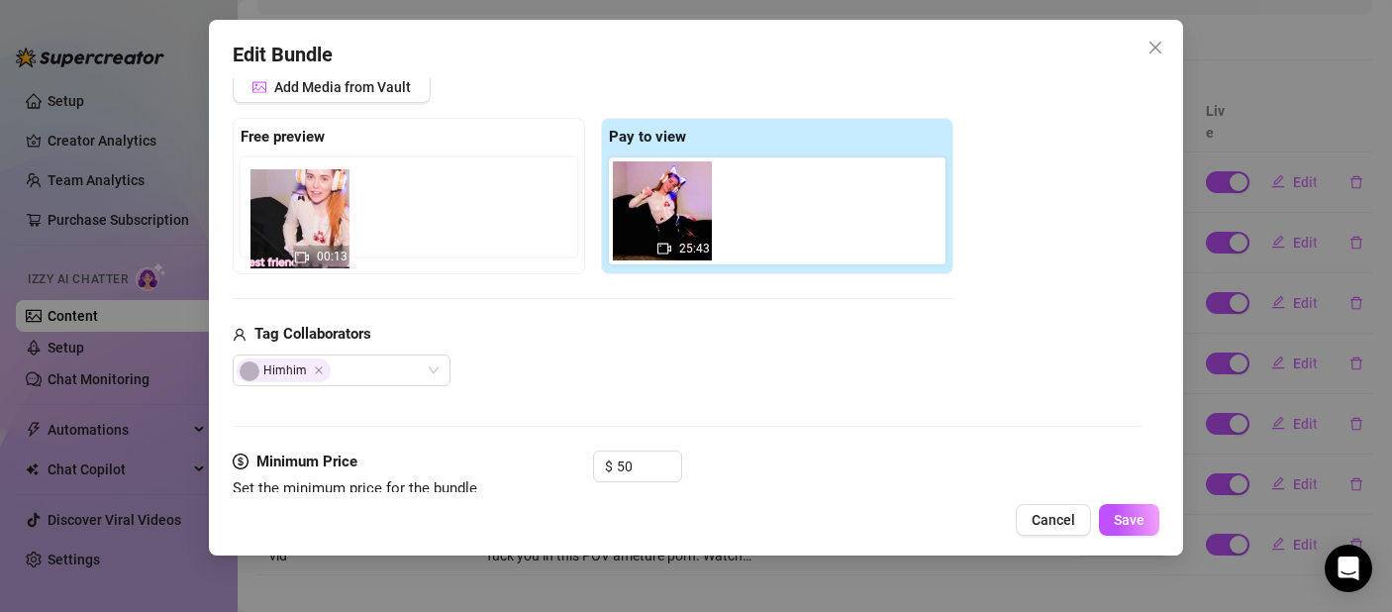
drag, startPoint x: 751, startPoint y: 218, endPoint x: 278, endPoint y: 223, distance: 473.3
click at [278, 223] on div "Free preview Pay to view 25:43 00:13" at bounding box center [593, 196] width 721 height 156
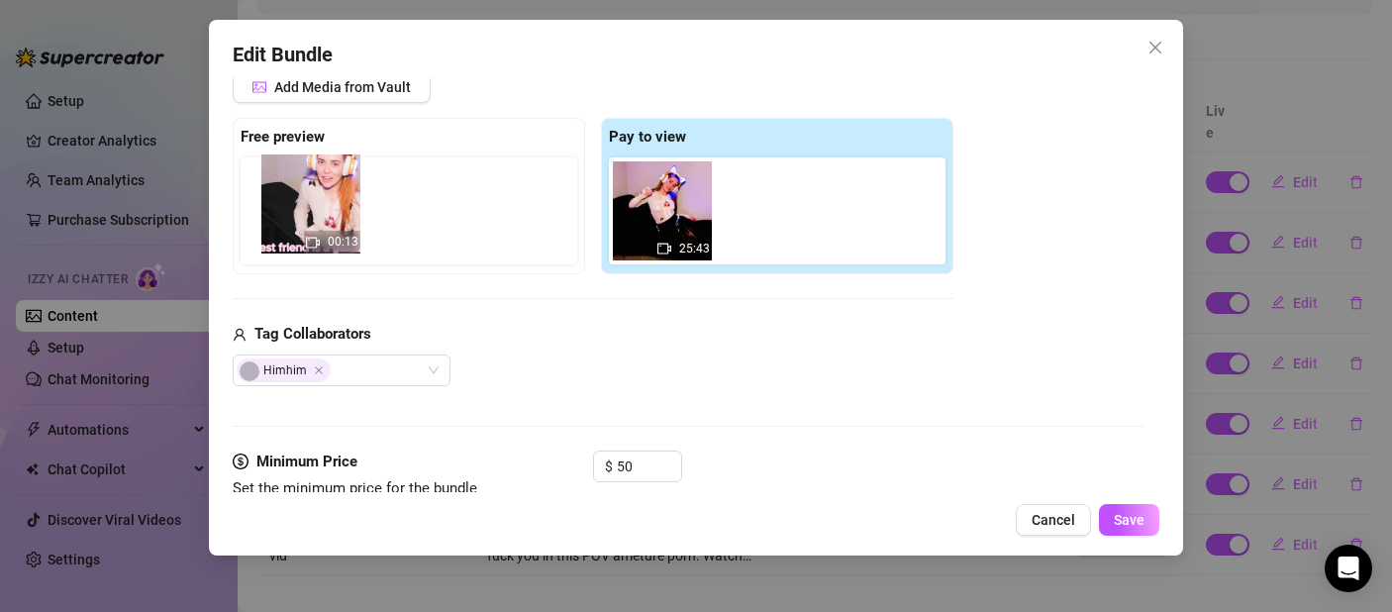
drag, startPoint x: 787, startPoint y: 233, endPoint x: 329, endPoint y: 222, distance: 458.6
click at [329, 222] on div "Free preview Pay to view 25:43 00:13" at bounding box center [593, 196] width 721 height 156
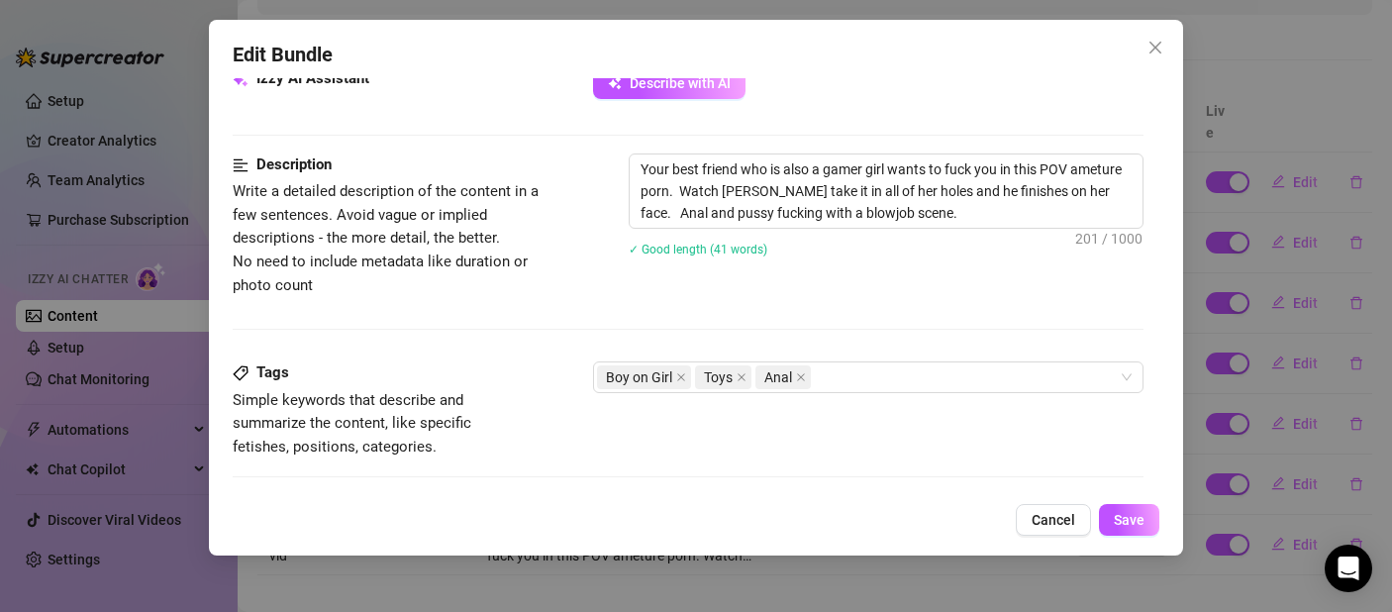
scroll to position [1037, 0]
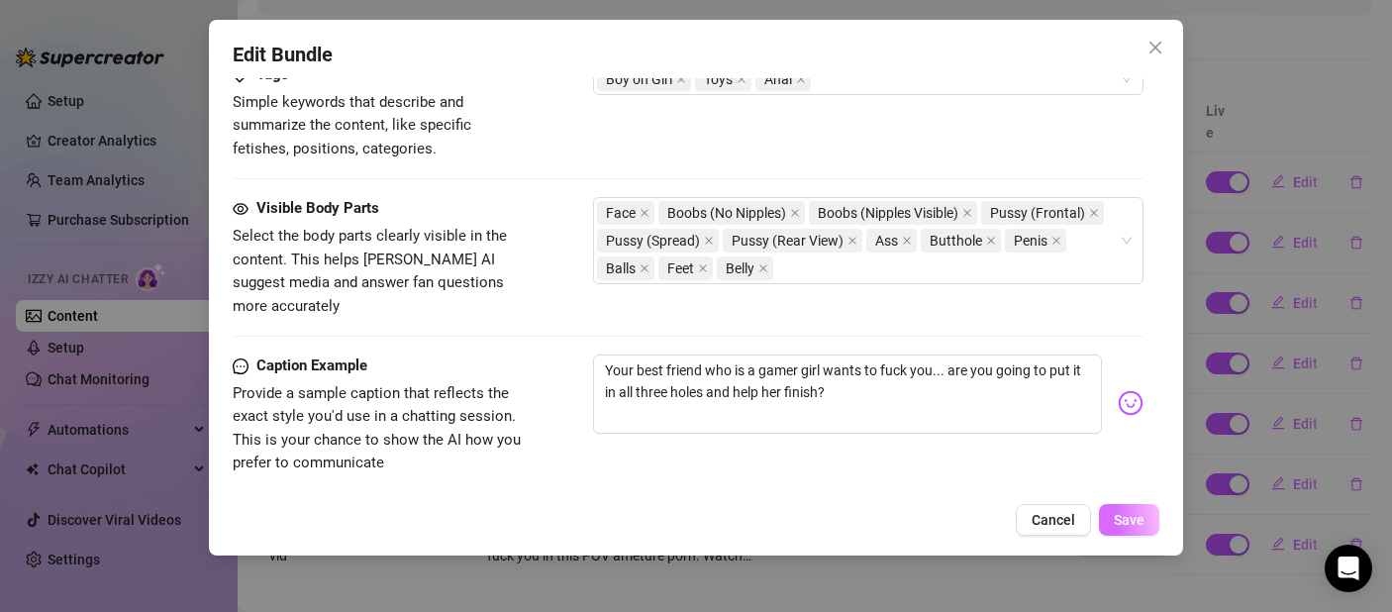
click at [1131, 519] on span "Save" at bounding box center [1129, 520] width 31 height 16
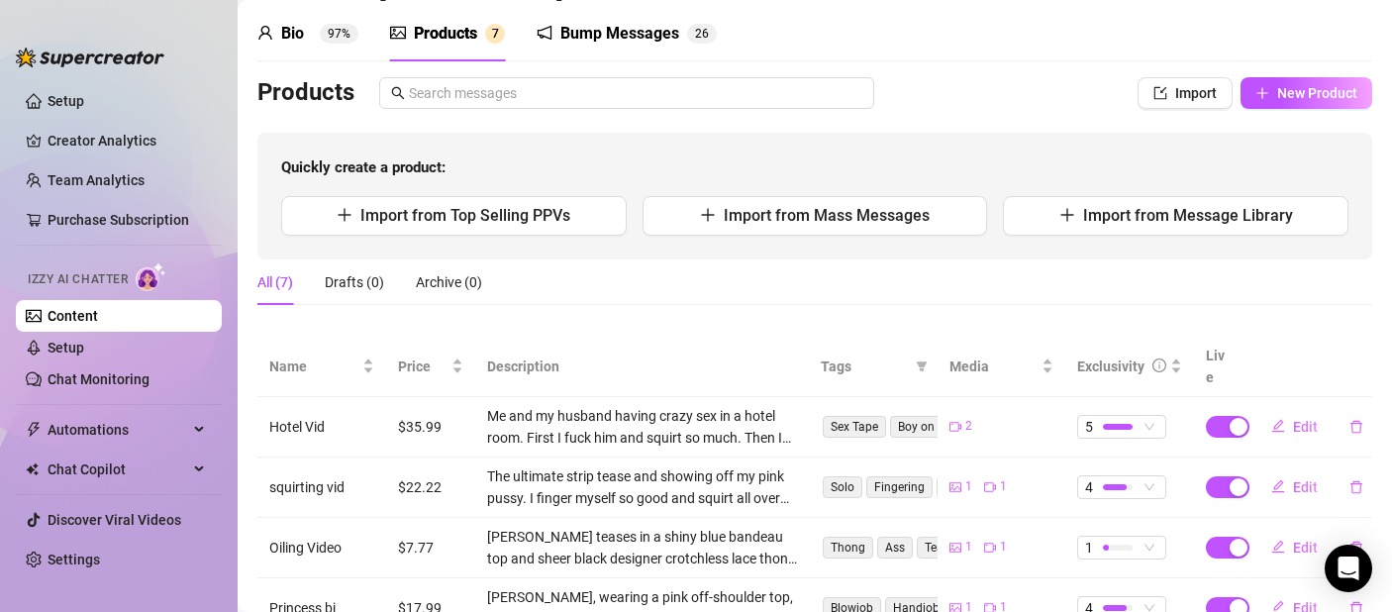
scroll to position [316, 0]
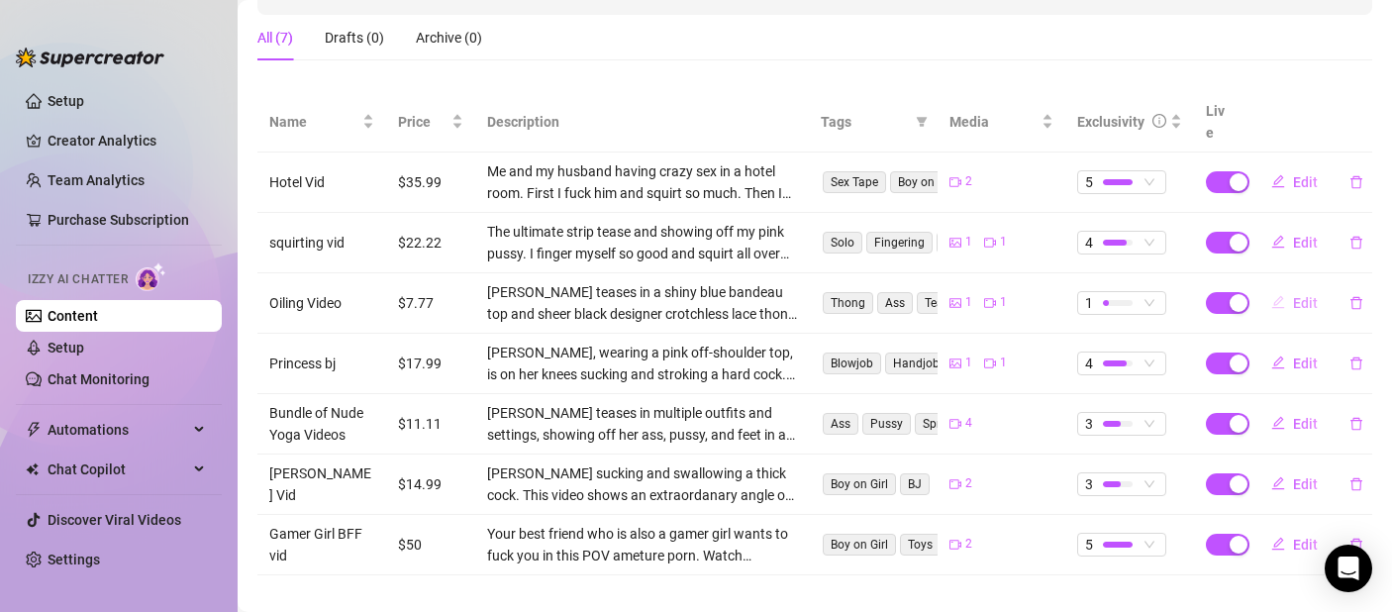
click at [1296, 295] on span "Edit" at bounding box center [1305, 303] width 25 height 16
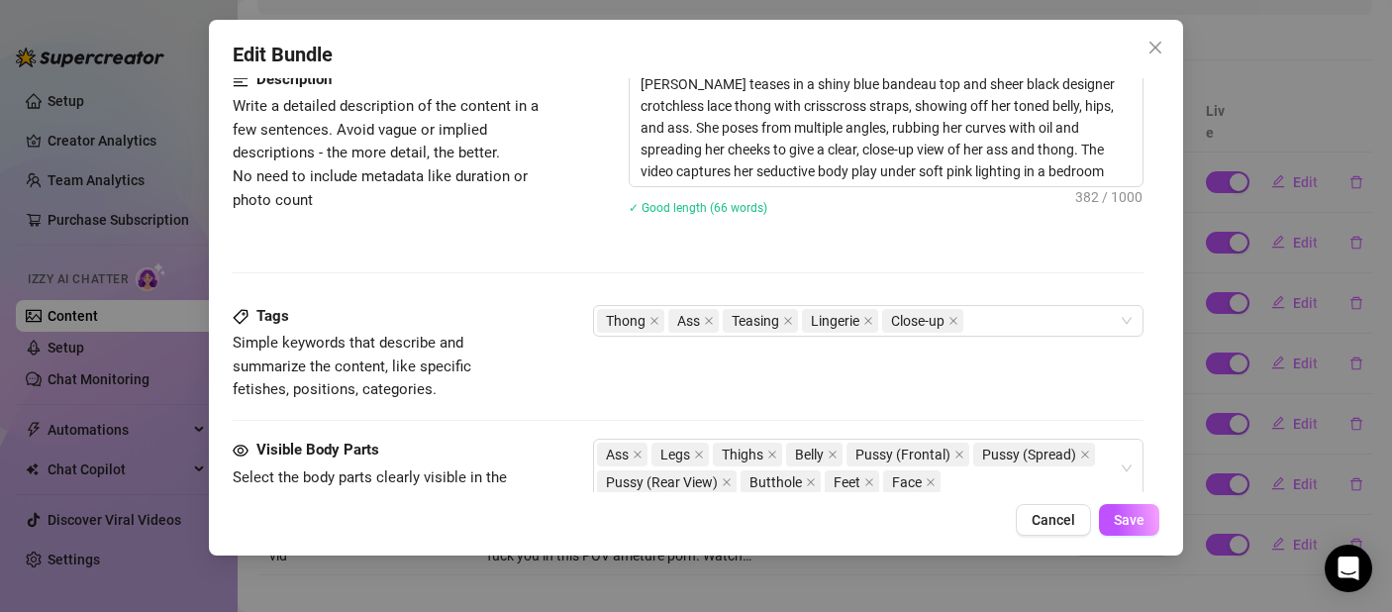
scroll to position [630, 0]
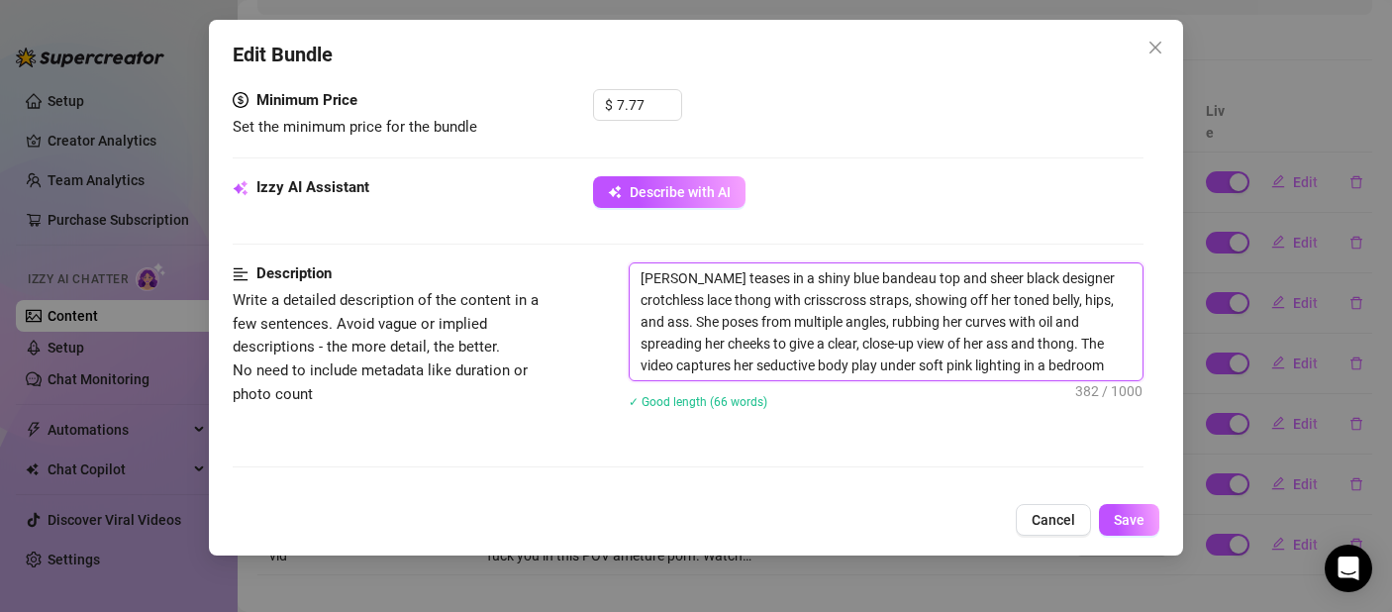
drag, startPoint x: 712, startPoint y: 272, endPoint x: 590, endPoint y: 279, distance: 122.0
click at [590, 279] on div "Description Write a detailed description of the content in a few sentences. Avo…" at bounding box center [688, 348] width 911 height 172
click at [906, 302] on textarea "Teasing in a shiny blue bandeau top and sheer black designer crotchless lace th…" at bounding box center [886, 321] width 513 height 117
drag, startPoint x: 917, startPoint y: 301, endPoint x: 898, endPoint y: 305, distance: 19.2
click at [898, 305] on textarea "Teasing in a shiny blue bandeau top and sheer black designer crotchless lace th…" at bounding box center [886, 321] width 513 height 117
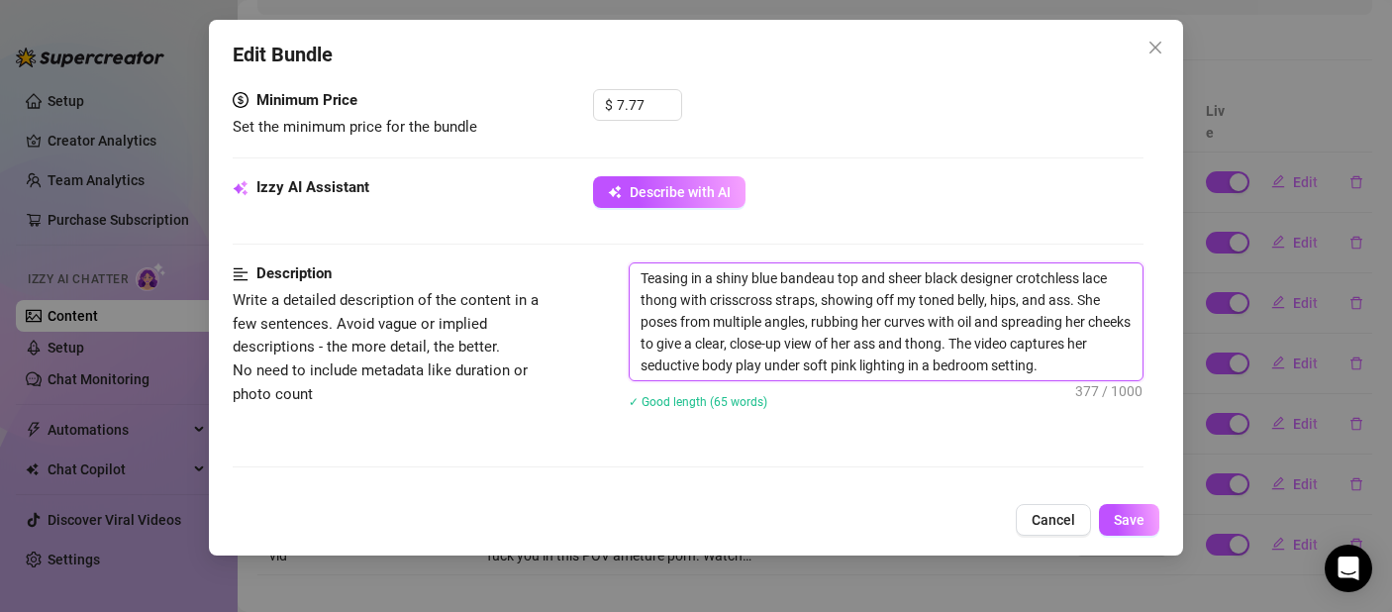
drag, startPoint x: 1101, startPoint y: 296, endPoint x: 1080, endPoint y: 301, distance: 21.4
click at [1080, 301] on textarea "Teasing in a shiny blue bandeau top and sheer black designer crotchless lace th…" at bounding box center [886, 321] width 513 height 117
click at [677, 324] on textarea "Teasing in a shiny blue bandeau top and sheer black designer crotchless lace th…" at bounding box center [886, 321] width 513 height 117
drag, startPoint x: 839, startPoint y: 322, endPoint x: 827, endPoint y: 324, distance: 12.0
click at [826, 324] on textarea "Teasing in a shiny blue bandeau top and sheer black designer crotchless lace th…" at bounding box center [886, 321] width 513 height 117
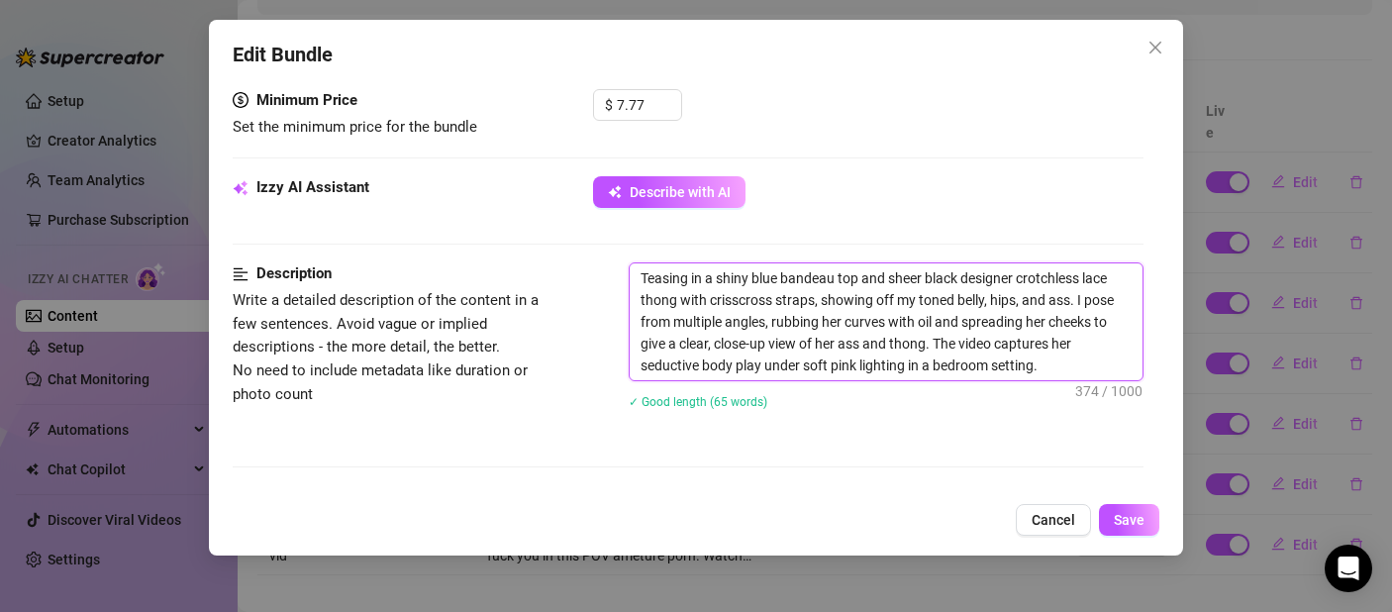
drag, startPoint x: 870, startPoint y: 325, endPoint x: 836, endPoint y: 329, distance: 34.9
click at [836, 329] on textarea "Teasing in a shiny blue bandeau top and sheer black designer crotchless lace th…" at bounding box center [886, 321] width 513 height 117
click at [846, 325] on textarea "Teasing in a shiny blue bandeau top and sheer black designer crotchless lace th…" at bounding box center [886, 321] width 513 height 117
drag, startPoint x: 845, startPoint y: 321, endPoint x: 826, endPoint y: 324, distance: 19.0
click at [826, 324] on textarea "Teasing in a shiny blue bandeau top and sheer black designer crotchless lace th…" at bounding box center [886, 321] width 513 height 117
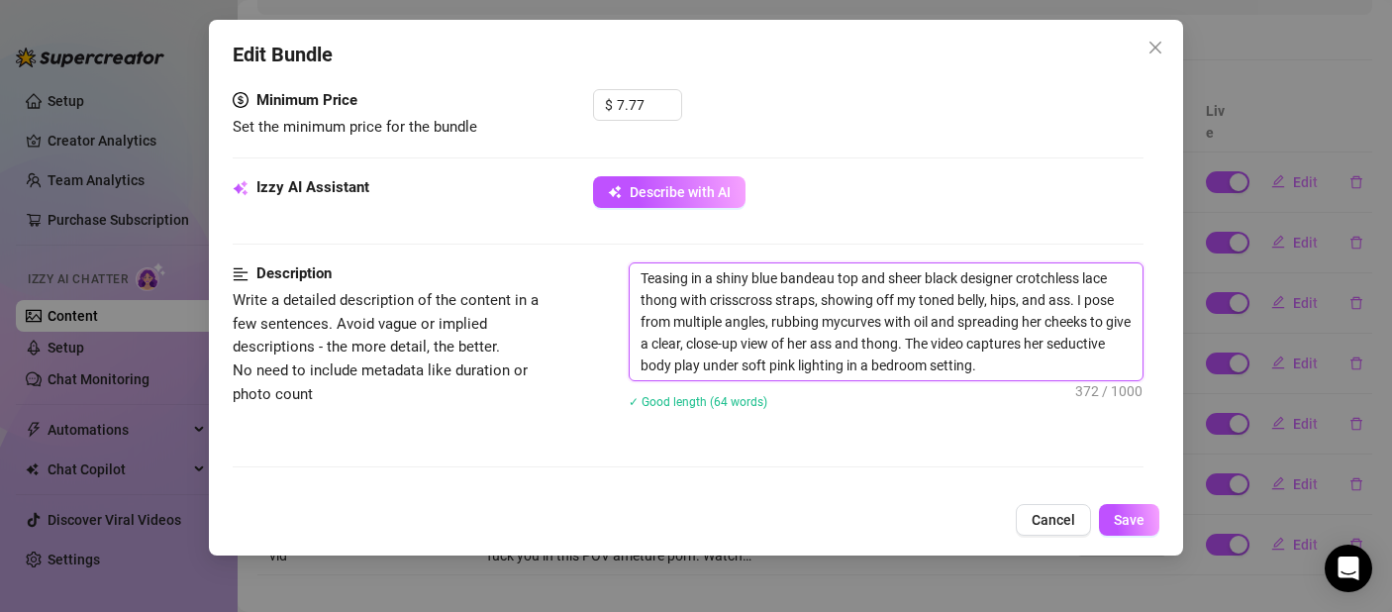
drag, startPoint x: 840, startPoint y: 347, endPoint x: 820, endPoint y: 347, distance: 19.8
click at [820, 347] on textarea "Teasing in a shiny blue bandeau top and sheer black designer crotchless lace th…" at bounding box center [886, 321] width 513 height 117
click at [847, 324] on textarea "Teasing in a shiny blue bandeau top and sheer black designer crotchless lace th…" at bounding box center [886, 321] width 513 height 117
click at [840, 324] on textarea "Teasing in a shiny blue bandeau top and sheer black designer crotchless lace th…" at bounding box center [886, 321] width 513 height 117
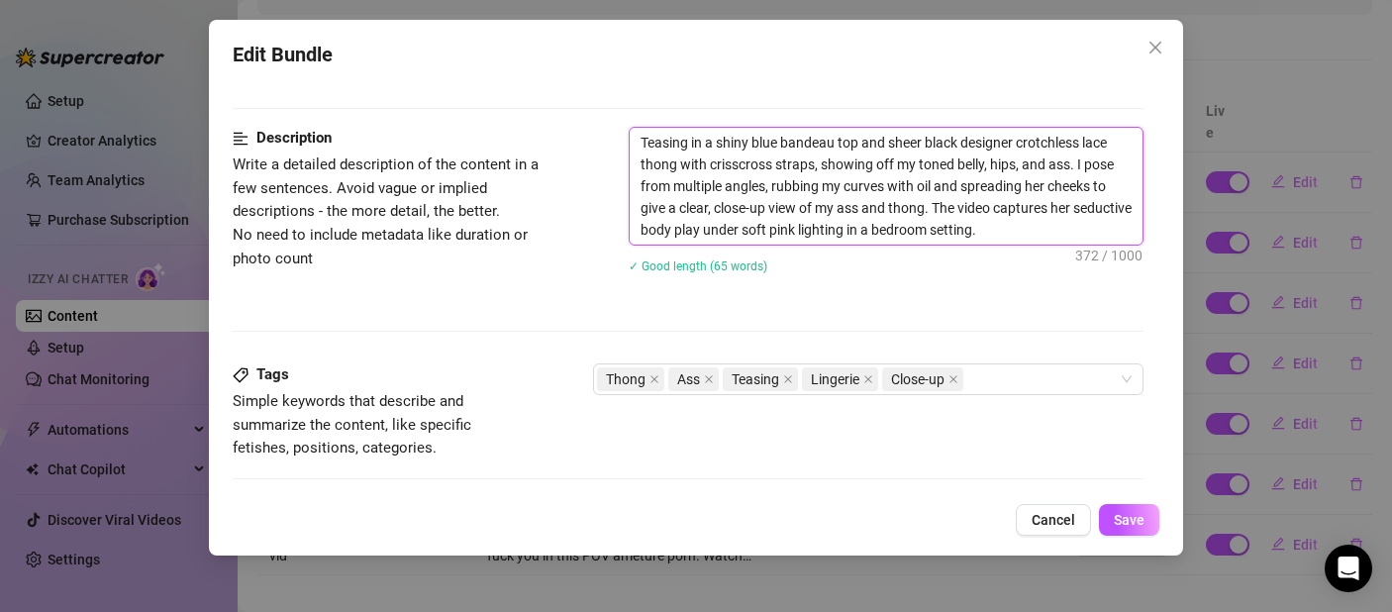
scroll to position [812, 0]
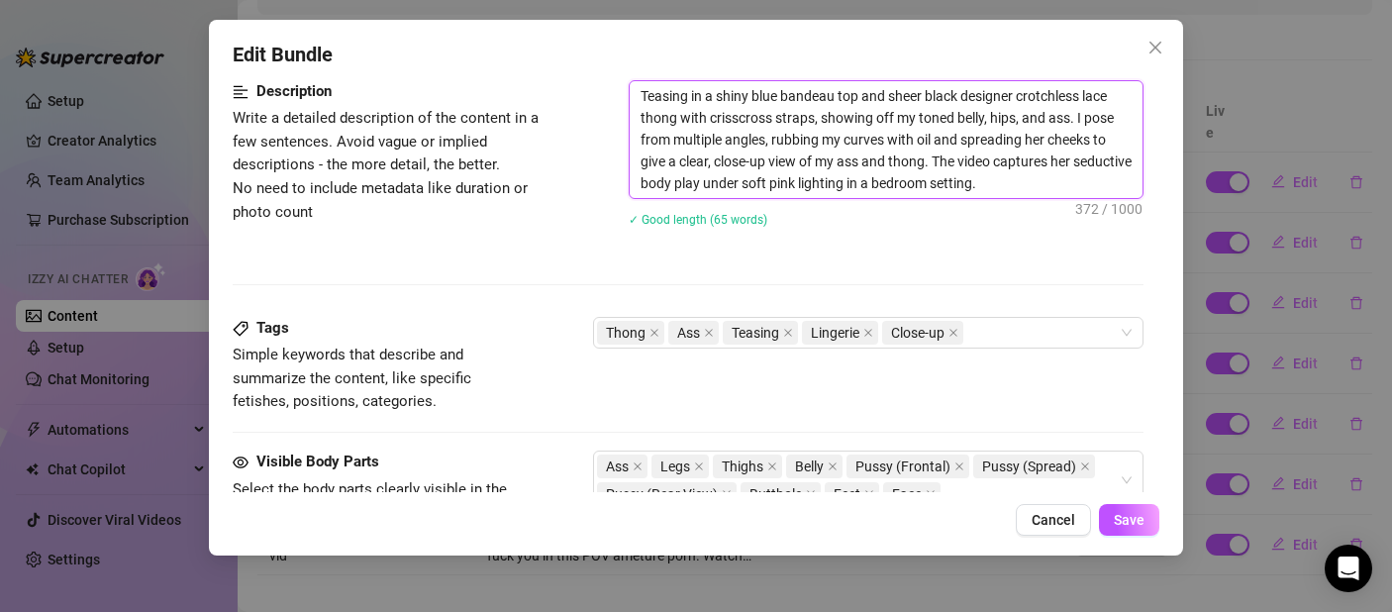
drag, startPoint x: 1066, startPoint y: 159, endPoint x: 1055, endPoint y: 160, distance: 10.9
click at [1055, 160] on textarea "Teasing in a shiny blue bandeau top and sheer black designer crotchless lace th…" at bounding box center [886, 139] width 513 height 117
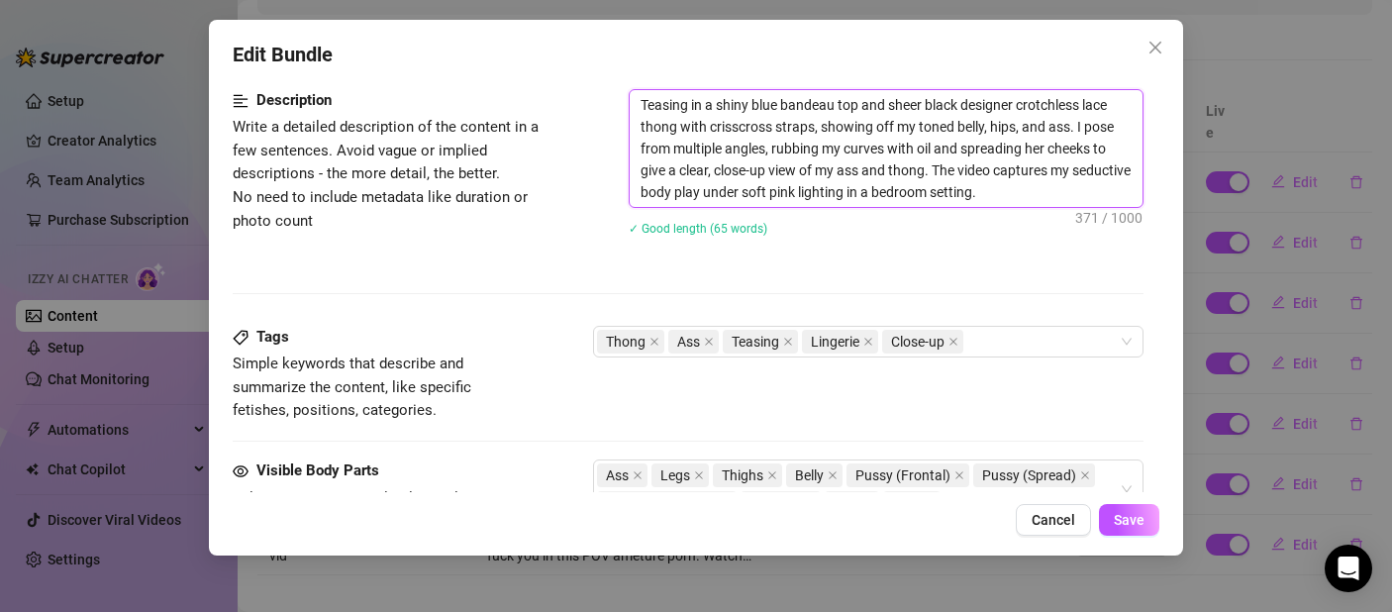
scroll to position [786, 0]
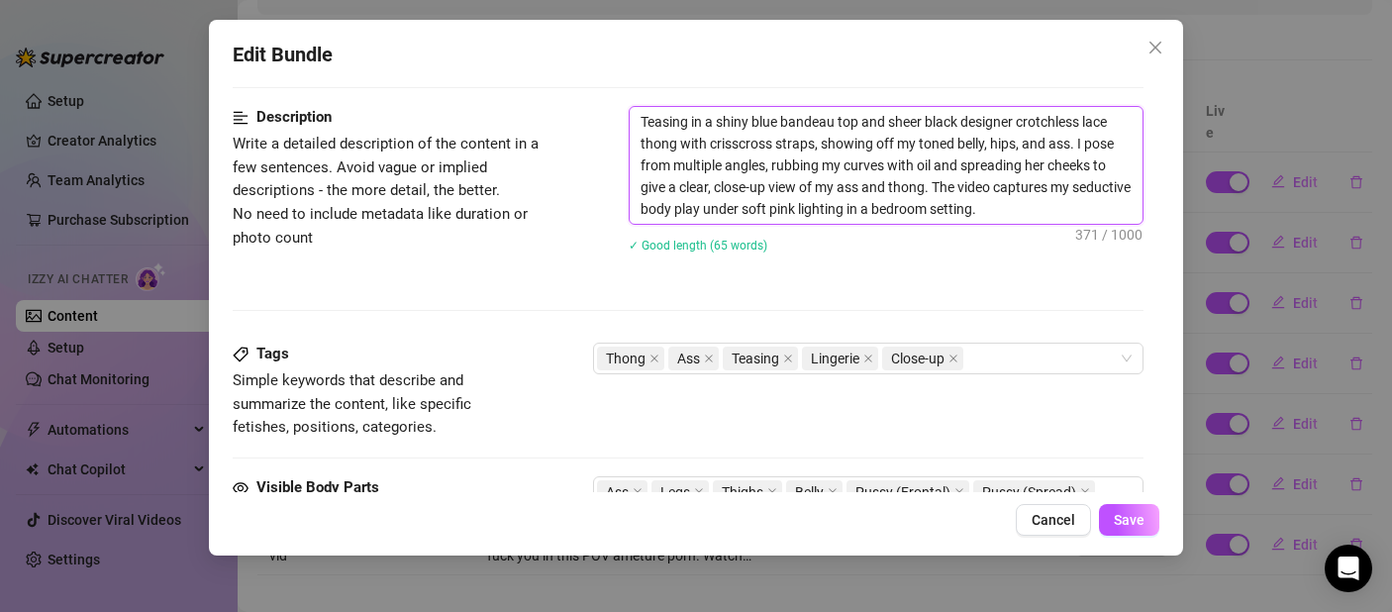
drag, startPoint x: 933, startPoint y: 208, endPoint x: 923, endPoint y: 210, distance: 10.1
click at [923, 210] on textarea "Teasing in a shiny blue bandeau top and sheer black designer crotchless lace th…" at bounding box center [886, 165] width 513 height 117
drag, startPoint x: 1047, startPoint y: 210, endPoint x: 997, endPoint y: 219, distance: 50.3
click at [998, 219] on textarea "Teasing in a shiny blue bandeau top and sheer black designer crotchless lace th…" at bounding box center [886, 165] width 513 height 117
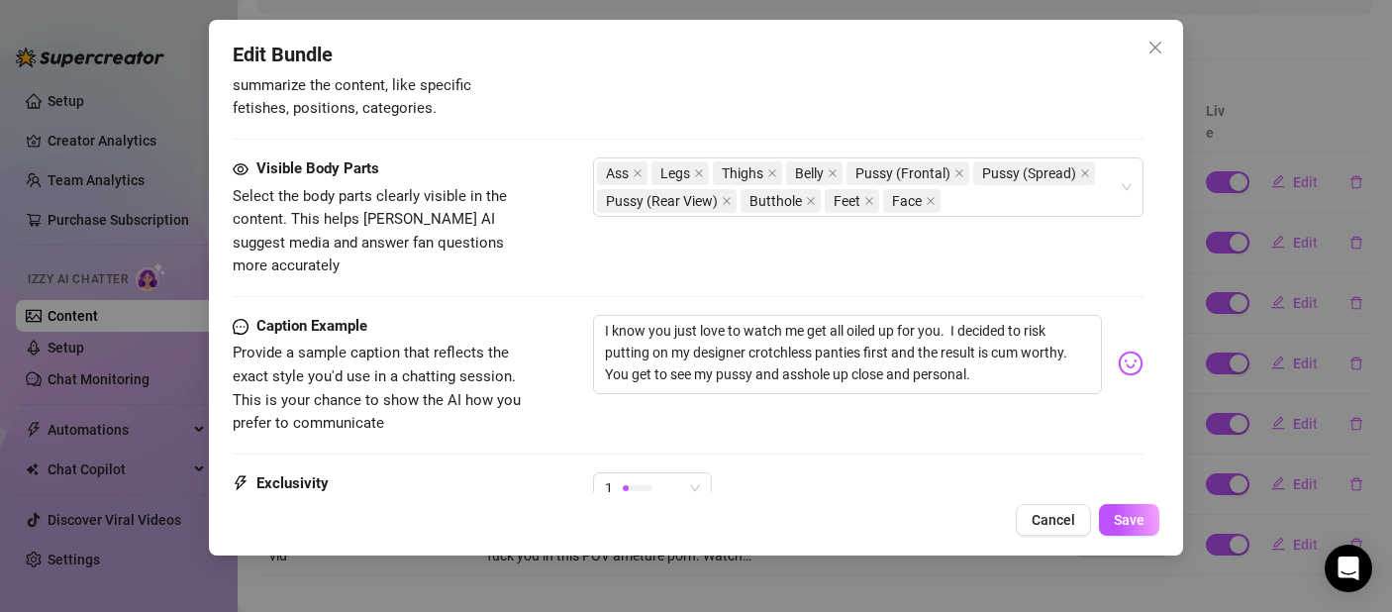
scroll to position [1306, 0]
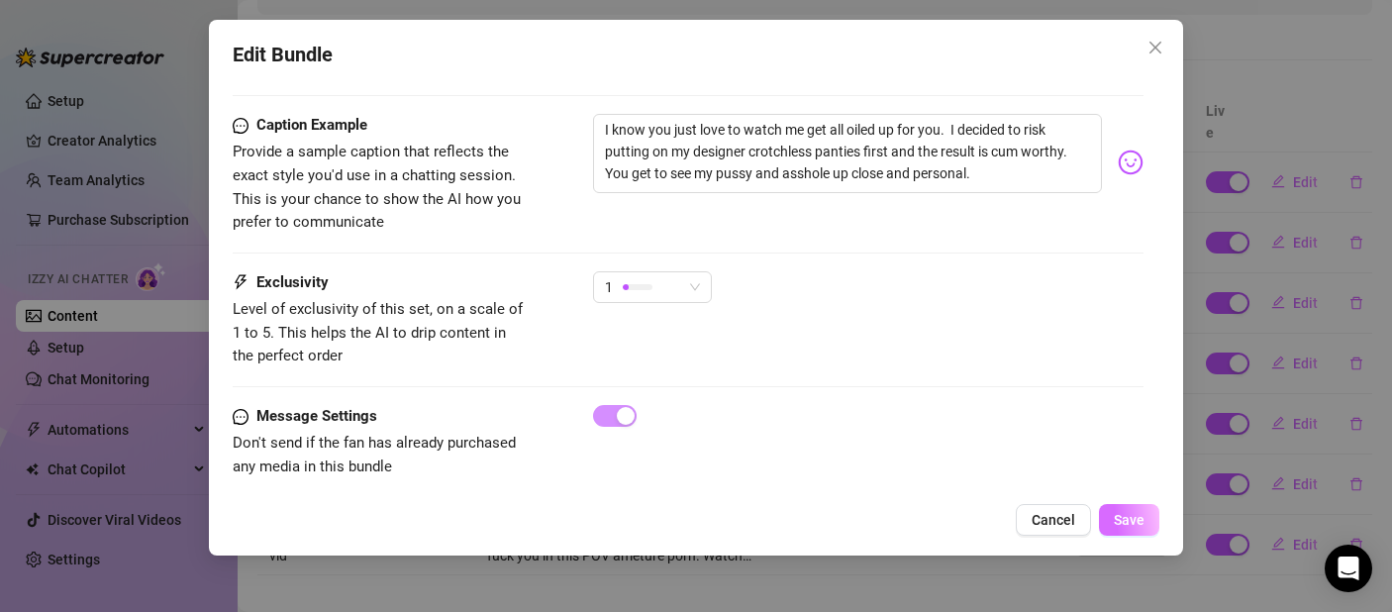
click at [1126, 516] on span "Save" at bounding box center [1129, 520] width 31 height 16
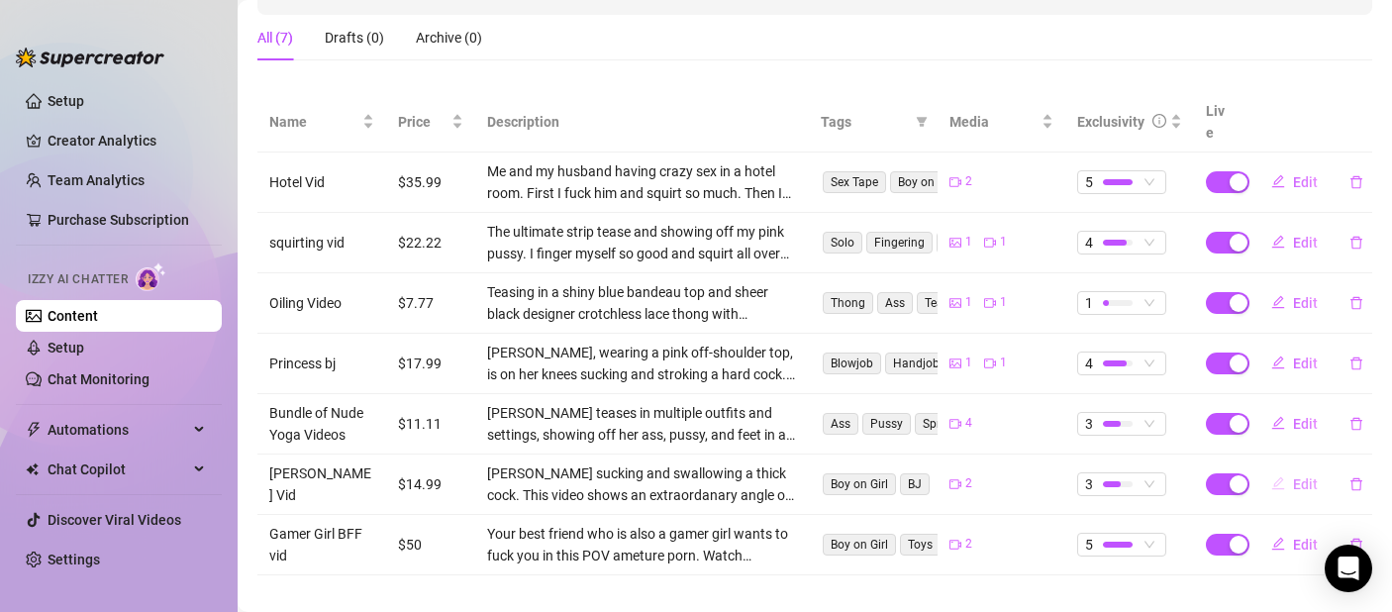
click at [1293, 476] on span "Edit" at bounding box center [1305, 484] width 25 height 16
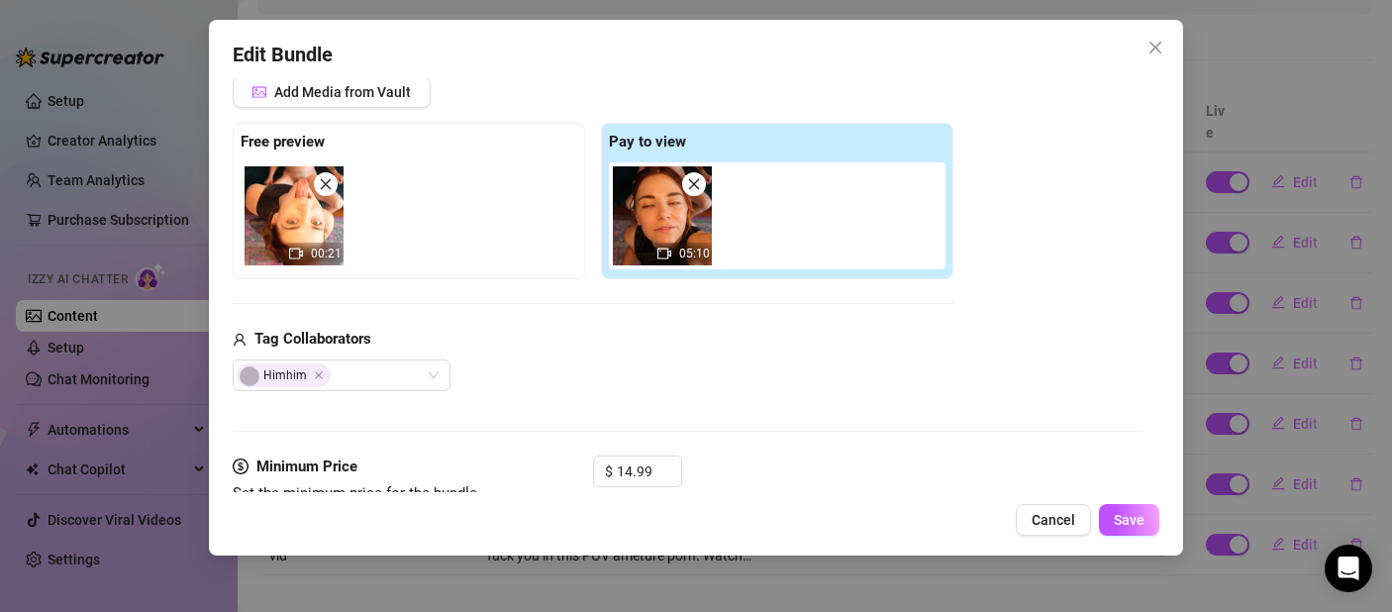
scroll to position [643, 0]
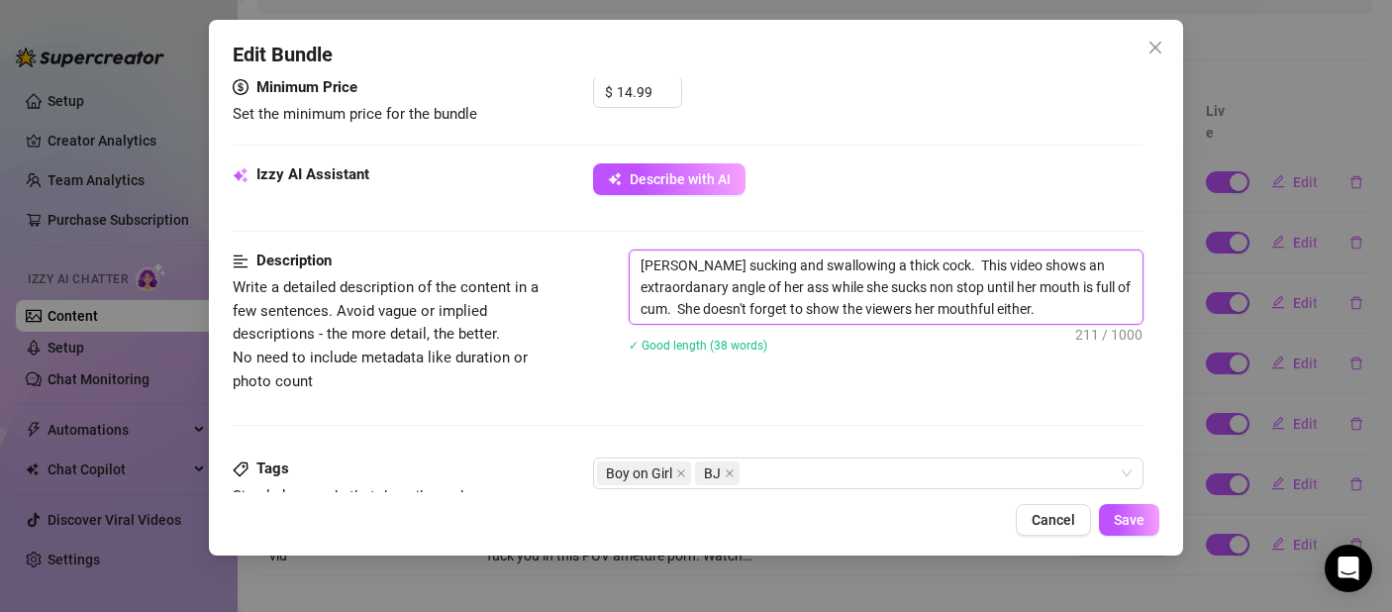
drag, startPoint x: 662, startPoint y: 262, endPoint x: 633, endPoint y: 272, distance: 31.3
click at [633, 272] on textarea "[PERSON_NAME] sucking and swallowing a thick cock. This video shows an extraord…" at bounding box center [886, 286] width 513 height 73
drag, startPoint x: 797, startPoint y: 285, endPoint x: 783, endPoint y: 287, distance: 14.0
click at [783, 287] on textarea "Just me sucking and swallowing a thick cock. This video shows an extraordanary …" at bounding box center [886, 286] width 513 height 73
drag, startPoint x: 887, startPoint y: 285, endPoint x: 868, endPoint y: 288, distance: 19.0
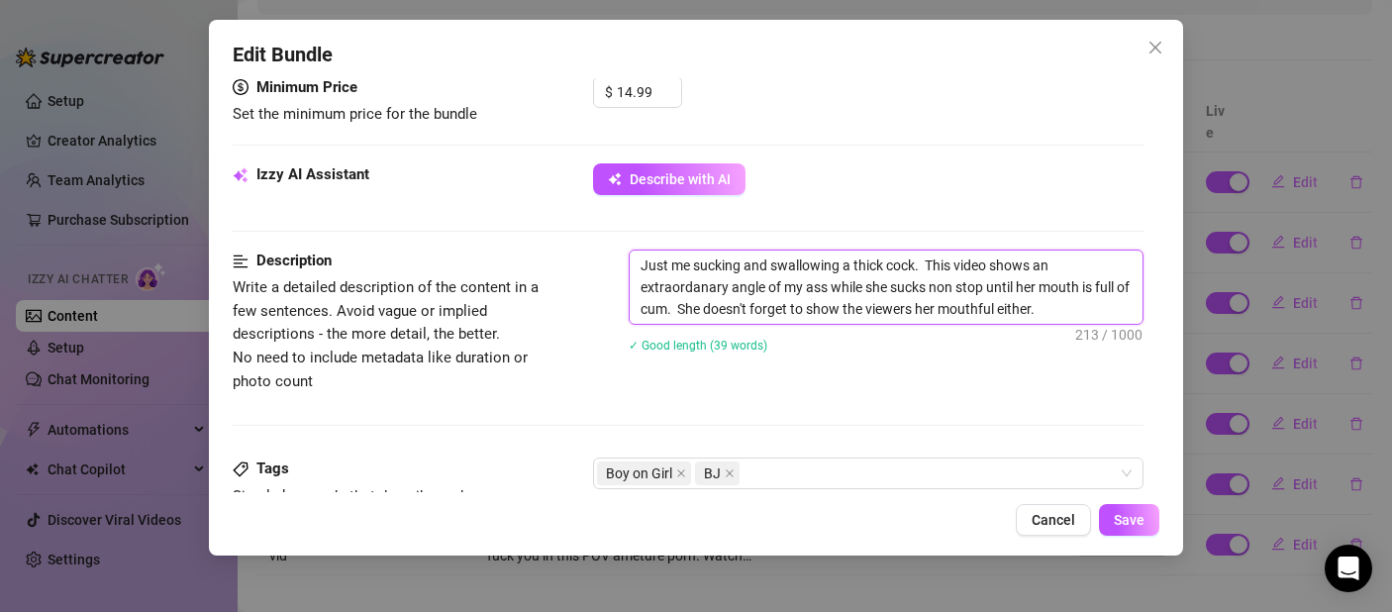
click at [868, 288] on textarea "Just me sucking and swallowing a thick cock. This video shows an extraordanary …" at bounding box center [886, 286] width 513 height 73
click at [908, 291] on textarea "Just me sucking and swallowing a thick cock. This video shows an extraordanary …" at bounding box center [886, 286] width 513 height 73
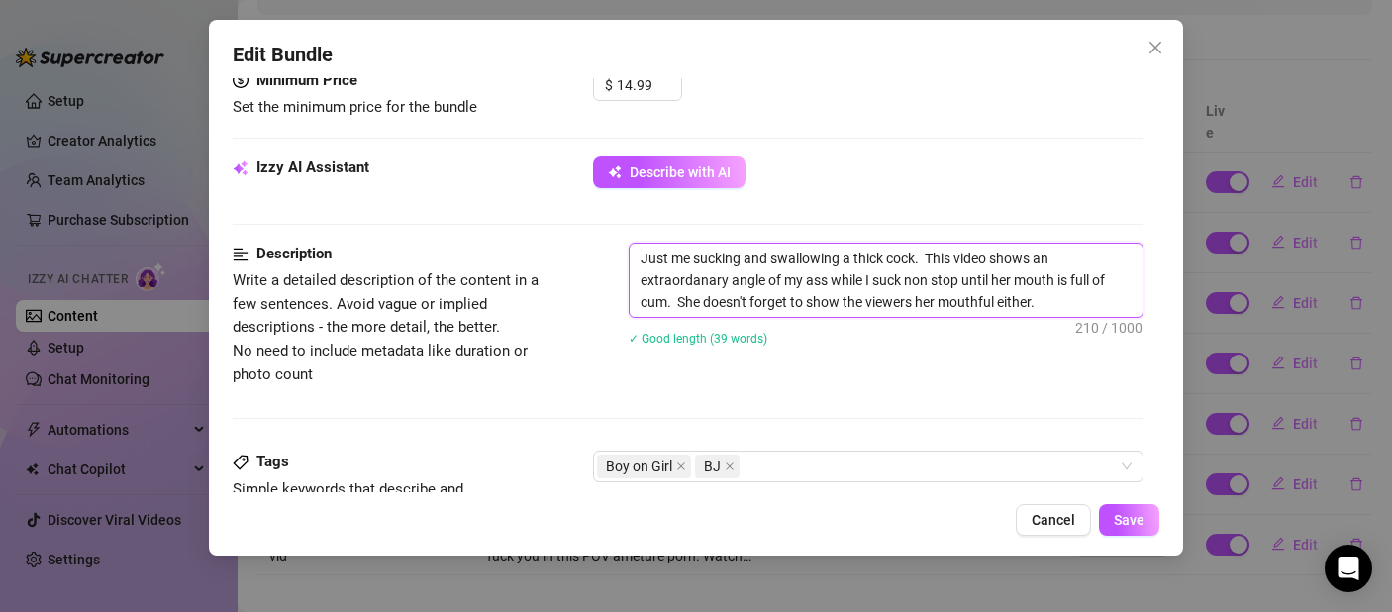
scroll to position [660, 0]
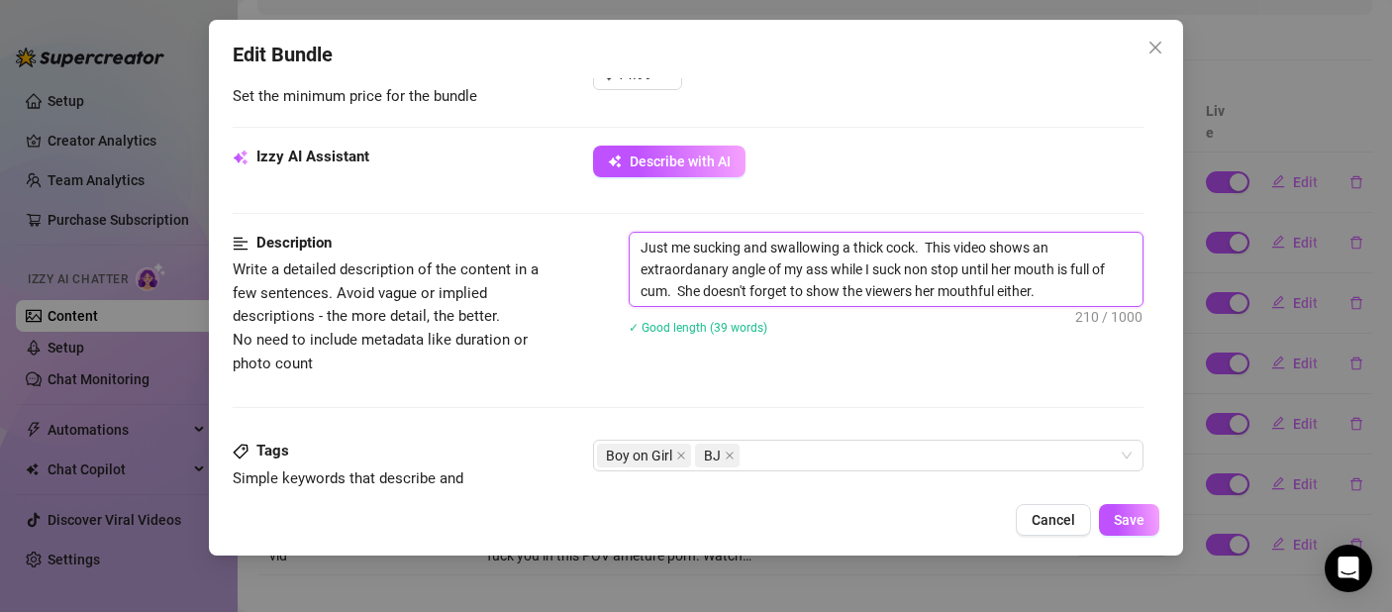
drag, startPoint x: 697, startPoint y: 285, endPoint x: 733, endPoint y: 292, distance: 36.3
click at [695, 293] on textarea "Just me sucking and swallowing a thick cock. This video shows an extraordanary …" at bounding box center [886, 269] width 513 height 73
drag, startPoint x: 740, startPoint y: 291, endPoint x: 677, endPoint y: 294, distance: 62.4
click at [677, 294] on textarea "Just me sucking and swallowing a thick cock. This video shows an extraordanary …" at bounding box center [886, 269] width 513 height 73
drag, startPoint x: 906, startPoint y: 297, endPoint x: 887, endPoint y: 296, distance: 18.8
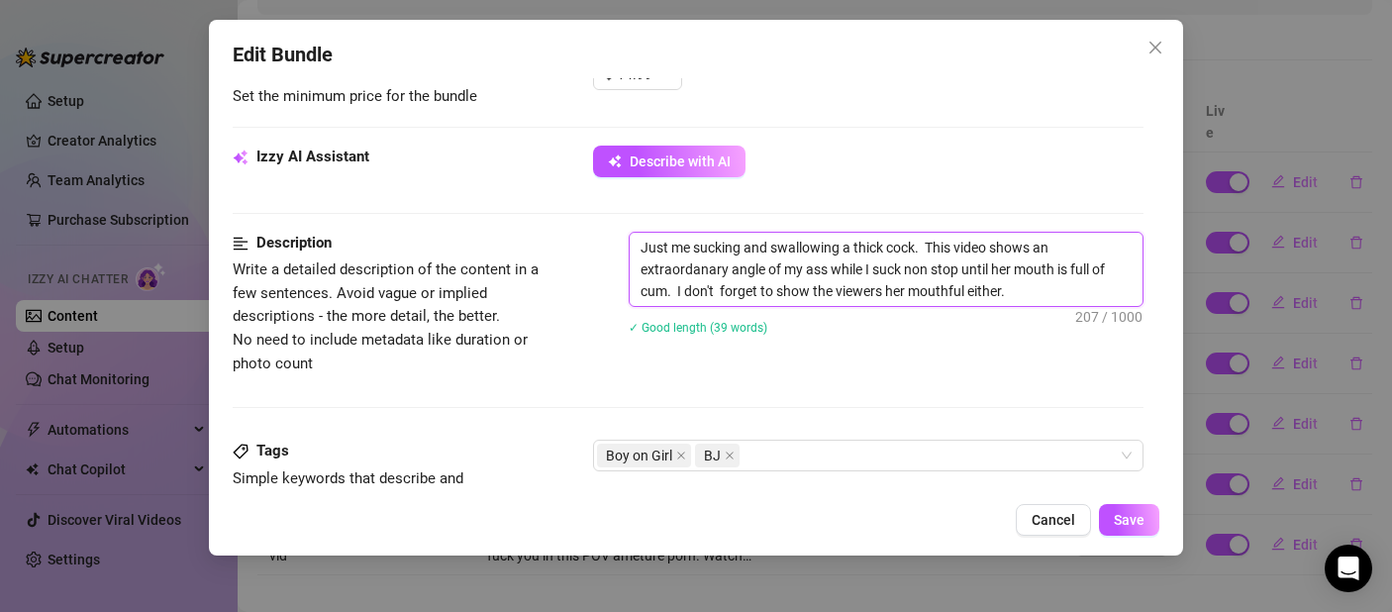
click at [887, 296] on textarea "Just me sucking and swallowing a thick cock. This video shows an extraordanary …" at bounding box center [886, 269] width 513 height 73
click at [723, 290] on textarea "Just me sucking and swallowing a thick cock. This video shows an extraordanary …" at bounding box center [886, 269] width 513 height 73
click at [1133, 515] on span "Save" at bounding box center [1129, 520] width 31 height 16
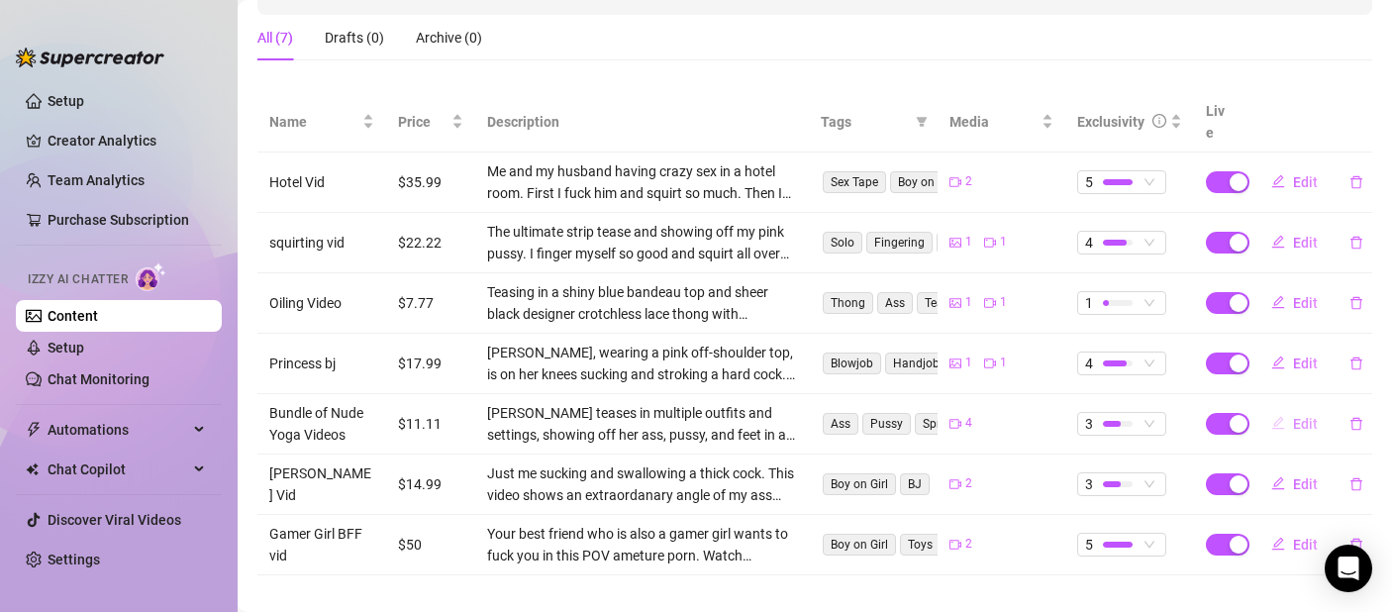
click at [1299, 416] on span "Edit" at bounding box center [1305, 424] width 25 height 16
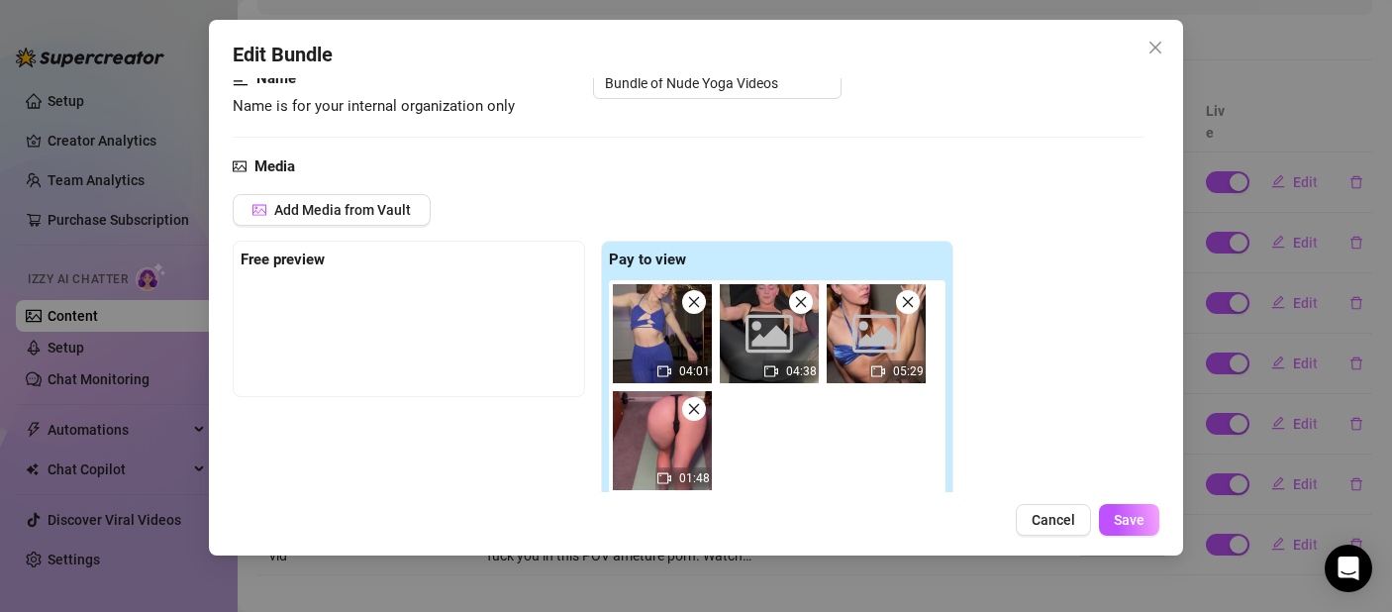
scroll to position [636, 0]
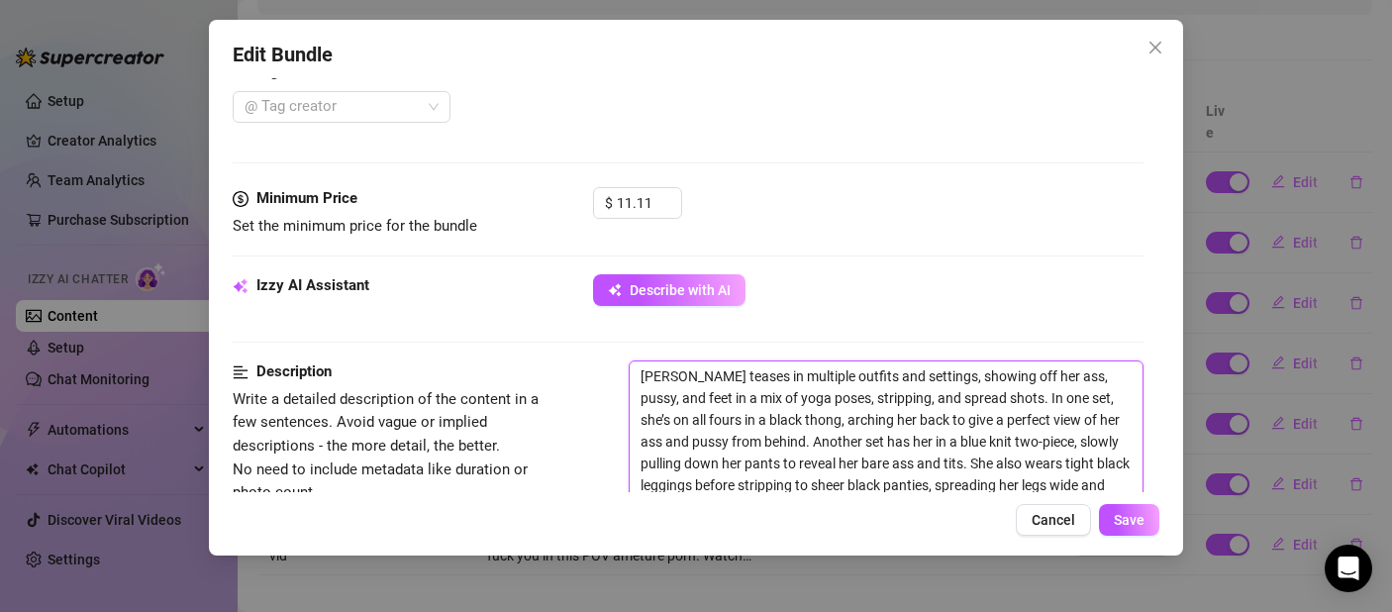
click at [706, 378] on textarea "[PERSON_NAME] teases in multiple outfits and settings, showing off her ass, pus…" at bounding box center [886, 474] width 513 height 226
drag, startPoint x: 708, startPoint y: 378, endPoint x: 630, endPoint y: 379, distance: 78.2
click at [630, 379] on textarea "[PERSON_NAME] teases in multiple outfits and settings, showing off her ass, pus…" at bounding box center [886, 474] width 513 height 226
click at [1015, 376] on textarea "Teasing you in multiple outfits and settings, showing off her ass, pussy, and f…" at bounding box center [886, 474] width 513 height 226
drag, startPoint x: 1005, startPoint y: 373, endPoint x: 989, endPoint y: 378, distance: 16.6
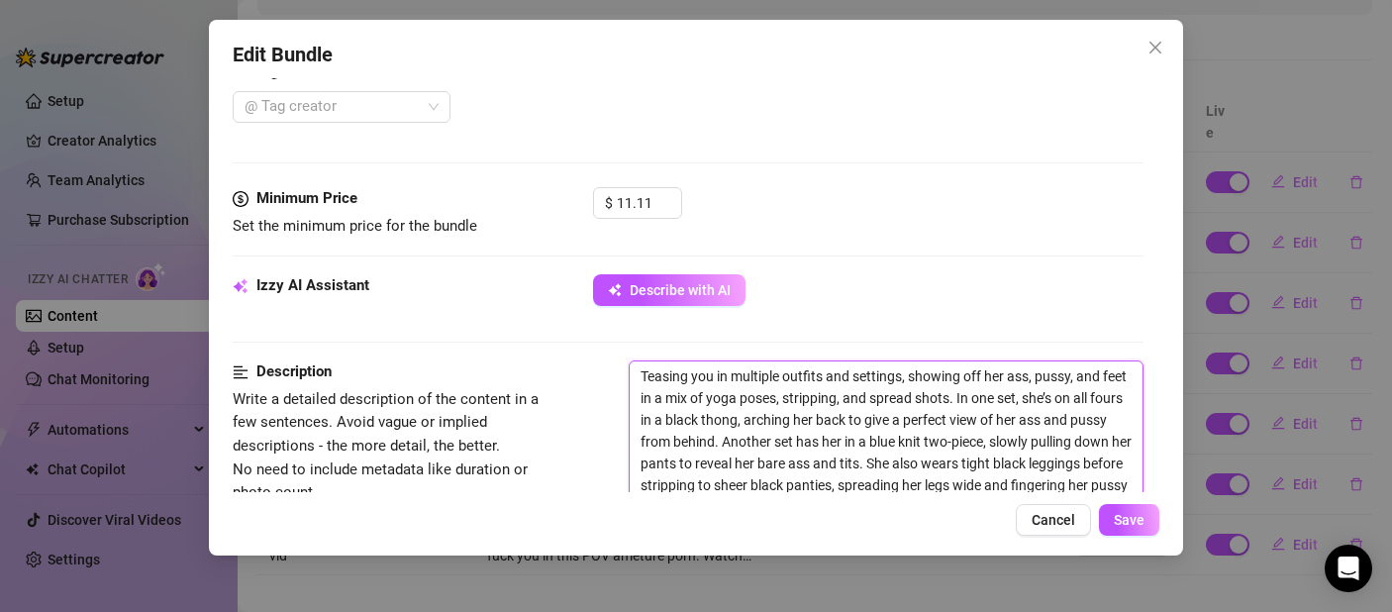
click at [989, 378] on textarea "Teasing you in multiple outfits and settings, showing off her ass, pussy, and f…" at bounding box center [886, 474] width 513 height 226
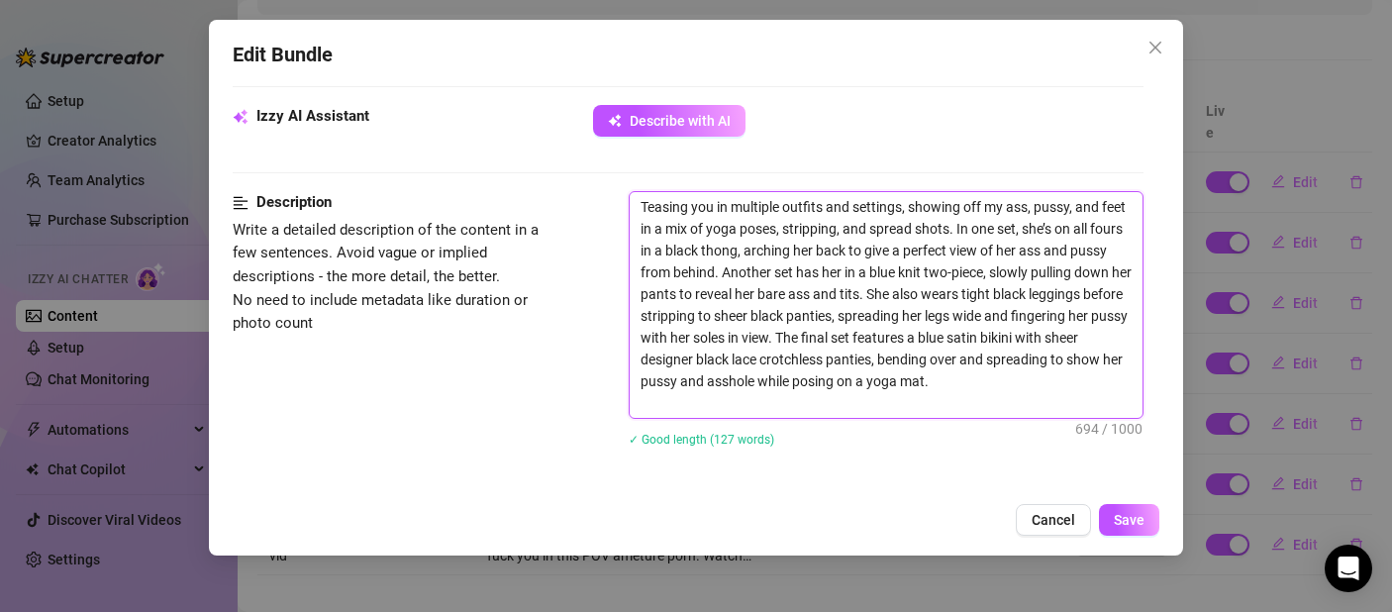
scroll to position [806, 0]
drag, startPoint x: 1079, startPoint y: 230, endPoint x: 1052, endPoint y: 230, distance: 26.7
click at [1052, 230] on textarea "Teasing you in multiple outfits and settings, showing off my ass, pussy, and fe…" at bounding box center [886, 304] width 513 height 226
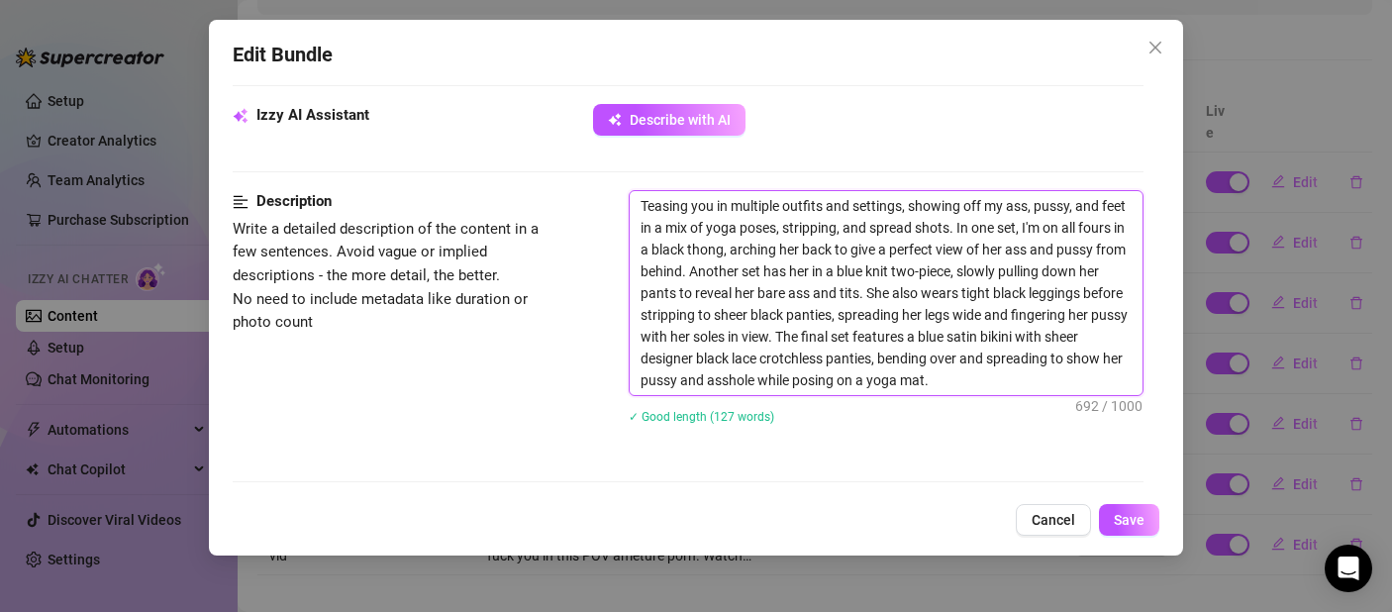
drag, startPoint x: 1052, startPoint y: 249, endPoint x: 1035, endPoint y: 251, distance: 18.1
click at [1035, 251] on textarea "Teasing you in multiple outfits and settings, showing off my ass, pussy, and fe…" at bounding box center [886, 293] width 513 height 204
drag, startPoint x: 881, startPoint y: 274, endPoint x: 859, endPoint y: 274, distance: 21.8
click at [859, 274] on textarea "Teasing you in multiple outfits and settings, showing off my ass, pussy, and fe…" at bounding box center [886, 293] width 513 height 204
drag, startPoint x: 813, startPoint y: 295, endPoint x: 798, endPoint y: 300, distance: 15.7
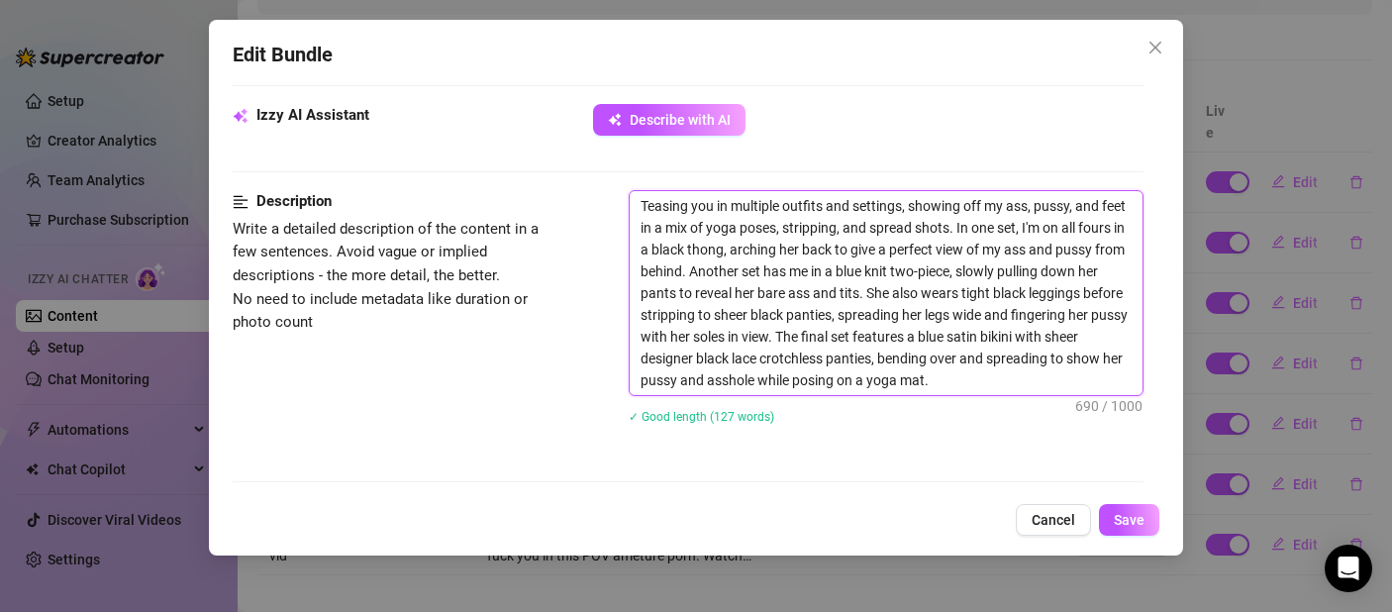
click at [798, 300] on textarea "Teasing you in multiple outfits and settings, showing off my ass, pussy, and fe…" at bounding box center [886, 293] width 513 height 204
drag, startPoint x: 696, startPoint y: 290, endPoint x: 678, endPoint y: 294, distance: 18.3
click at [678, 294] on textarea "Teasing you in multiple outfits and settings, showing off my ass, pussy, and fe…" at bounding box center [886, 293] width 513 height 204
drag, startPoint x: 946, startPoint y: 293, endPoint x: 924, endPoint y: 294, distance: 21.8
click at [924, 294] on textarea "Teasing you in multiple outfits and settings, showing off my ass, pussy, and fe…" at bounding box center [886, 293] width 513 height 204
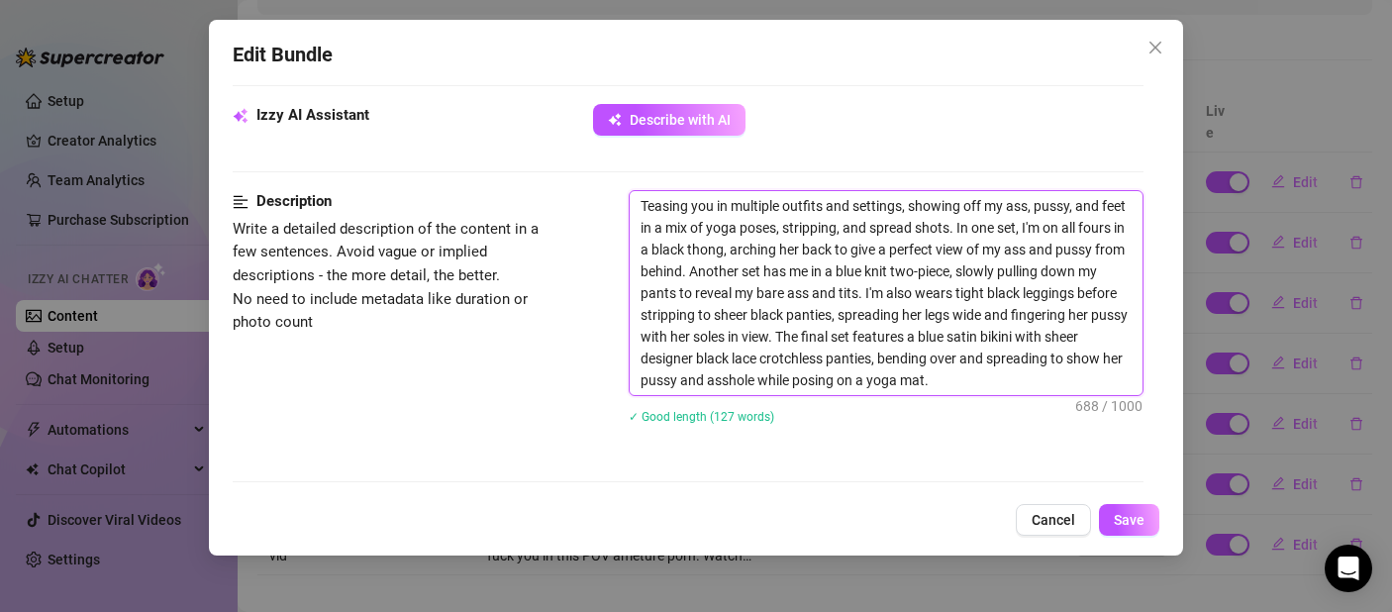
click at [1012, 298] on textarea "Teasing you in multiple outfits and settings, showing off my ass, pussy, and fe…" at bounding box center [886, 293] width 513 height 204
drag, startPoint x: 1020, startPoint y: 313, endPoint x: 1002, endPoint y: 317, distance: 18.3
click at [1002, 317] on textarea "Teasing you in multiple outfits and settings, showing off my ass, pussy, and fe…" at bounding box center [886, 293] width 513 height 204
drag, startPoint x: 718, startPoint y: 340, endPoint x: 700, endPoint y: 343, distance: 18.1
click at [700, 343] on textarea "Teasing you in multiple outfits and settings, showing off my ass, pussy, and fe…" at bounding box center [886, 293] width 513 height 204
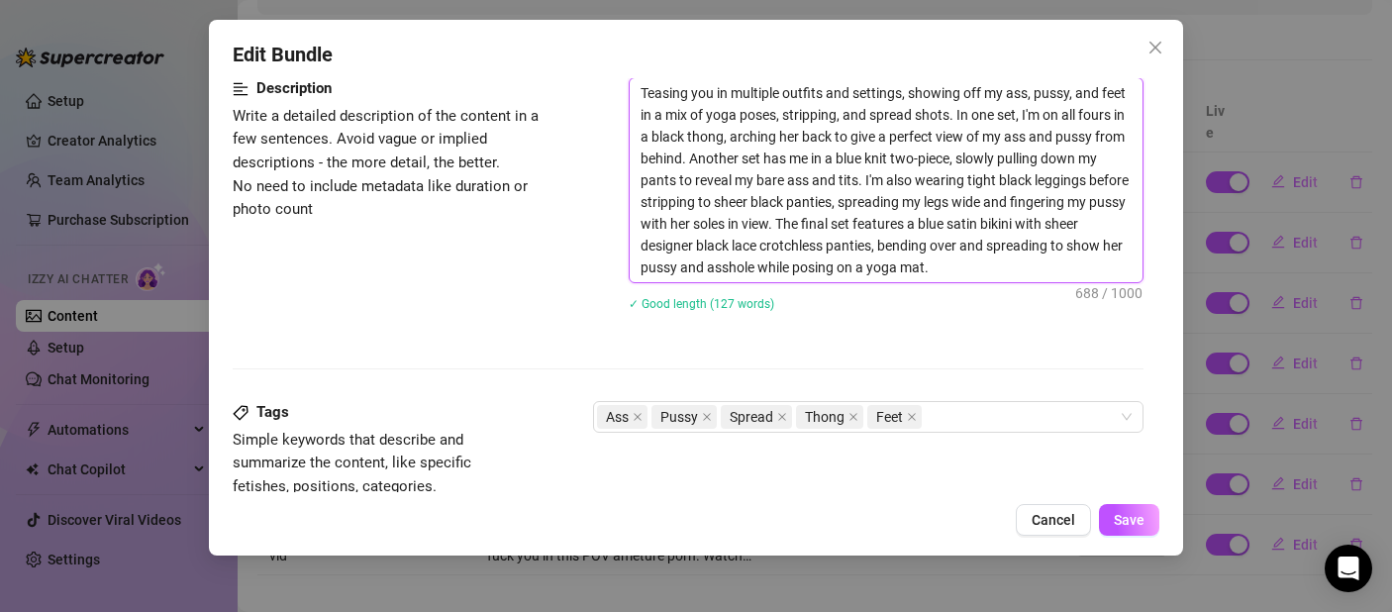
scroll to position [933, 0]
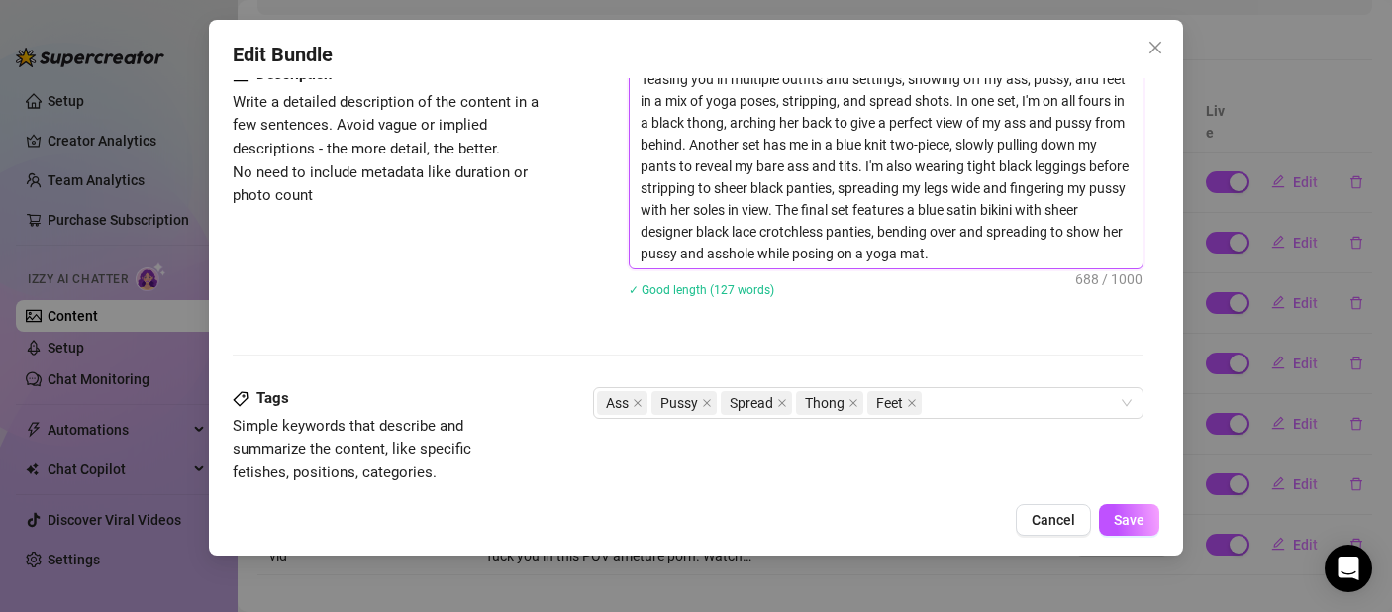
drag, startPoint x: 775, startPoint y: 256, endPoint x: 758, endPoint y: 258, distance: 16.9
click at [758, 258] on textarea "Teasing you in multiple outfits and settings, showing off my ass, pussy, and fe…" at bounding box center [886, 166] width 513 height 204
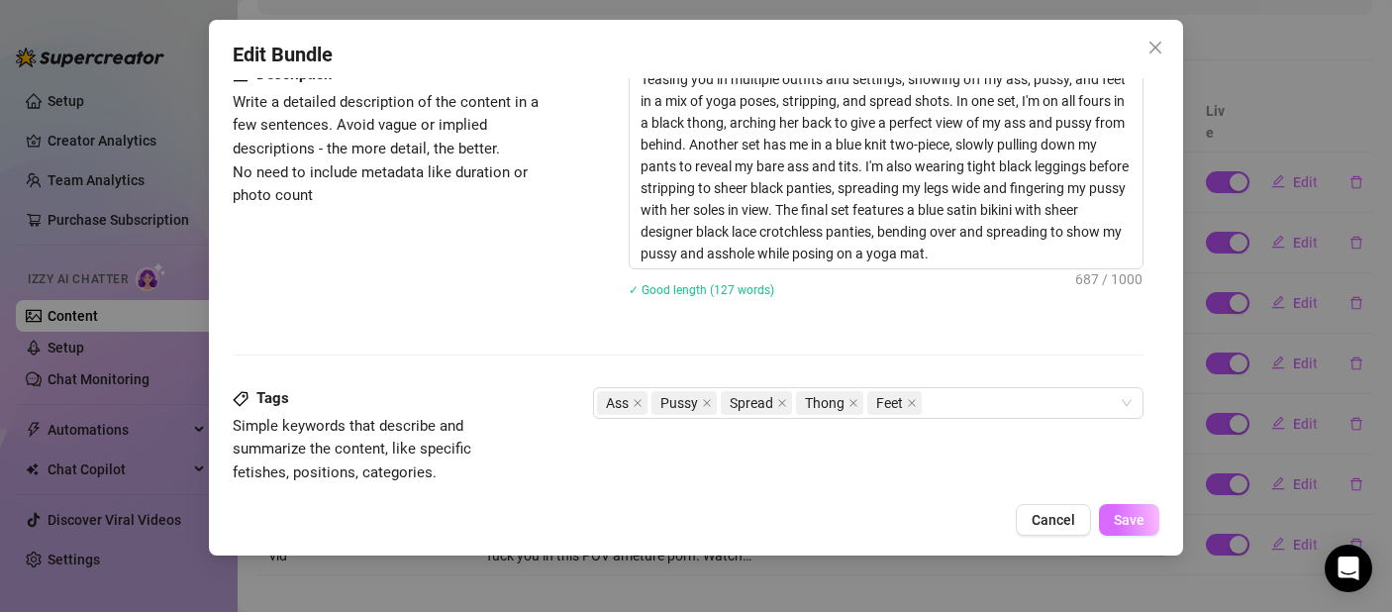
click at [1133, 515] on span "Save" at bounding box center [1129, 520] width 31 height 16
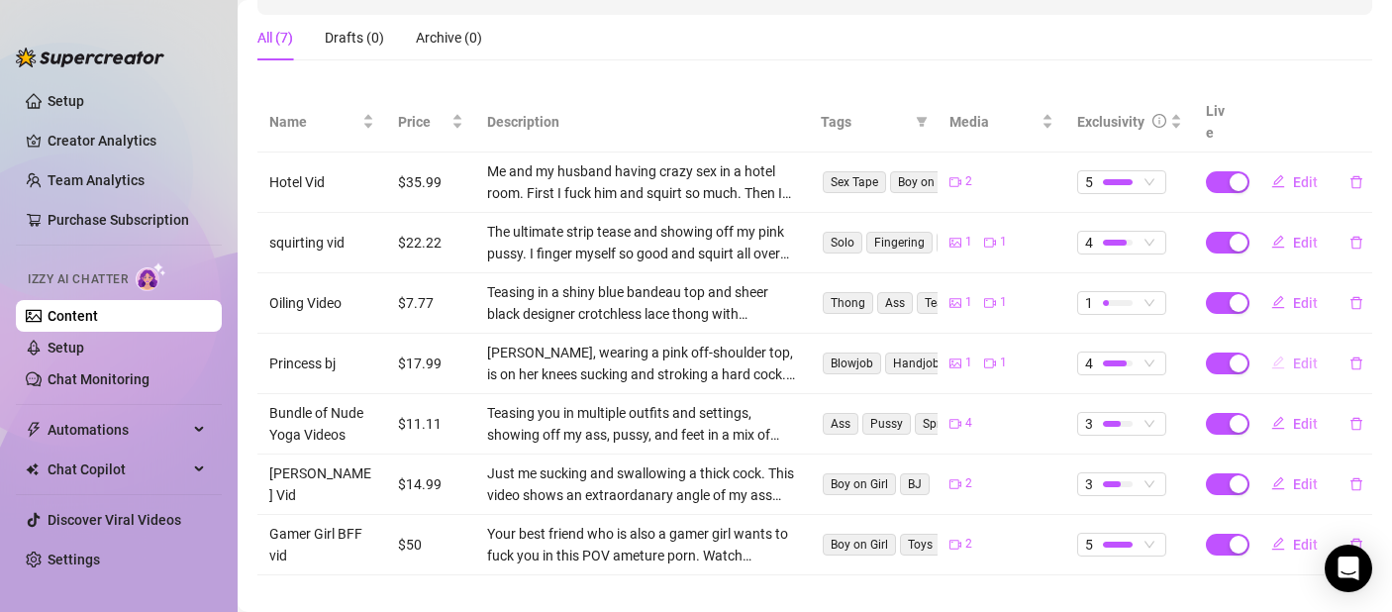
click at [1293, 355] on span "Edit" at bounding box center [1305, 363] width 25 height 16
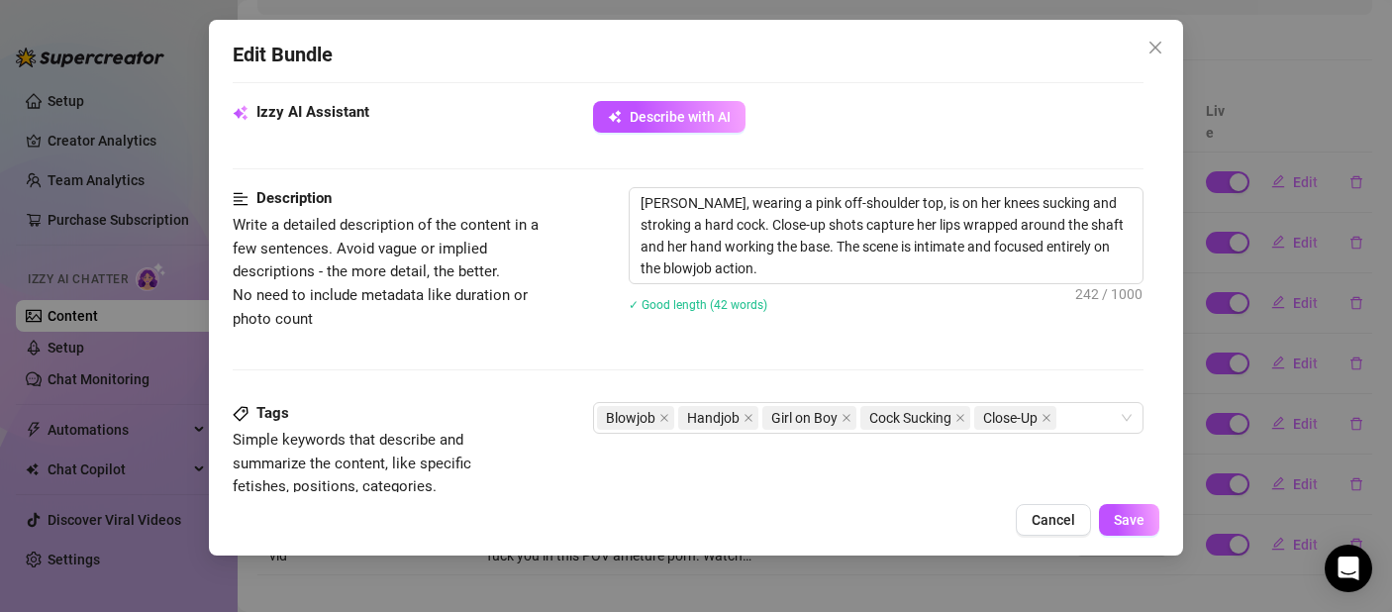
scroll to position [711, 0]
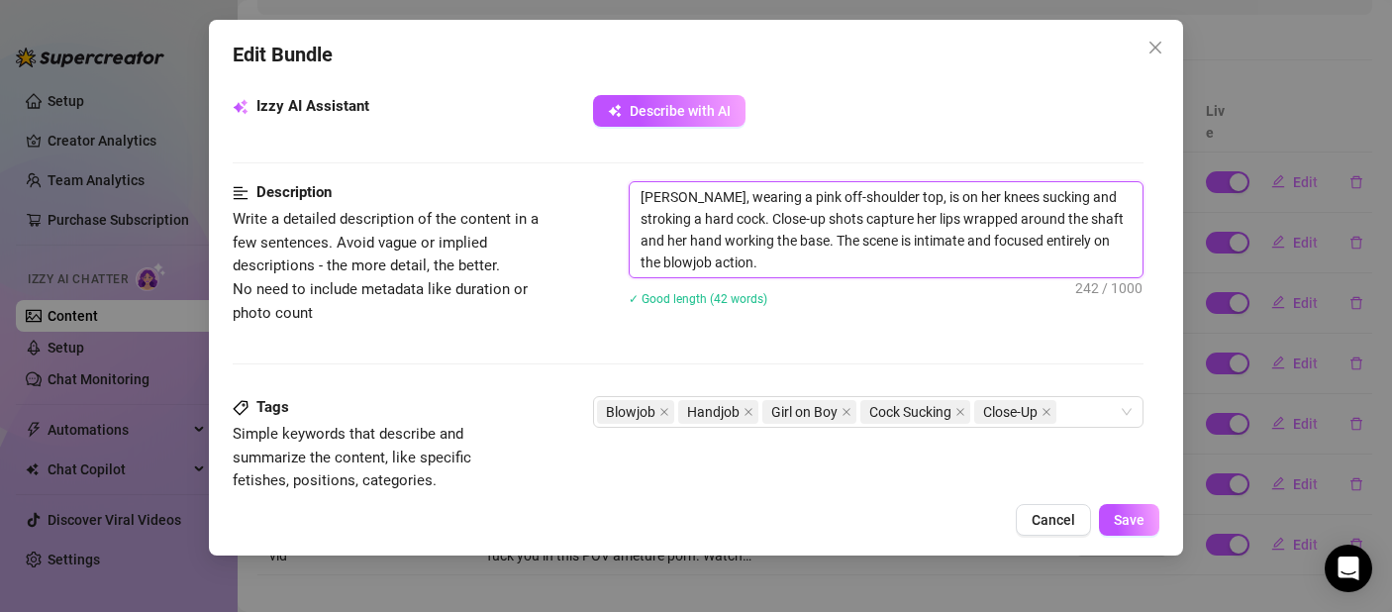
drag, startPoint x: 680, startPoint y: 197, endPoint x: 620, endPoint y: 202, distance: 60.6
click at [620, 202] on div "Description Write a detailed description of the content in a few sentences. Avo…" at bounding box center [688, 256] width 911 height 150
drag, startPoint x: 890, startPoint y: 197, endPoint x: 839, endPoint y: 198, distance: 51.5
click at [839, 198] on textarea "Wearing a pink off-shoulder top, is on her knees sucking and stroking a hard co…" at bounding box center [886, 229] width 513 height 95
drag, startPoint x: 844, startPoint y: 218, endPoint x: 823, endPoint y: 222, distance: 21.2
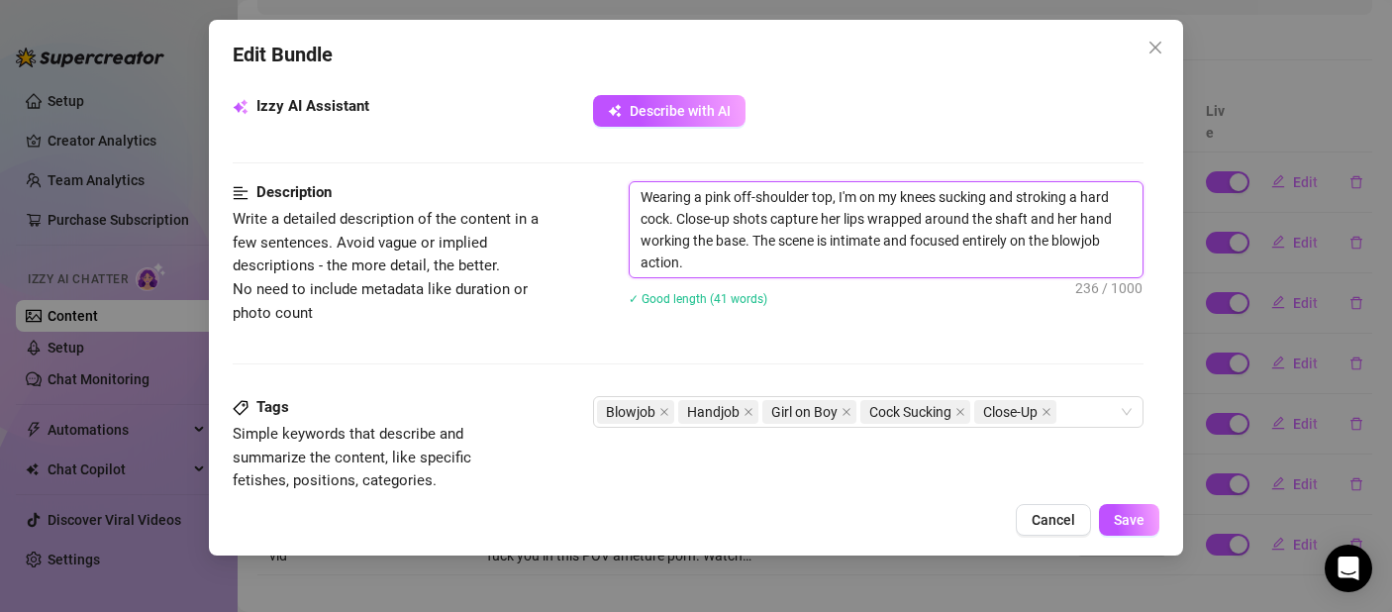
click at [823, 222] on textarea "Wearing a pink off-shoulder top, I'm on my knees sucking and stroking a hard co…" at bounding box center [886, 229] width 513 height 95
drag, startPoint x: 1078, startPoint y: 217, endPoint x: 1057, endPoint y: 219, distance: 20.9
click at [1057, 219] on textarea "Wearing a pink off-shoulder top, I'm on my knees sucking and stroking a hard co…" at bounding box center [886, 229] width 513 height 95
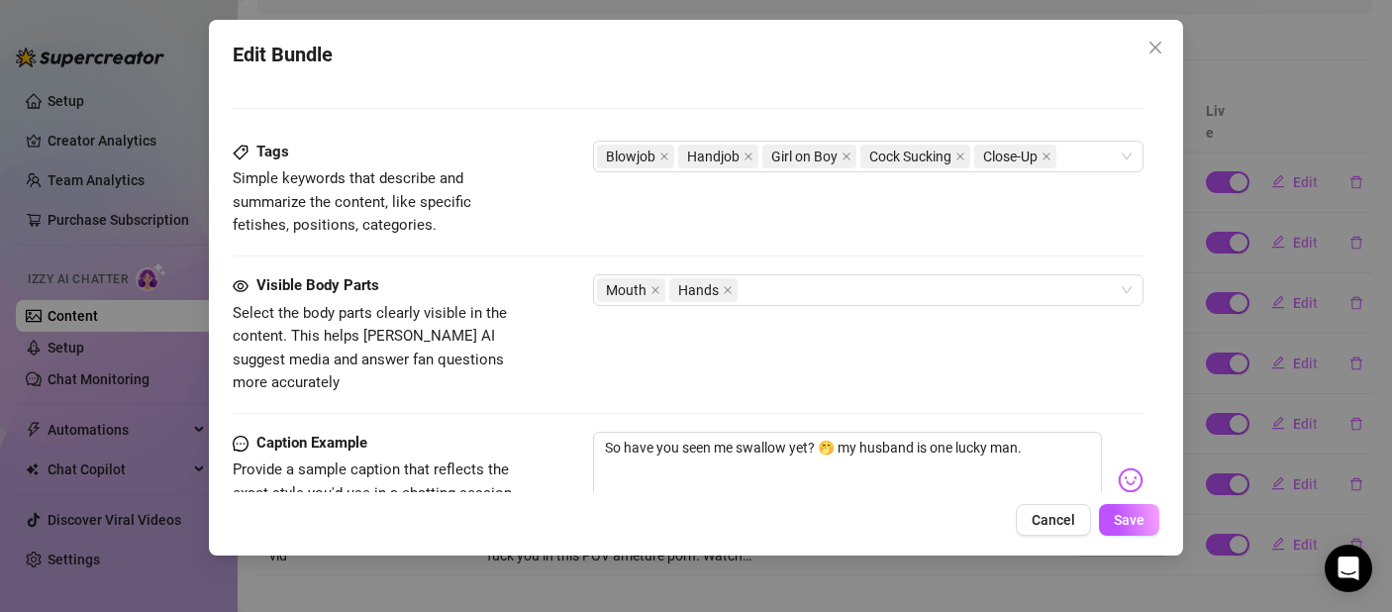
scroll to position [1133, 0]
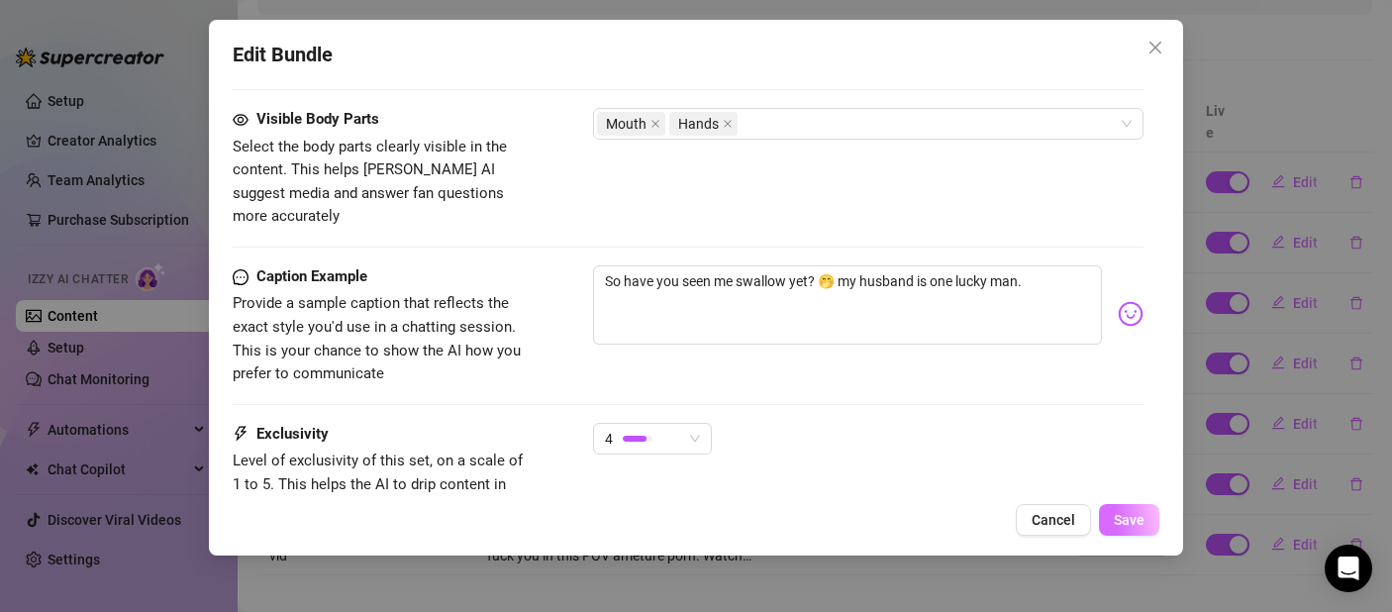
click at [1121, 530] on button "Save" at bounding box center [1129, 520] width 60 height 32
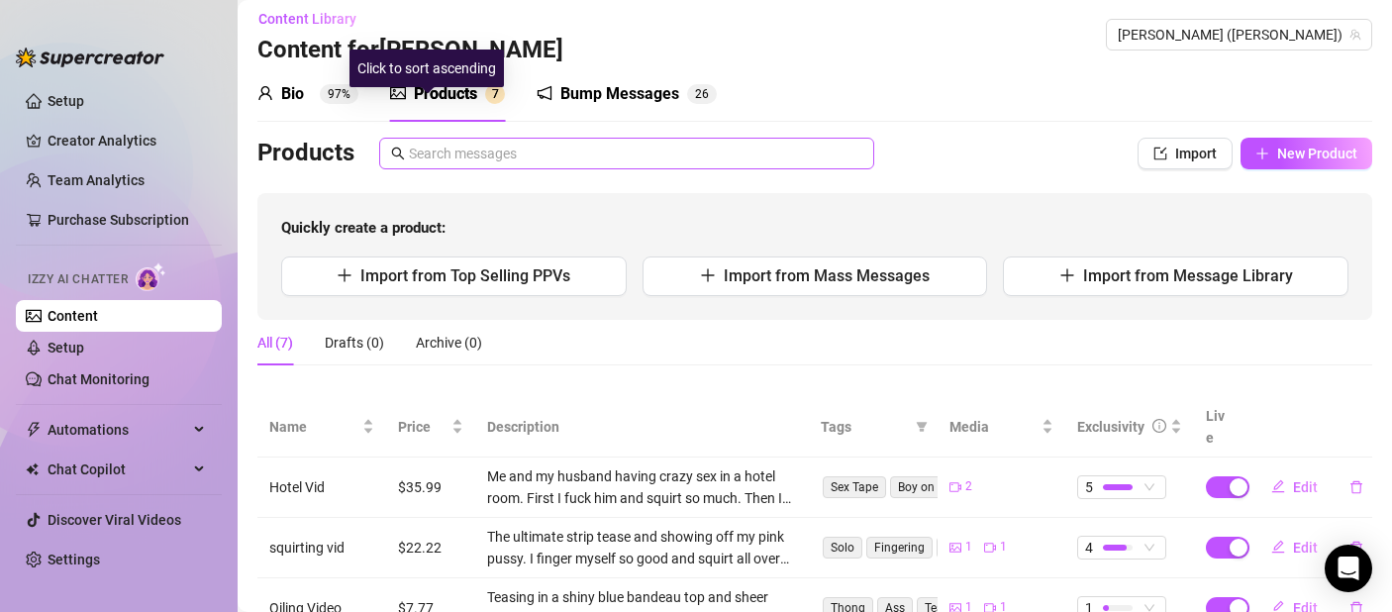
scroll to position [0, 0]
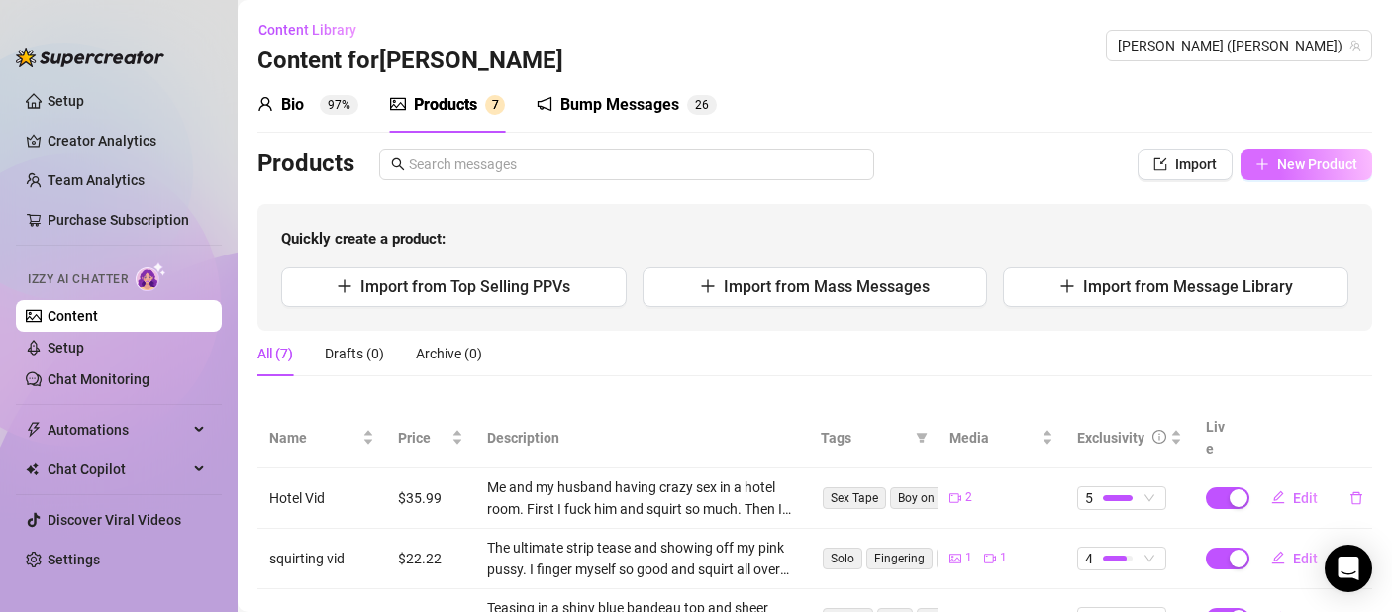
click at [1300, 167] on span "New Product" at bounding box center [1317, 164] width 80 height 16
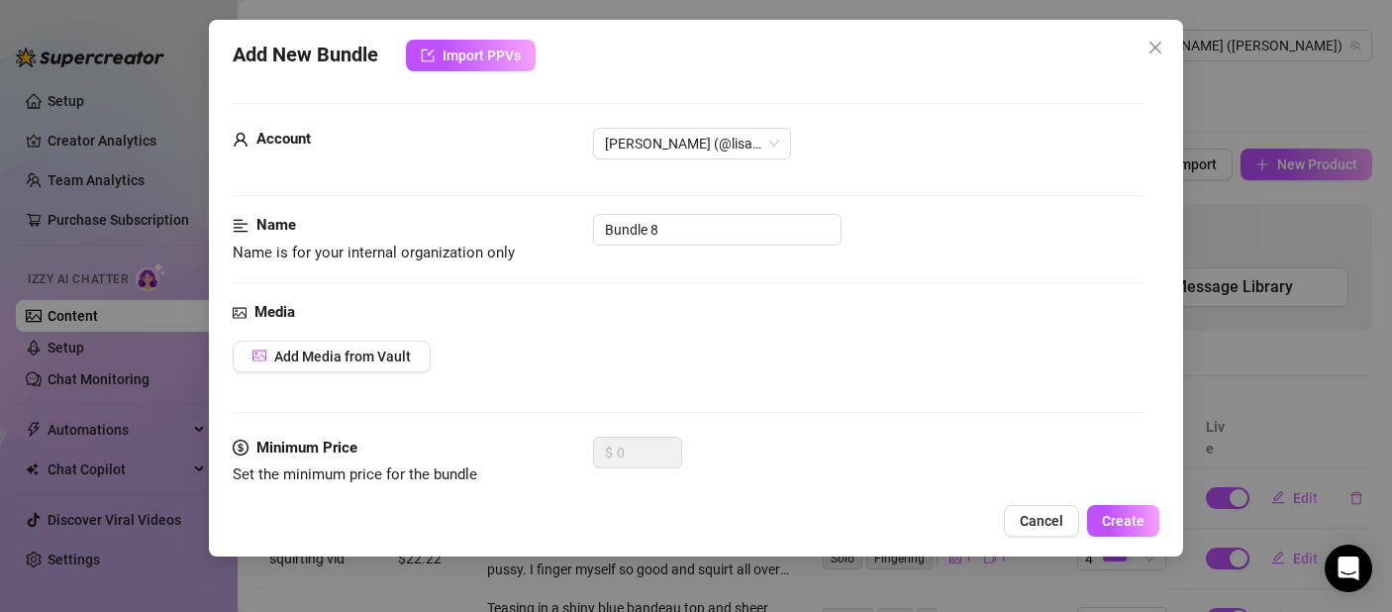
click at [1034, 518] on span "Cancel" at bounding box center [1042, 521] width 44 height 16
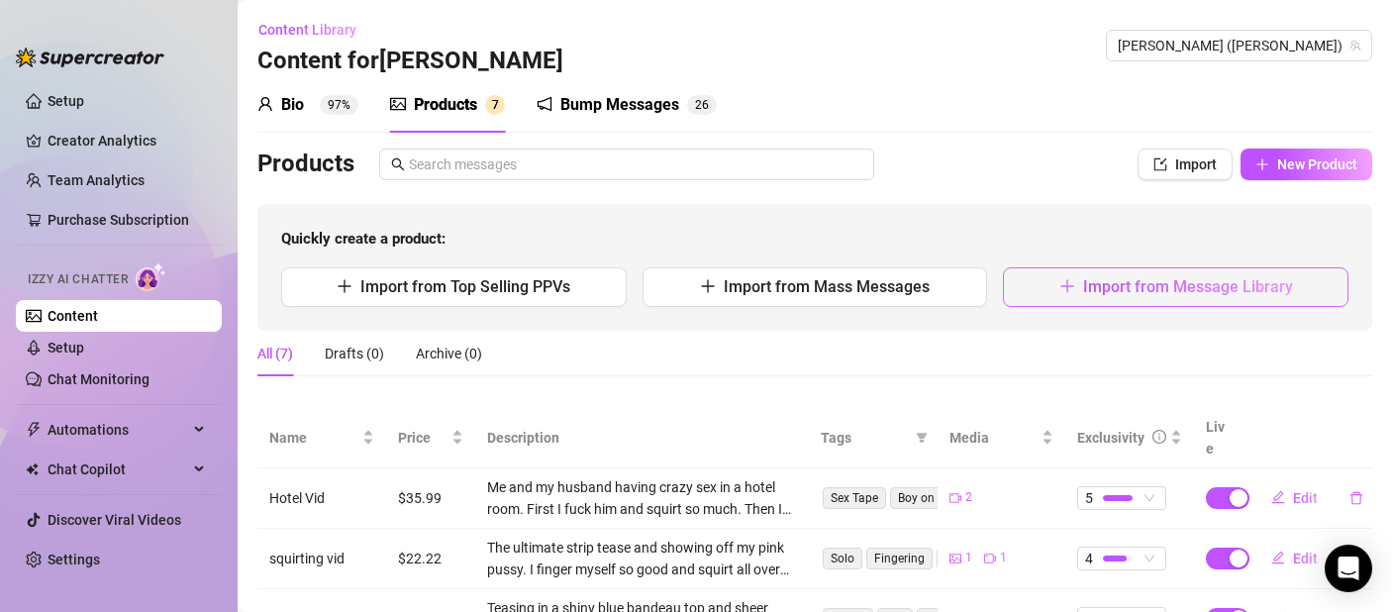
click at [1134, 285] on span "Import from Message Library" at bounding box center [1188, 286] width 210 height 19
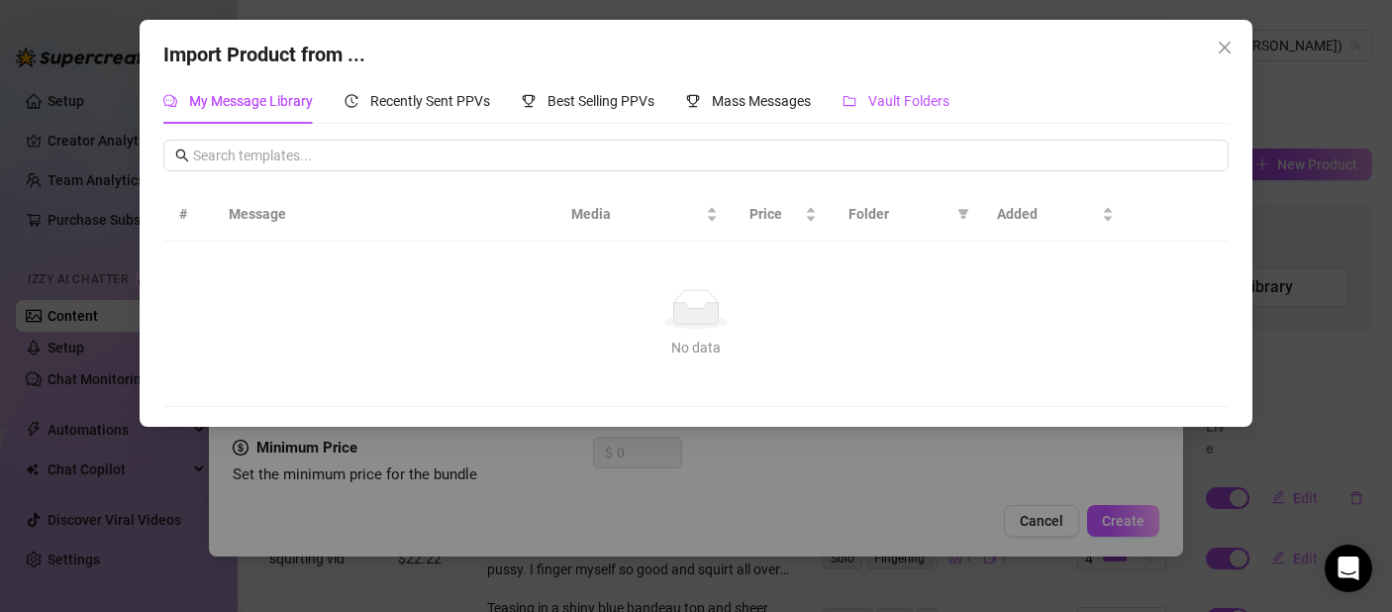
click at [903, 111] on div "Vault Folders" at bounding box center [896, 101] width 107 height 22
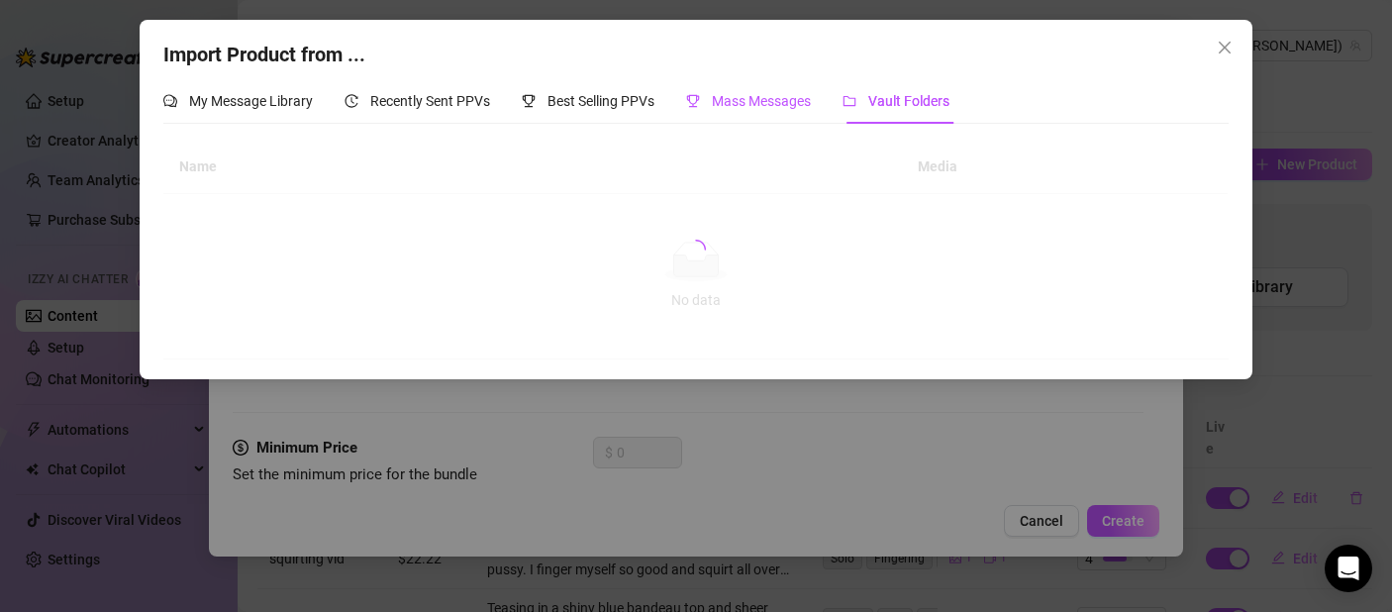
click at [740, 101] on span "Mass Messages" at bounding box center [761, 101] width 99 height 16
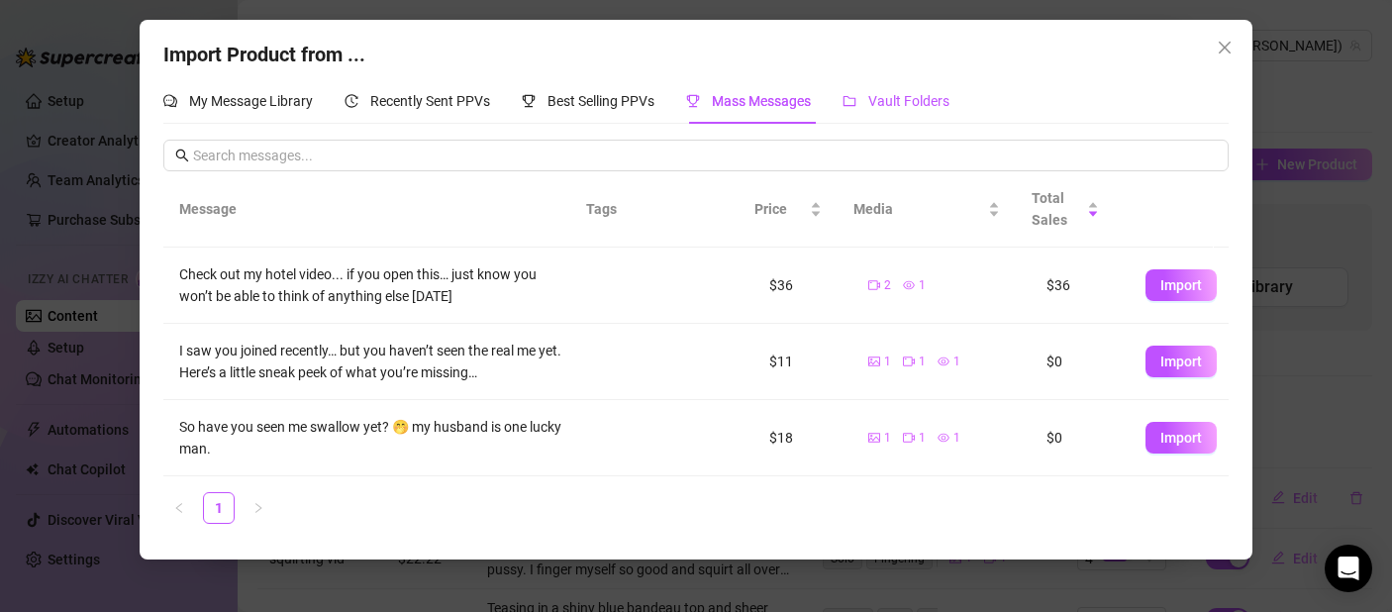
click at [856, 94] on icon "folder" at bounding box center [850, 101] width 14 height 14
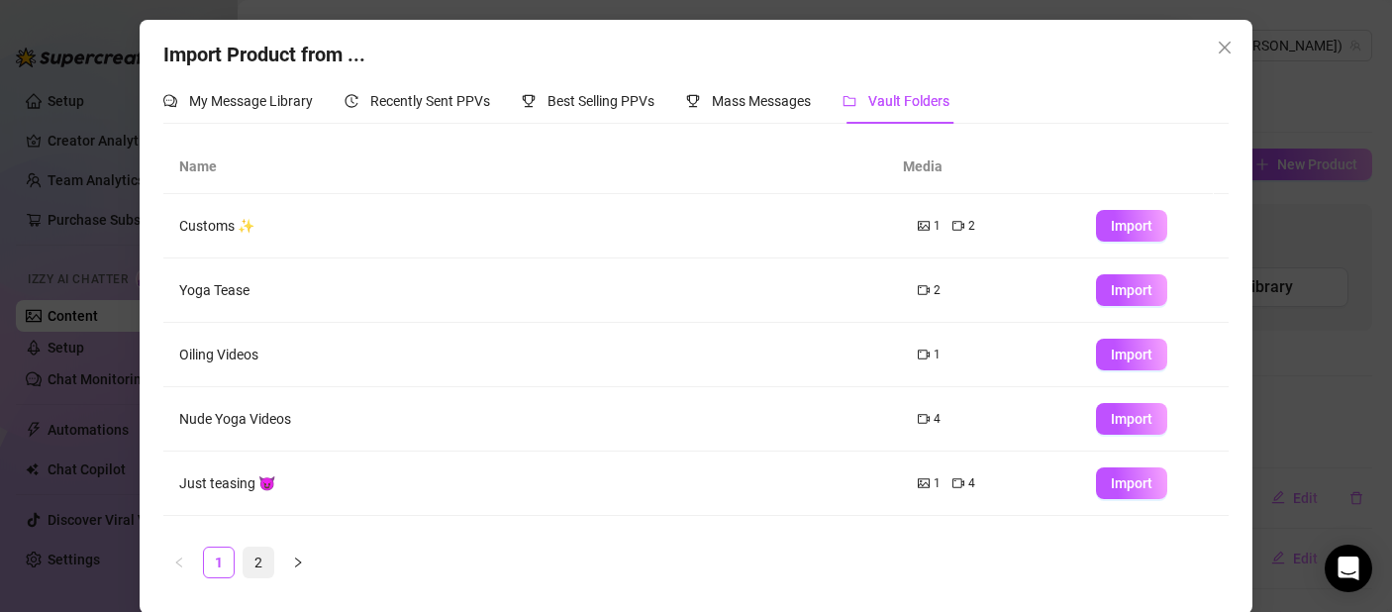
click at [263, 550] on link "2" at bounding box center [259, 563] width 30 height 30
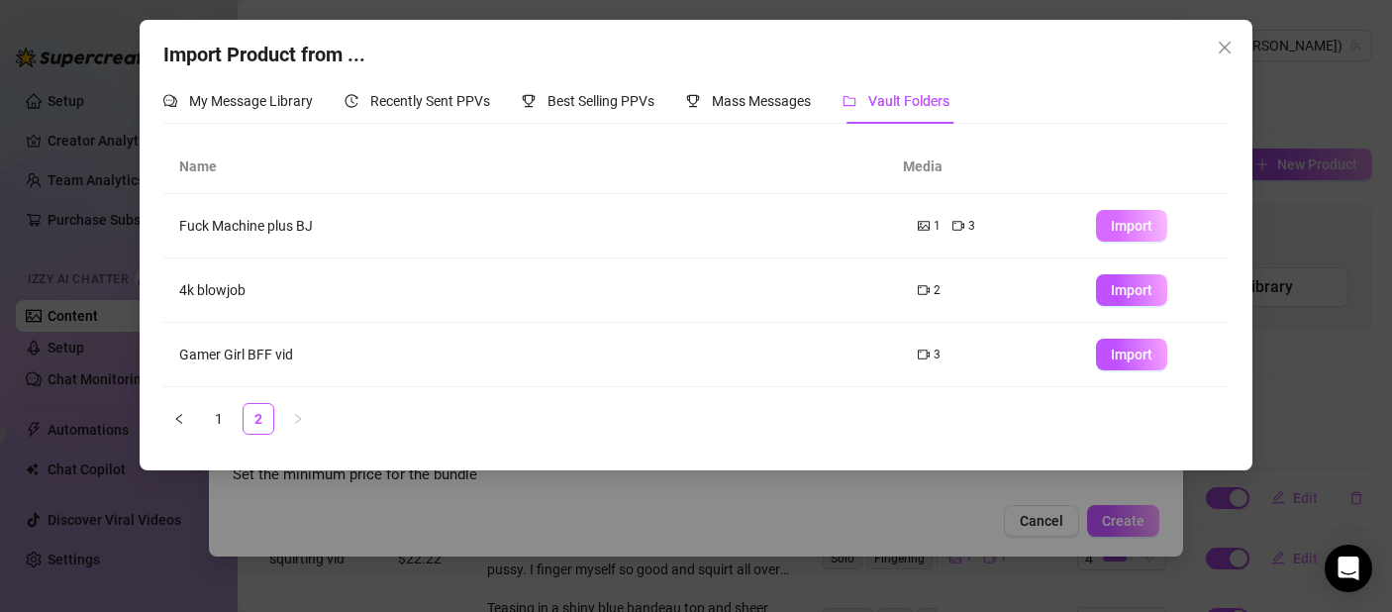
click at [1125, 233] on span "Import" at bounding box center [1132, 226] width 42 height 16
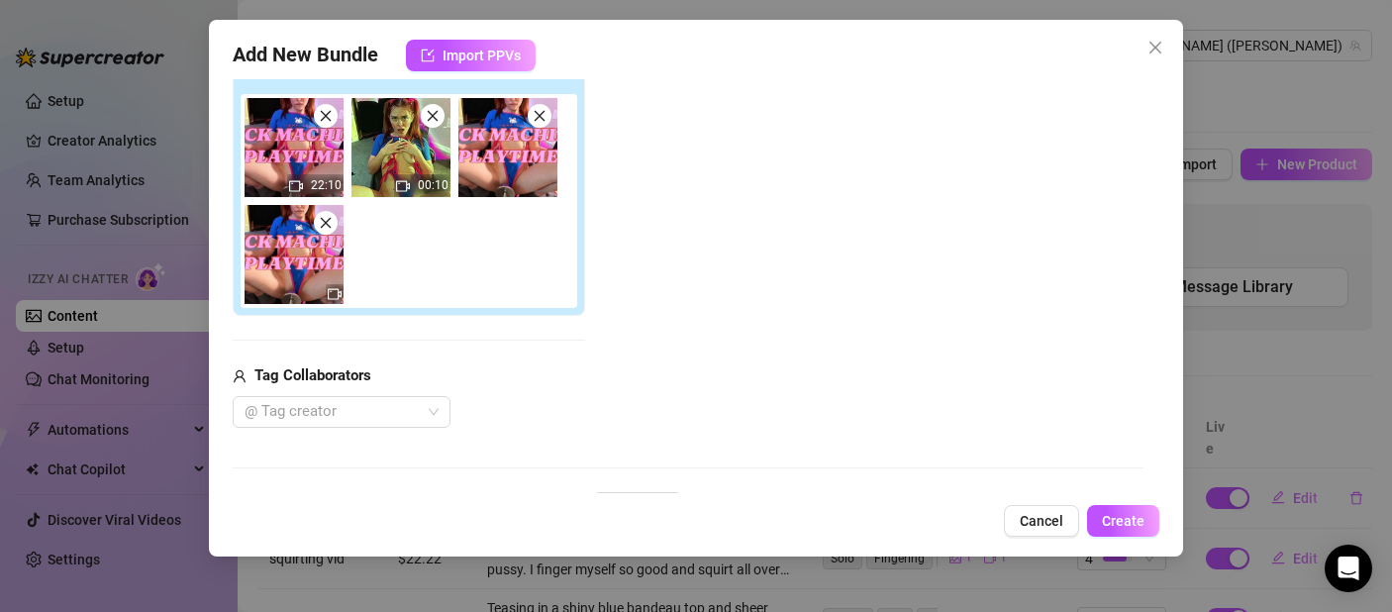
scroll to position [308, 0]
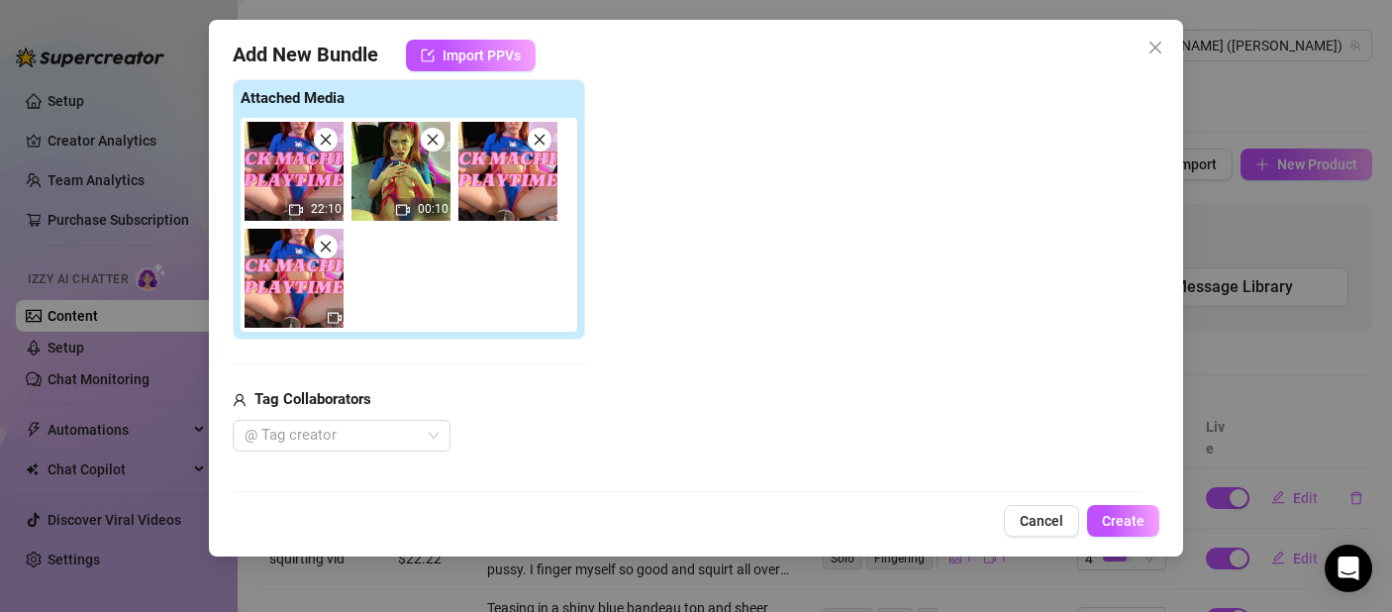
click at [329, 244] on icon "close" at bounding box center [326, 247] width 14 height 14
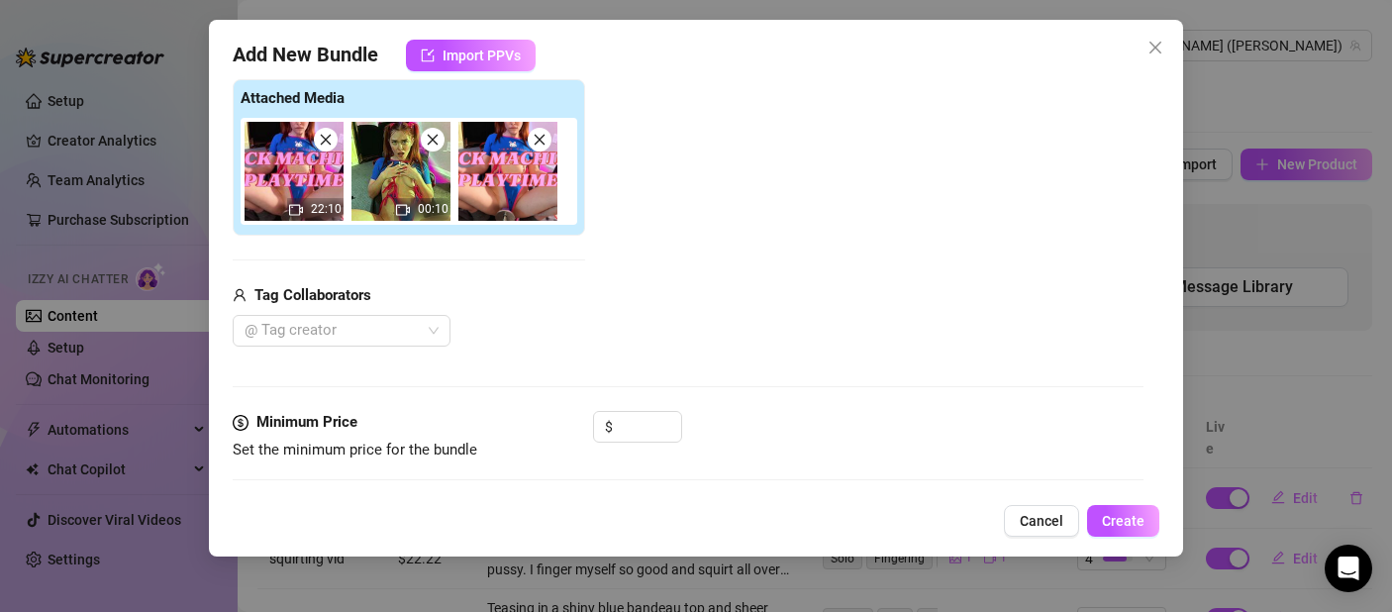
click at [549, 139] on span at bounding box center [540, 140] width 24 height 24
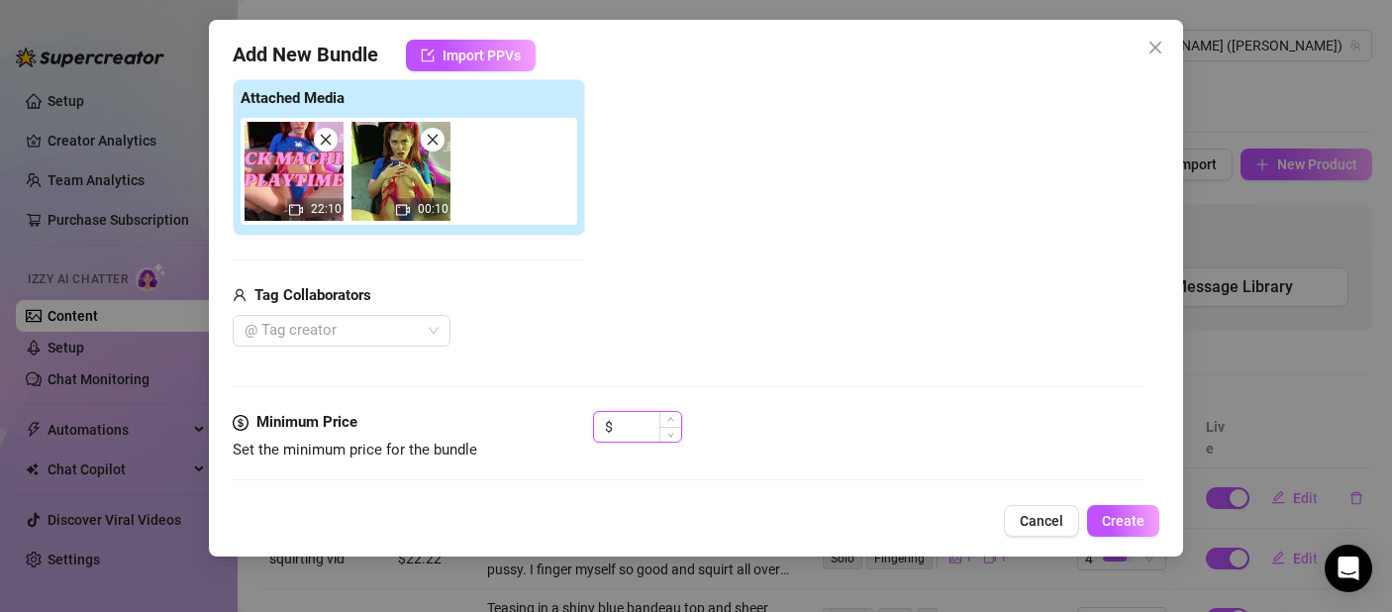
click at [645, 420] on input at bounding box center [649, 427] width 64 height 30
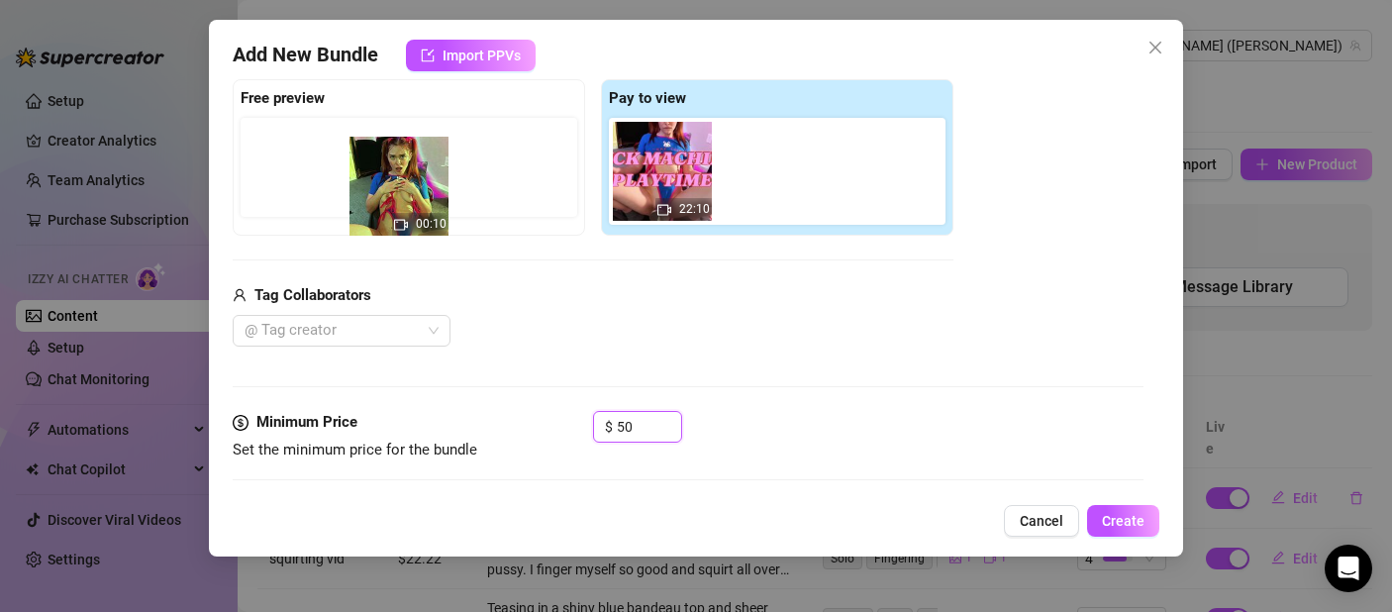
drag, startPoint x: 778, startPoint y: 150, endPoint x: 389, endPoint y: 160, distance: 389.3
click at [389, 160] on div "Free preview Pay to view 22:10 00:10" at bounding box center [593, 157] width 721 height 156
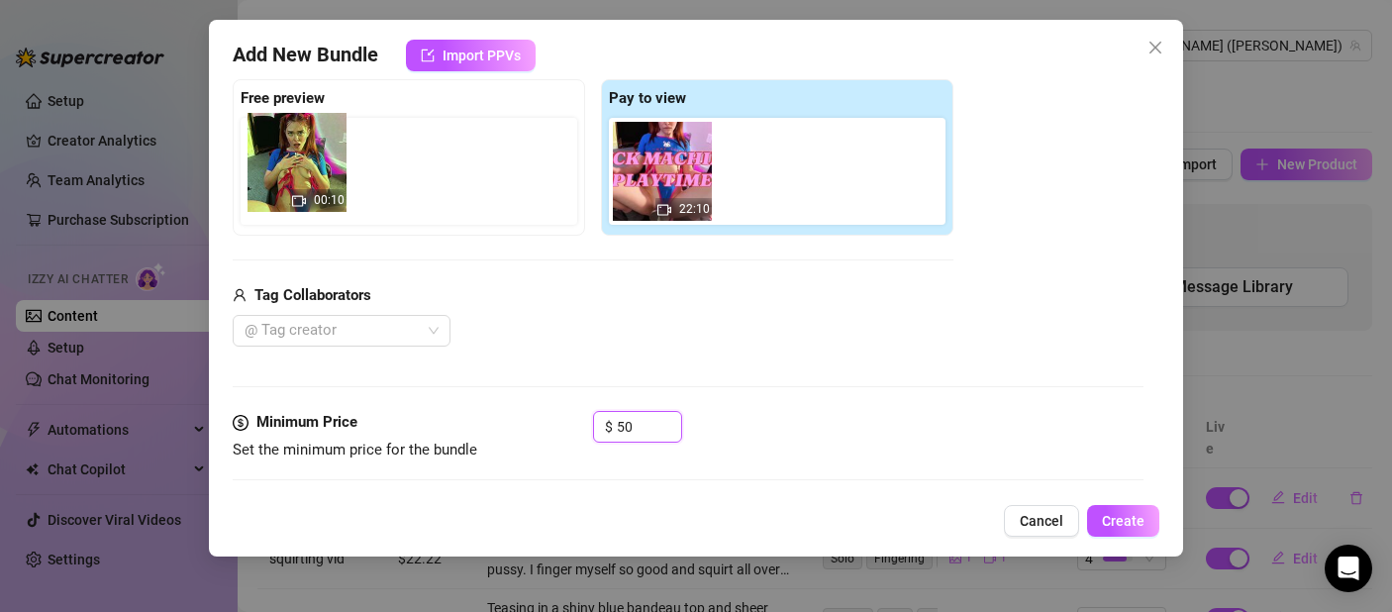
drag, startPoint x: 759, startPoint y: 175, endPoint x: 285, endPoint y: 158, distance: 474.6
click at [284, 159] on div "Free preview Pay to view 22:10 00:10" at bounding box center [593, 157] width 721 height 156
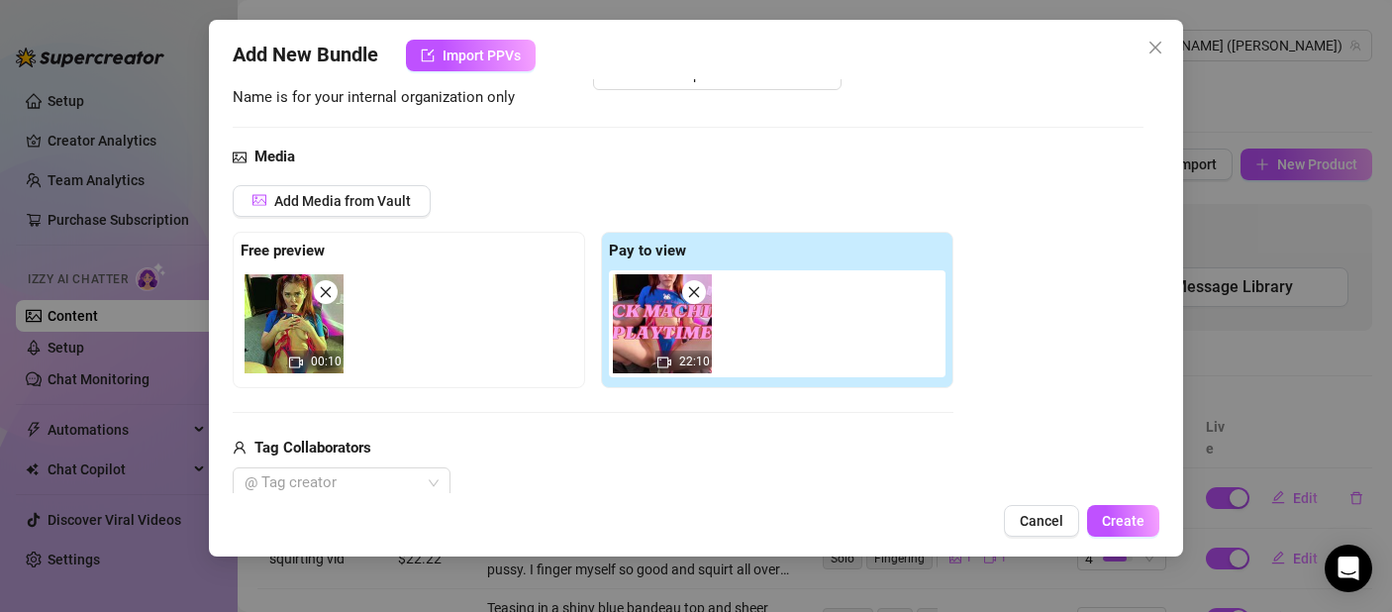
scroll to position [415, 0]
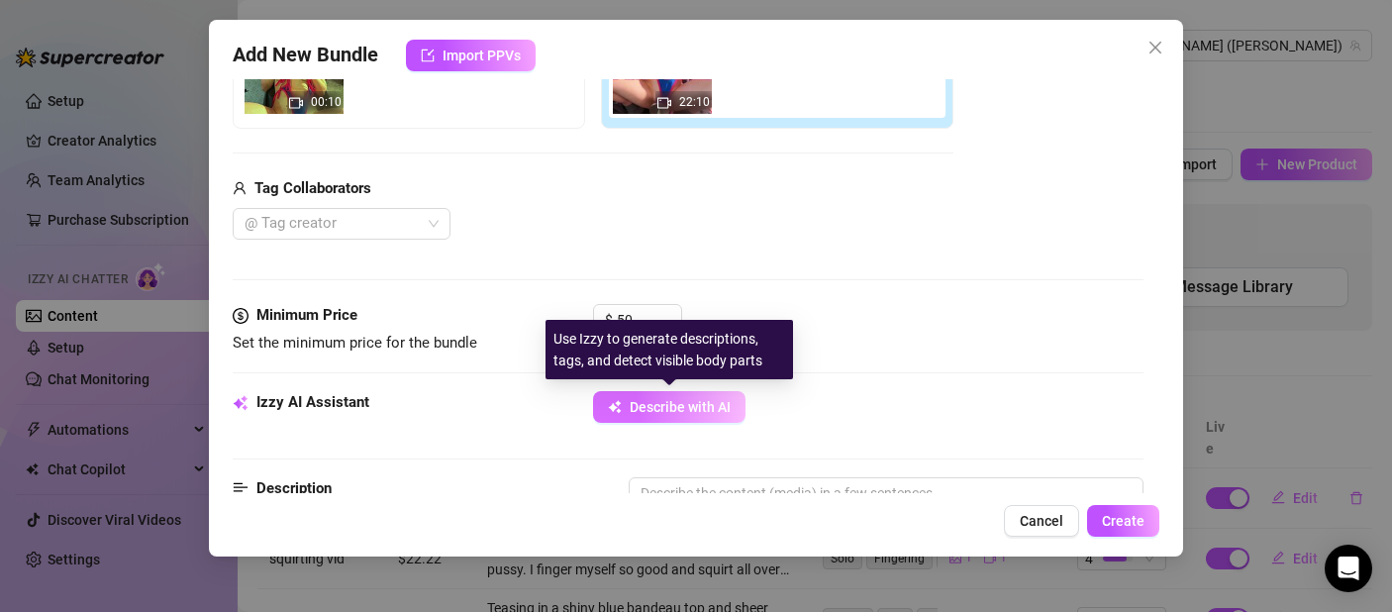
click at [678, 415] on button "Describe with AI" at bounding box center [669, 407] width 152 height 32
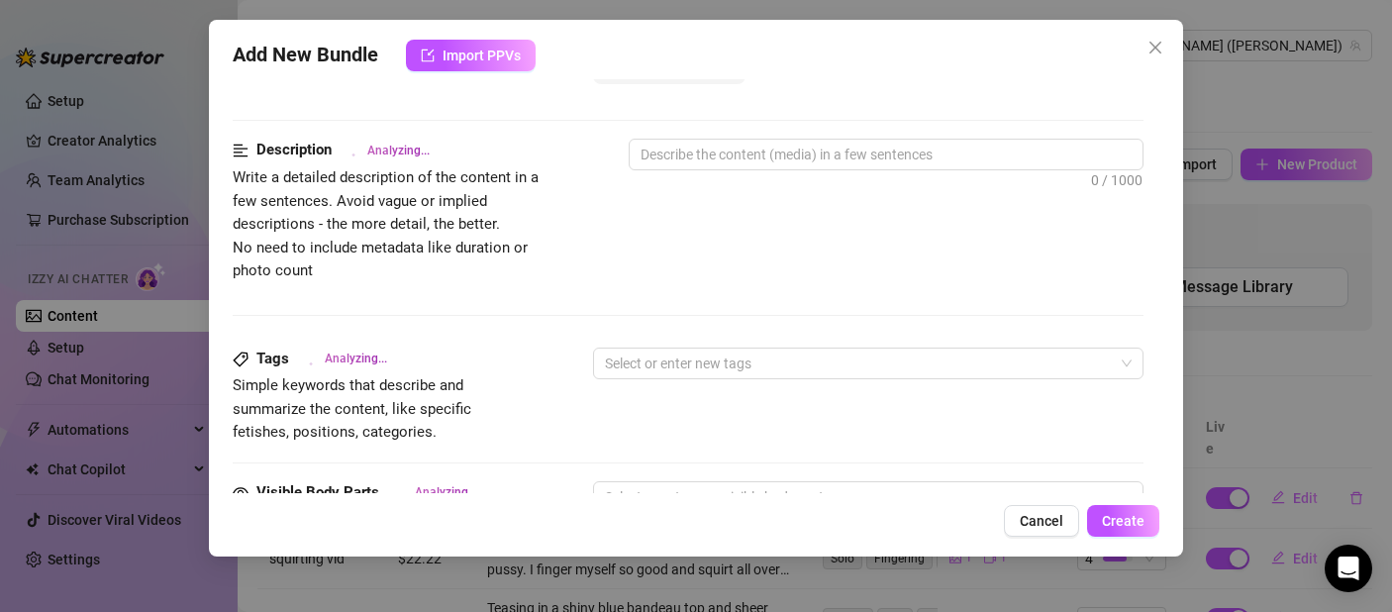
scroll to position [909, 0]
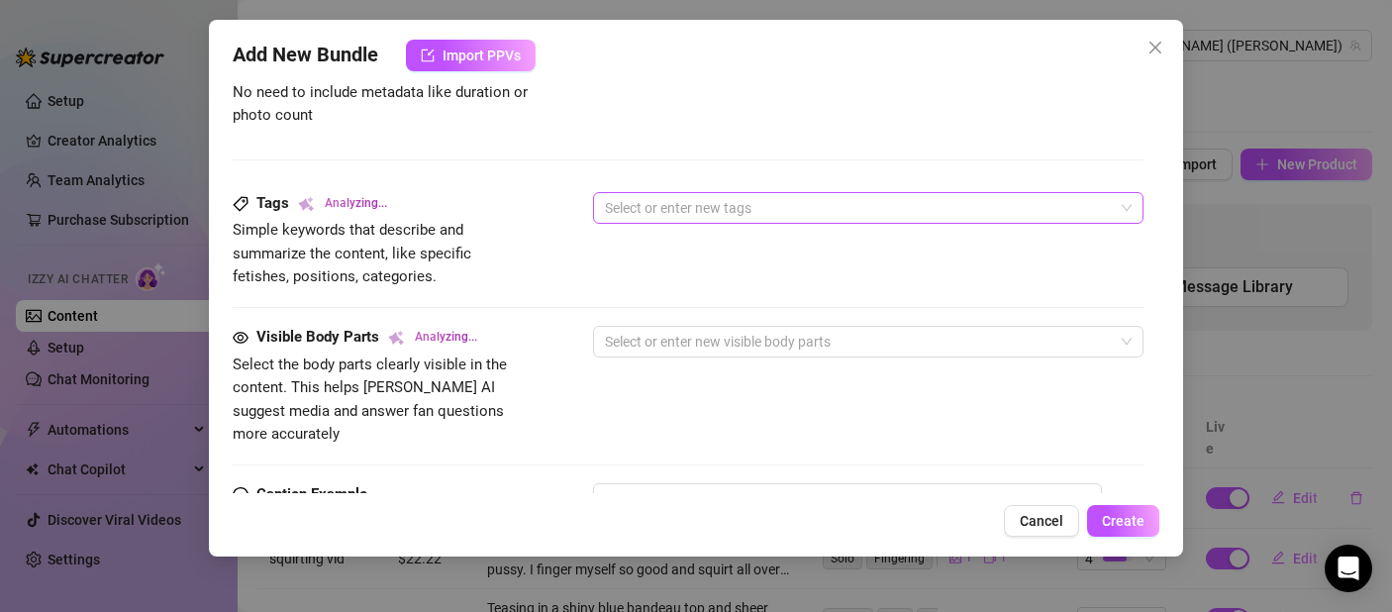
click at [651, 215] on div at bounding box center [858, 208] width 522 height 28
click at [579, 186] on div "Description Analyzing... Write a detailed description of the content in a few s…" at bounding box center [688, 87] width 911 height 208
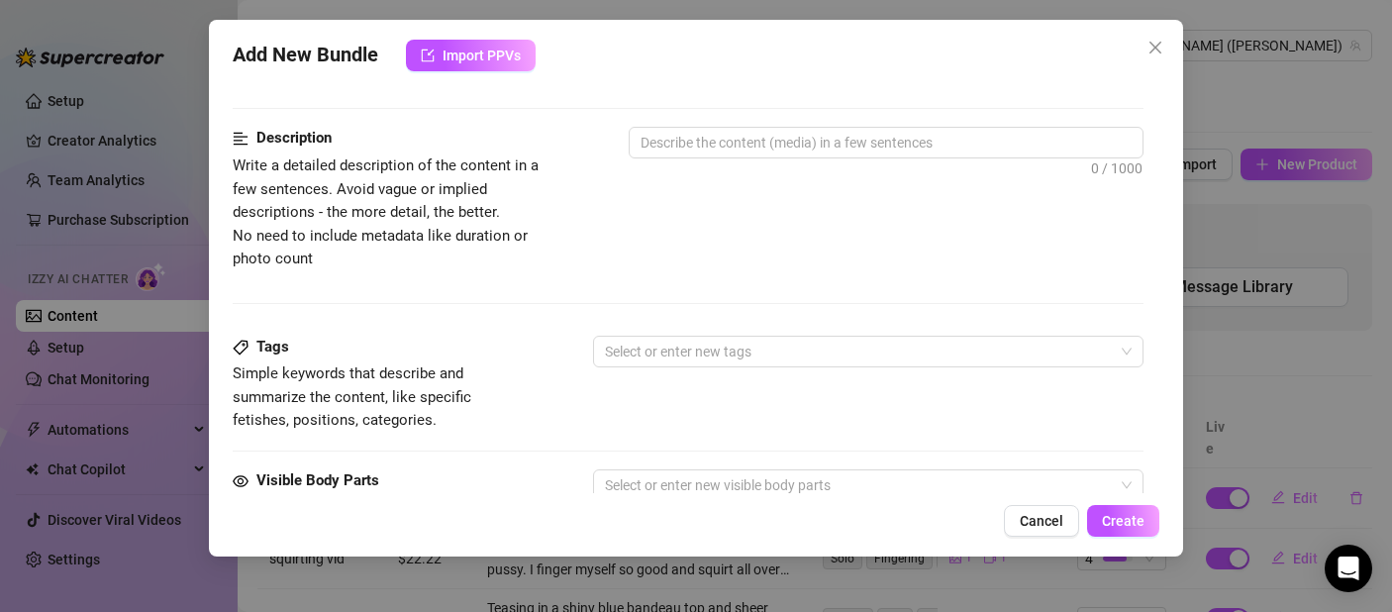
scroll to position [640, 0]
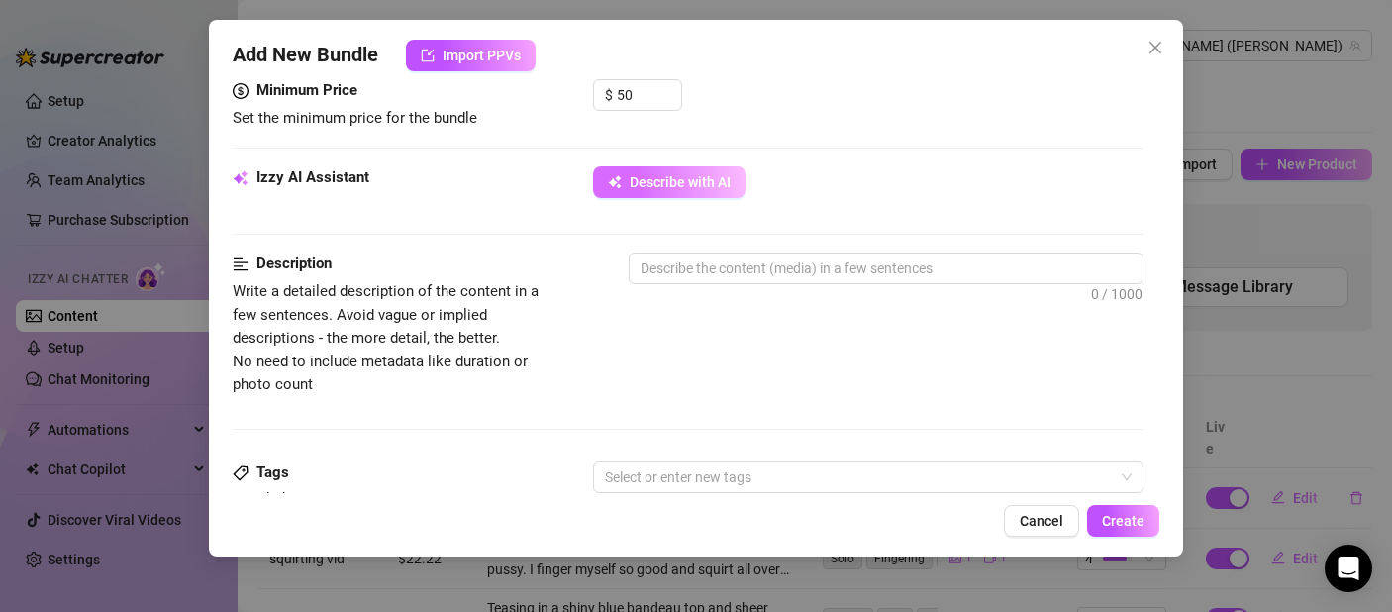
click at [680, 176] on span "Describe with AI" at bounding box center [680, 182] width 101 height 16
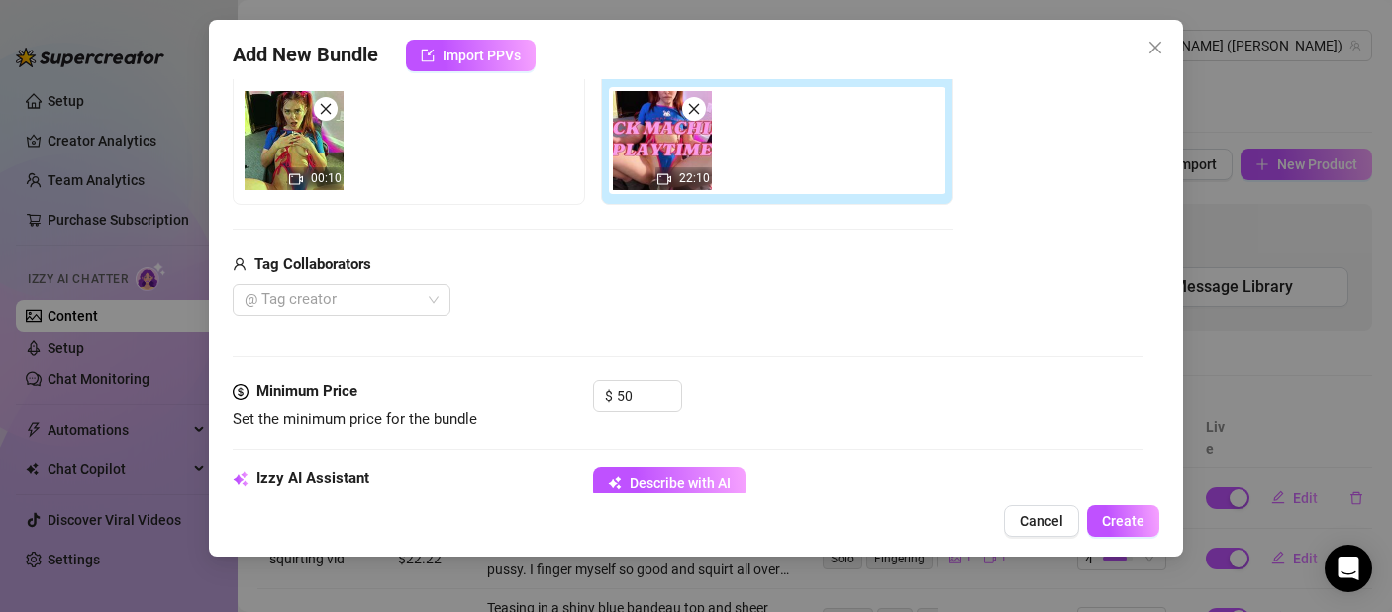
scroll to position [509, 0]
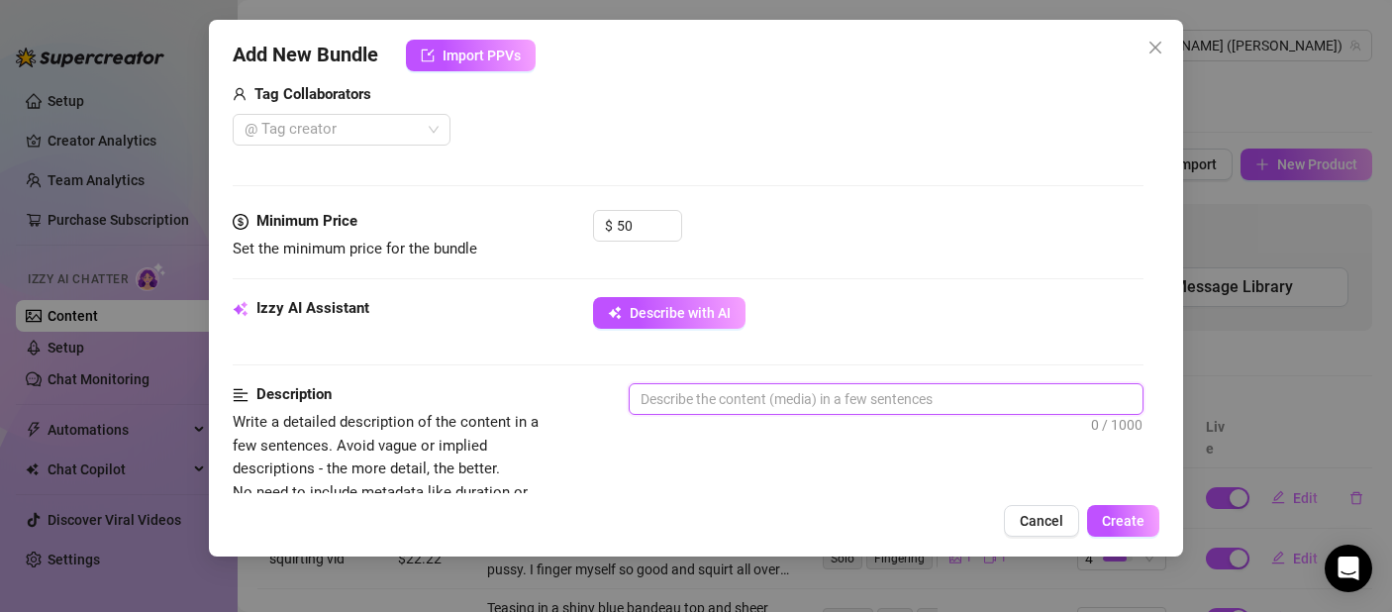
click at [682, 390] on textarea at bounding box center [886, 399] width 513 height 30
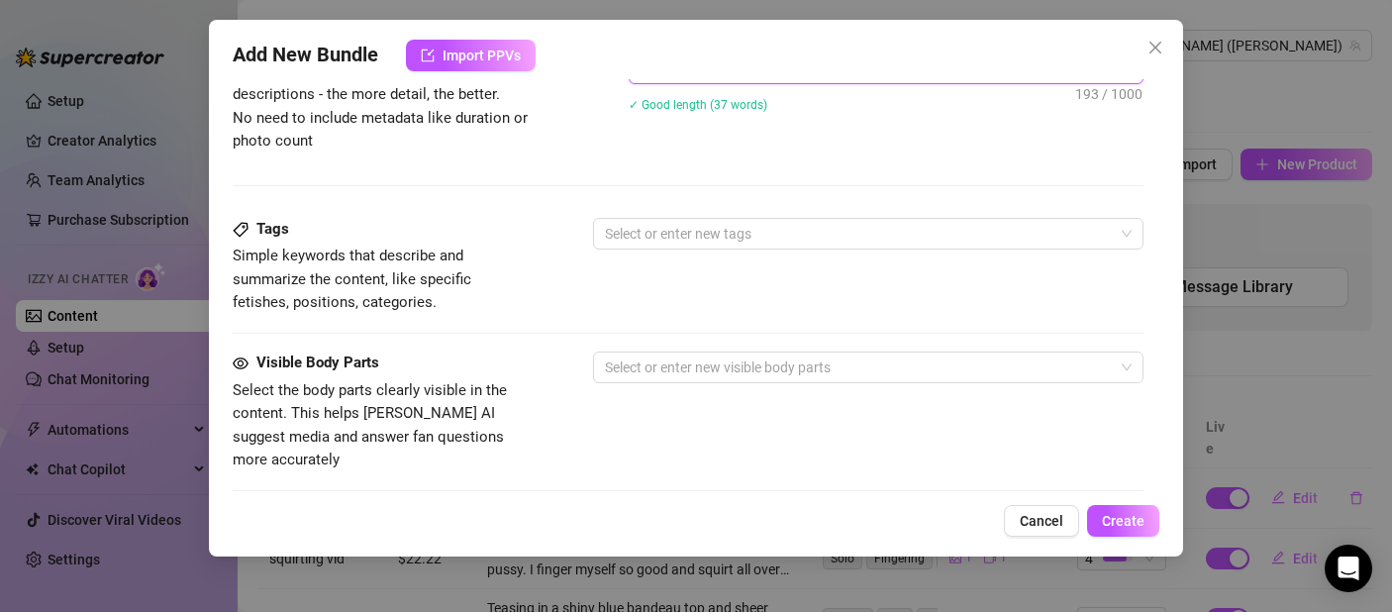
scroll to position [834, 0]
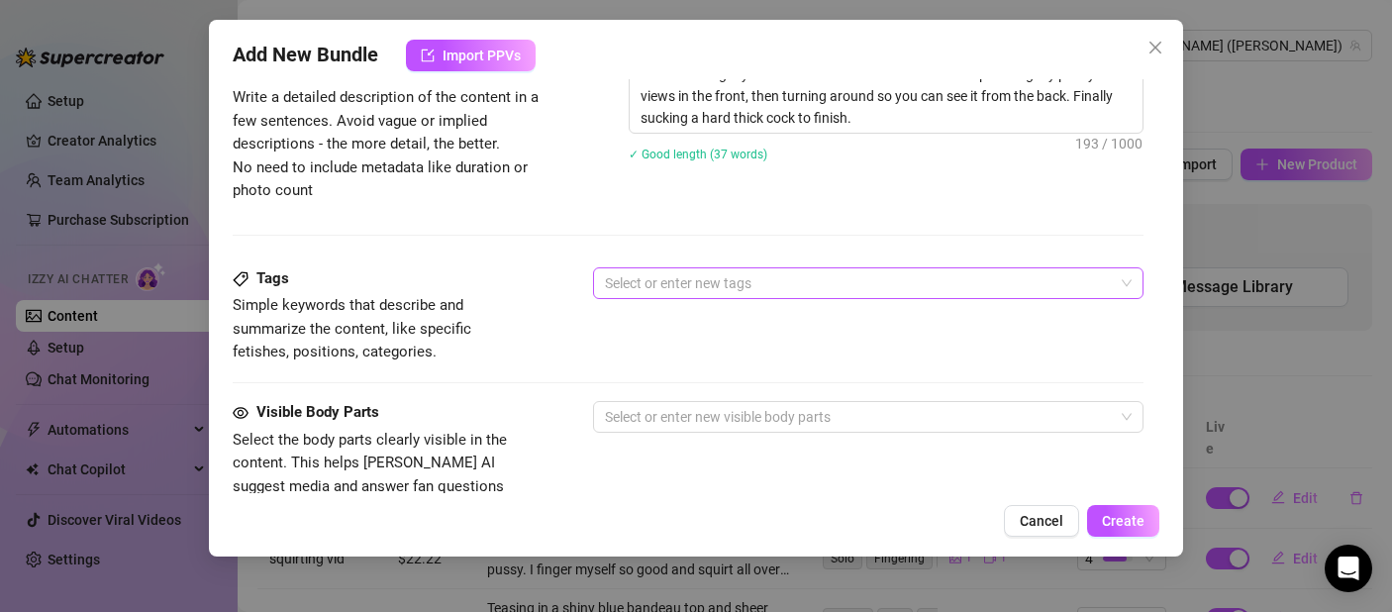
click at [656, 299] on div "Tags Simple keywords that describe and summarize the content, like specific fet…" at bounding box center [688, 315] width 911 height 97
click at [657, 294] on div at bounding box center [858, 283] width 522 height 28
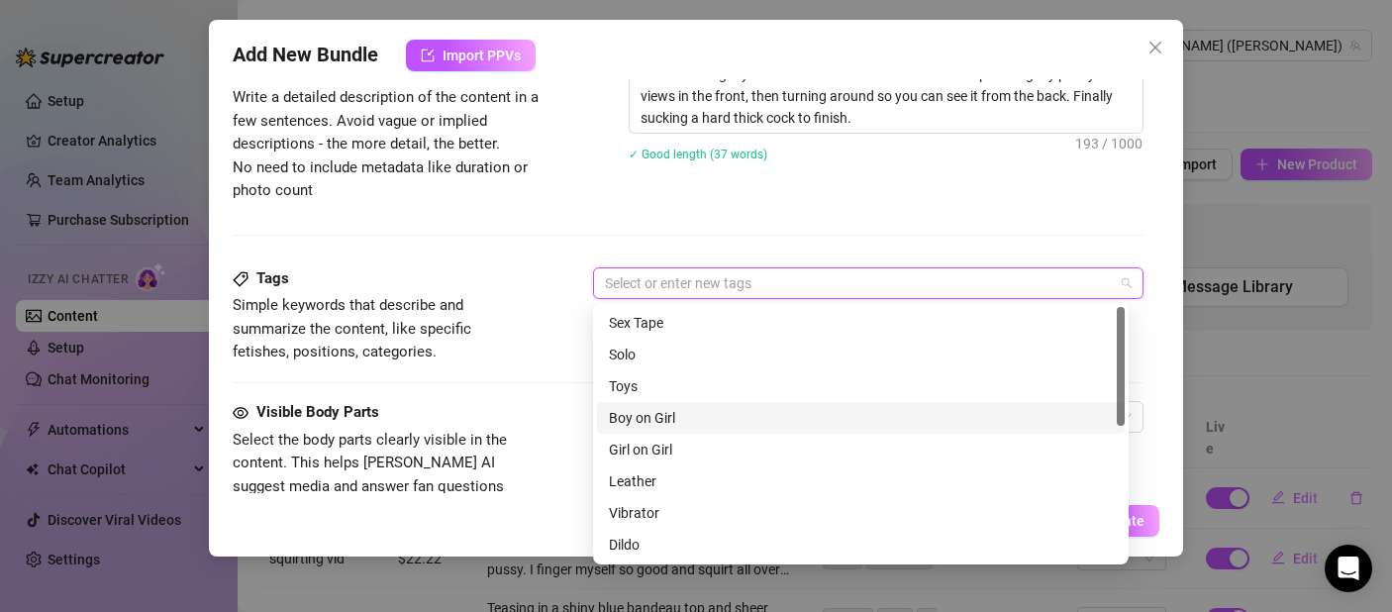
click at [672, 420] on div "Boy on Girl" at bounding box center [861, 418] width 504 height 22
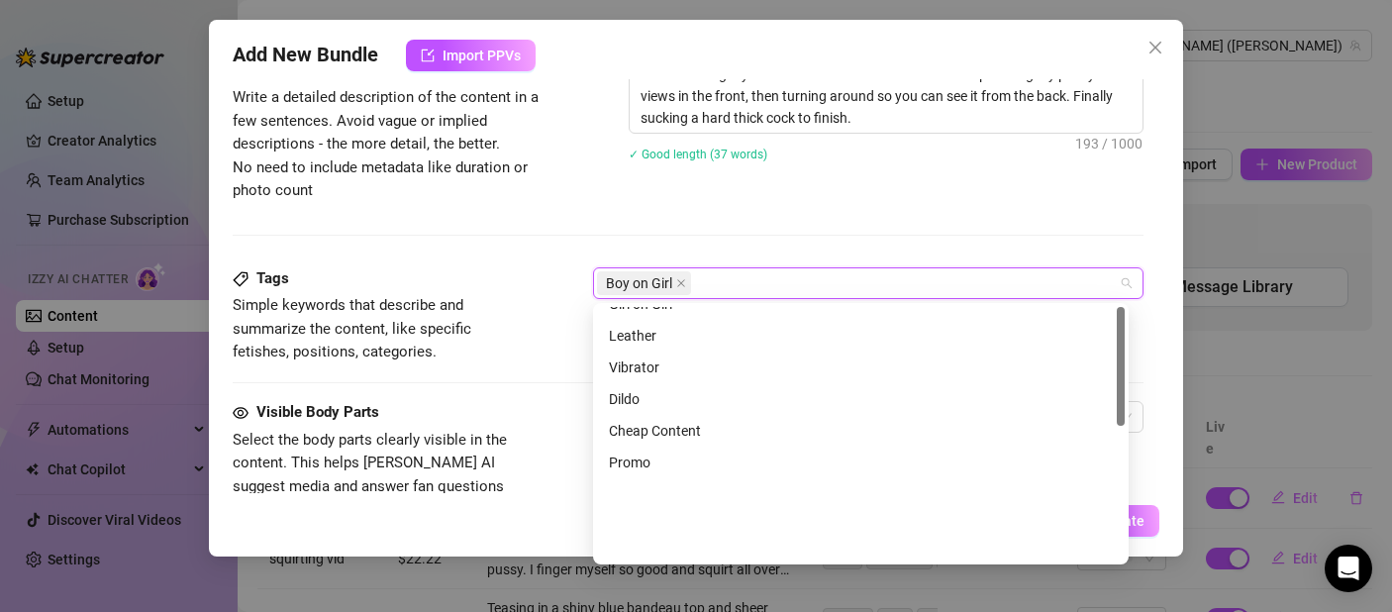
scroll to position [0, 0]
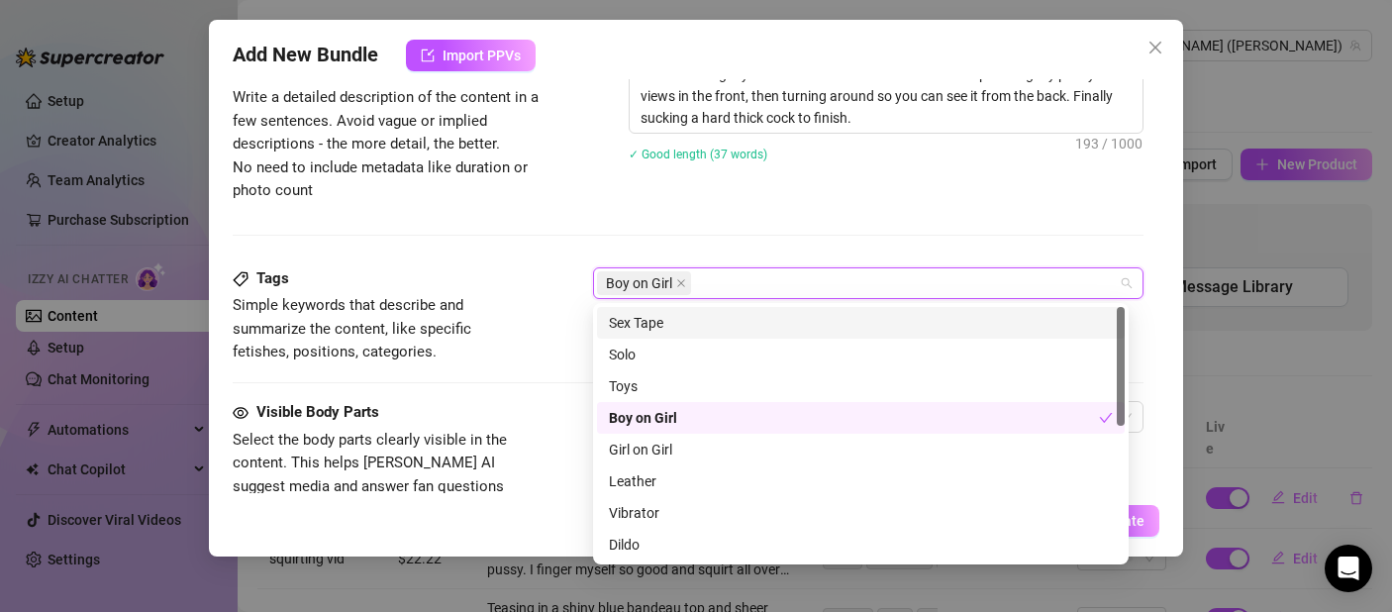
click at [672, 328] on div "Sex Tape" at bounding box center [861, 323] width 504 height 22
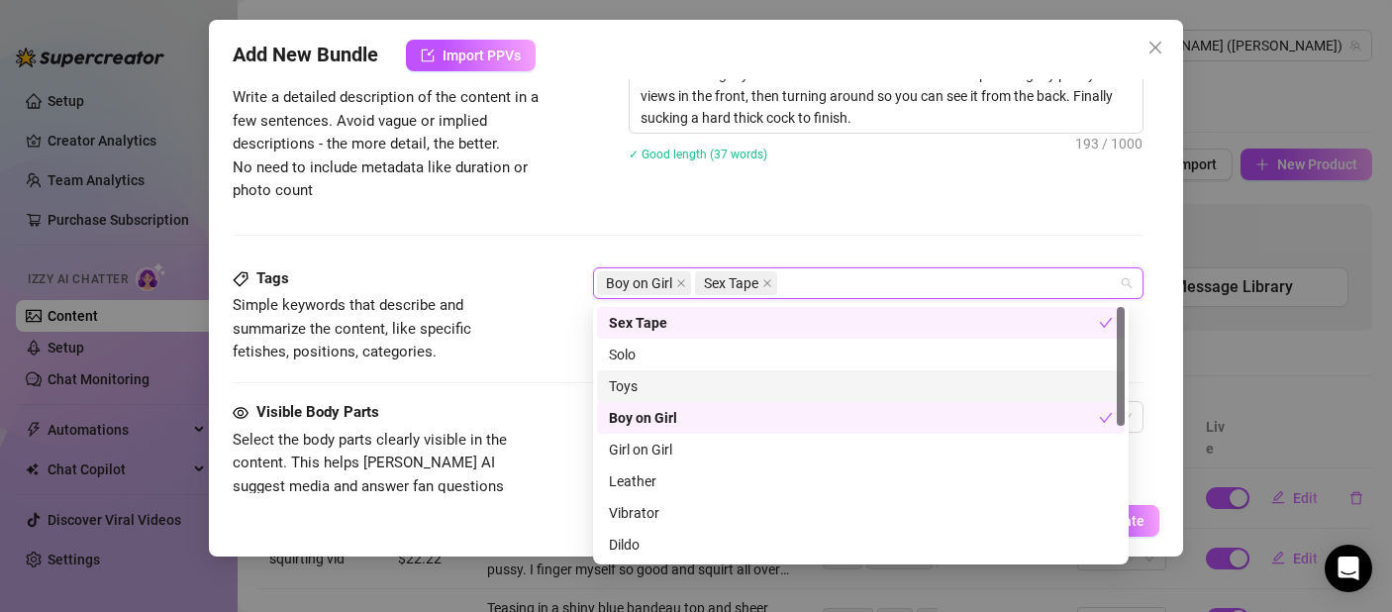
click at [661, 383] on div "Toys" at bounding box center [861, 386] width 504 height 22
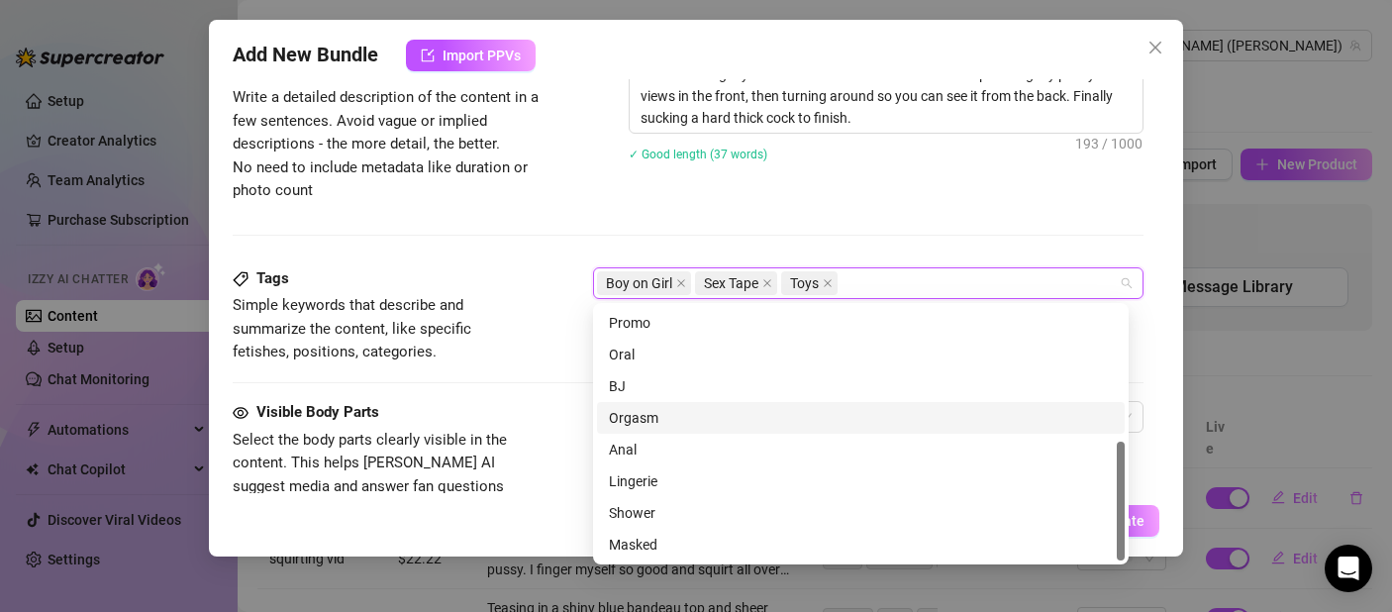
click at [690, 426] on div "Orgasm" at bounding box center [861, 418] width 504 height 22
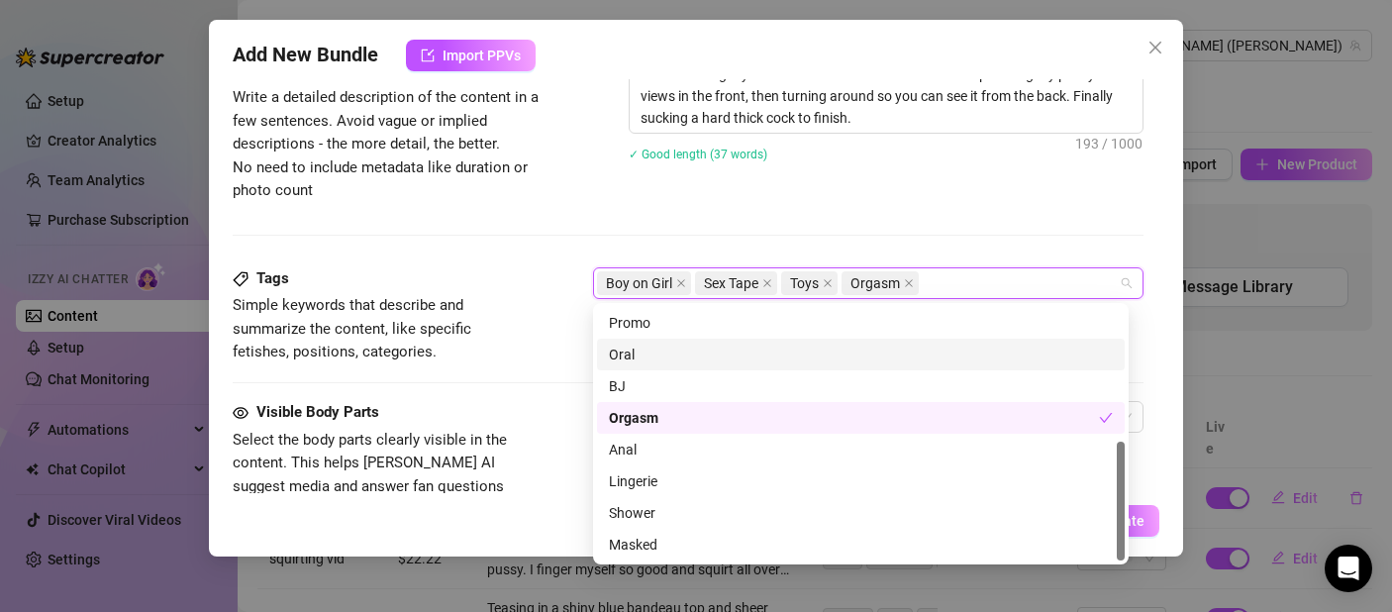
click at [678, 358] on div "Oral" at bounding box center [861, 355] width 504 height 22
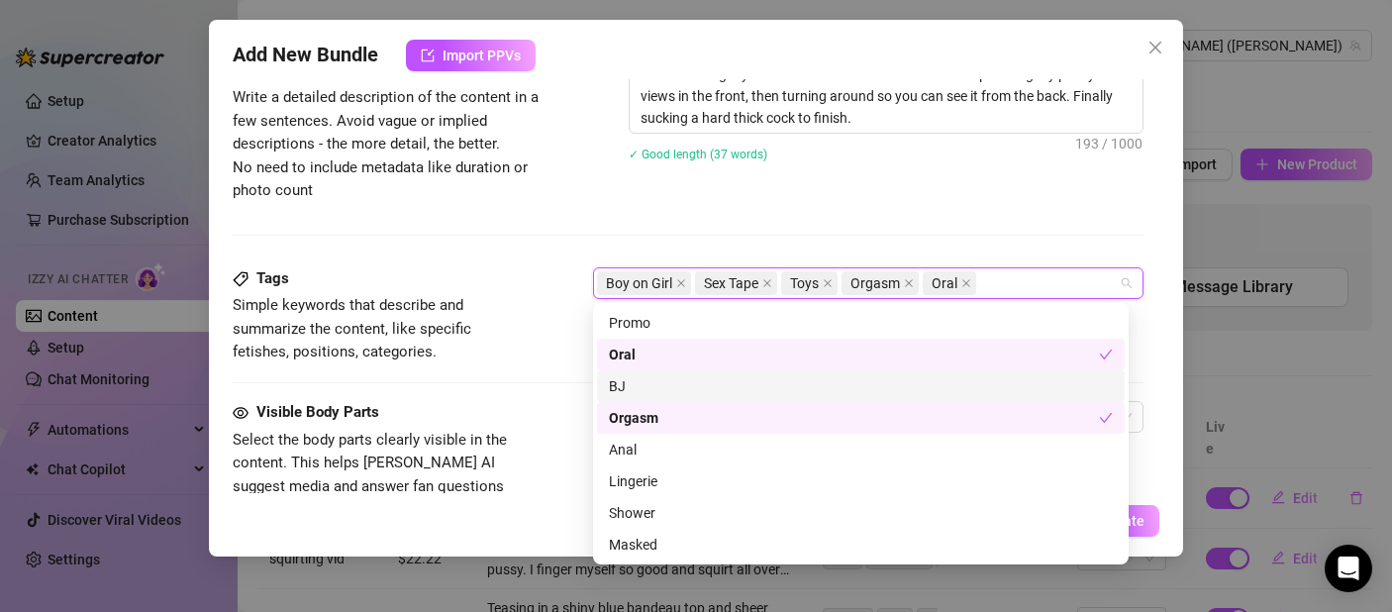
click at [670, 381] on div "BJ" at bounding box center [861, 386] width 504 height 22
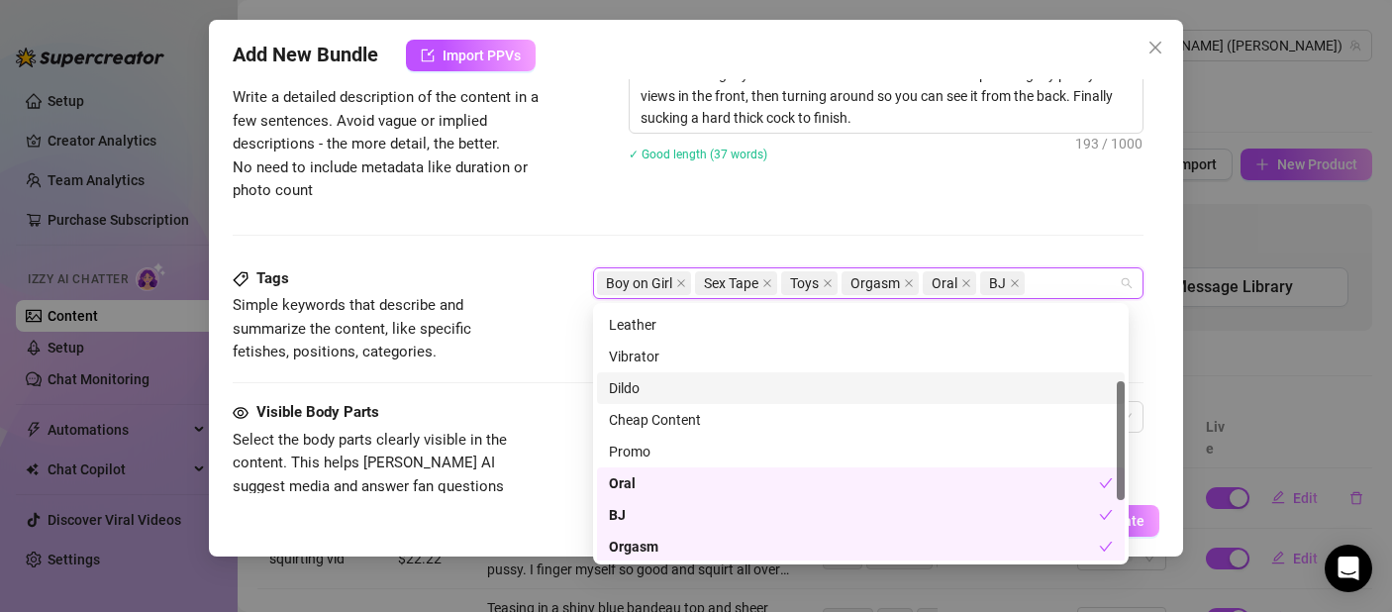
click at [647, 385] on div "Dildo" at bounding box center [861, 388] width 504 height 22
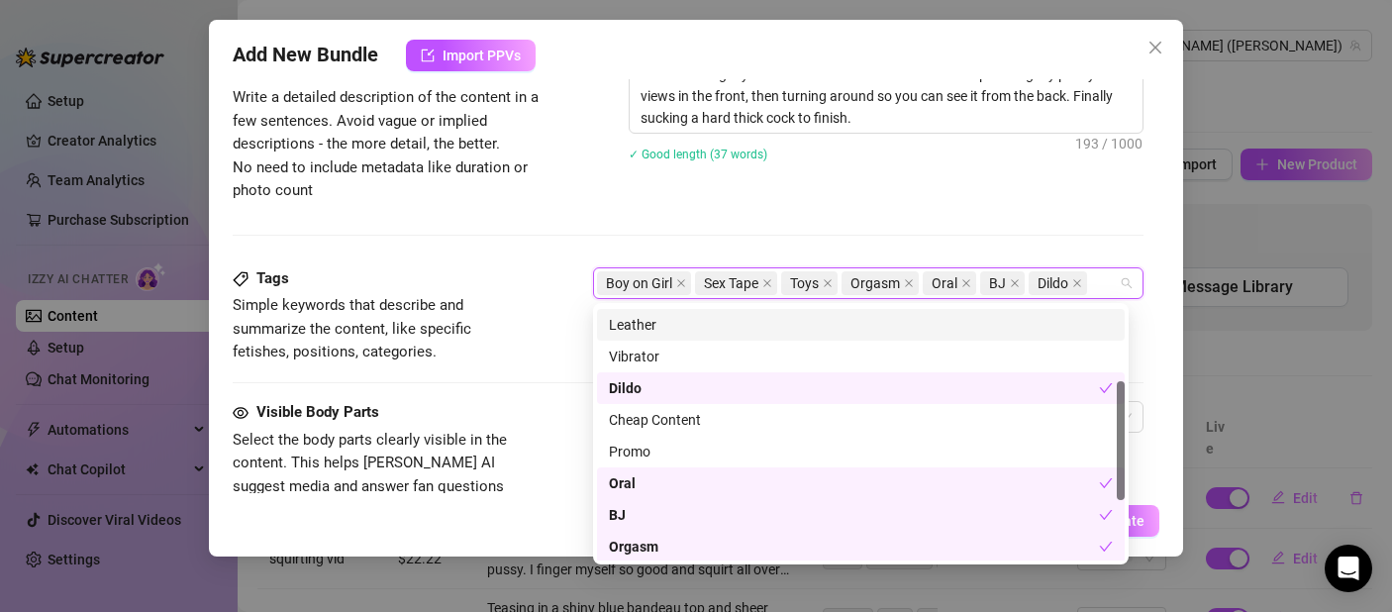
click at [643, 238] on div "Description Write a detailed description of the content in a few sentences. Avo…" at bounding box center [688, 162] width 911 height 208
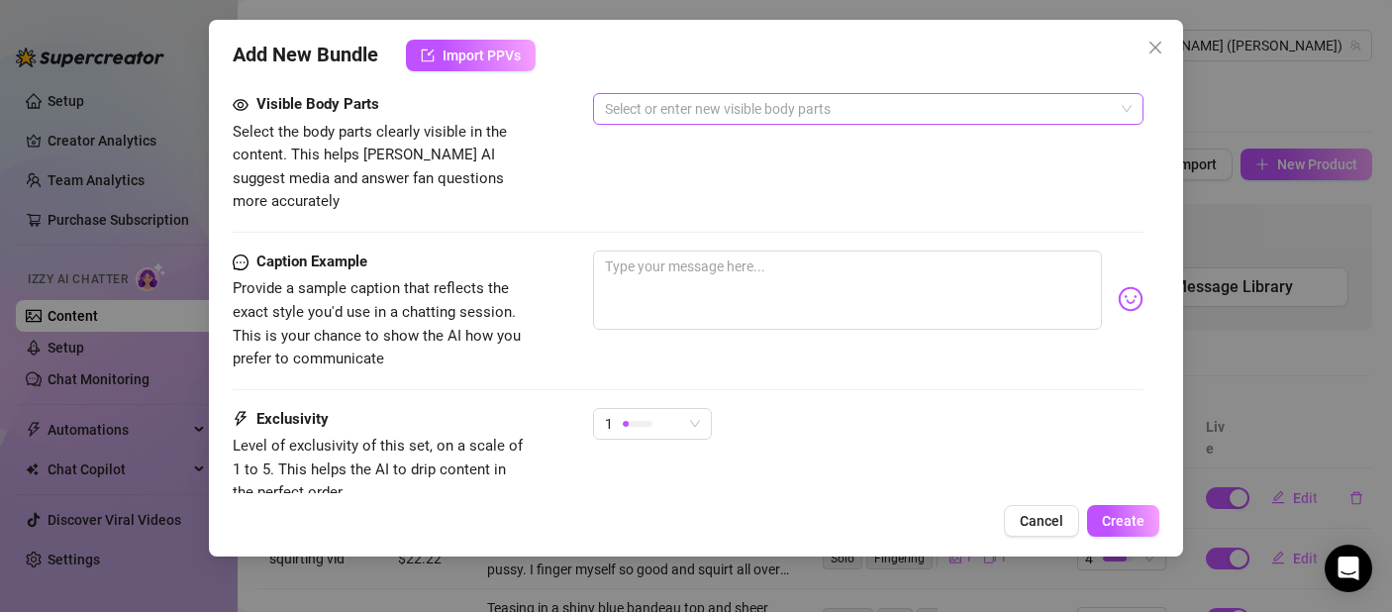
scroll to position [1048, 0]
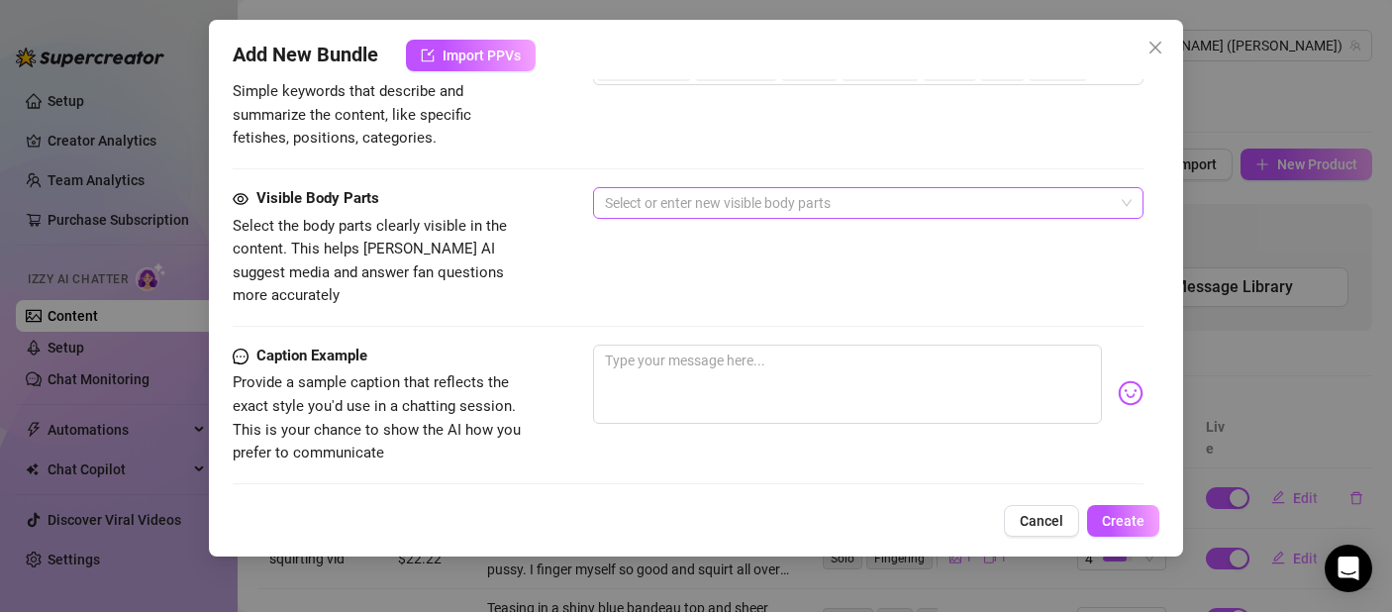
click at [689, 219] on div "Select or enter new visible body parts" at bounding box center [868, 203] width 551 height 32
click at [690, 214] on div at bounding box center [858, 203] width 522 height 28
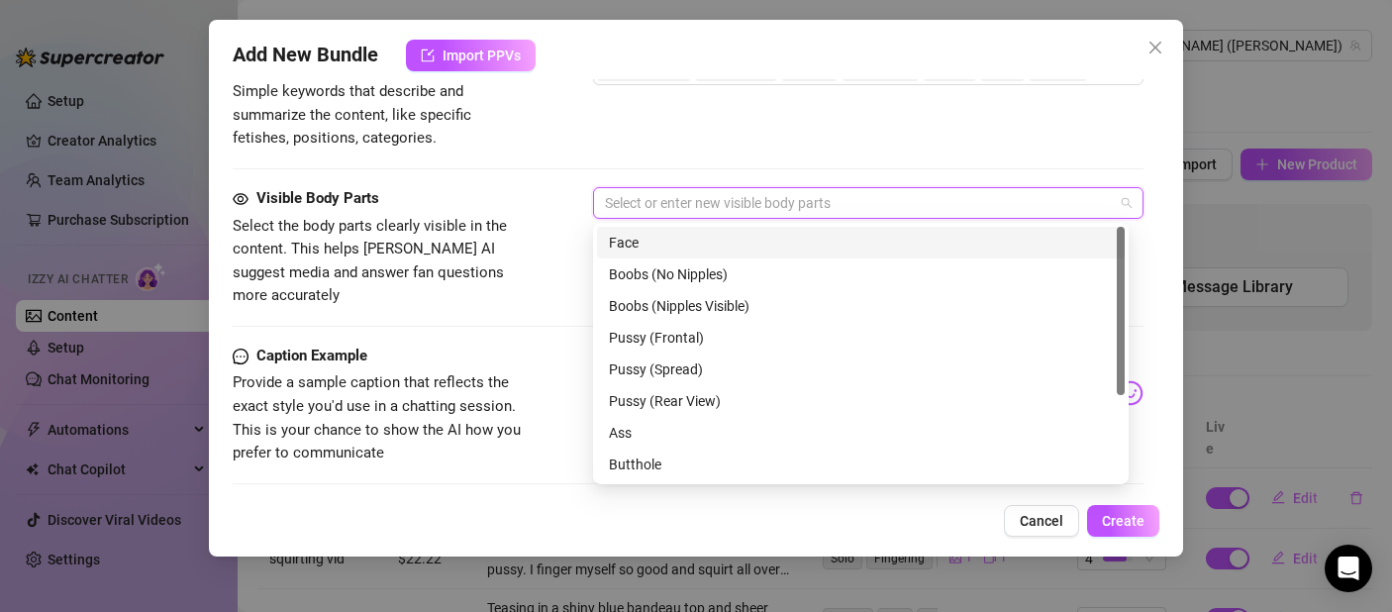
click at [676, 242] on div "Face" at bounding box center [861, 243] width 504 height 22
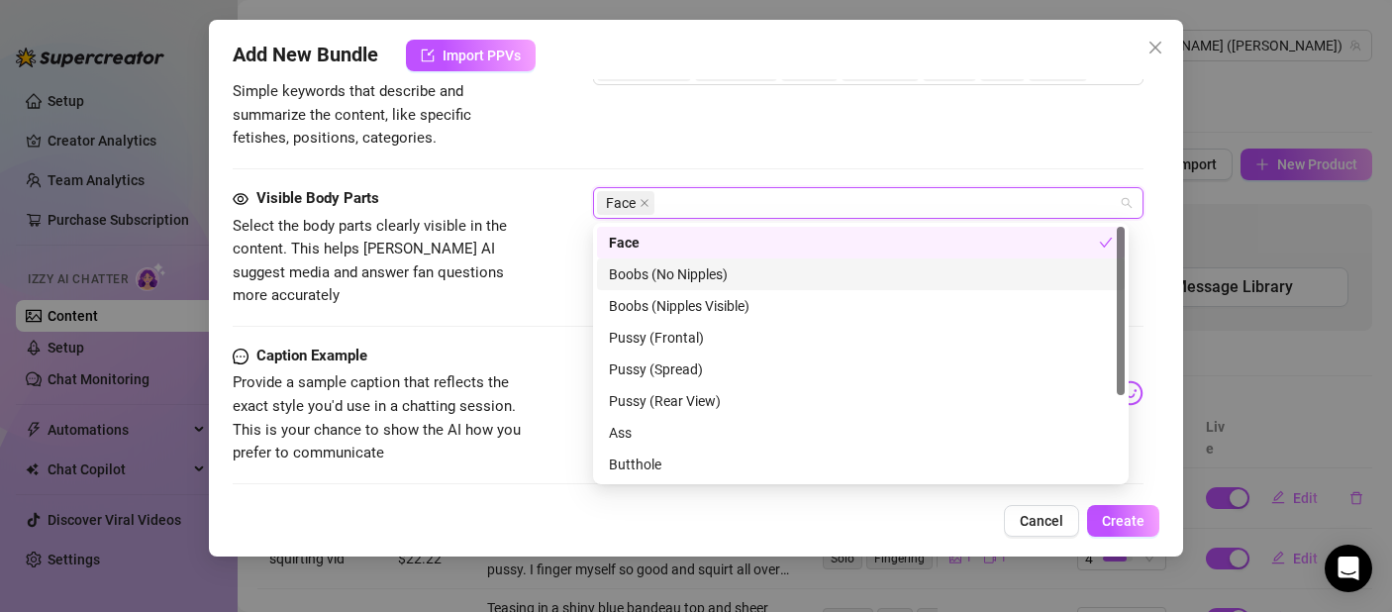
click at [664, 273] on div "Boobs (No Nipples)" at bounding box center [861, 274] width 504 height 22
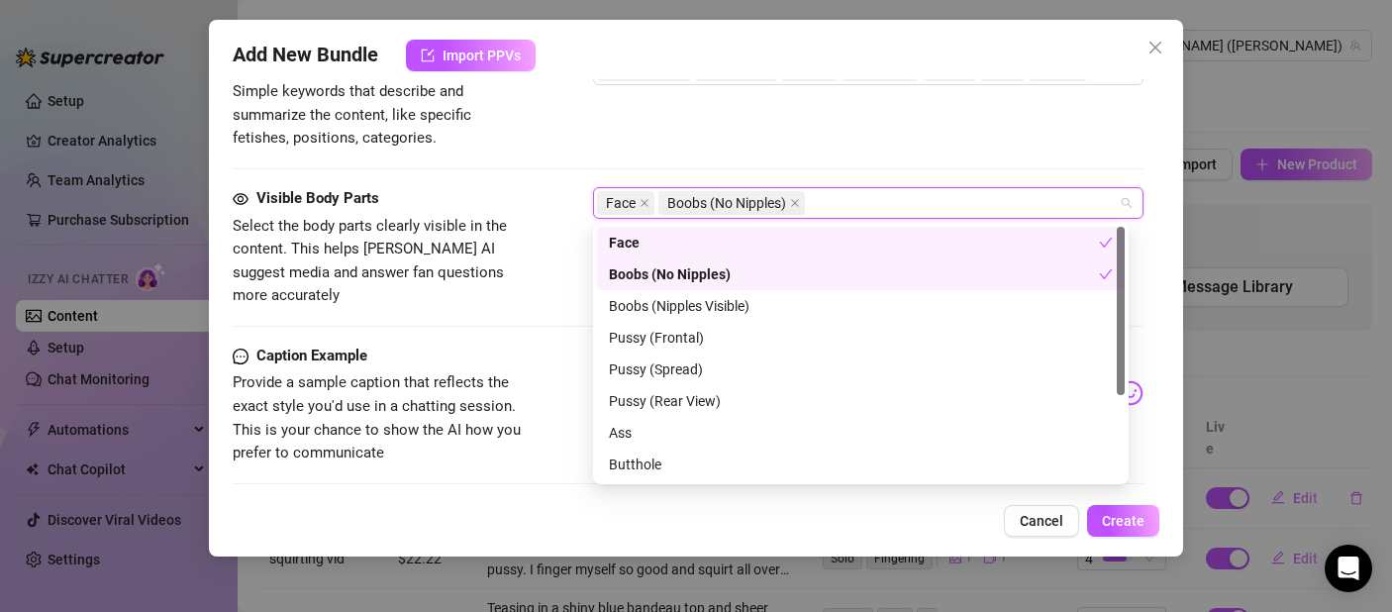
click at [664, 279] on div "Boobs (No Nipples)" at bounding box center [854, 274] width 490 height 22
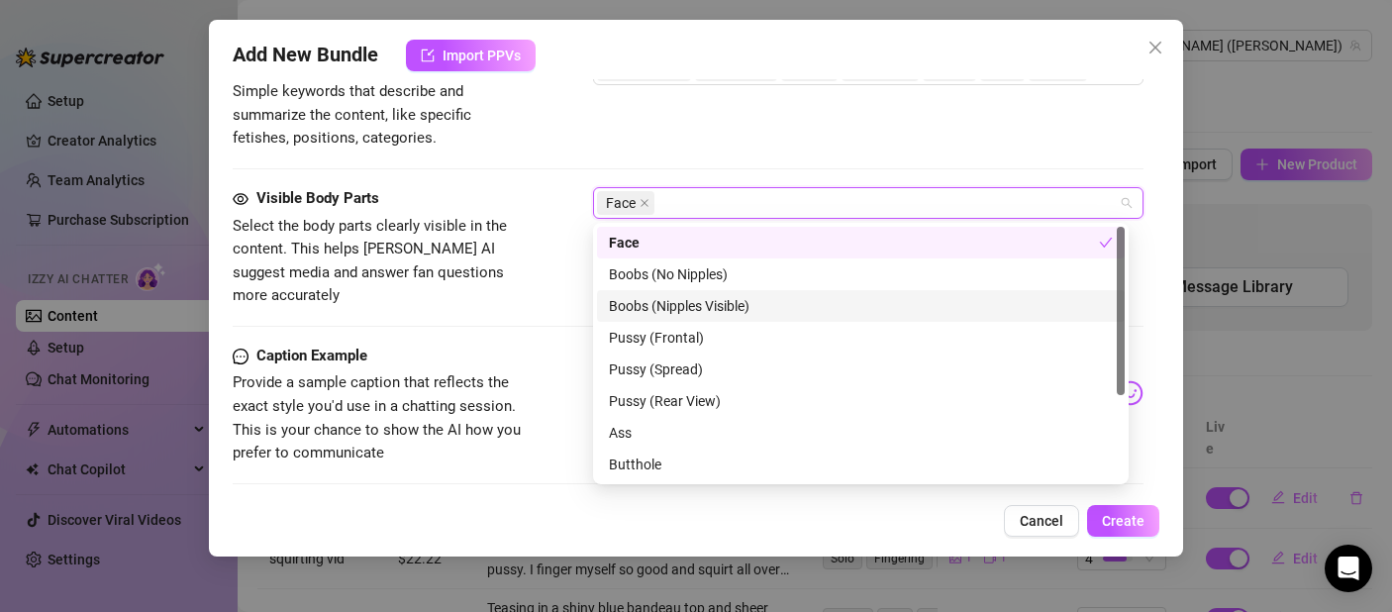
click at [656, 300] on div "Boobs (Nipples Visible)" at bounding box center [861, 306] width 504 height 22
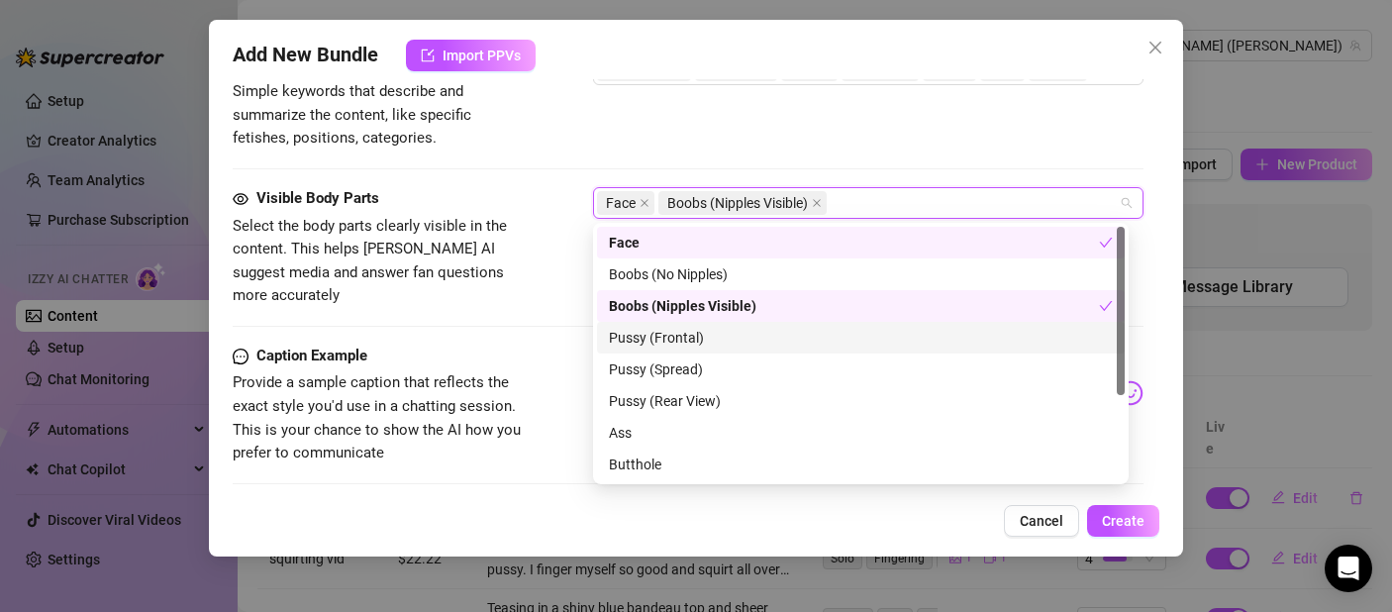
click at [659, 341] on div "Pussy (Frontal)" at bounding box center [861, 338] width 504 height 22
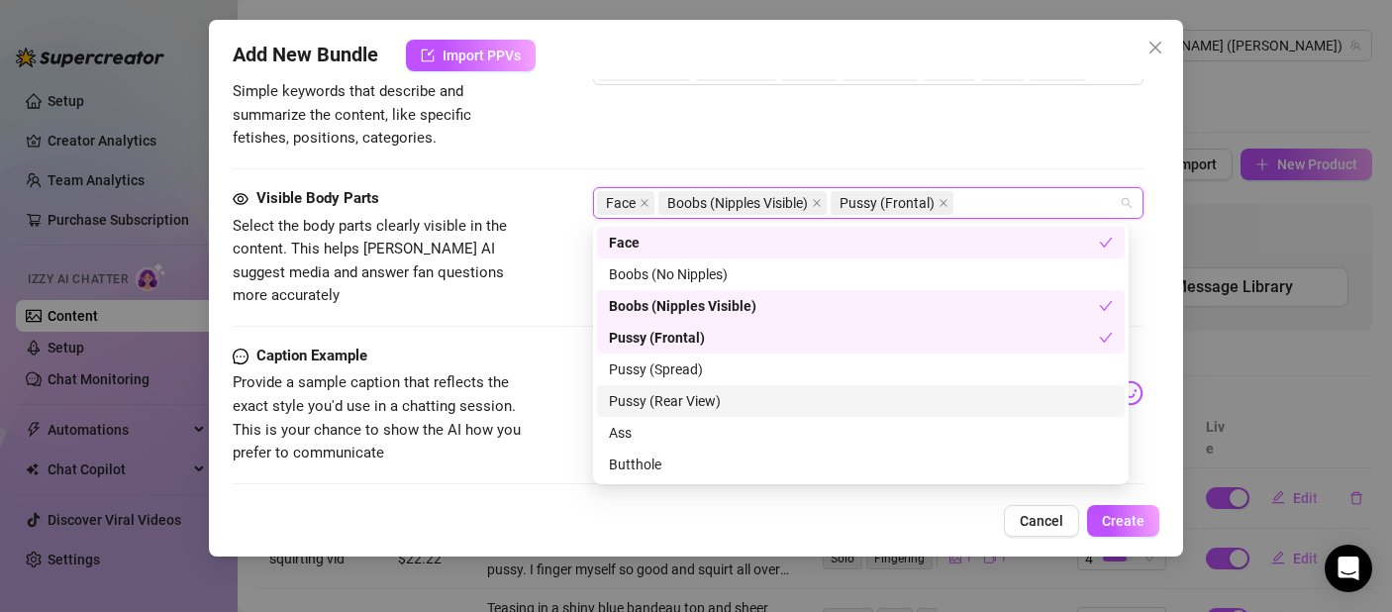
click at [661, 390] on div "Pussy (Rear View)" at bounding box center [861, 401] width 504 height 22
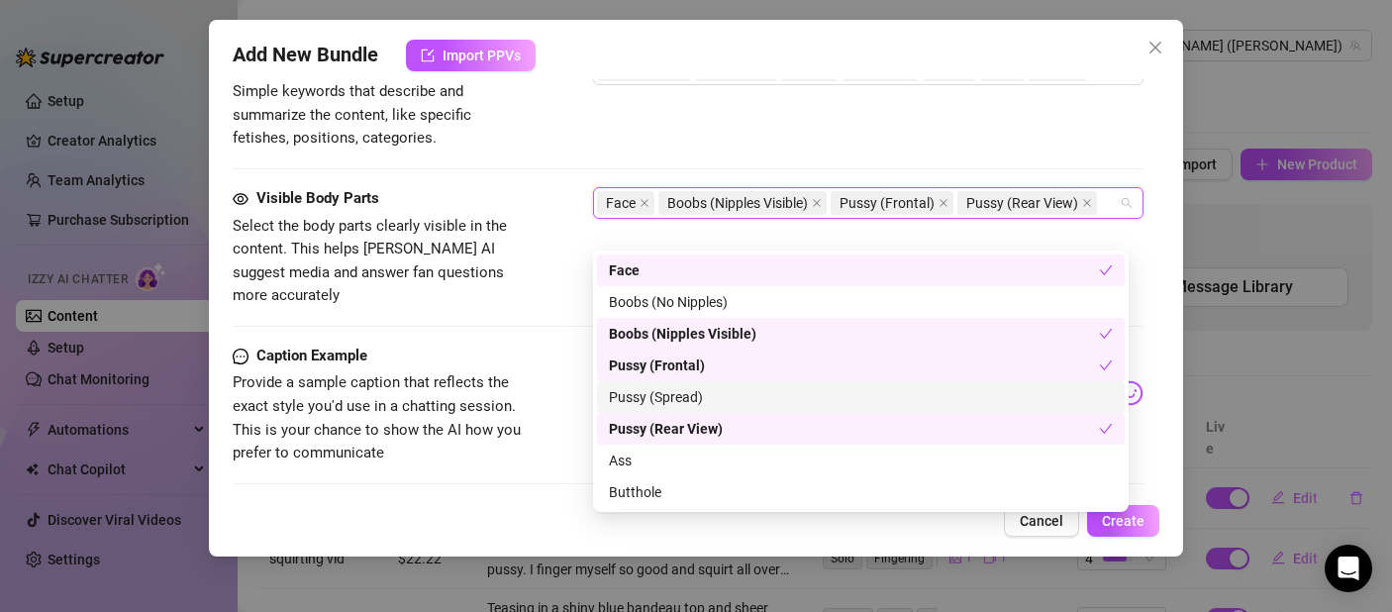
click at [662, 399] on div "Pussy (Spread)" at bounding box center [861, 397] width 504 height 22
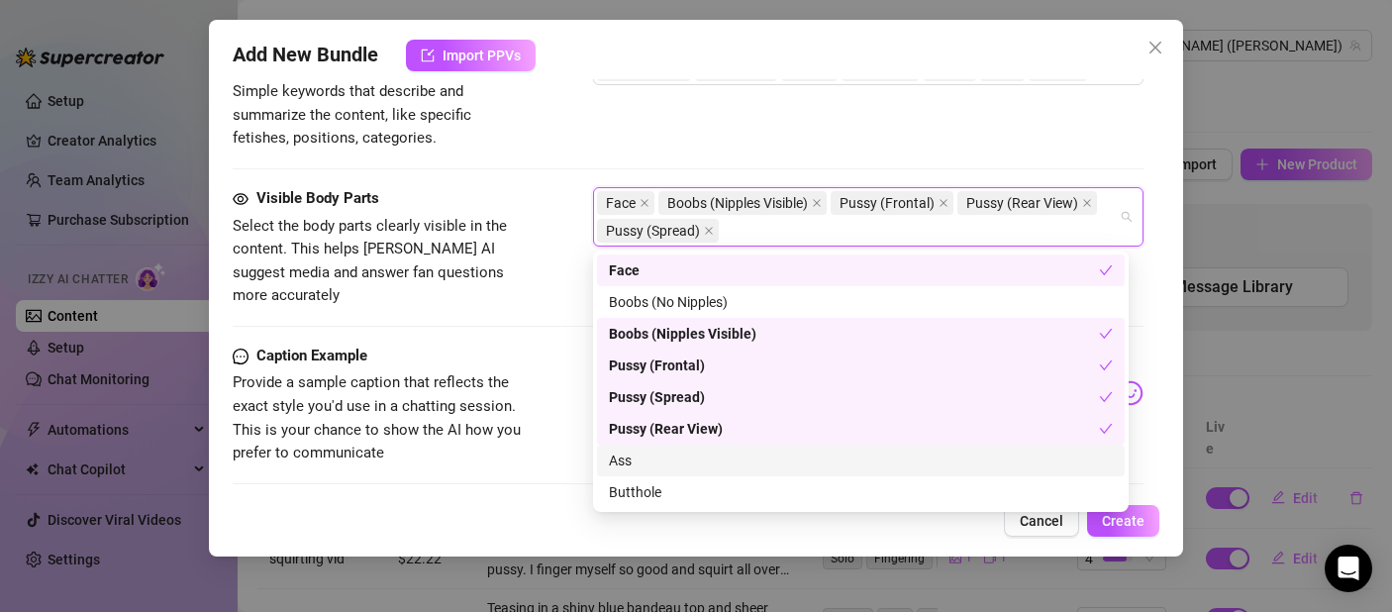
click at [657, 455] on div "Ass" at bounding box center [861, 461] width 504 height 22
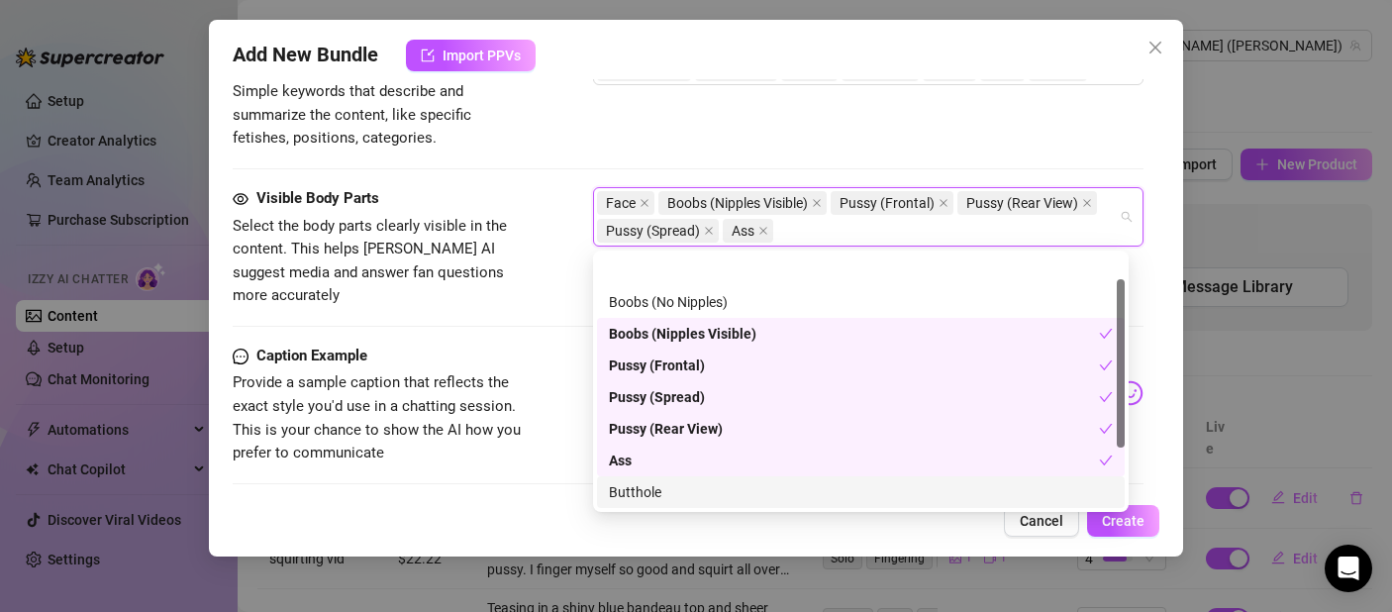
scroll to position [127, 0]
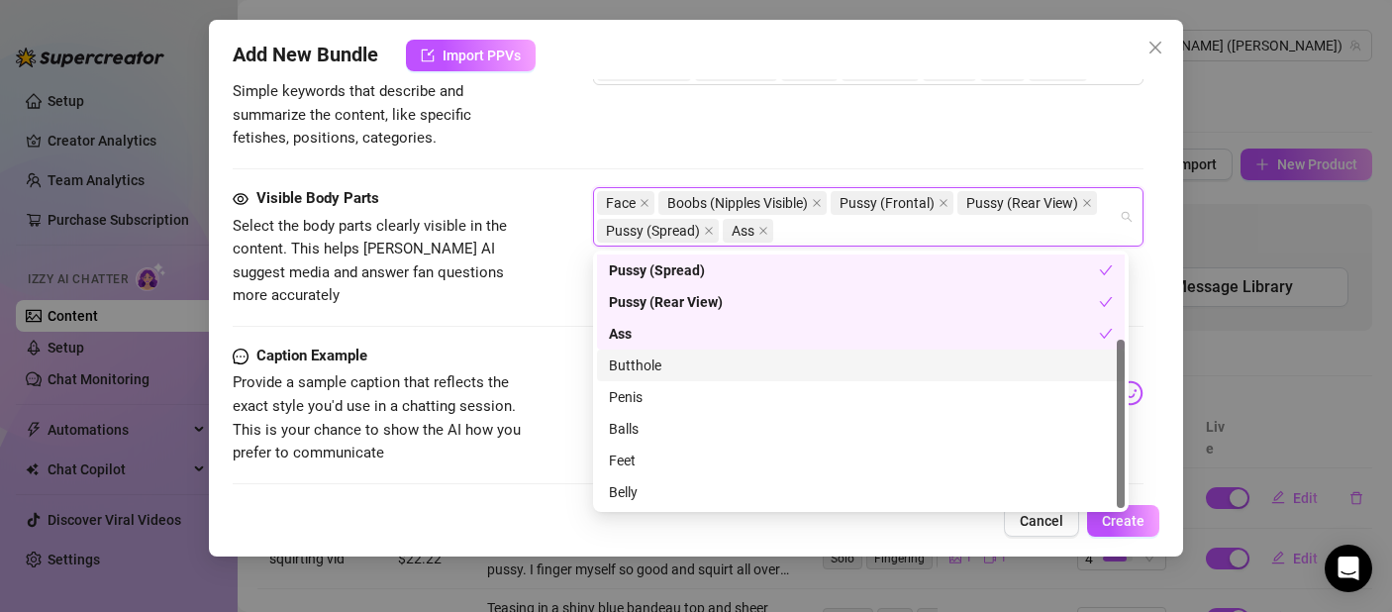
click at [656, 358] on div "Butthole" at bounding box center [861, 365] width 504 height 22
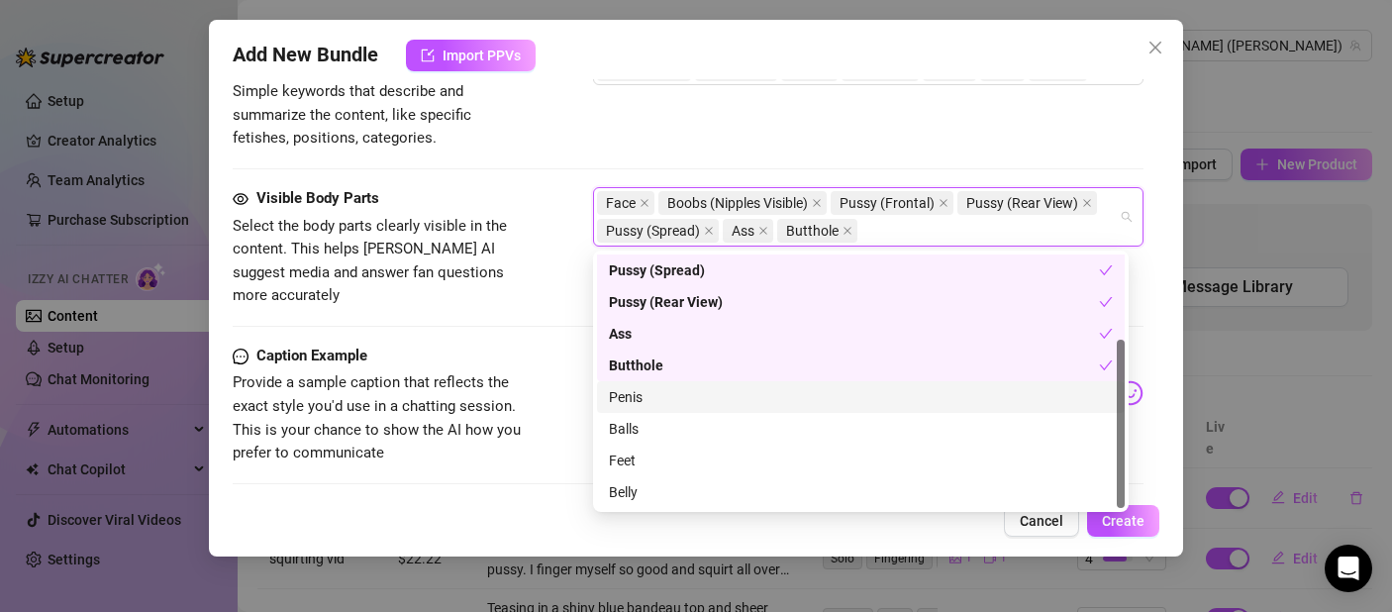
click at [648, 397] on div "Penis" at bounding box center [861, 397] width 504 height 22
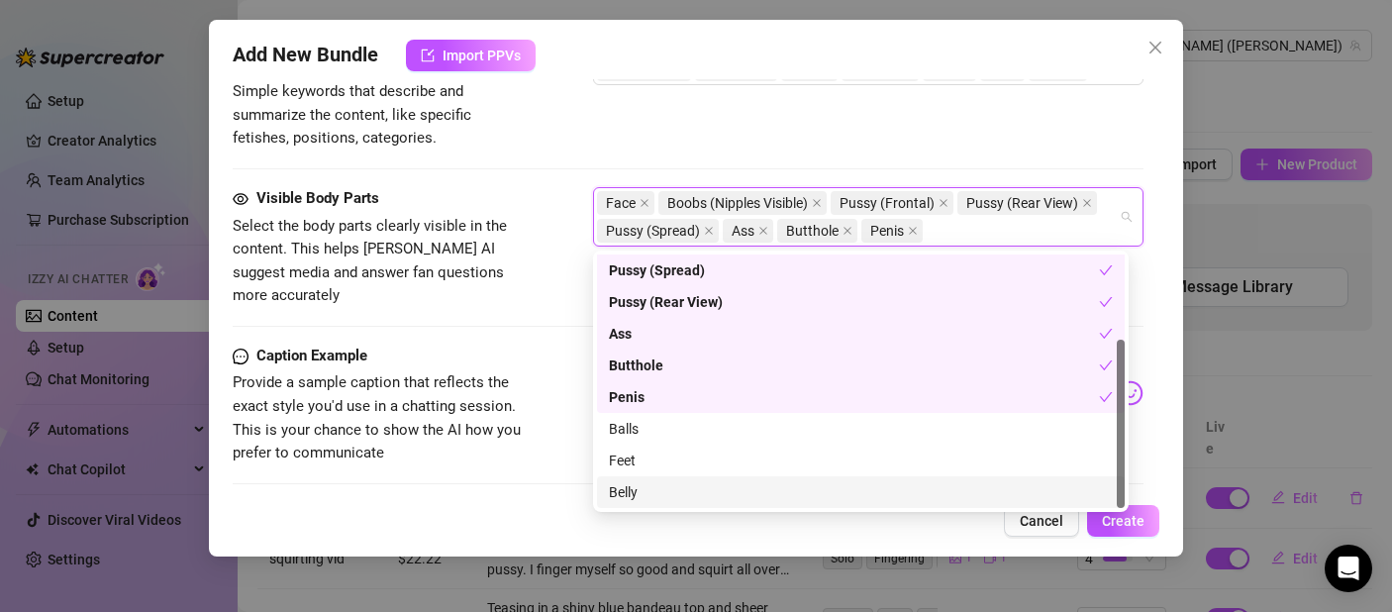
click at [653, 482] on div "Belly" at bounding box center [861, 492] width 504 height 22
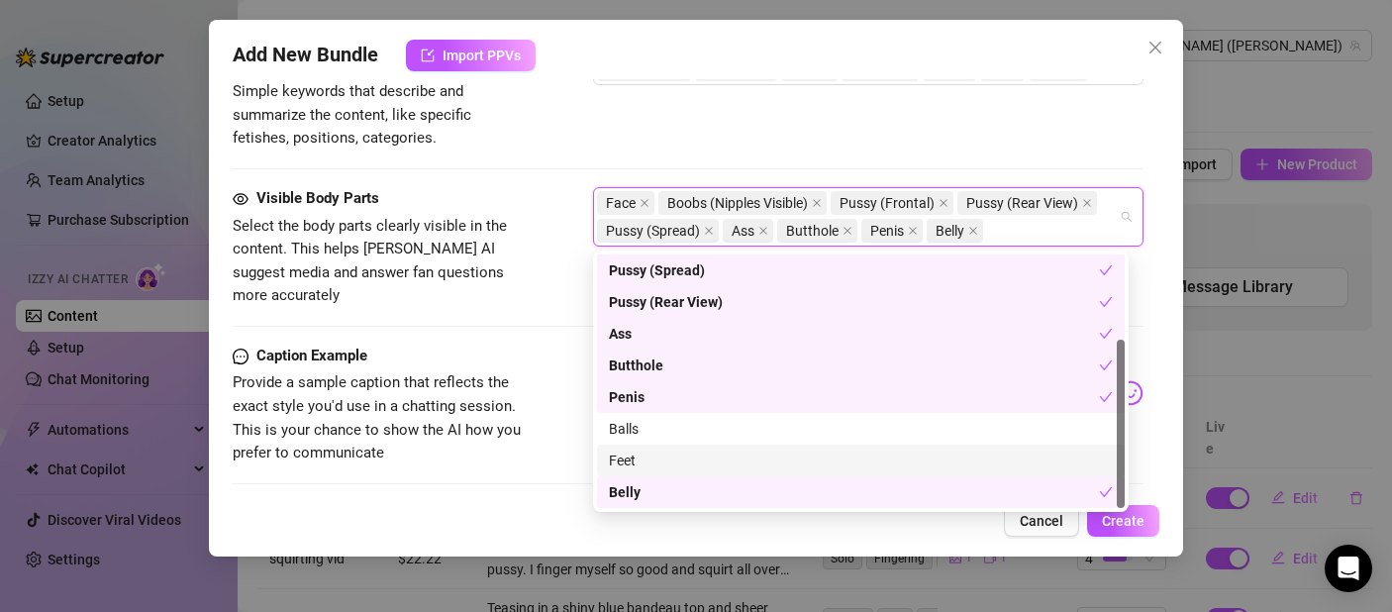
click at [653, 472] on div "Feet" at bounding box center [861, 461] width 528 height 32
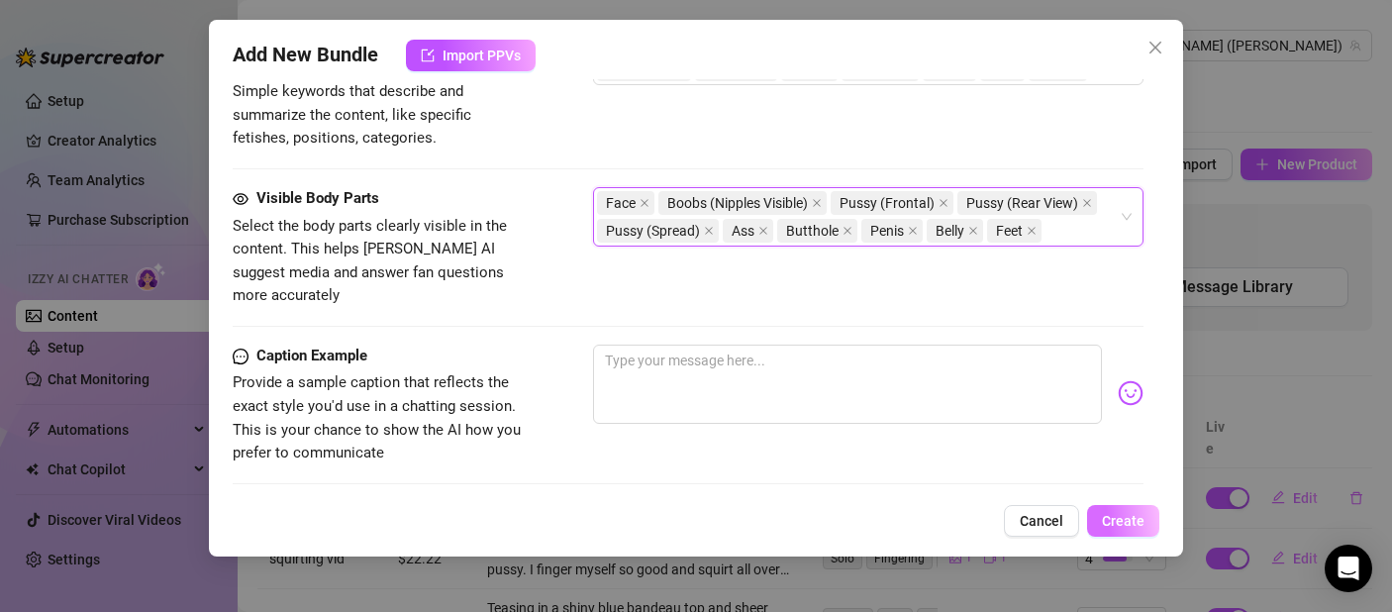
click at [1120, 522] on span "Create" at bounding box center [1123, 521] width 43 height 16
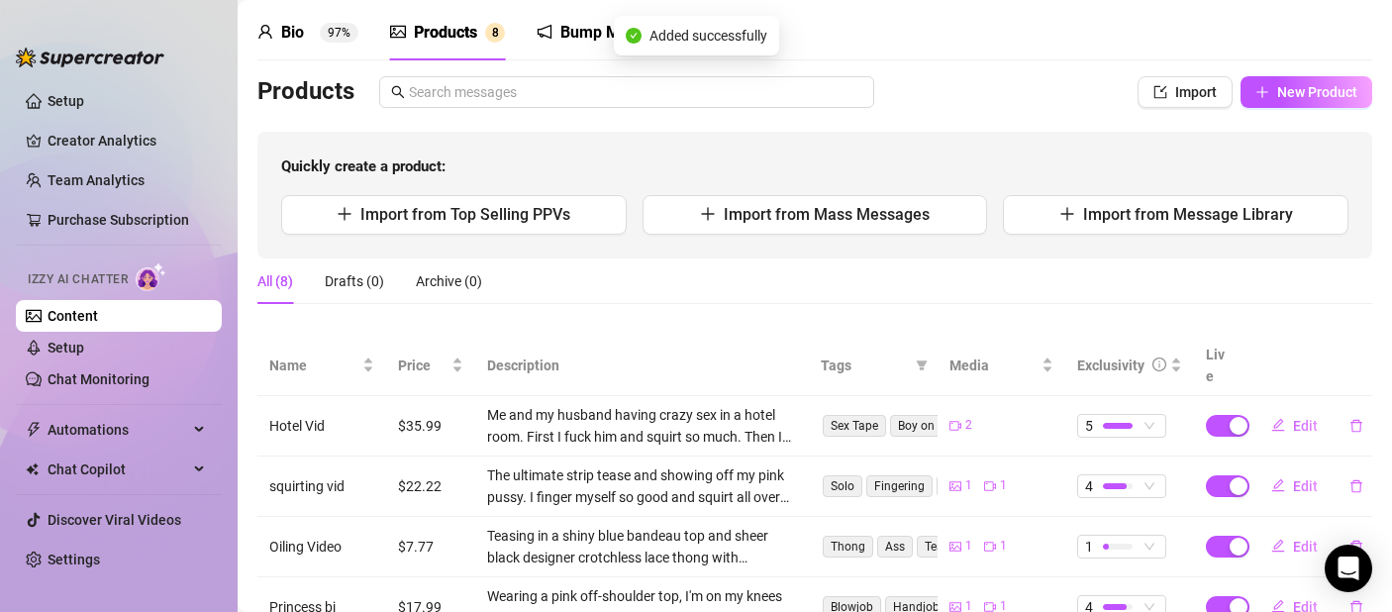
scroll to position [376, 0]
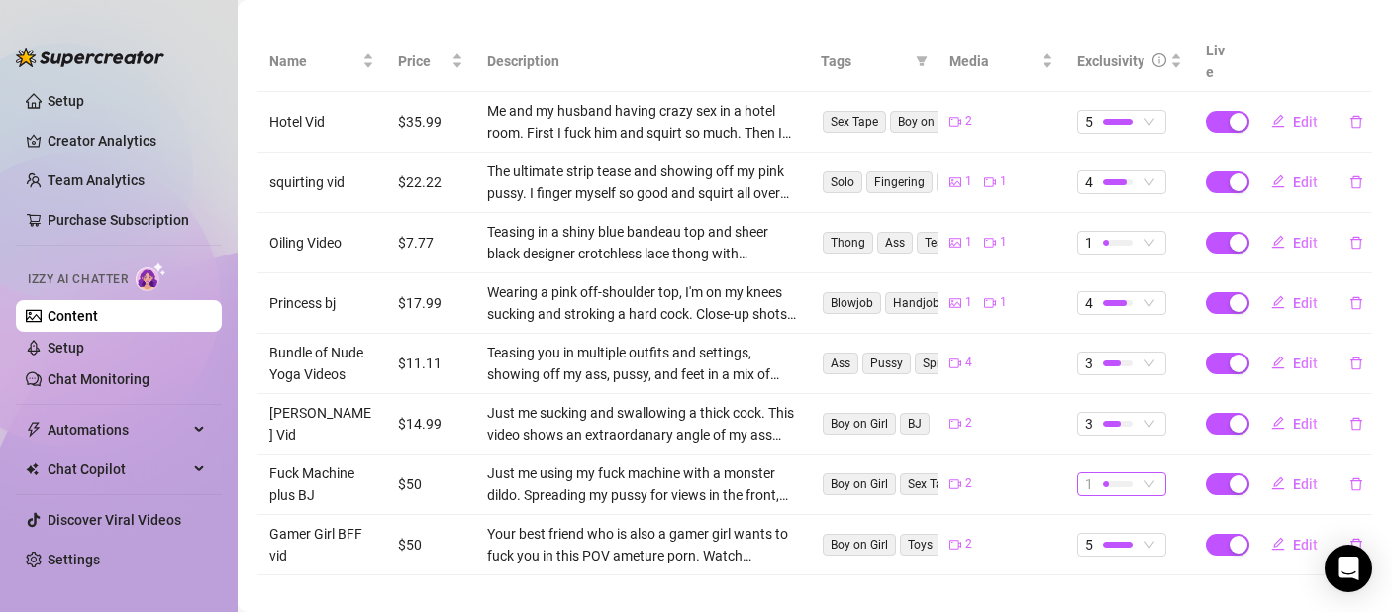
click at [1116, 474] on div at bounding box center [1118, 483] width 30 height 19
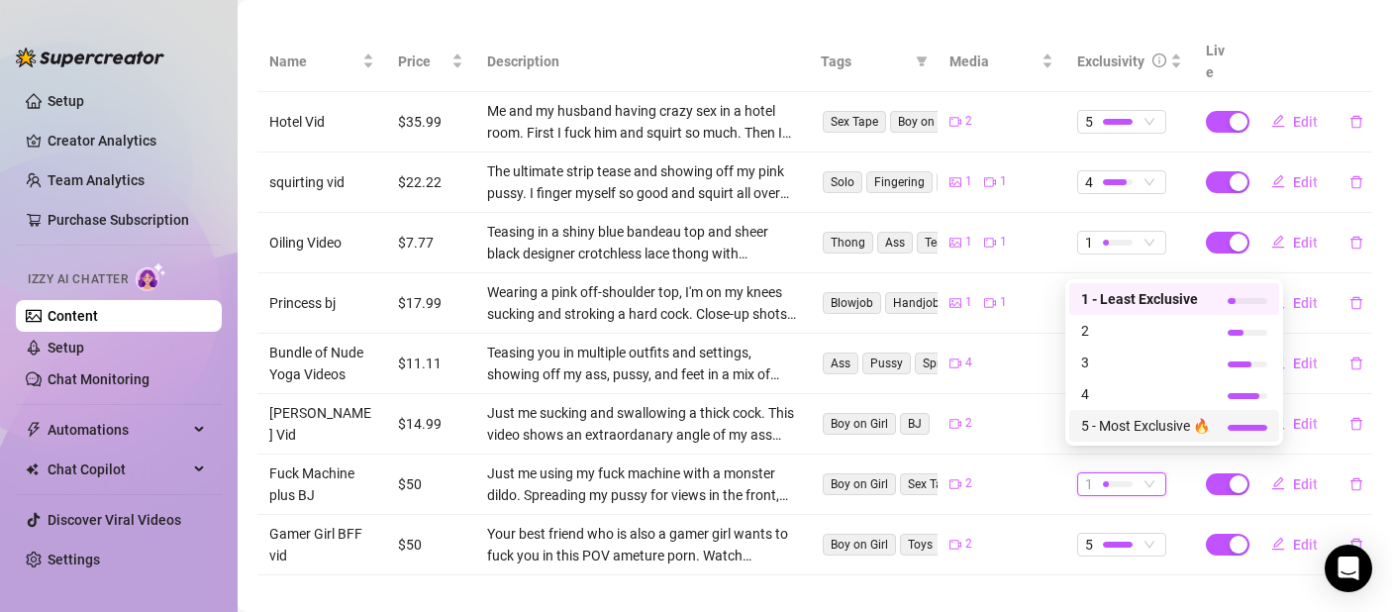
click at [1160, 431] on span "5 - Most Exclusive 🔥" at bounding box center [1145, 426] width 129 height 22
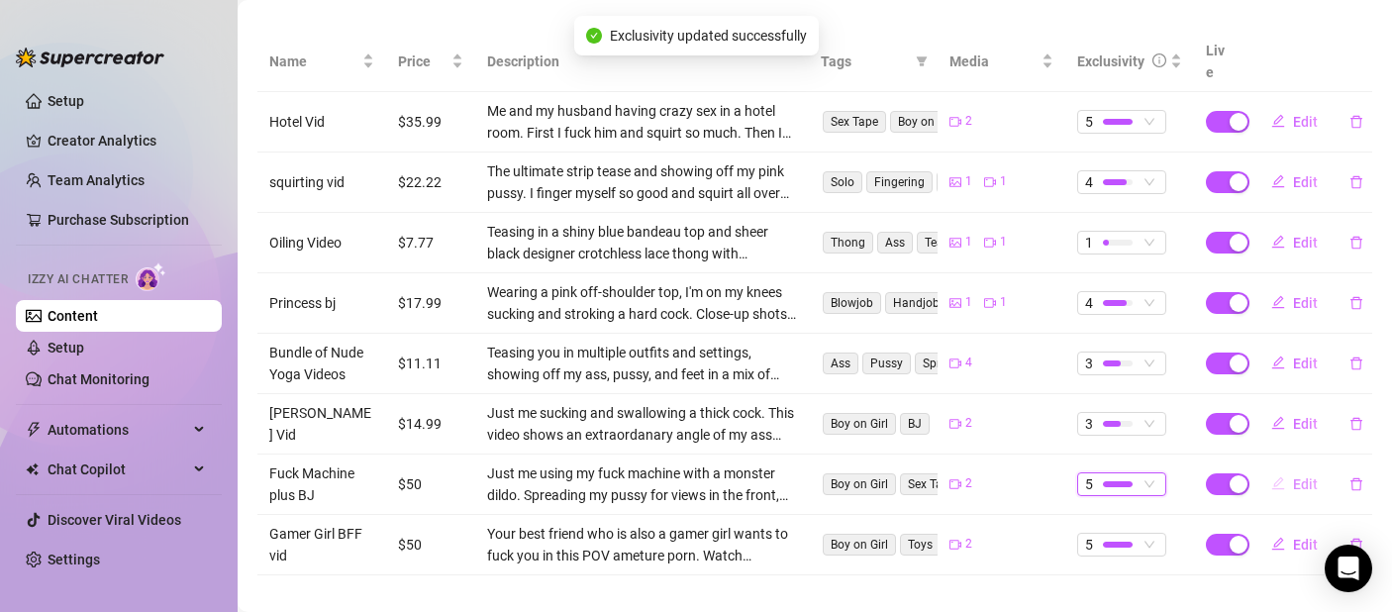
click at [1298, 476] on span "Edit" at bounding box center [1305, 484] width 25 height 16
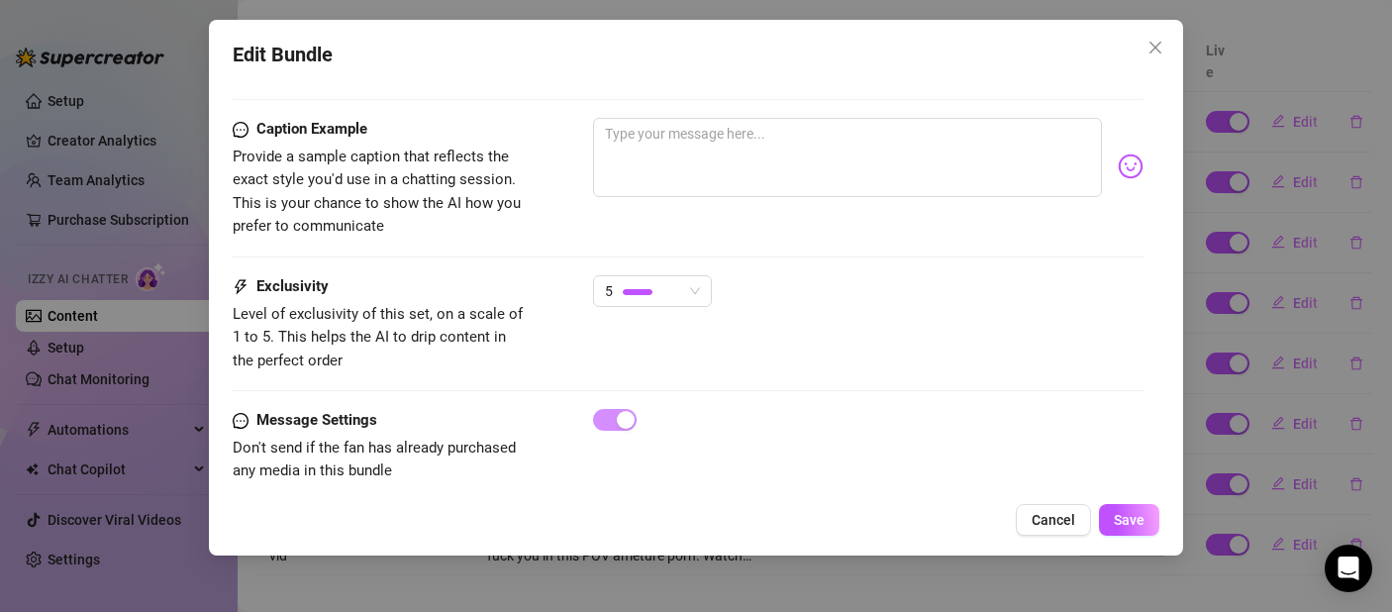
scroll to position [1273, 0]
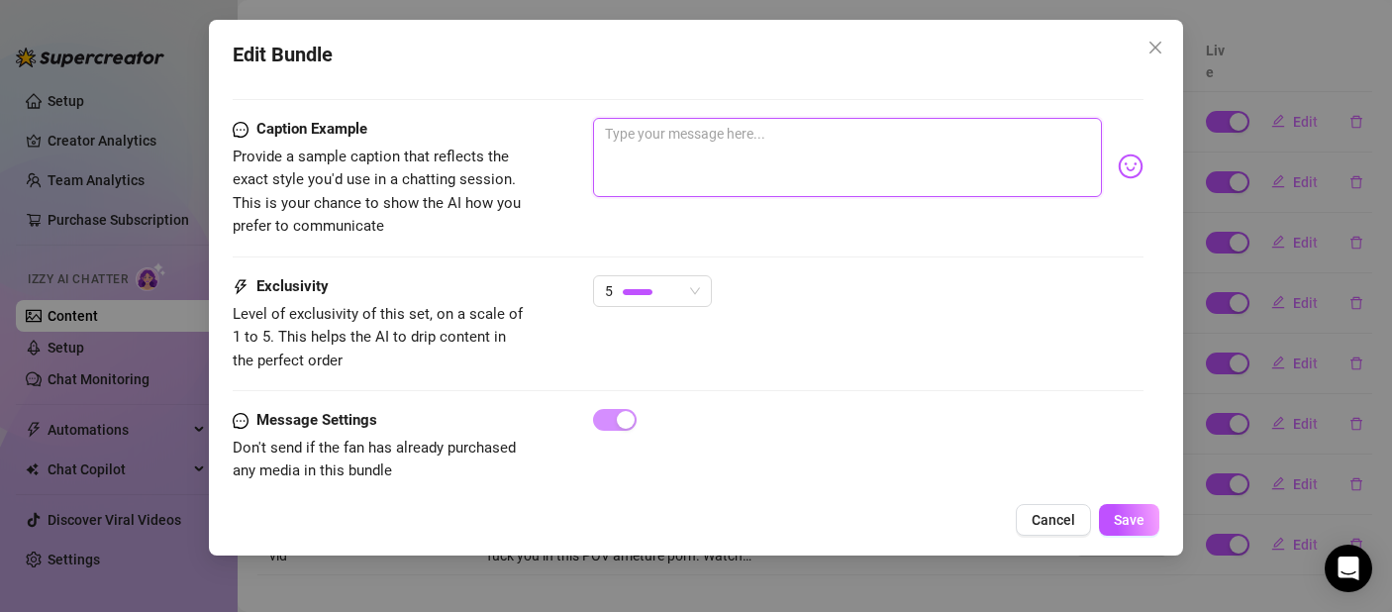
click at [685, 144] on textarea at bounding box center [847, 157] width 509 height 79
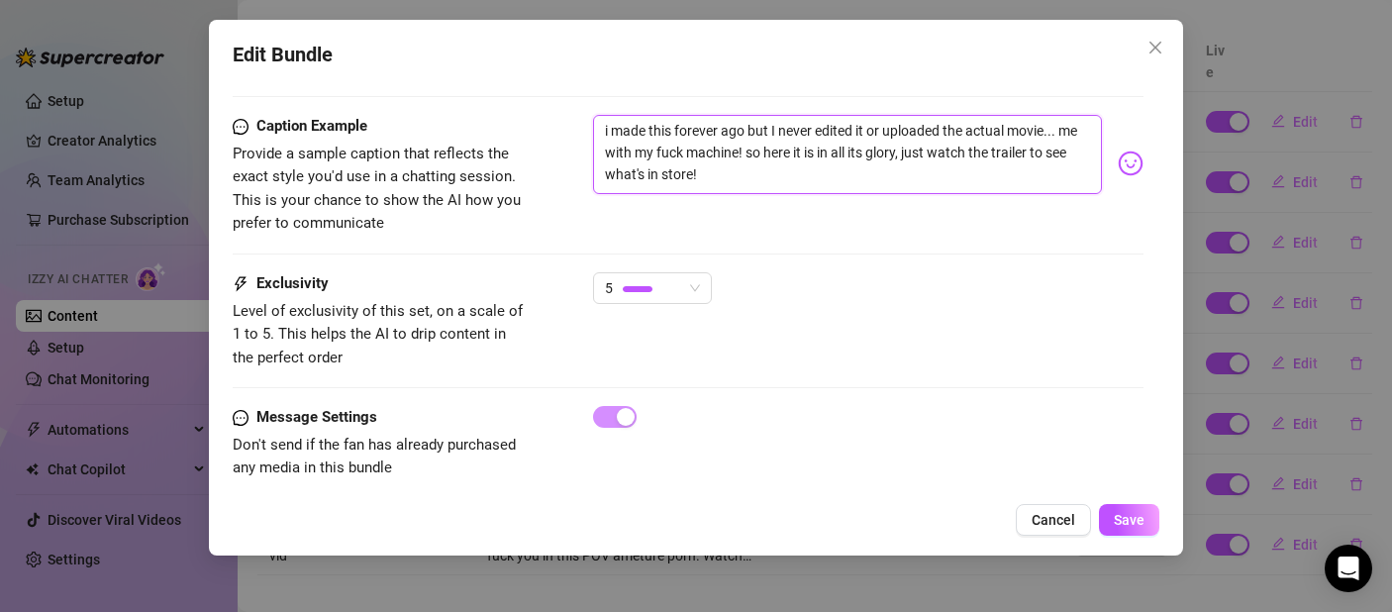
scroll to position [1277, 0]
click at [1128, 520] on span "Save" at bounding box center [1129, 520] width 31 height 16
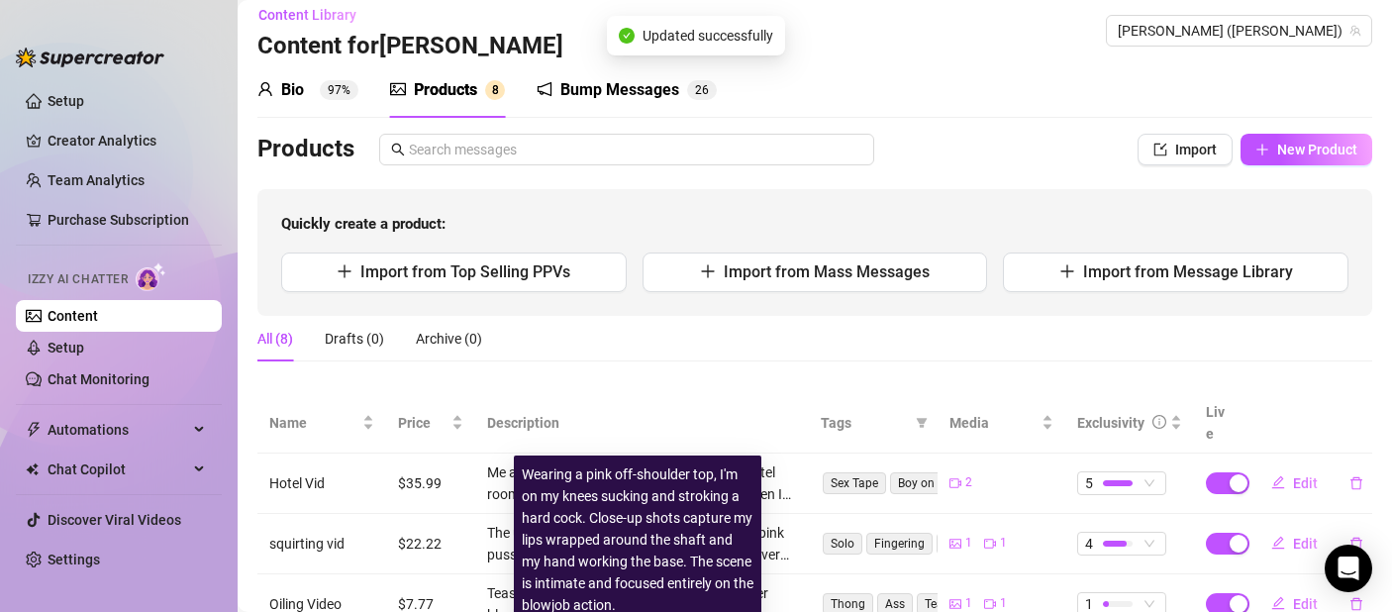
scroll to position [0, 0]
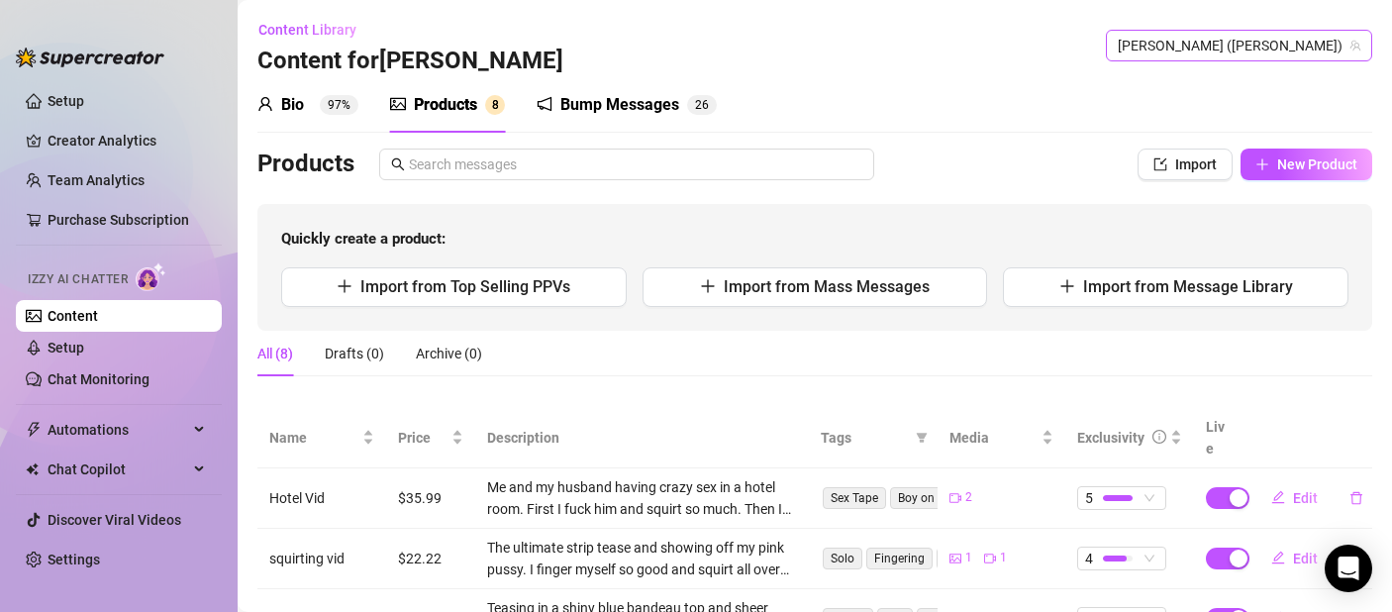
click at [1294, 42] on span "[PERSON_NAME] ([PERSON_NAME])" at bounding box center [1239, 46] width 243 height 30
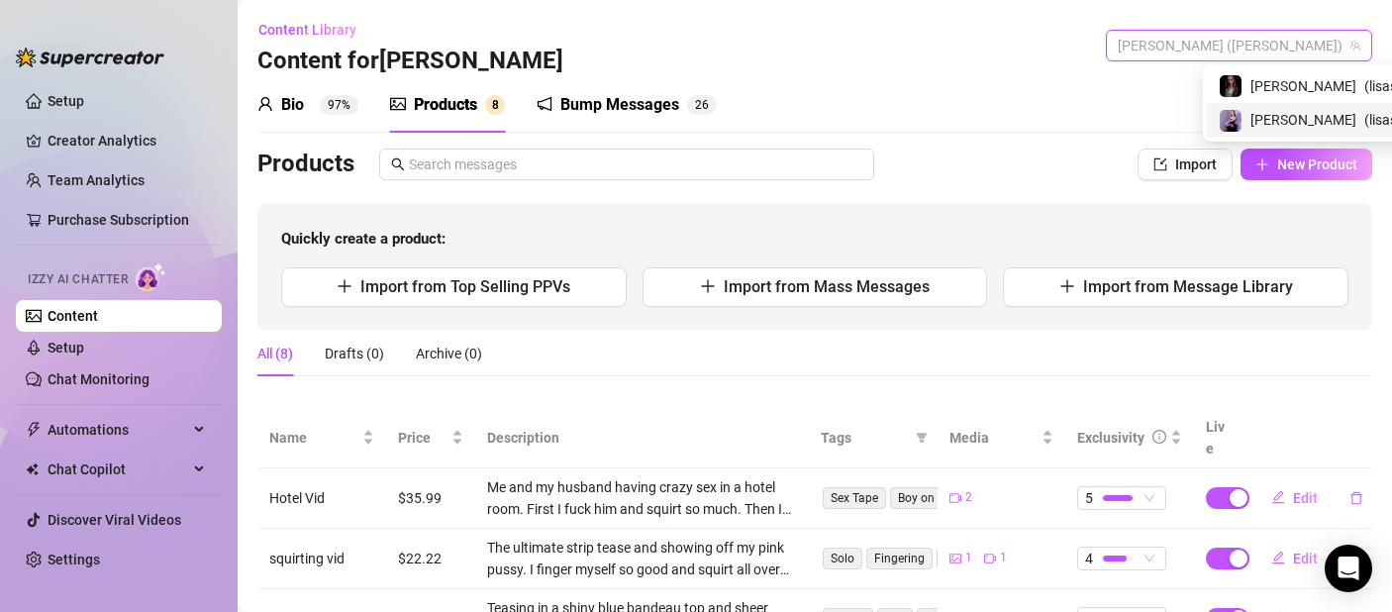
click at [1364, 119] on span "( lisaswalloz )" at bounding box center [1402, 120] width 77 height 22
